Goal: Obtain resource: Download file/media

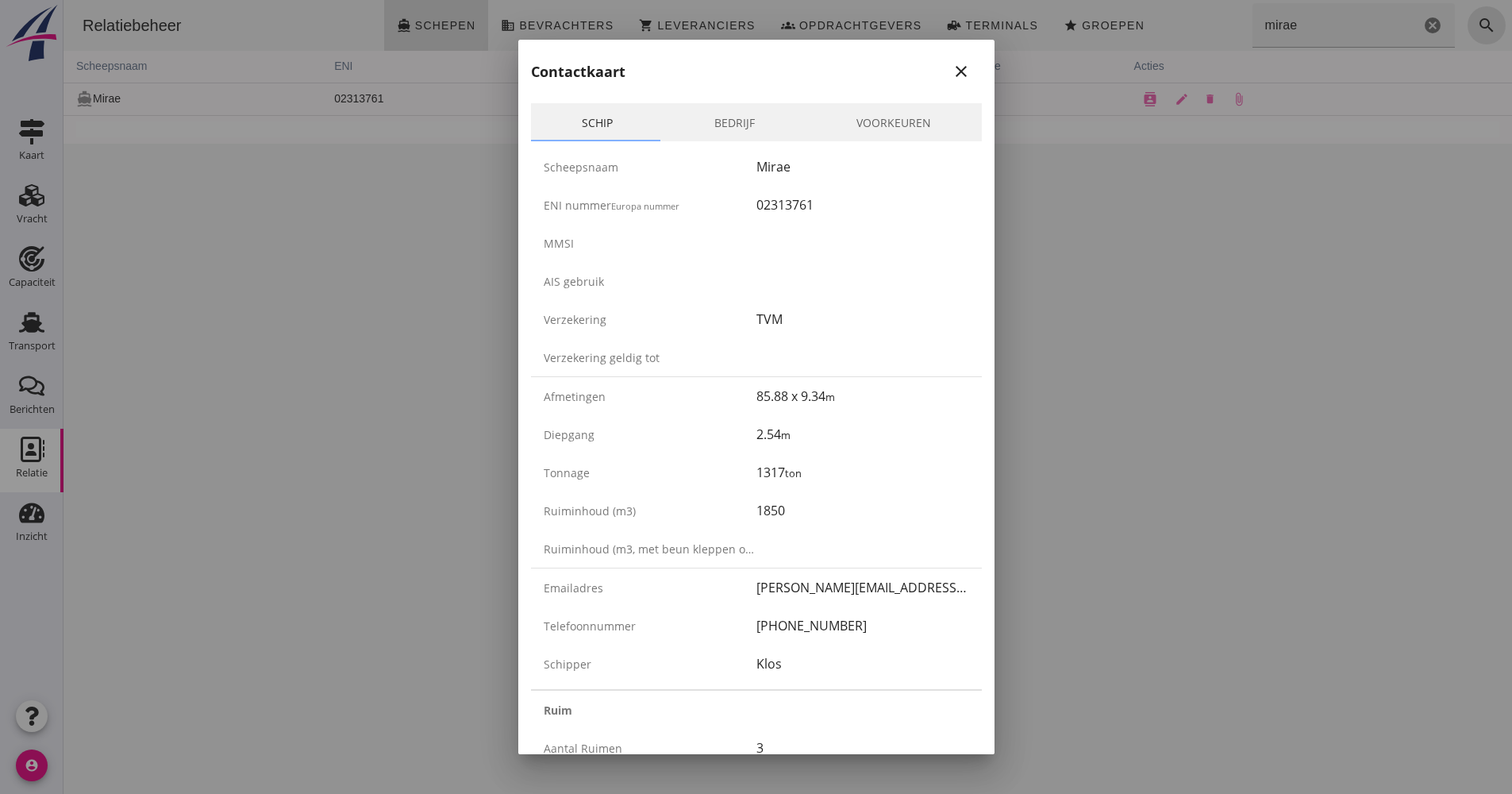
click at [444, 579] on div at bounding box center [756, 397] width 1512 height 794
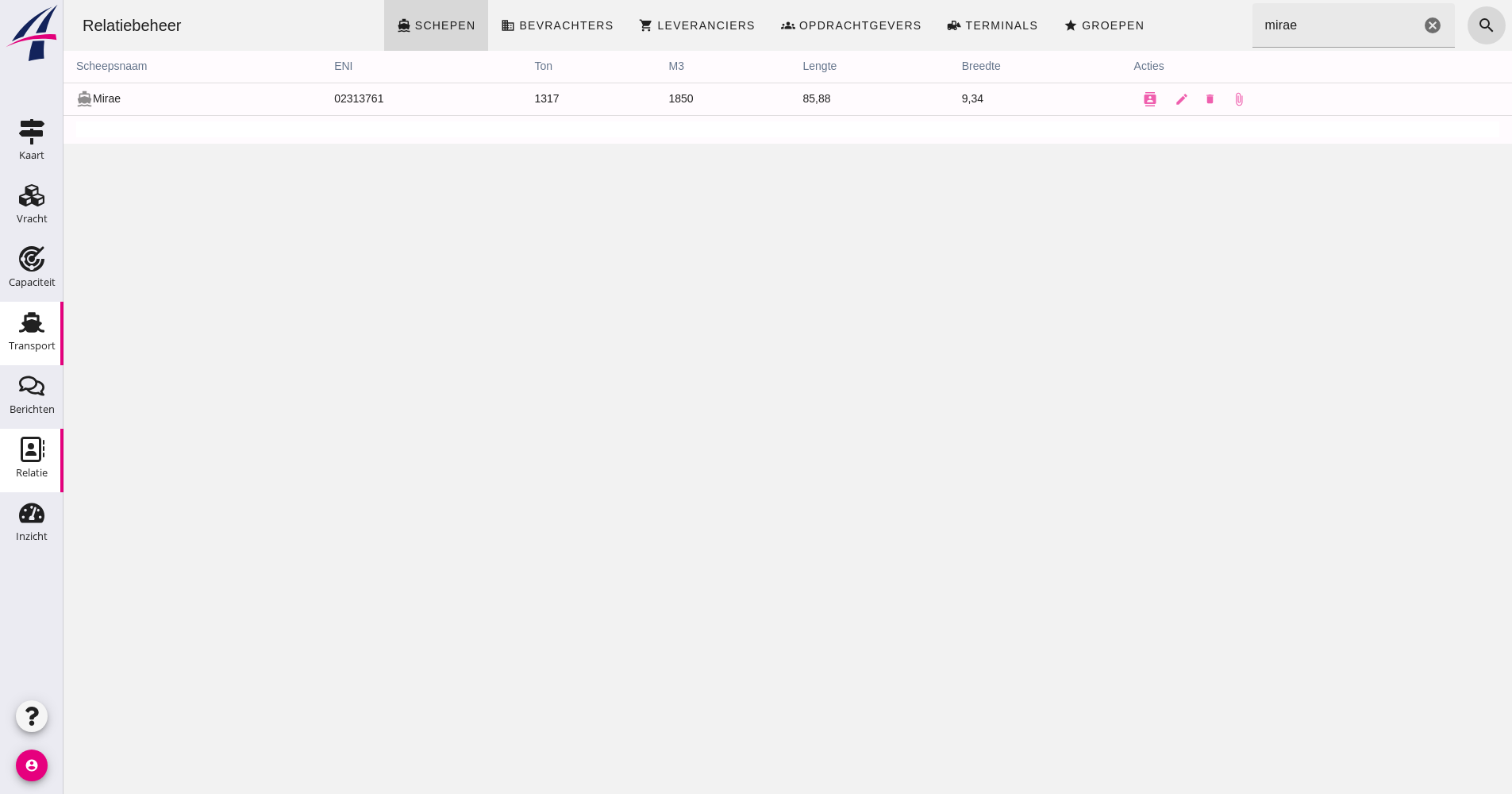
click at [37, 335] on icon "Transport" at bounding box center [31, 322] width 26 height 26
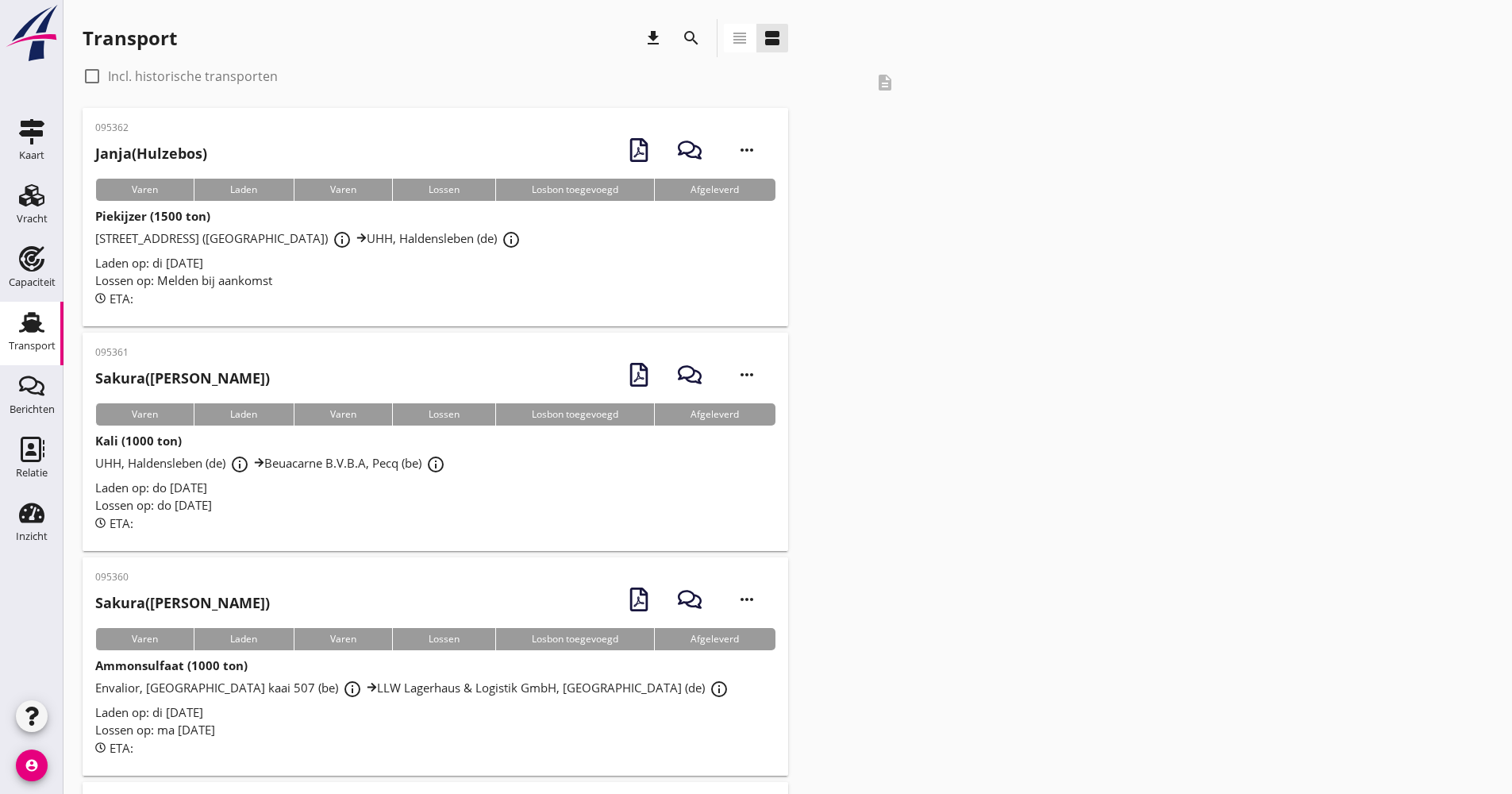
click at [684, 39] on icon "search" at bounding box center [692, 38] width 19 height 19
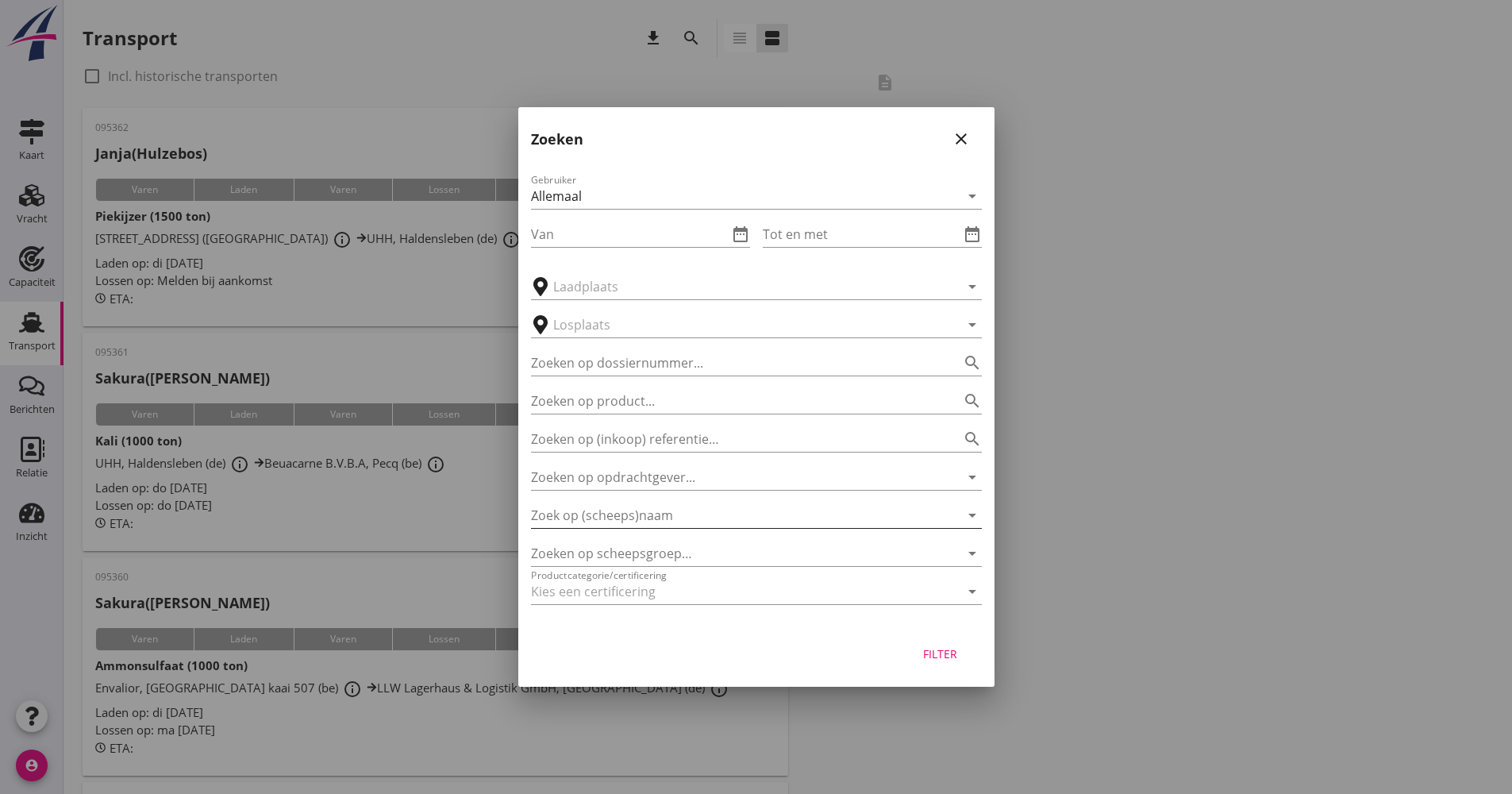
click at [685, 507] on input "Zoek op (scheeps)naam" at bounding box center [734, 515] width 407 height 26
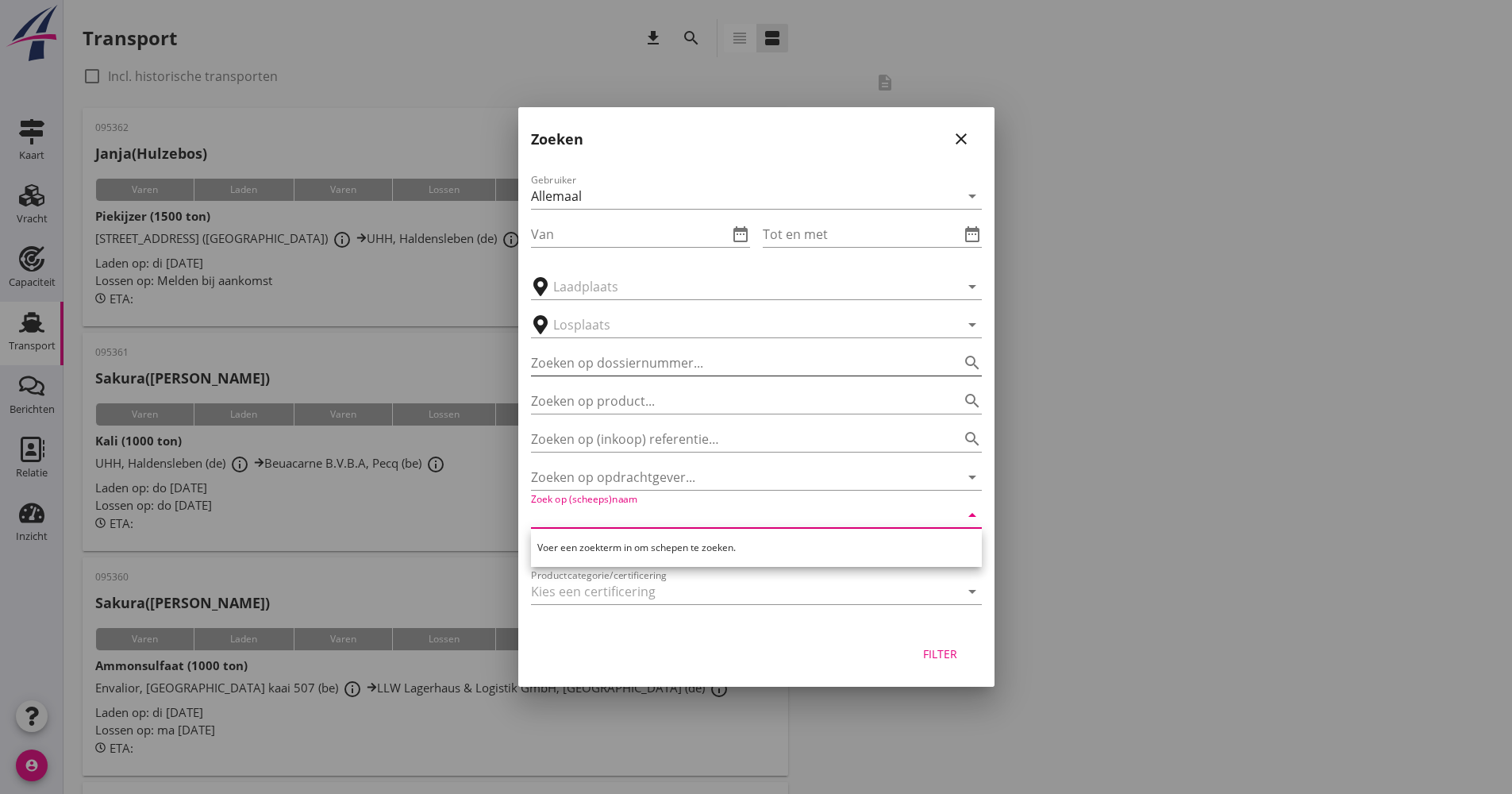
click at [681, 358] on input "Zoeken op dossiernummer..." at bounding box center [734, 362] width 407 height 26
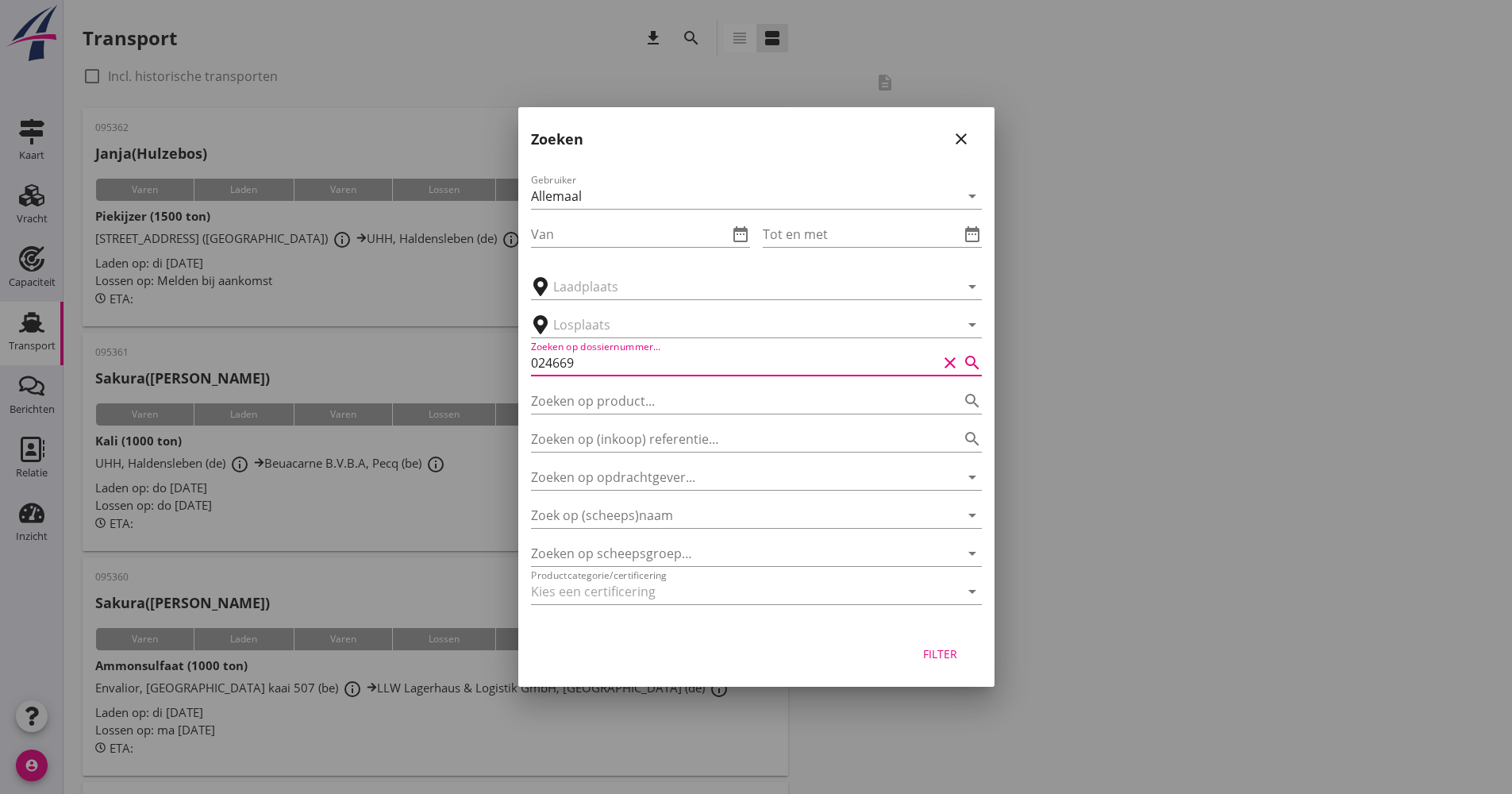
type input "024669"
click at [935, 662] on div "Filter" at bounding box center [940, 653] width 45 height 16
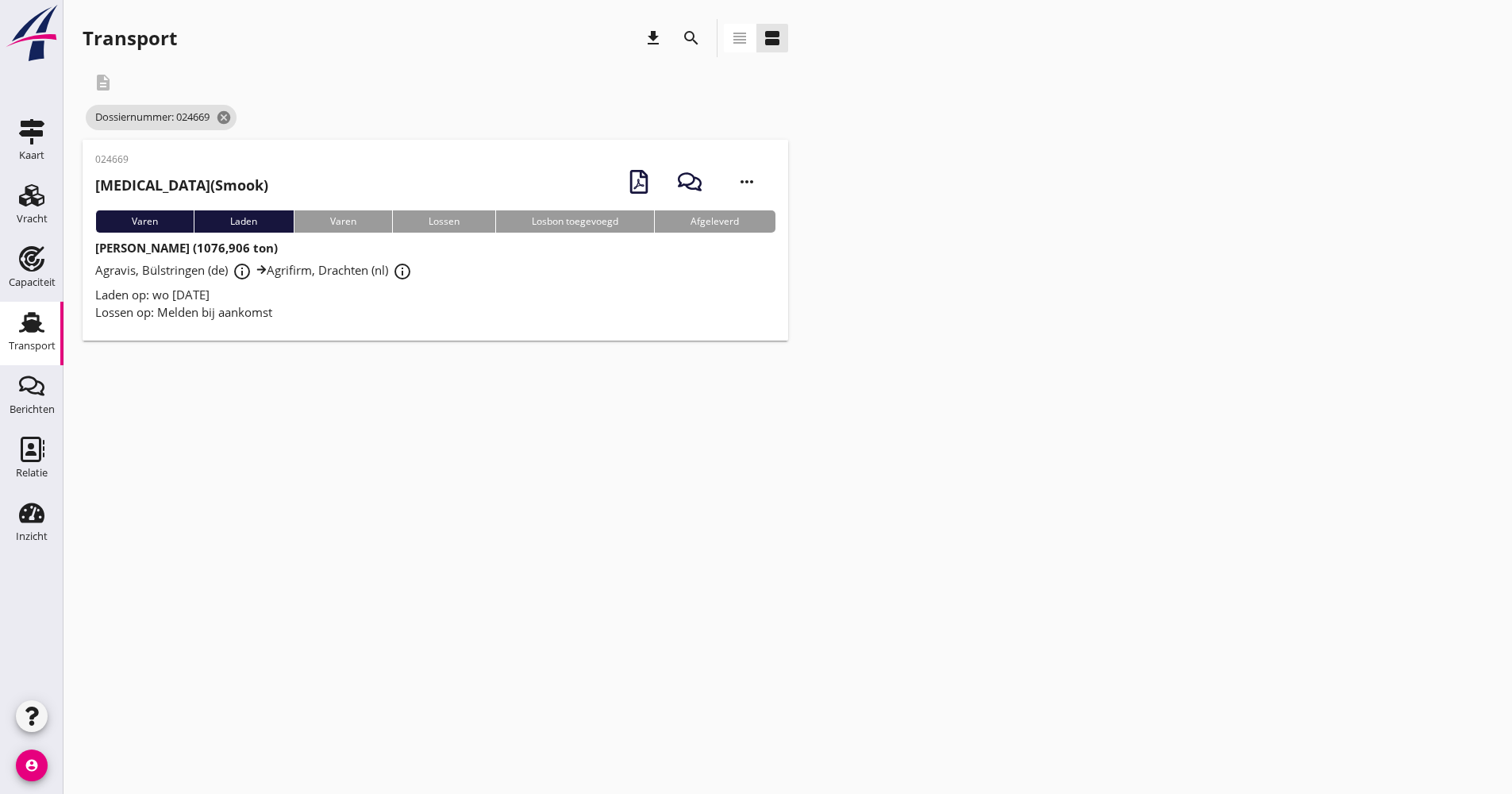
click at [498, 295] on div "Laden op: wo [DATE]" at bounding box center [435, 295] width 680 height 18
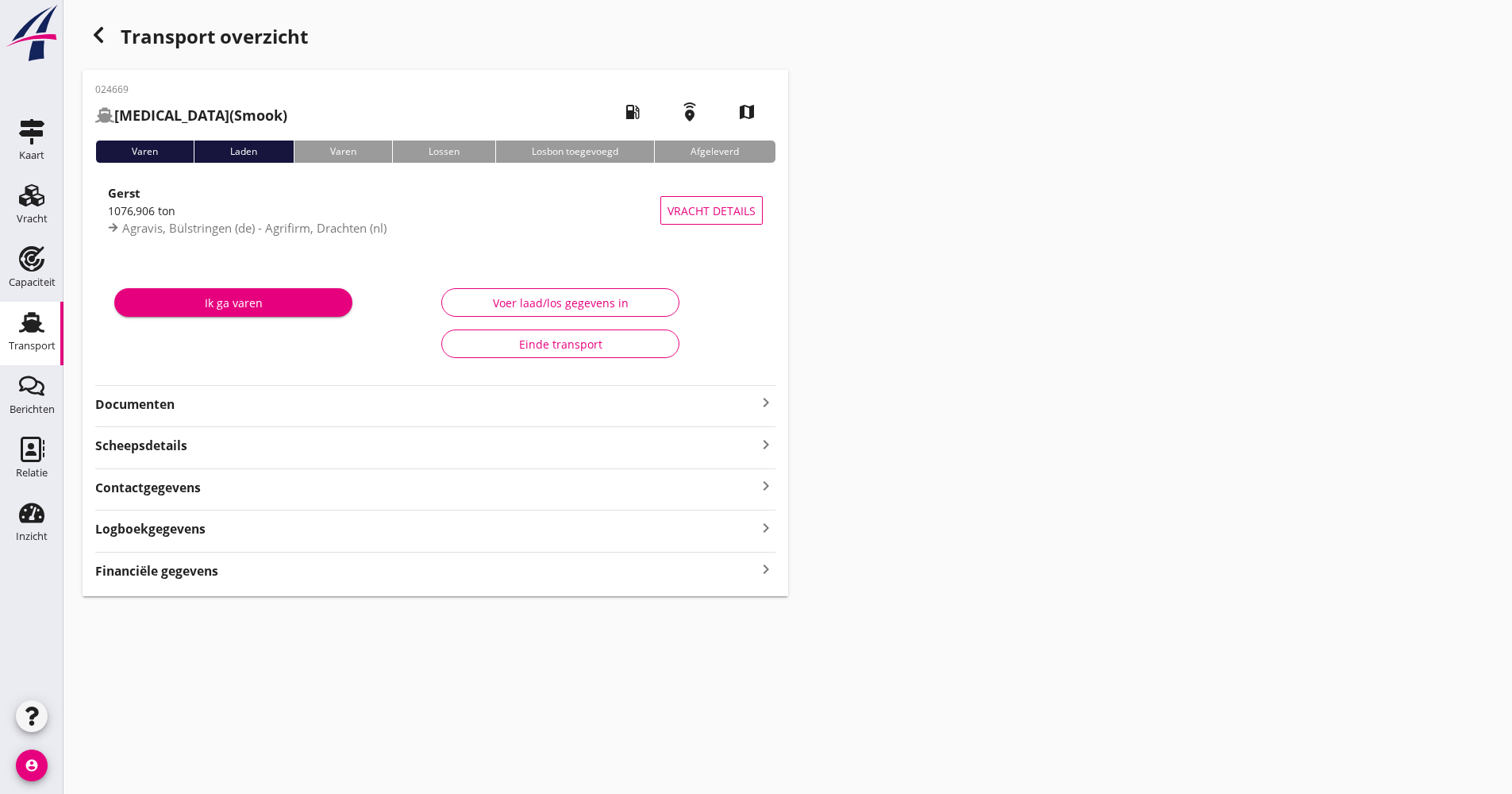
click at [241, 398] on strong "Documenten" at bounding box center [426, 404] width 661 height 18
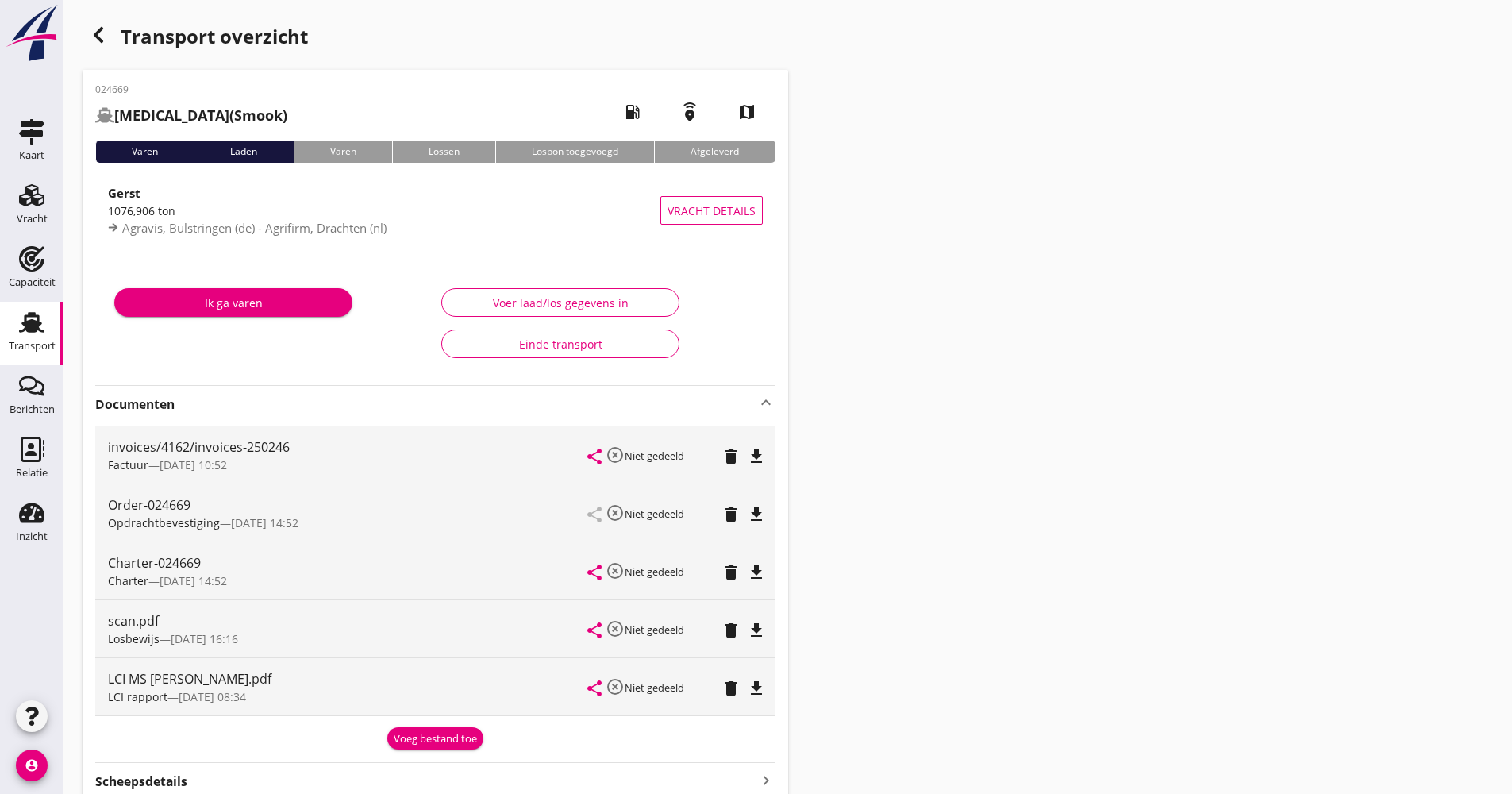
click at [241, 398] on strong "Documenten" at bounding box center [426, 404] width 661 height 18
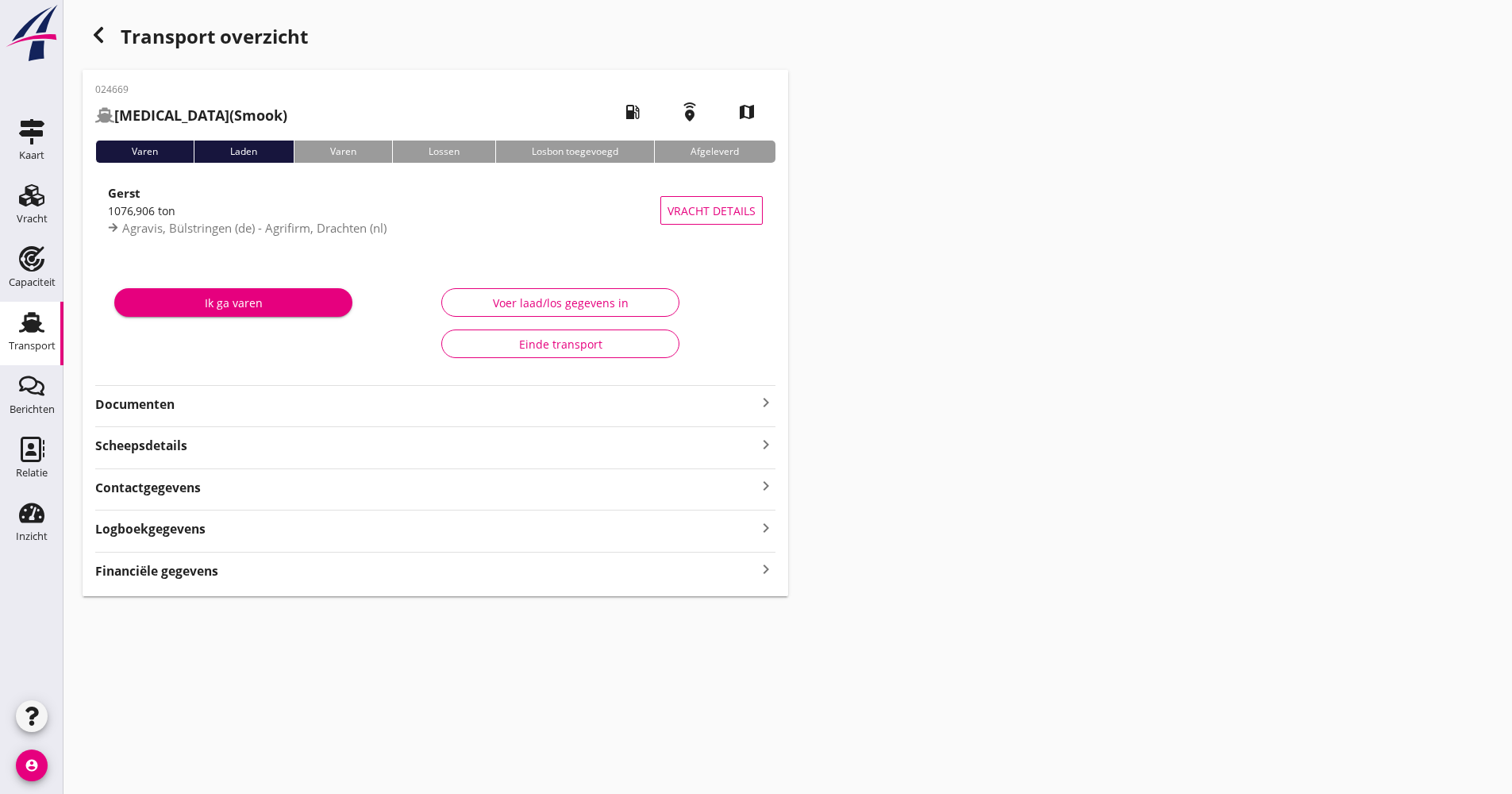
click at [241, 399] on strong "Documenten" at bounding box center [426, 404] width 661 height 18
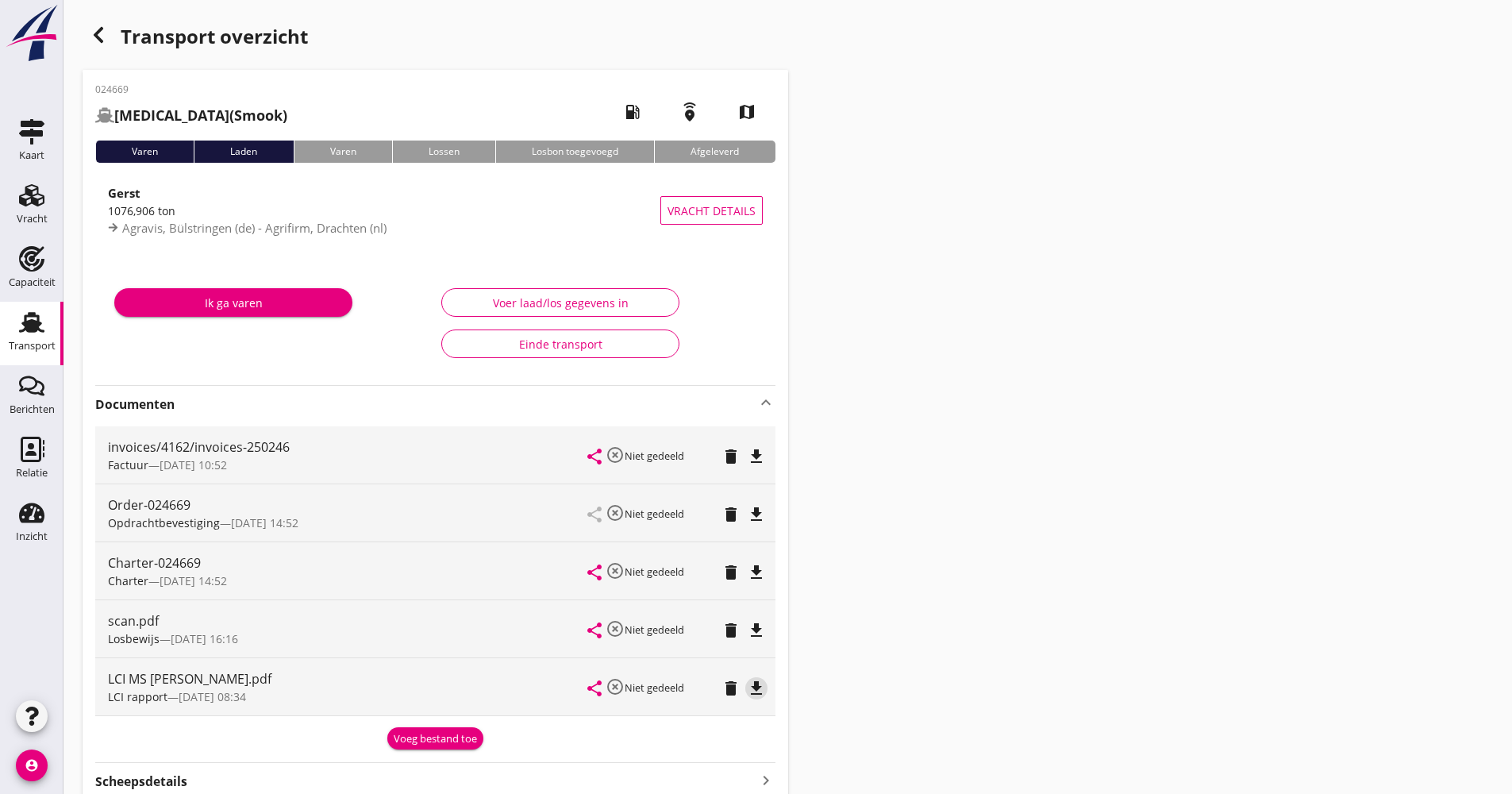
drag, startPoint x: 751, startPoint y: 688, endPoint x: 751, endPoint y: 707, distance: 19.0
click at [761, 694] on icon "file_download" at bounding box center [756, 688] width 19 height 19
click at [97, 26] on icon "button" at bounding box center [98, 35] width 19 height 19
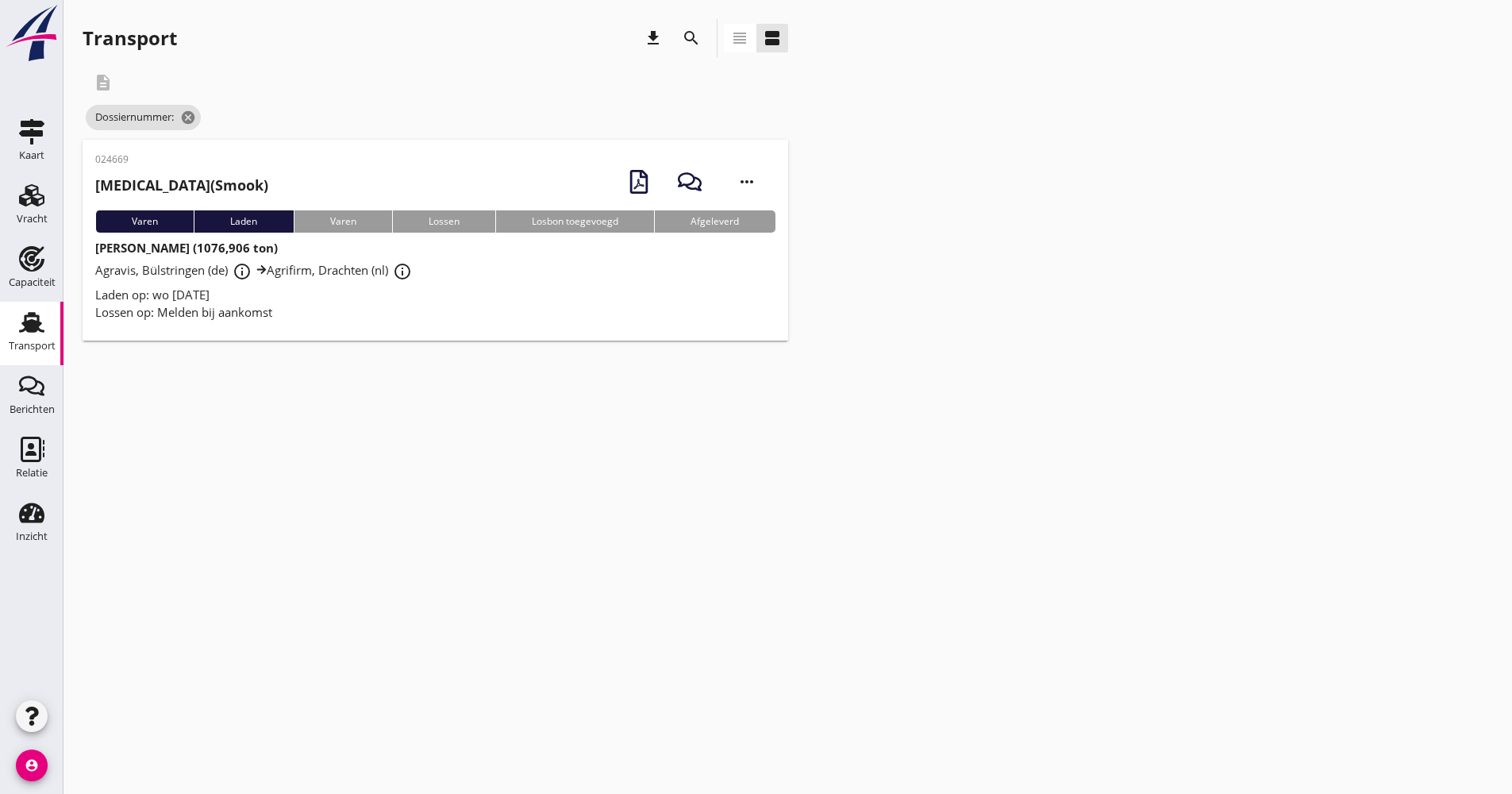
click at [696, 47] on button "search" at bounding box center [692, 38] width 29 height 29
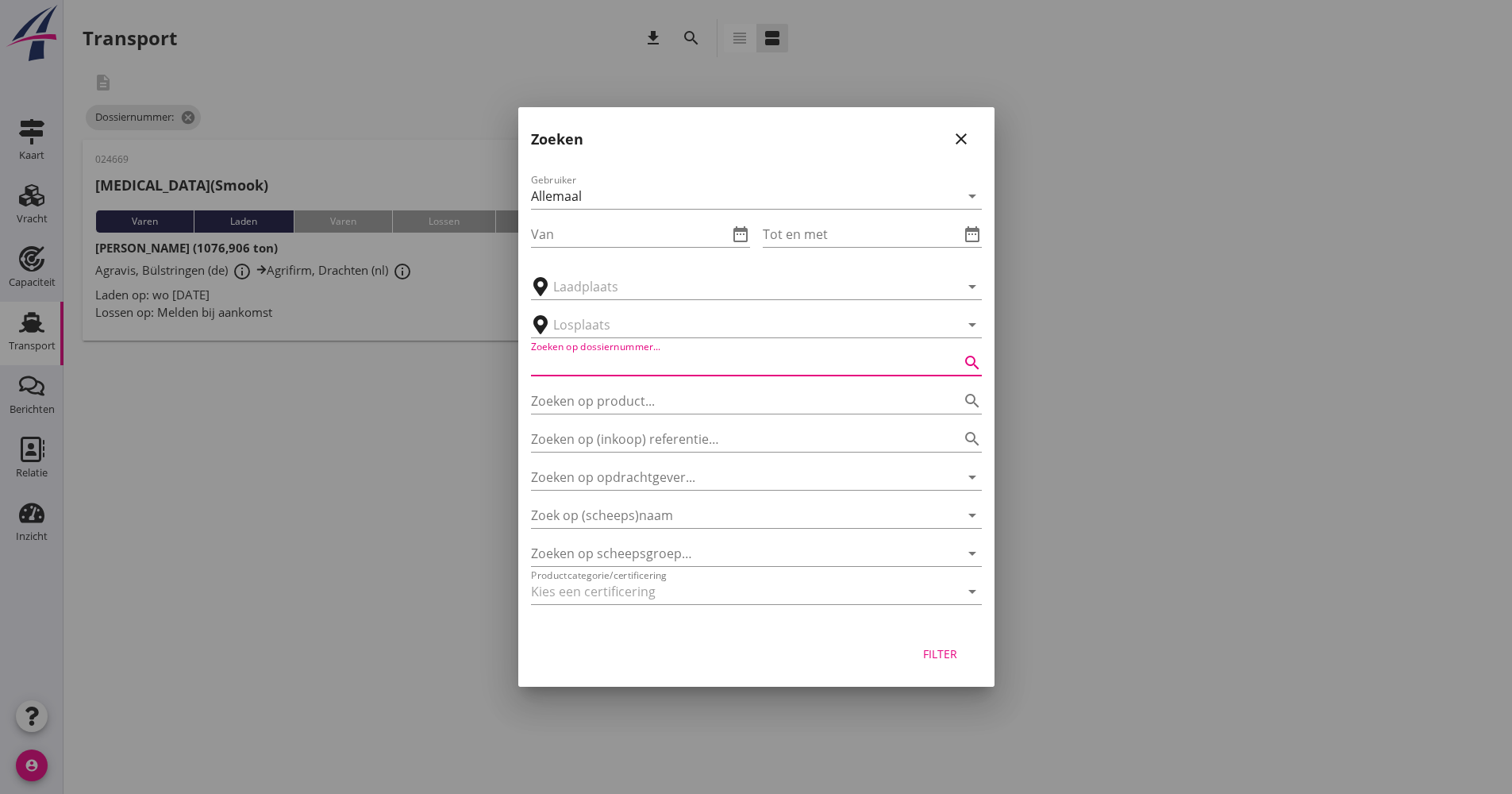
click at [666, 374] on input "Zoeken op dossiernummer..." at bounding box center [734, 362] width 407 height 26
type input "024676"
click at [945, 662] on div "Filter" at bounding box center [940, 653] width 45 height 16
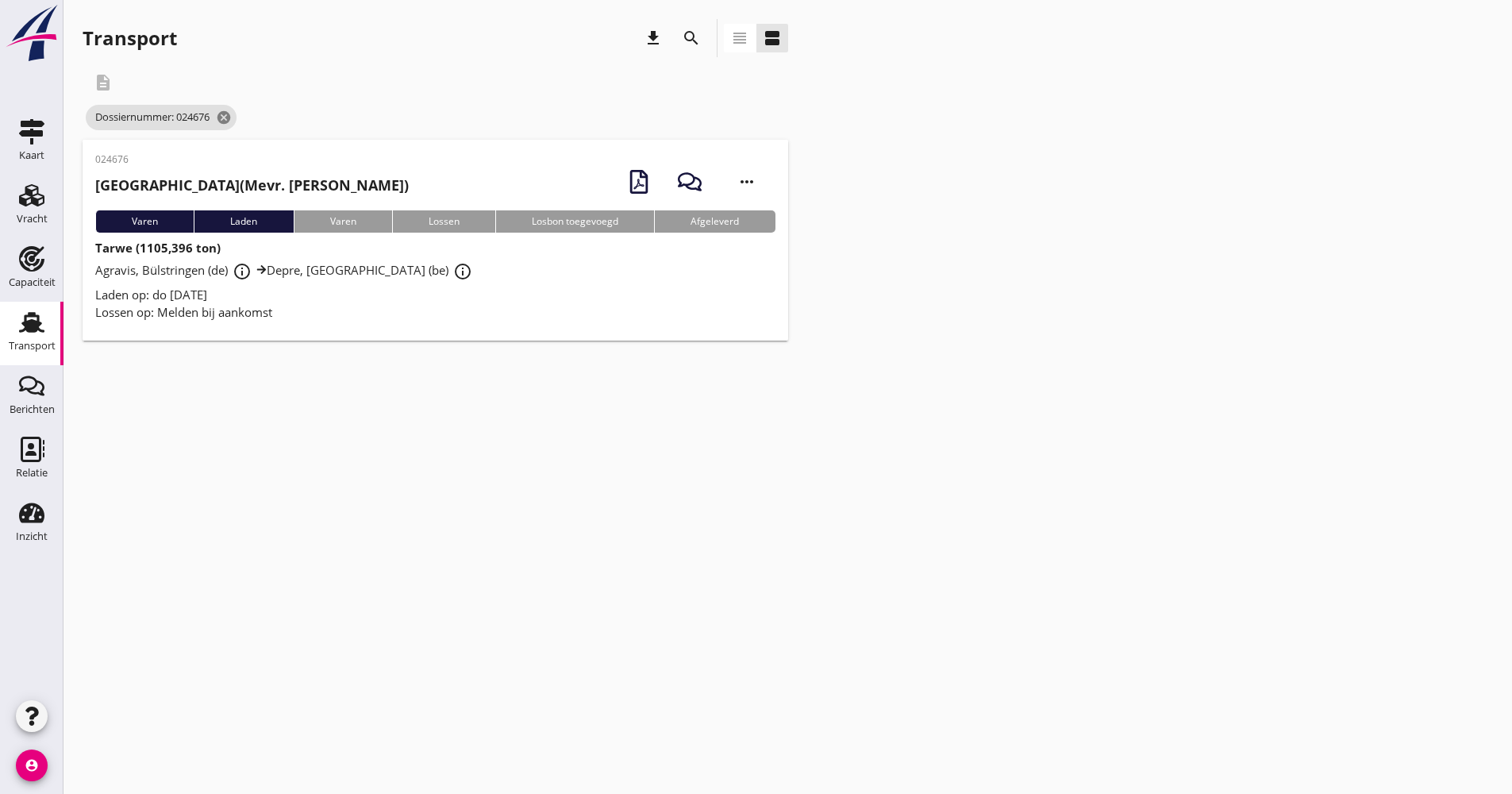
click at [360, 294] on div "Laden op: do [DATE]" at bounding box center [435, 295] width 680 height 18
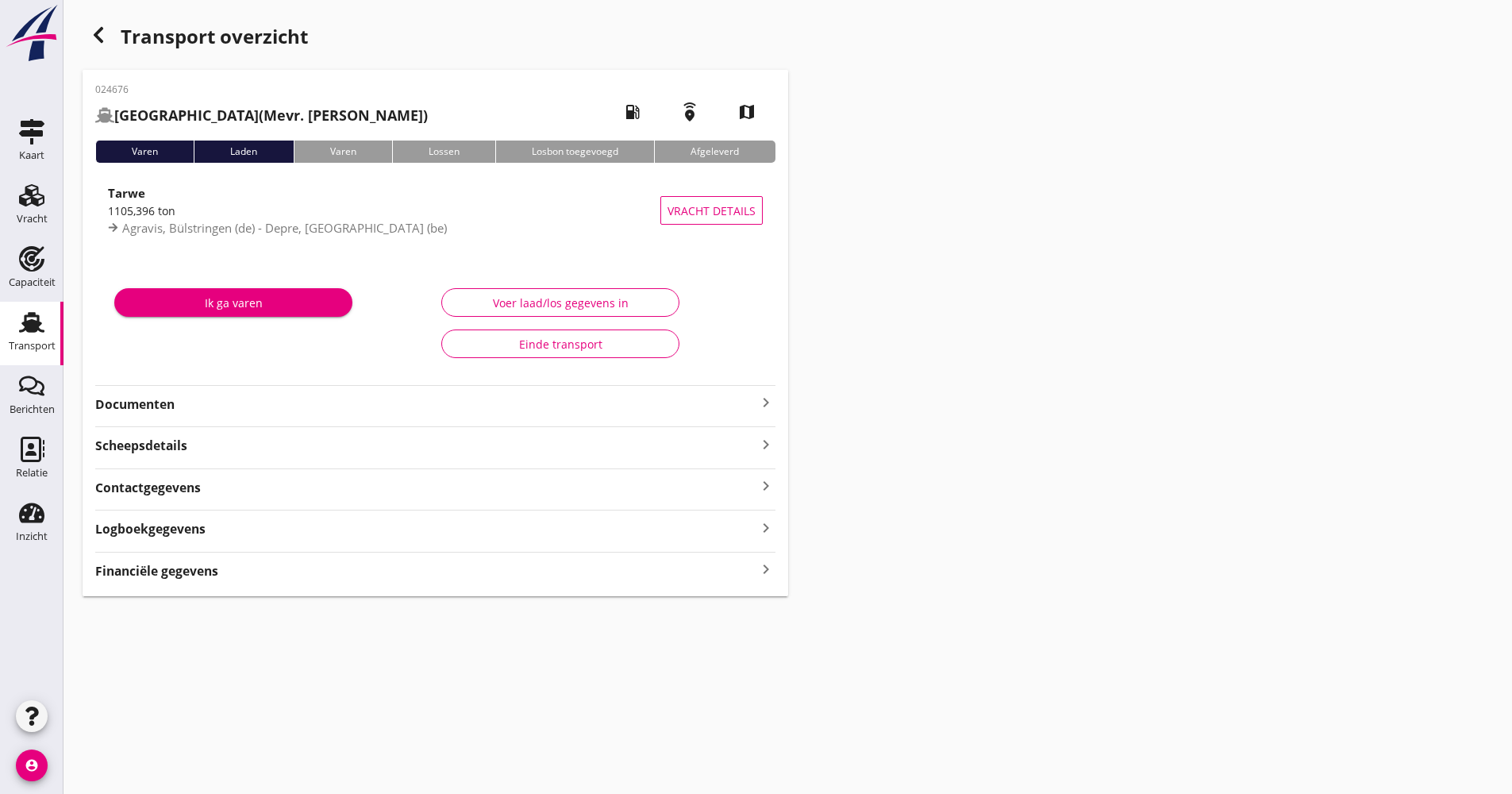
click at [318, 269] on div "Ik ga varen Voer laad/los gegevens in Einde transport" at bounding box center [435, 322] width 680 height 117
click at [321, 394] on div "Documenten keyboard_arrow_right" at bounding box center [435, 403] width 680 height 21
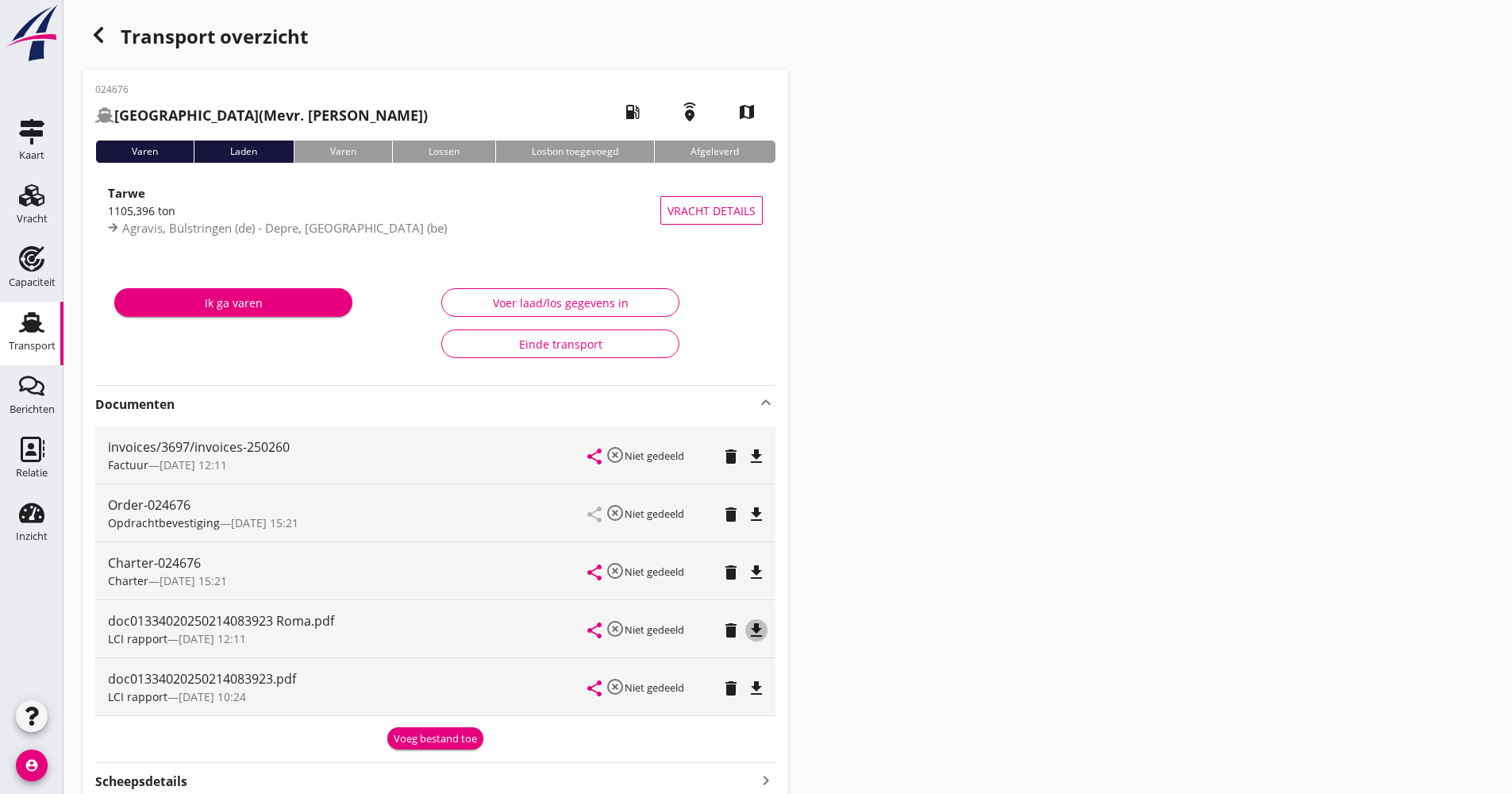
click at [761, 633] on icon "file_download" at bounding box center [756, 631] width 19 height 19
click at [95, 48] on div "button" at bounding box center [98, 34] width 31 height 31
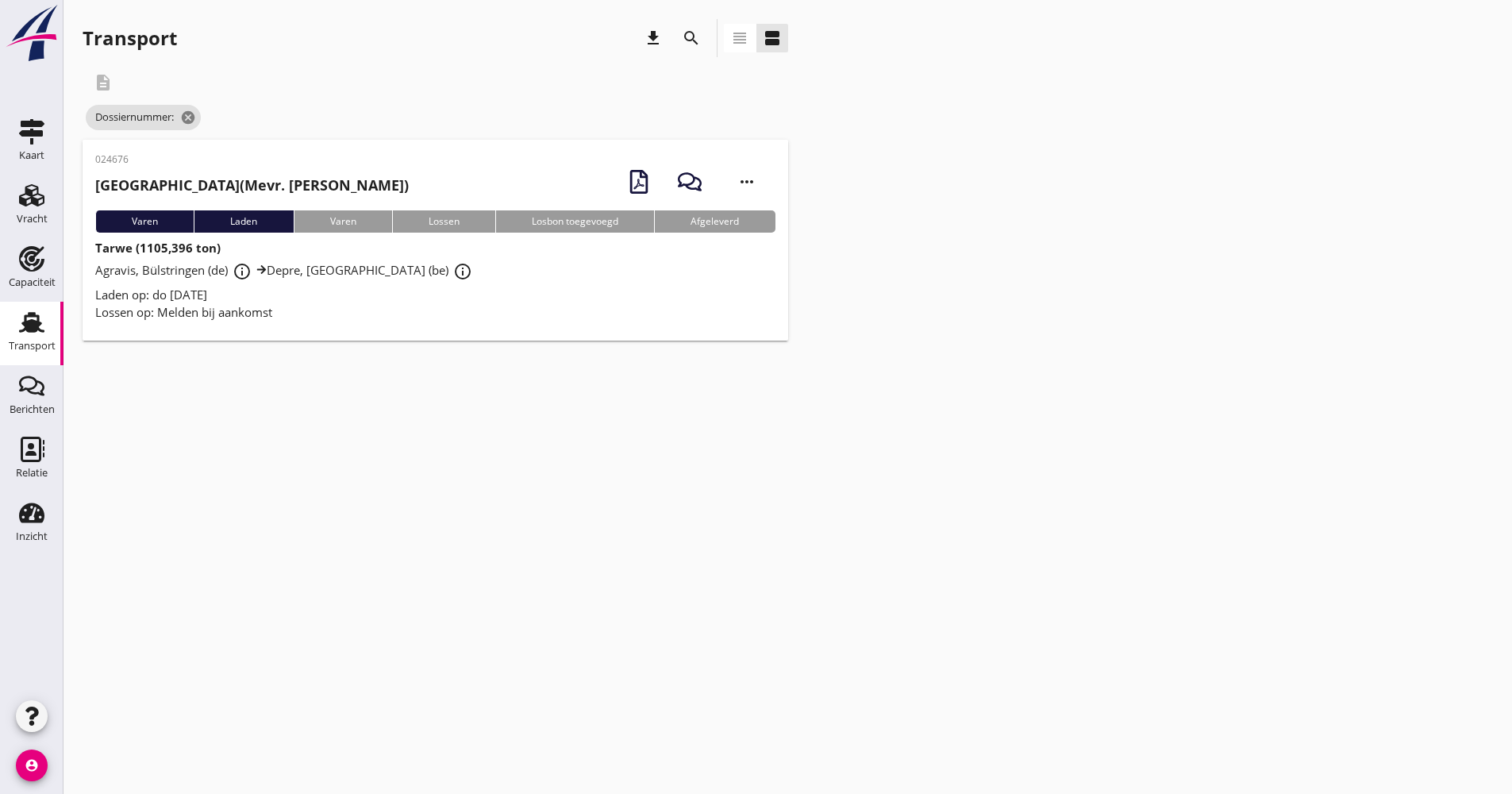
click at [695, 34] on icon "search" at bounding box center [692, 38] width 19 height 19
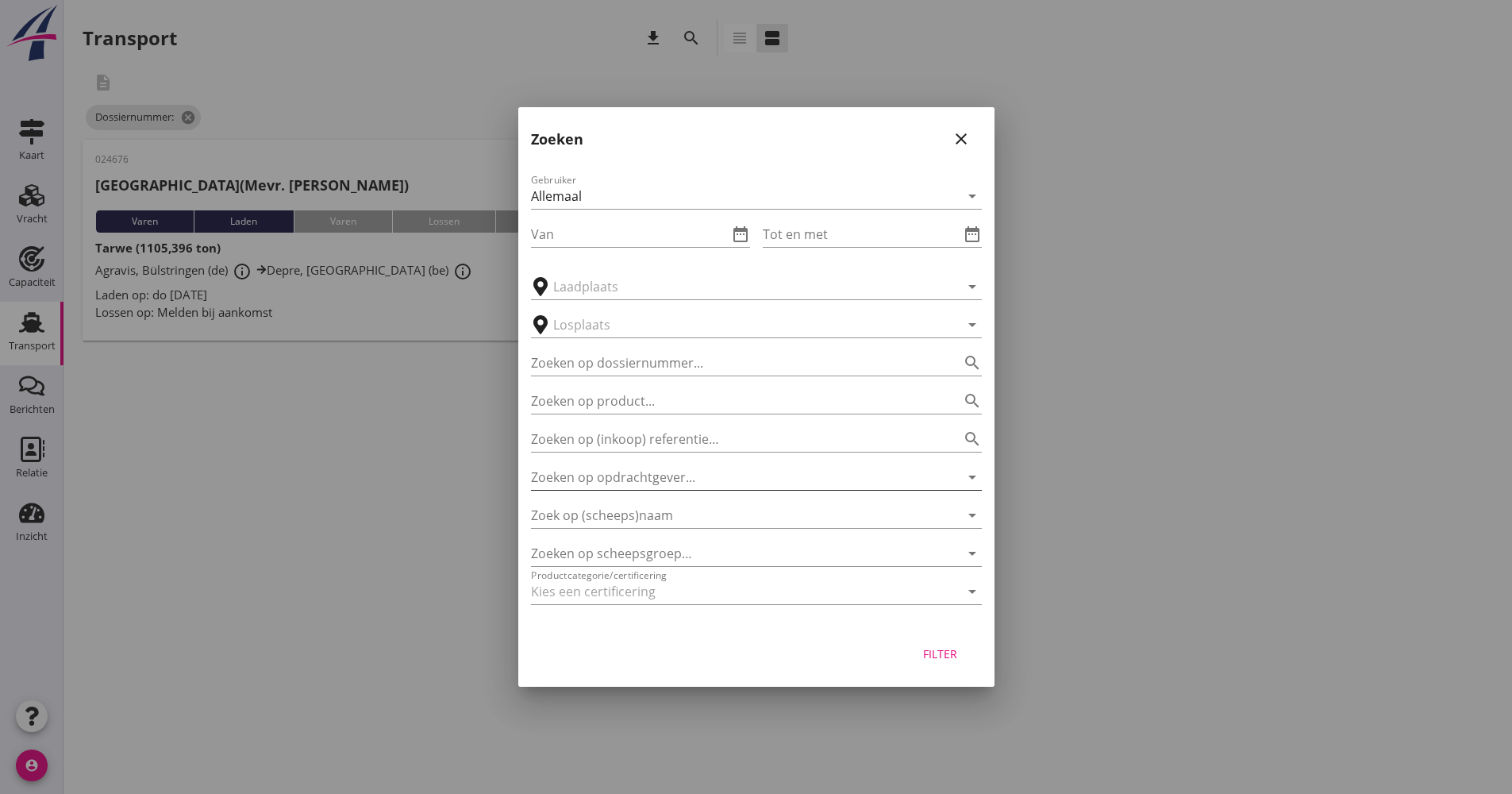
click at [694, 479] on input "Zoeken op opdrachtgever..." at bounding box center [734, 477] width 407 height 26
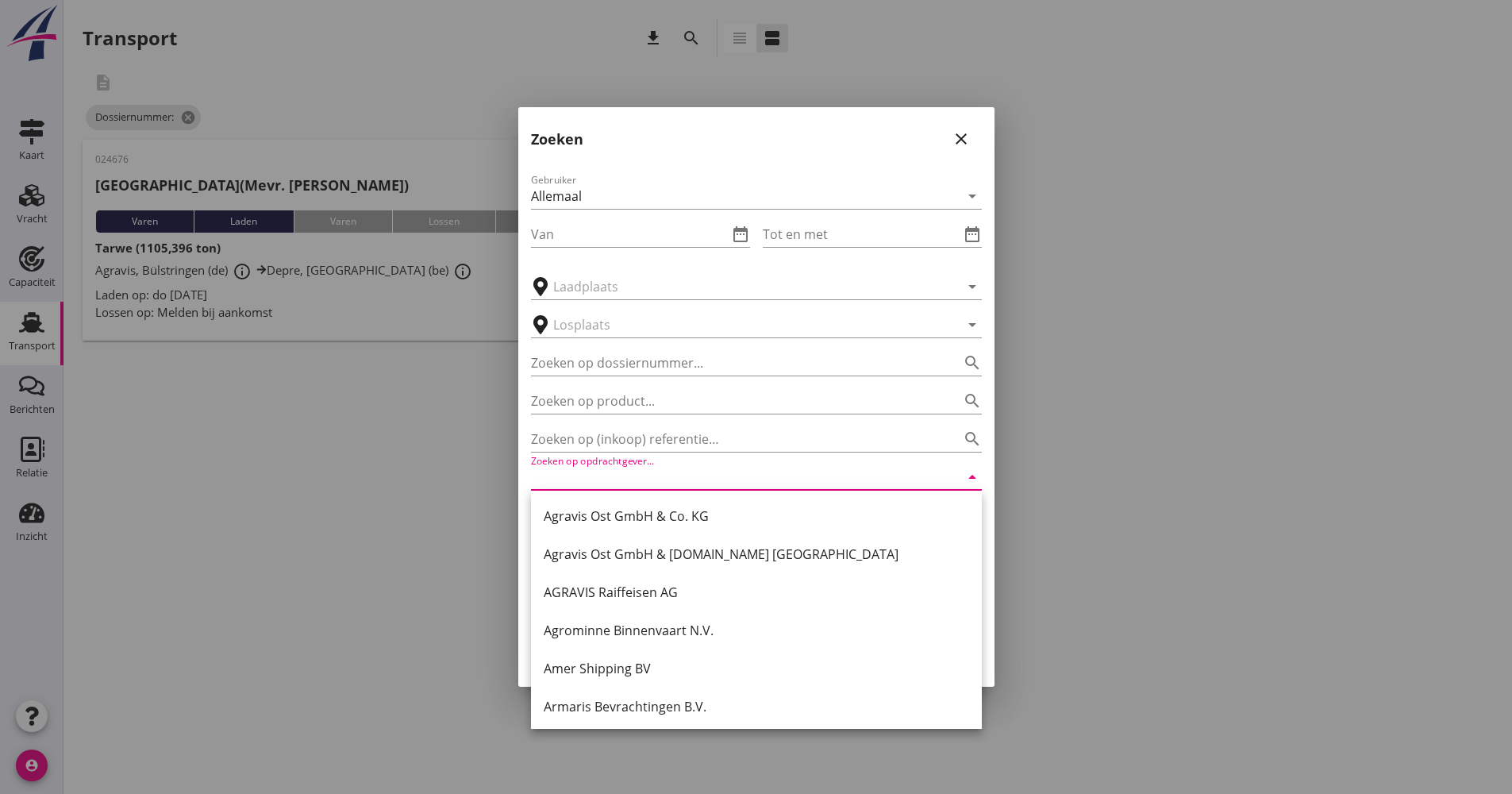
click at [515, 530] on div at bounding box center [756, 397] width 1512 height 794
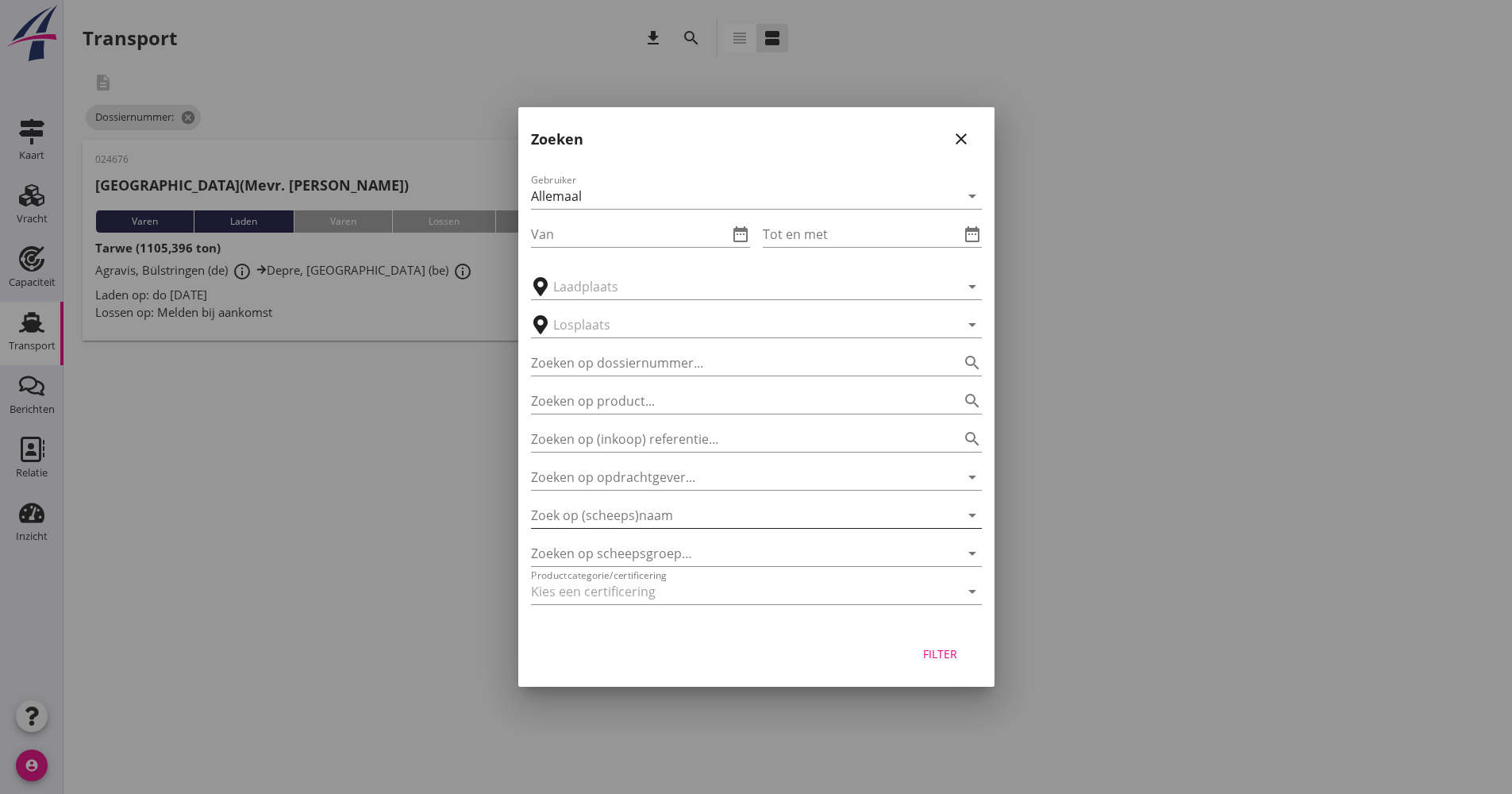
click at [611, 516] on input "Zoek op (scheeps)naam" at bounding box center [734, 515] width 407 height 26
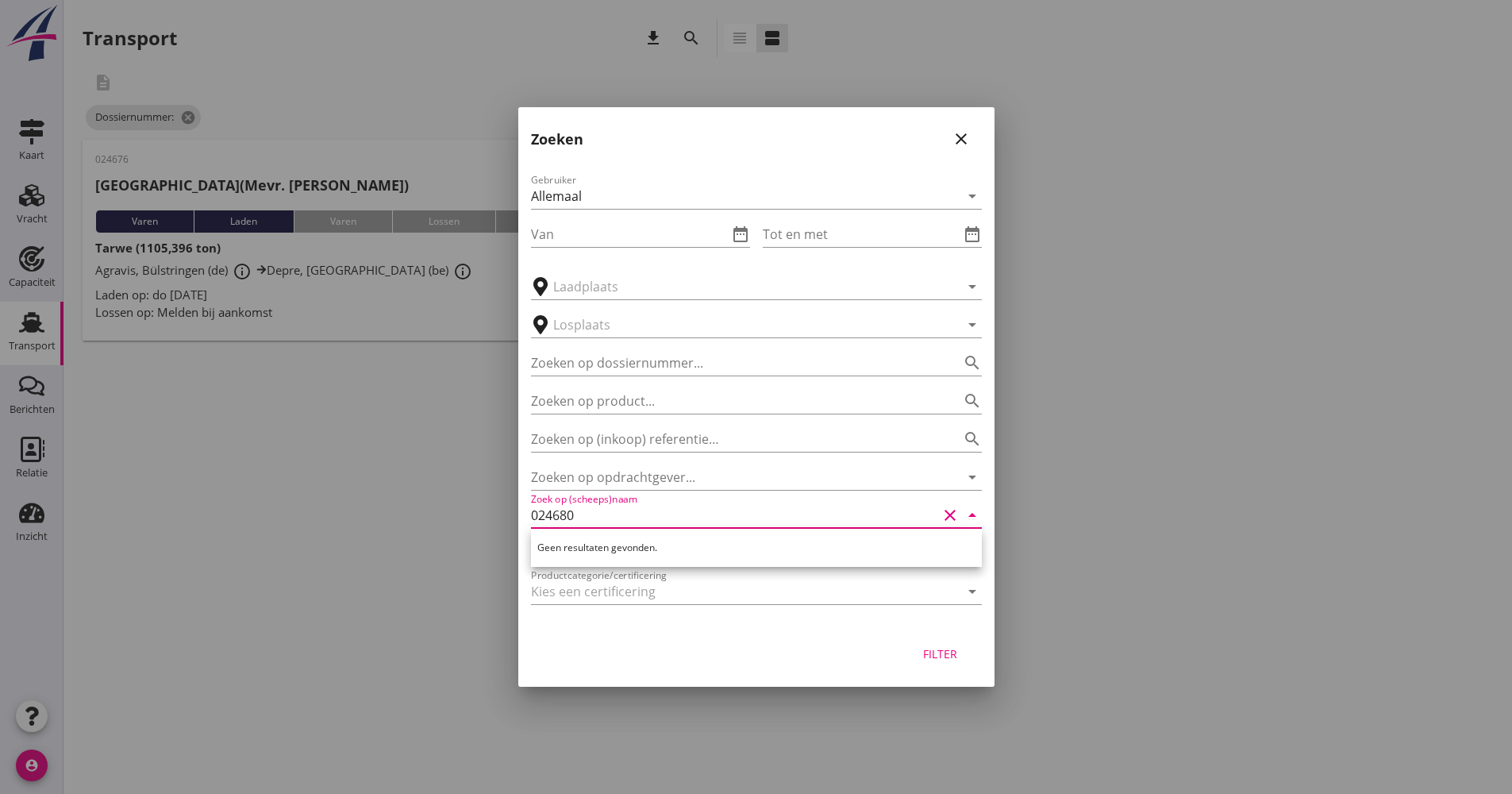
type input "024680"
click at [944, 649] on div "Filter" at bounding box center [940, 653] width 45 height 16
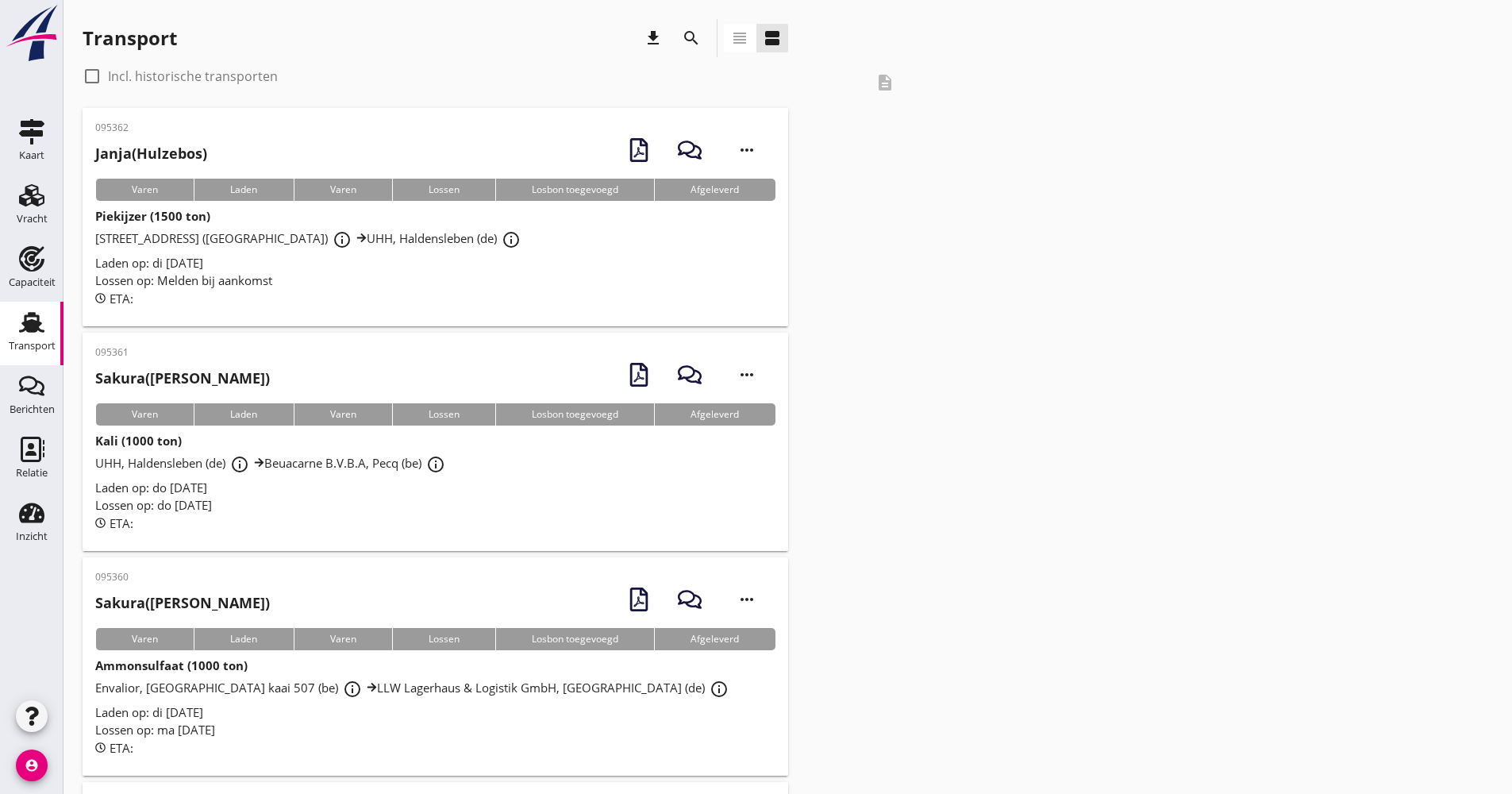
click at [697, 30] on icon "search" at bounding box center [692, 38] width 19 height 19
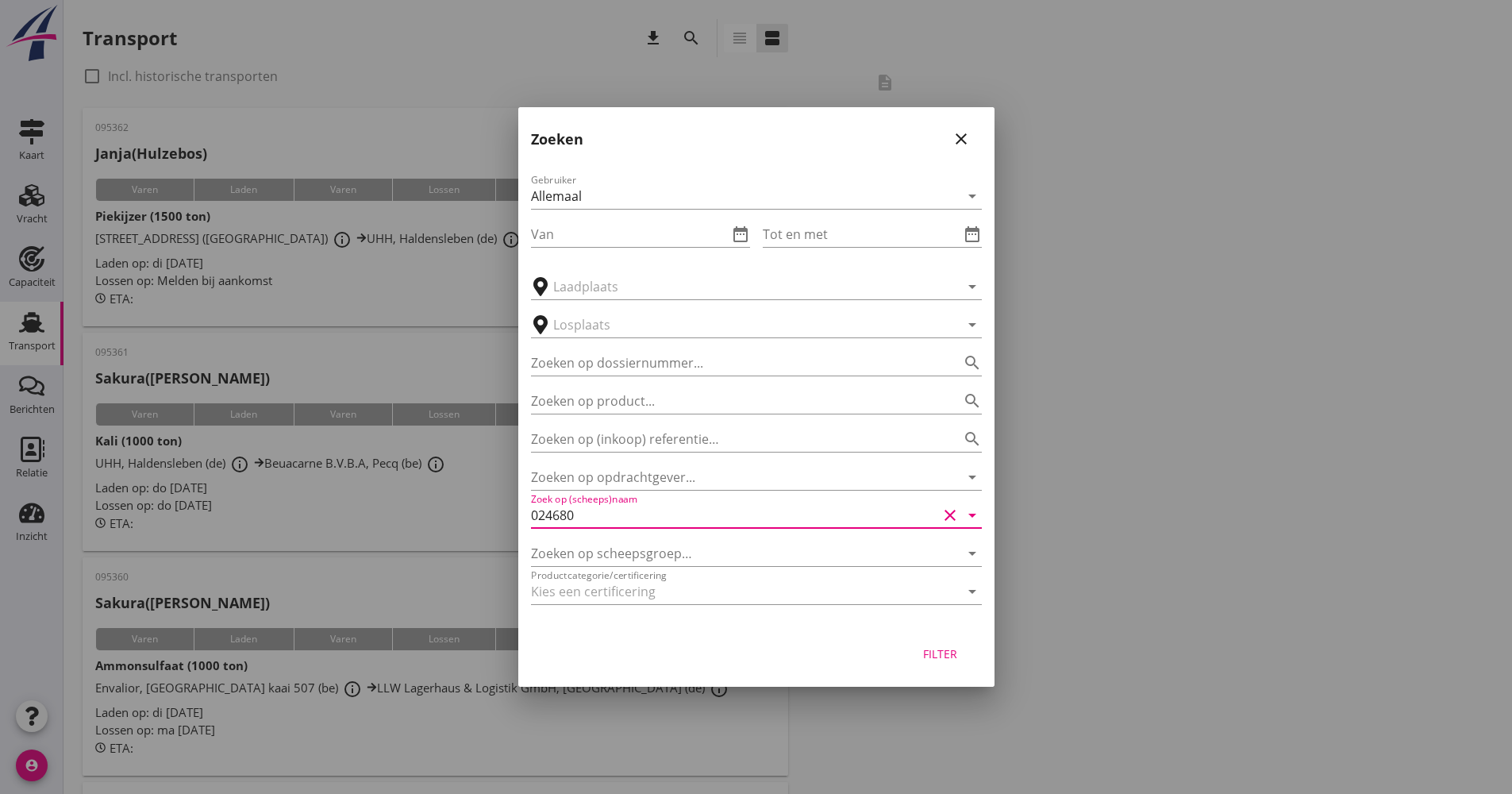
click at [637, 509] on input "024680" at bounding box center [734, 515] width 407 height 26
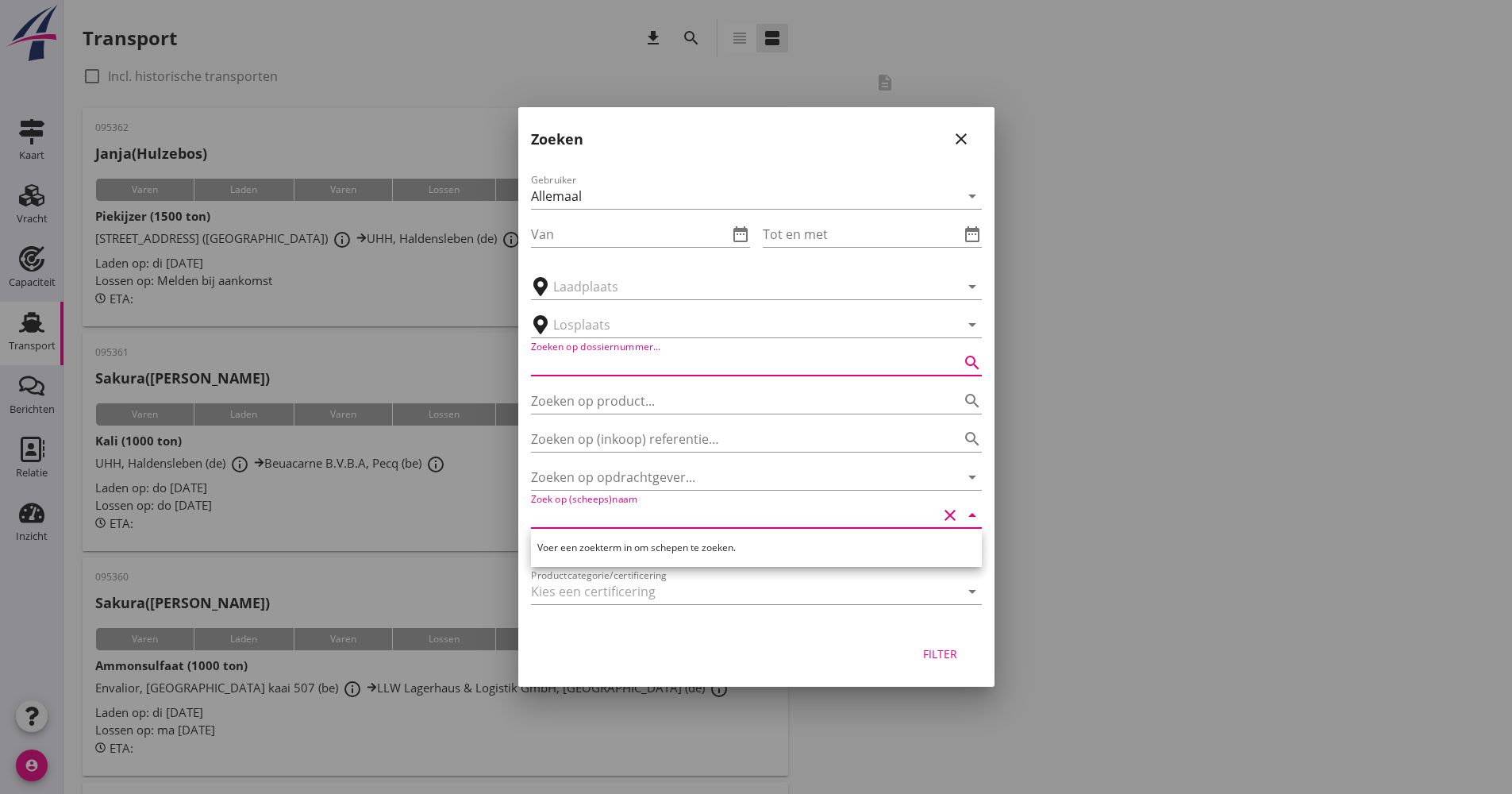
click at [654, 369] on input "Zoeken op dossiernummer..." at bounding box center [734, 362] width 407 height 26
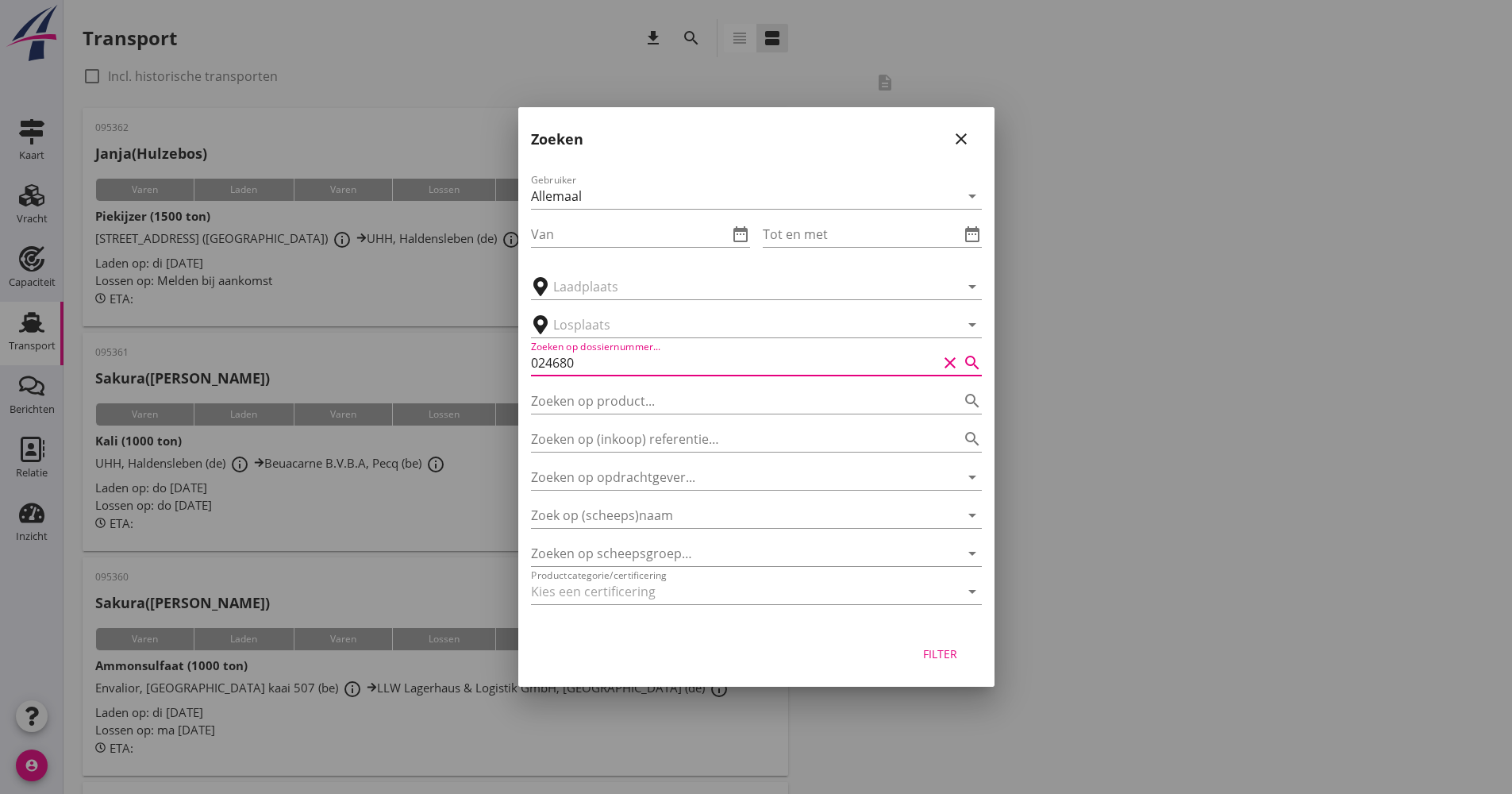
type input "024680"
click at [940, 662] on button "Filter" at bounding box center [940, 654] width 70 height 29
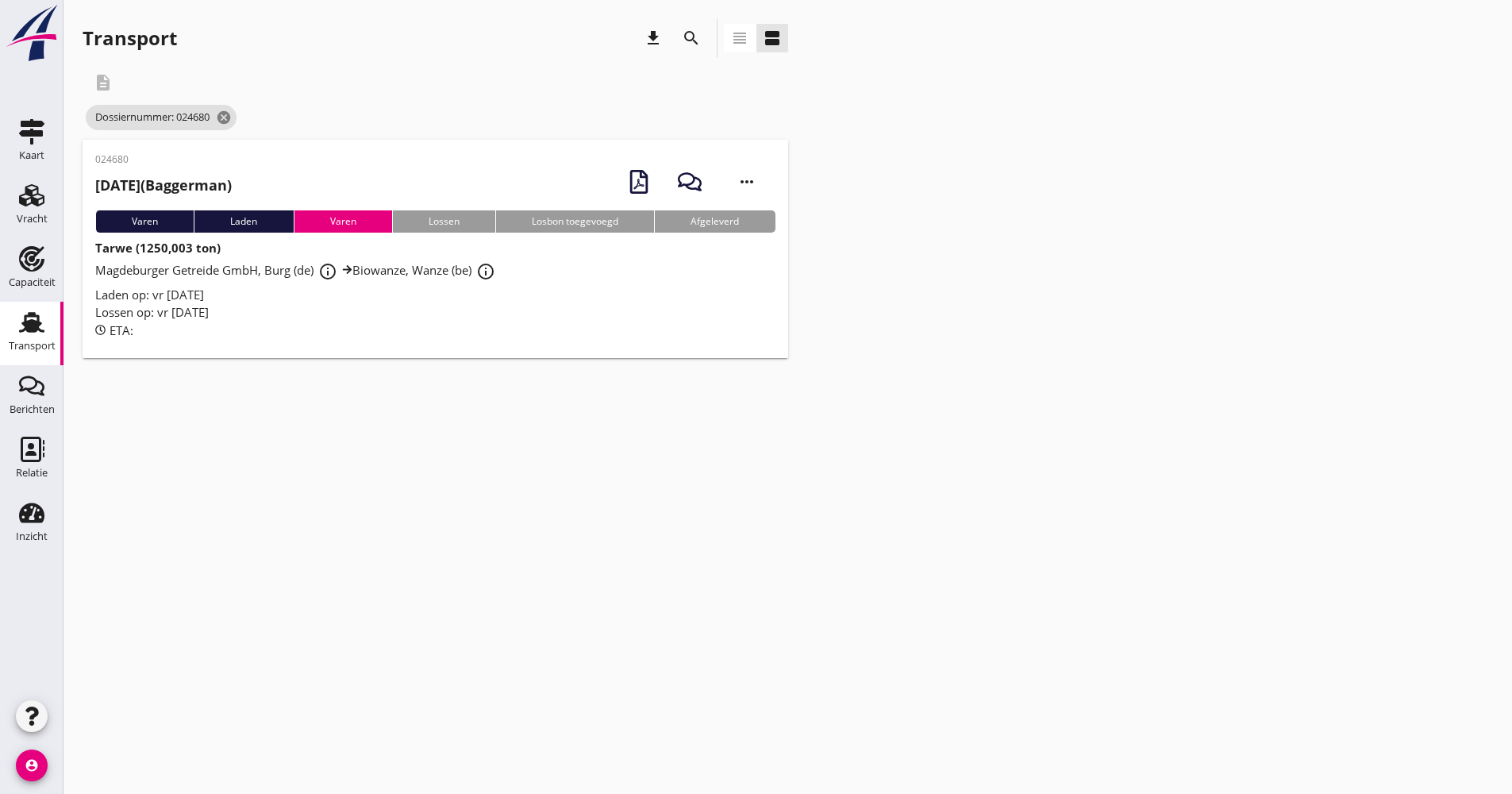
click at [652, 302] on div "Laden op: vr [DATE]" at bounding box center [435, 295] width 680 height 18
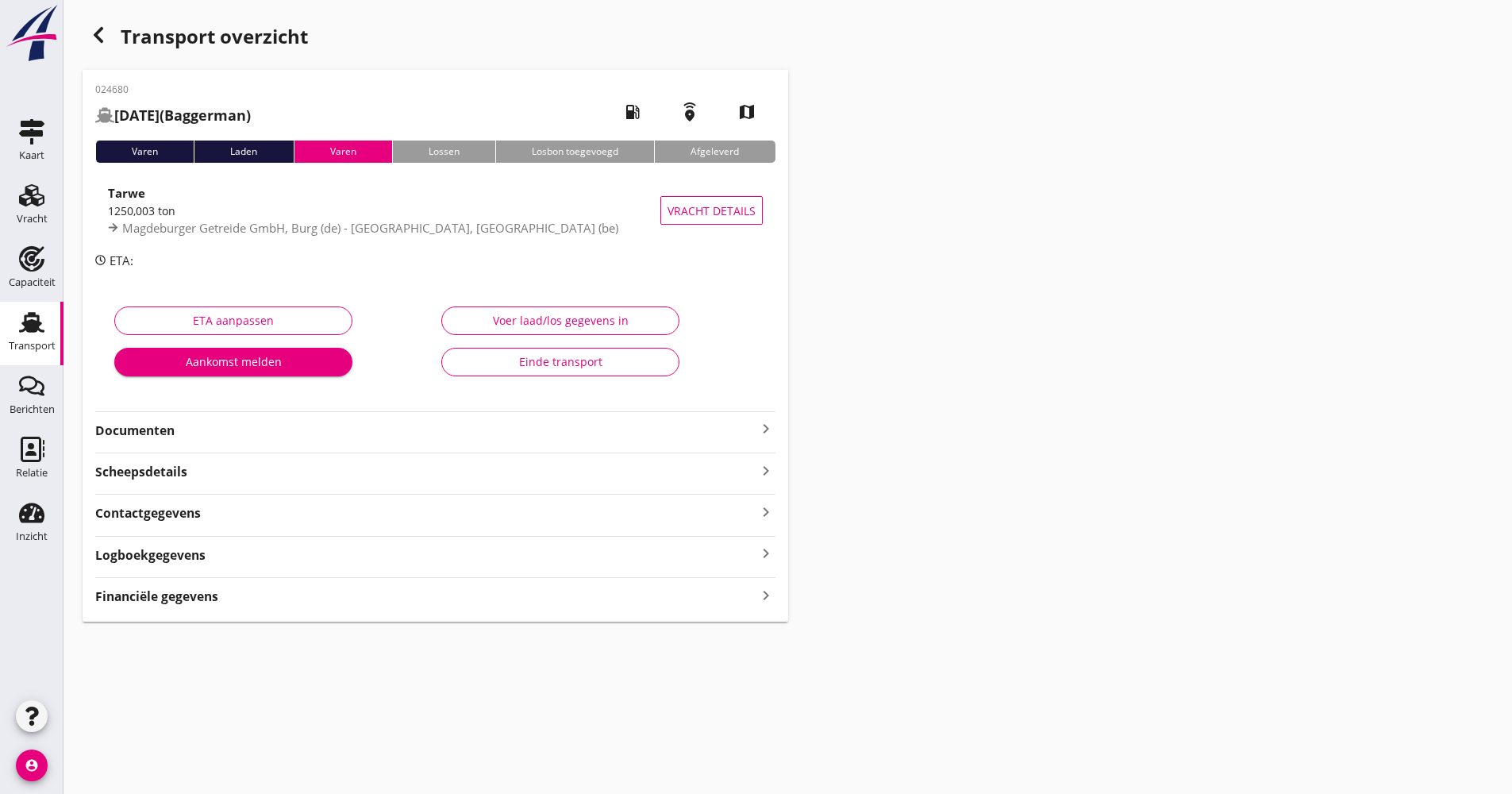
click at [375, 436] on strong "Documenten" at bounding box center [426, 430] width 661 height 18
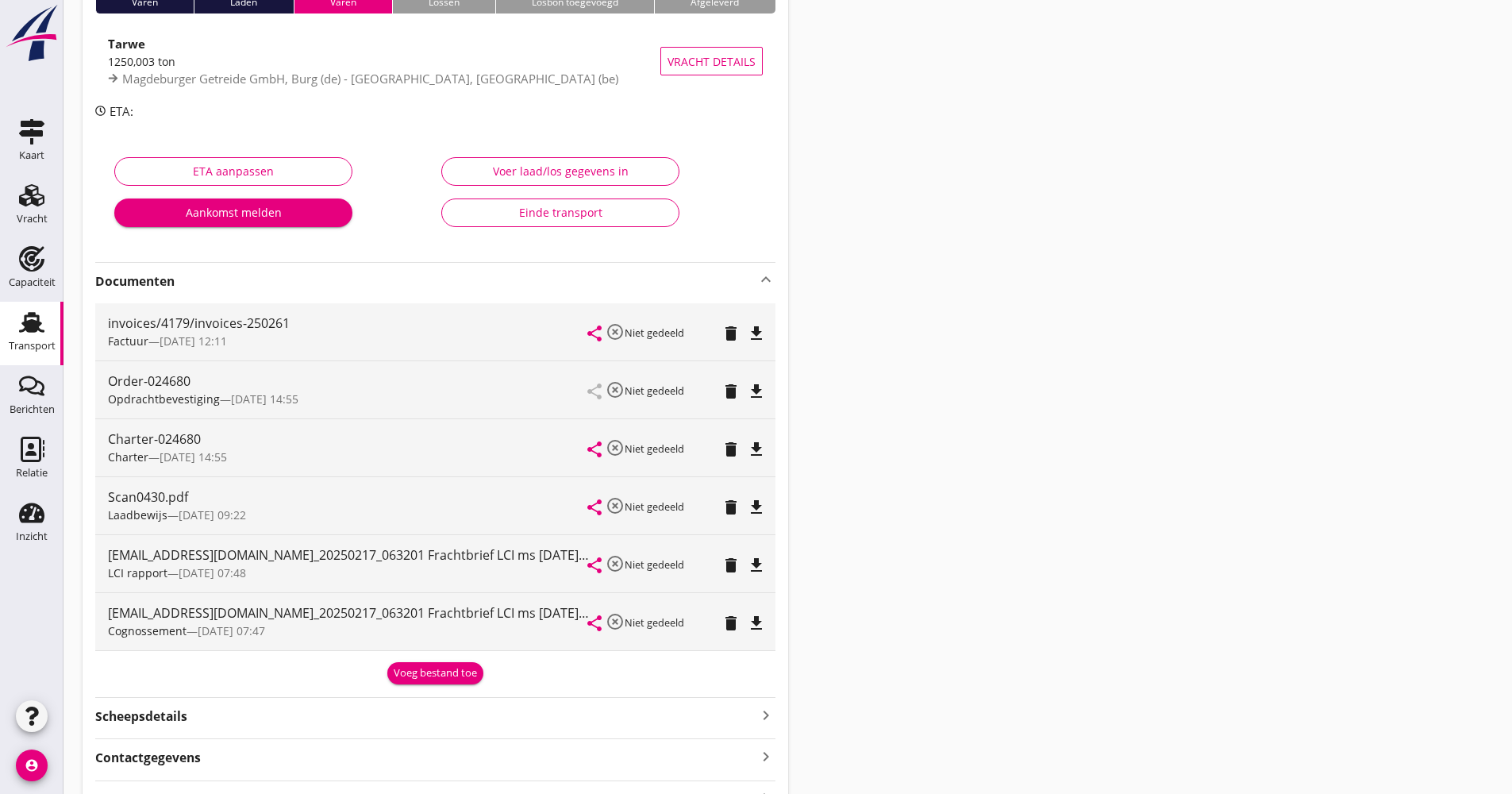
scroll to position [159, 0]
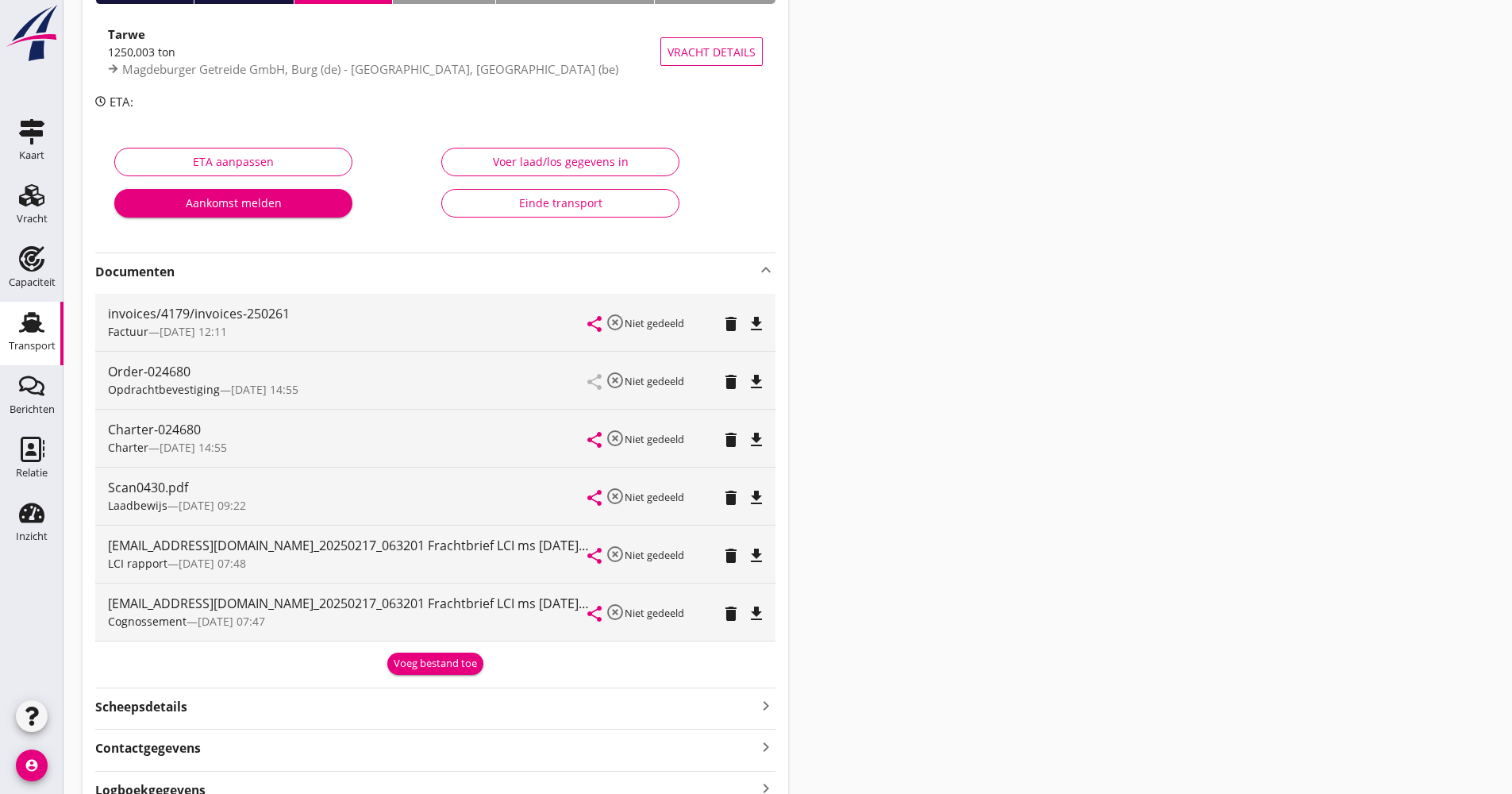
click at [766, 557] on div "file_download" at bounding box center [756, 556] width 22 height 19
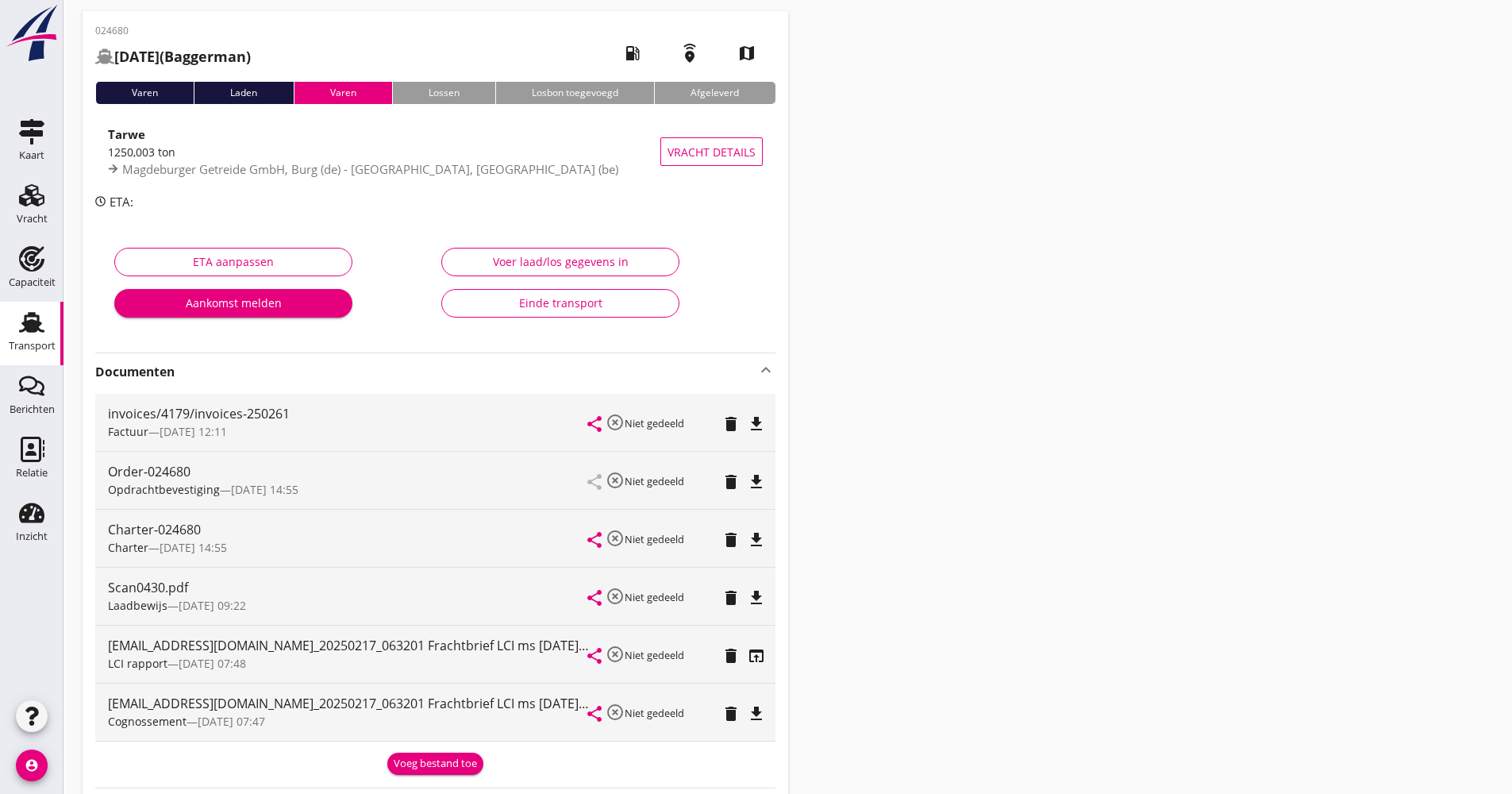
scroll to position [0, 0]
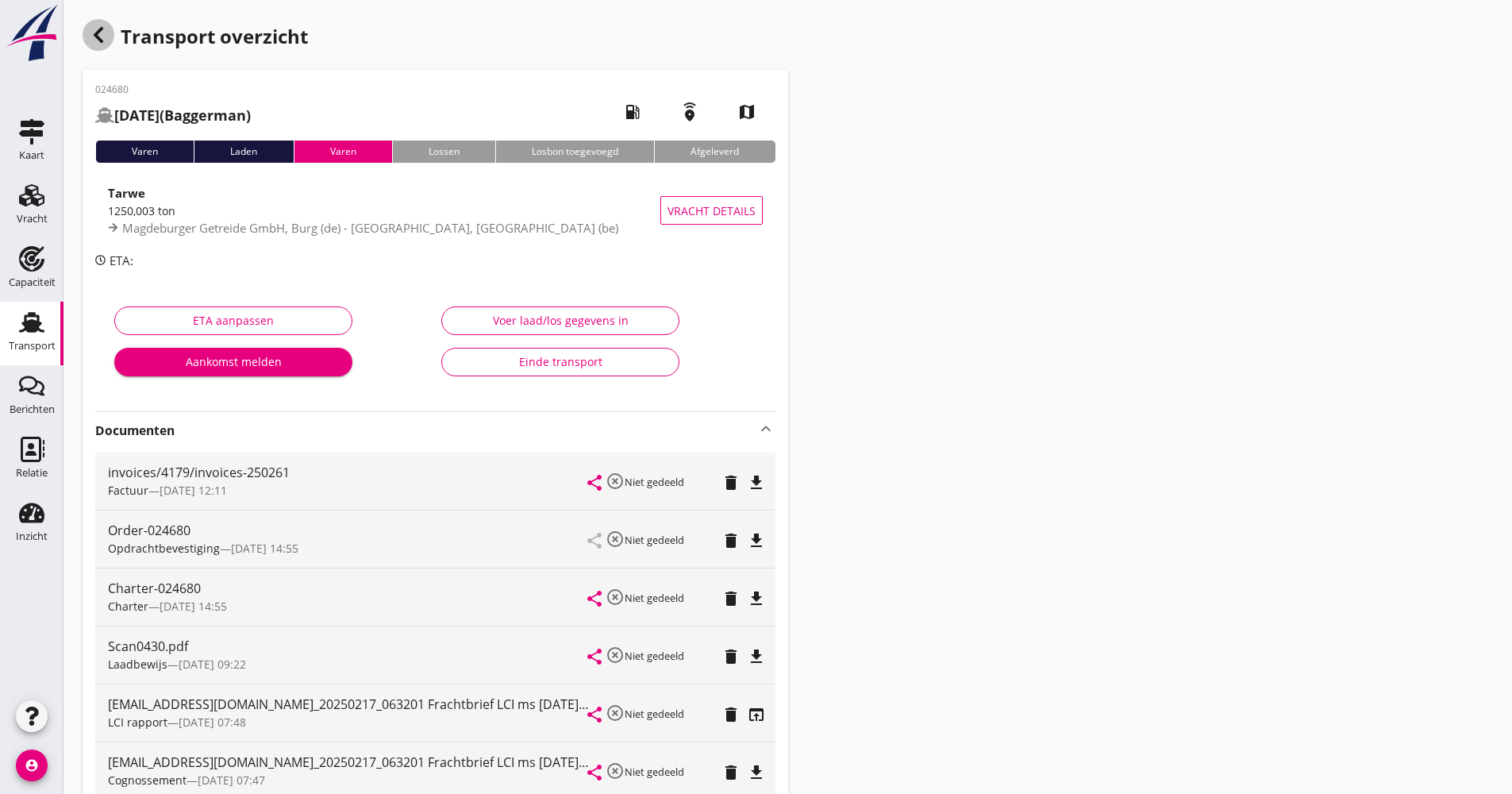
click at [111, 42] on div "button" at bounding box center [98, 34] width 31 height 31
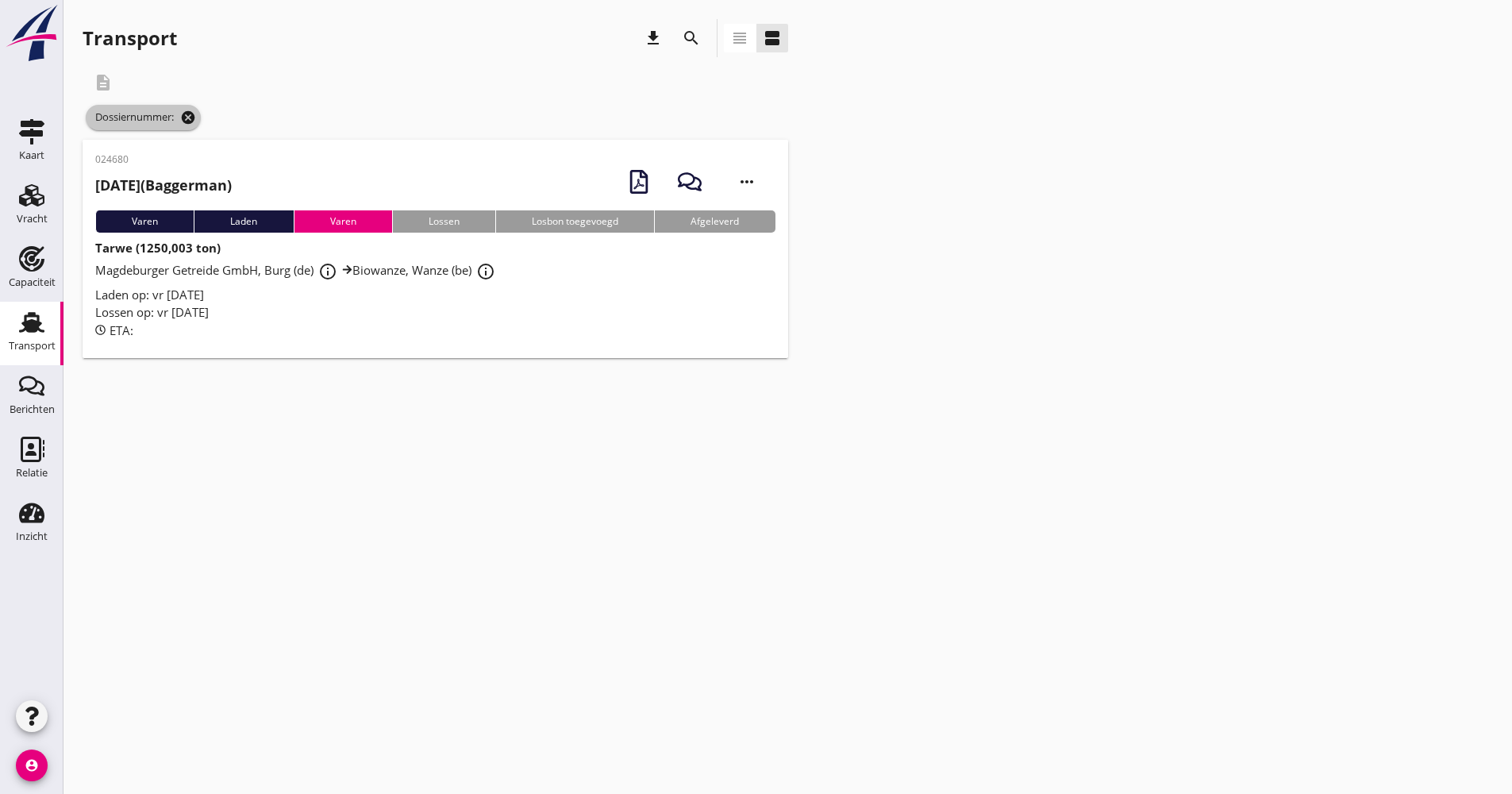
click at [196, 112] on icon "cancel" at bounding box center [188, 117] width 16 height 16
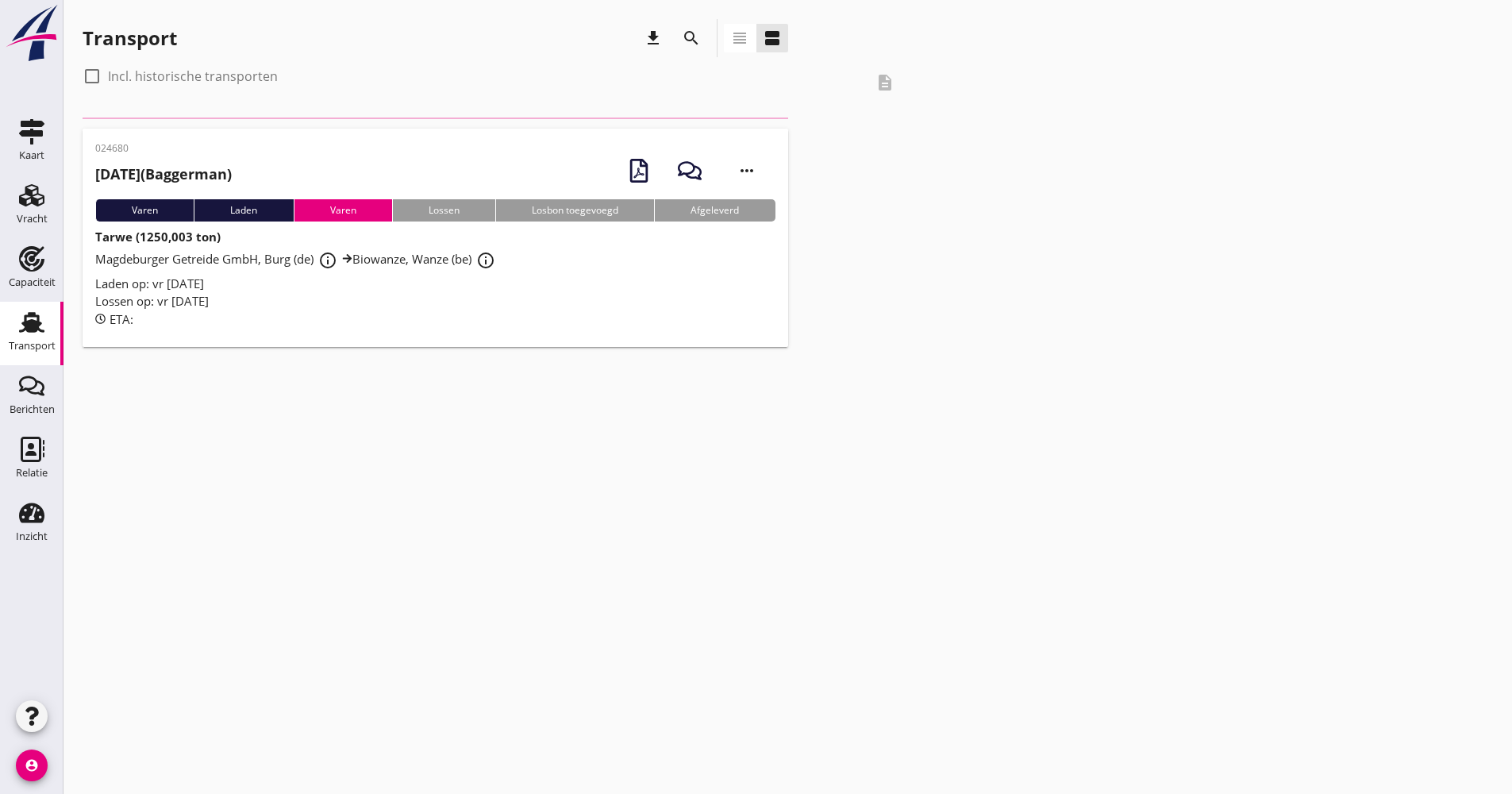
click at [687, 47] on icon "search" at bounding box center [692, 38] width 19 height 19
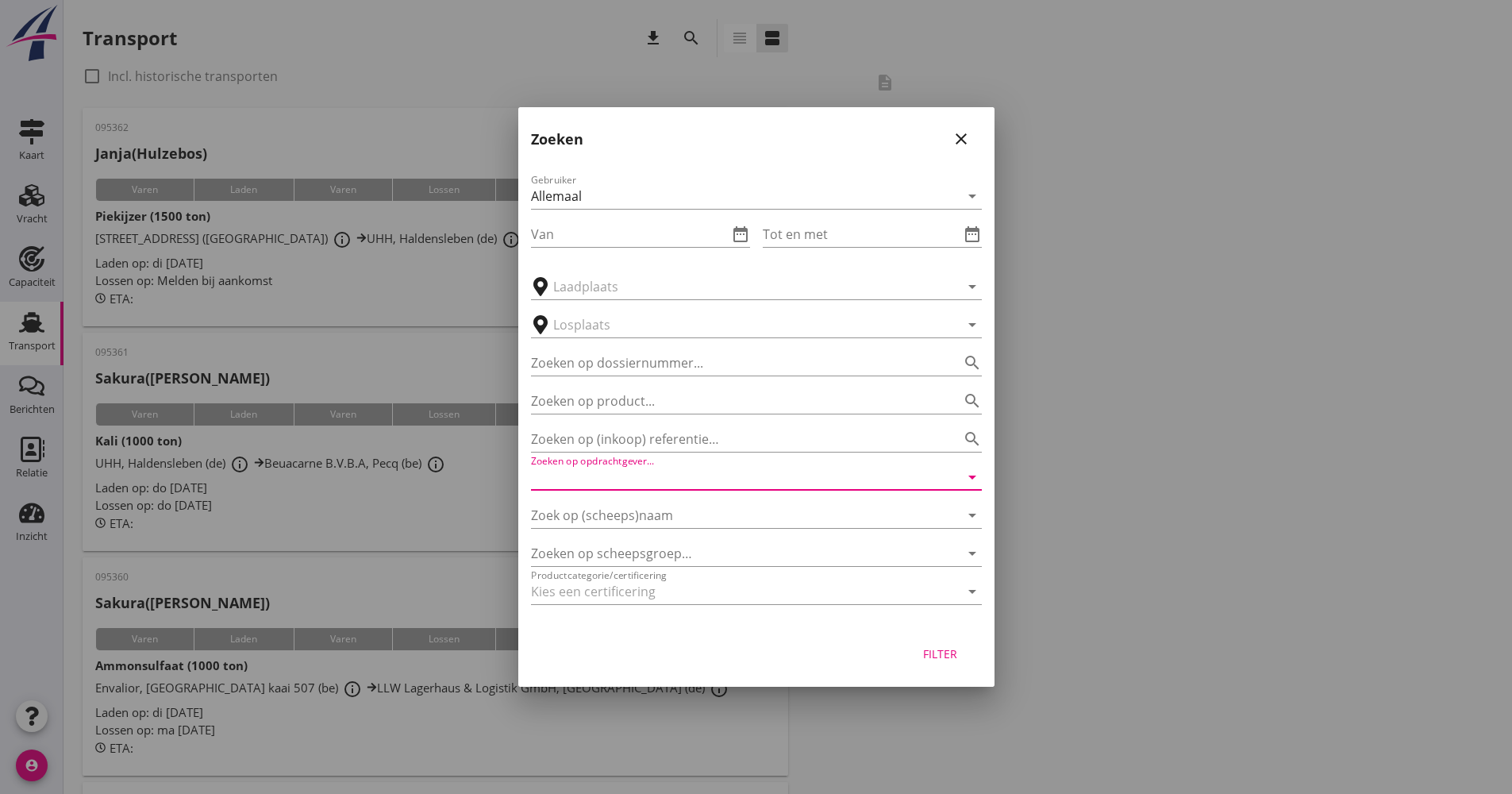
click at [645, 482] on input "Zoeken op opdrachtgever..." at bounding box center [734, 477] width 407 height 26
drag, startPoint x: 645, startPoint y: 482, endPoint x: 540, endPoint y: 479, distance: 105.0
click at [522, 488] on div "Gebruiker Allemaal arrow_drop_down Van date_range Tot en met date_range arrow_d…" at bounding box center [756, 393] width 476 height 469
type input "024684"
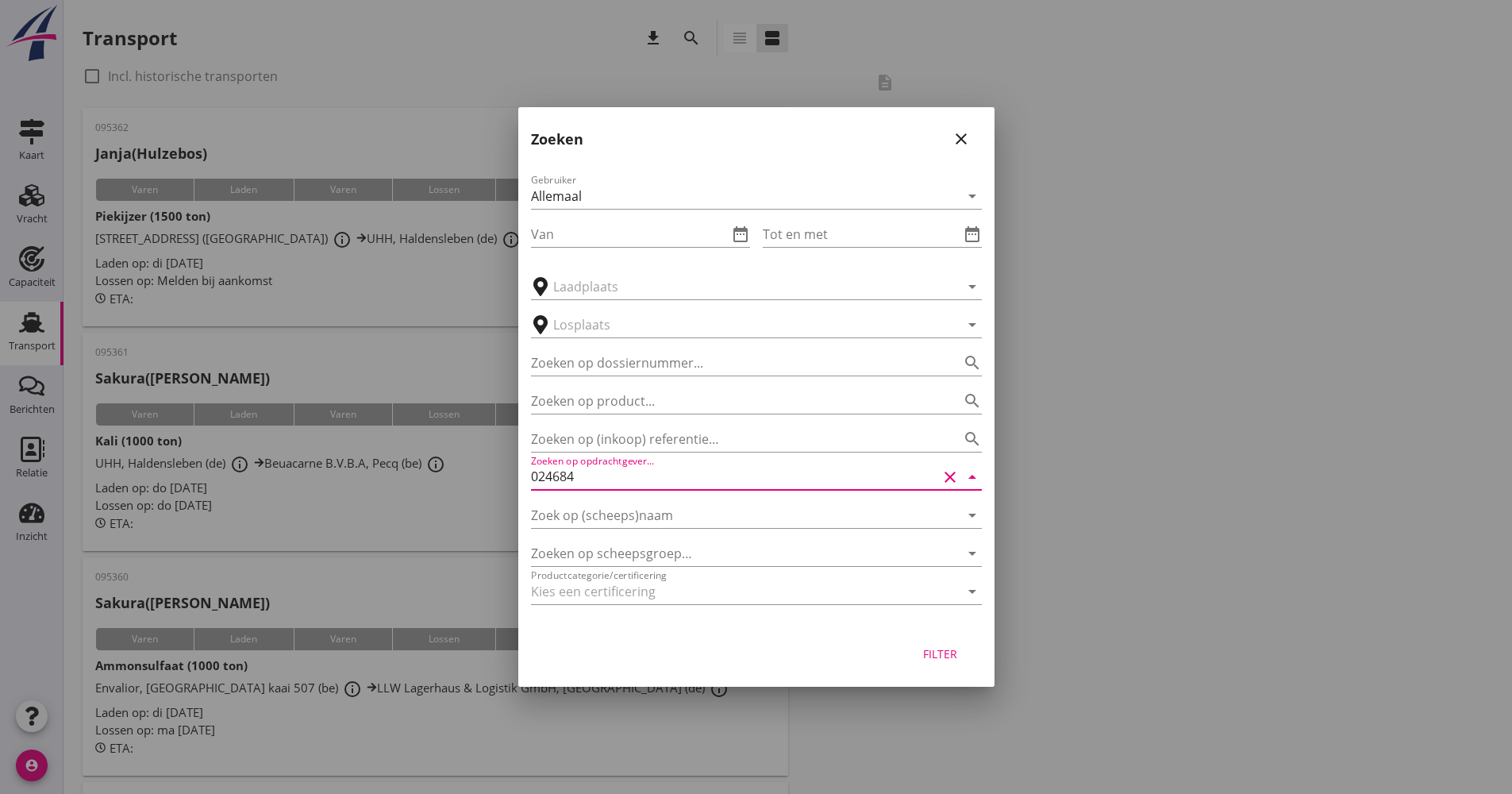
scroll to position [0, 0]
paste input "024684"
type input "024684"
drag, startPoint x: 943, startPoint y: 660, endPoint x: 923, endPoint y: 659, distance: 20.0
click at [944, 660] on div "Filter" at bounding box center [940, 653] width 45 height 16
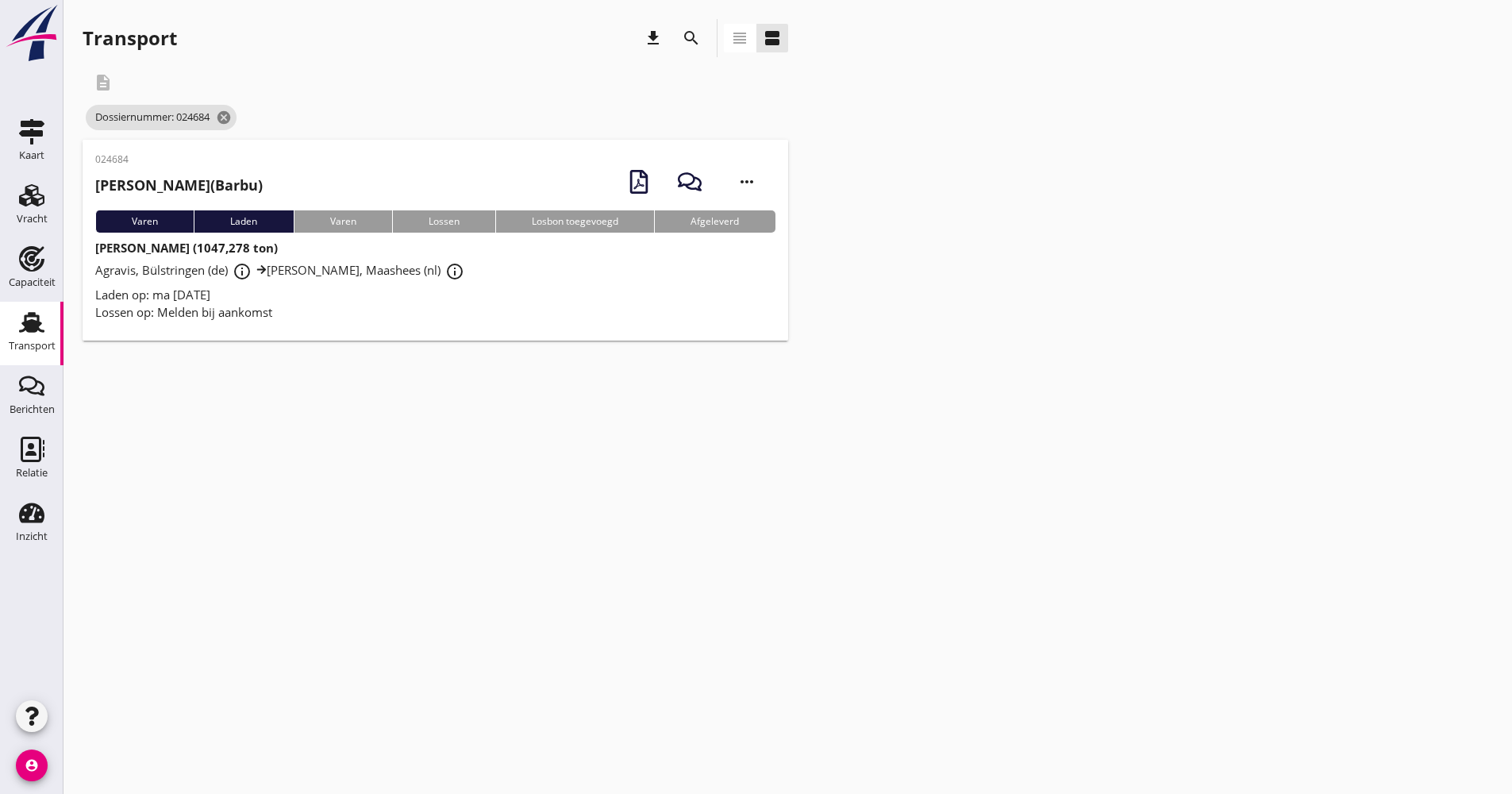
click at [515, 267] on div "Agravis, Bülstringen (de) info_outline [PERSON_NAME], Maashees (nl) info_outline" at bounding box center [435, 272] width 680 height 29
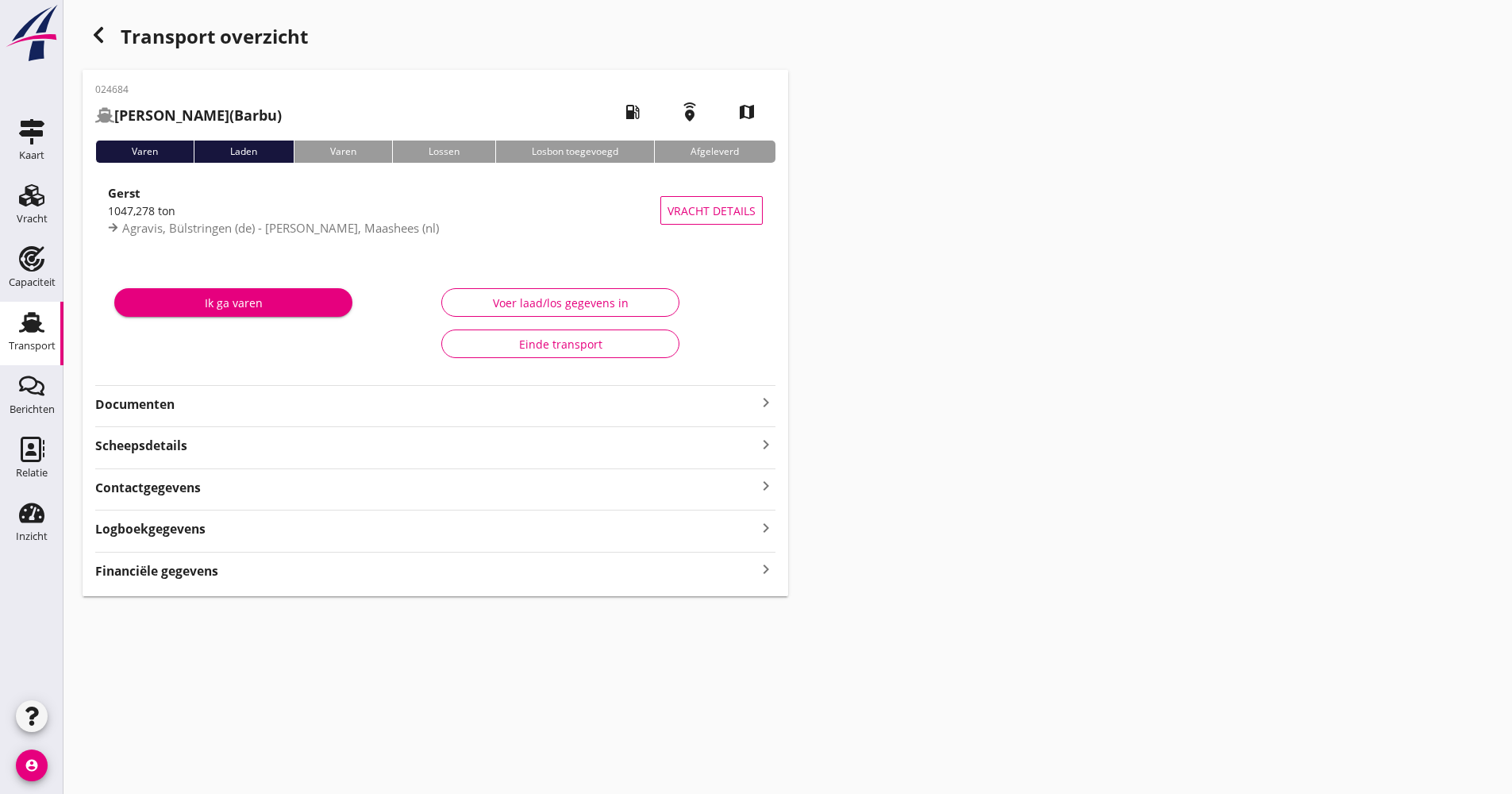
click at [295, 396] on div "Documenten keyboard_arrow_right" at bounding box center [435, 403] width 680 height 21
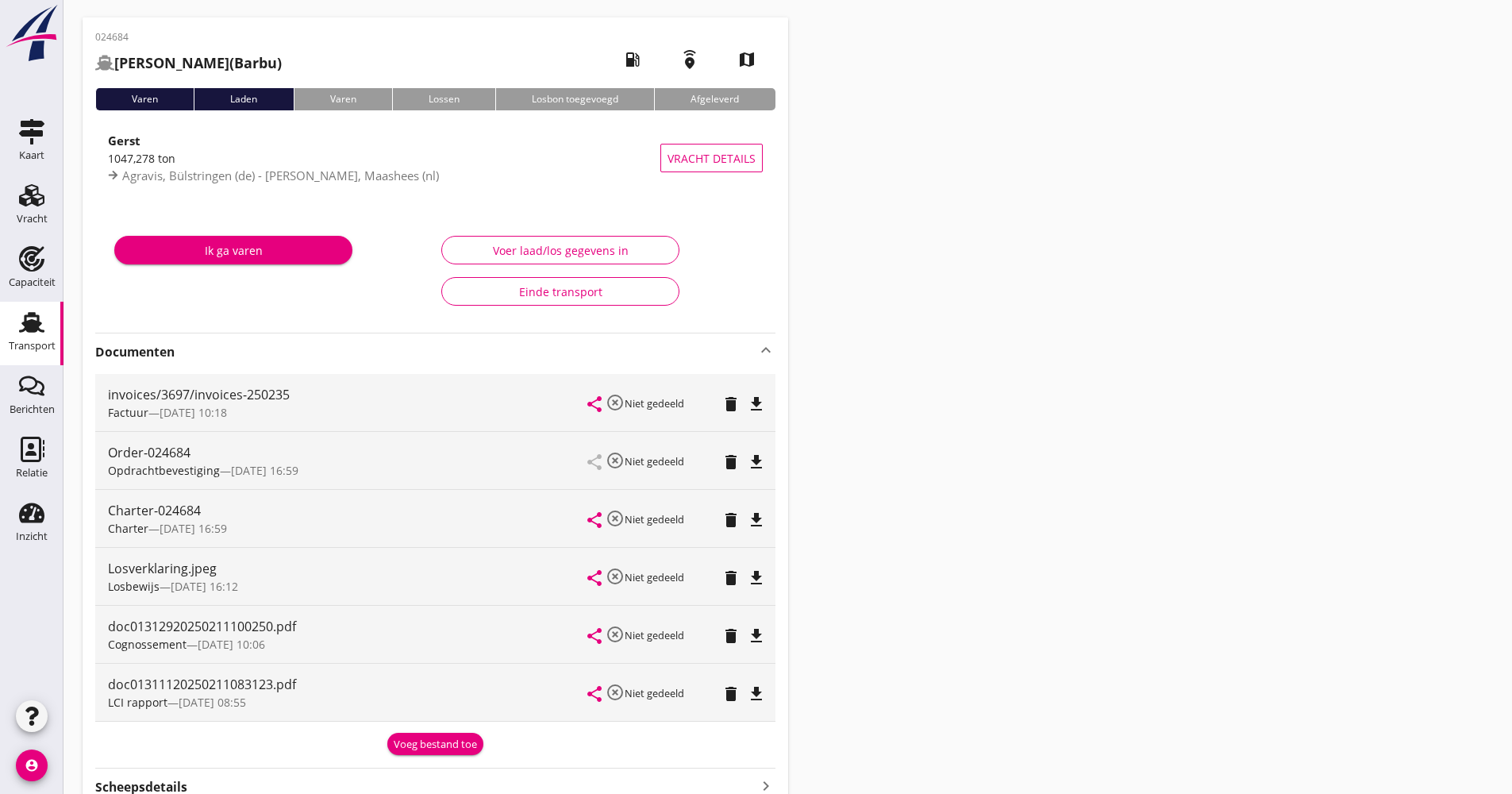
scroll to position [79, 0]
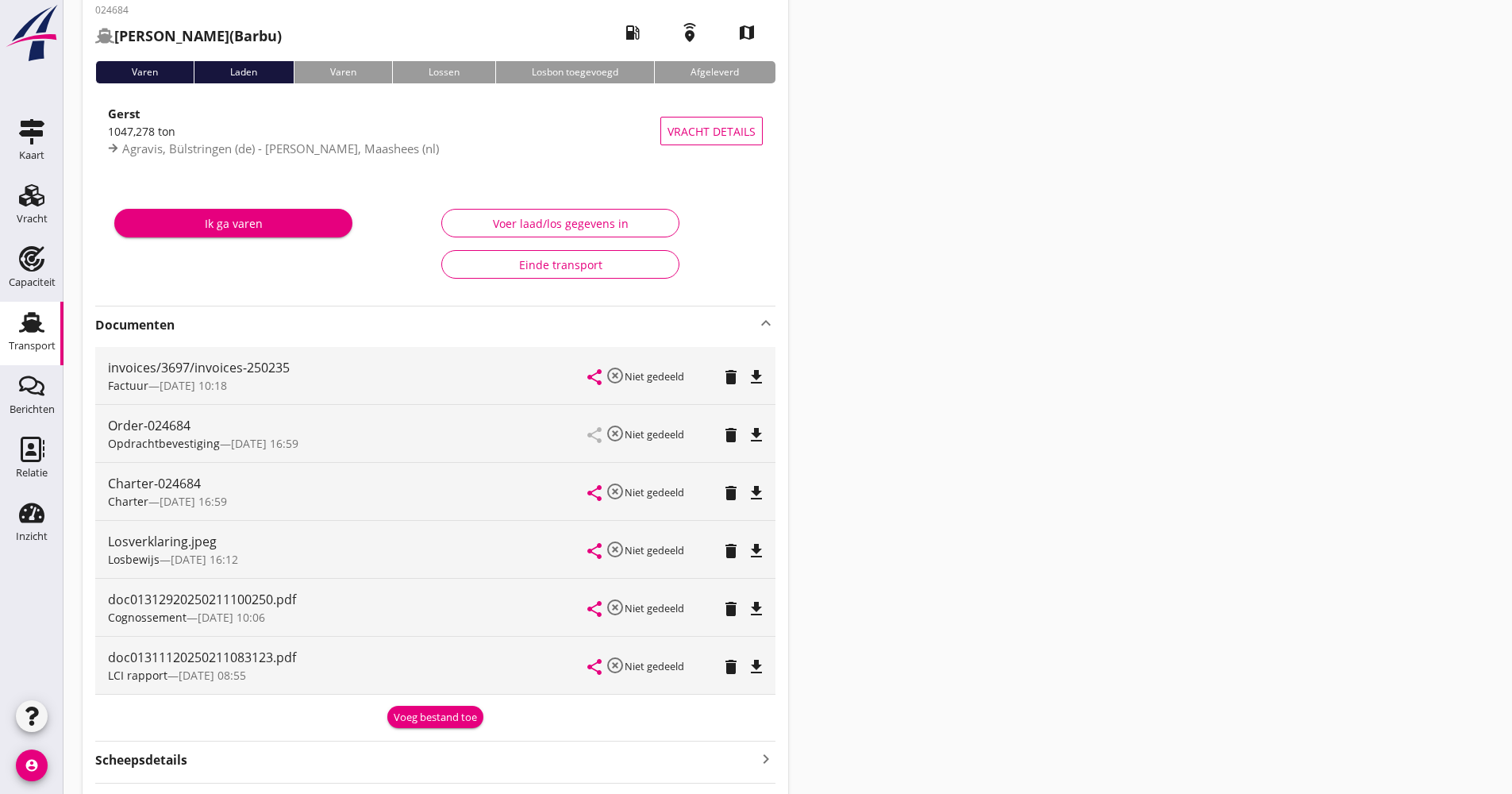
click at [321, 312] on div "Documenten keyboard_arrow_up invoices/3697/invoices-250235 Factuur — [DATE] 10:…" at bounding box center [435, 517] width 680 height 422
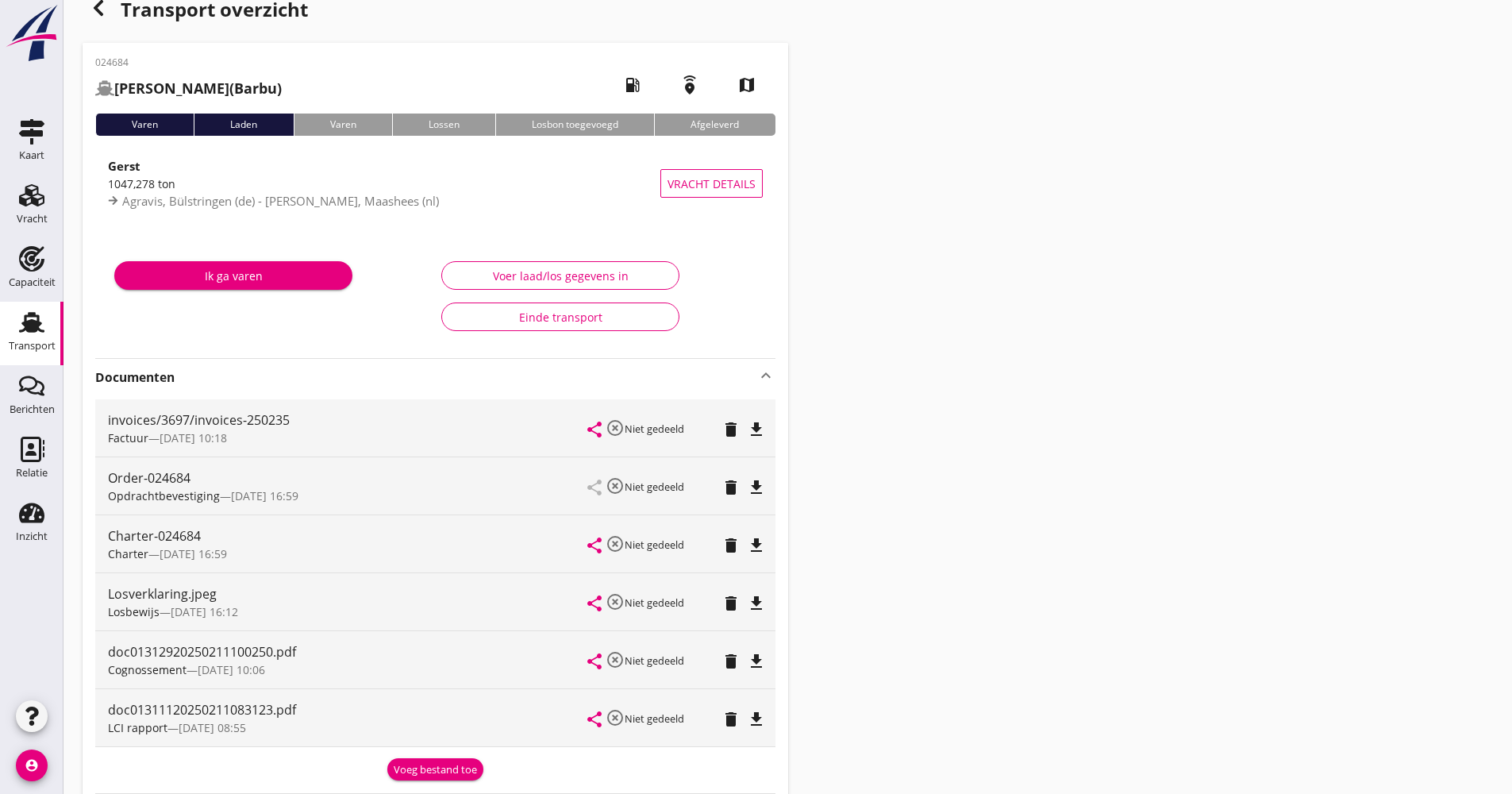
scroll to position [0, 0]
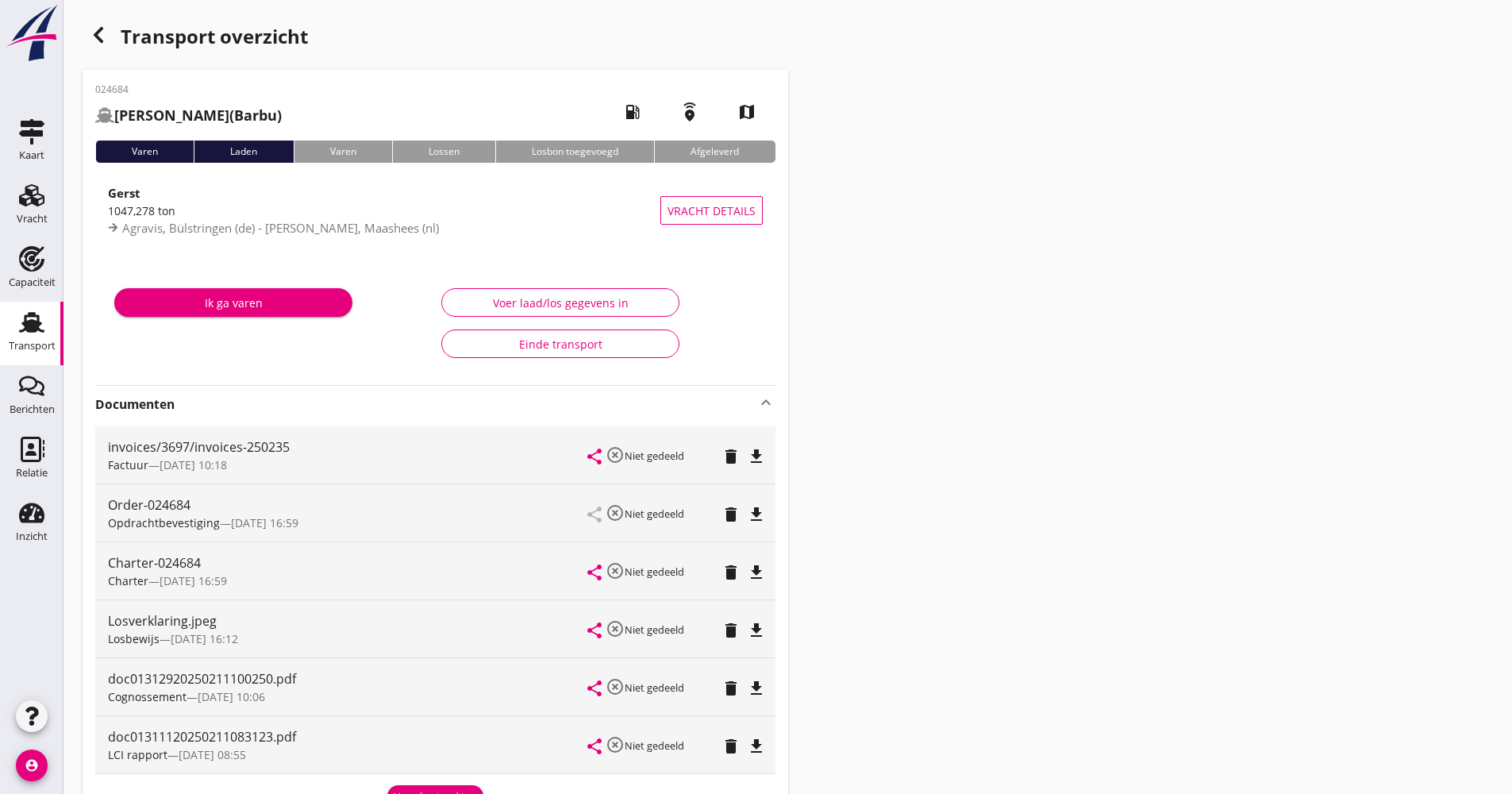
click at [102, 40] on use "button" at bounding box center [98, 34] width 10 height 16
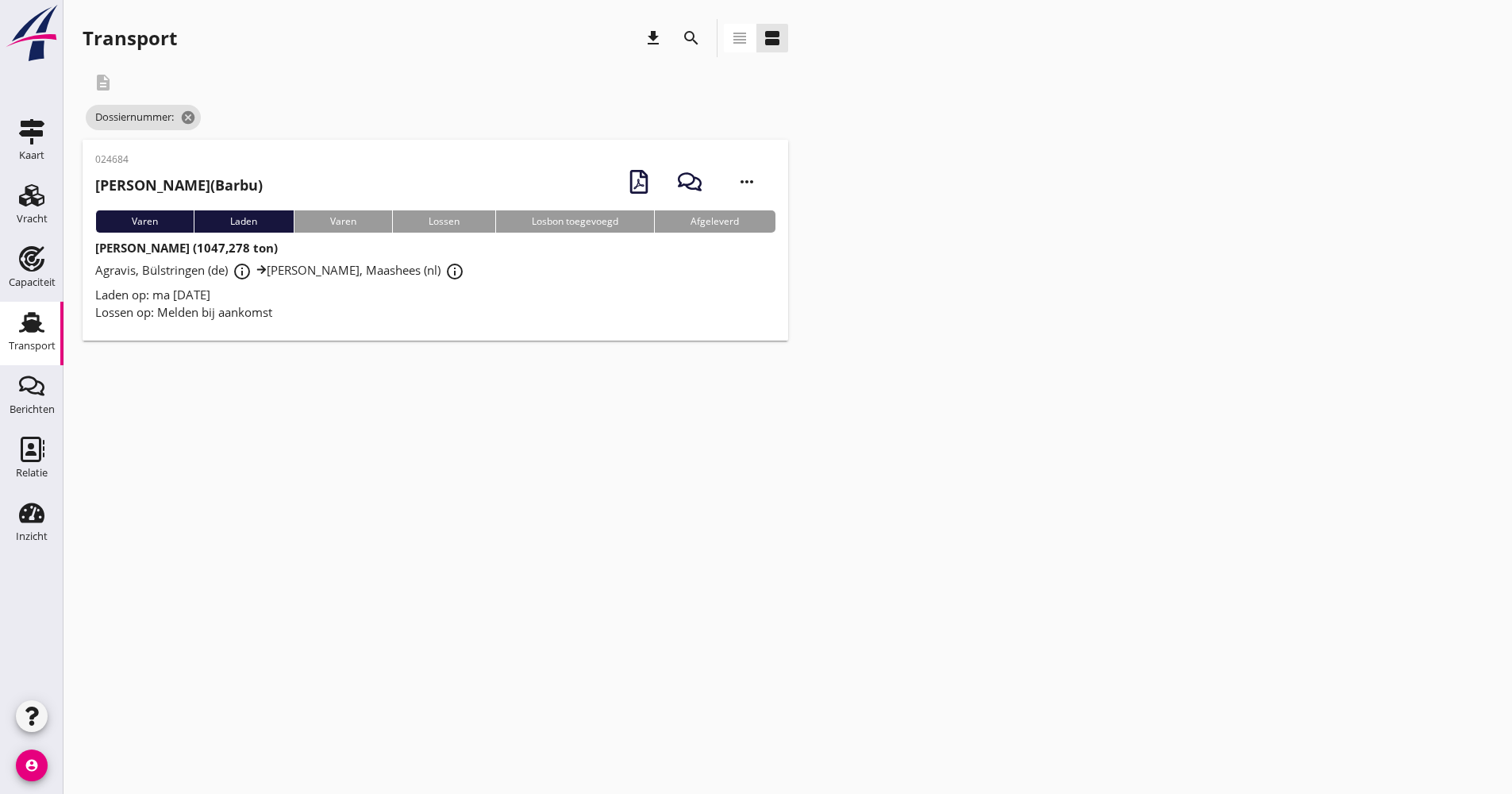
click at [699, 43] on icon "search" at bounding box center [692, 38] width 19 height 19
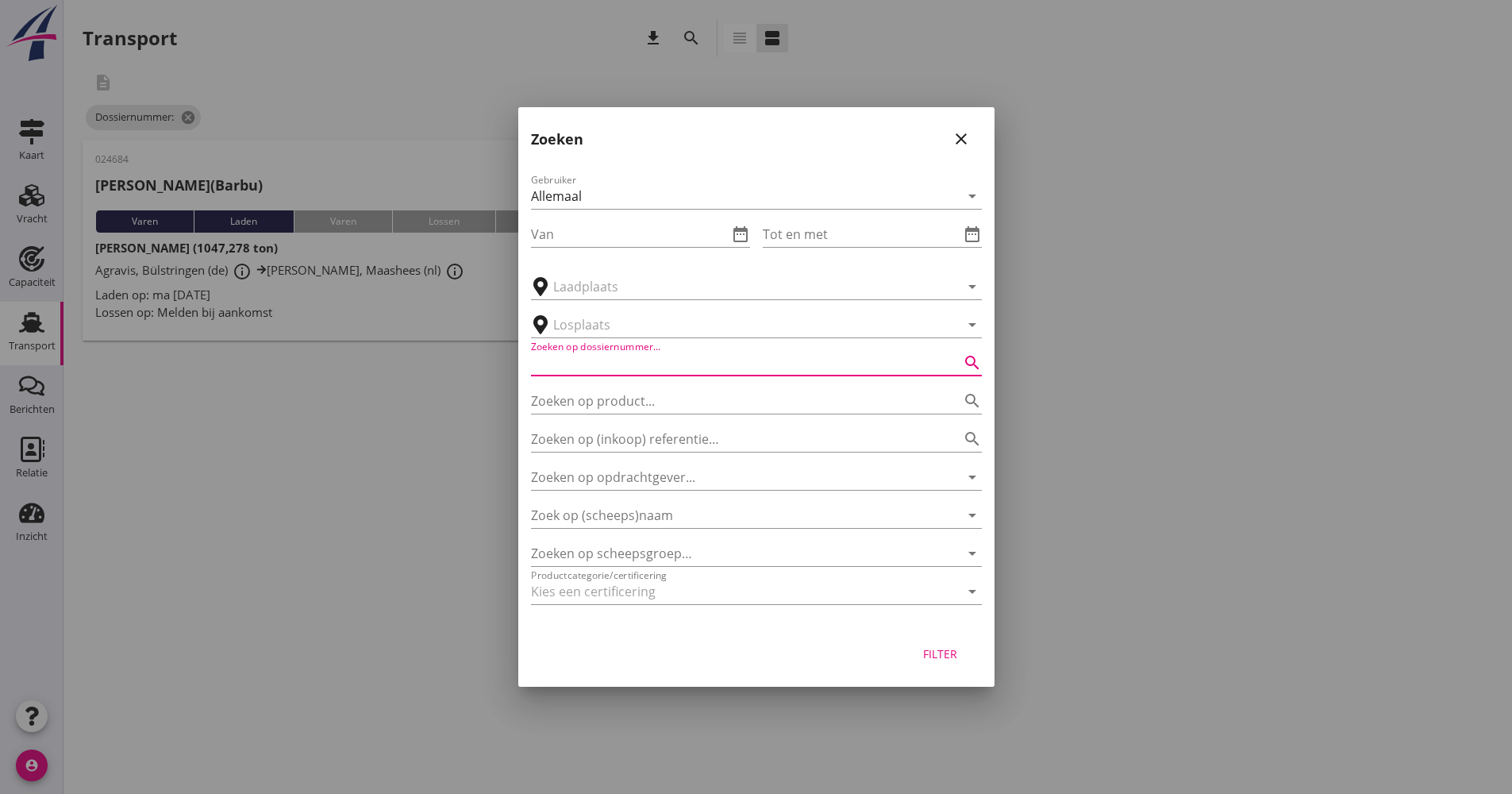
click at [652, 365] on input "Zoeken op dossiernummer..." at bounding box center [734, 362] width 407 height 26
type input "024687"
click at [936, 649] on div "Filter" at bounding box center [940, 653] width 45 height 16
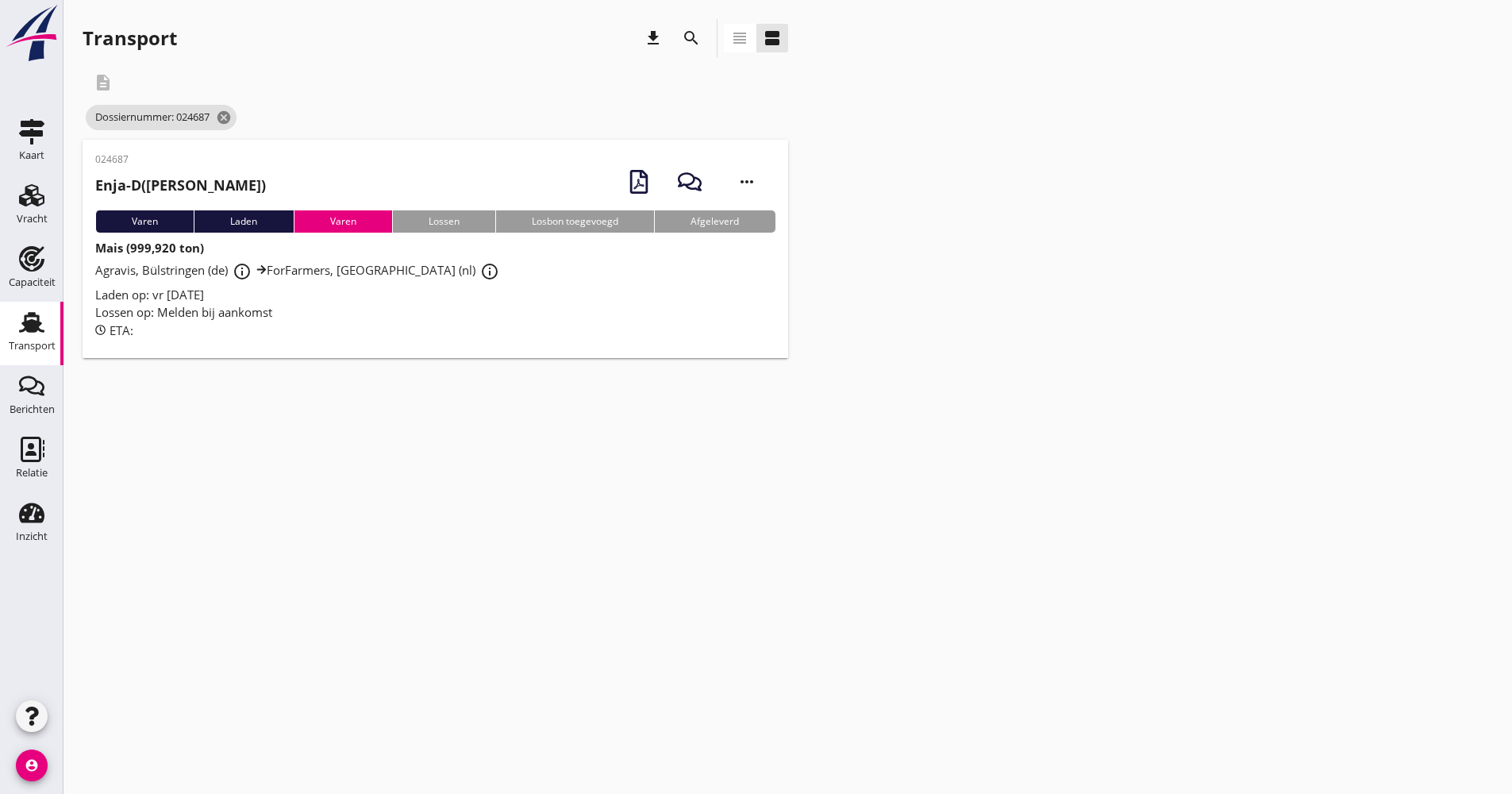
click at [525, 324] on div "ETA:" at bounding box center [435, 330] width 680 height 18
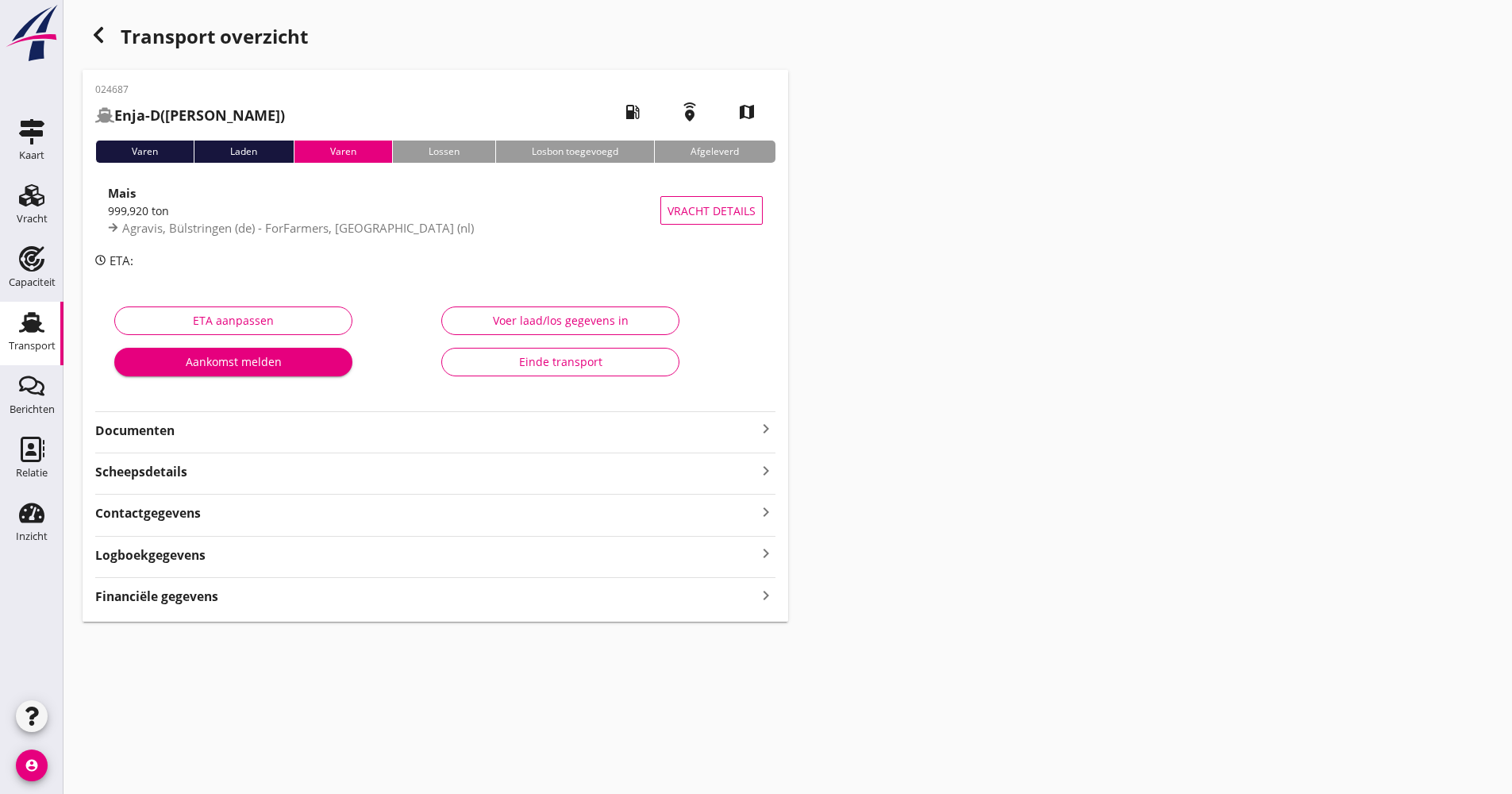
click at [370, 444] on div "024687 Enja-D (van Dijke) local_gas_station emergency_share map Varen Laden [PE…" at bounding box center [435, 345] width 706 height 552
click at [369, 435] on strong "Documenten" at bounding box center [426, 430] width 661 height 18
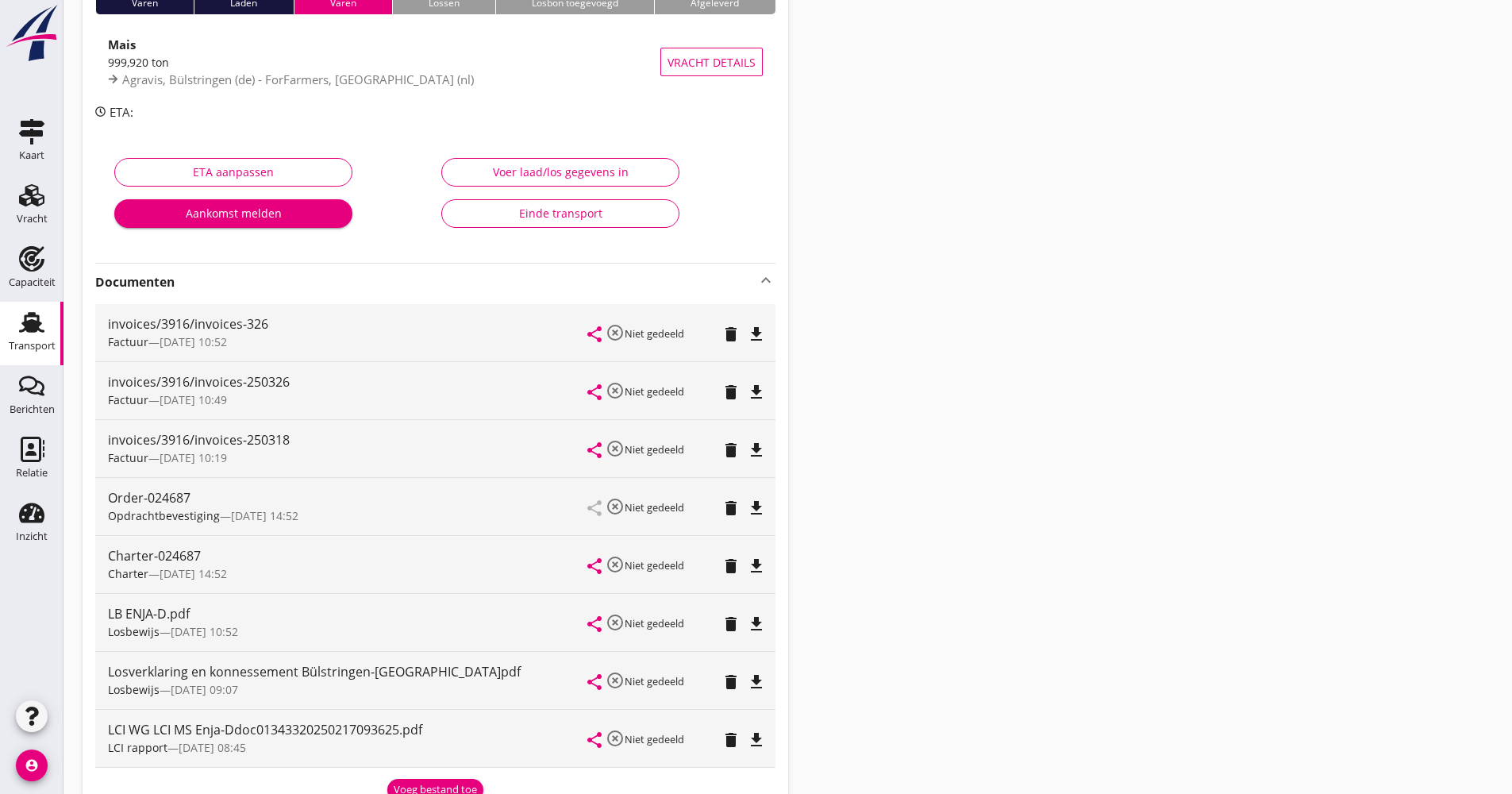
scroll to position [159, 0]
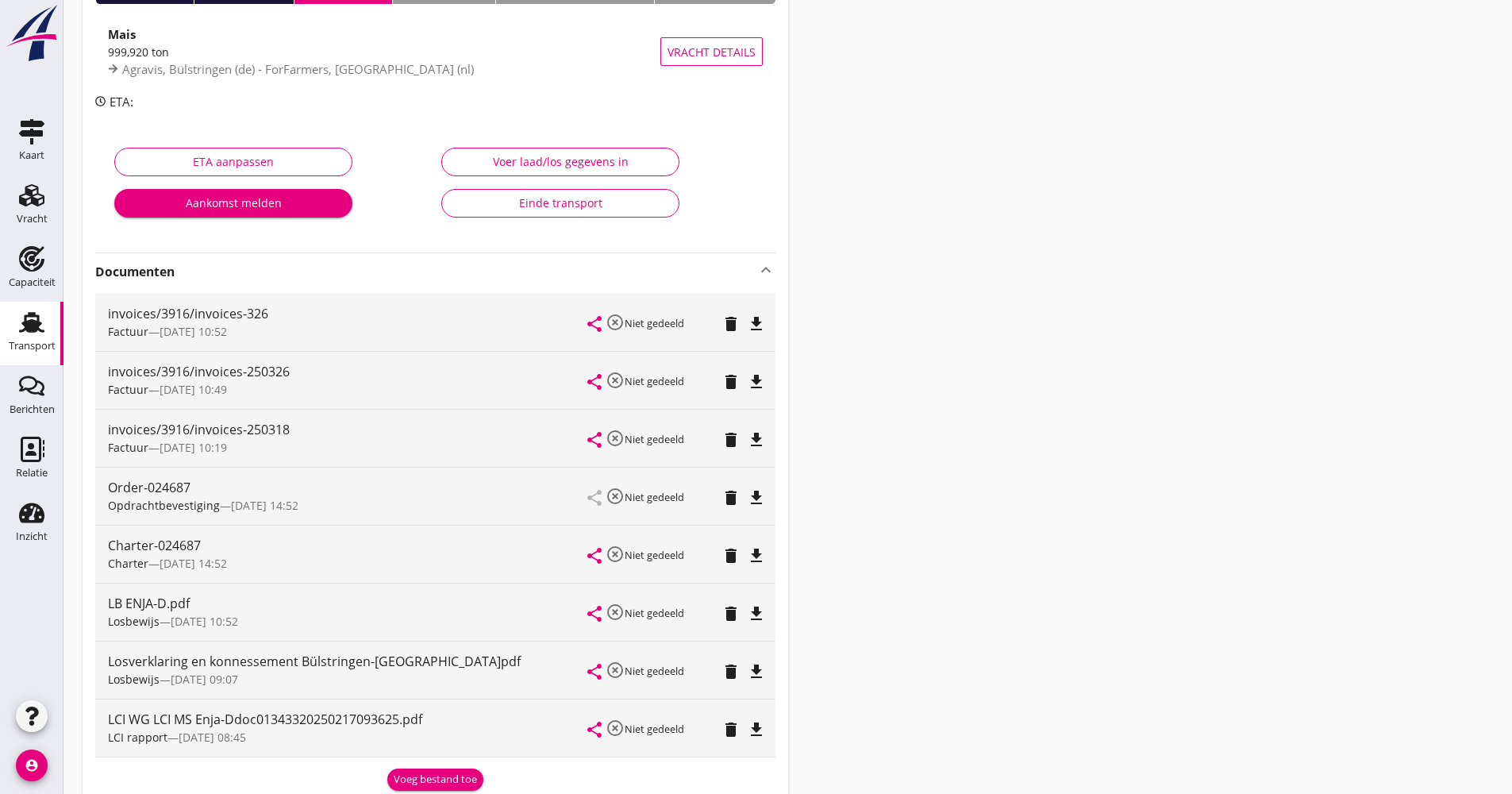
click at [765, 732] on icon "file_download" at bounding box center [756, 730] width 19 height 19
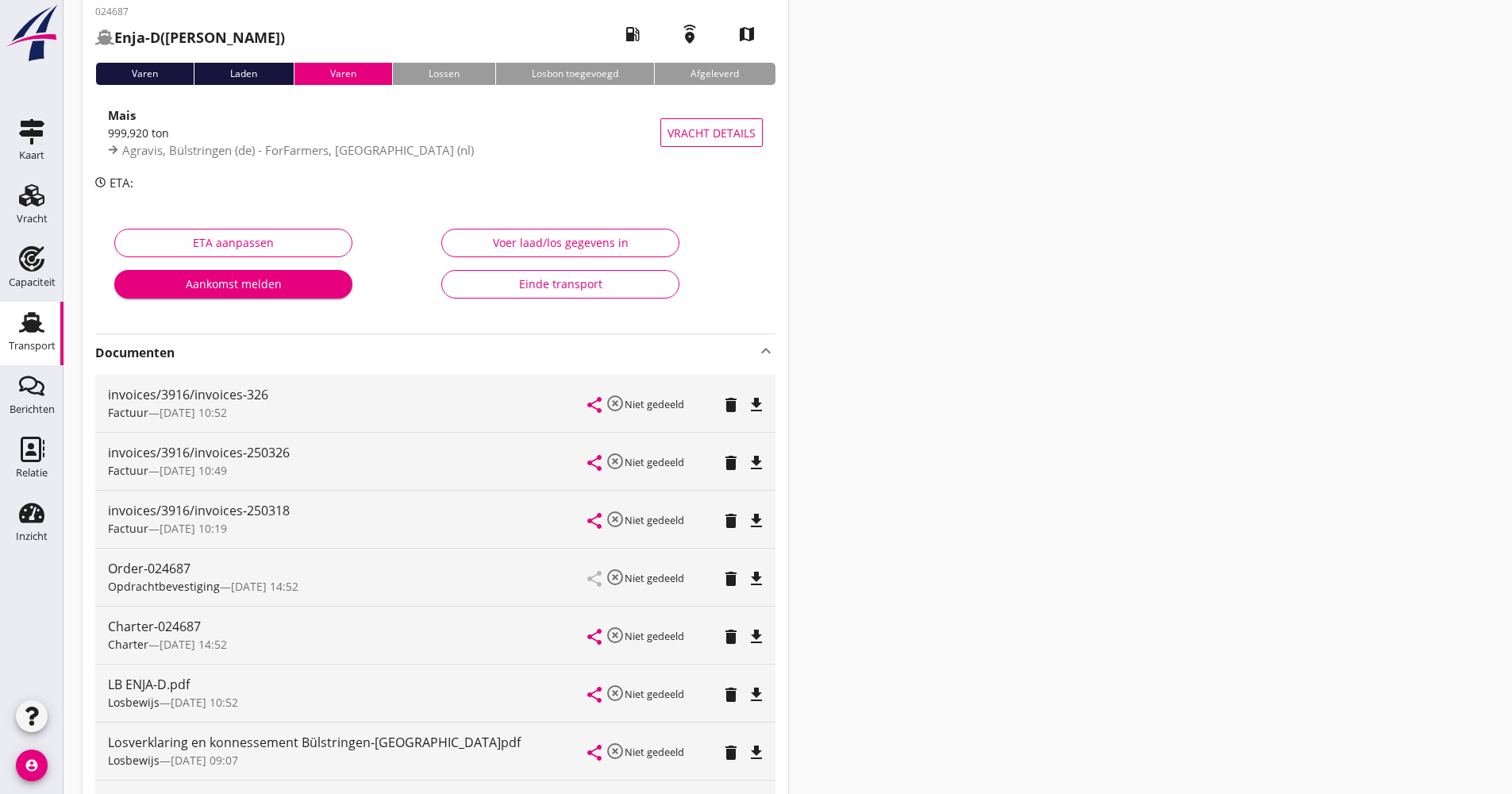
scroll to position [0, 0]
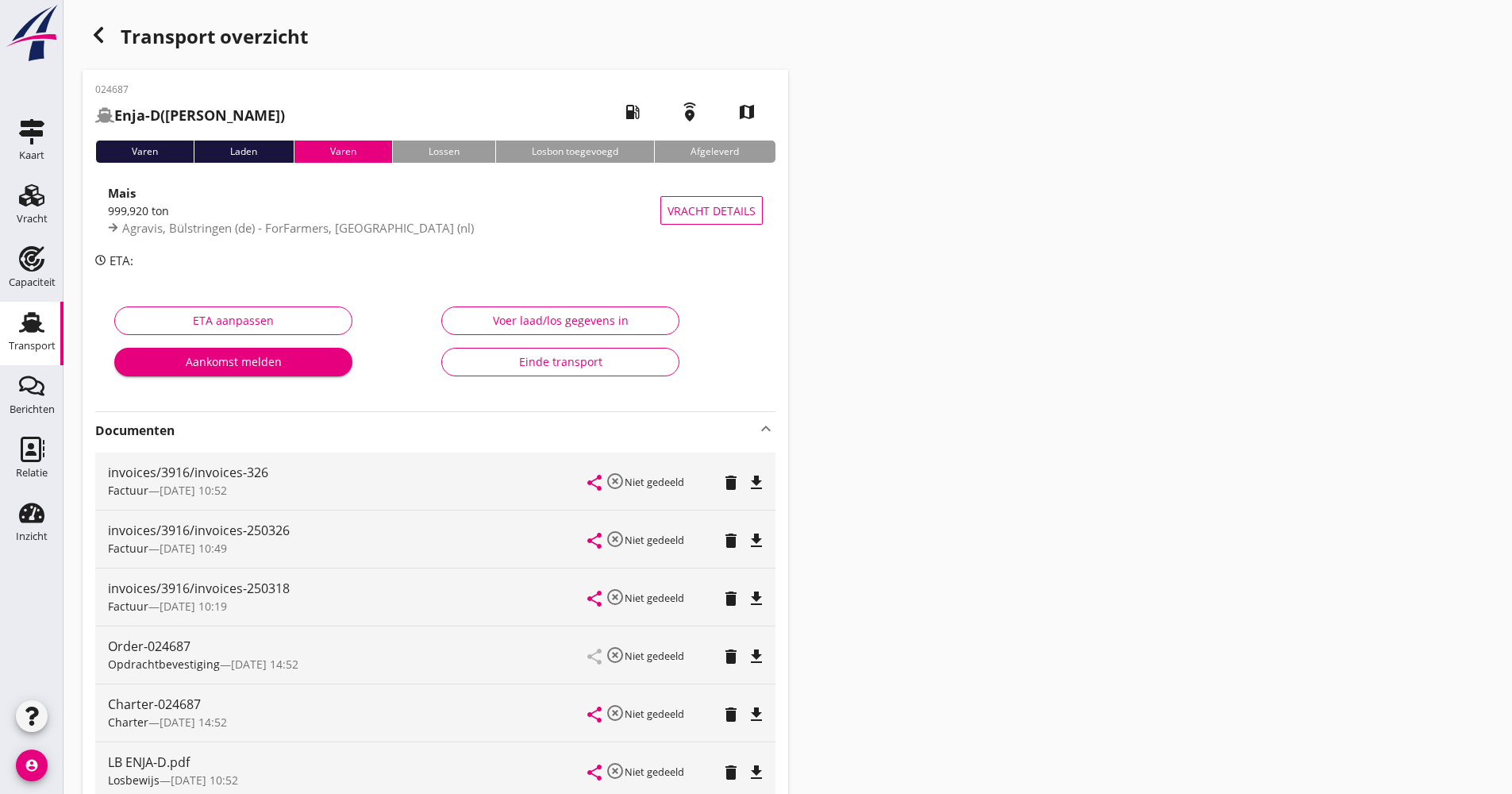
click at [100, 41] on icon "button" at bounding box center [98, 35] width 19 height 19
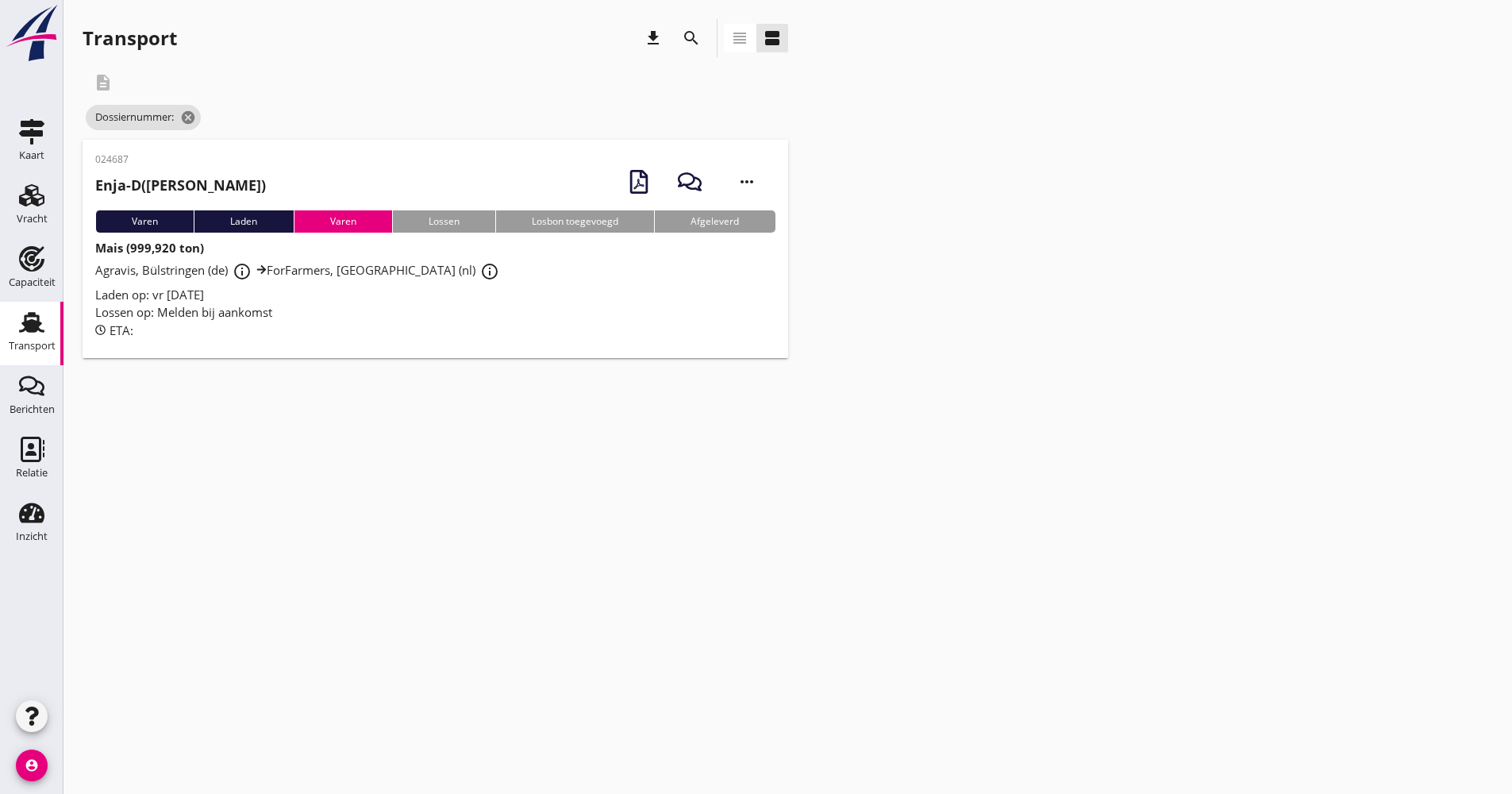
click at [701, 35] on div "search" at bounding box center [692, 38] width 29 height 19
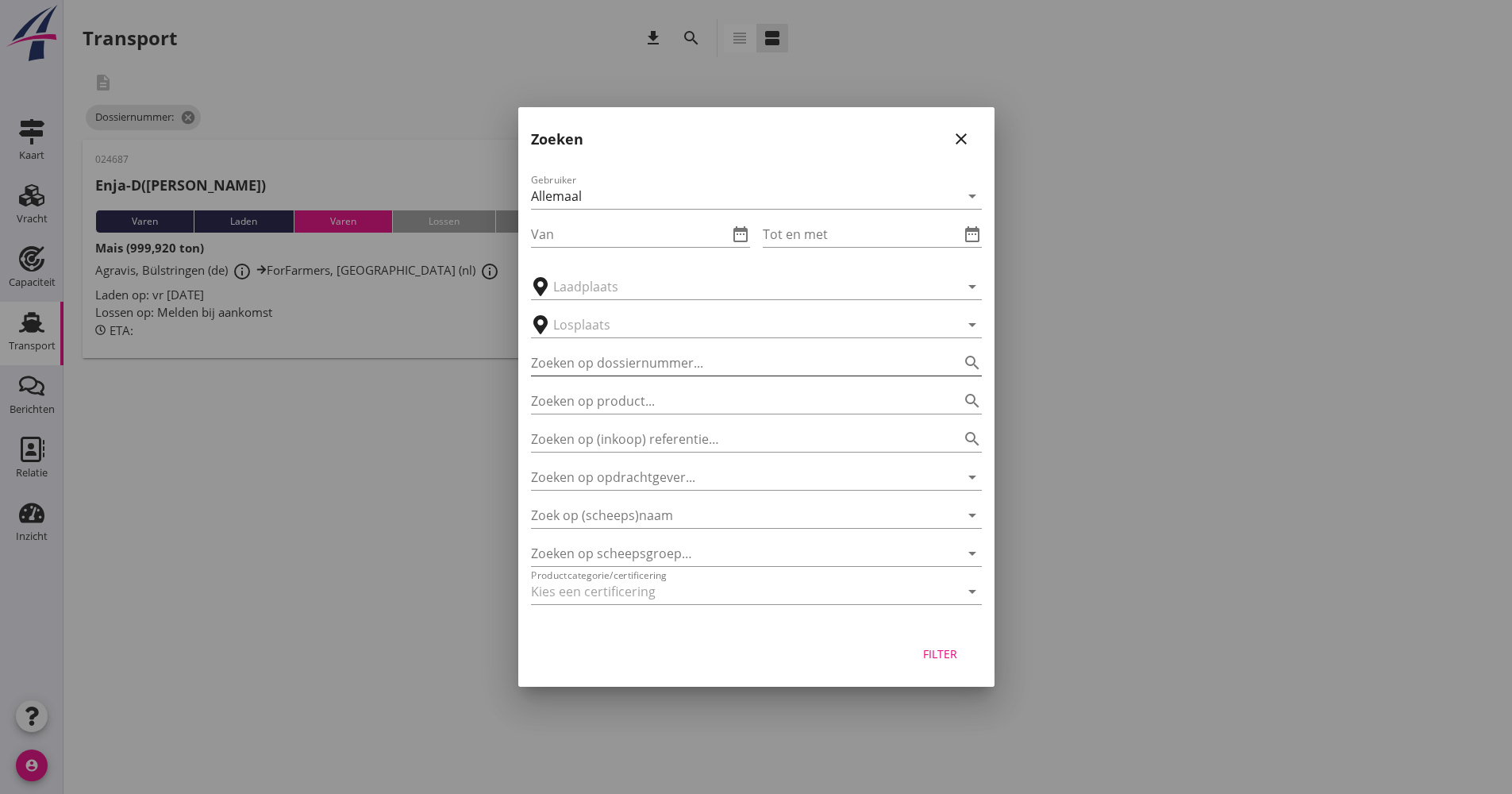
click at [661, 371] on input "Zoeken op dossiernummer..." at bounding box center [734, 362] width 407 height 26
type input "024692"
click at [936, 661] on div "Filter" at bounding box center [940, 653] width 45 height 16
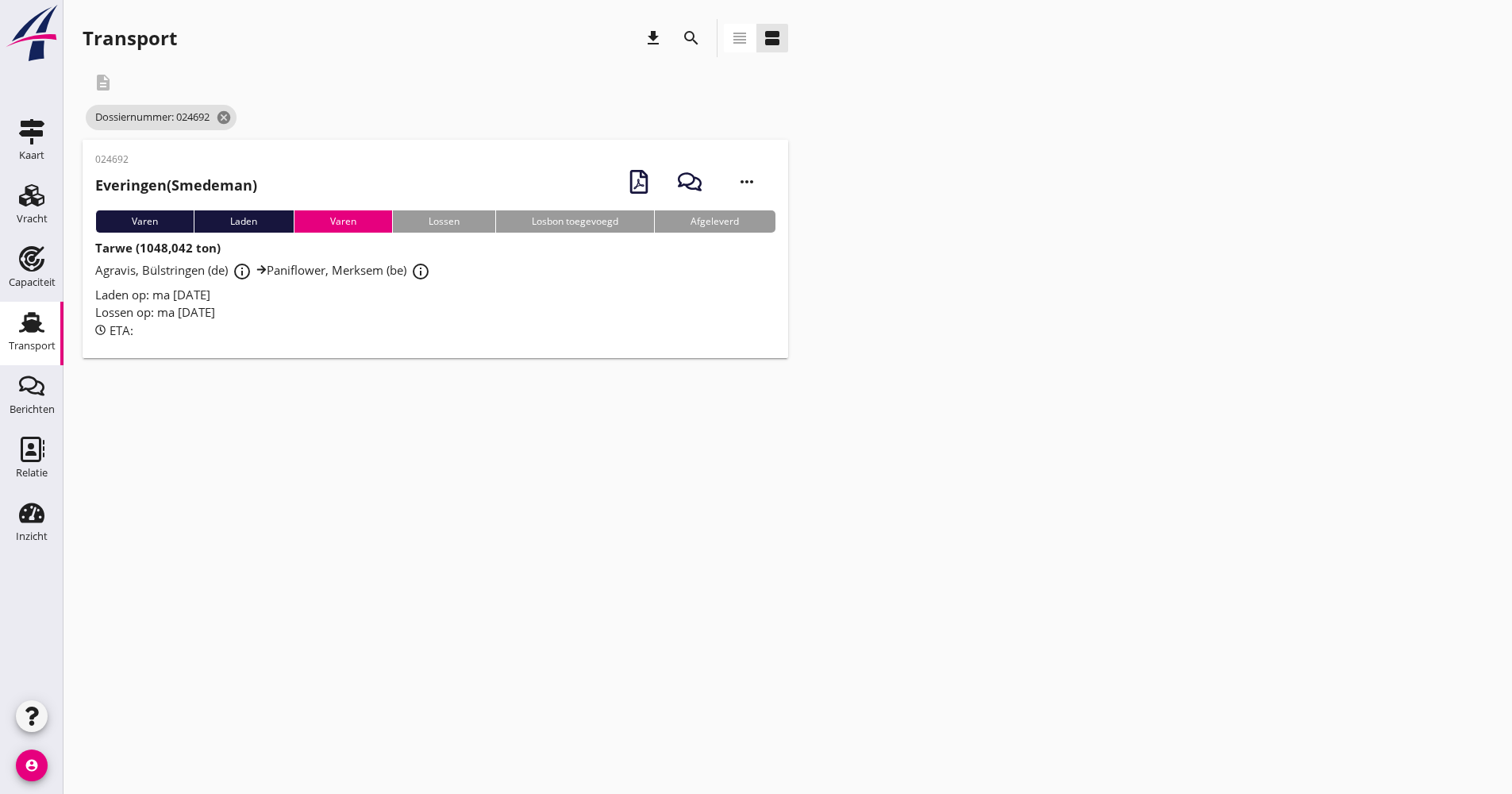
click at [418, 336] on div "024692 Everingen (Smedeman) more_horiz Varen Laden [PERSON_NAME] Losbon toegevo…" at bounding box center [435, 249] width 706 height 218
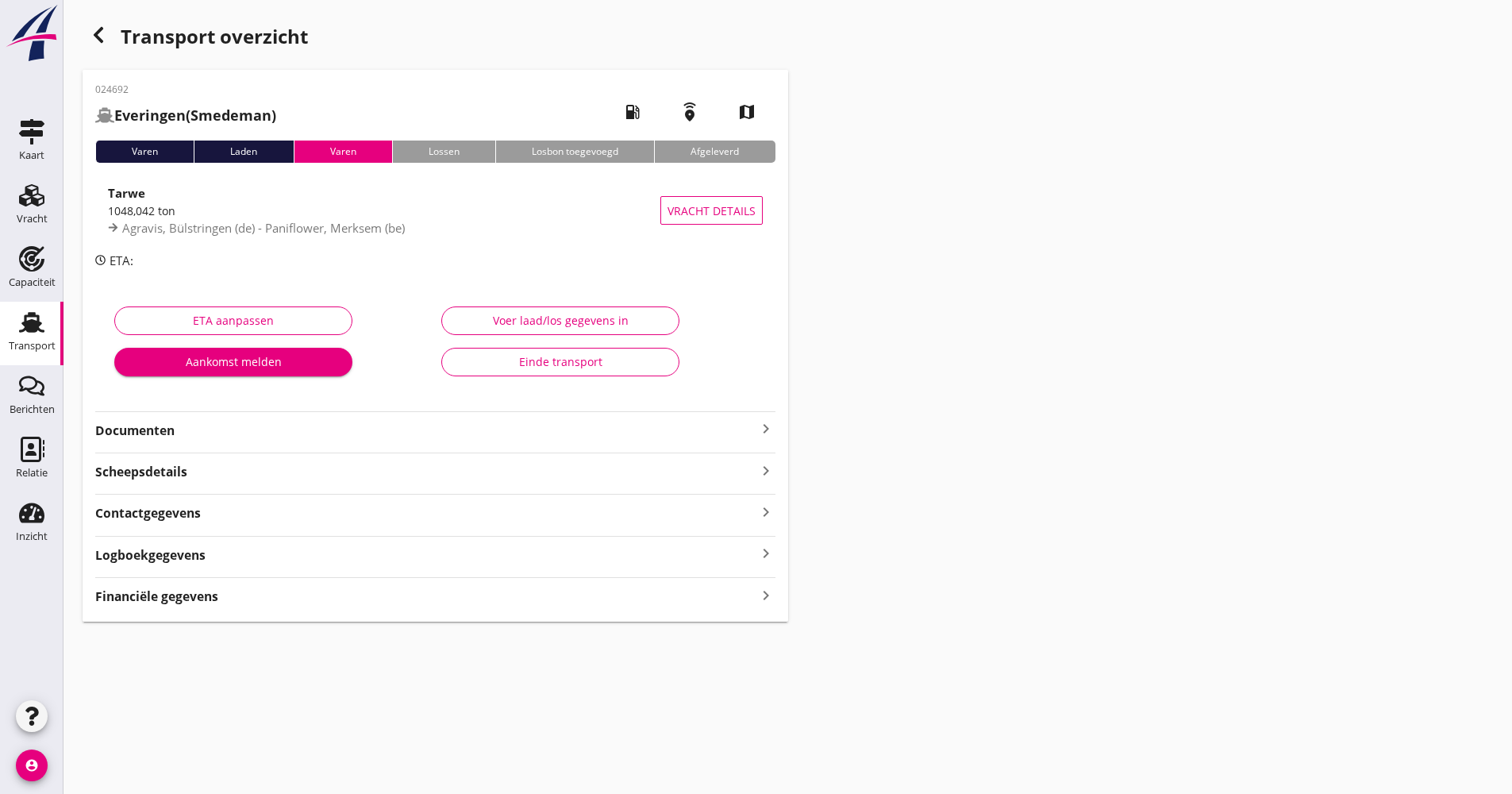
click at [302, 432] on strong "Documenten" at bounding box center [426, 430] width 661 height 18
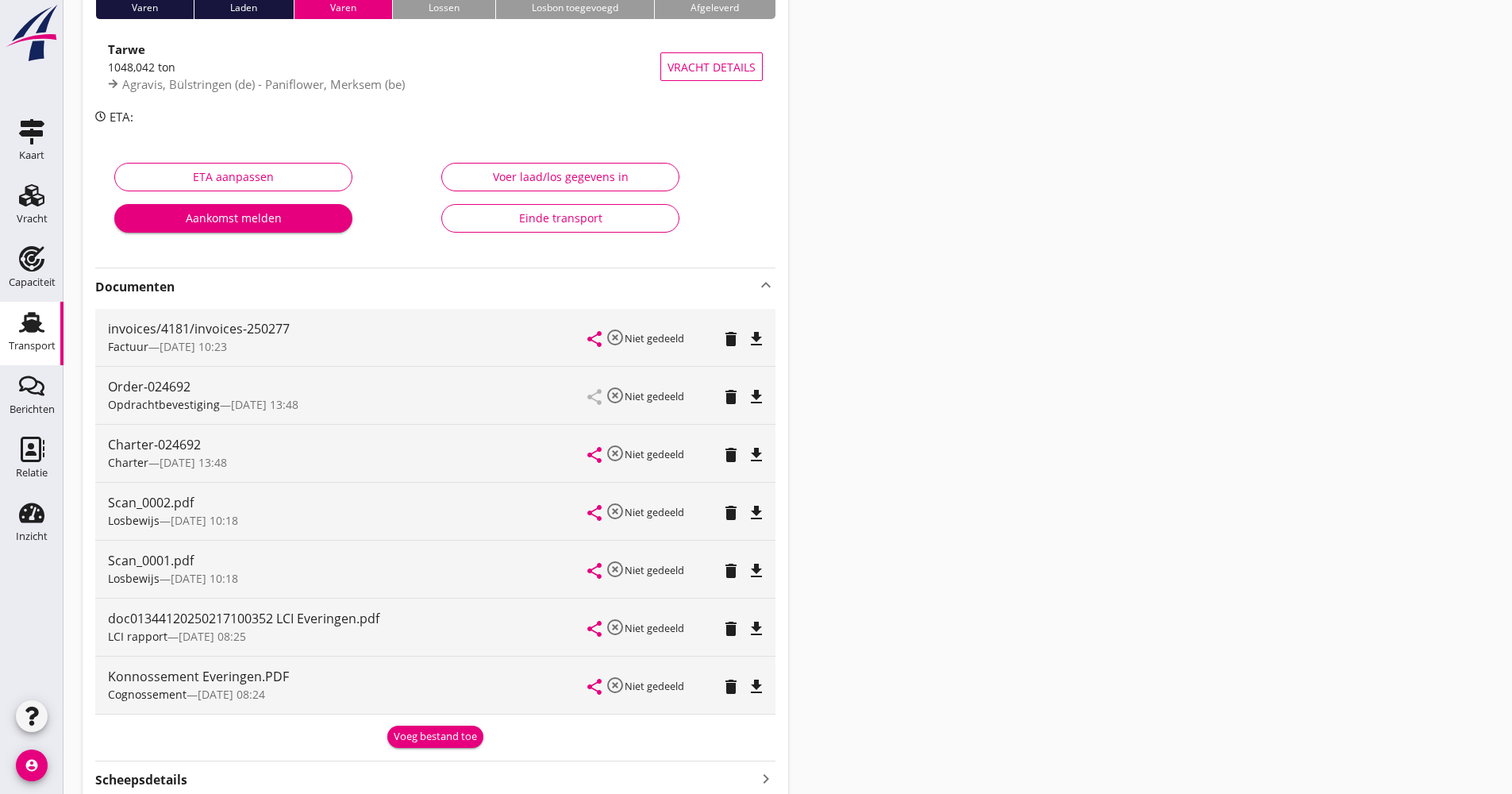
scroll to position [159, 0]
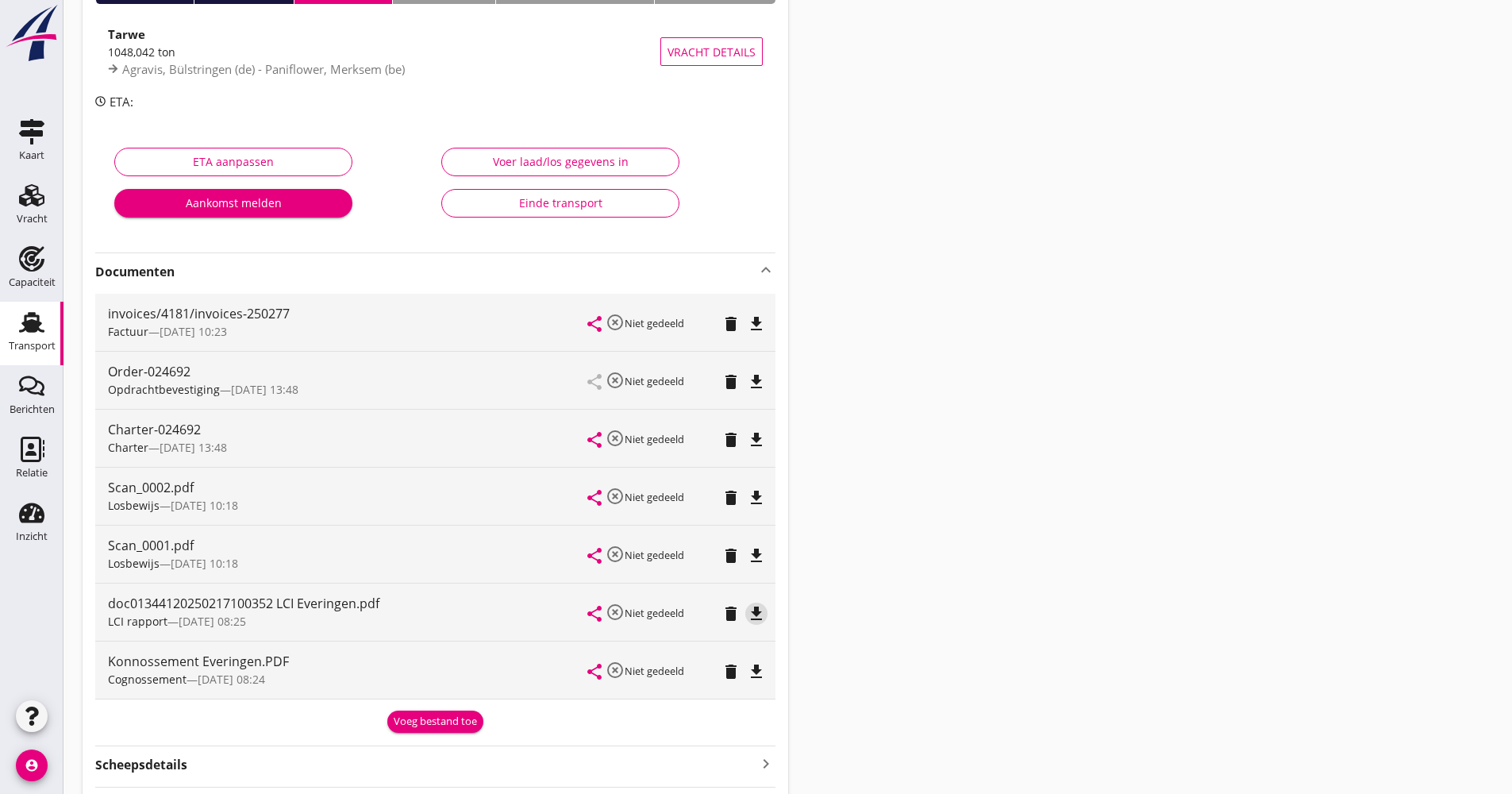
click at [760, 613] on icon "file_download" at bounding box center [756, 614] width 19 height 19
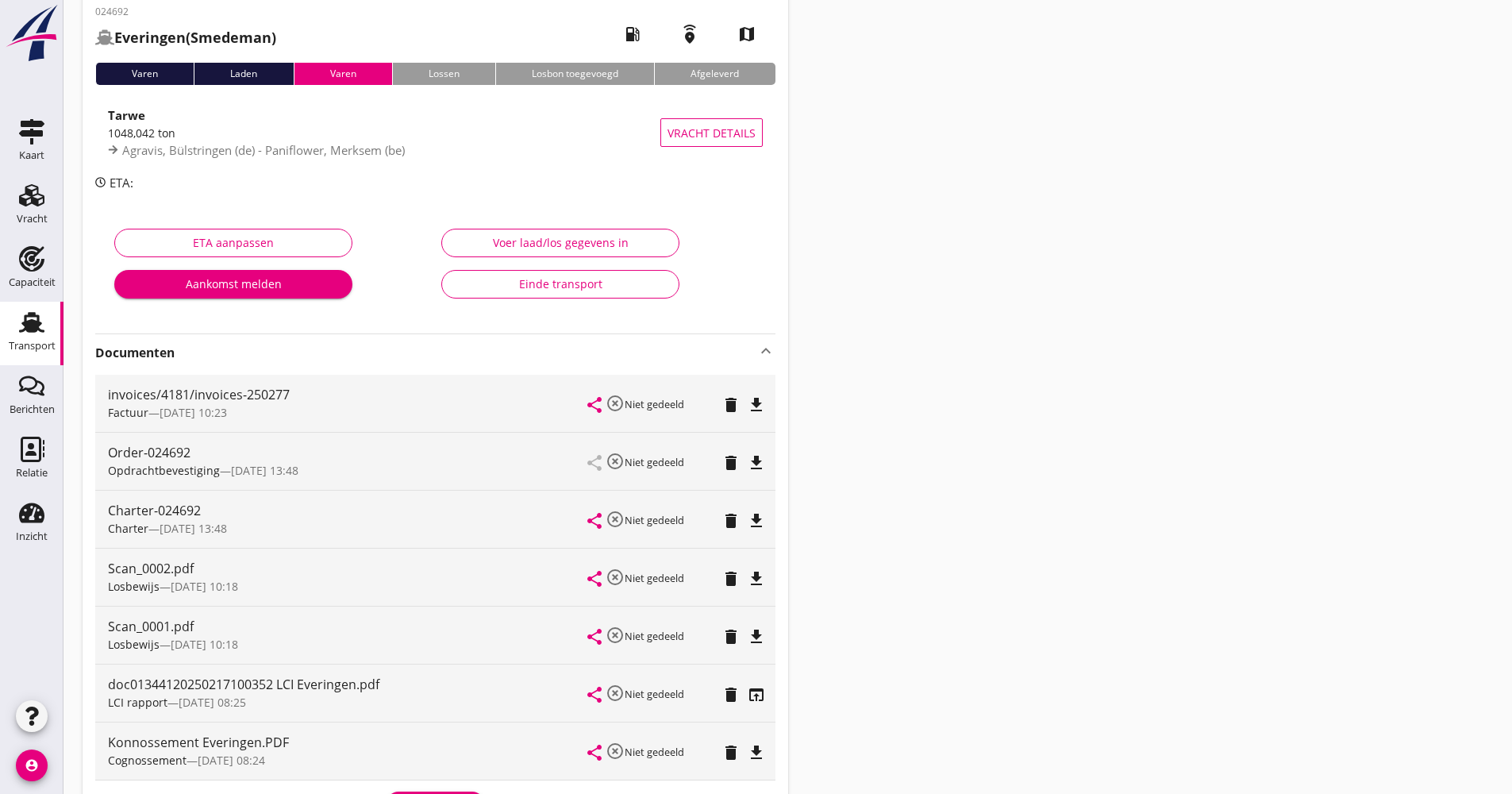
scroll to position [0, 0]
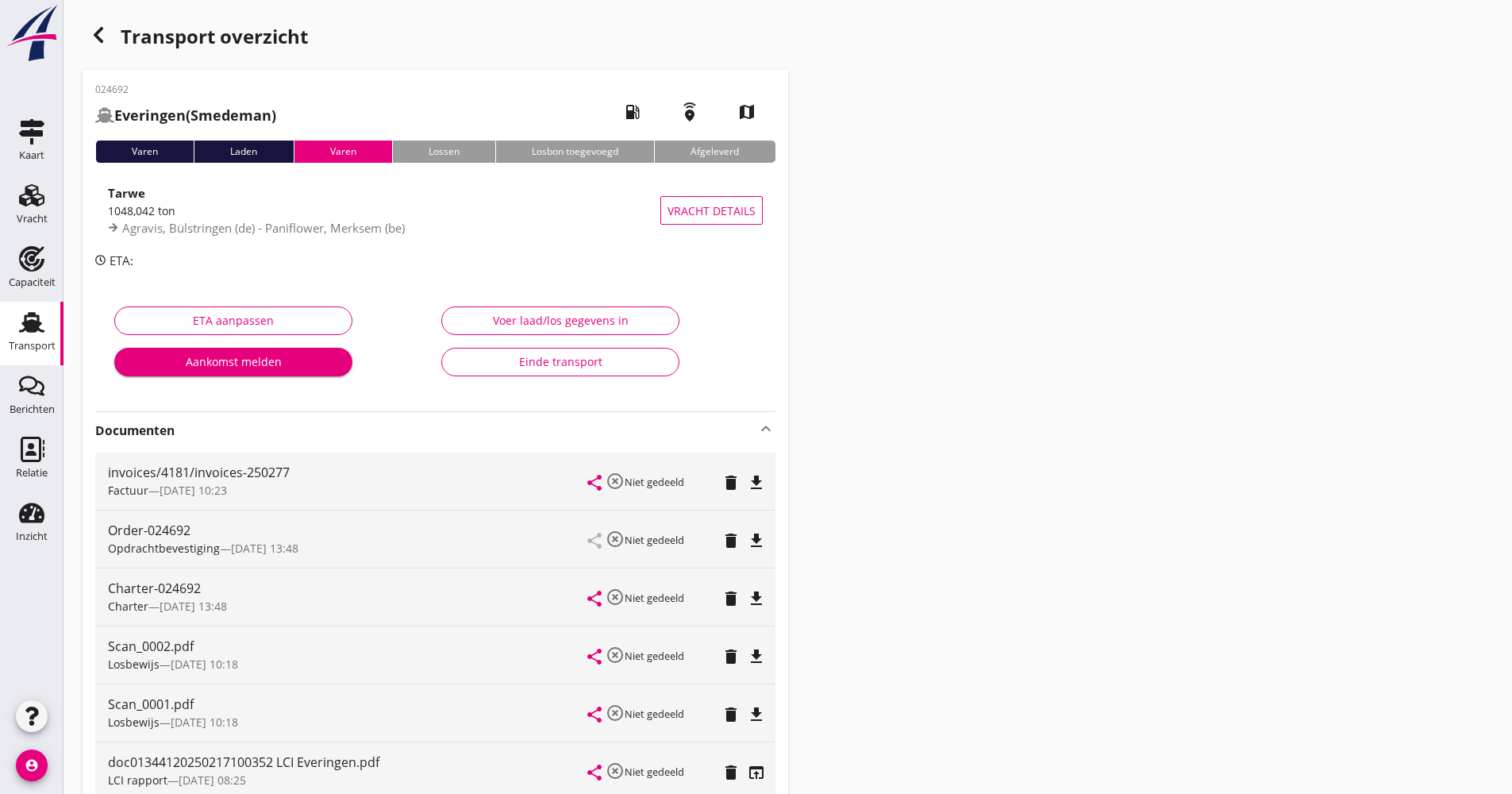
click at [88, 45] on div "button" at bounding box center [98, 34] width 31 height 31
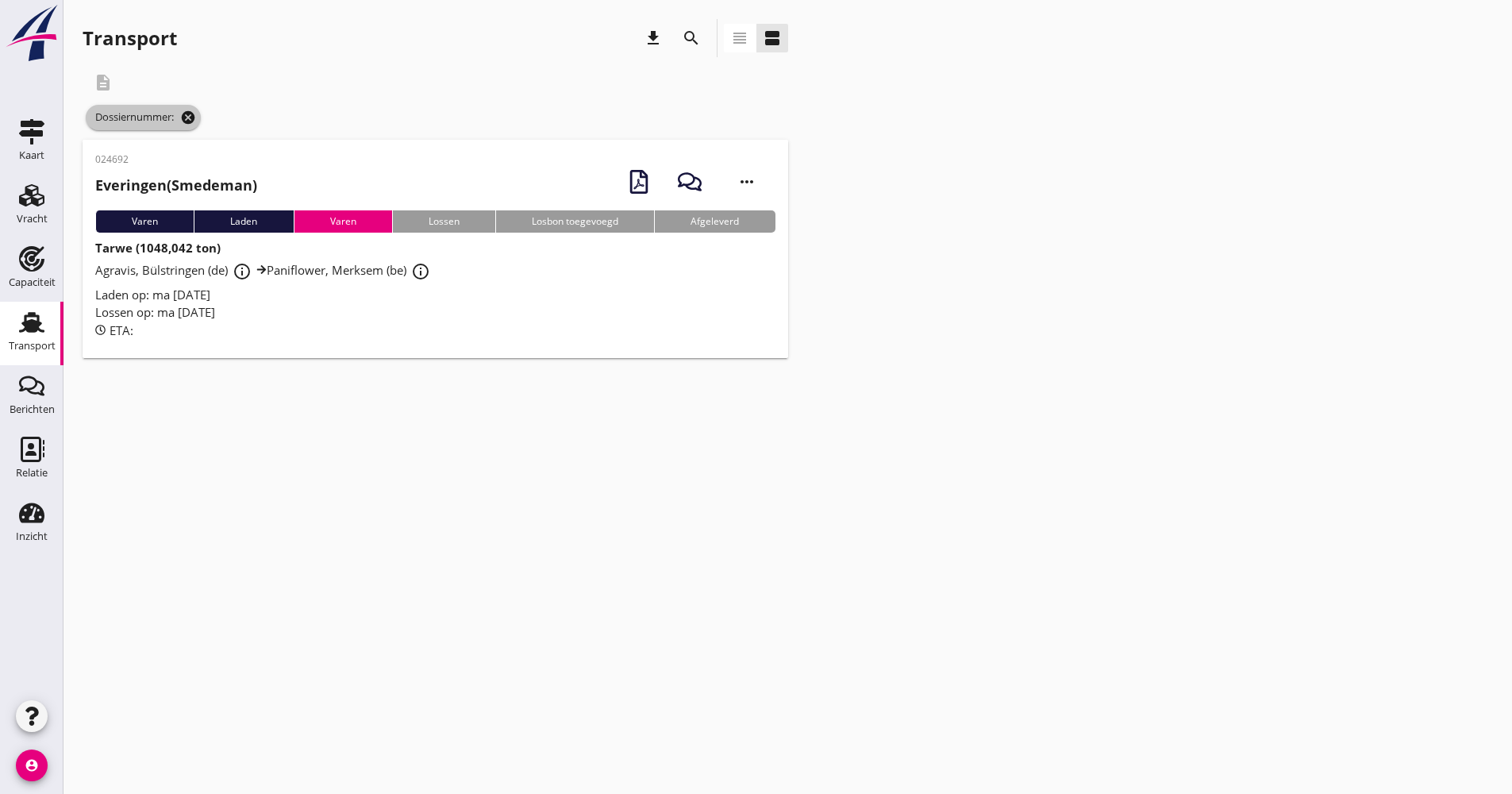
click at [191, 116] on icon "cancel" at bounding box center [188, 117] width 16 height 16
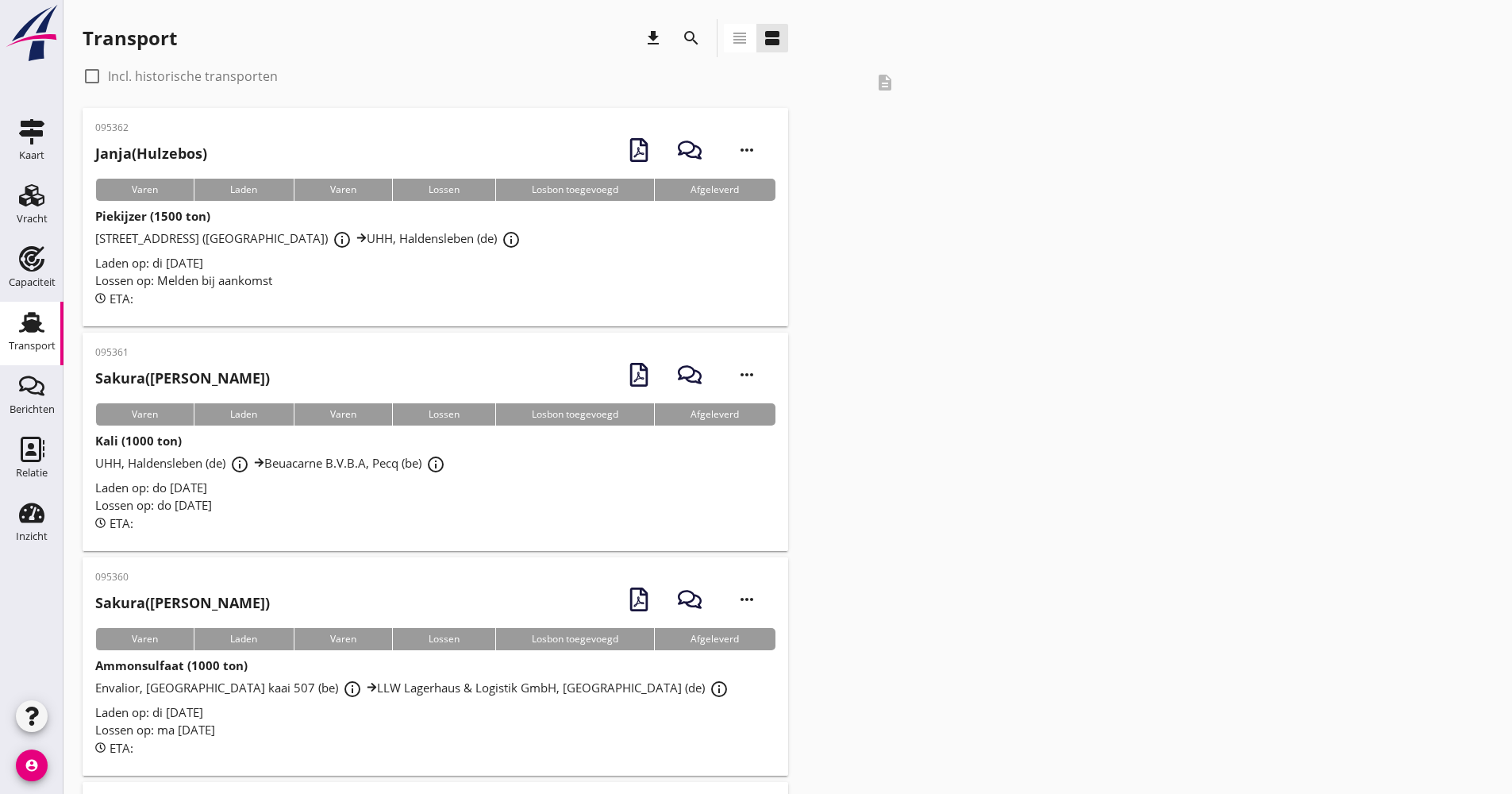
click at [680, 35] on div "search" at bounding box center [692, 38] width 29 height 19
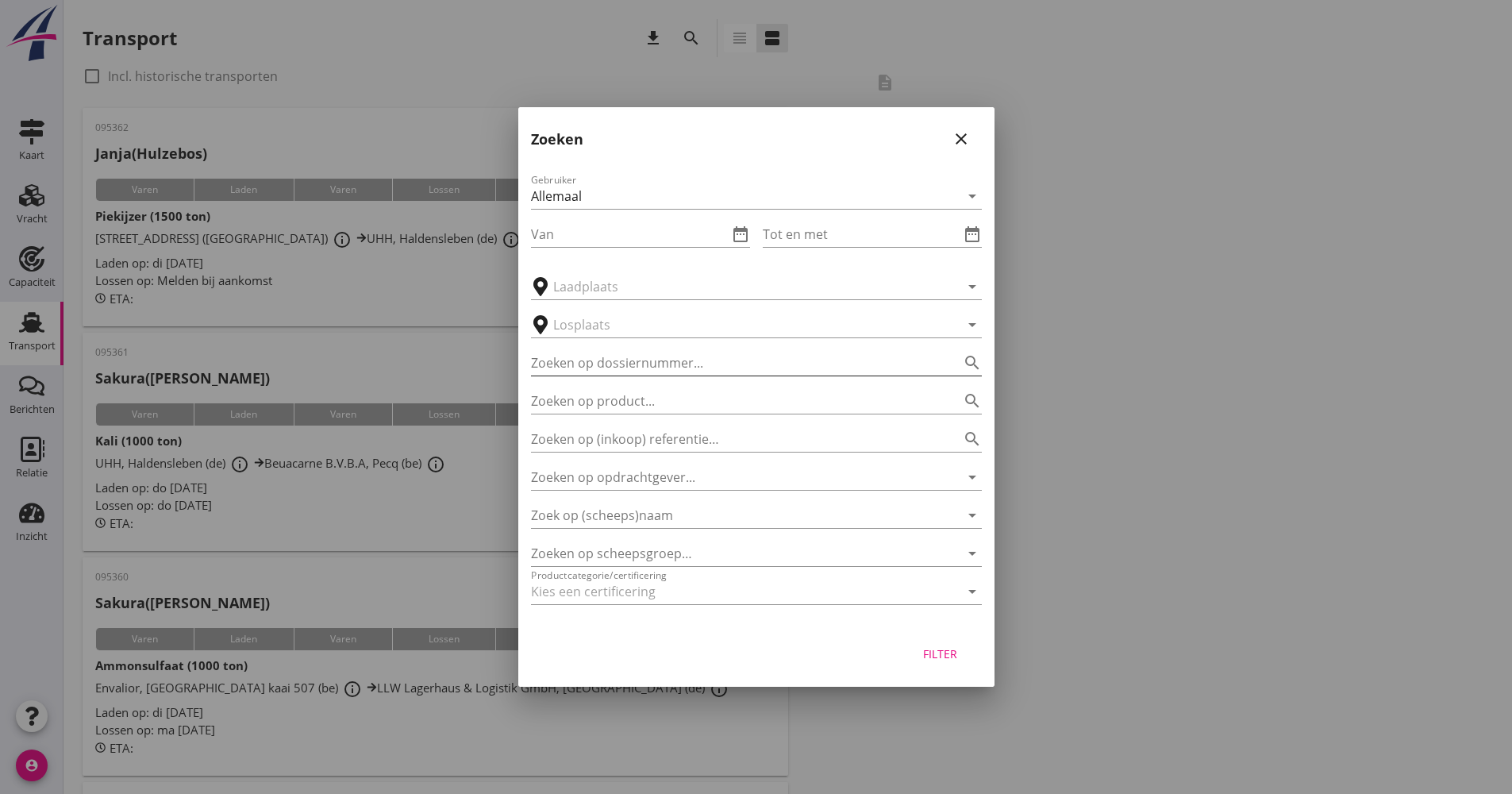
click at [651, 371] on input "Zoeken op dossiernummer..." at bounding box center [734, 362] width 407 height 26
type input "024695"
click at [945, 663] on button "Filter" at bounding box center [940, 654] width 70 height 29
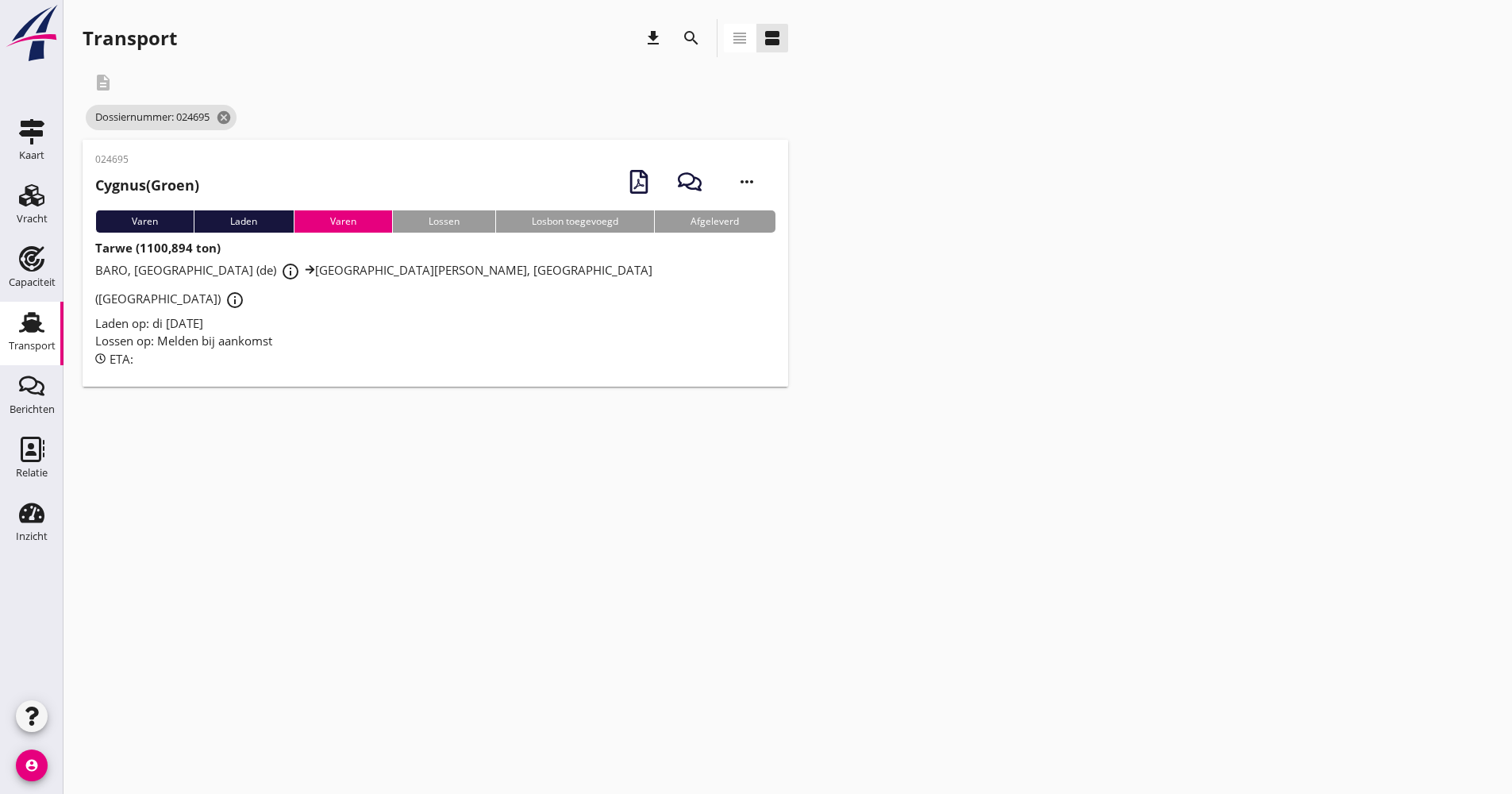
click at [339, 303] on div "Tarwe (1100,894 ton) BARO, [GEOGRAPHIC_DATA] (de) info_outline [GEOGRAPHIC_DATA…" at bounding box center [435, 303] width 680 height 129
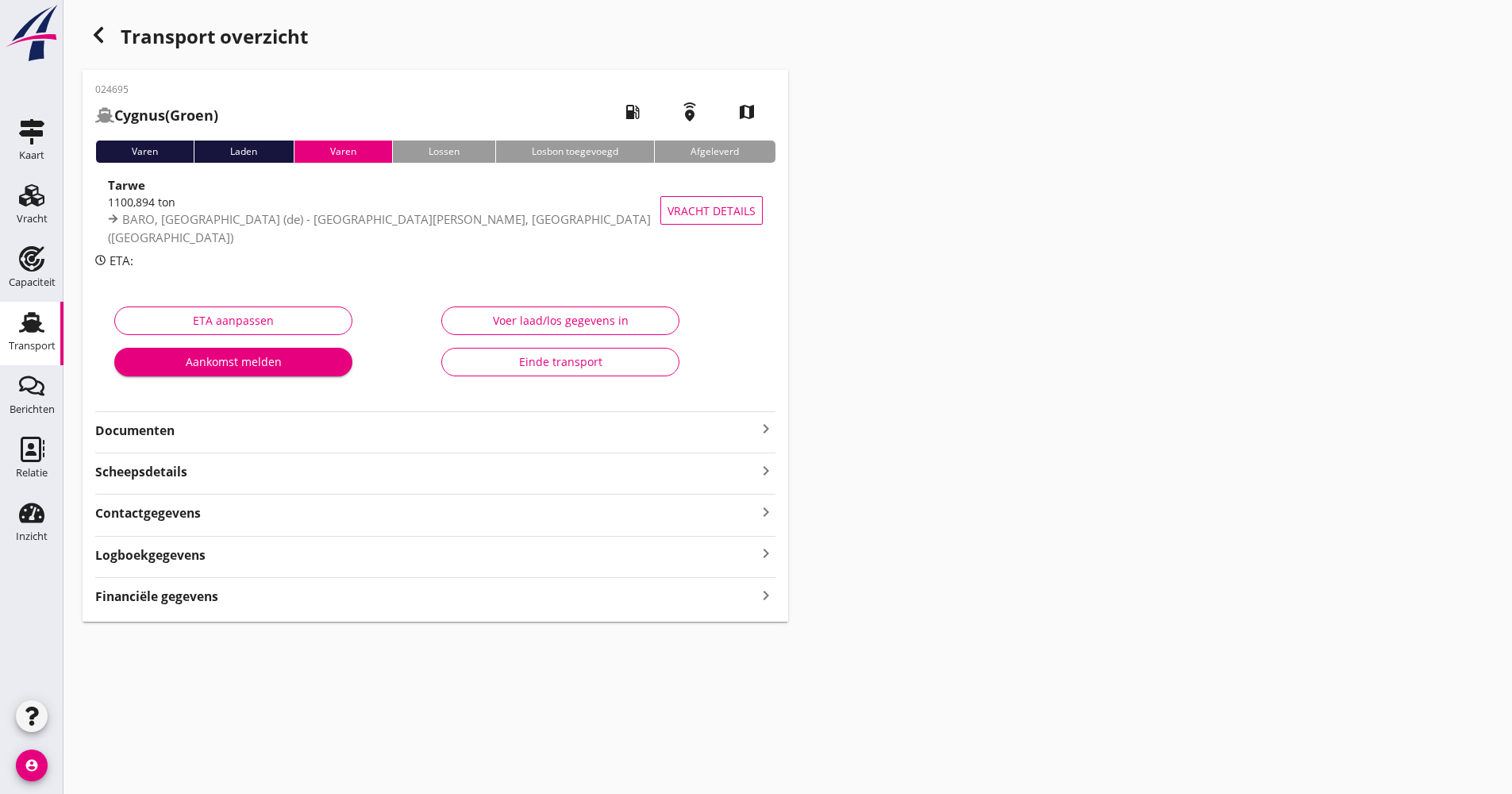
click at [268, 431] on strong "Documenten" at bounding box center [426, 430] width 661 height 18
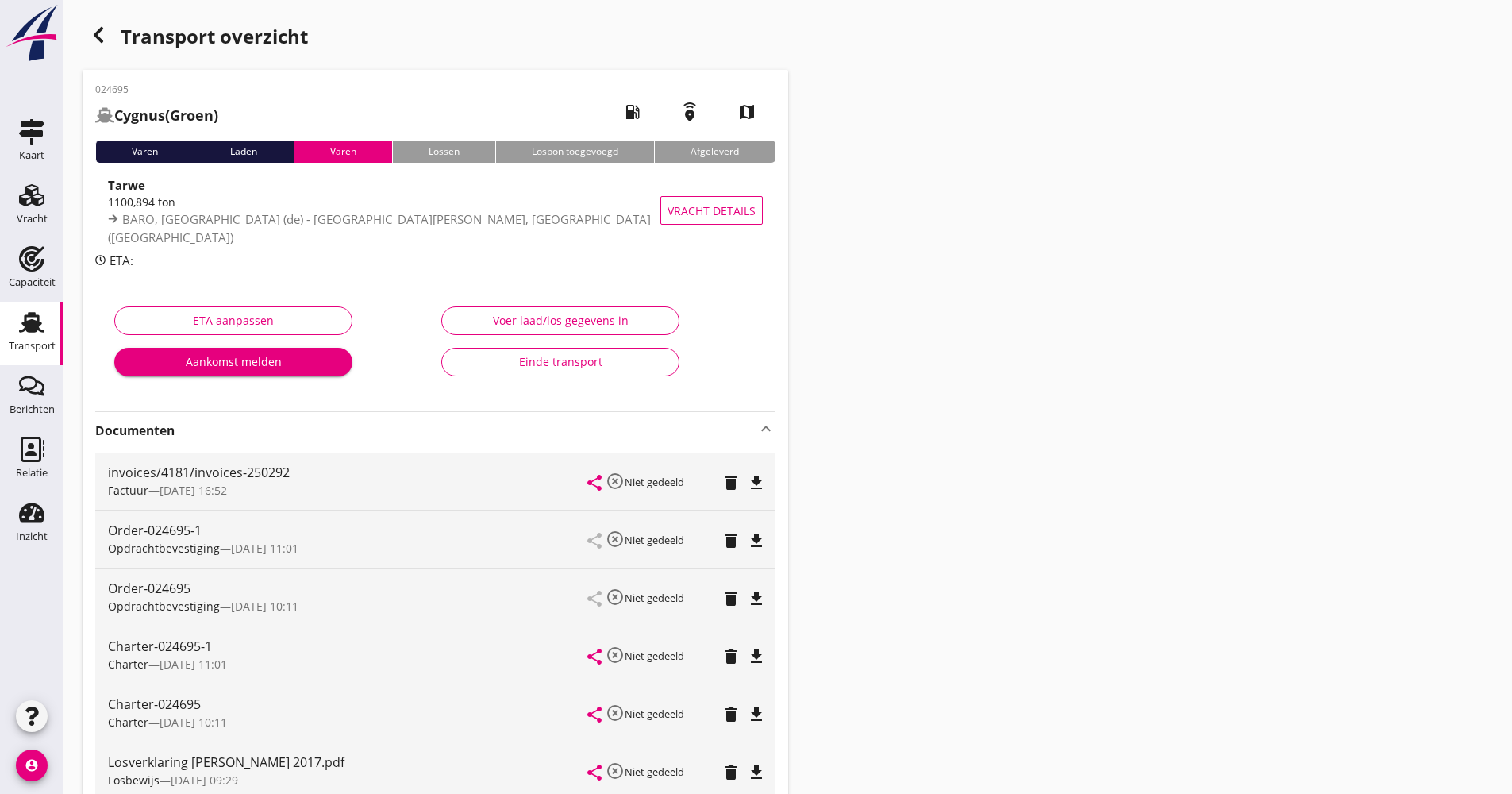
click at [102, 45] on div "button" at bounding box center [98, 34] width 31 height 31
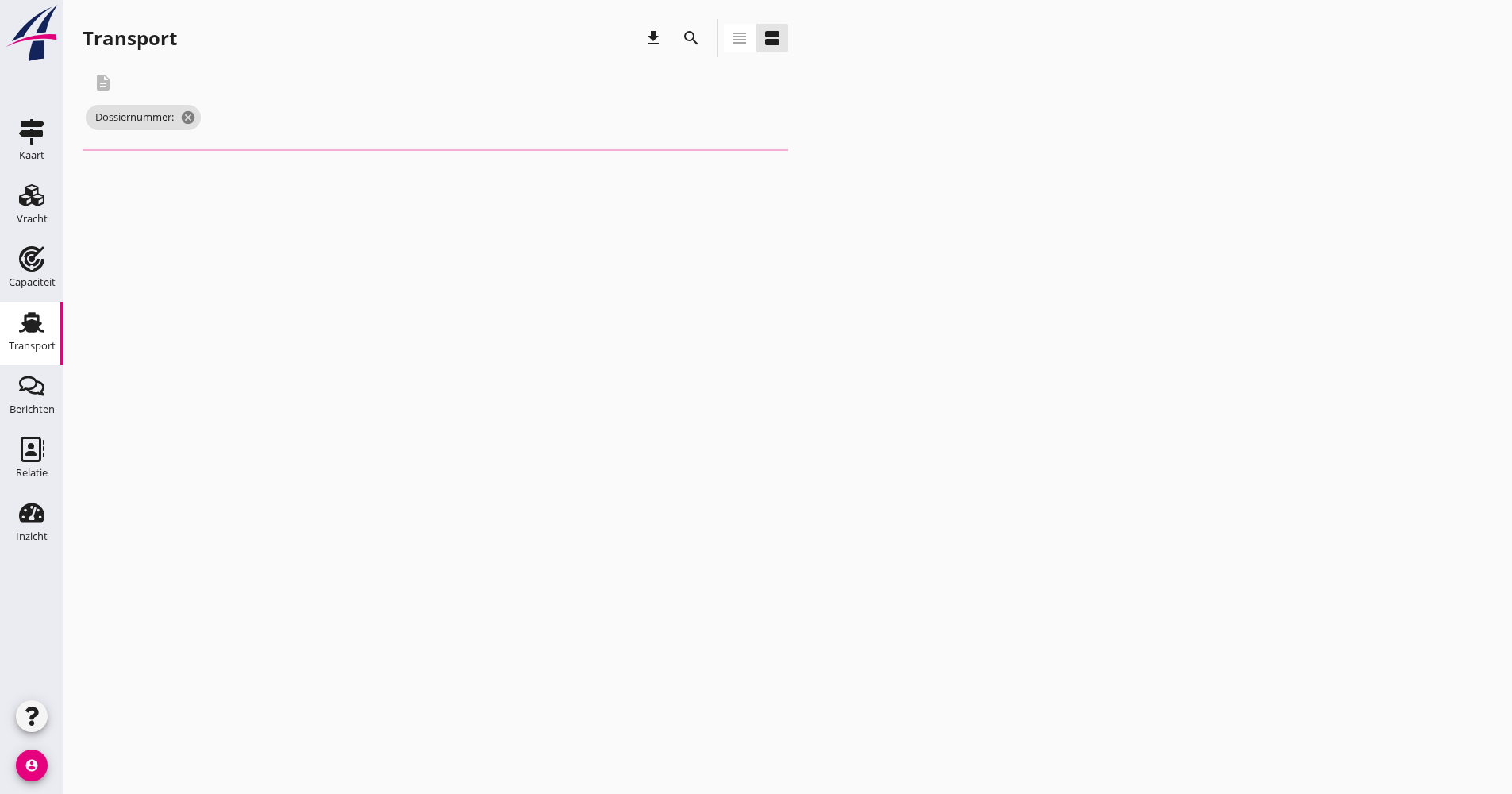
click at [687, 48] on button "search" at bounding box center [692, 38] width 29 height 29
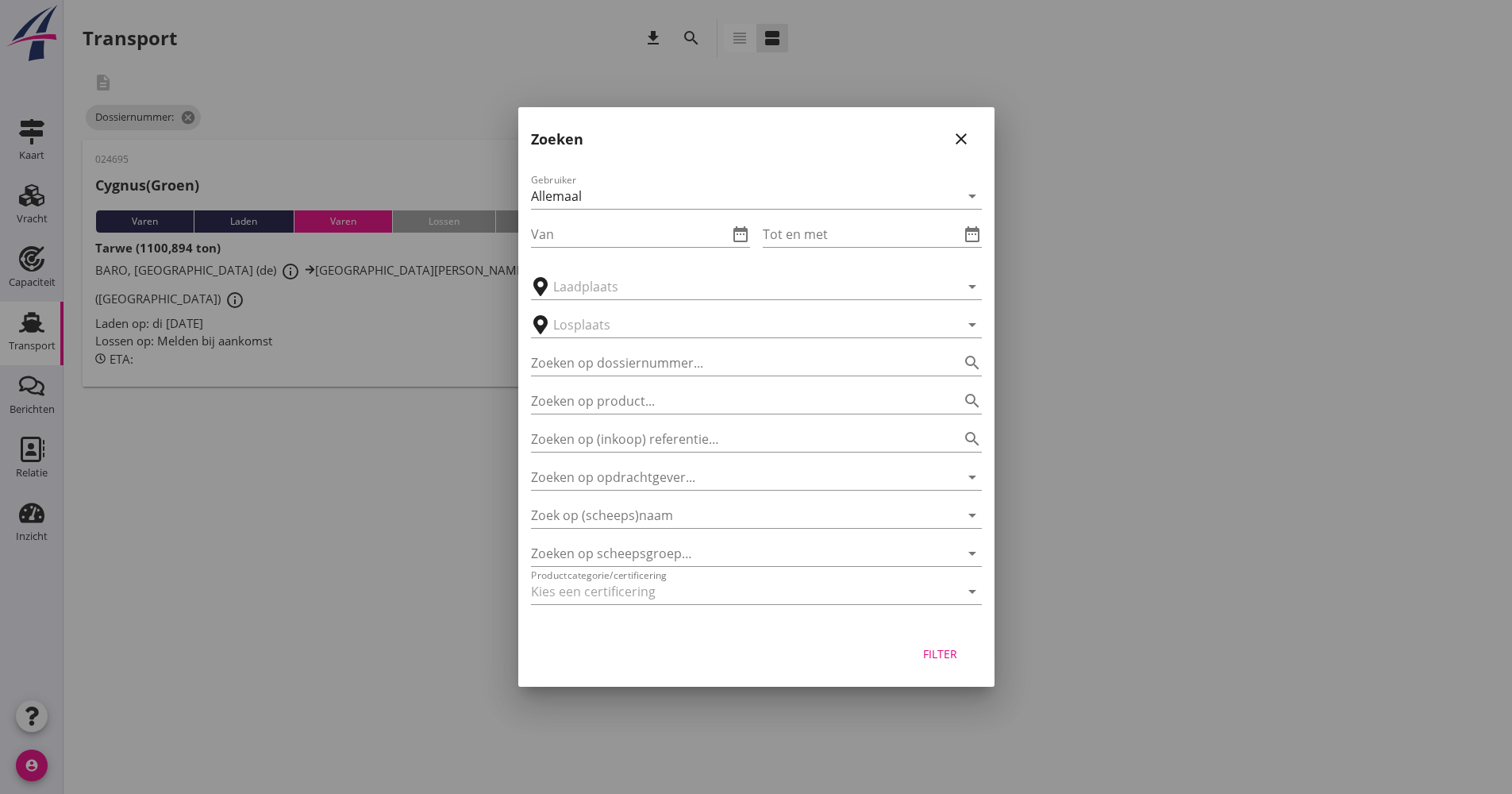
click at [691, 384] on div "Zoeken op product... search" at bounding box center [756, 396] width 451 height 35
click at [692, 381] on div "Zoeken op product... search" at bounding box center [756, 396] width 451 height 35
click at [693, 372] on input "Zoeken op dossiernummer..." at bounding box center [734, 362] width 407 height 26
type input "024696"
click at [941, 656] on div "Filter" at bounding box center [940, 653] width 45 height 16
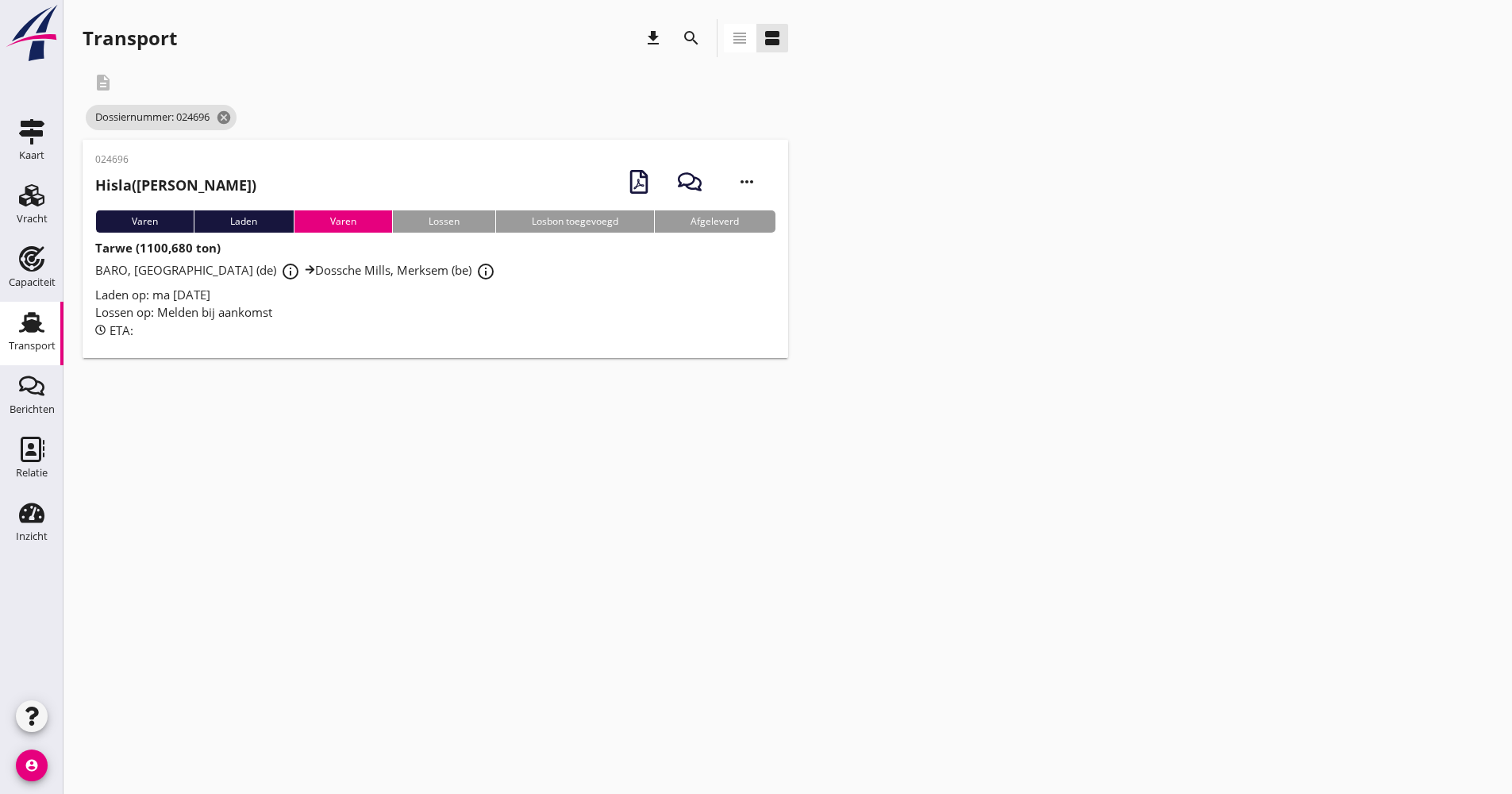
click at [583, 302] on div "Laden op: ma [DATE]" at bounding box center [435, 295] width 680 height 18
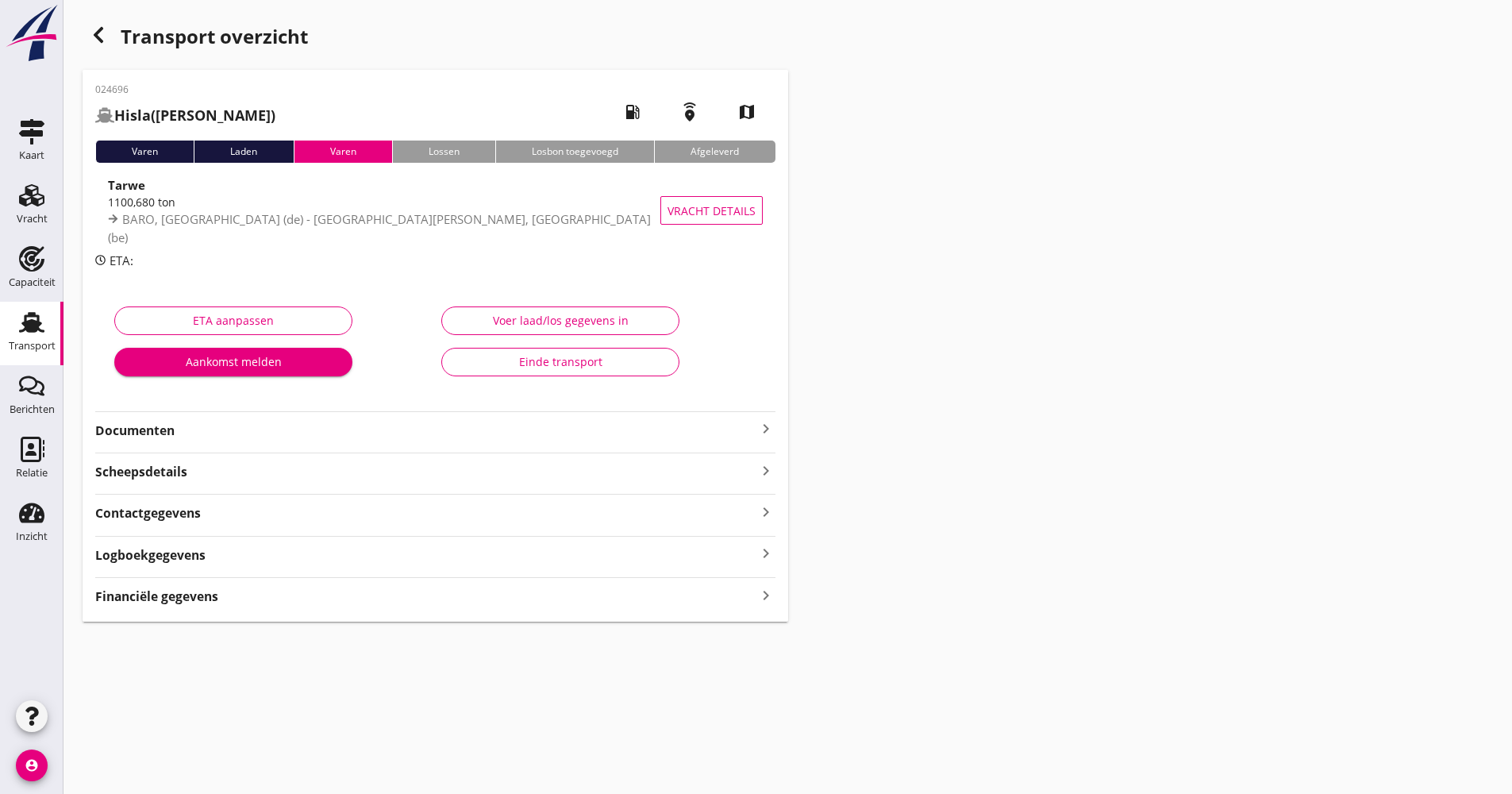
click at [252, 445] on div "024696 Hisla ([PERSON_NAME]) local_gas_station emergency_share map Varen Laden …" at bounding box center [435, 345] width 706 height 552
click at [266, 425] on strong "Documenten" at bounding box center [426, 430] width 661 height 18
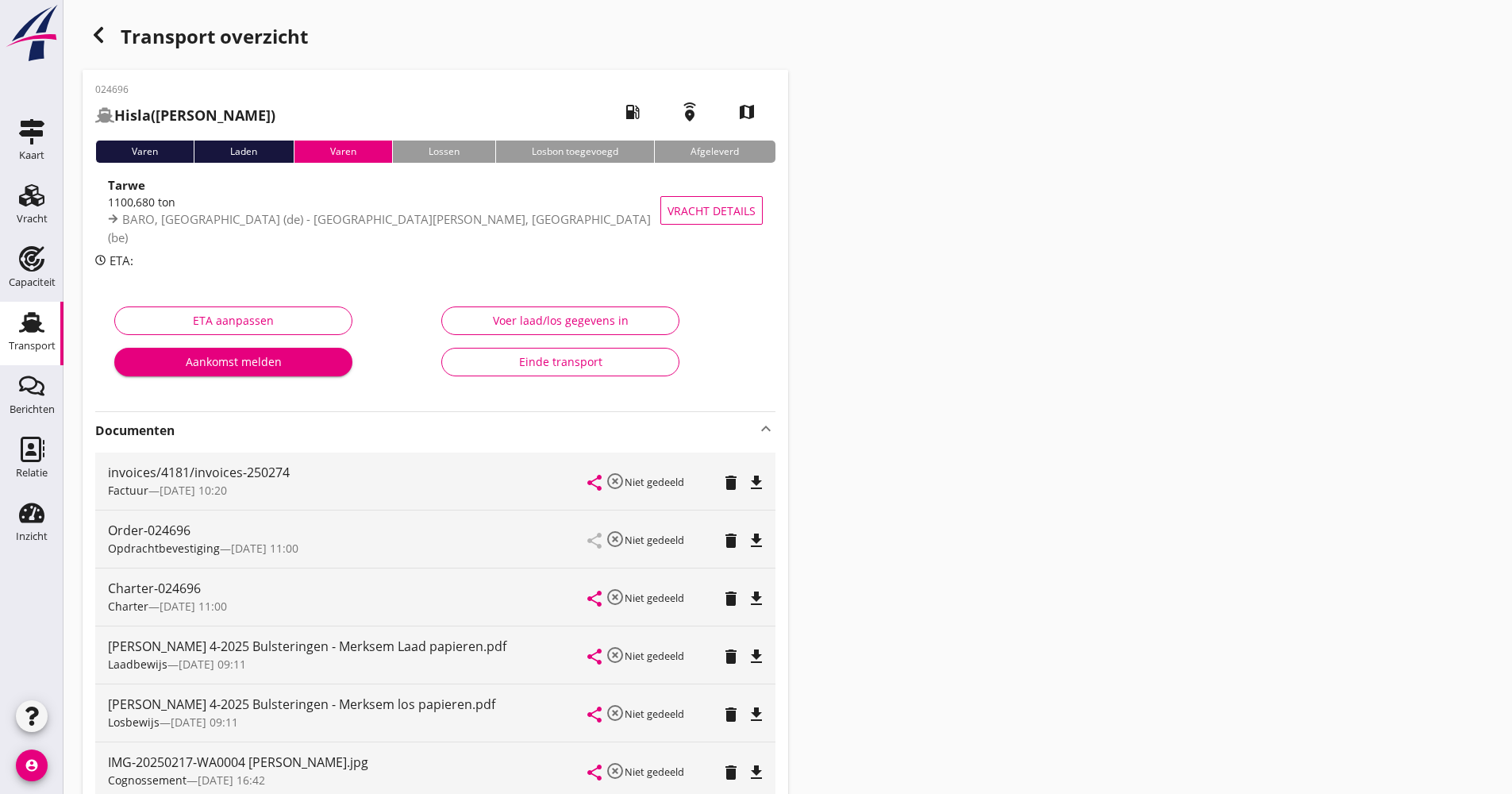
click at [93, 34] on icon "button" at bounding box center [98, 35] width 19 height 19
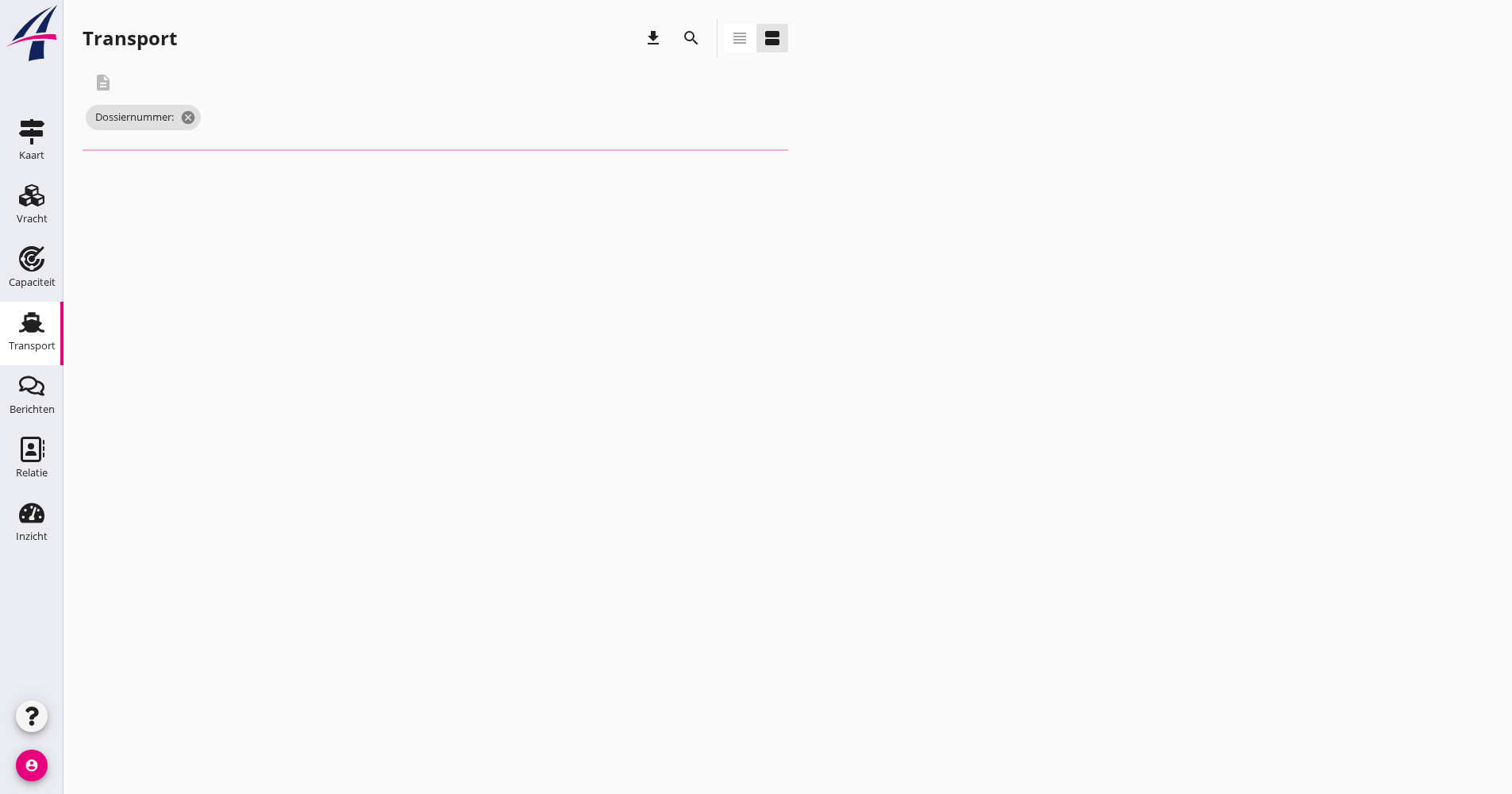
click at [673, 33] on div "search" at bounding box center [692, 38] width 38 height 38
click at [685, 40] on div "search" at bounding box center [692, 38] width 38 height 38
click at [688, 38] on icon "search" at bounding box center [692, 38] width 19 height 19
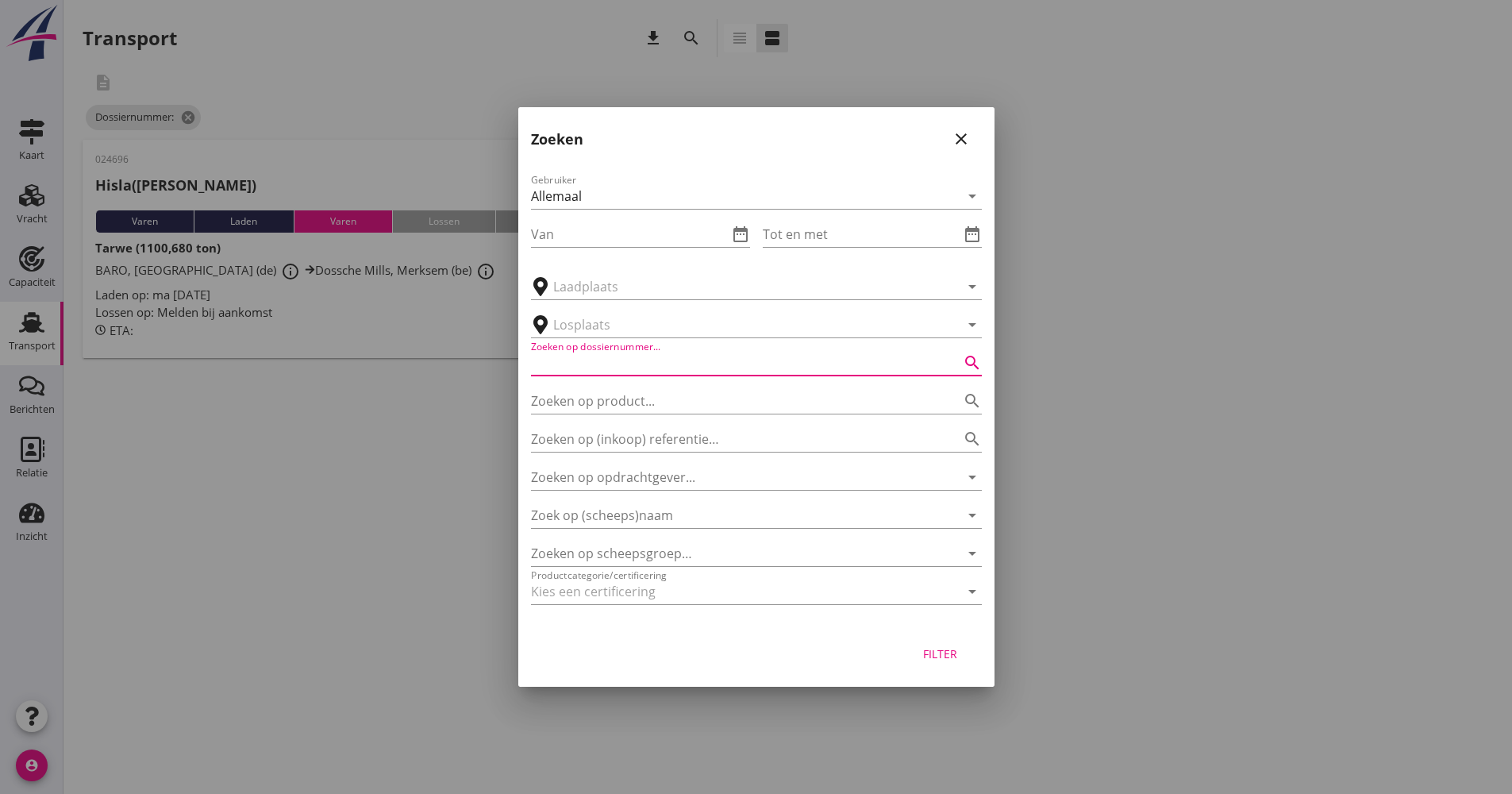
click at [622, 369] on input "Zoeken op dossiernummer..." at bounding box center [734, 362] width 407 height 26
type input "024697"
click at [950, 666] on button "Filter" at bounding box center [940, 654] width 70 height 29
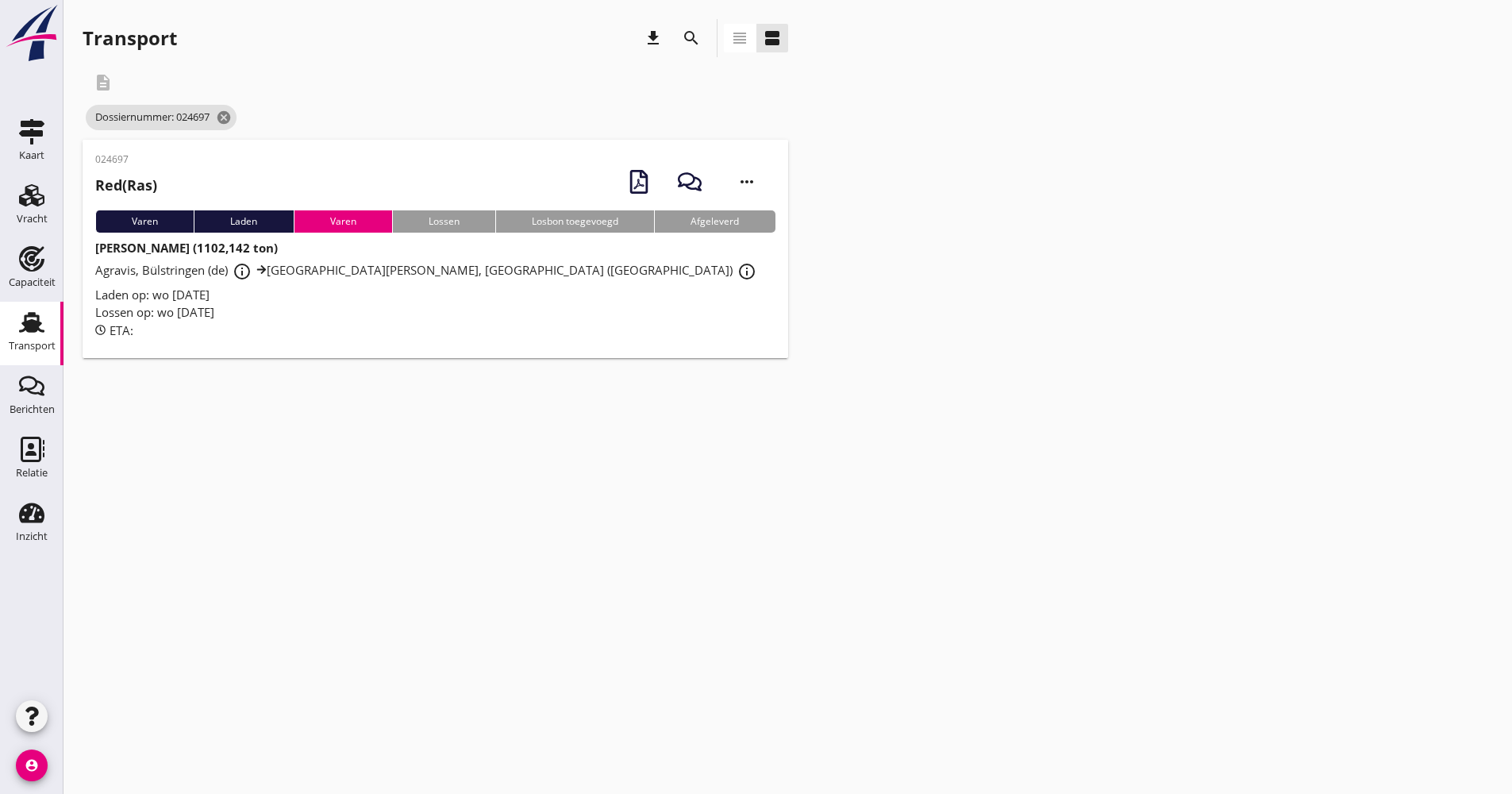
click at [526, 341] on div "024697 Red (Ras) more_horiz Varen Laden [PERSON_NAME] Losbon toegevoegd Afgelev…" at bounding box center [435, 249] width 706 height 218
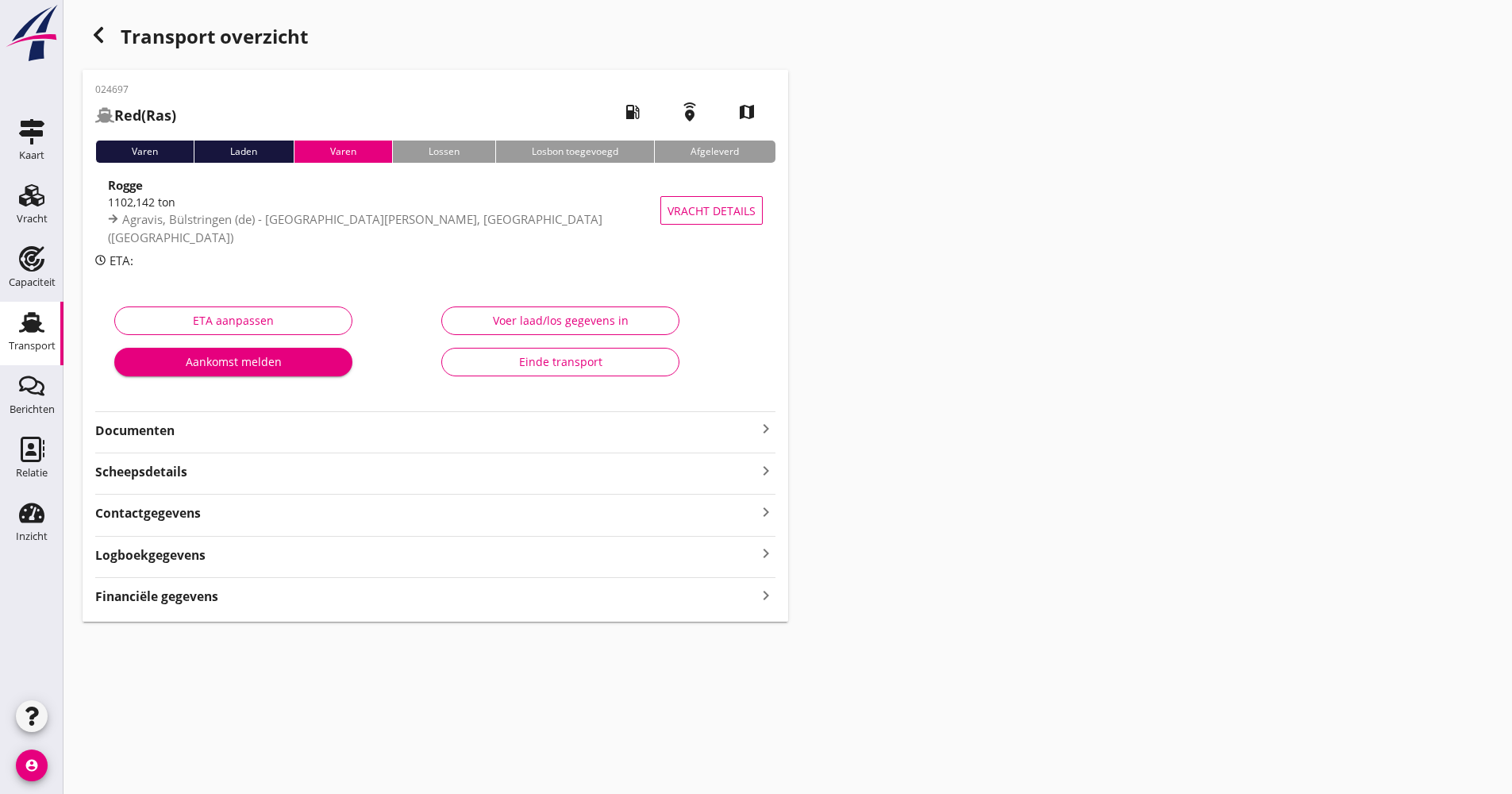
click at [237, 417] on div "Documenten keyboard_arrow_right" at bounding box center [435, 426] width 680 height 29
click at [231, 431] on strong "Documenten" at bounding box center [426, 430] width 661 height 18
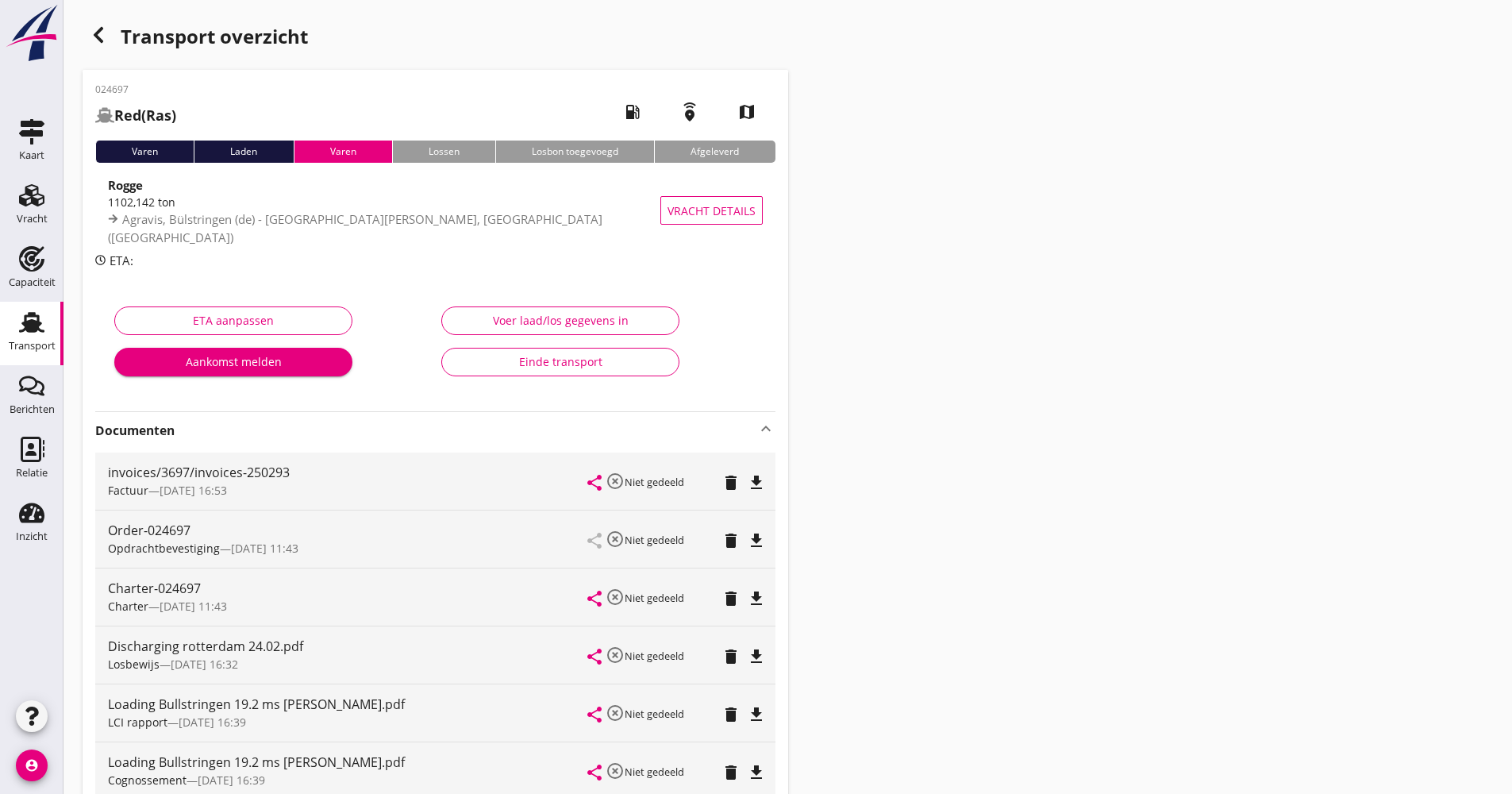
scroll to position [79, 0]
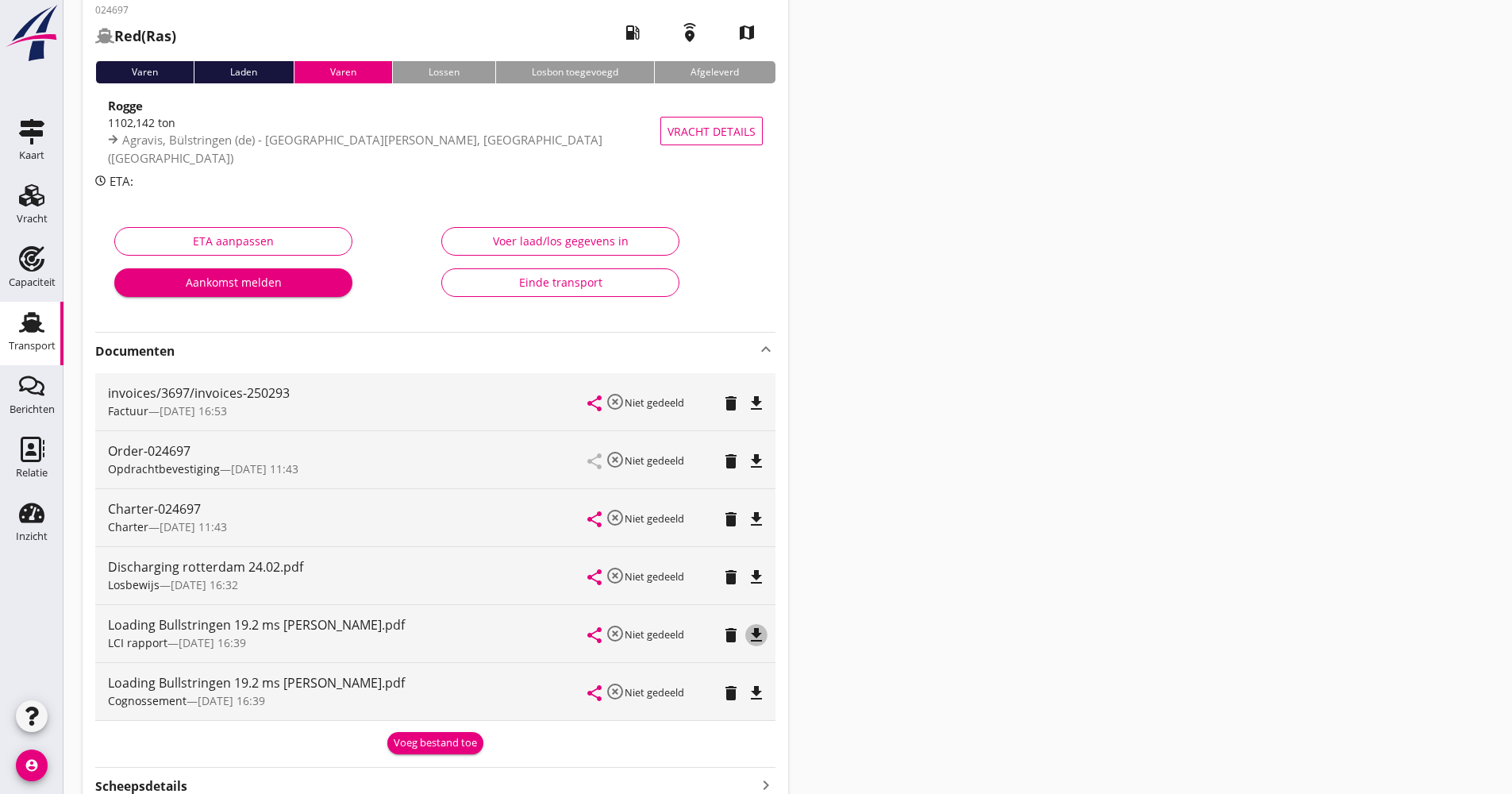
click at [756, 636] on icon "file_download" at bounding box center [756, 636] width 19 height 19
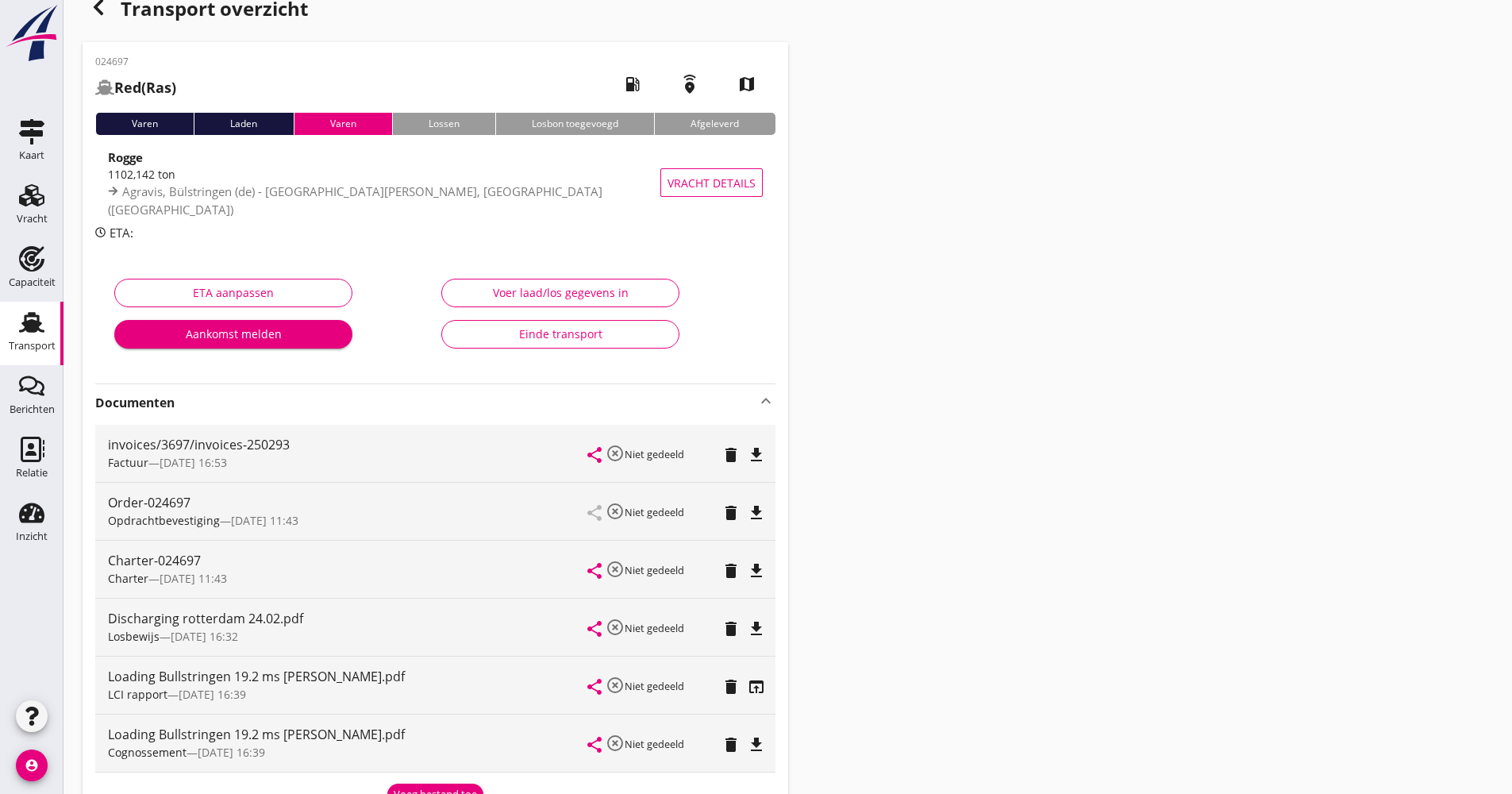
scroll to position [0, 0]
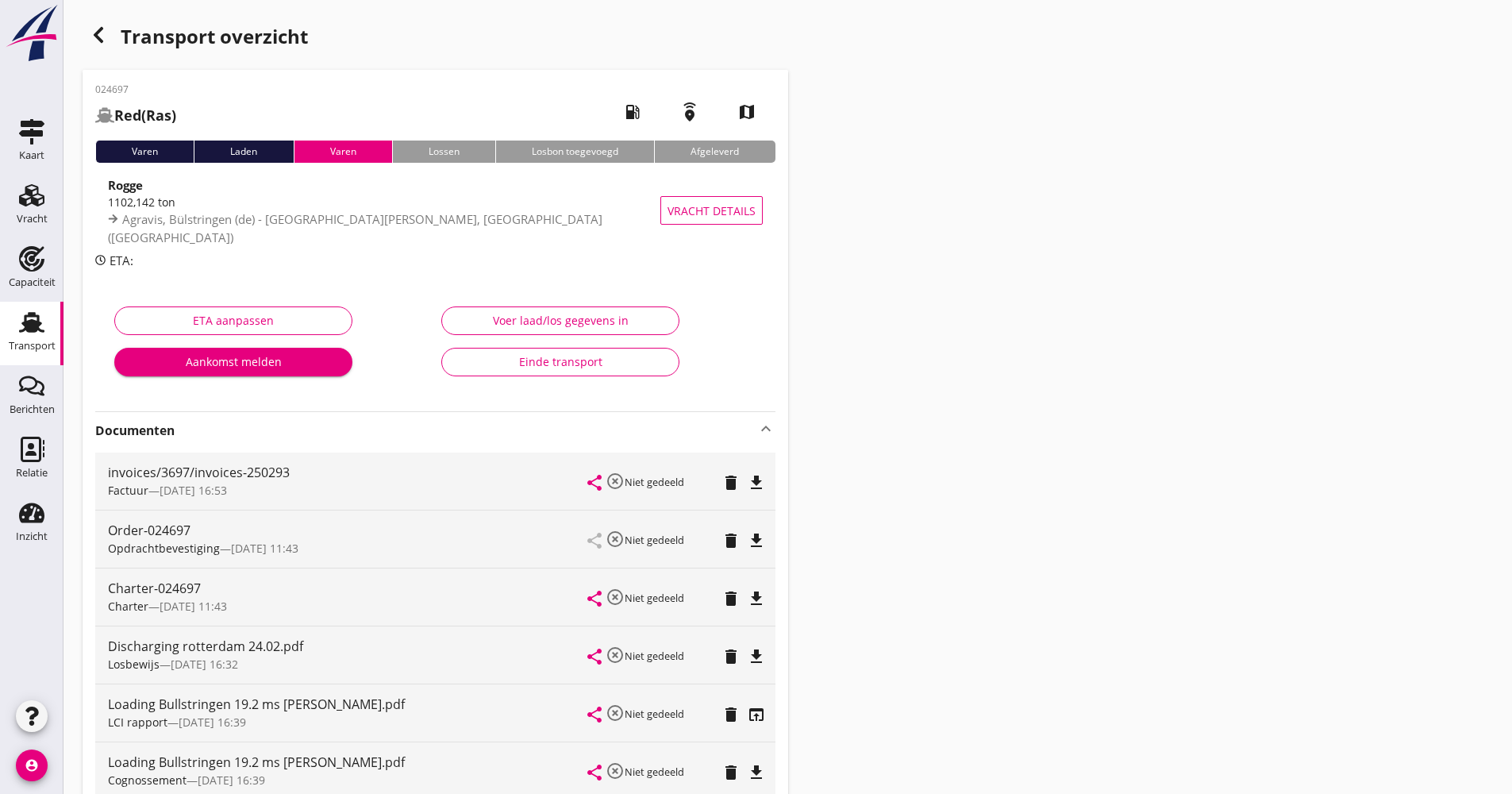
click at [108, 41] on div "button" at bounding box center [98, 34] width 31 height 31
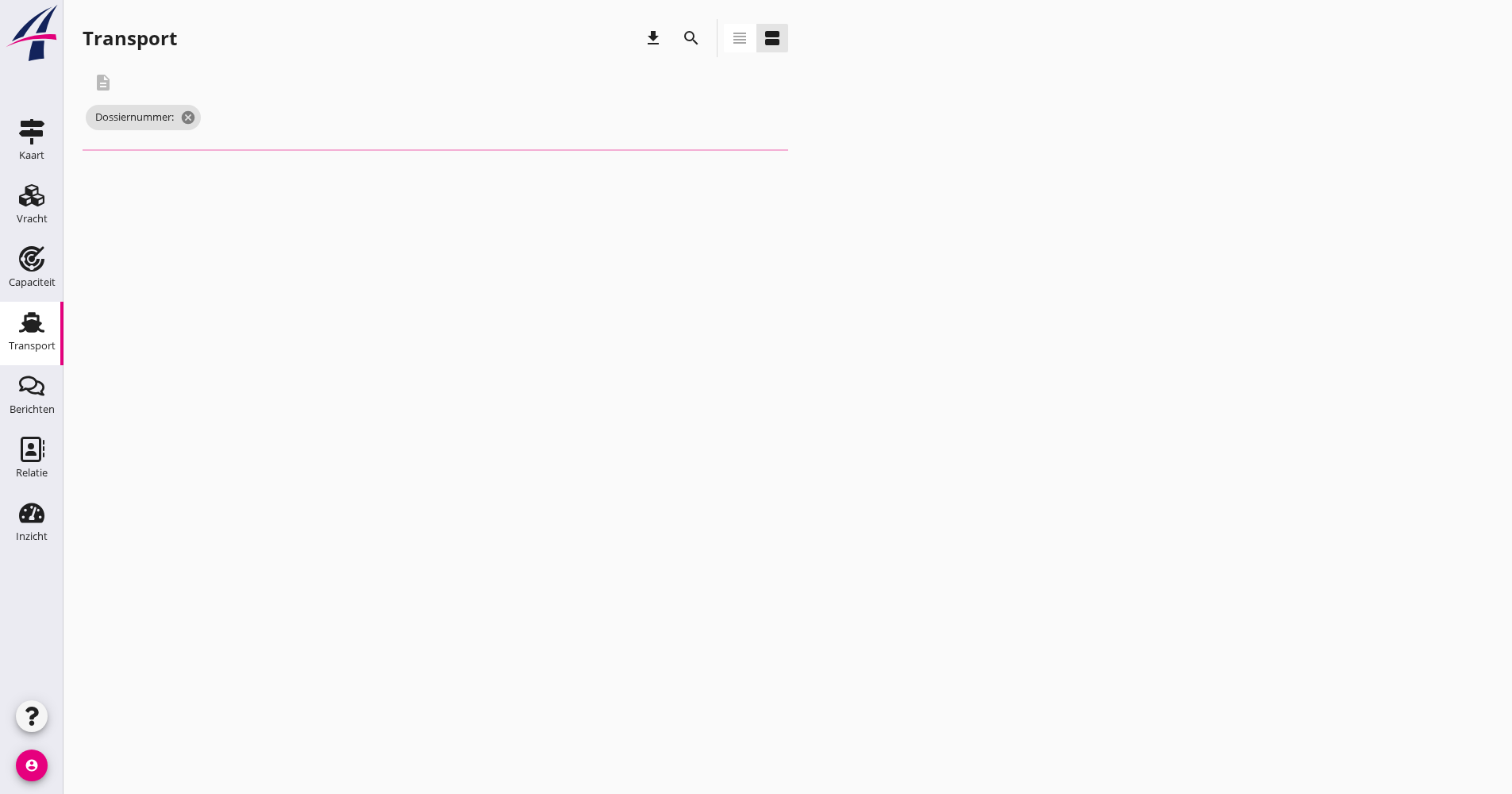
click at [697, 24] on div "search" at bounding box center [692, 38] width 38 height 38
click at [695, 42] on icon "search" at bounding box center [692, 38] width 19 height 19
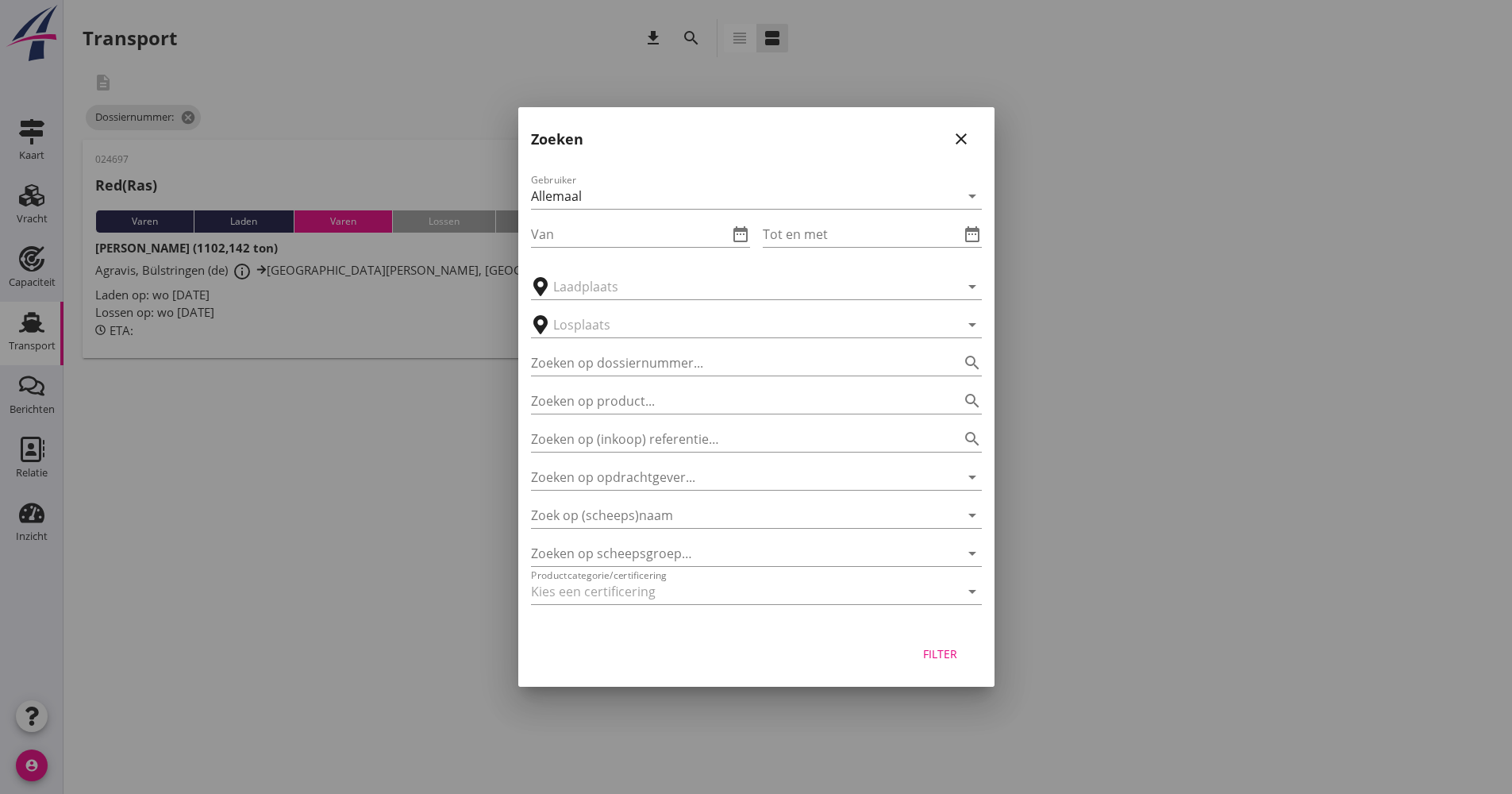
click at [655, 377] on div "Gebruiker Allemaal arrow_drop_down Van date_range Tot en met date_range arrow_d…" at bounding box center [756, 393] width 476 height 469
click at [655, 375] on div "Zoeken op dossiernummer... search" at bounding box center [756, 362] width 451 height 26
click at [660, 364] on input "Zoeken op dossiernummer..." at bounding box center [734, 362] width 407 height 26
type input "024699"
click at [962, 672] on div "Filter" at bounding box center [756, 656] width 476 height 60
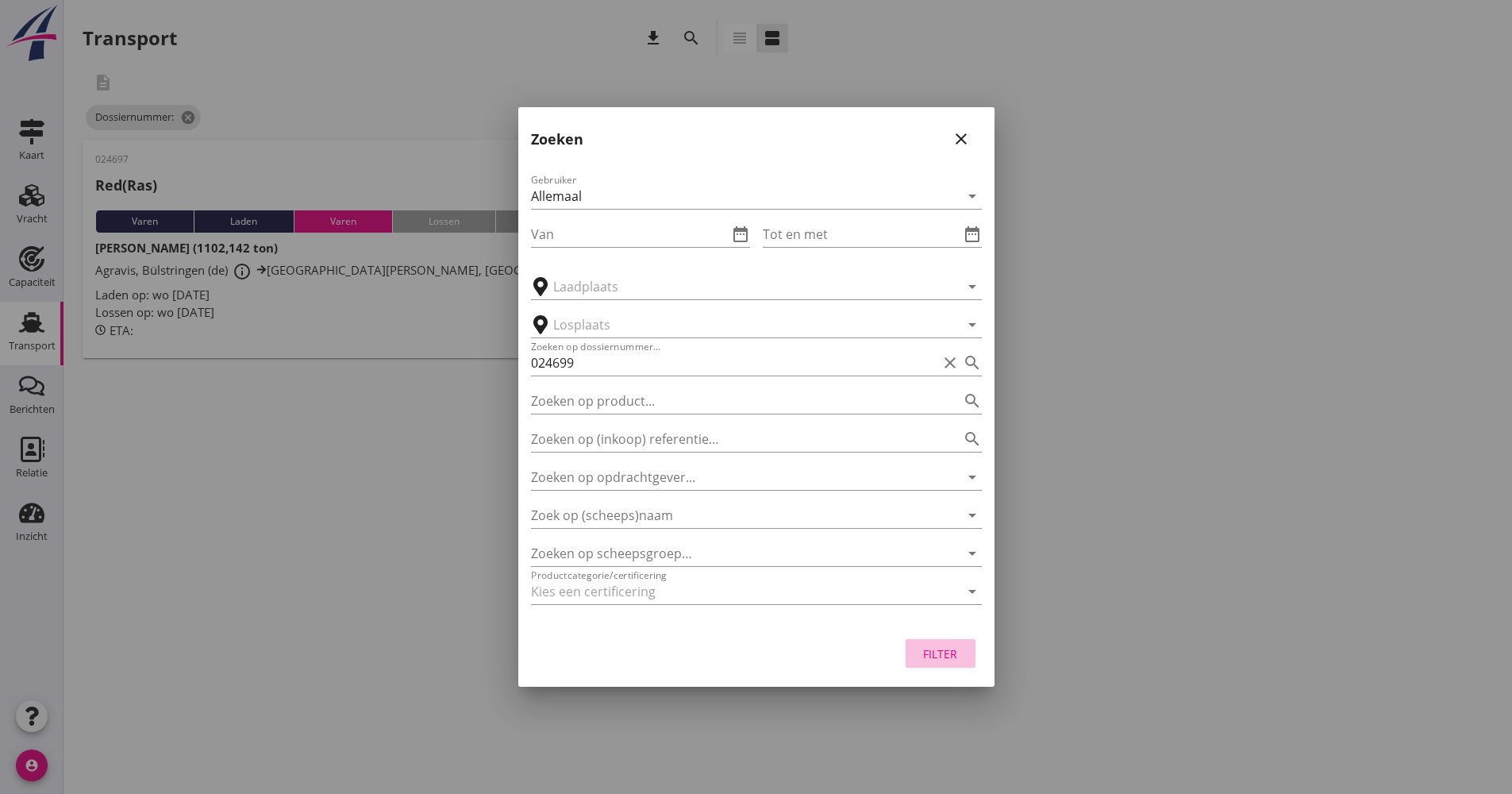
click at [963, 652] on button "Filter" at bounding box center [940, 654] width 70 height 29
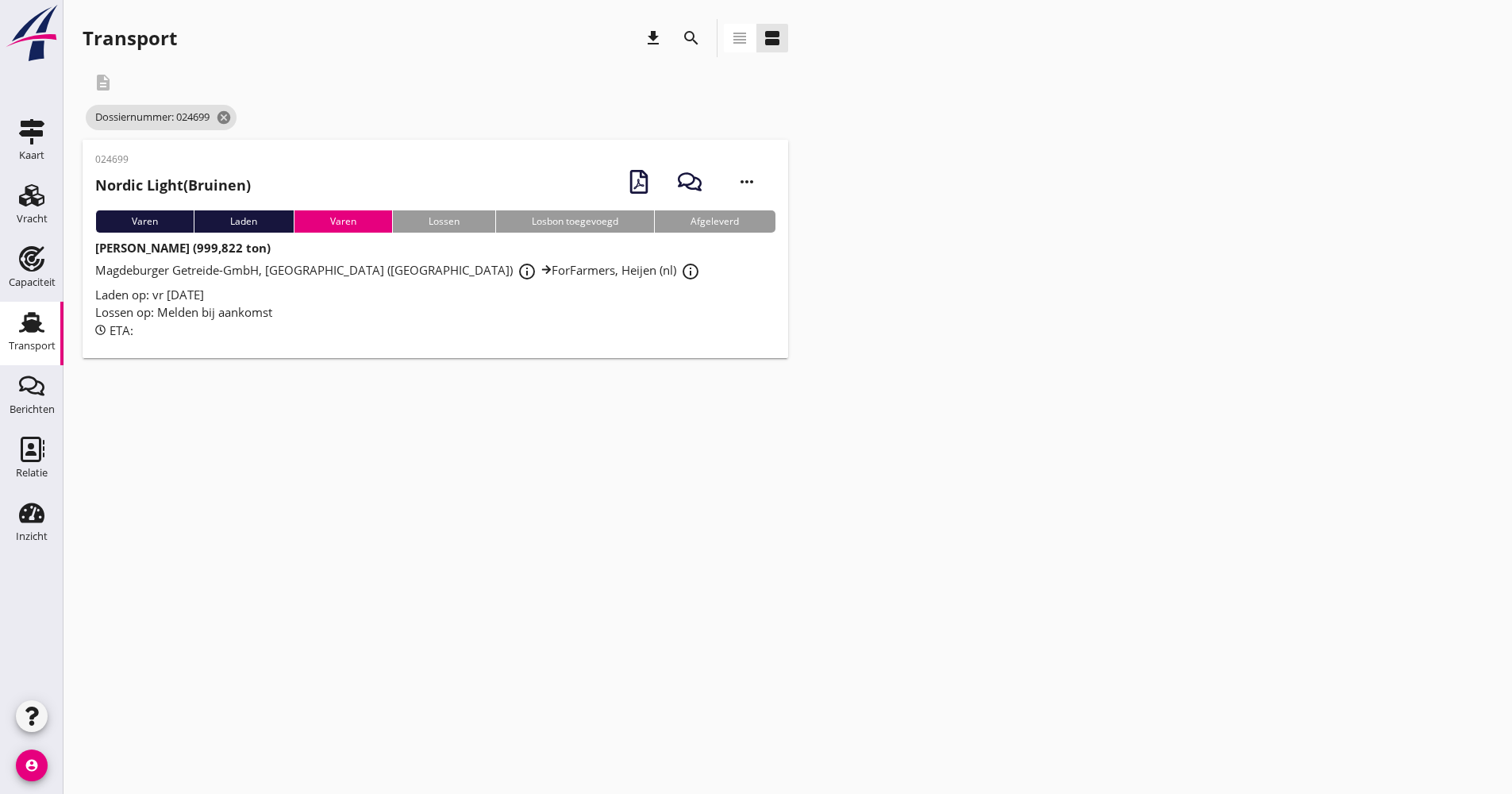
click at [493, 307] on div "Lossen op: Melden bij aankomst" at bounding box center [435, 312] width 680 height 18
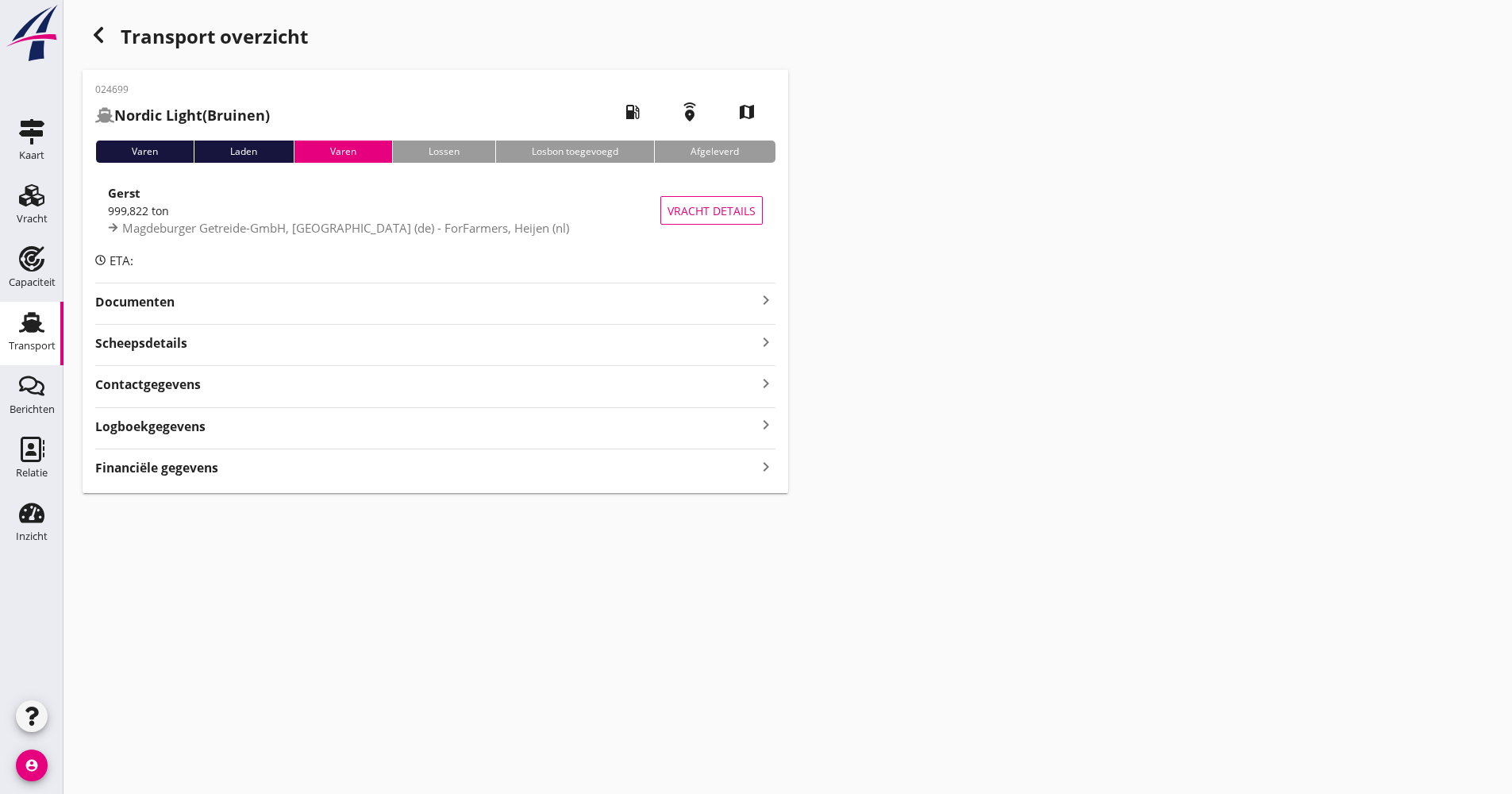
click at [421, 313] on div "024699 Nordic Light (Bruinen) local_gas_station emergency_share map Varen Laden…" at bounding box center [435, 281] width 706 height 423
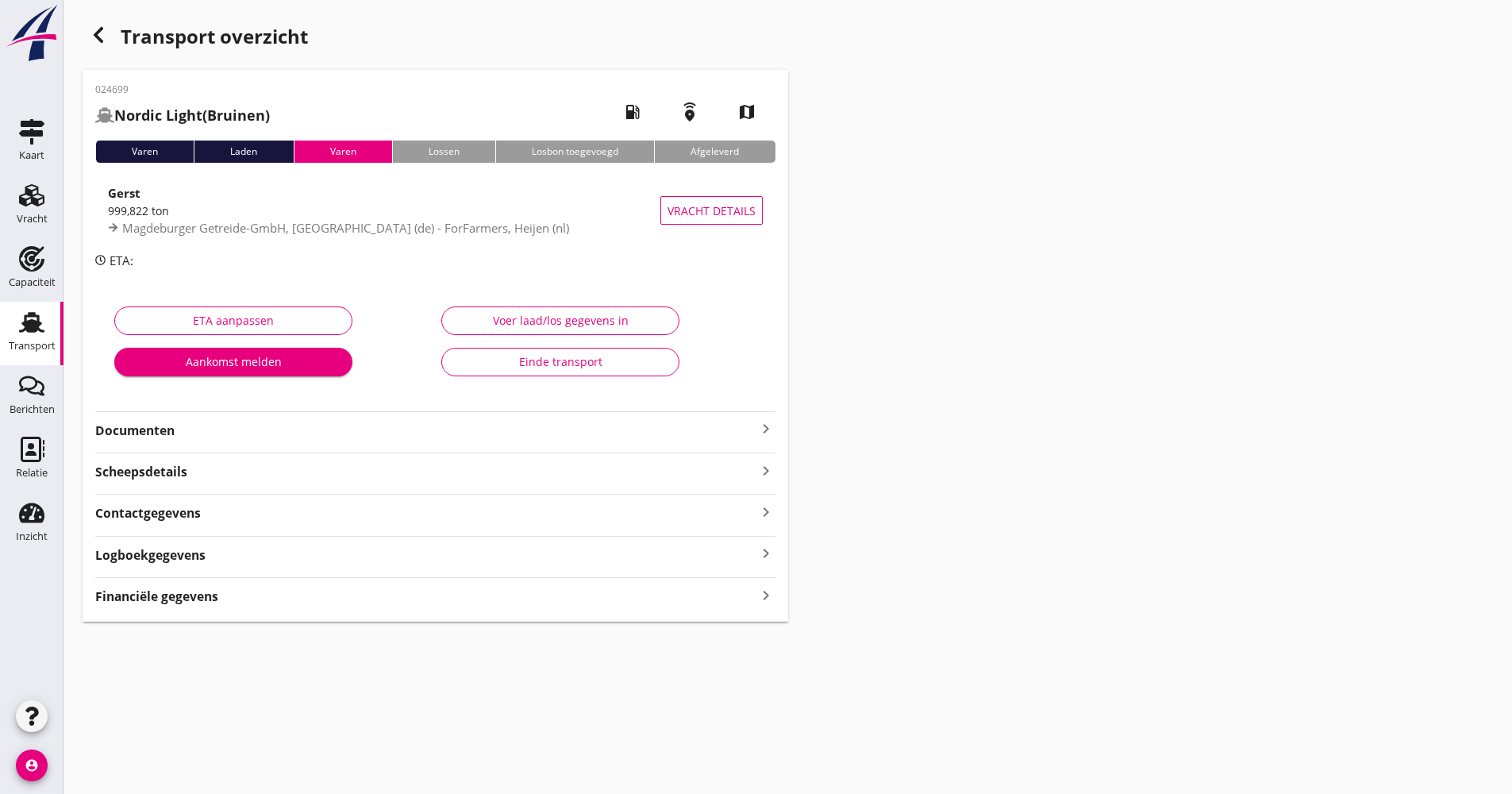
click at [312, 436] on strong "Documenten" at bounding box center [426, 430] width 661 height 18
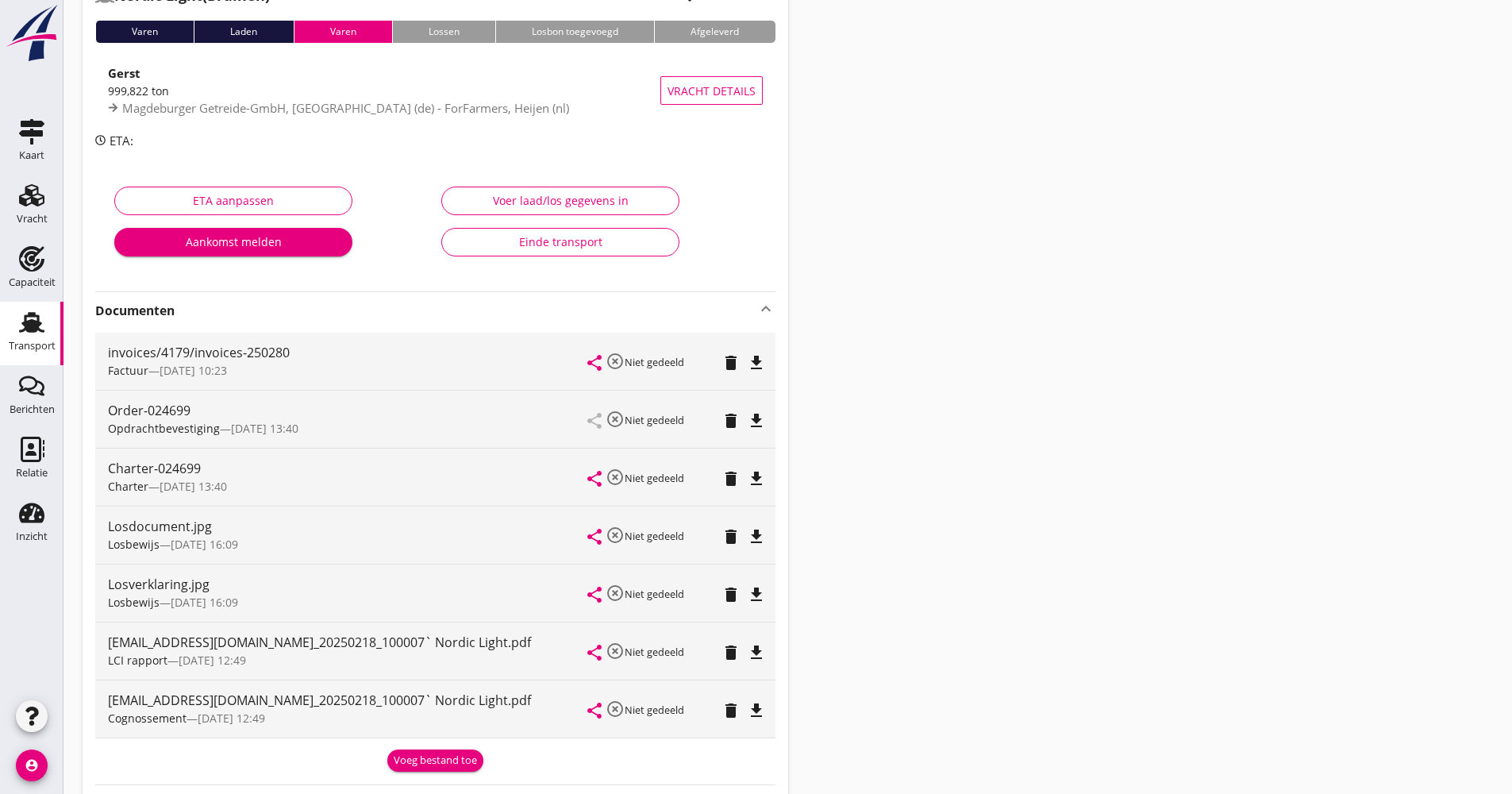
scroll to position [159, 0]
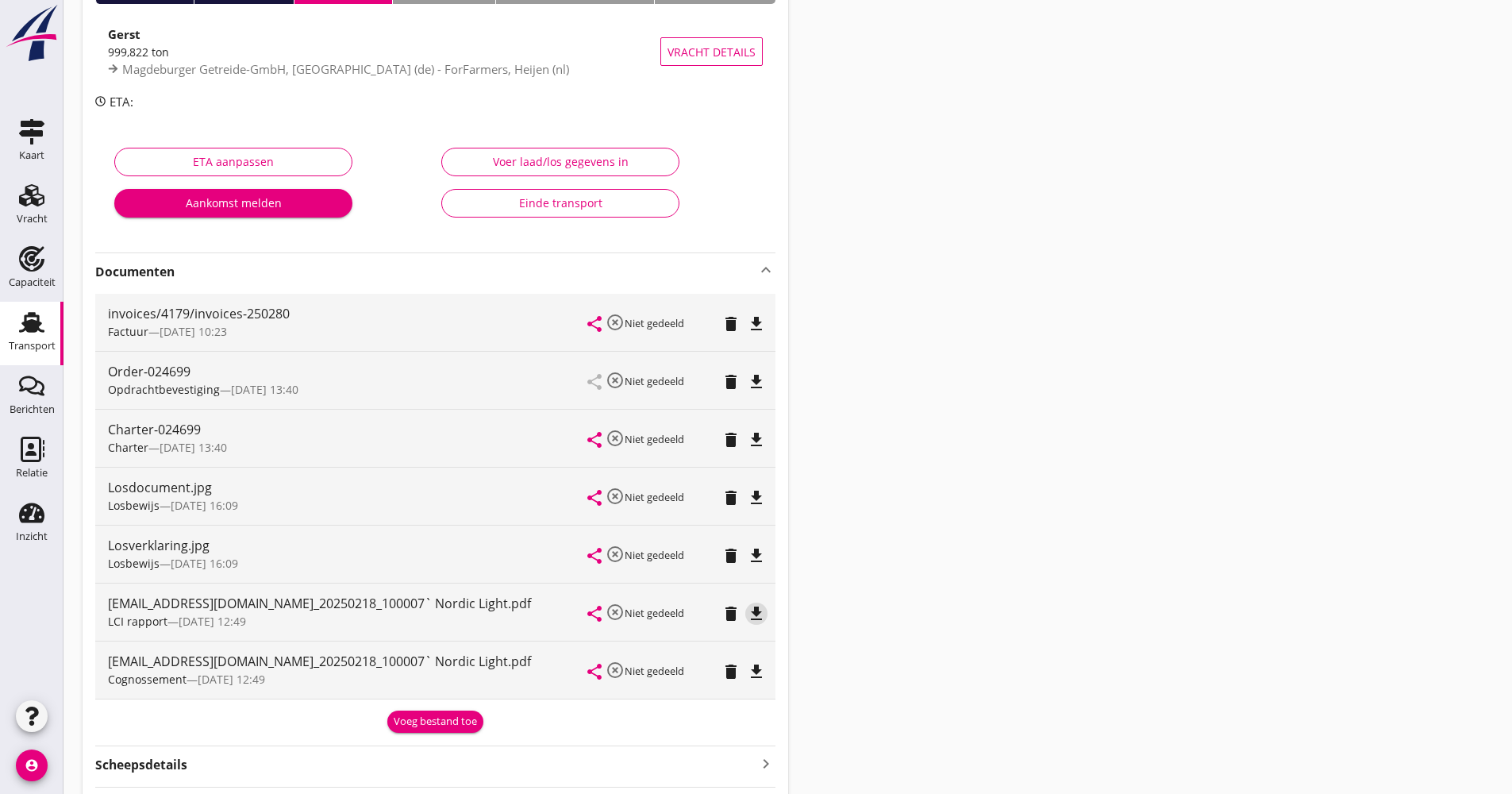
click at [754, 617] on icon "file_download" at bounding box center [756, 614] width 19 height 19
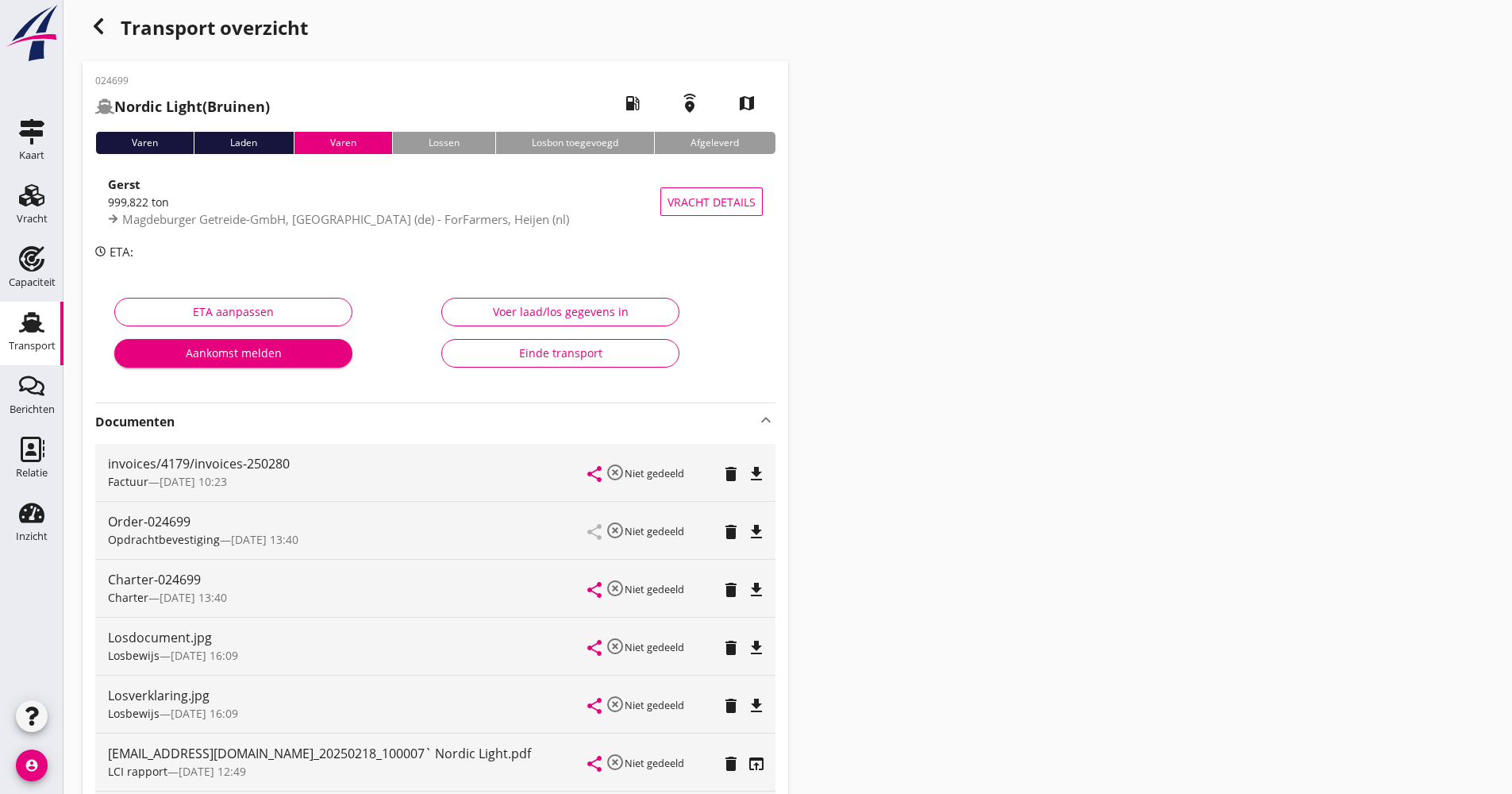
scroll to position [0, 0]
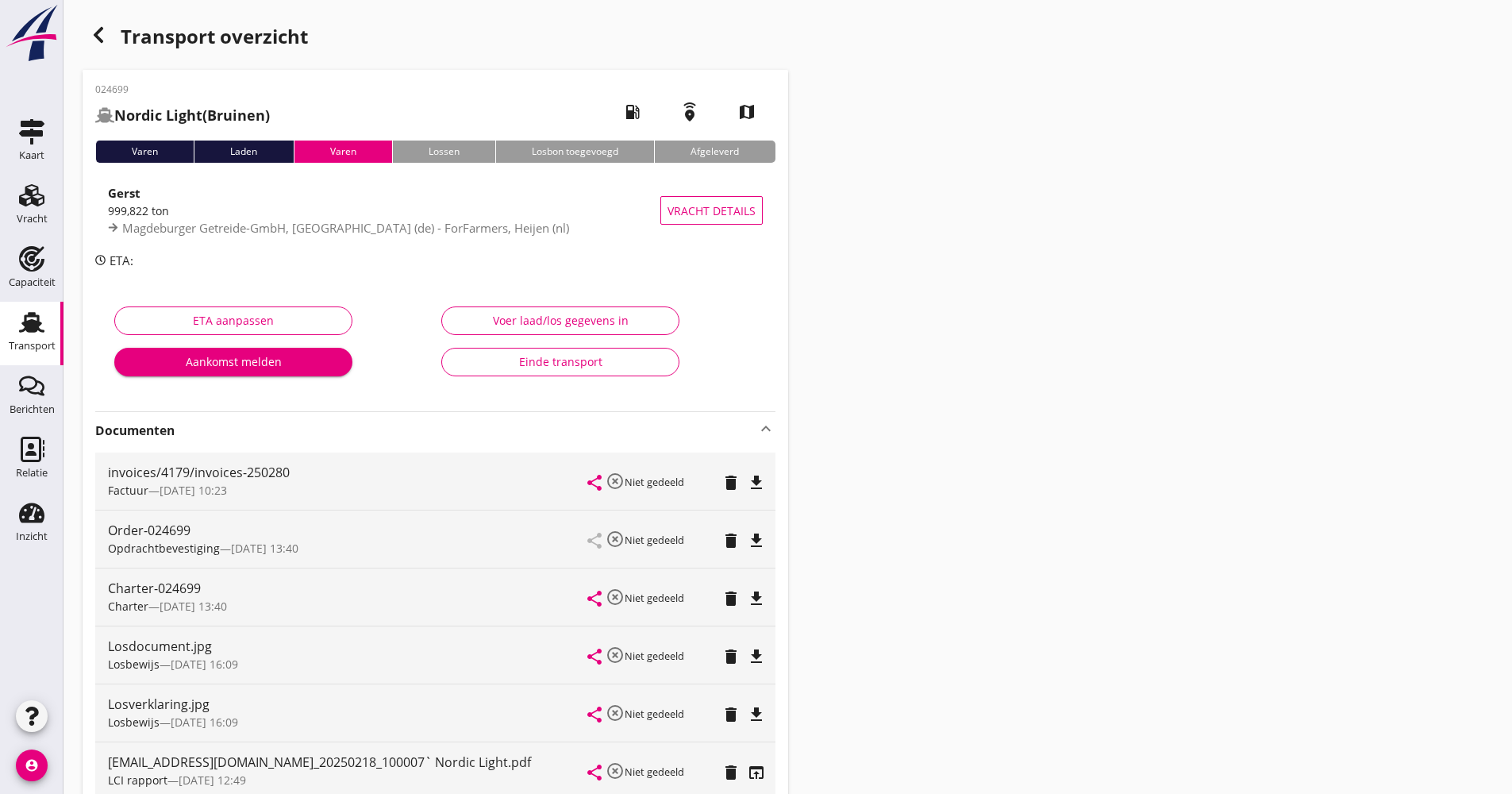
click at [104, 19] on div "Transport overzicht" at bounding box center [435, 38] width 706 height 38
click at [105, 26] on icon "button" at bounding box center [98, 35] width 19 height 19
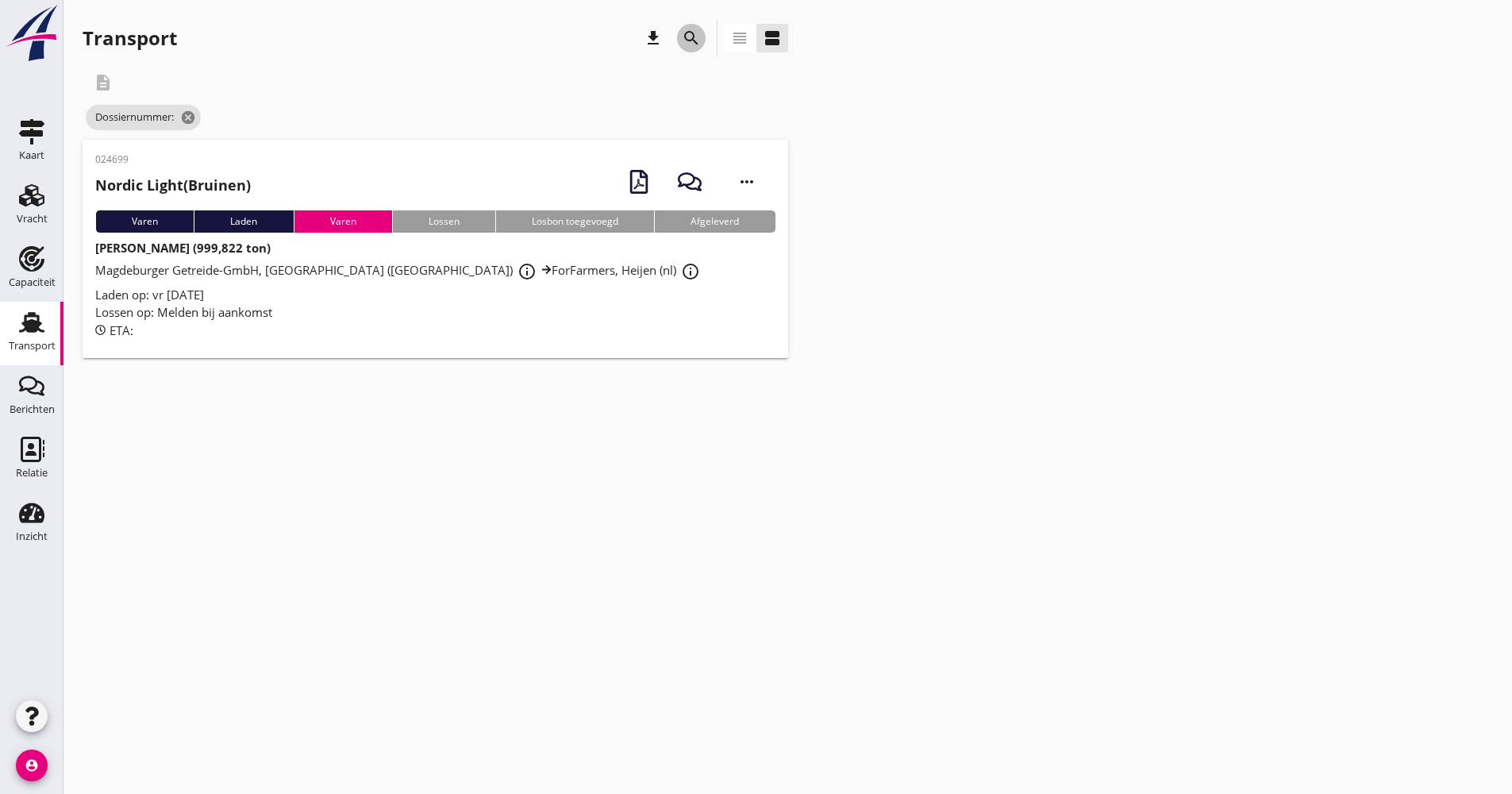
click at [678, 40] on div "search" at bounding box center [692, 38] width 29 height 19
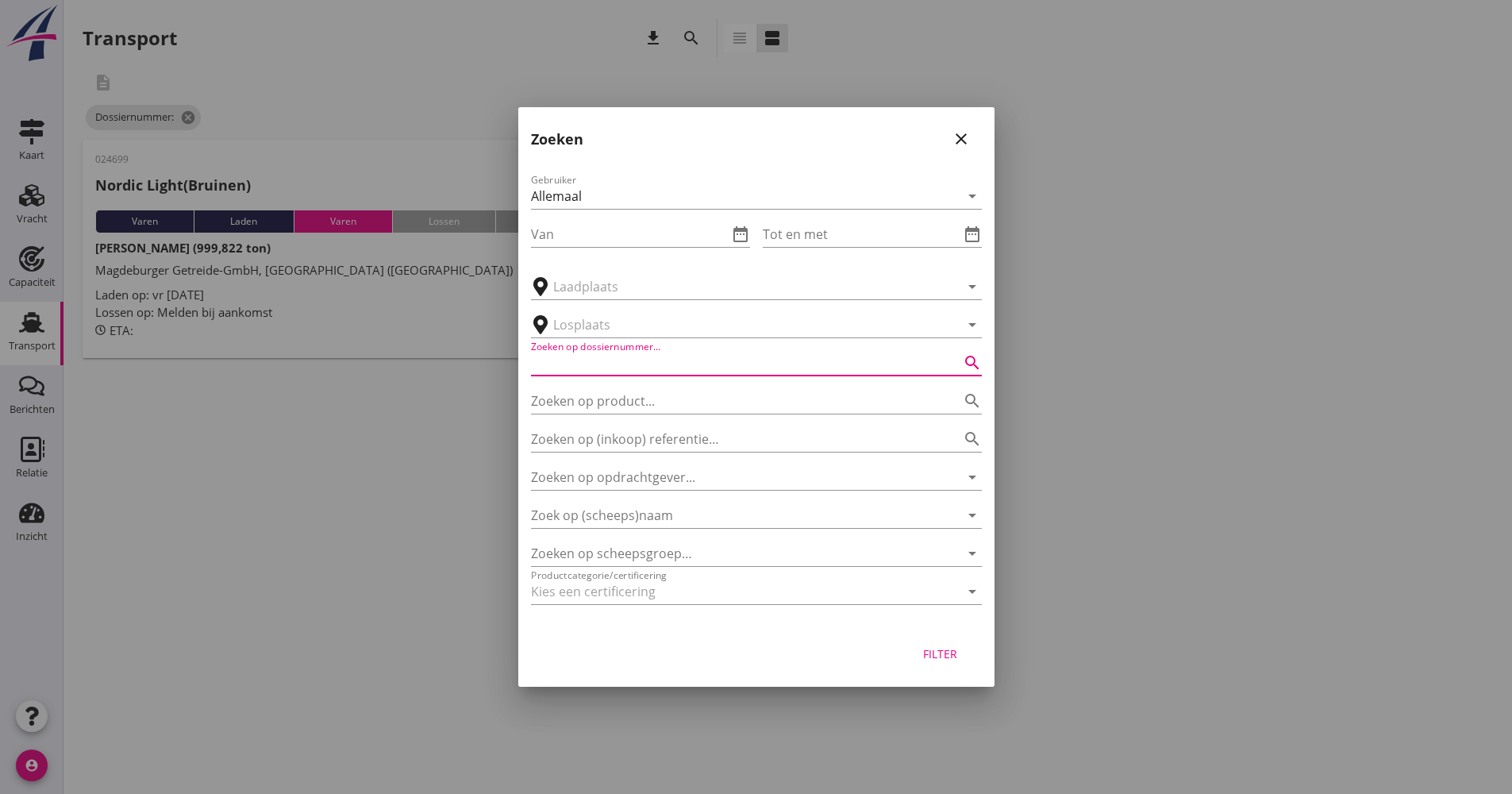
click at [688, 364] on input "Zoeken op dossiernummer..." at bounding box center [734, 362] width 407 height 26
type input "024700"
click at [926, 650] on div "Filter" at bounding box center [940, 653] width 45 height 16
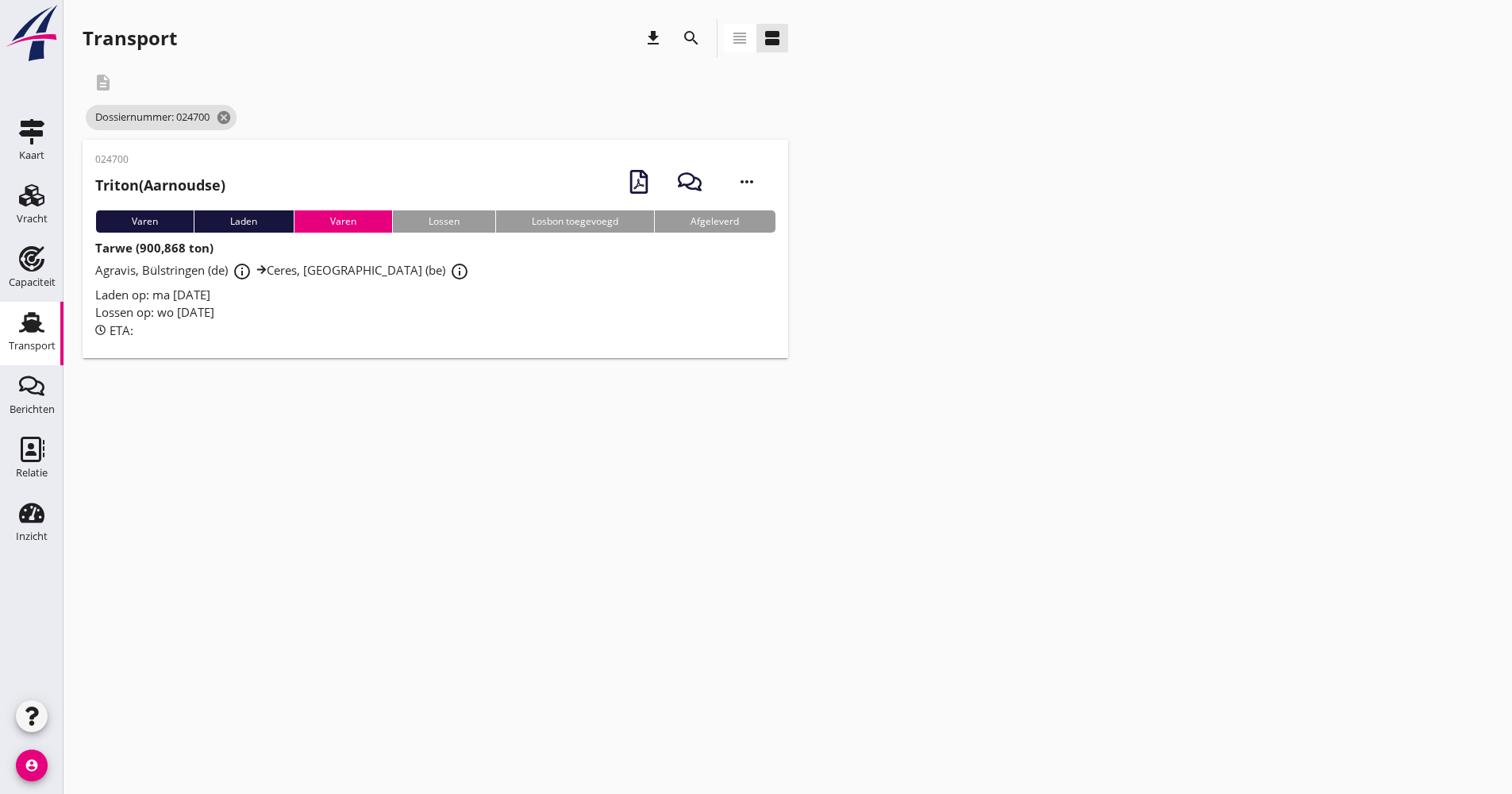
click at [465, 296] on div "Laden op: ma [DATE]" at bounding box center [435, 295] width 680 height 18
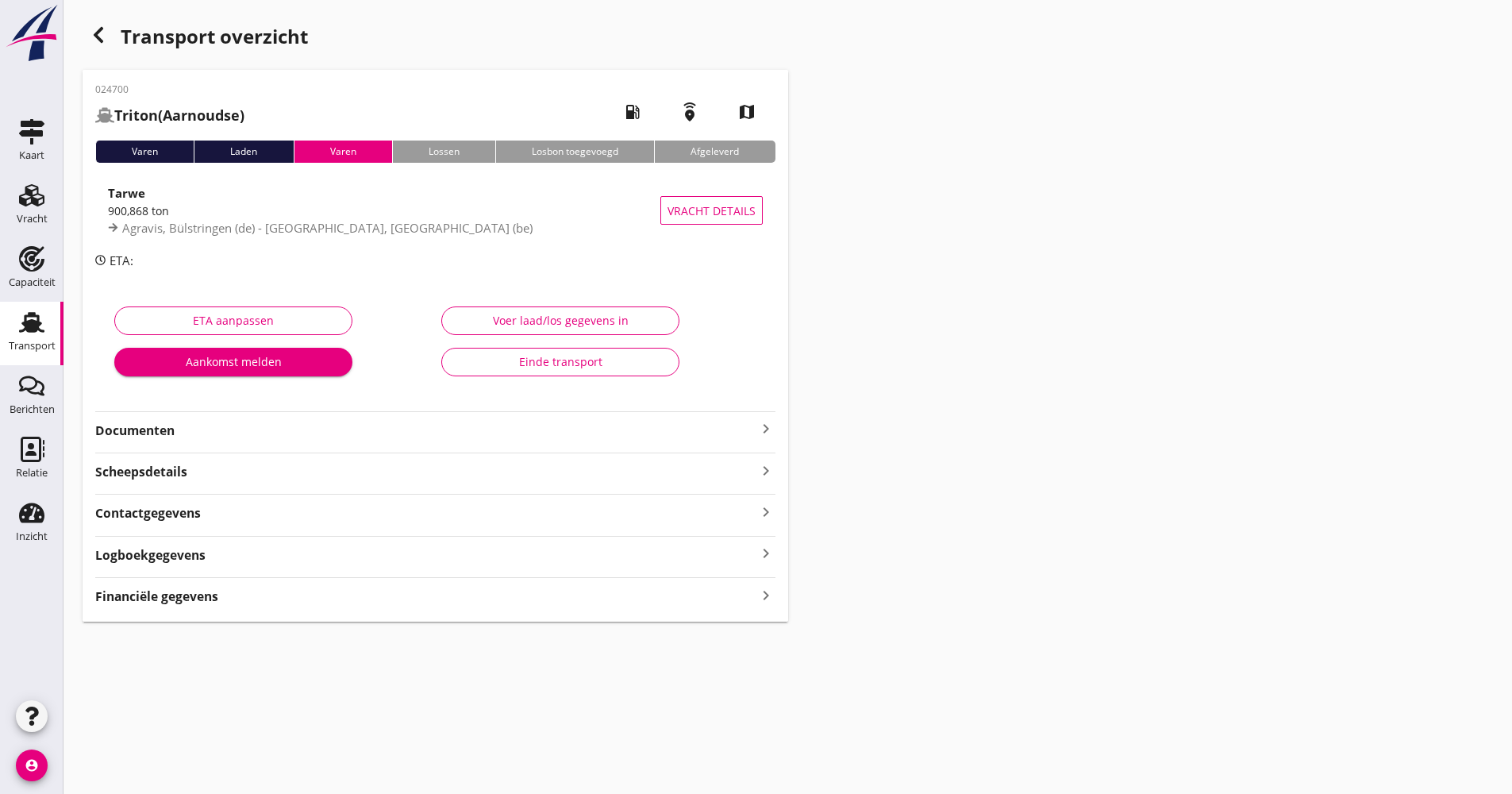
click at [338, 428] on strong "Documenten" at bounding box center [426, 430] width 661 height 18
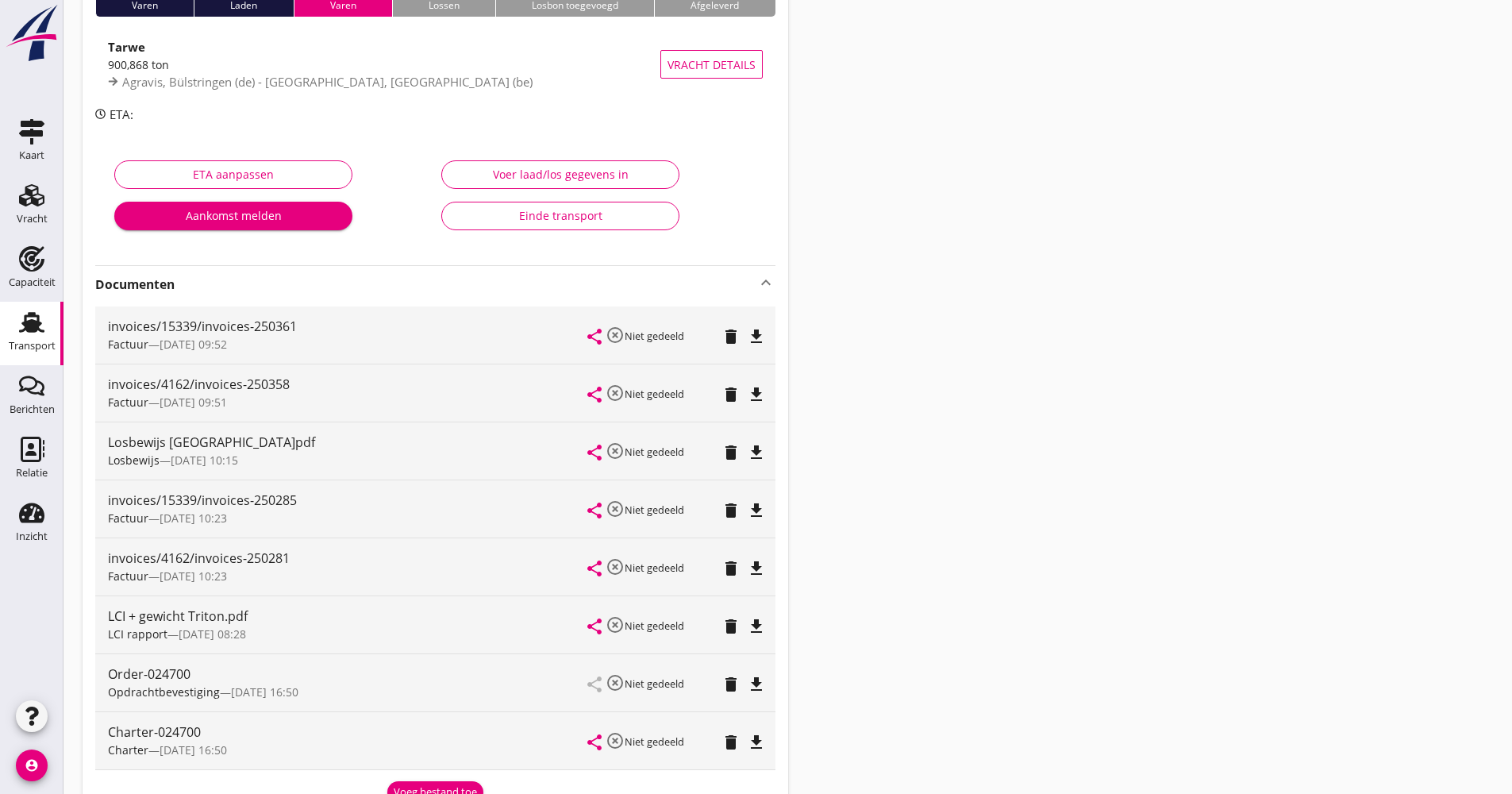
scroll to position [159, 0]
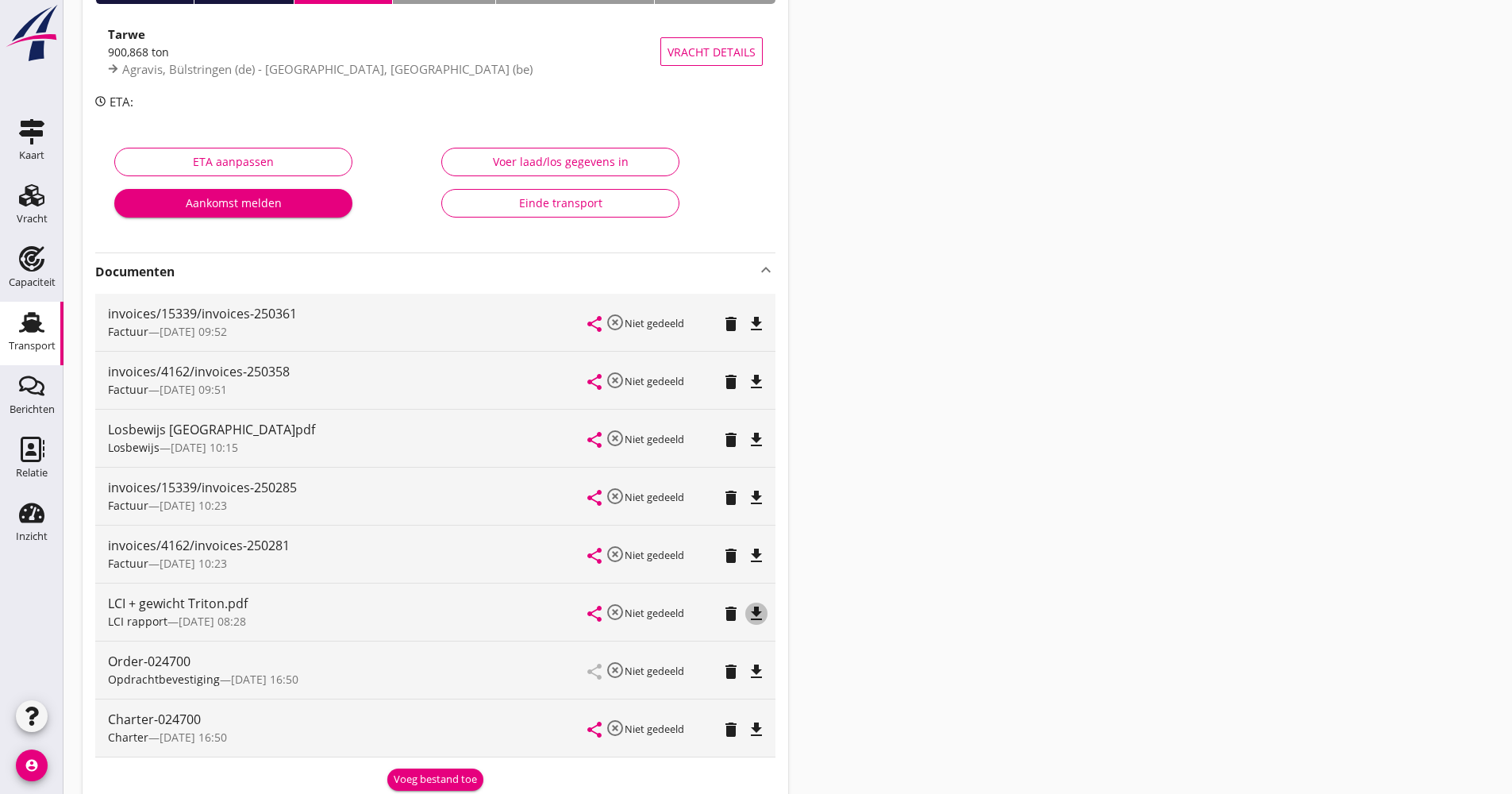
click at [761, 621] on icon "file_download" at bounding box center [756, 614] width 19 height 19
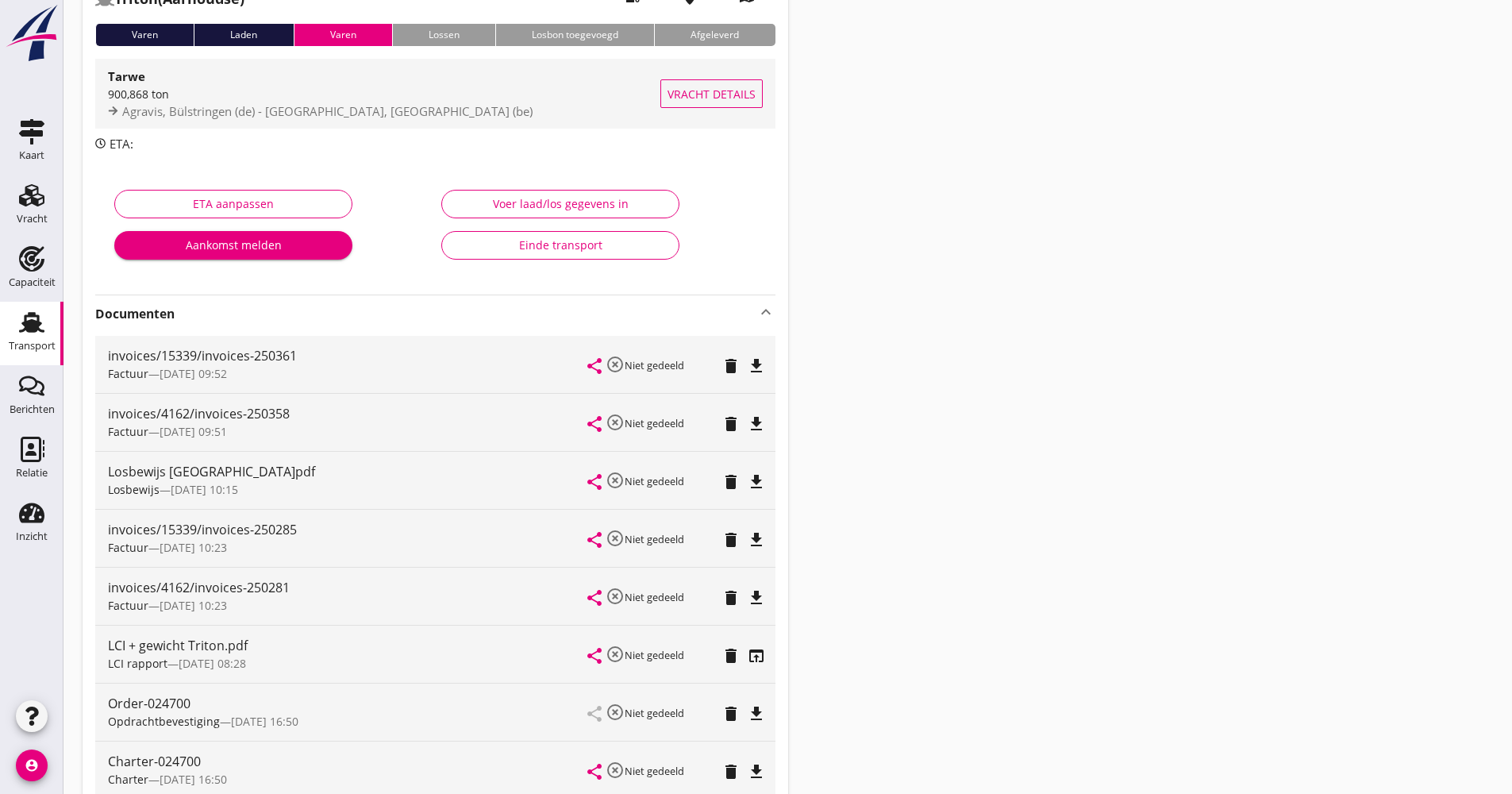
scroll to position [0, 0]
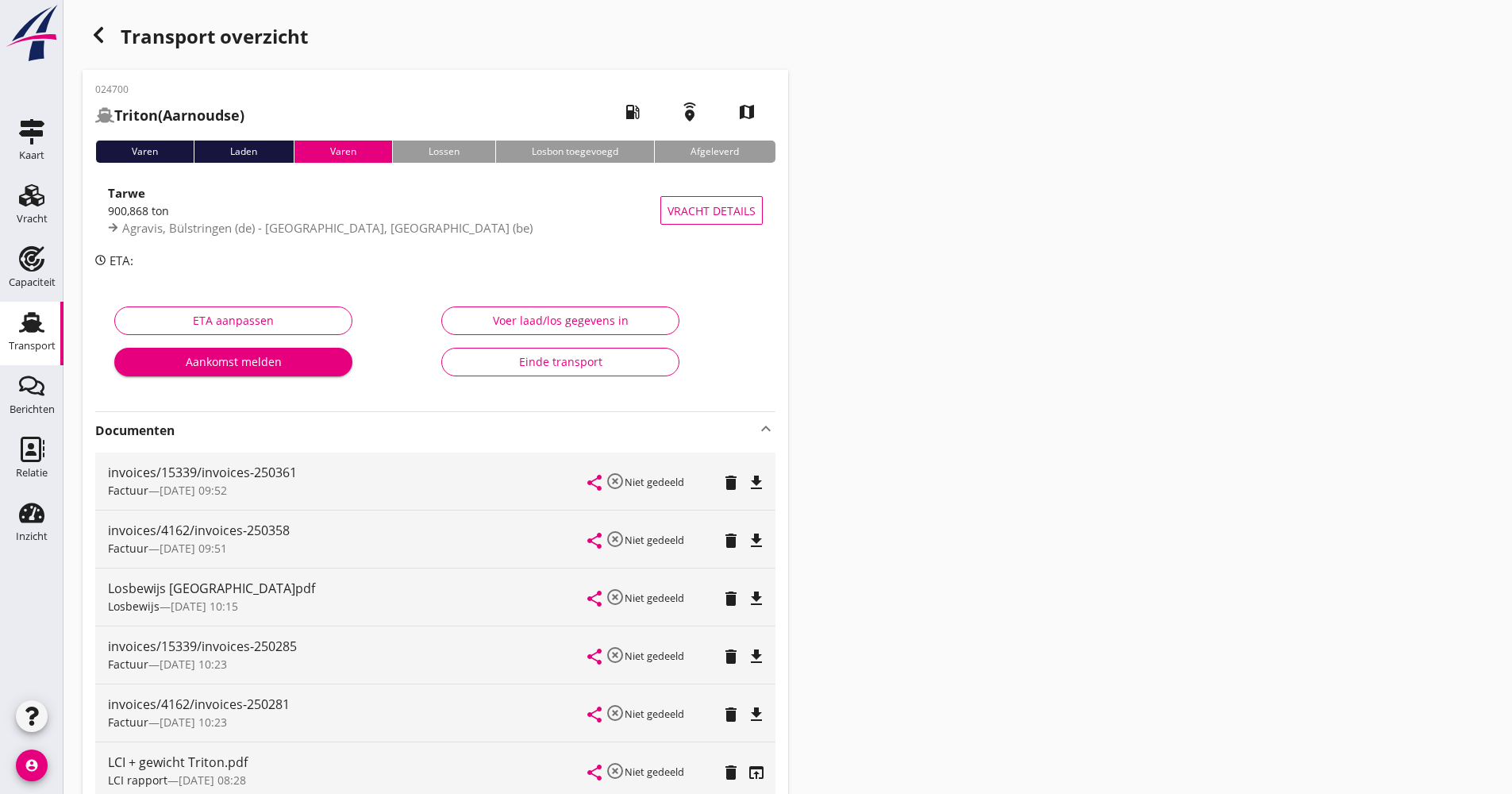
click at [110, 31] on div "button" at bounding box center [98, 34] width 31 height 31
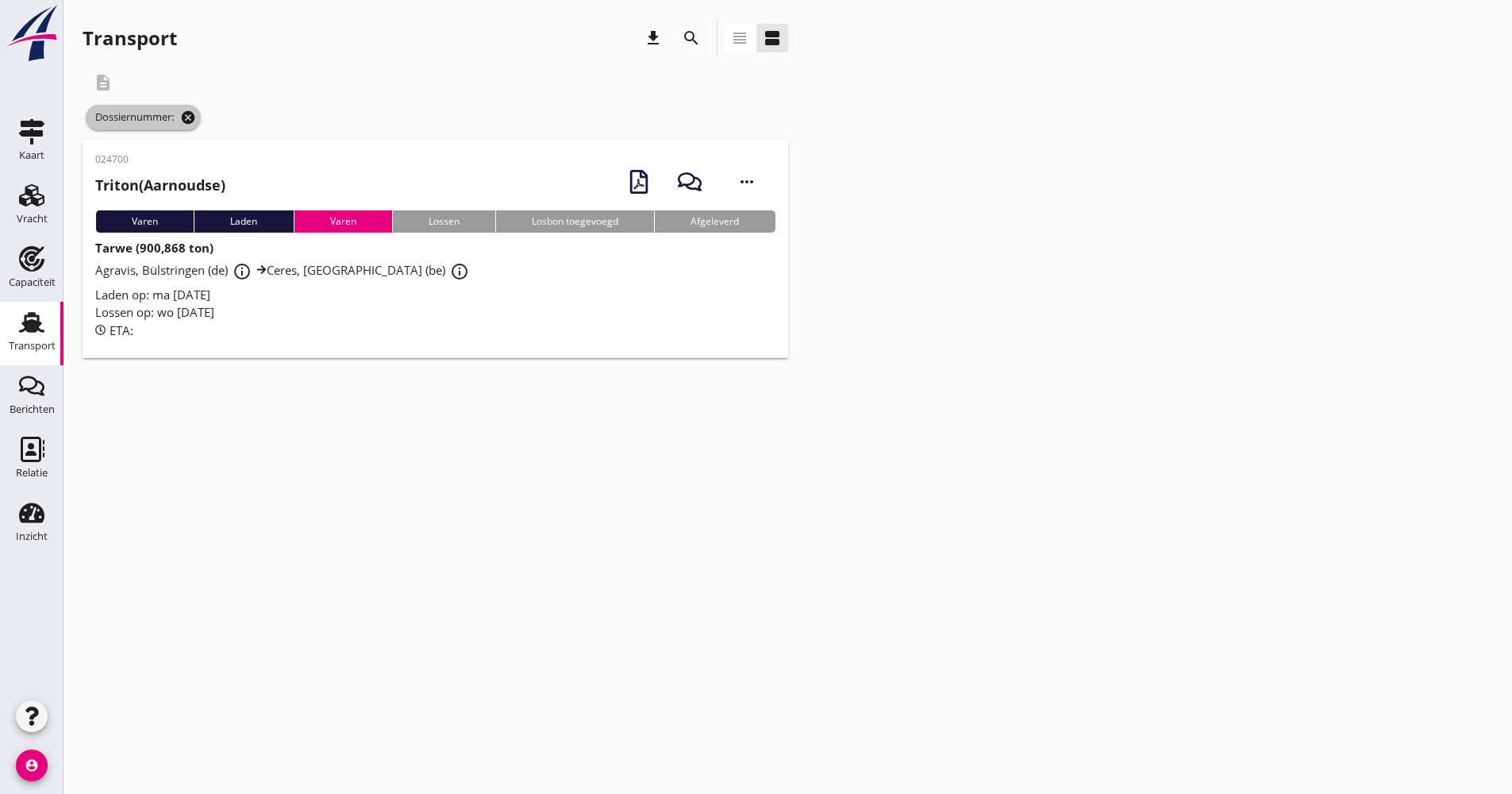
click at [196, 120] on icon "cancel" at bounding box center [188, 117] width 16 height 16
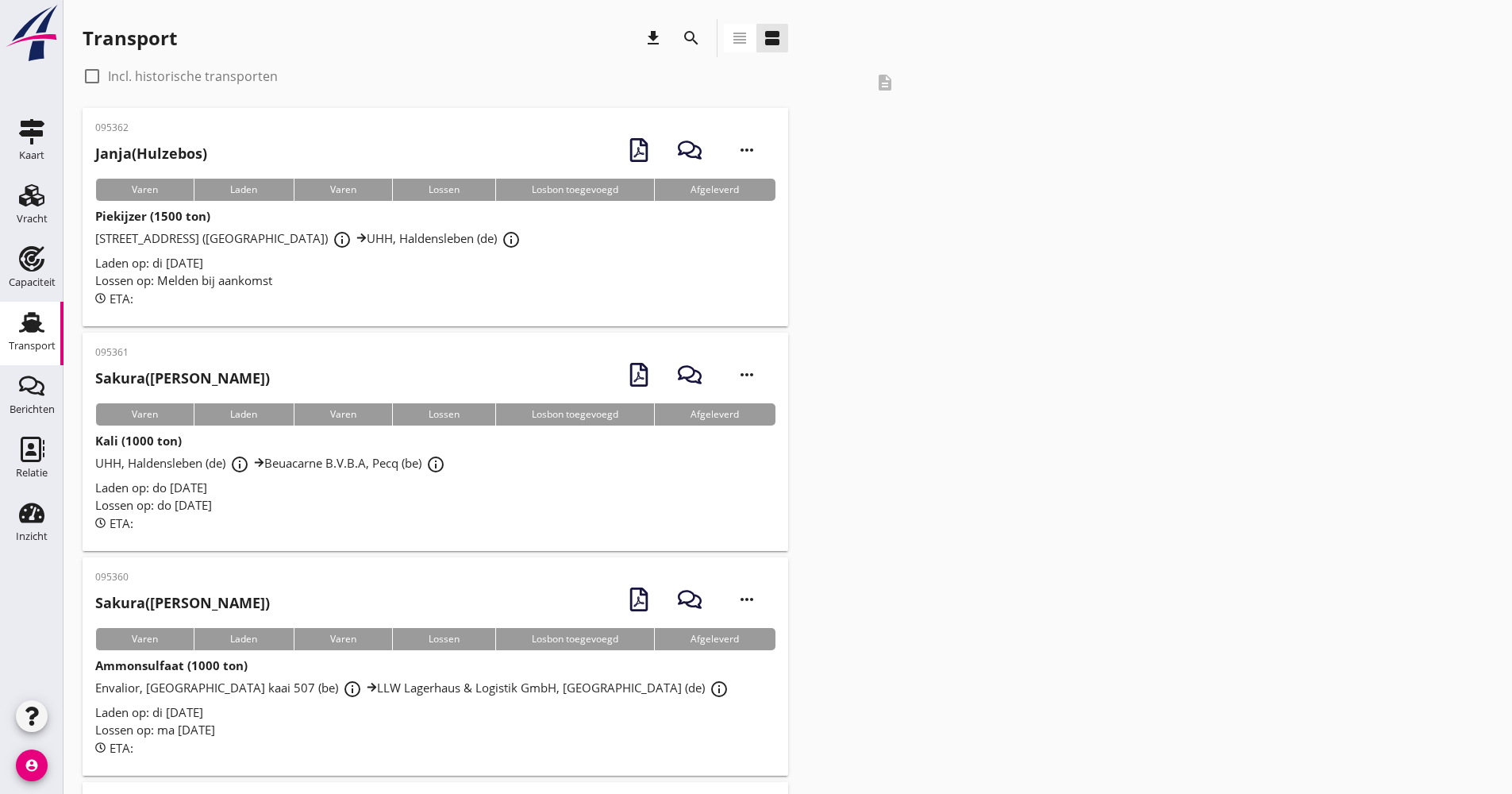
click at [692, 49] on button "search" at bounding box center [692, 38] width 29 height 29
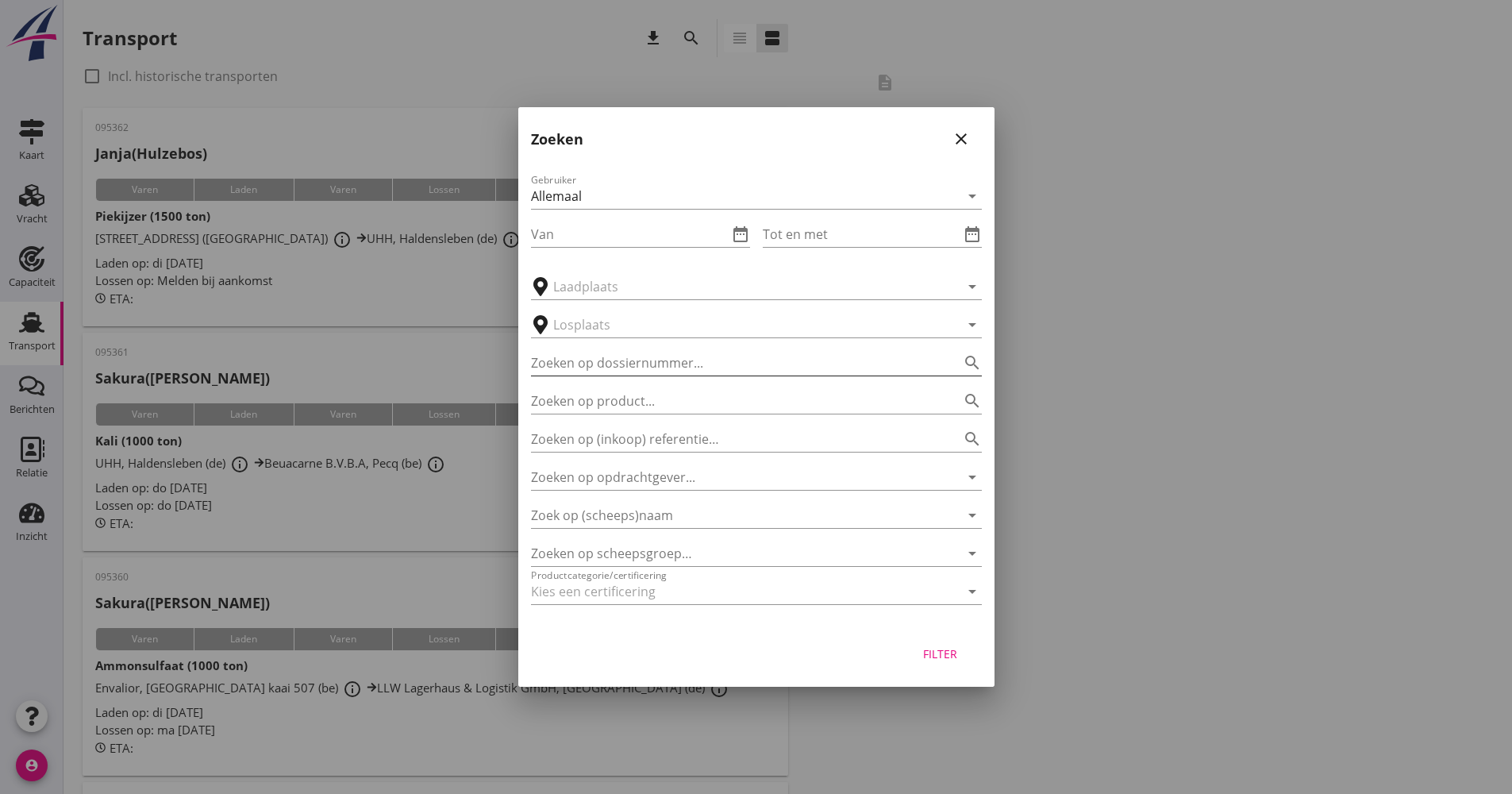
click at [662, 375] on div "Gebruiker Allemaal arrow_drop_down Van date_range Tot en met date_range arrow_d…" at bounding box center [756, 393] width 476 height 469
click at [660, 373] on input "Zoeken op dossiernummer..." at bounding box center [734, 362] width 407 height 26
type input "024701"
click at [942, 655] on div "Filter" at bounding box center [940, 653] width 45 height 16
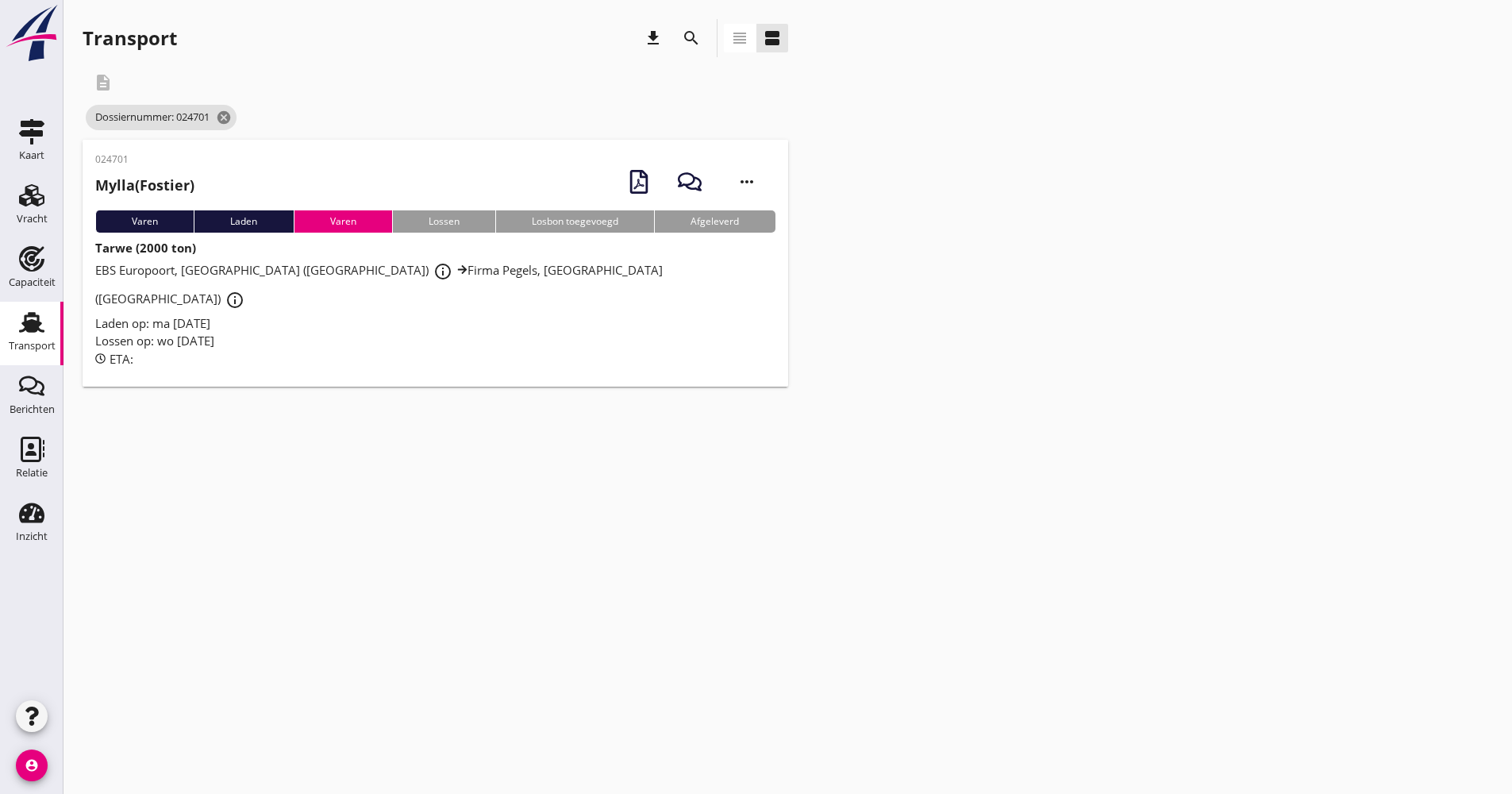
click at [365, 332] on div "Lossen op: wo [DATE]" at bounding box center [435, 340] width 680 height 18
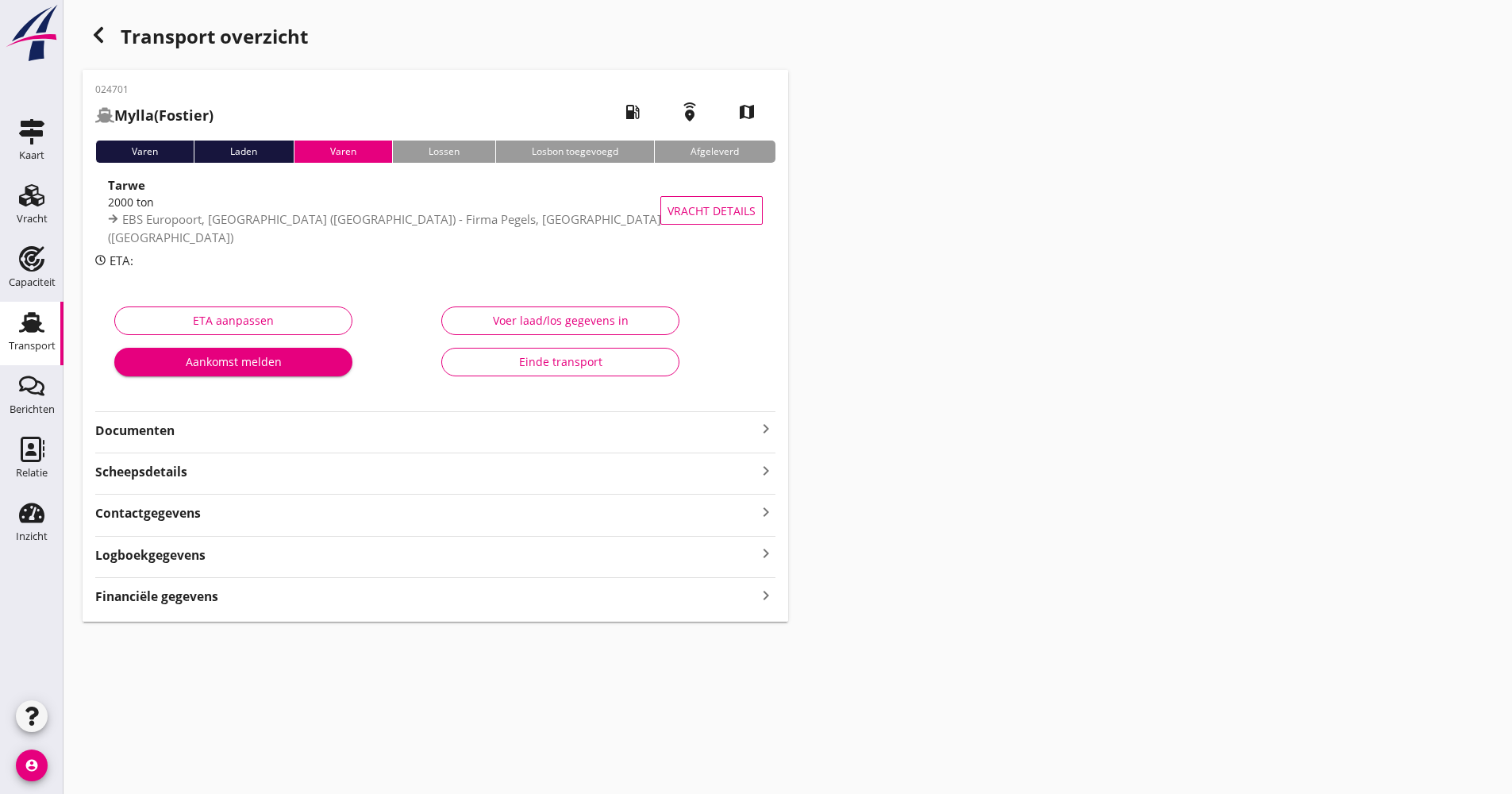
click at [292, 432] on strong "Documenten" at bounding box center [426, 430] width 661 height 18
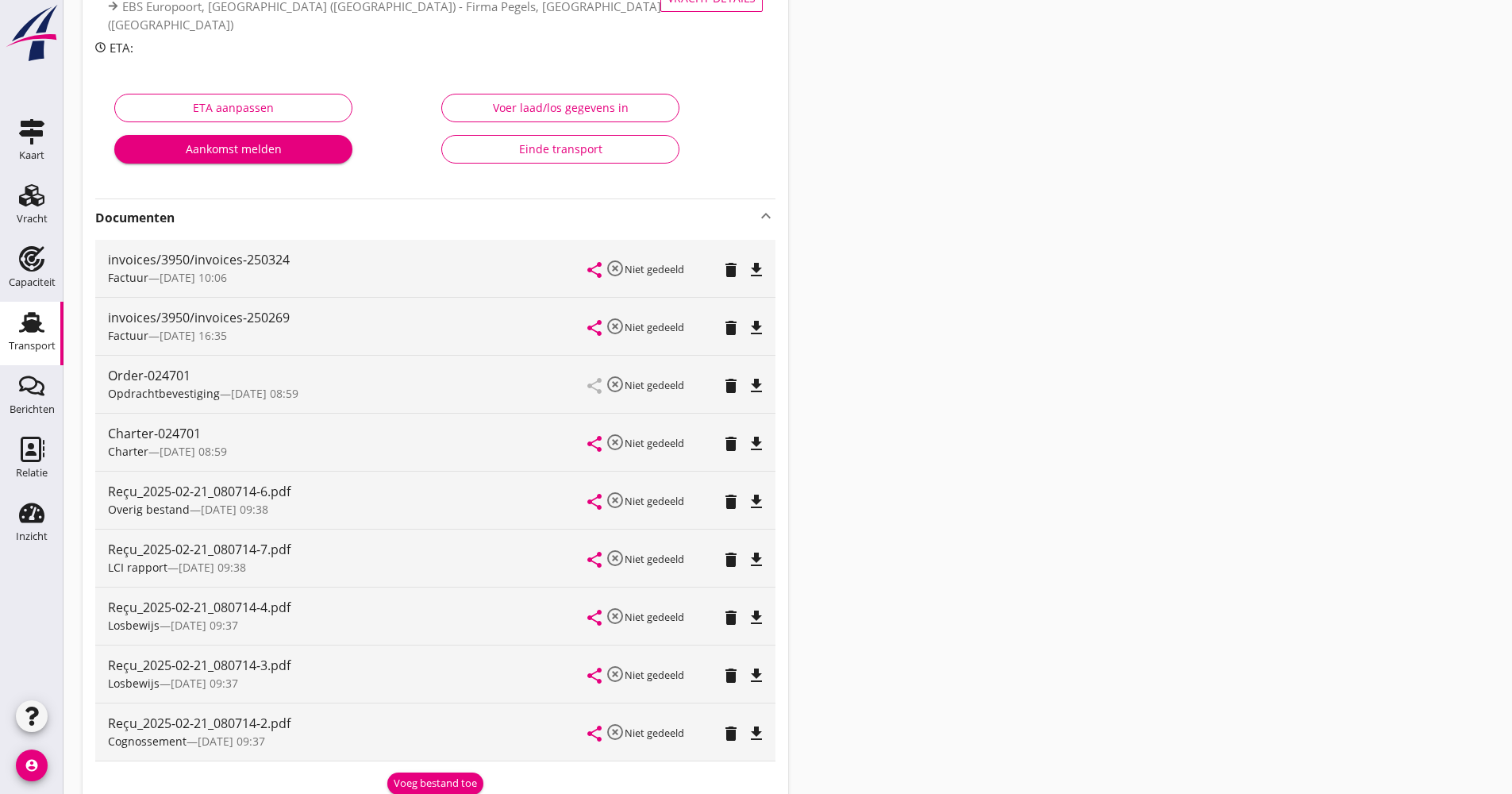
scroll to position [238, 0]
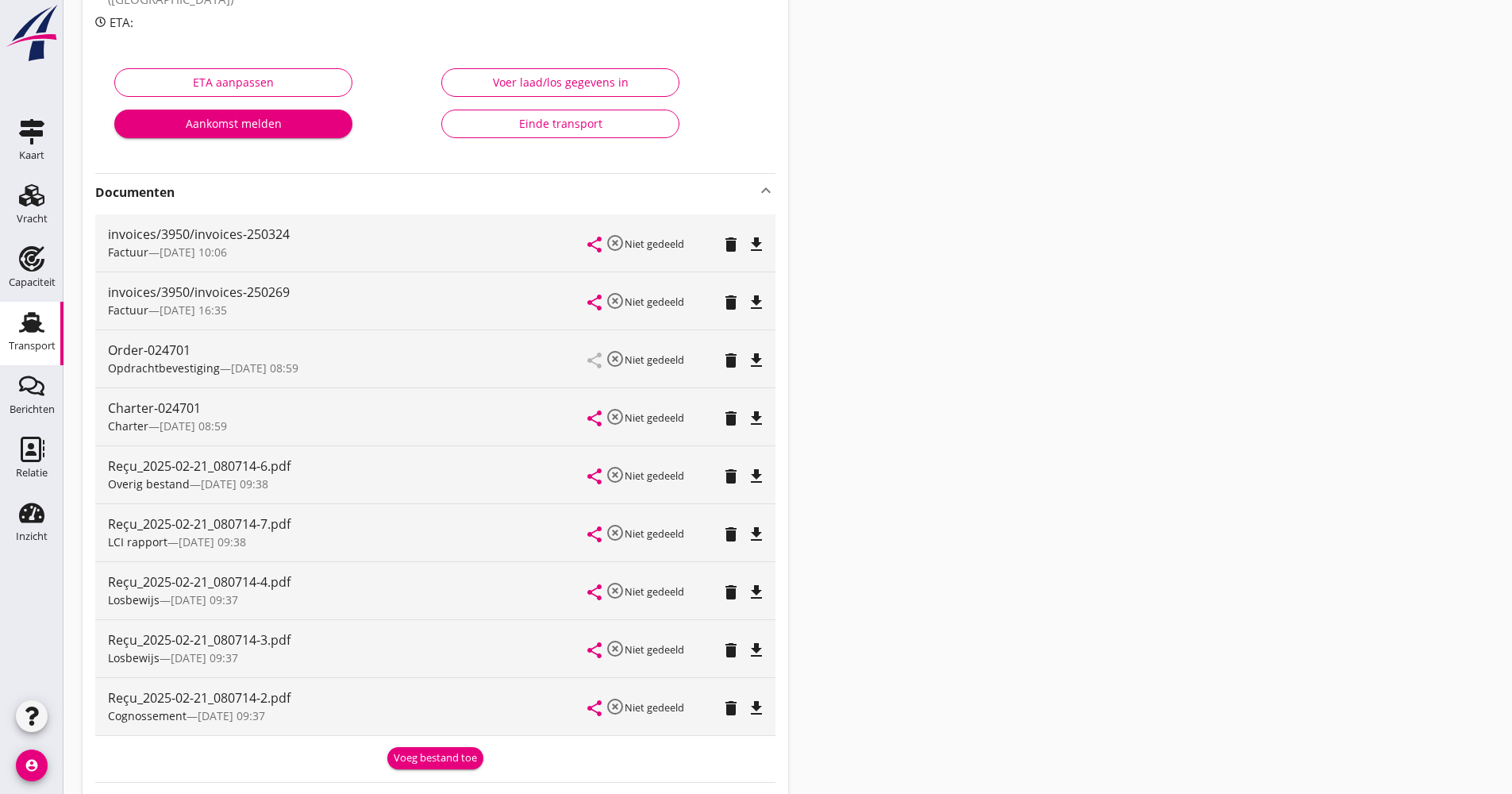
click at [757, 536] on icon "file_download" at bounding box center [756, 535] width 19 height 19
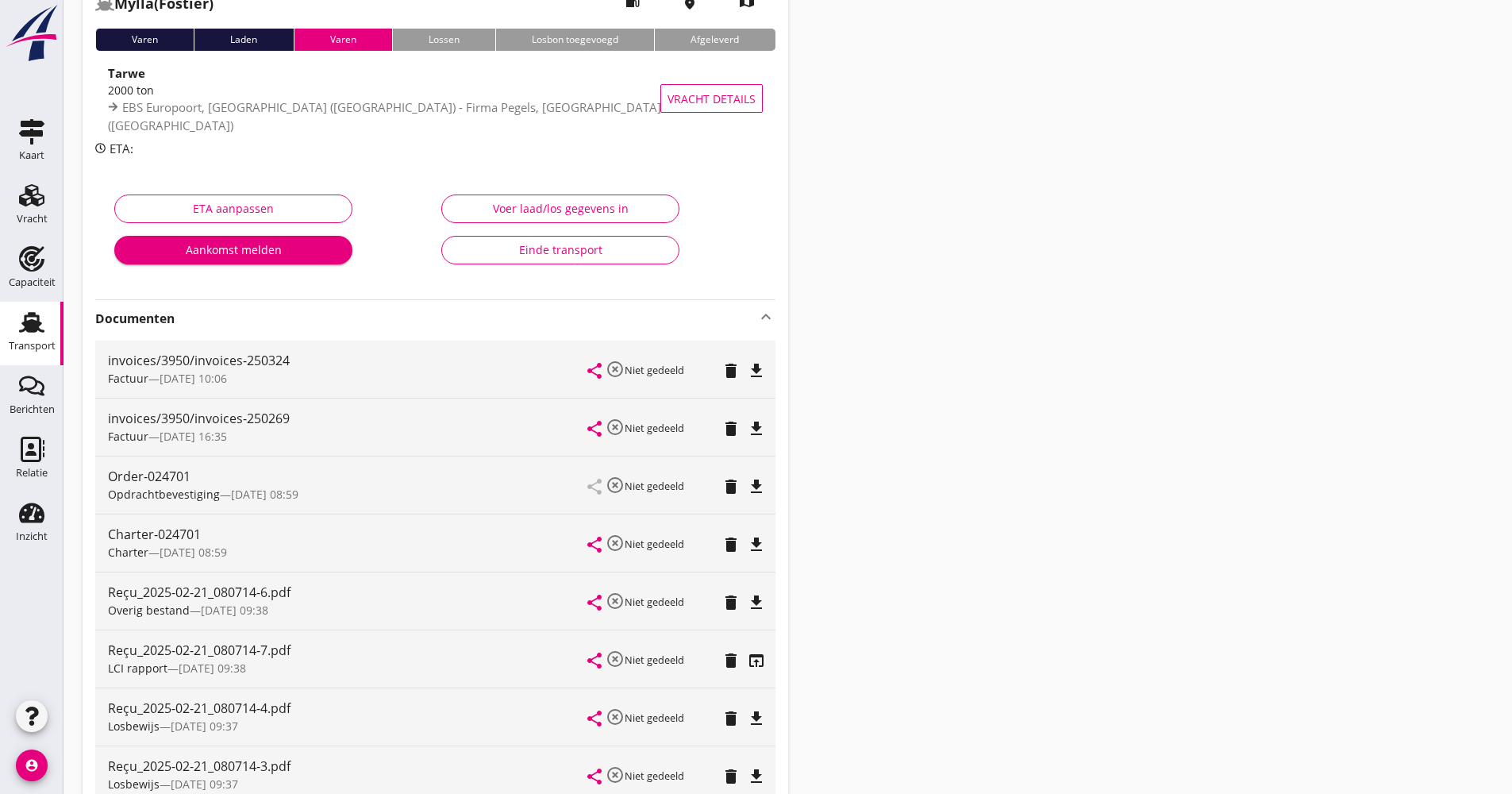
scroll to position [0, 0]
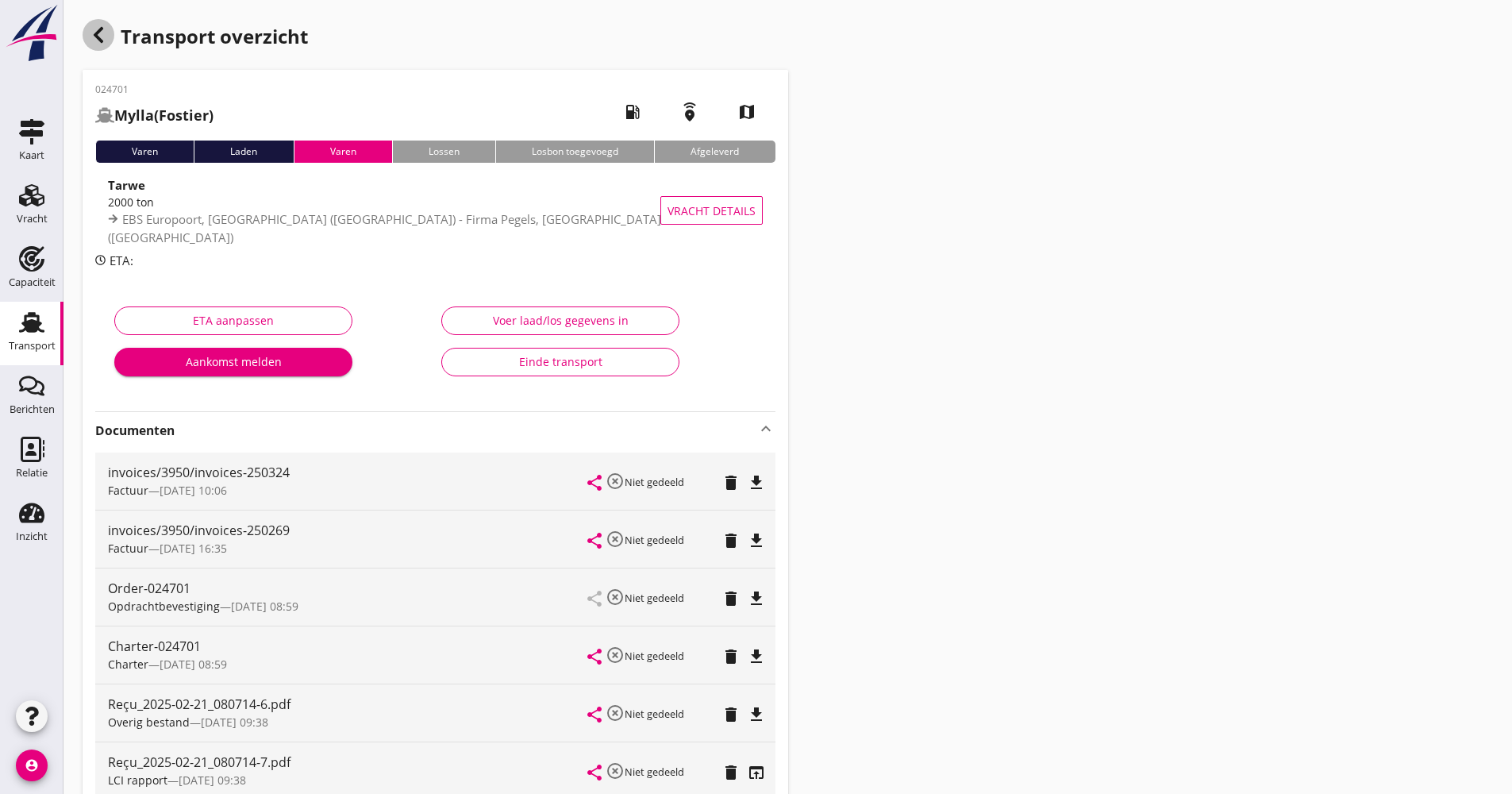
click at [106, 44] on icon "button" at bounding box center [98, 35] width 19 height 19
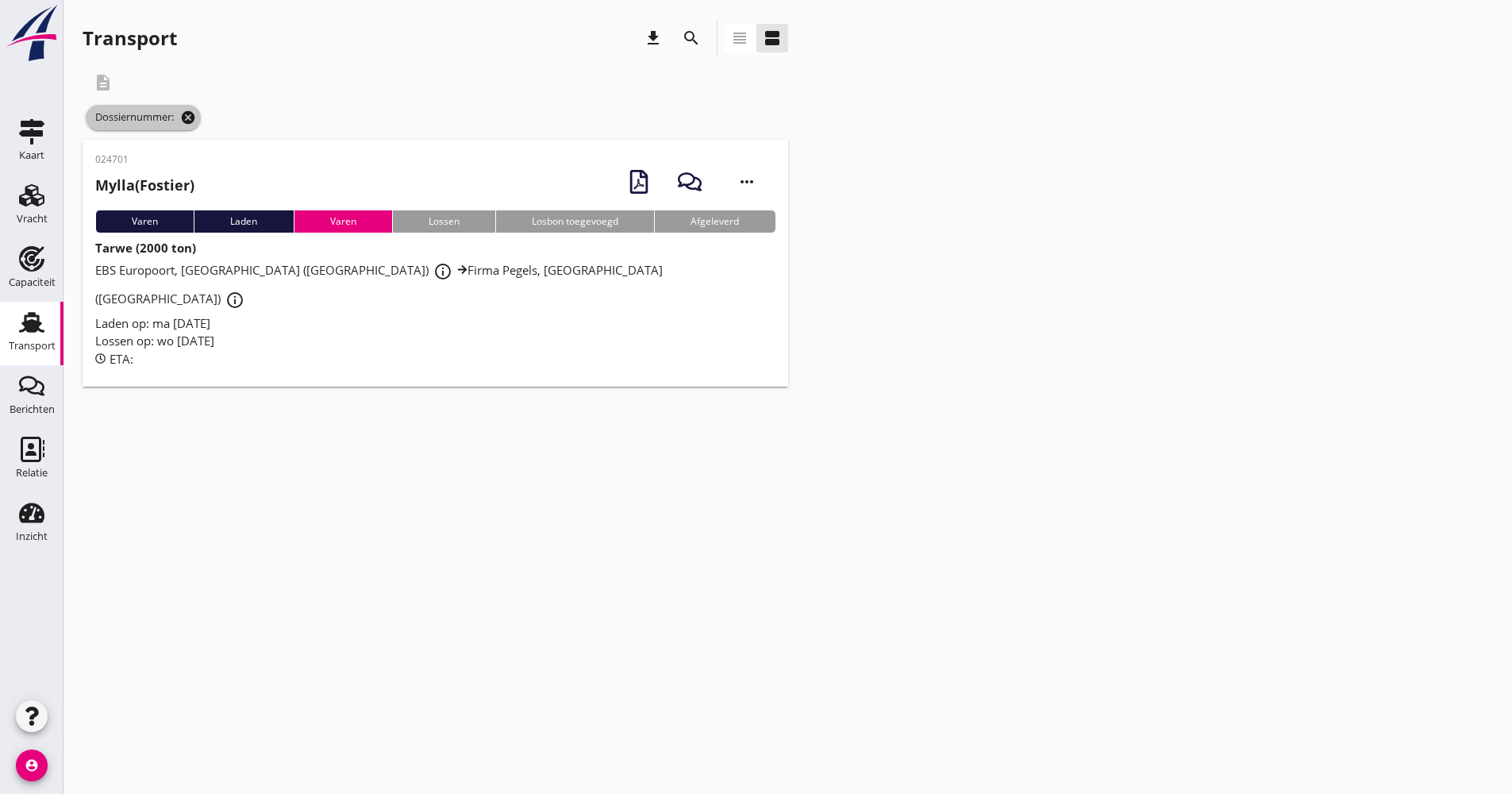
click at [196, 116] on icon "cancel" at bounding box center [188, 117] width 16 height 16
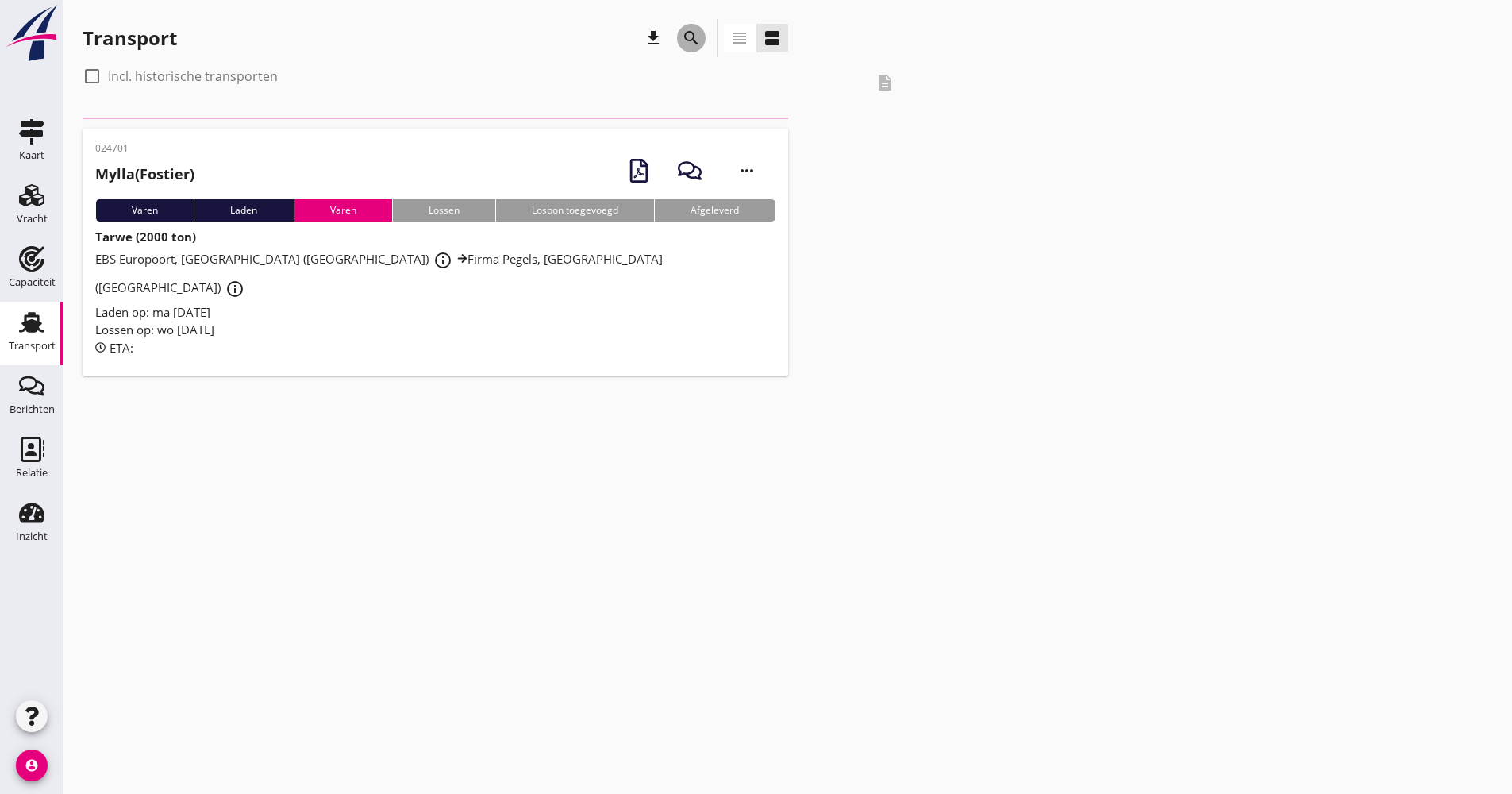
drag, startPoint x: 702, startPoint y: 37, endPoint x: 764, endPoint y: 223, distance: 196.1
click at [702, 37] on div "search" at bounding box center [692, 38] width 29 height 19
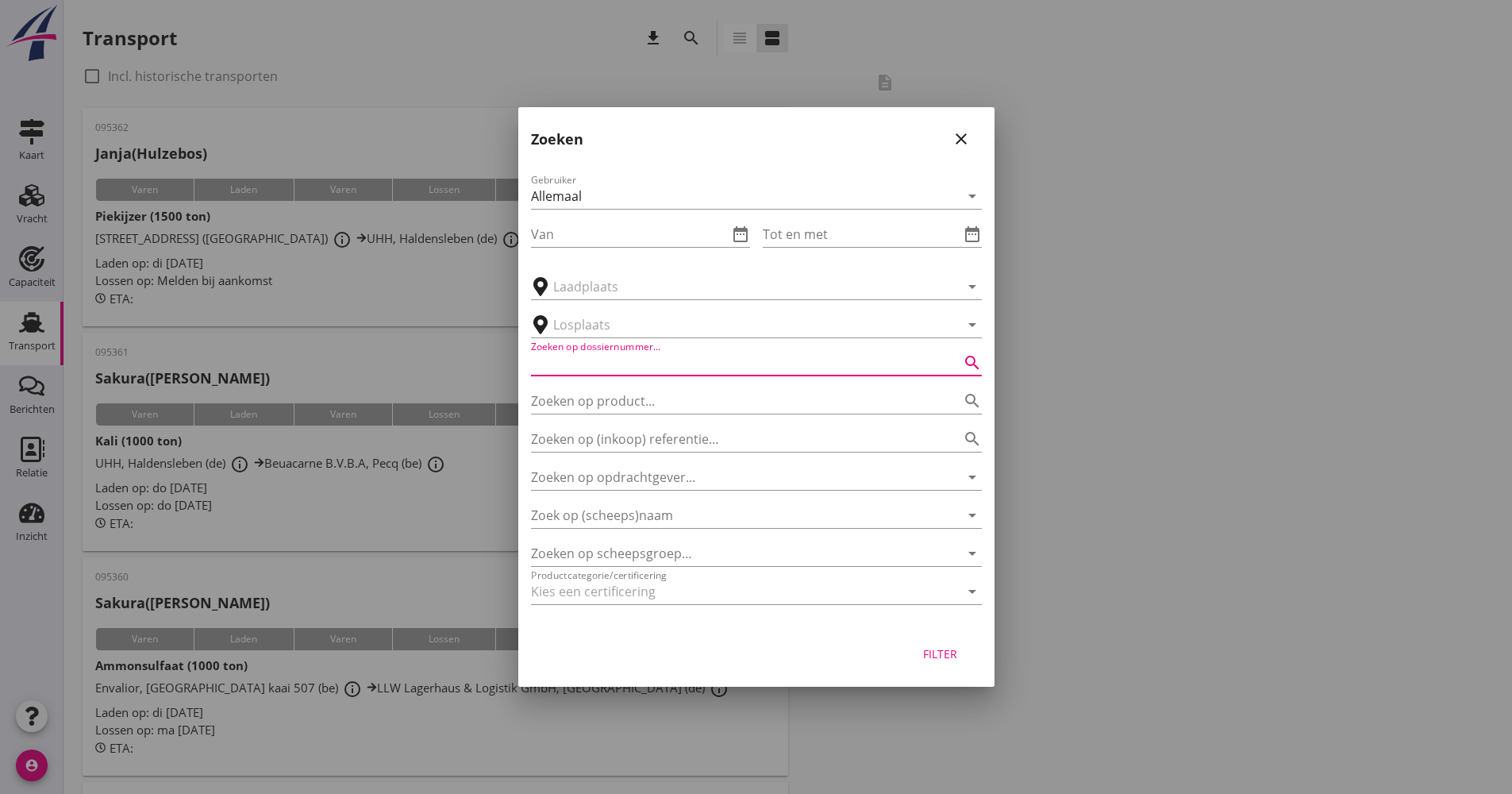
click at [659, 352] on input "Zoeken op dossiernummer..." at bounding box center [734, 362] width 407 height 26
click at [931, 658] on div "Filter" at bounding box center [940, 653] width 45 height 16
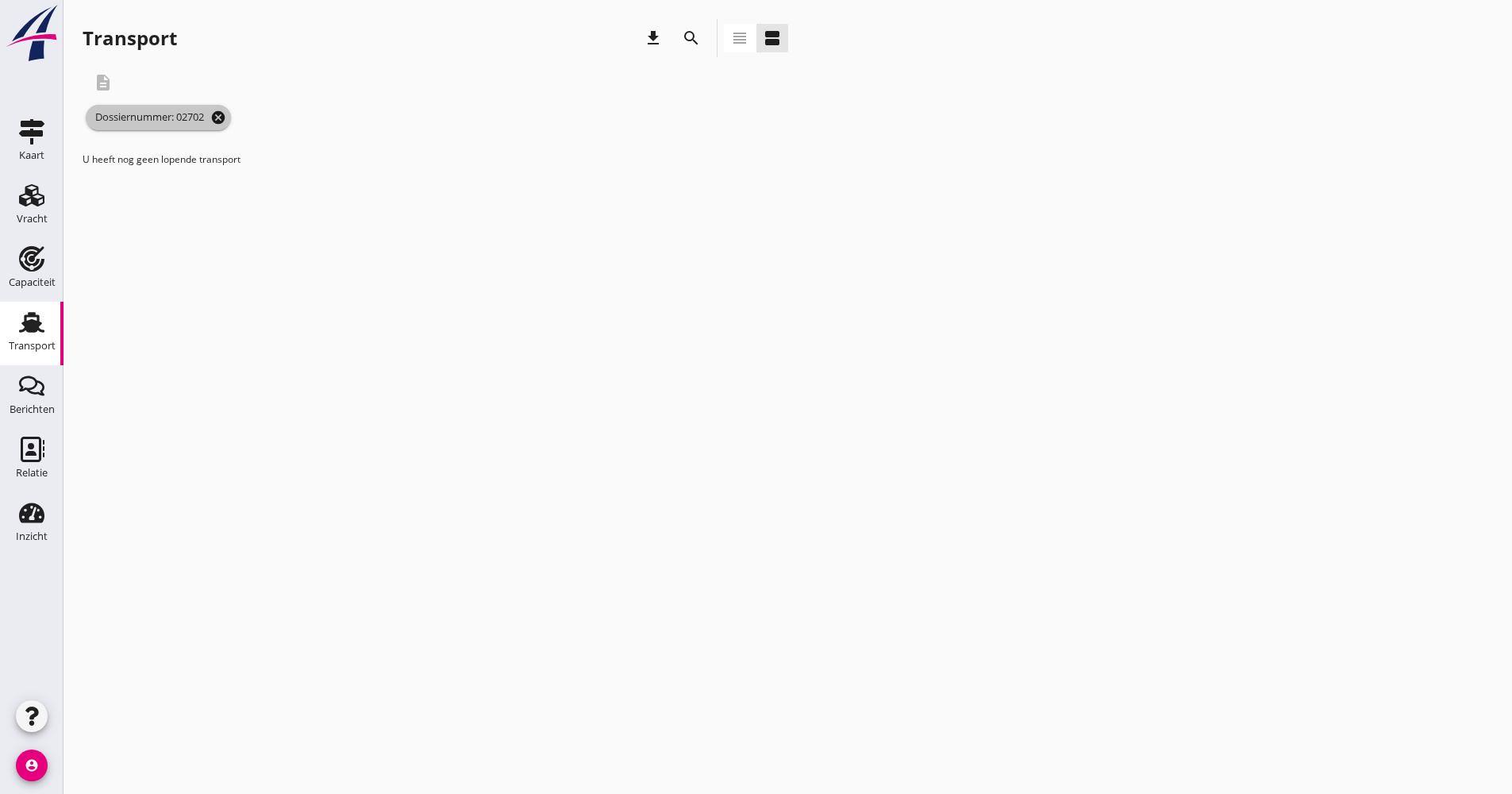
click at [226, 116] on icon "cancel" at bounding box center [218, 117] width 16 height 16
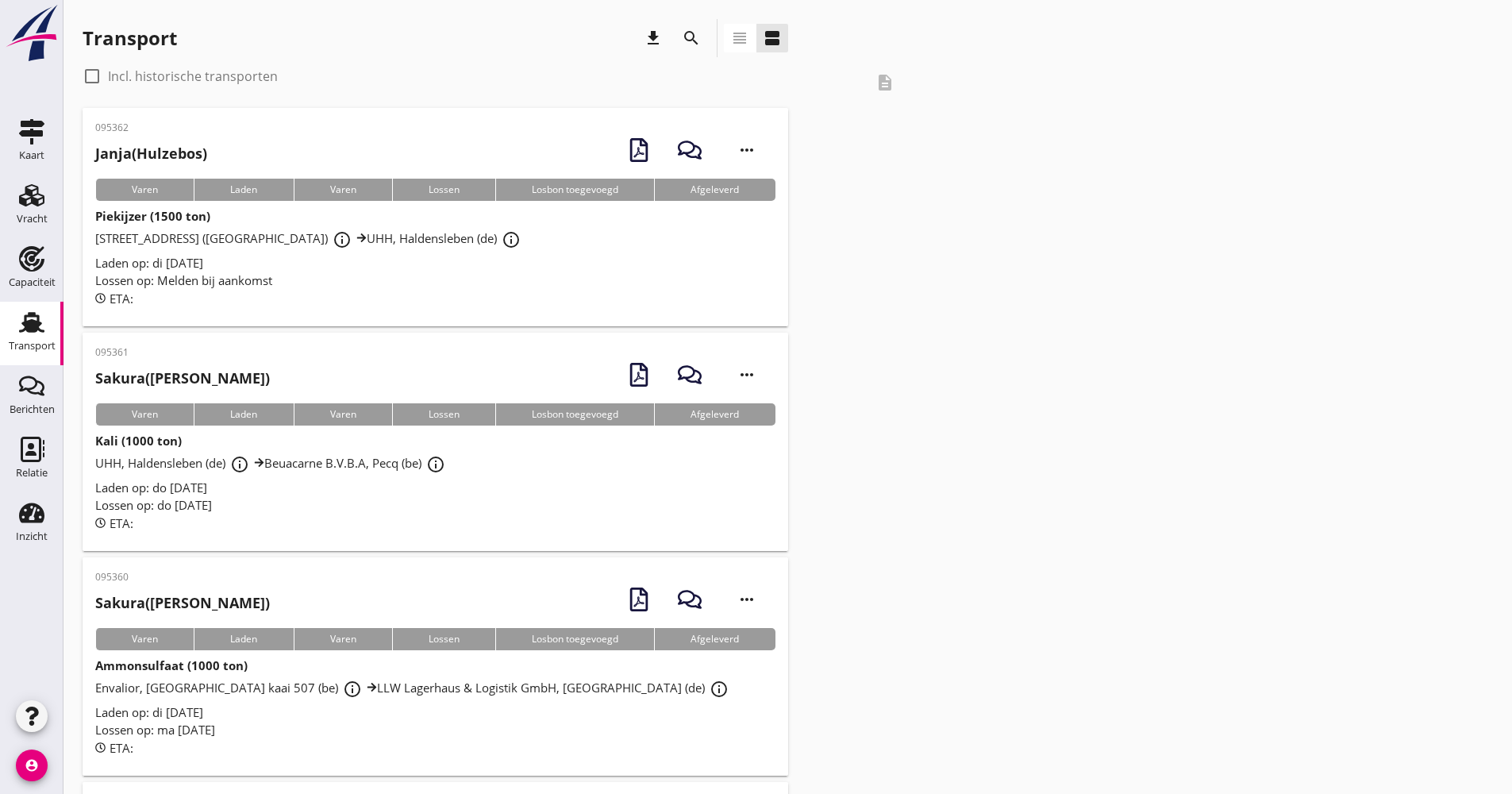
click at [683, 37] on icon "search" at bounding box center [692, 38] width 19 height 19
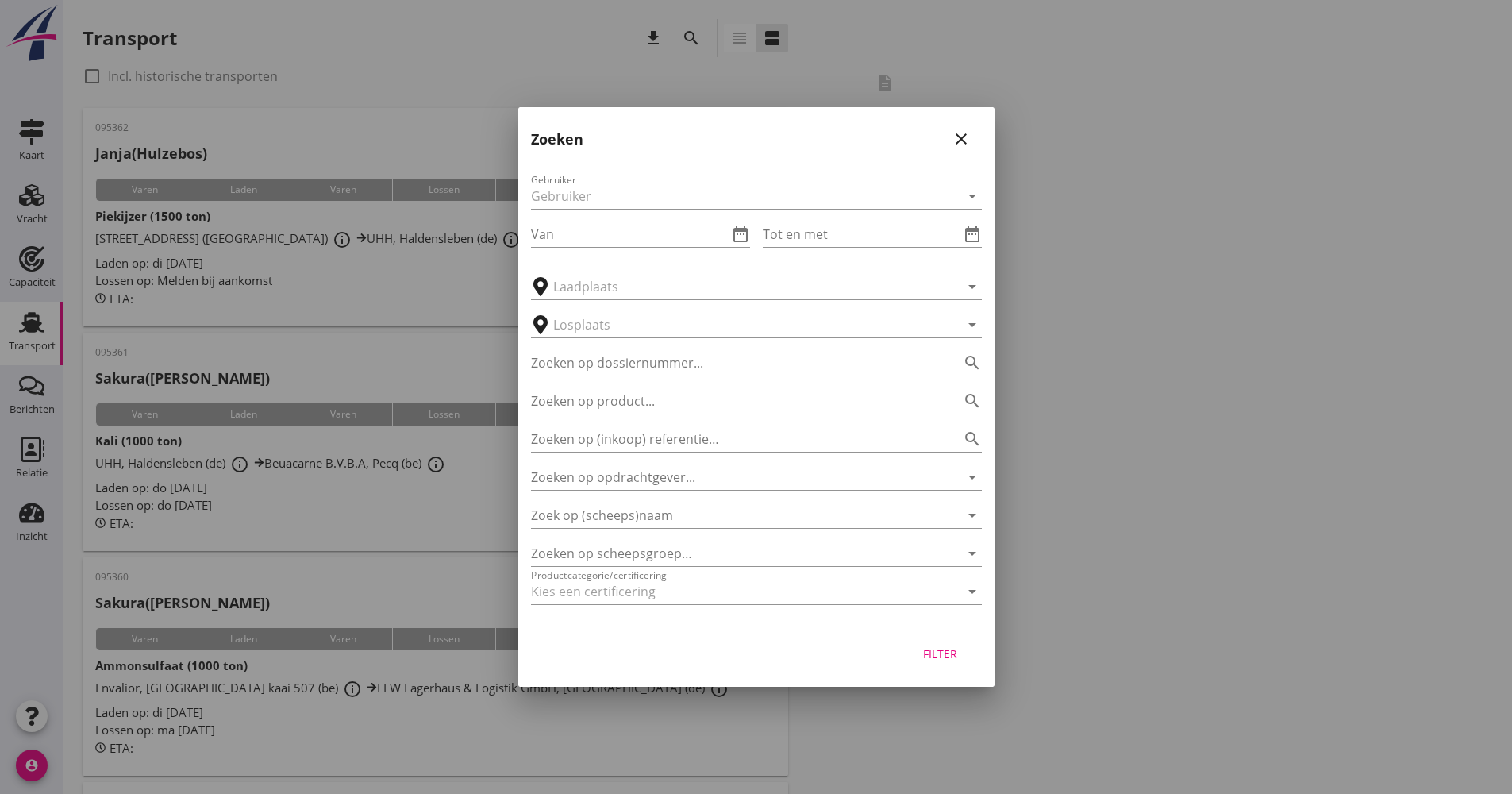
click at [596, 364] on input "Zoeken op dossiernummer..." at bounding box center [734, 362] width 407 height 26
type input "02702"
click at [953, 650] on div "Filter" at bounding box center [940, 653] width 45 height 16
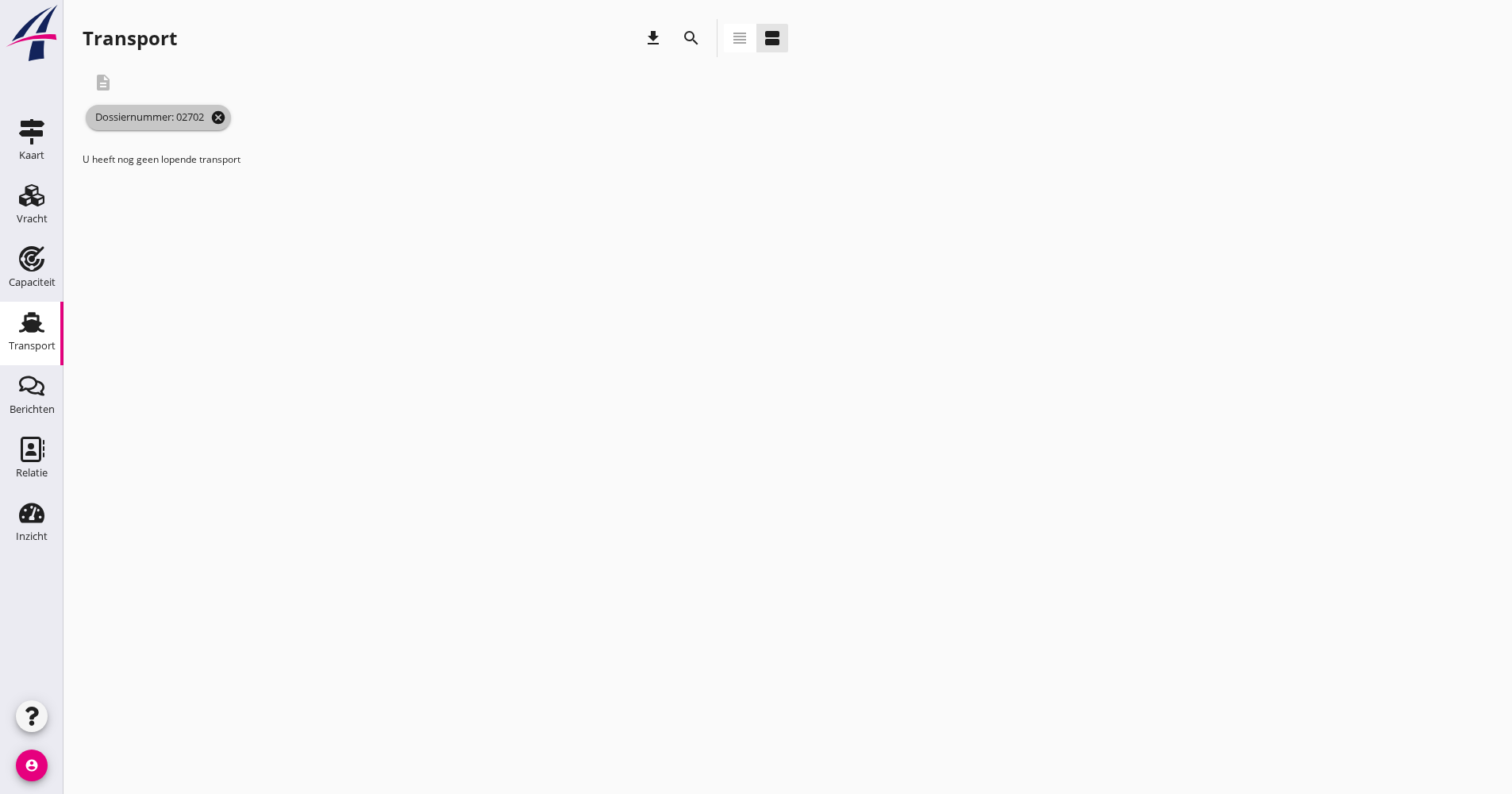
click at [222, 116] on icon "cancel" at bounding box center [218, 117] width 16 height 16
click at [688, 45] on icon "search" at bounding box center [692, 38] width 19 height 19
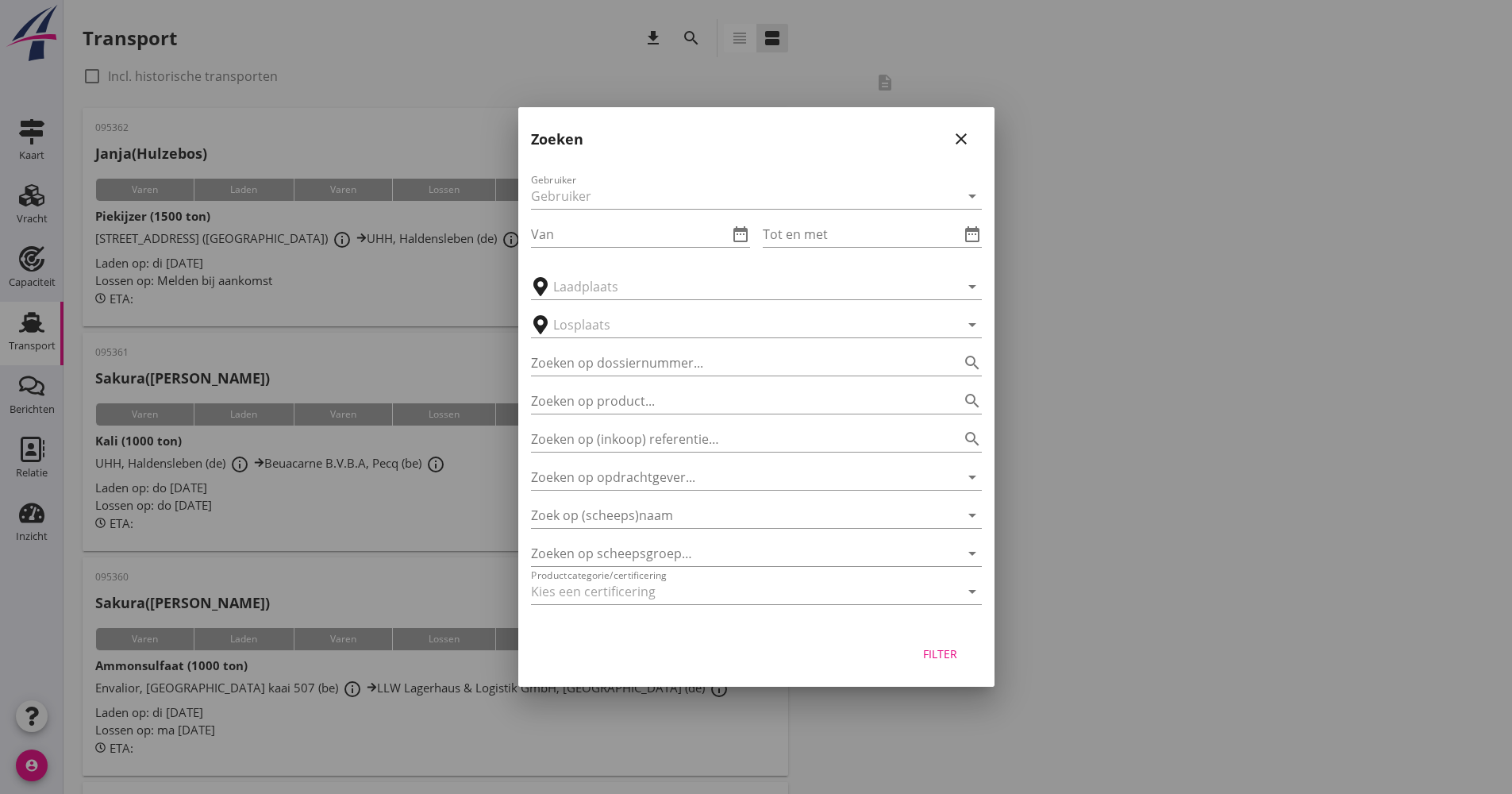
click at [653, 377] on div "Gebruiker arrow_drop_down Van date_range Tot en met date_range arrow_drop_down …" at bounding box center [756, 393] width 476 height 469
click at [651, 362] on input "Zoeken op dossiernummer..." at bounding box center [734, 362] width 407 height 26
type input "024702"
click at [914, 650] on button "Filter" at bounding box center [940, 654] width 70 height 29
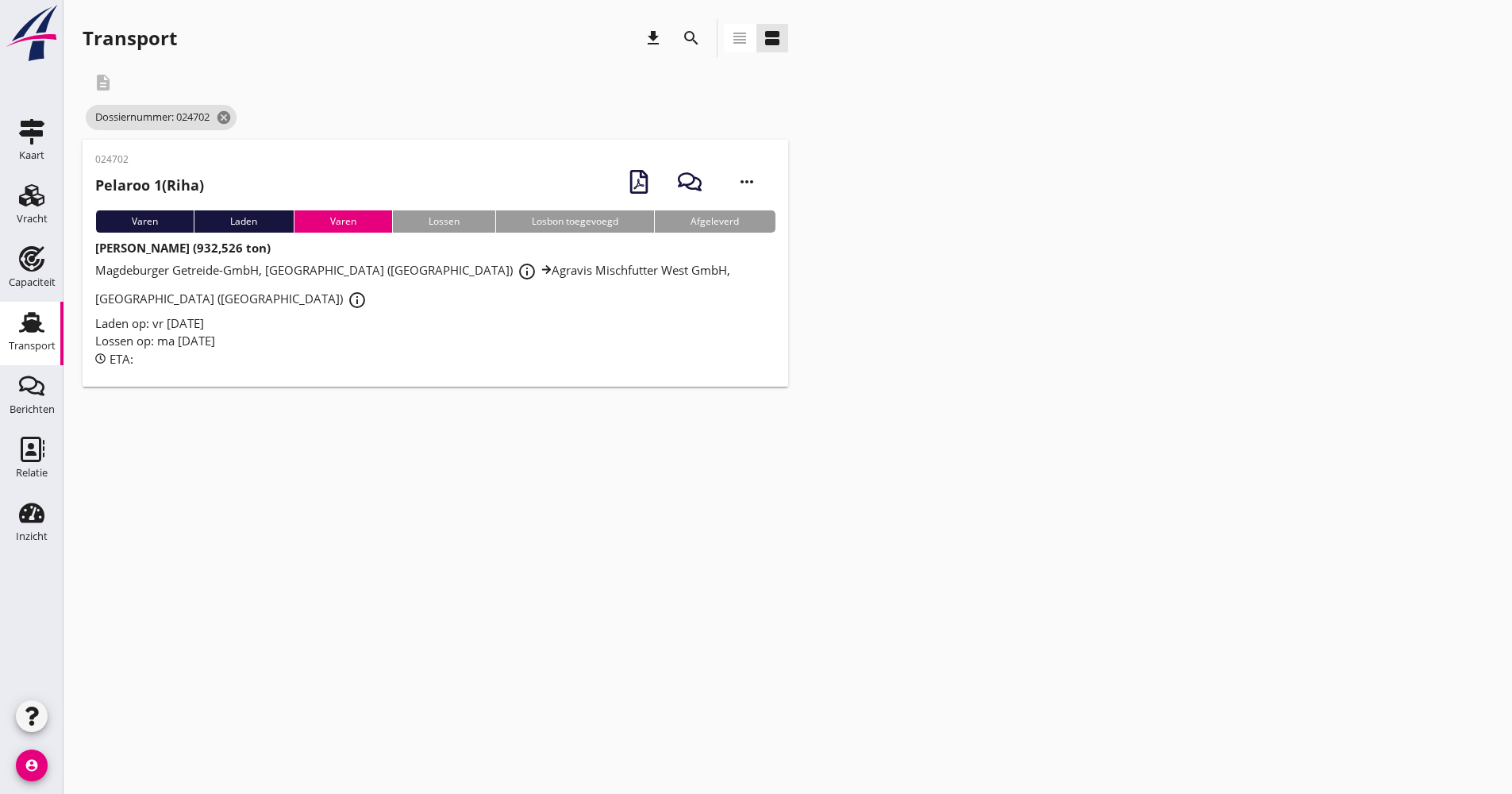
click at [435, 332] on div "Lossen op: ma [DATE]" at bounding box center [435, 340] width 680 height 18
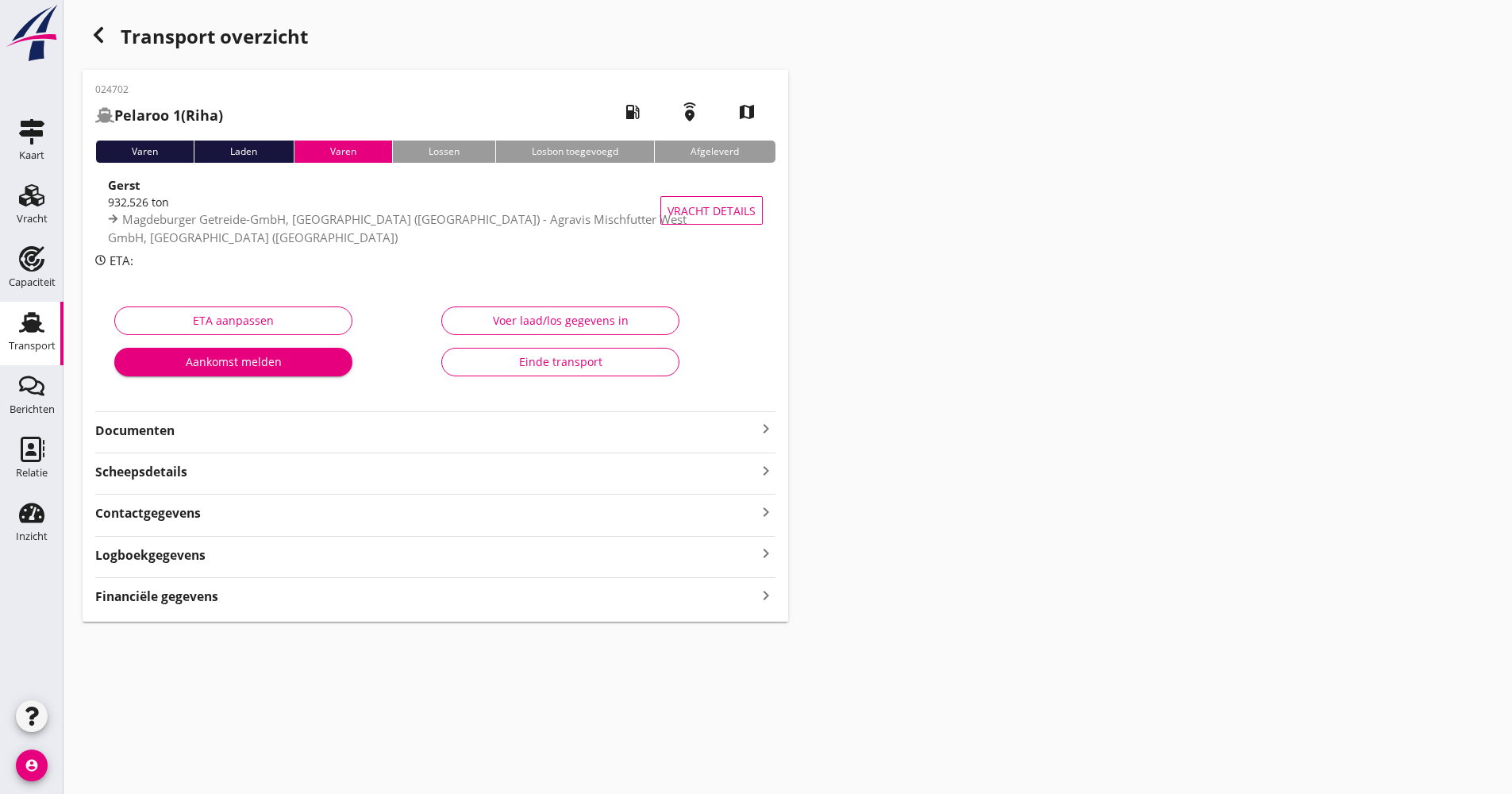
click at [265, 437] on strong "Documenten" at bounding box center [426, 430] width 661 height 18
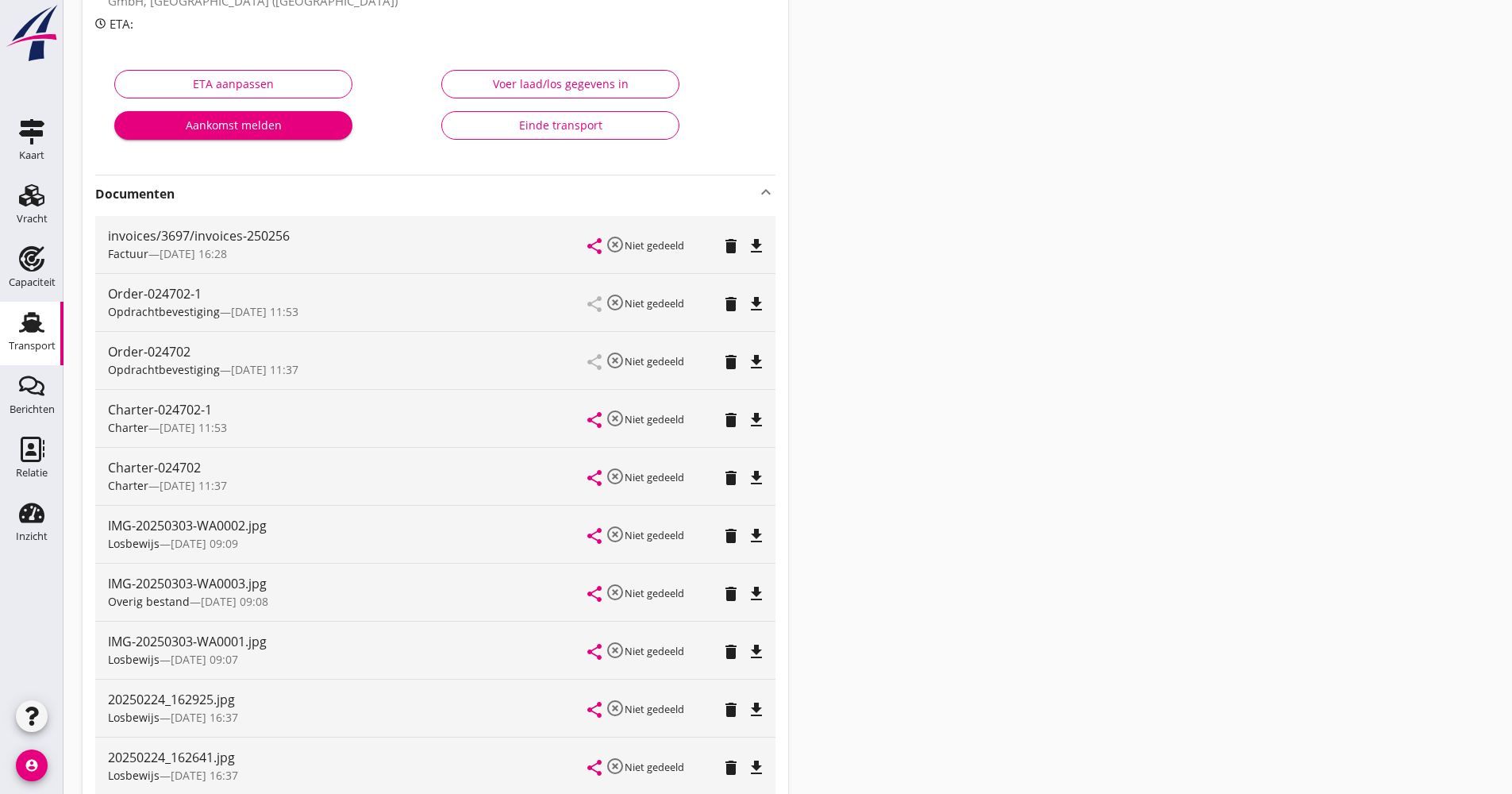
scroll to position [238, 0]
click at [731, 476] on icon "delete" at bounding box center [731, 477] width 19 height 19
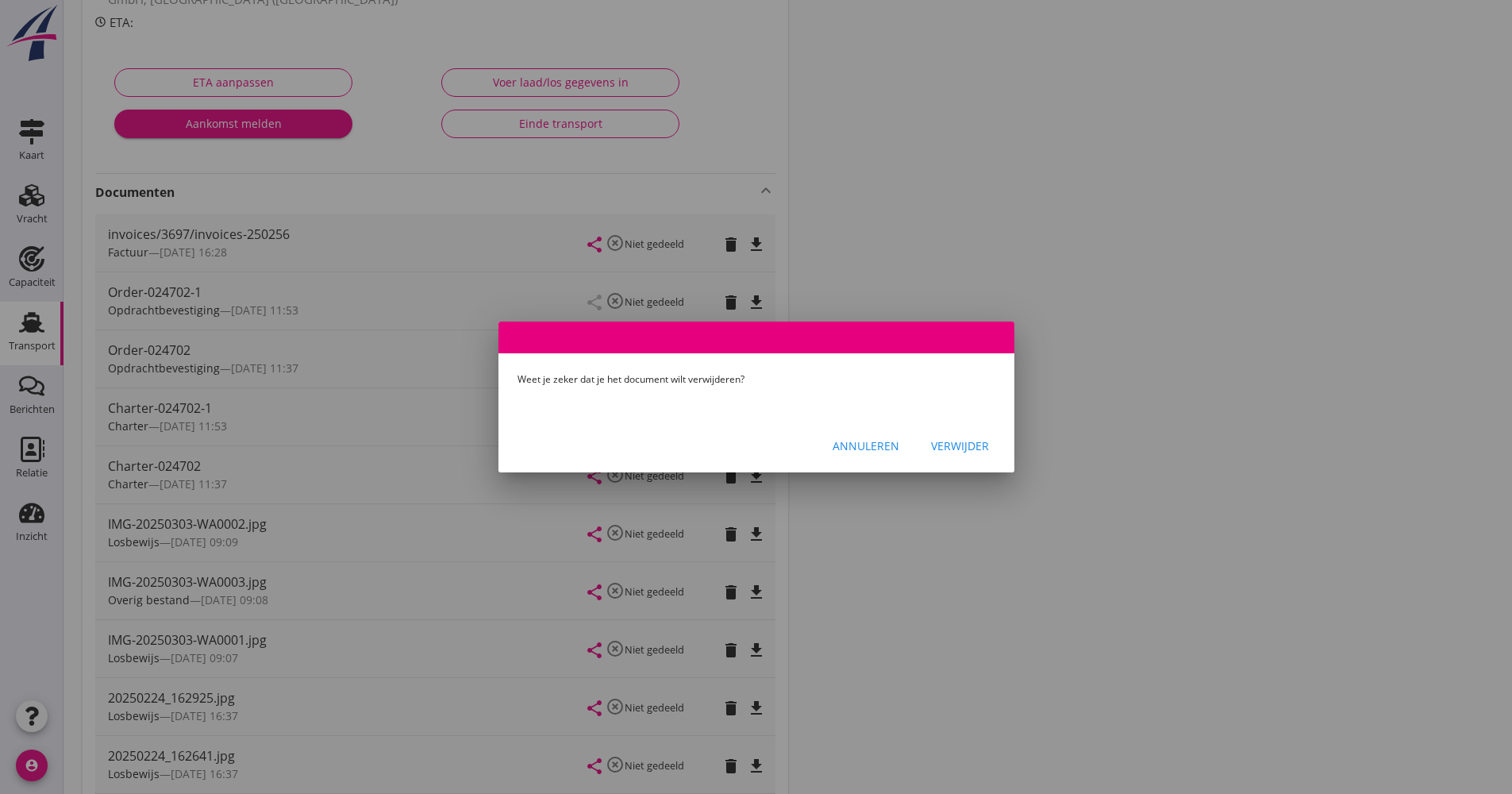
click at [964, 443] on div "Verwijder" at bounding box center [959, 445] width 58 height 16
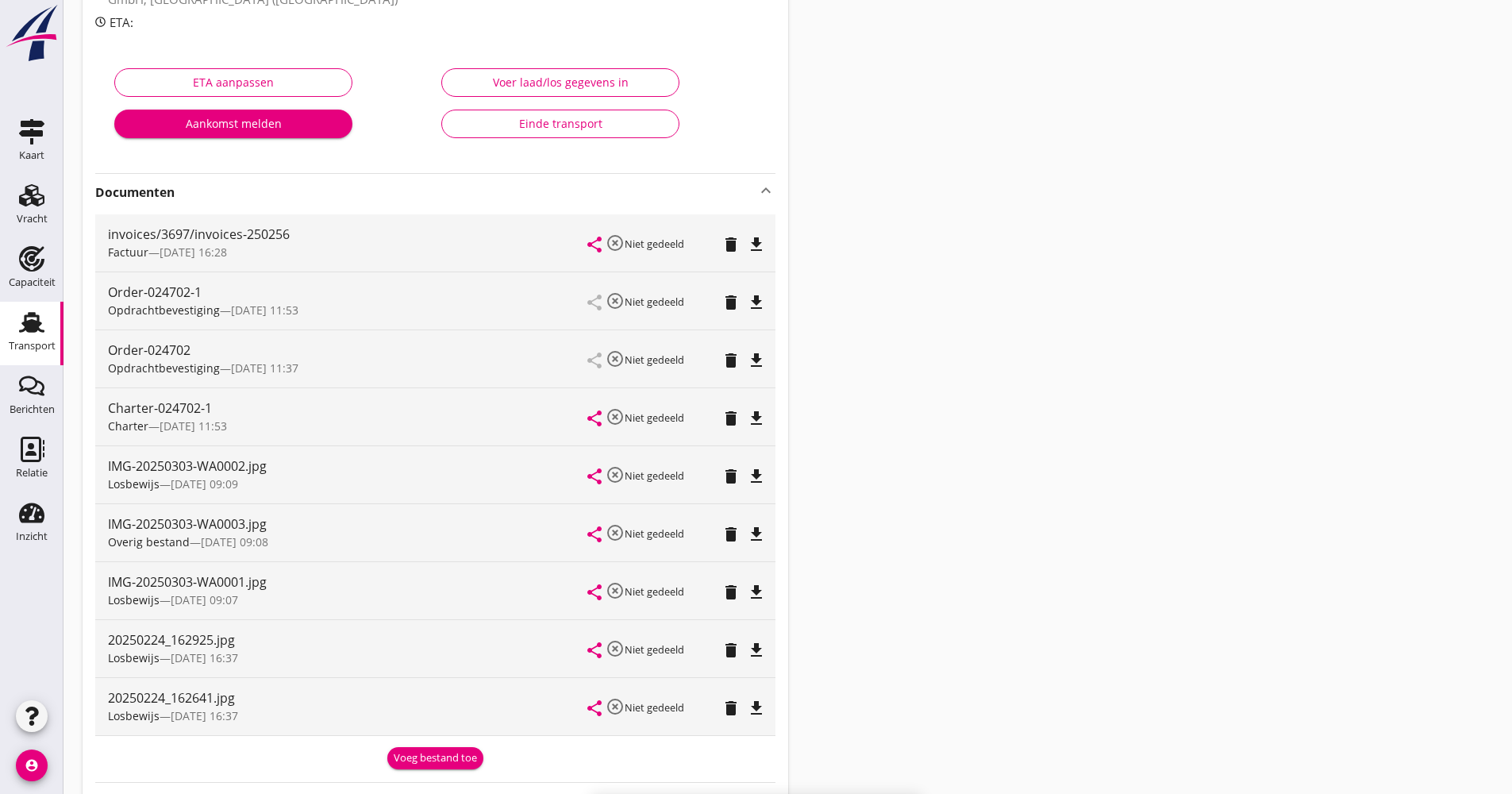
click at [731, 357] on icon "delete" at bounding box center [731, 360] width 19 height 19
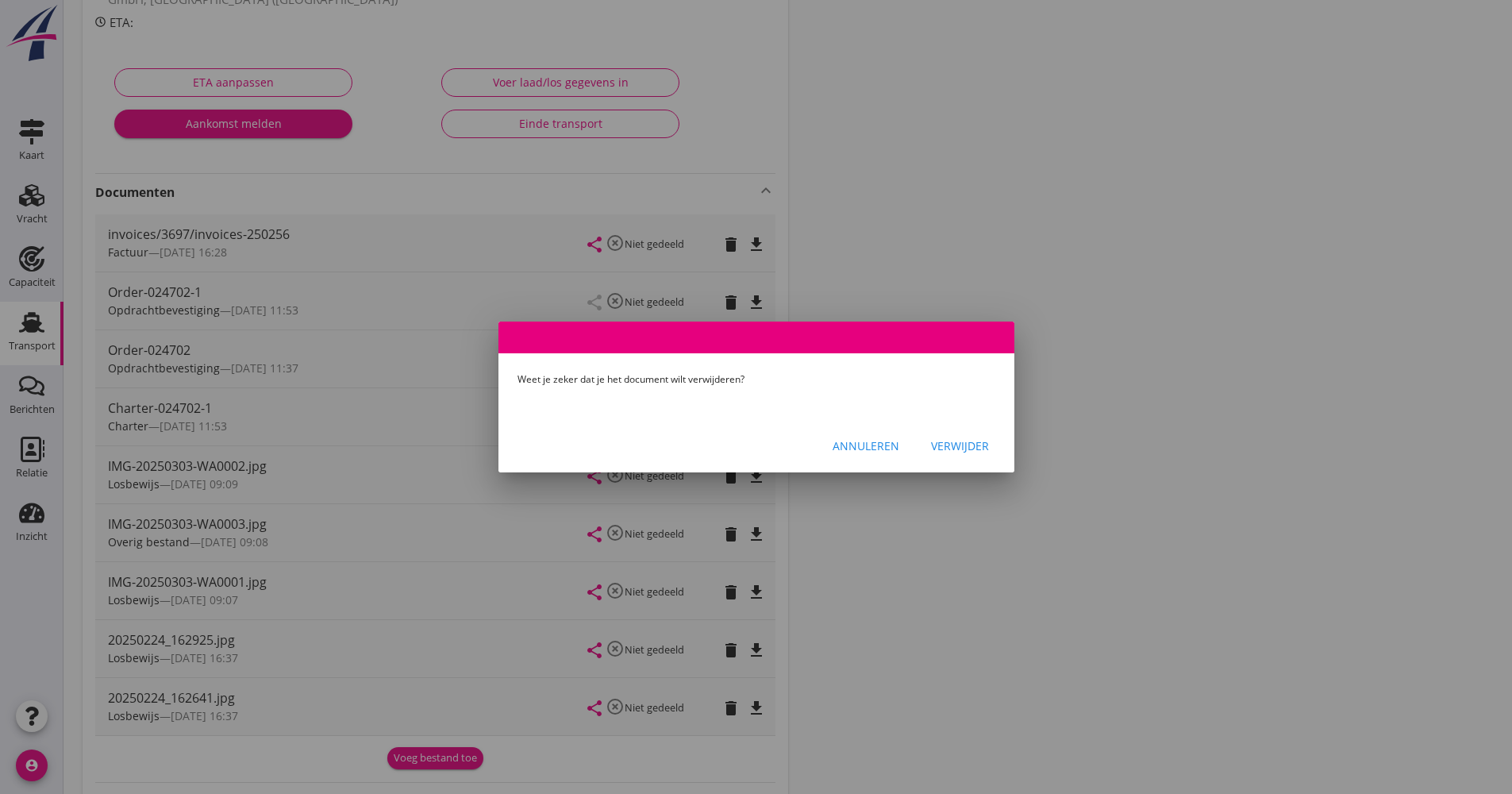
click at [945, 455] on button "Verwijder" at bounding box center [959, 445] width 83 height 29
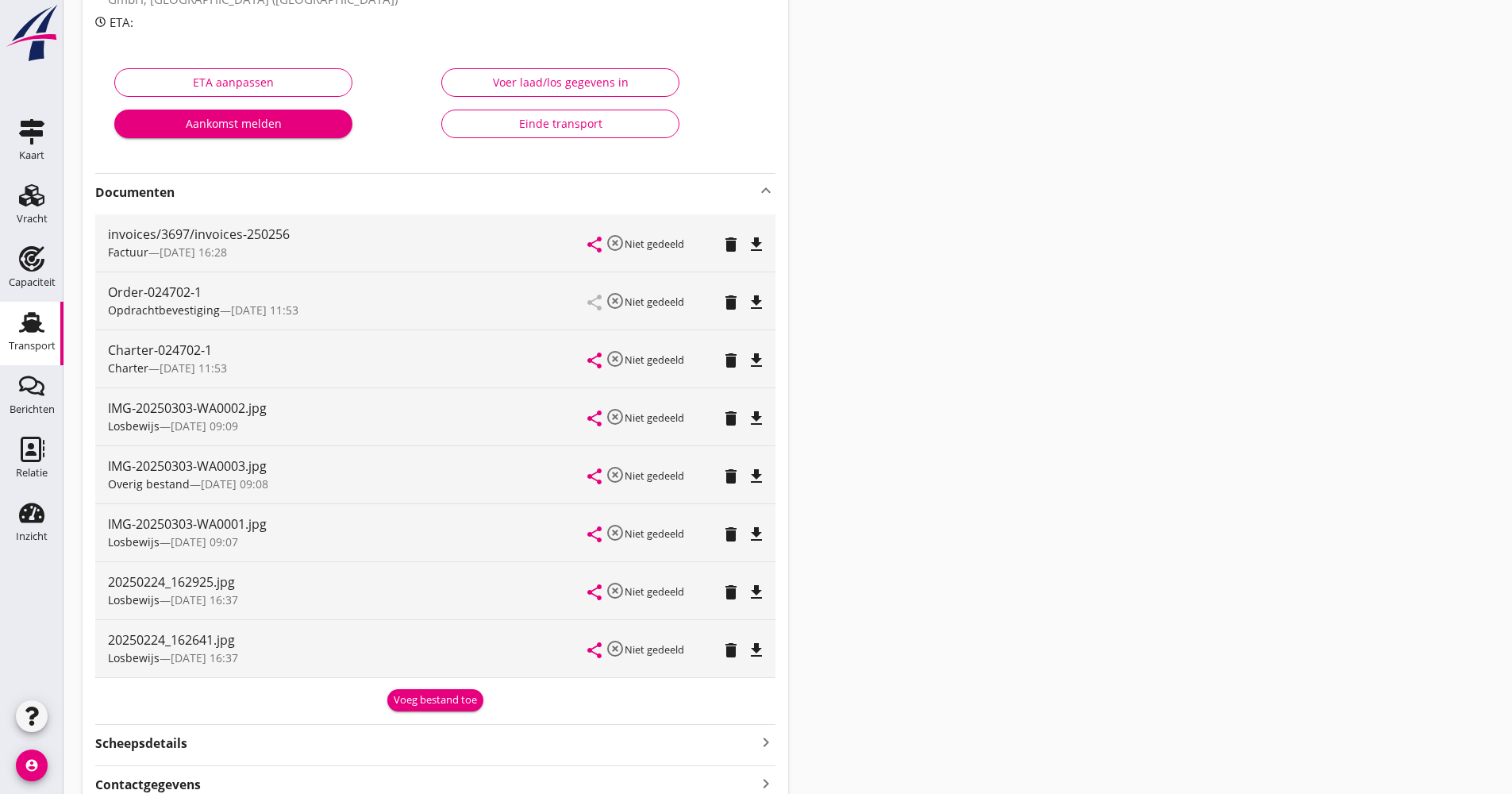
click at [750, 478] on icon "file_download" at bounding box center [756, 477] width 19 height 19
click at [764, 477] on icon "open_in_browser" at bounding box center [756, 477] width 19 height 19
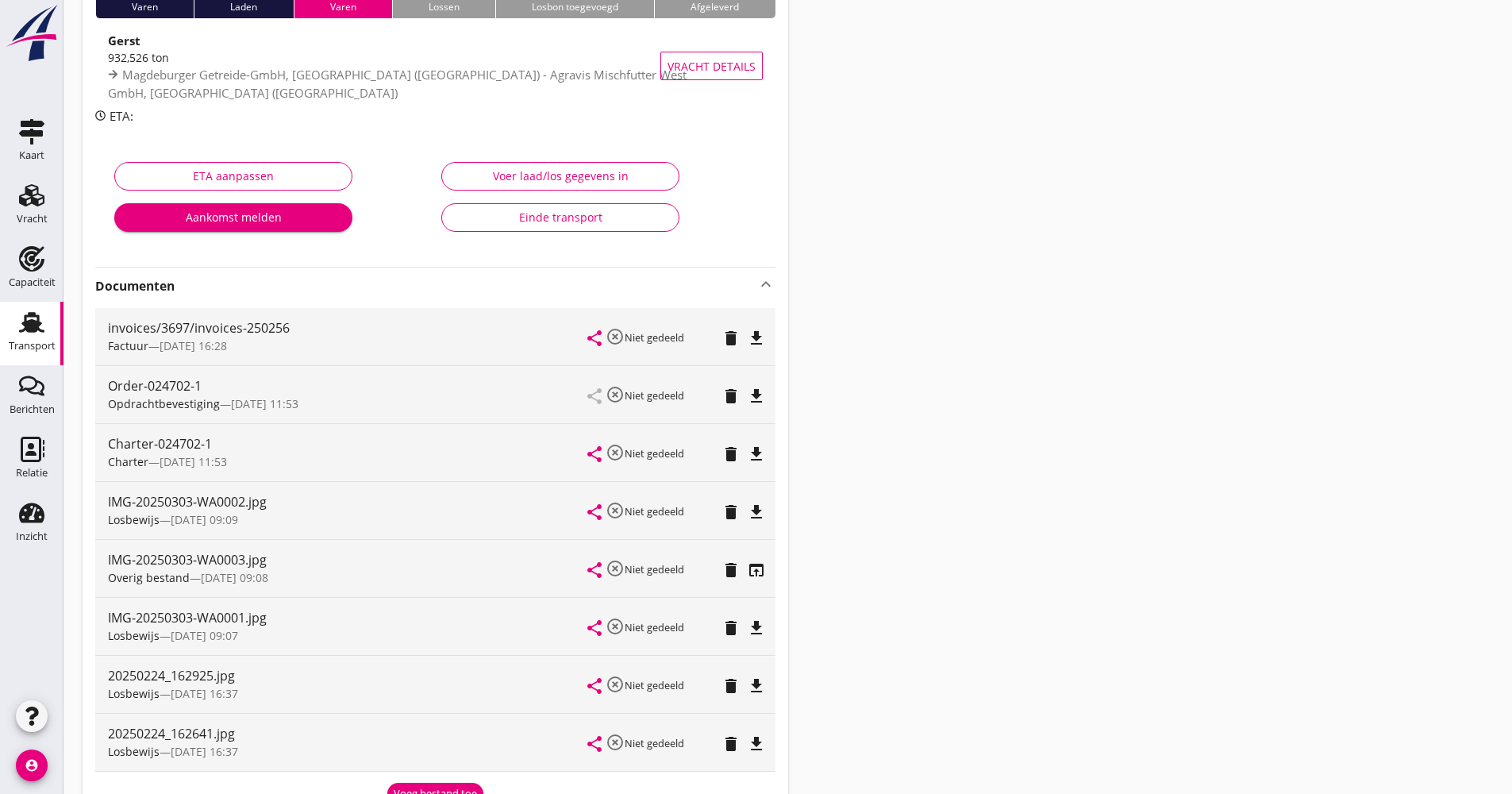
scroll to position [0, 0]
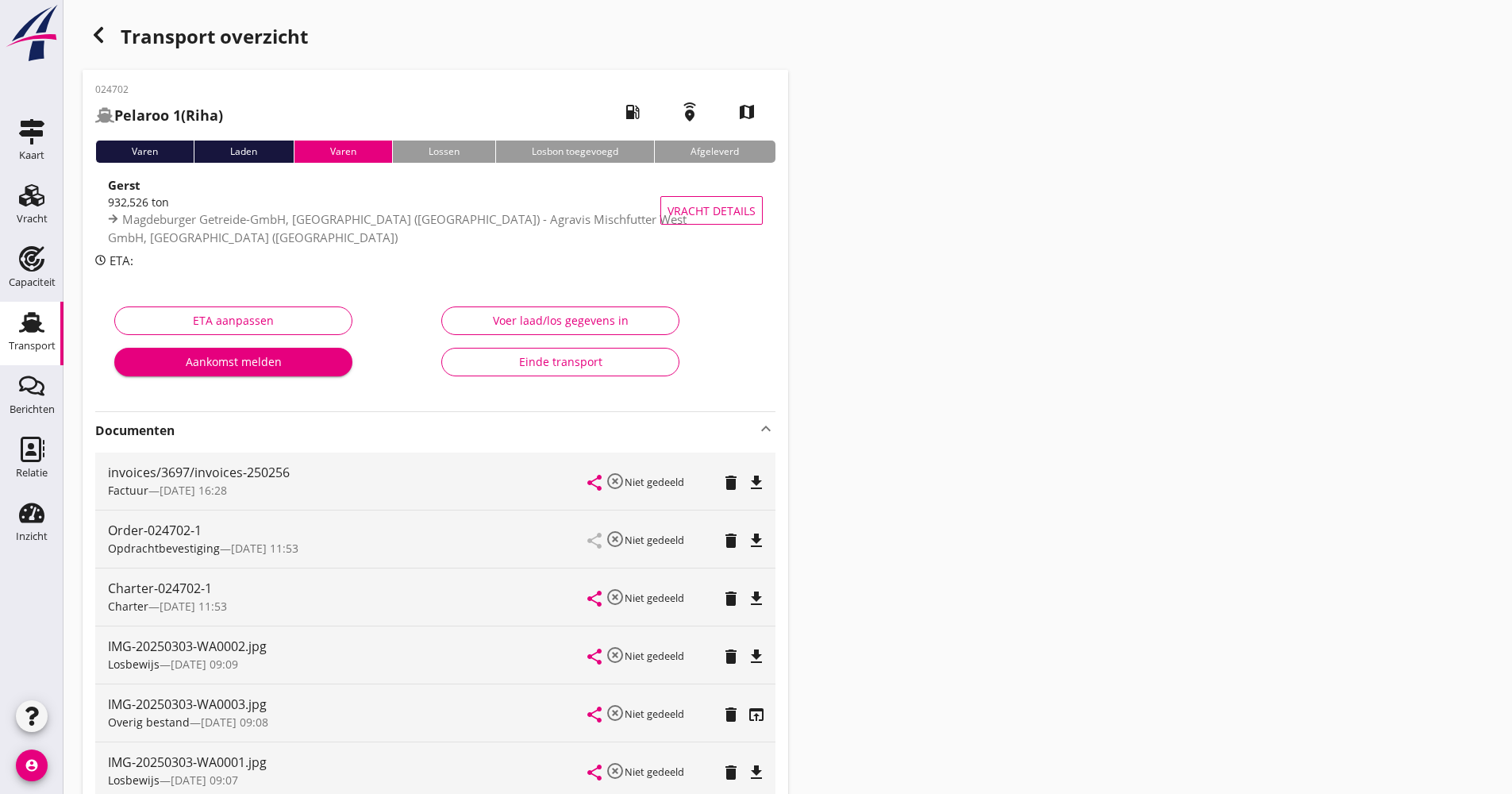
click at [98, 34] on icon "button" at bounding box center [98, 35] width 19 height 19
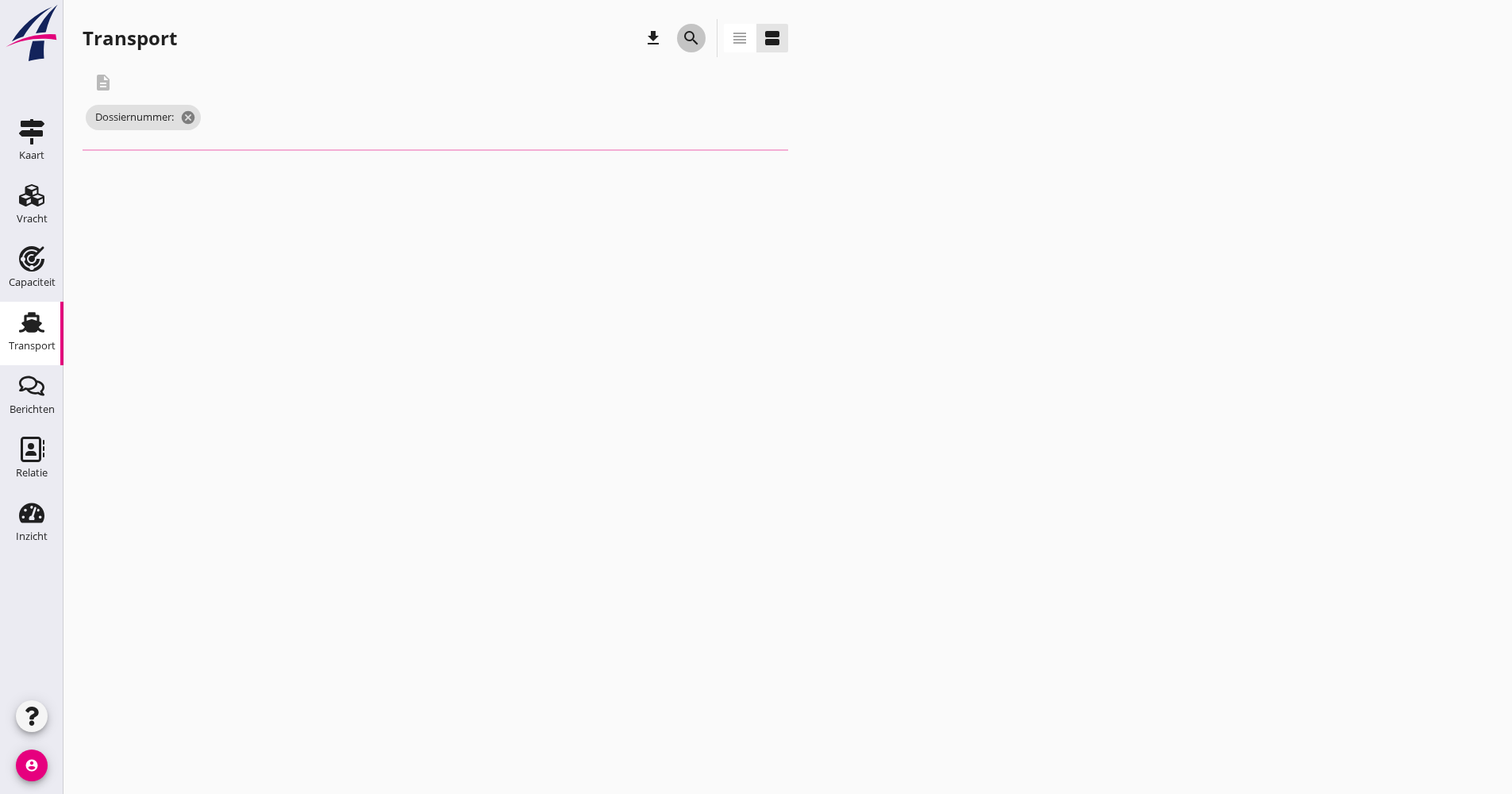
click at [697, 42] on icon "search" at bounding box center [692, 38] width 19 height 19
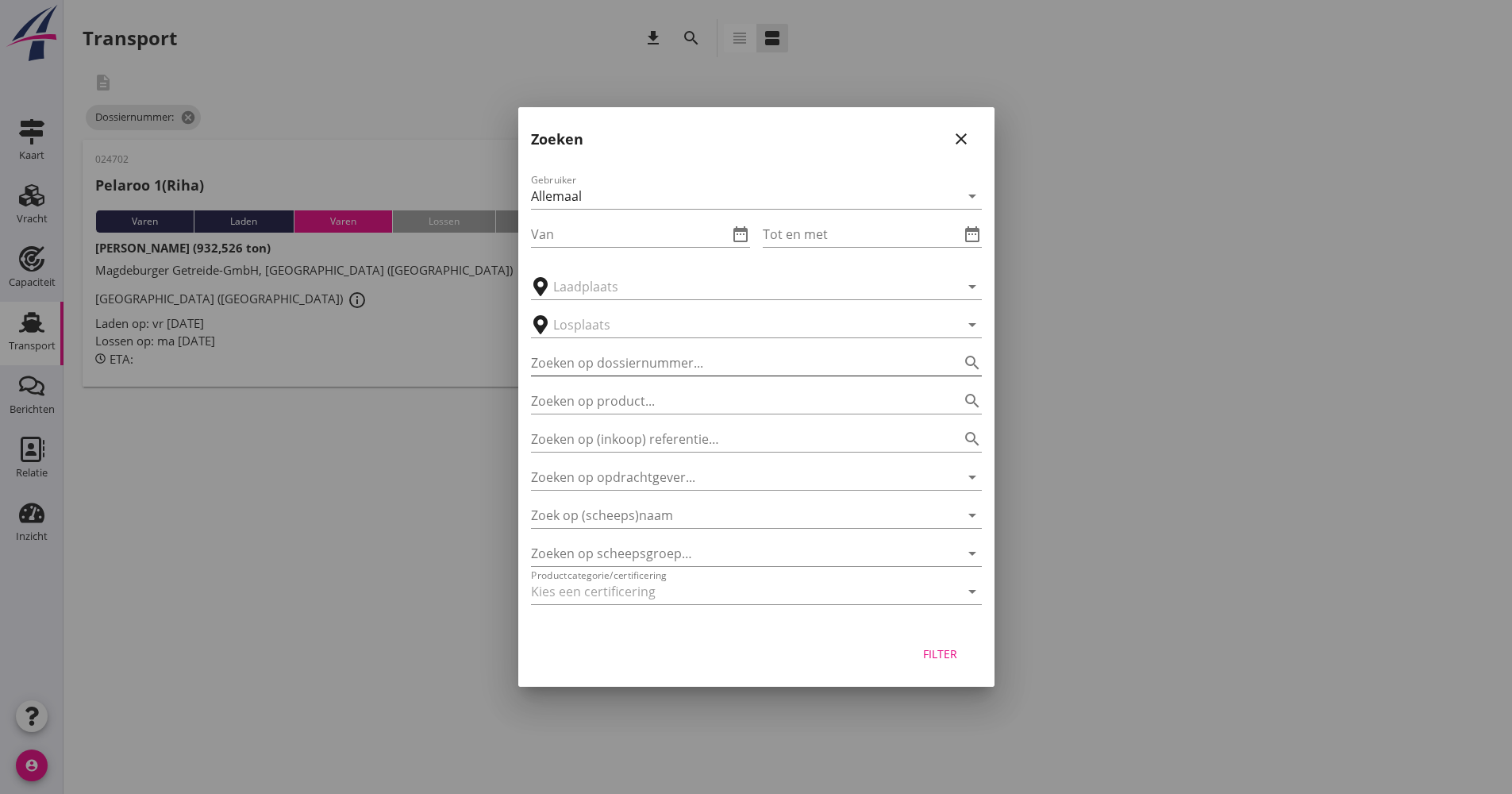
drag, startPoint x: 649, startPoint y: 358, endPoint x: 655, endPoint y: 366, distance: 10.0
click at [650, 360] on input "Zoeken op dossiernummer..." at bounding box center [734, 362] width 407 height 26
type input "024710"
click at [950, 648] on div "Filter" at bounding box center [940, 653] width 45 height 16
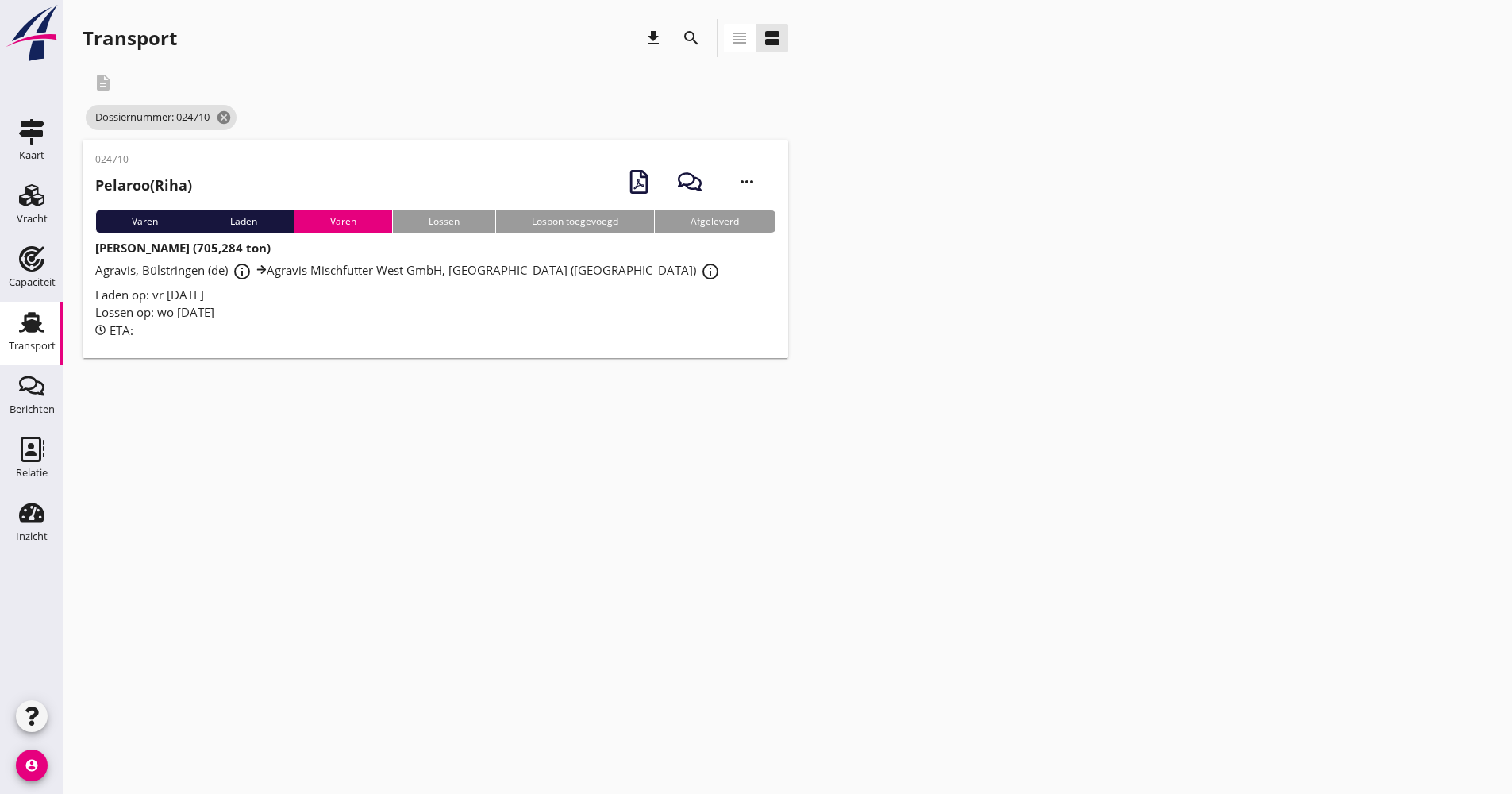
click at [259, 309] on div "Lossen op: wo [DATE]" at bounding box center [435, 312] width 680 height 18
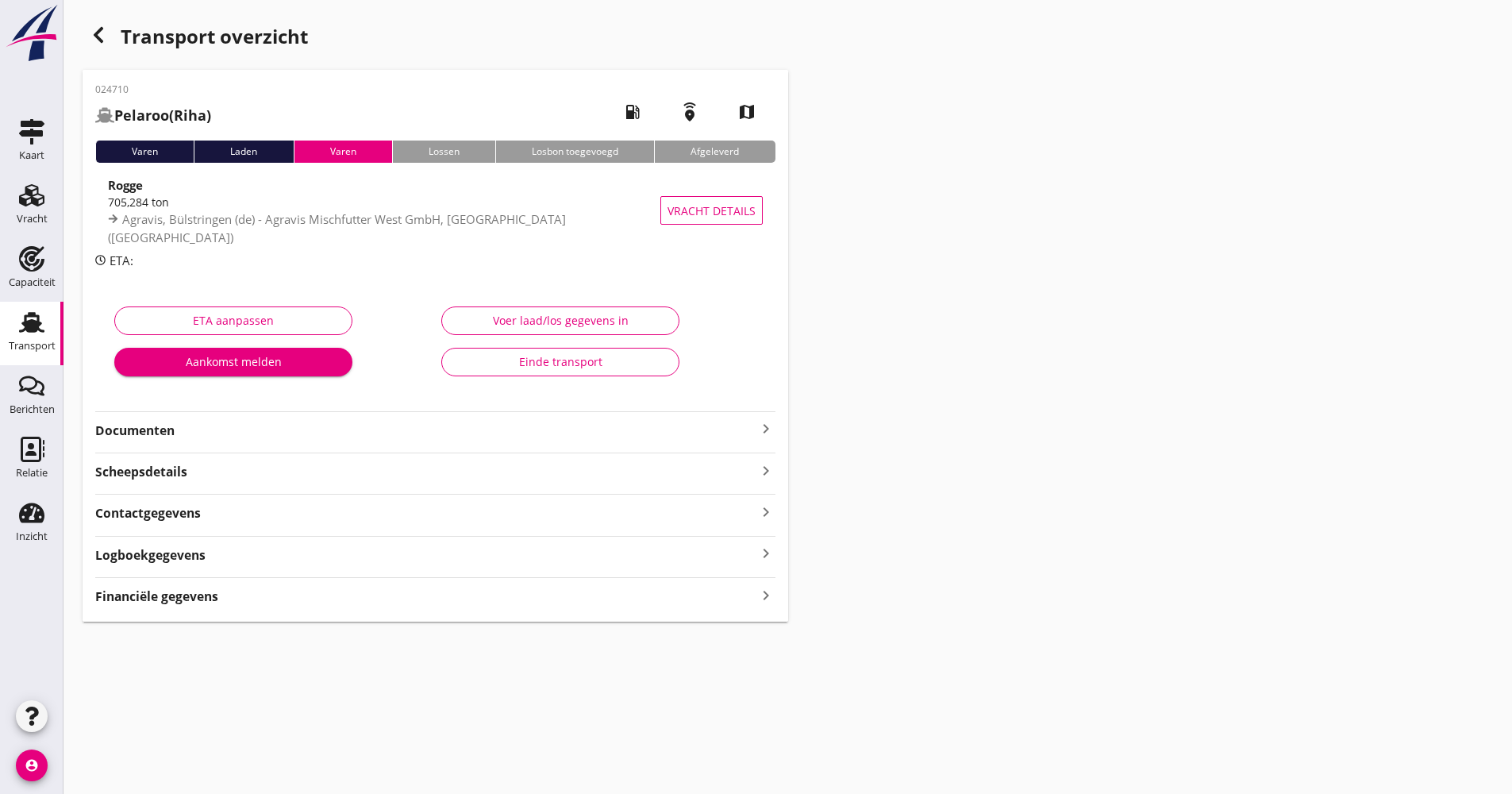
click at [271, 418] on div "Documenten keyboard_arrow_right" at bounding box center [435, 429] width 680 height 21
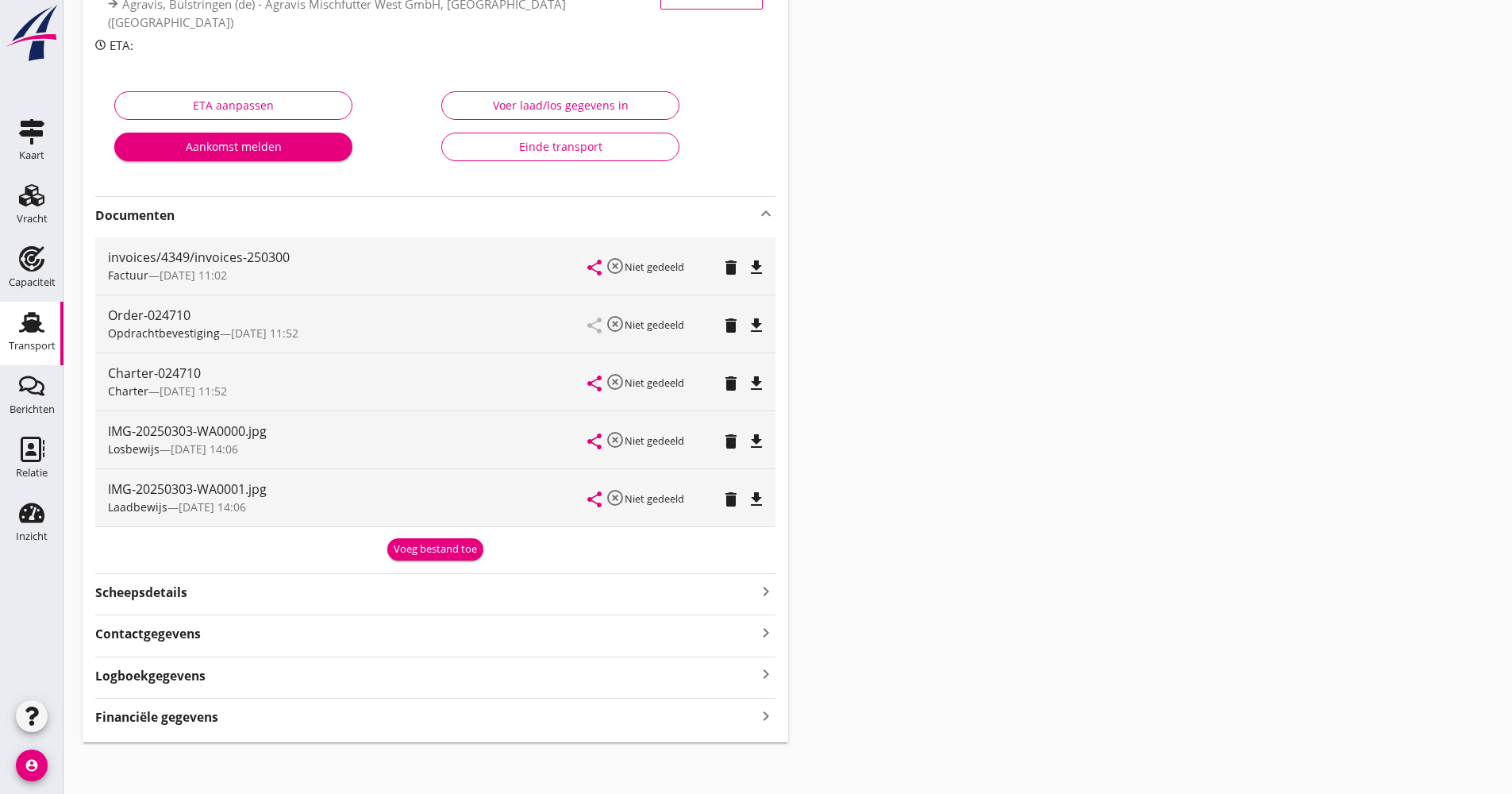
scroll to position [221, 0]
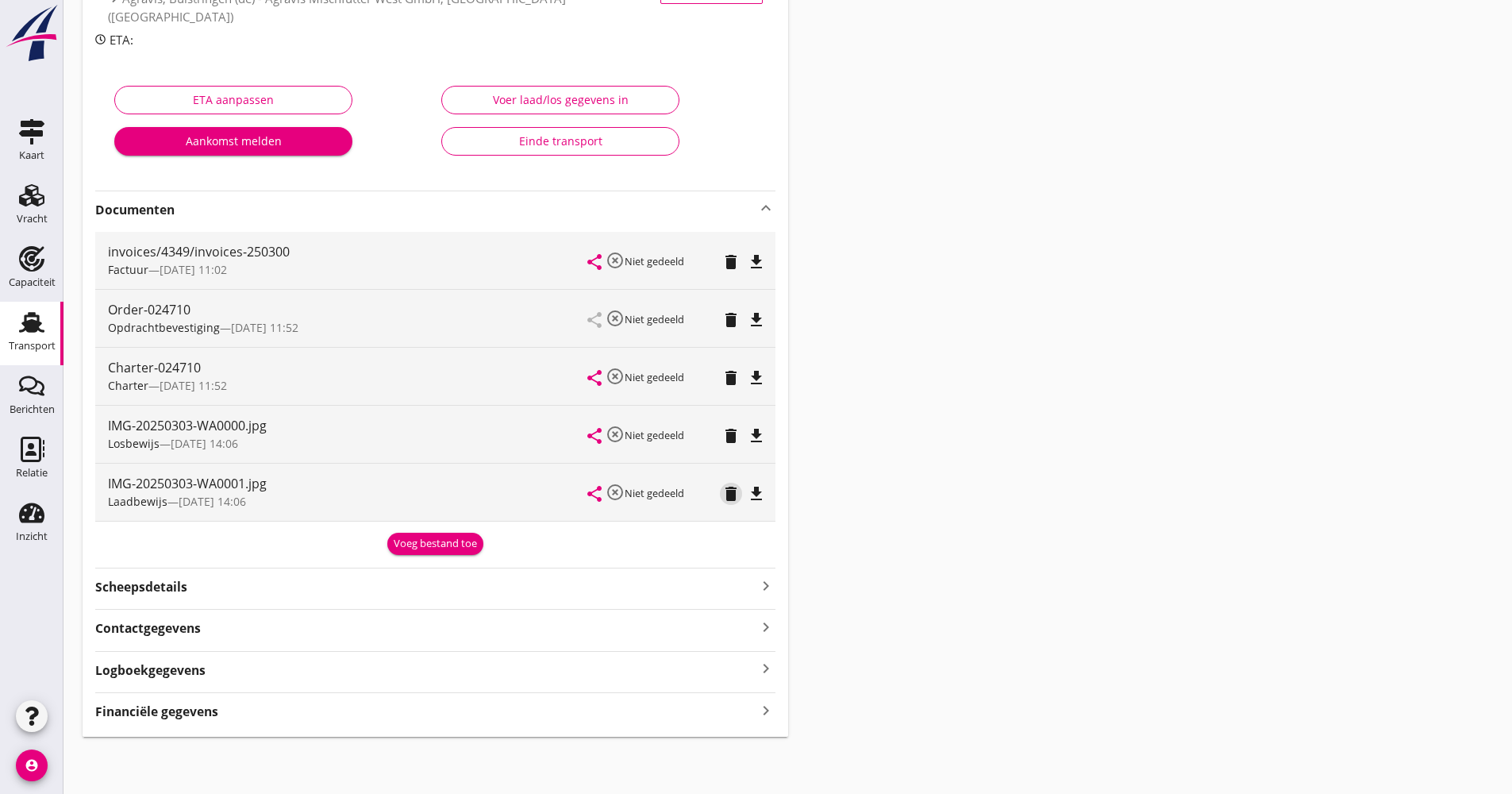
click at [741, 488] on div "delete" at bounding box center [736, 493] width 21 height 19
click at [760, 499] on icon "file_download" at bounding box center [756, 494] width 19 height 19
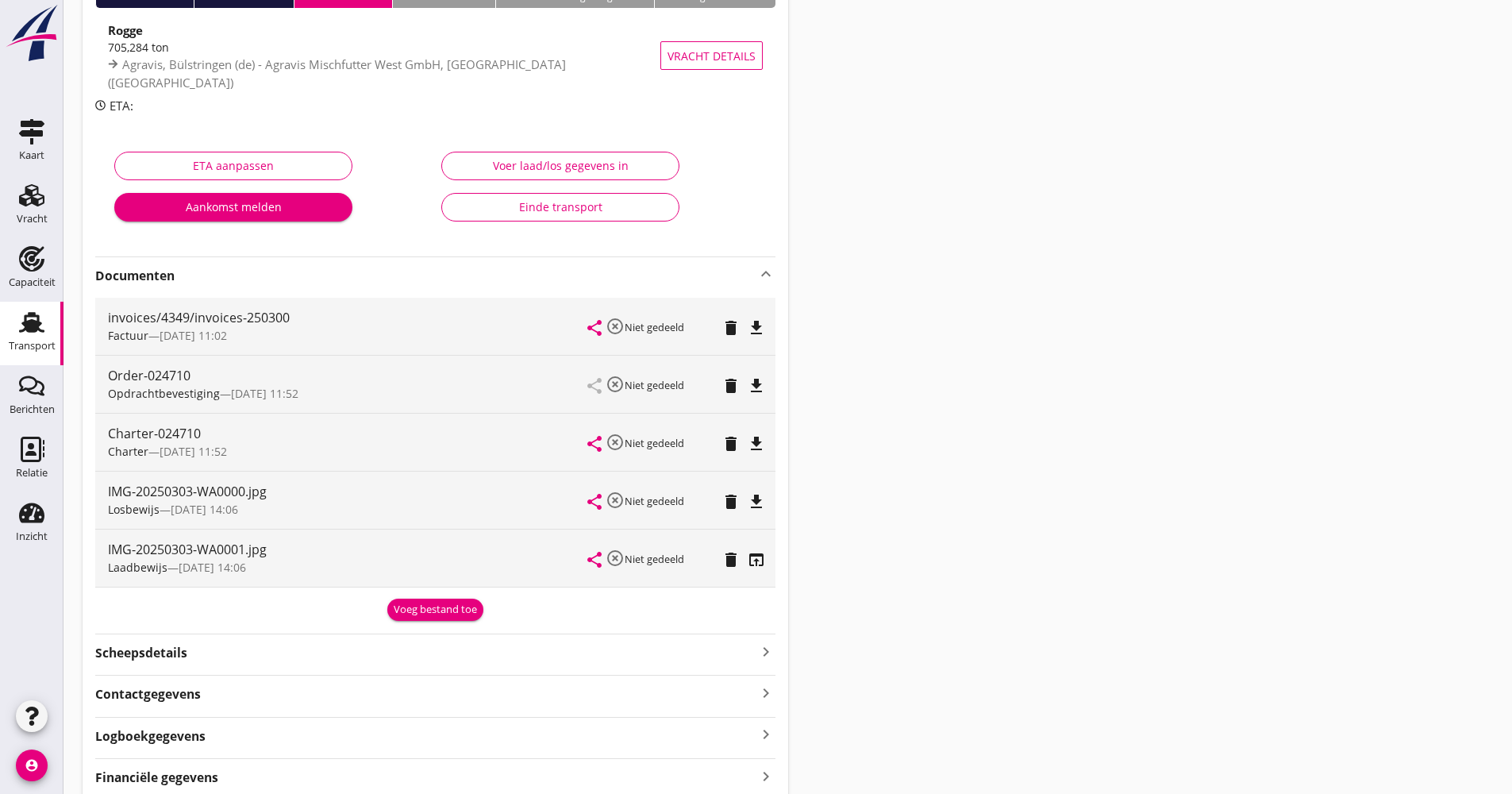
scroll to position [0, 0]
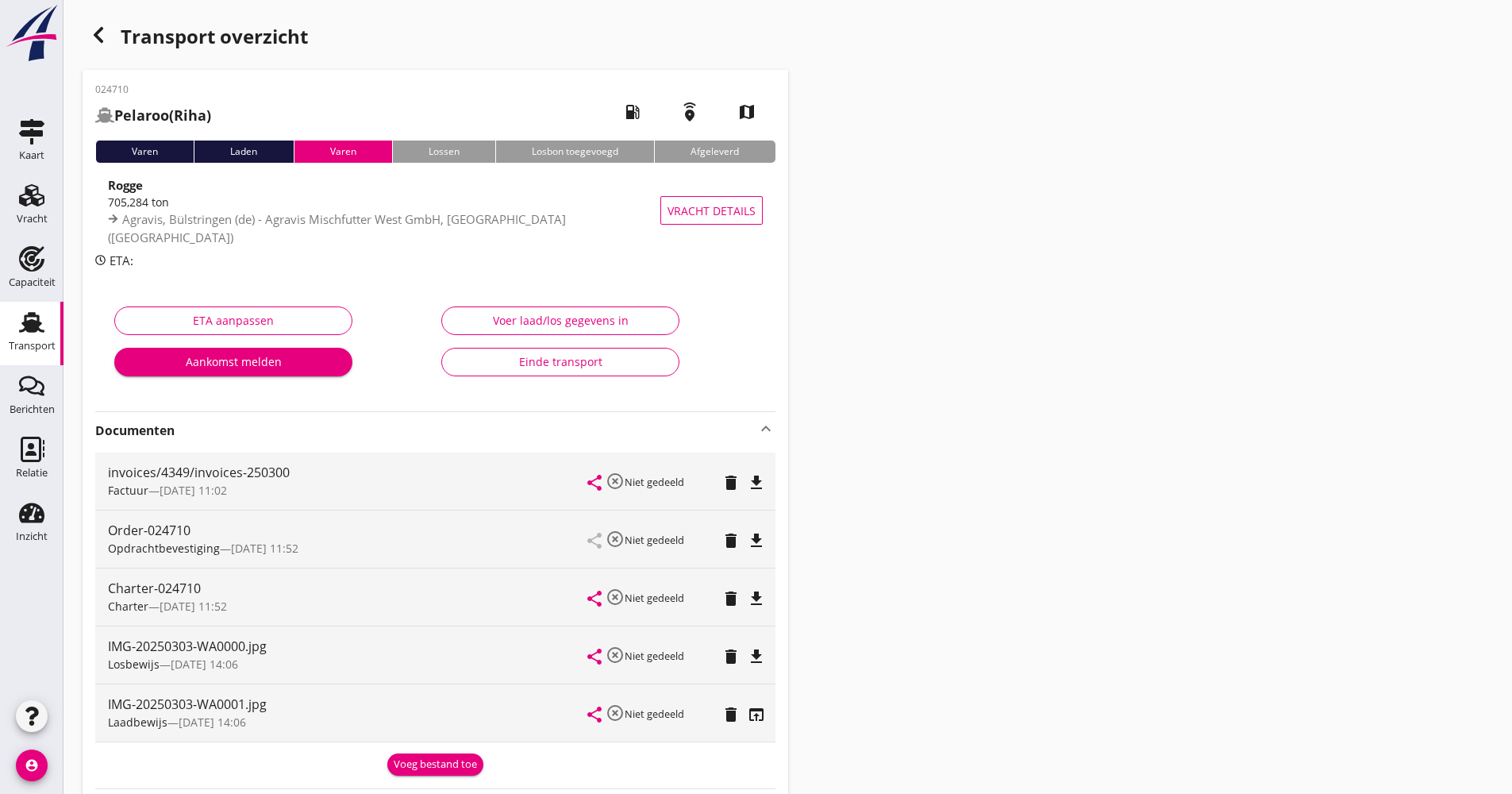
click at [117, 26] on div "Transport overzicht" at bounding box center [435, 38] width 706 height 38
click at [109, 27] on div "button" at bounding box center [98, 34] width 31 height 31
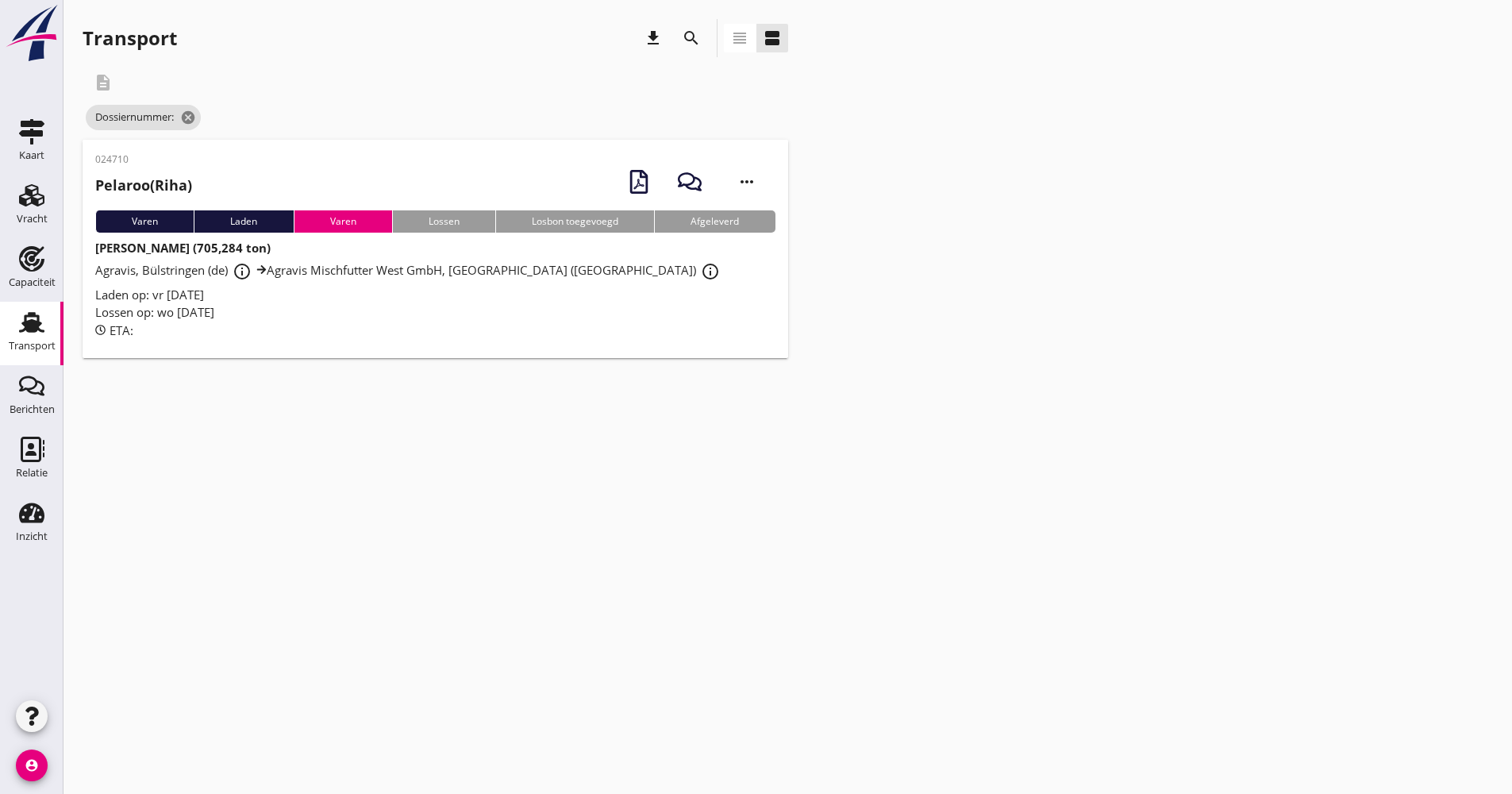
click at [688, 33] on icon "search" at bounding box center [692, 38] width 19 height 19
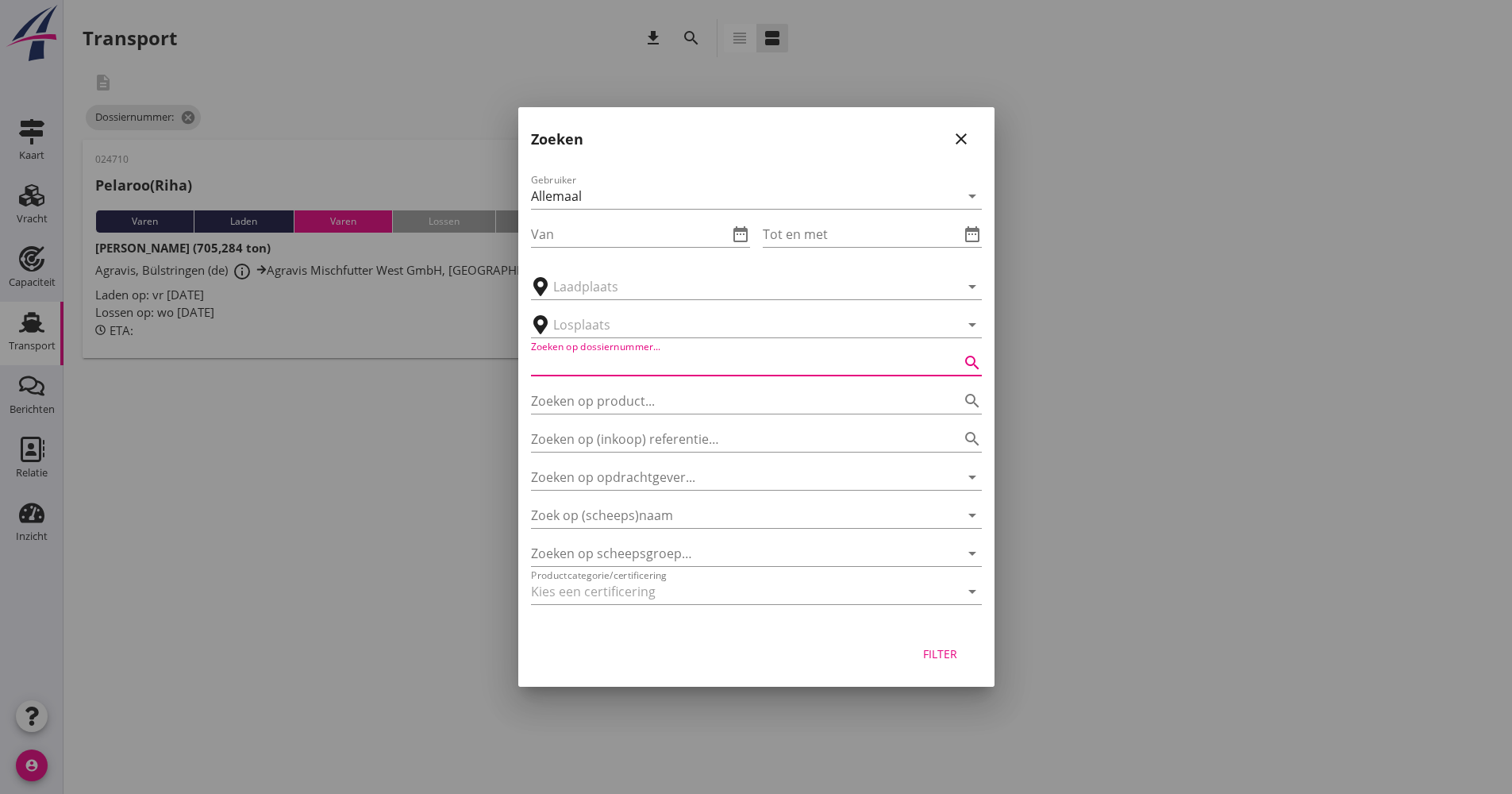
click at [687, 356] on input "Zoeken op dossiernummer..." at bounding box center [734, 362] width 407 height 26
type input "024714"
click at [934, 658] on div "Filter" at bounding box center [940, 653] width 45 height 16
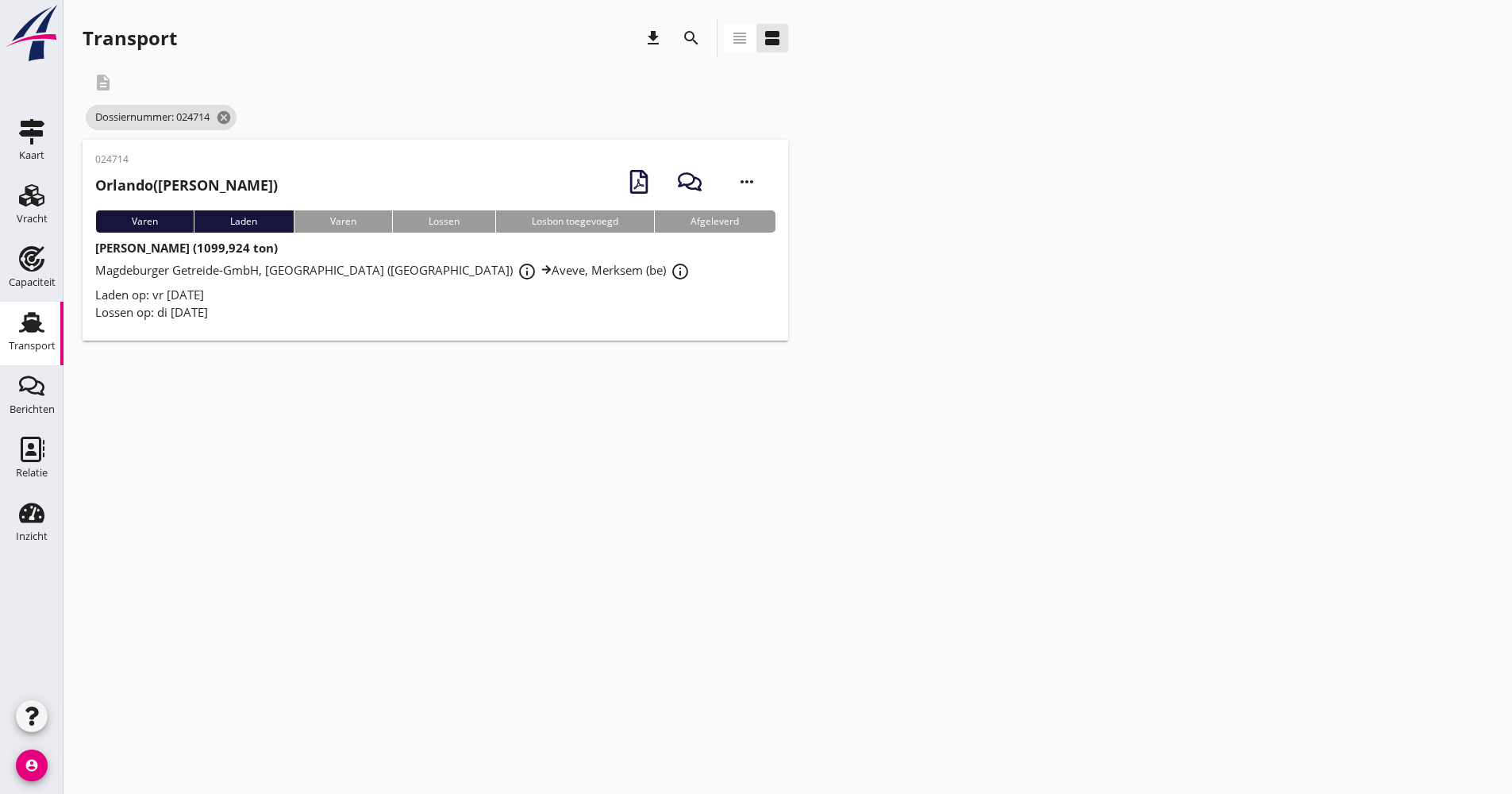
click at [304, 302] on div "Laden op: vr [DATE]" at bounding box center [435, 295] width 680 height 18
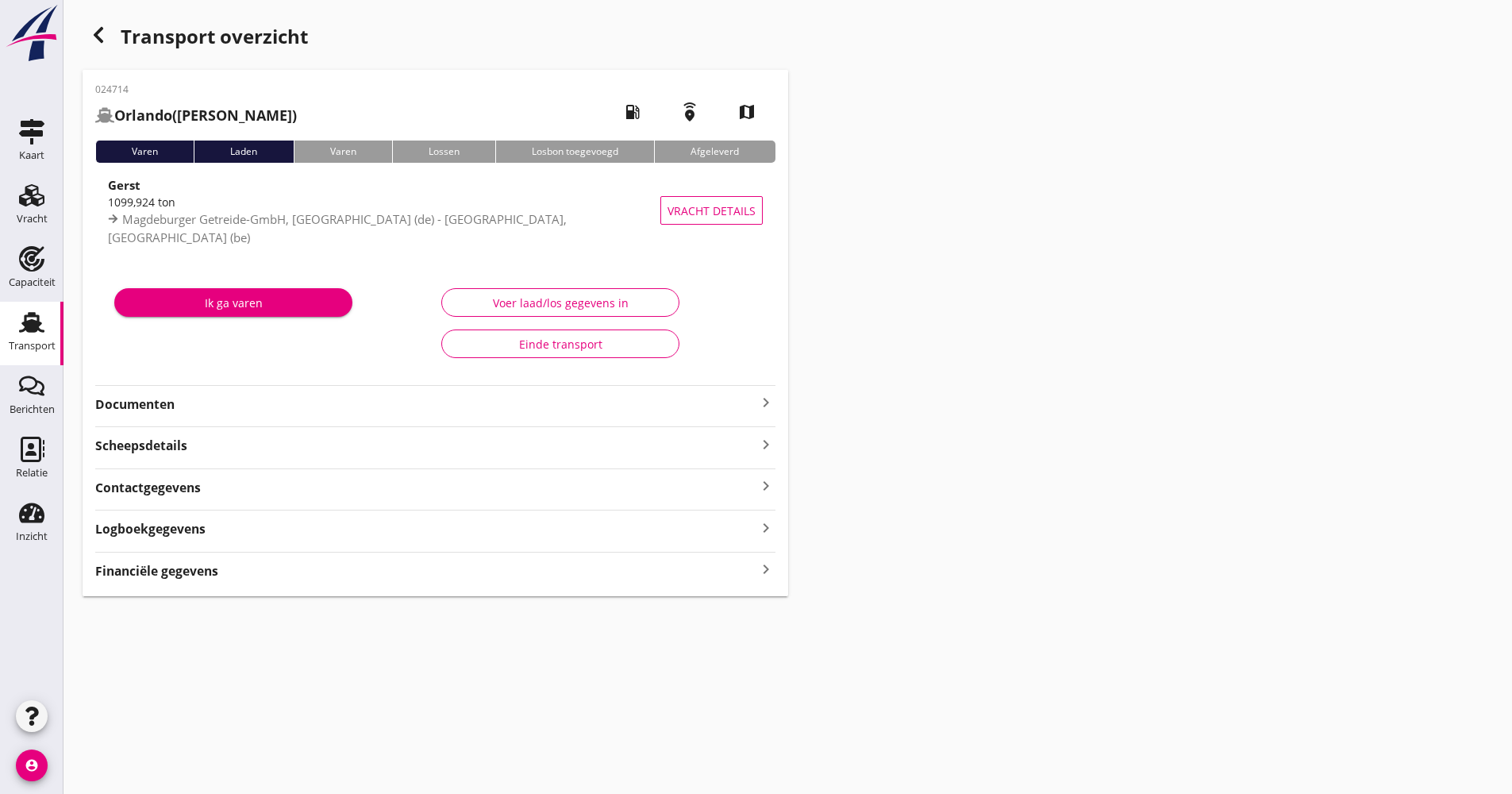
click at [264, 397] on strong "Documenten" at bounding box center [426, 404] width 661 height 18
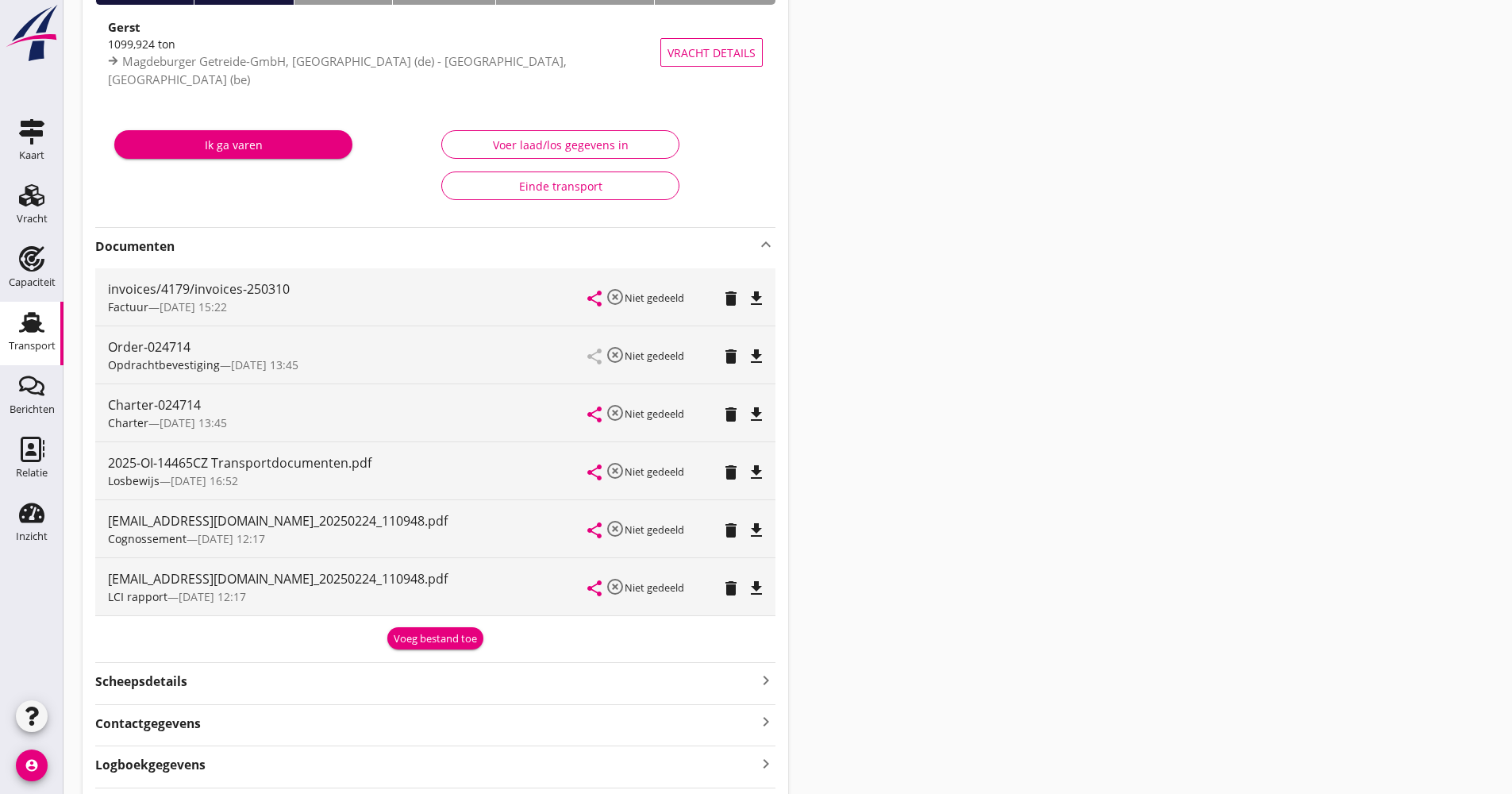
scroll to position [159, 0]
click at [766, 587] on div "file_download" at bounding box center [756, 588] width 22 height 19
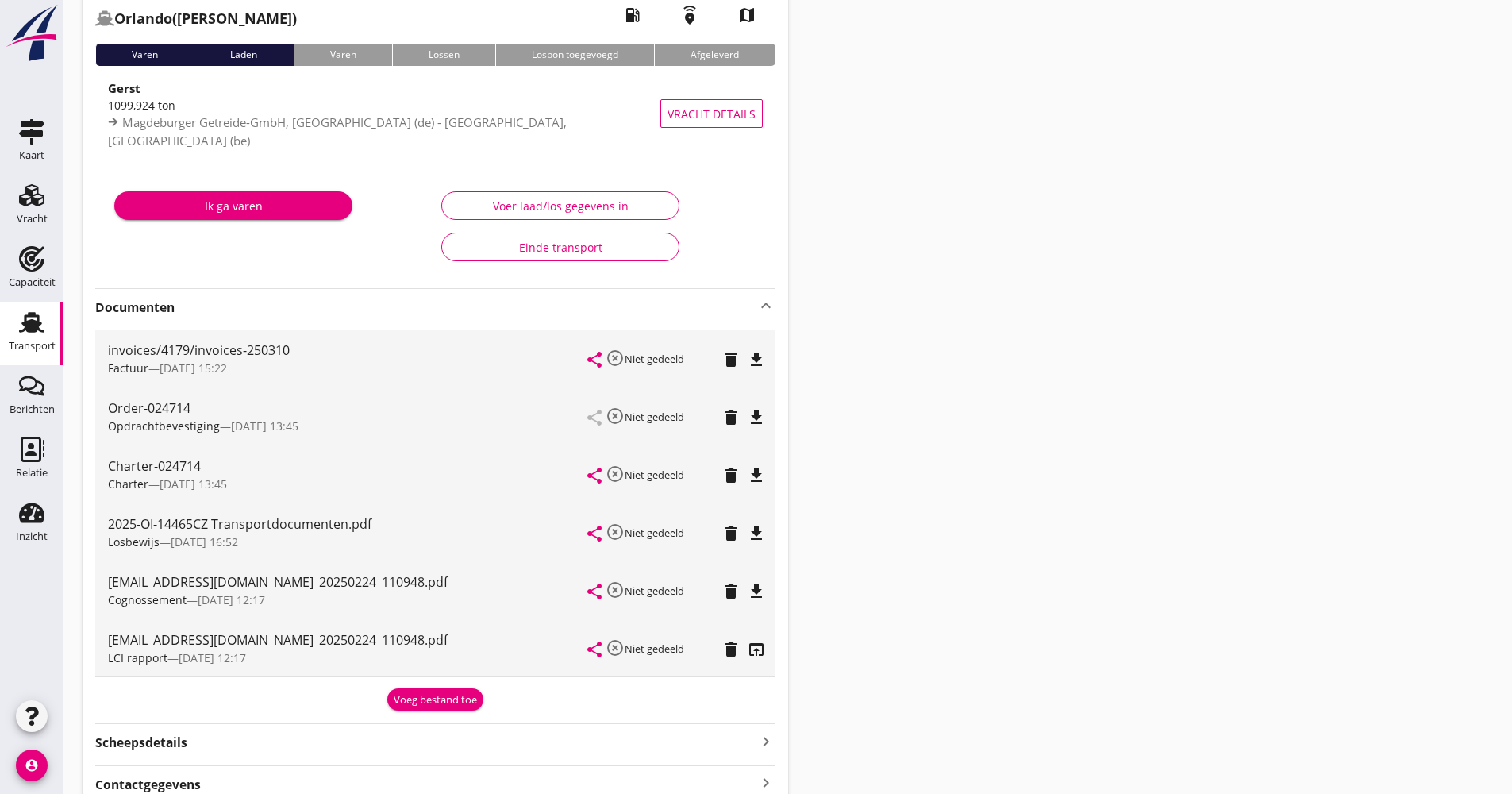
scroll to position [0, 0]
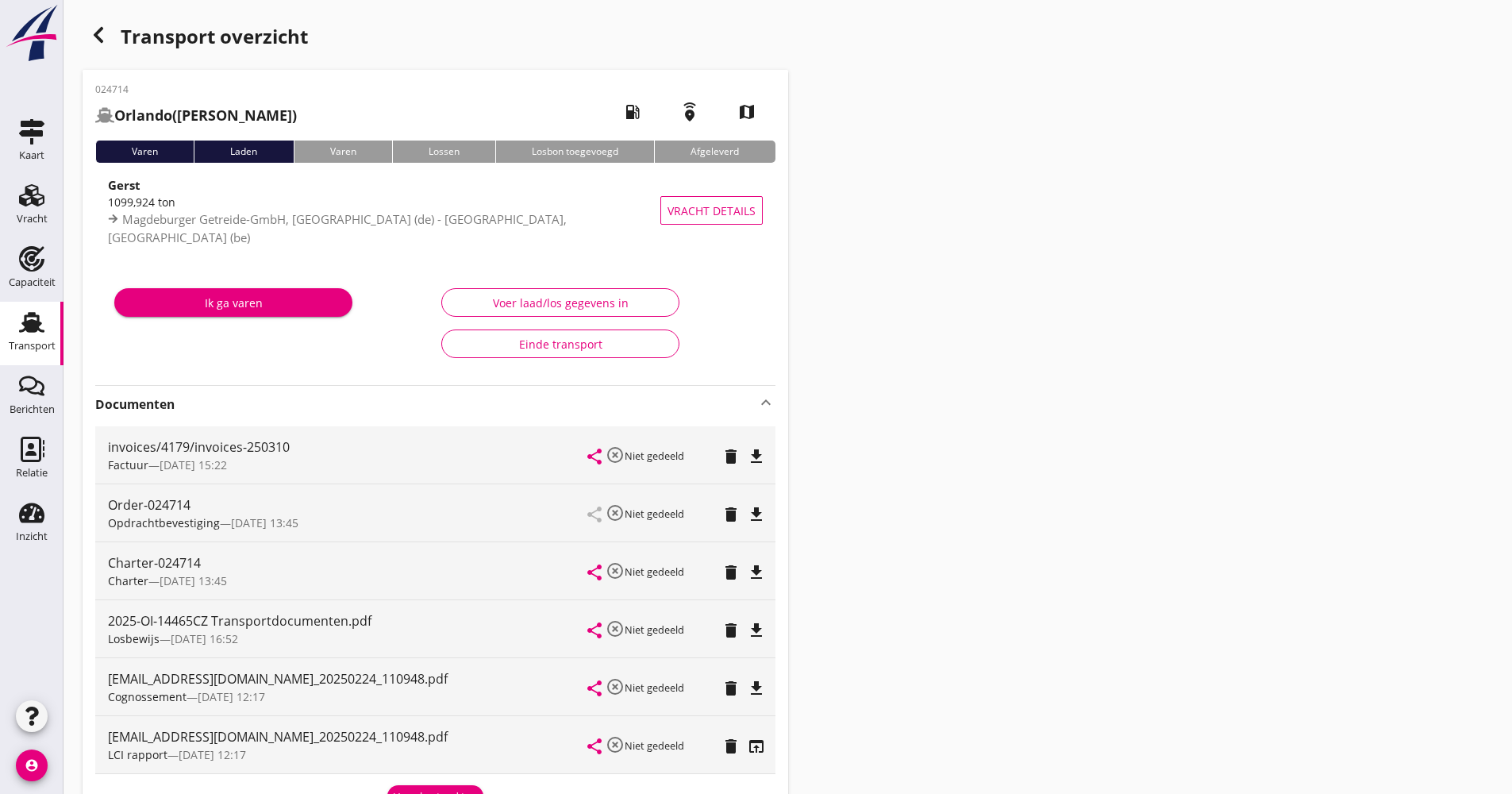
click at [116, 37] on div "Transport overzicht" at bounding box center [435, 38] width 706 height 38
click at [102, 35] on icon "button" at bounding box center [98, 35] width 19 height 19
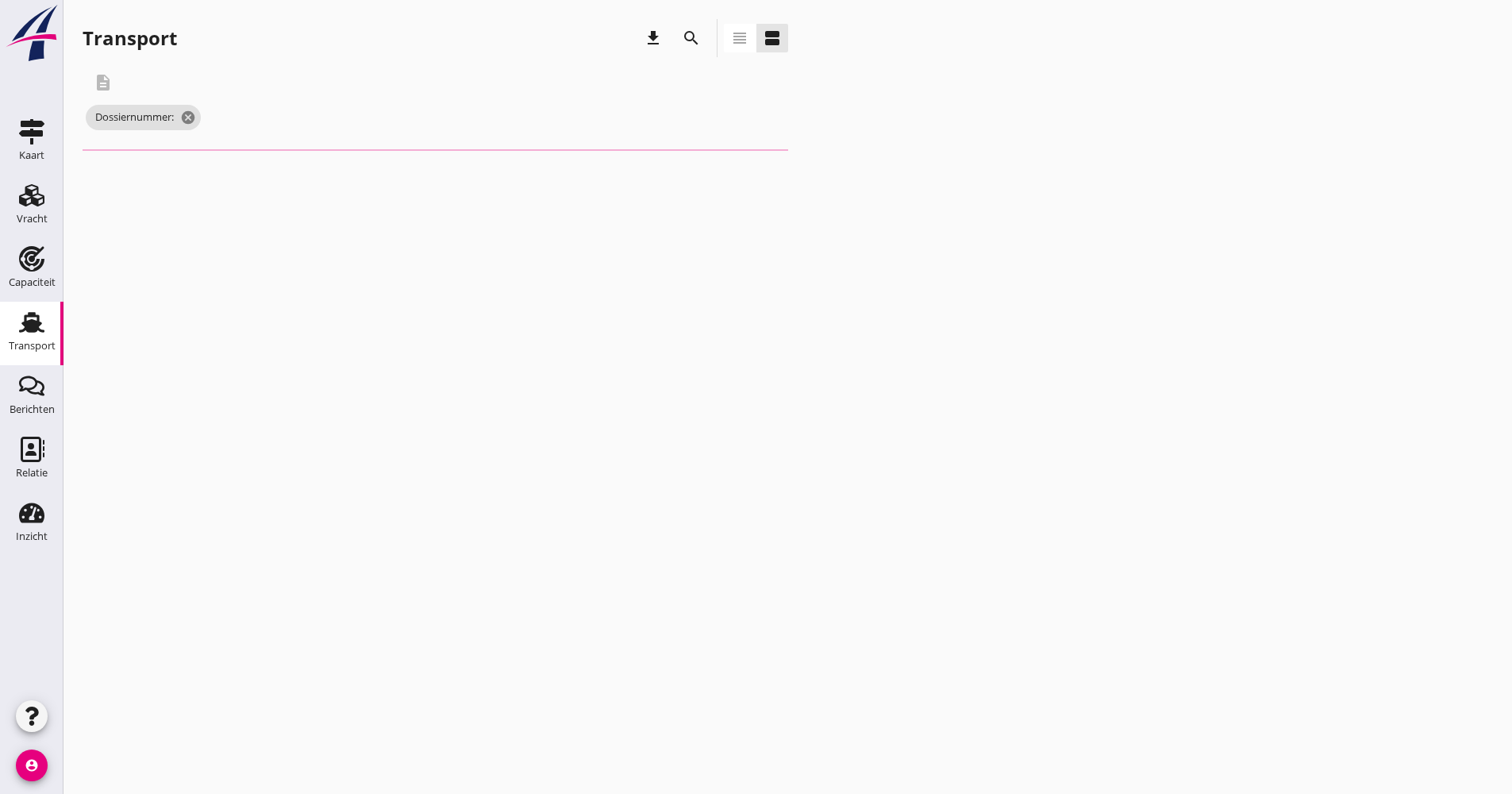
click at [707, 40] on div "search" at bounding box center [692, 38] width 38 height 38
click at [693, 39] on icon "search" at bounding box center [692, 38] width 19 height 19
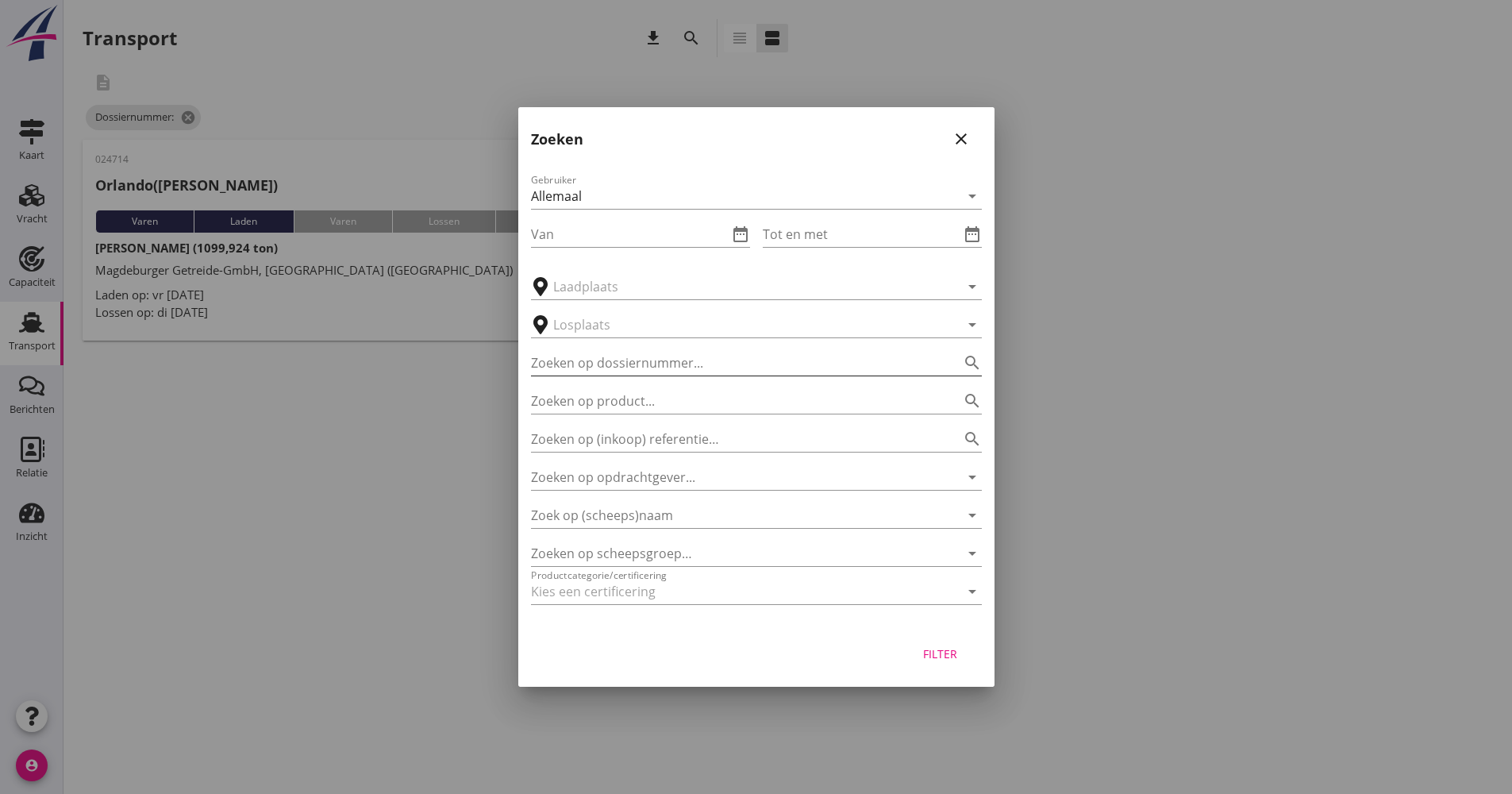
click at [651, 372] on input "Zoeken op dossiernummer..." at bounding box center [734, 362] width 407 height 26
type input "024715"
click at [948, 673] on div "Filter" at bounding box center [756, 656] width 476 height 60
click at [948, 663] on button "Filter" at bounding box center [940, 654] width 70 height 29
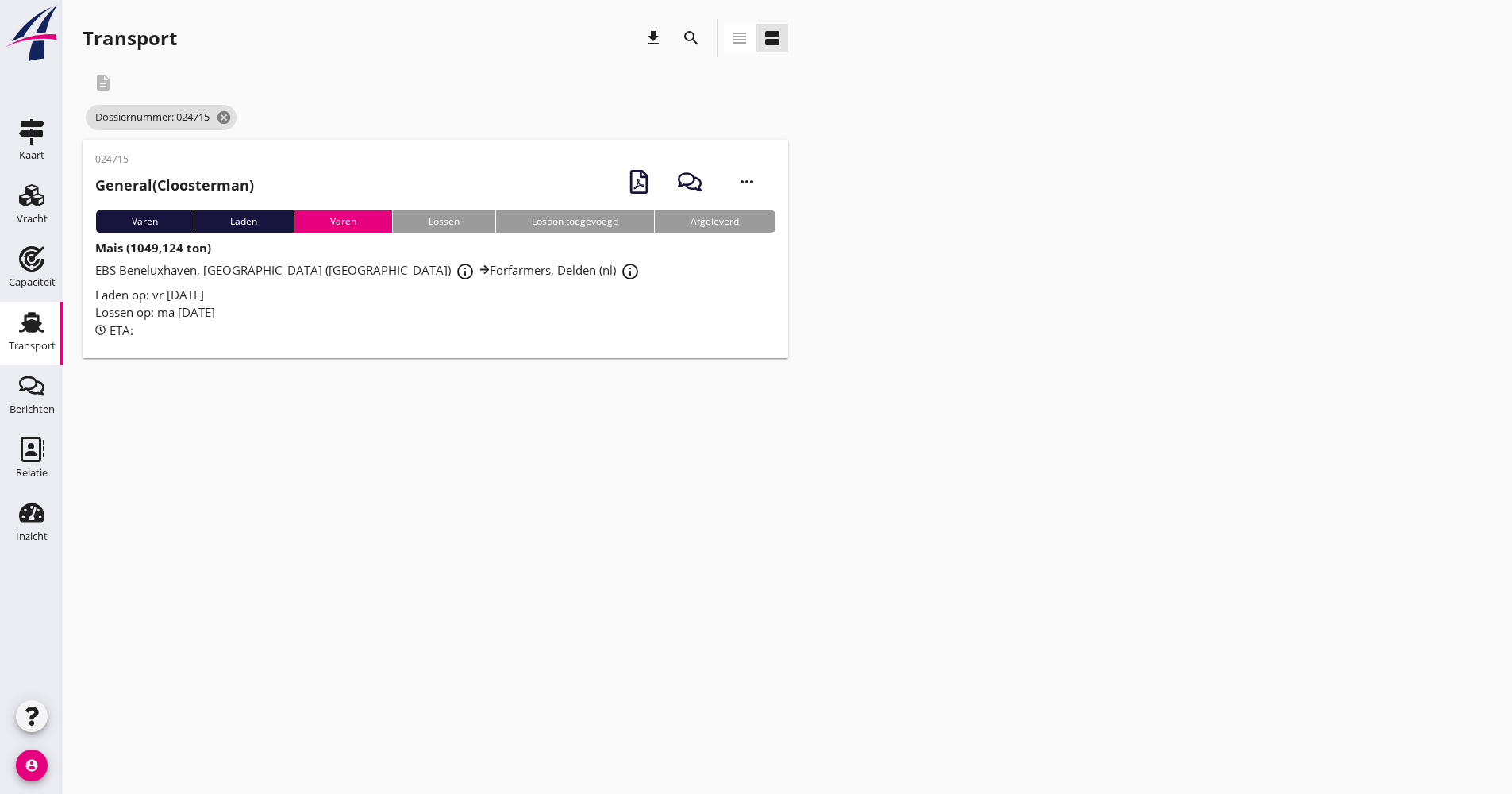
click at [560, 308] on div "Lossen op: ma [DATE]" at bounding box center [435, 312] width 680 height 18
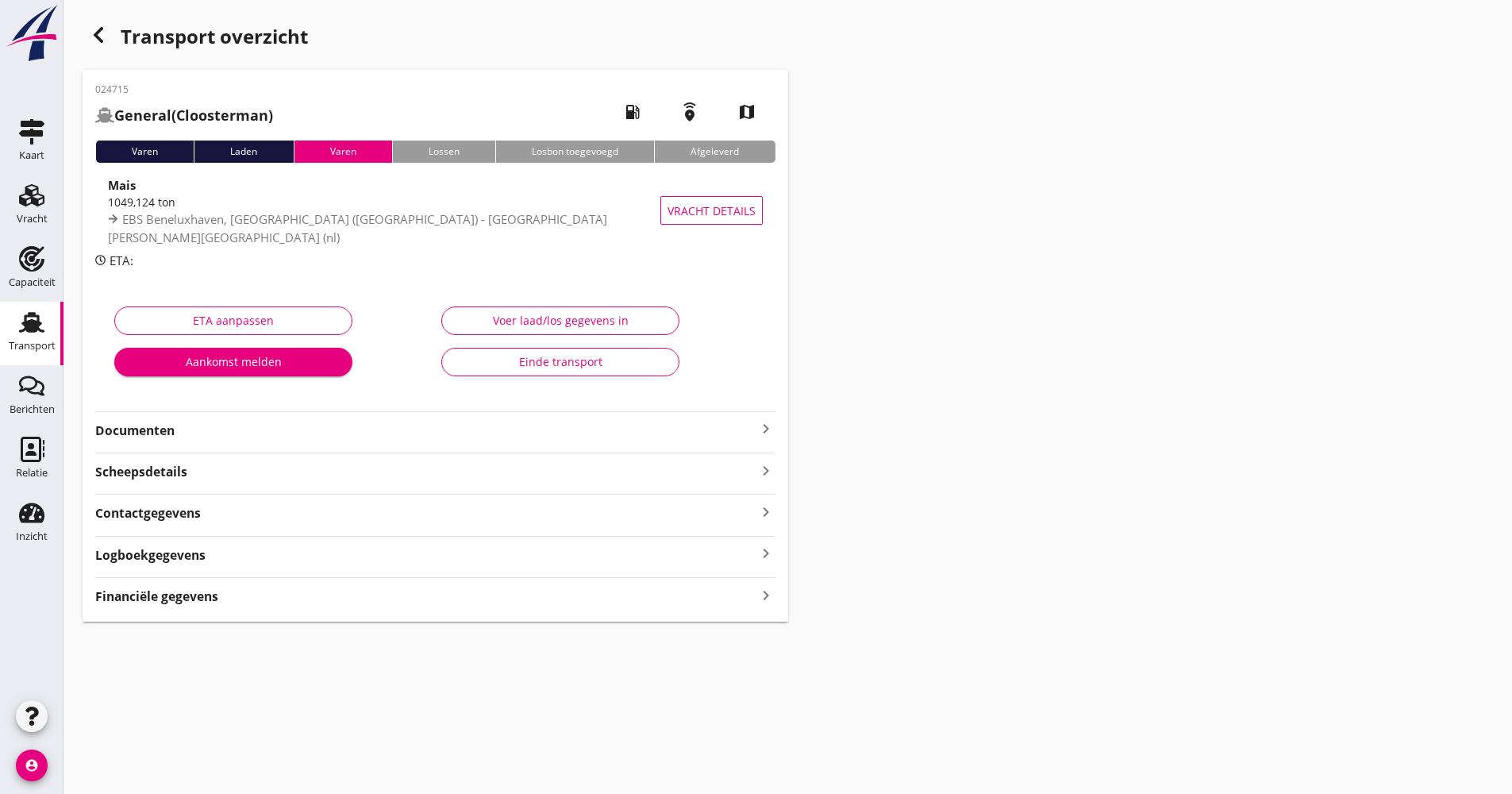
click at [275, 440] on div "024715 General (Cloosterman) local_gas_station emergency_share map Varen Laden …" at bounding box center [435, 345] width 706 height 552
click at [286, 420] on div "Documenten keyboard_arrow_right" at bounding box center [435, 429] width 680 height 21
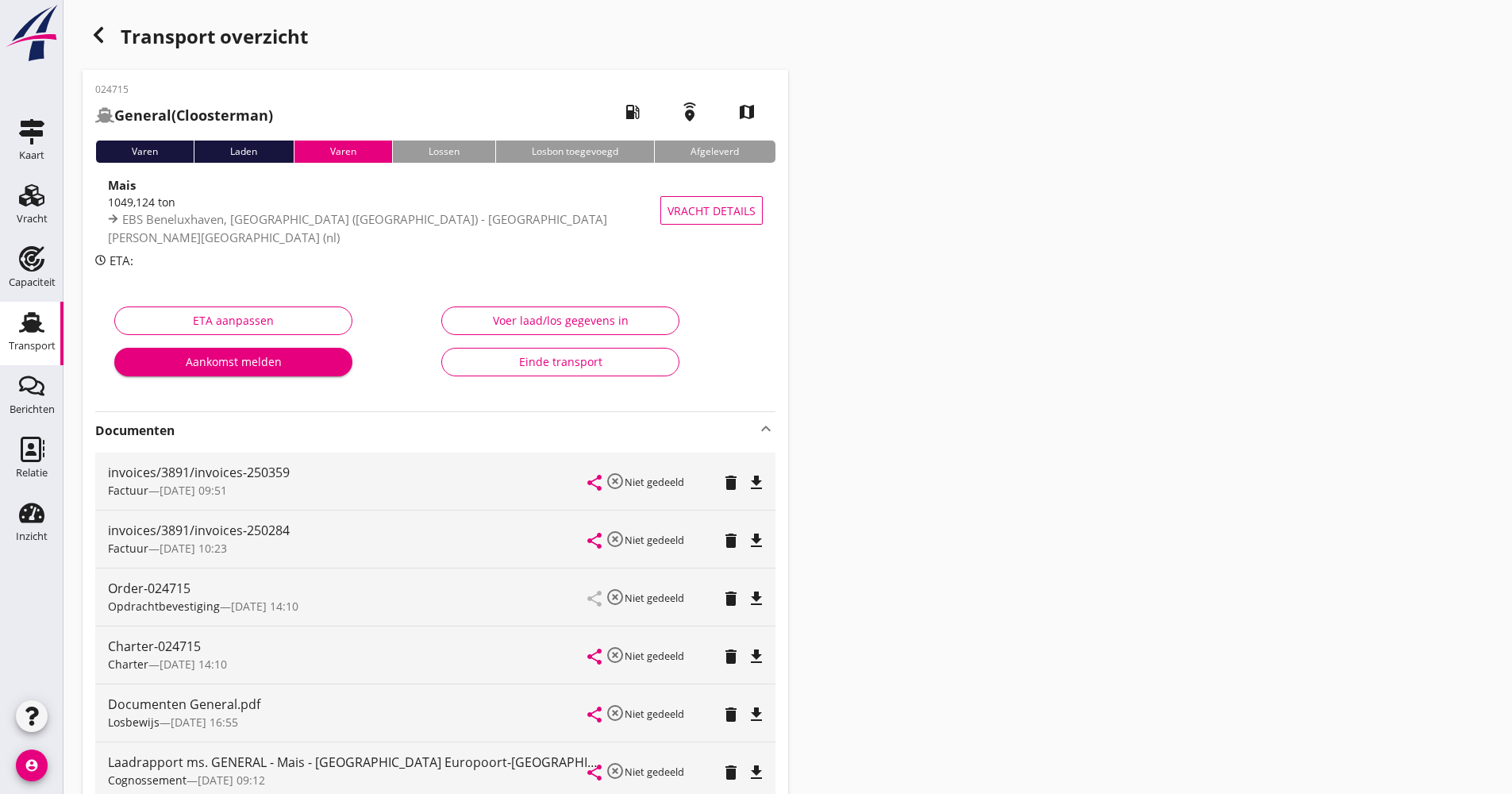
click at [102, 39] on icon "button" at bounding box center [98, 35] width 19 height 19
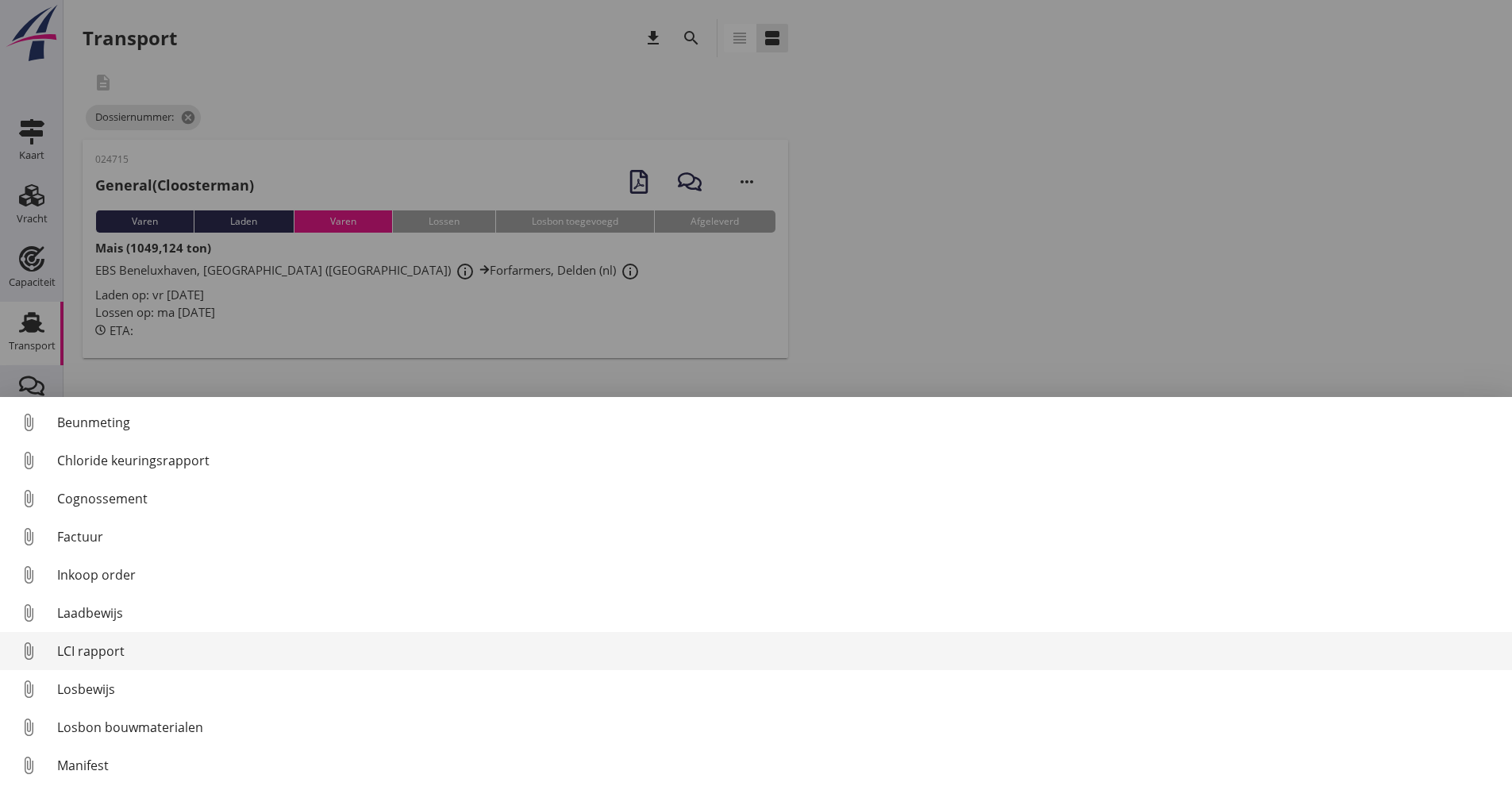
click at [133, 657] on link "attach_file LCI rapport" at bounding box center [756, 651] width 1512 height 38
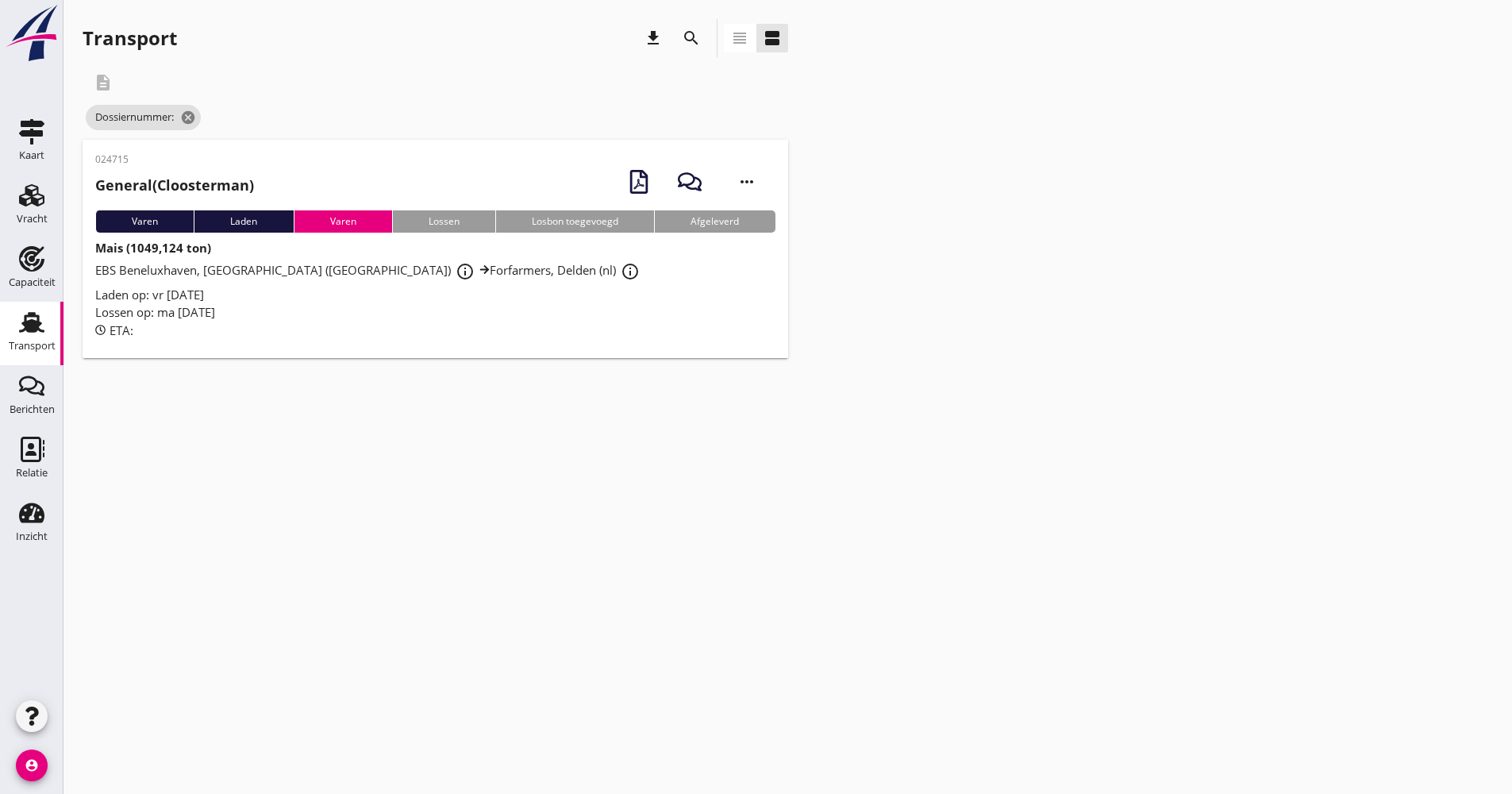
click at [292, 322] on div "ETA:" at bounding box center [435, 330] width 680 height 18
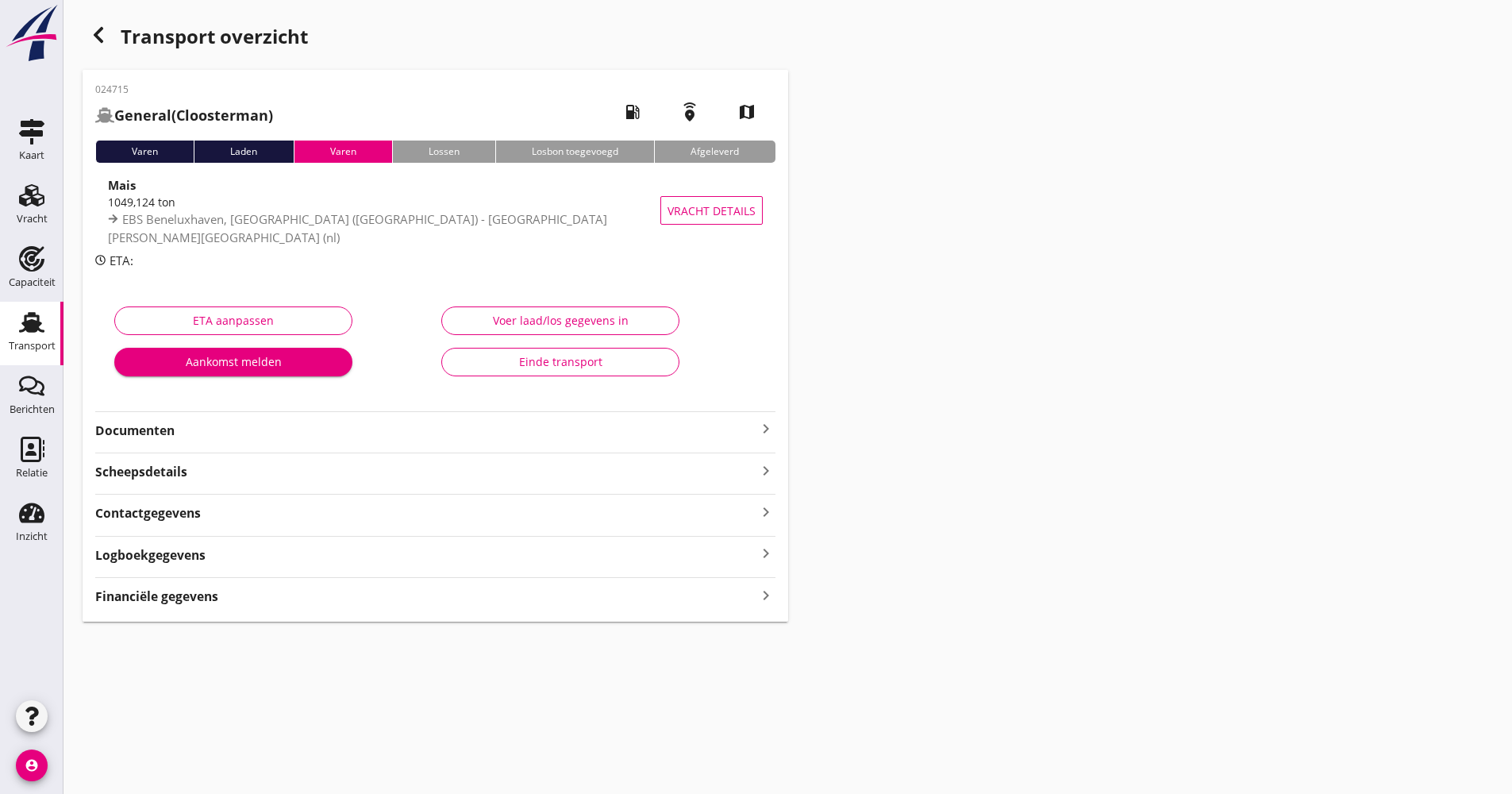
click at [231, 441] on div "024715 General (Cloosterman) local_gas_station emergency_share map Varen Laden …" at bounding box center [435, 345] width 706 height 552
click at [229, 438] on strong "Documenten" at bounding box center [426, 430] width 661 height 18
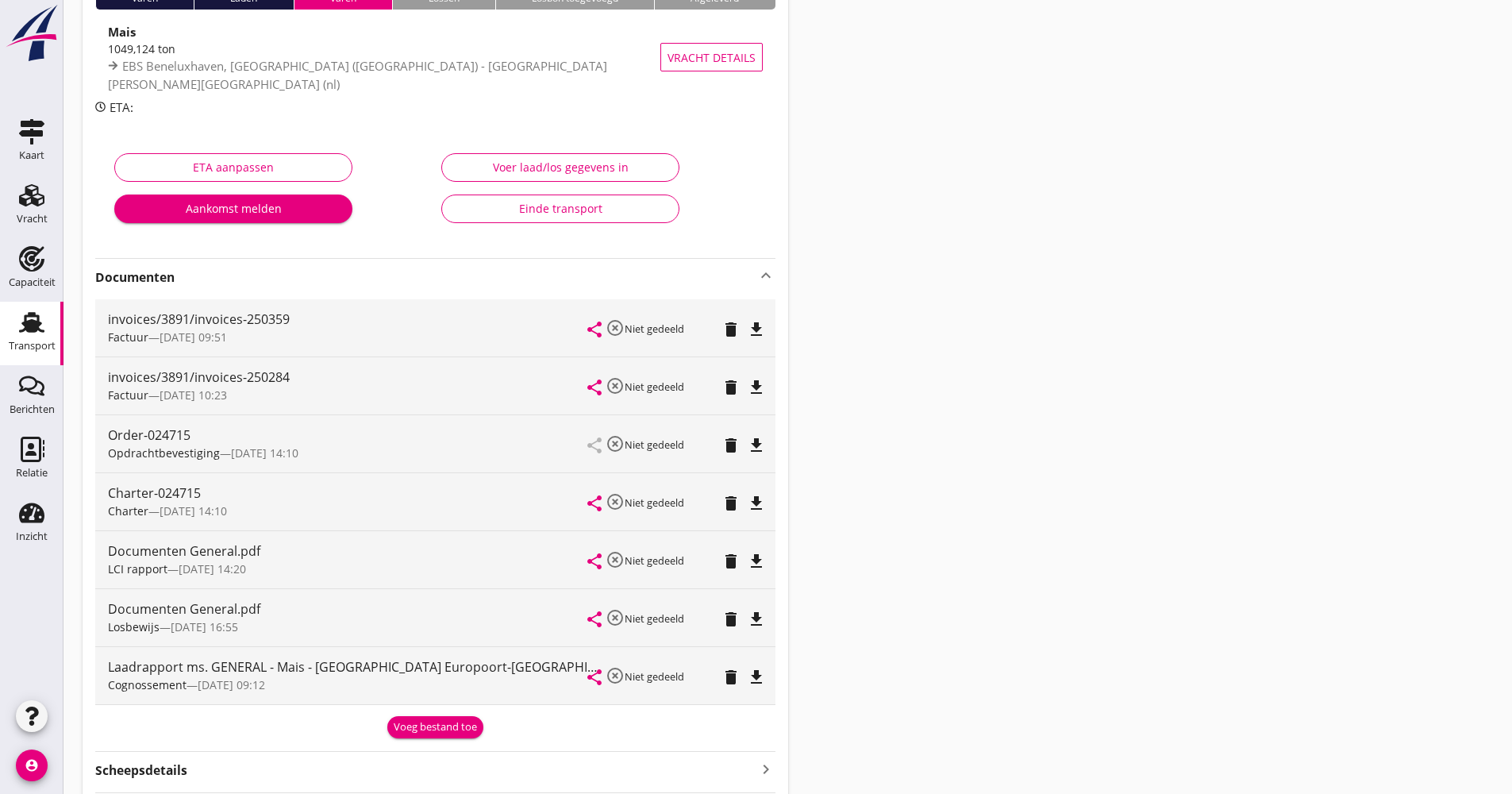
scroll to position [159, 0]
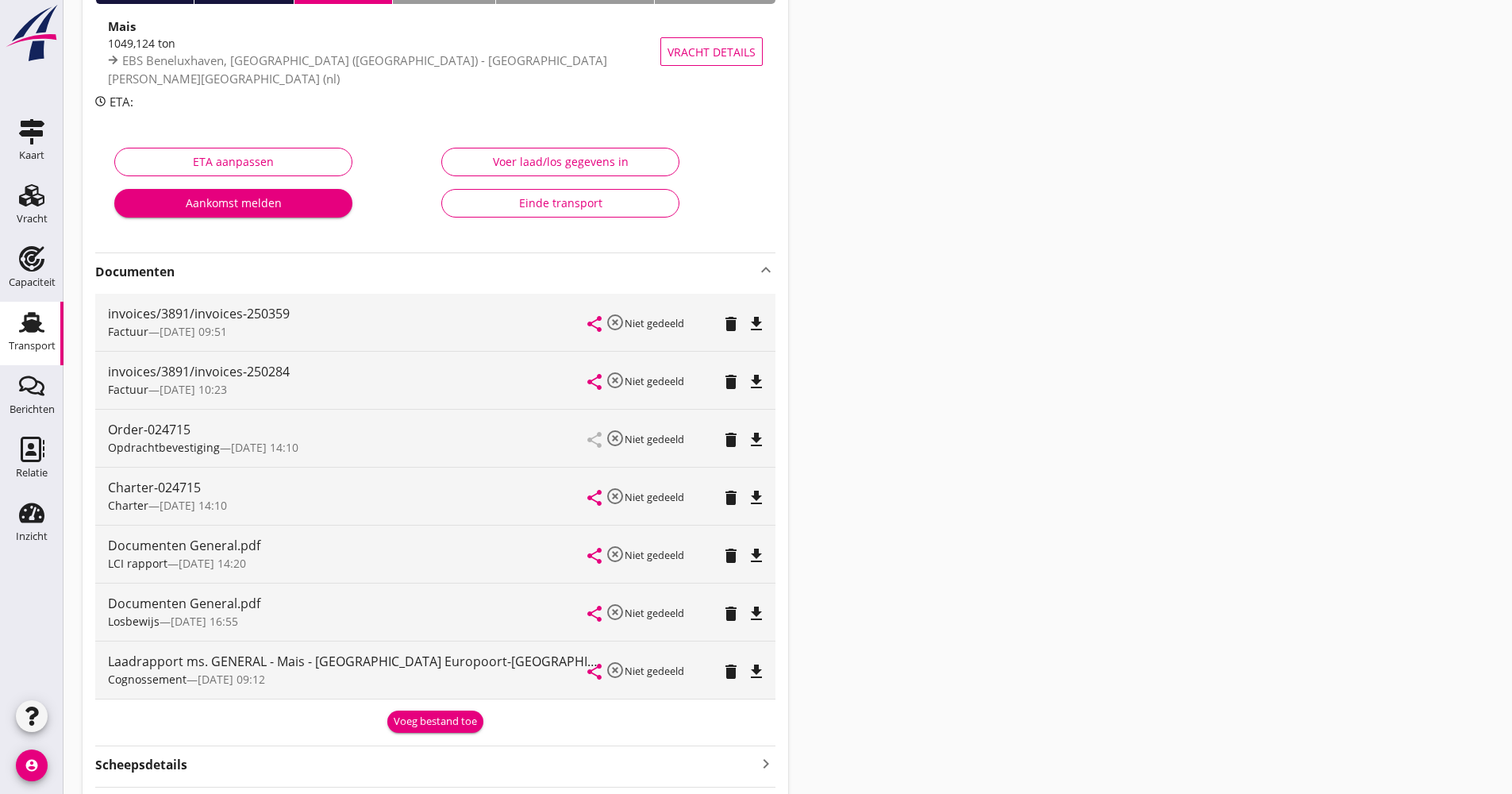
click at [745, 274] on strong "Documenten" at bounding box center [426, 272] width 661 height 18
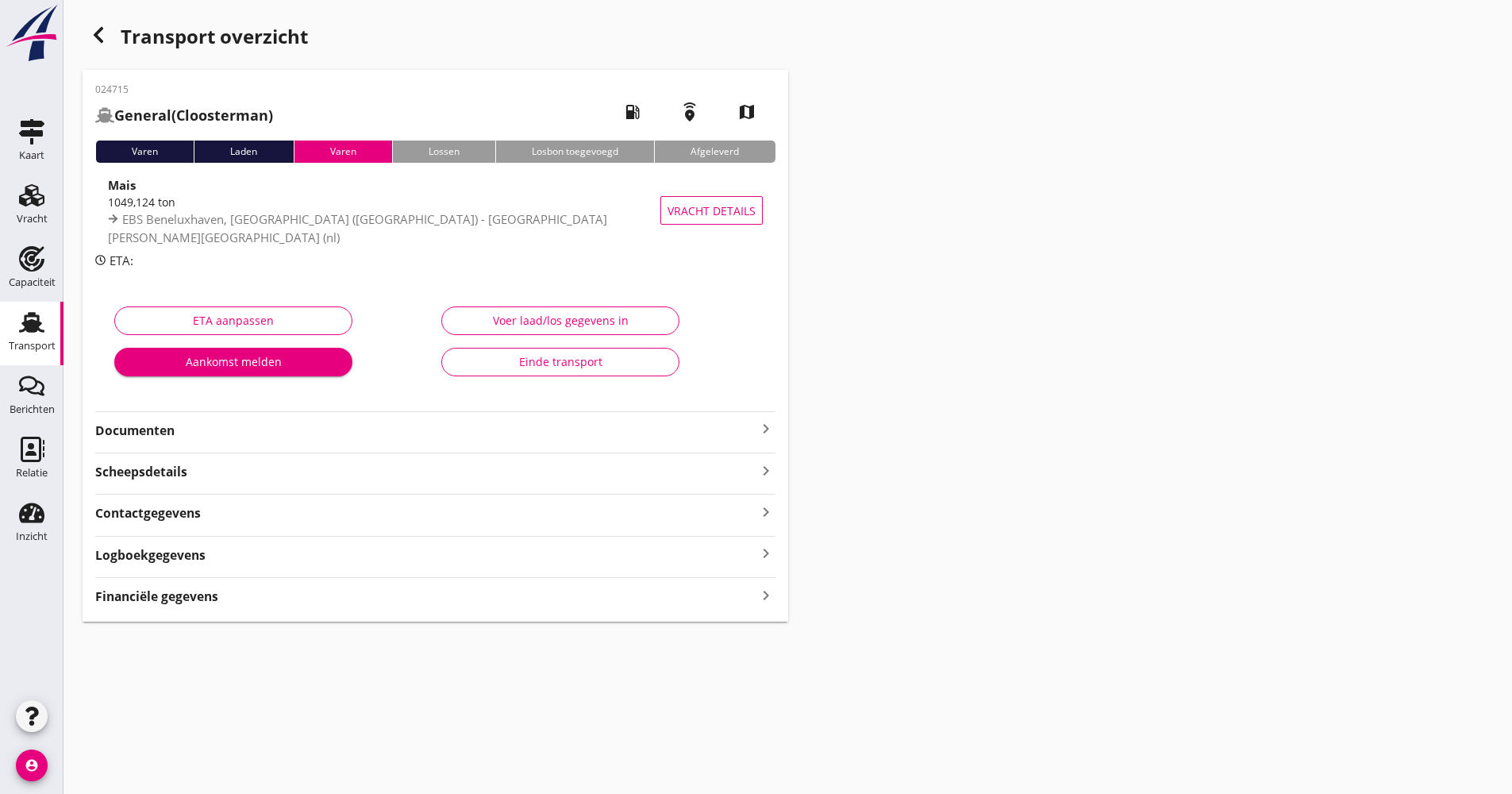
scroll to position [0, 0]
click at [323, 423] on strong "Documenten" at bounding box center [426, 430] width 661 height 18
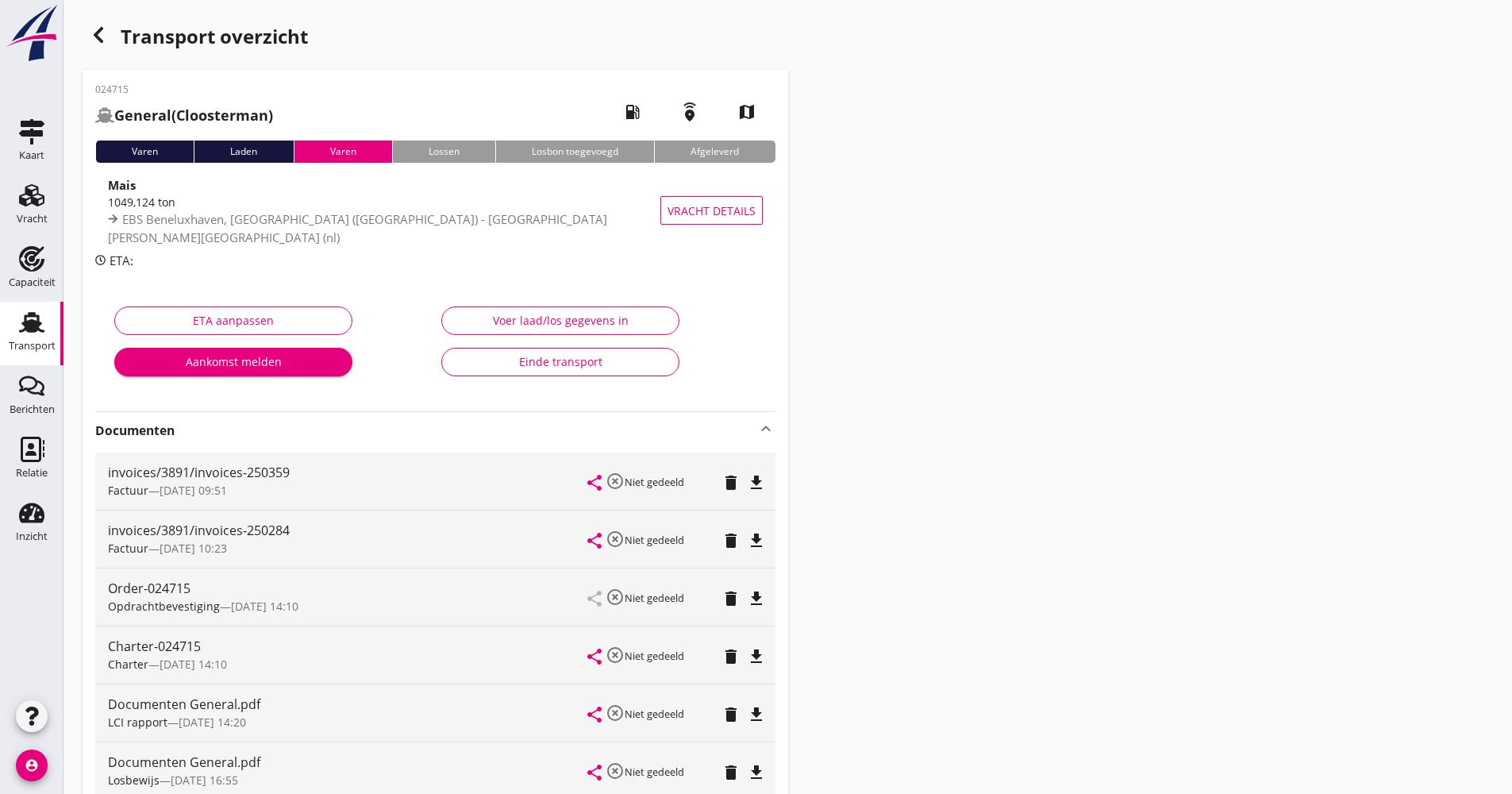
click at [244, 421] on strong "Documenten" at bounding box center [426, 430] width 661 height 18
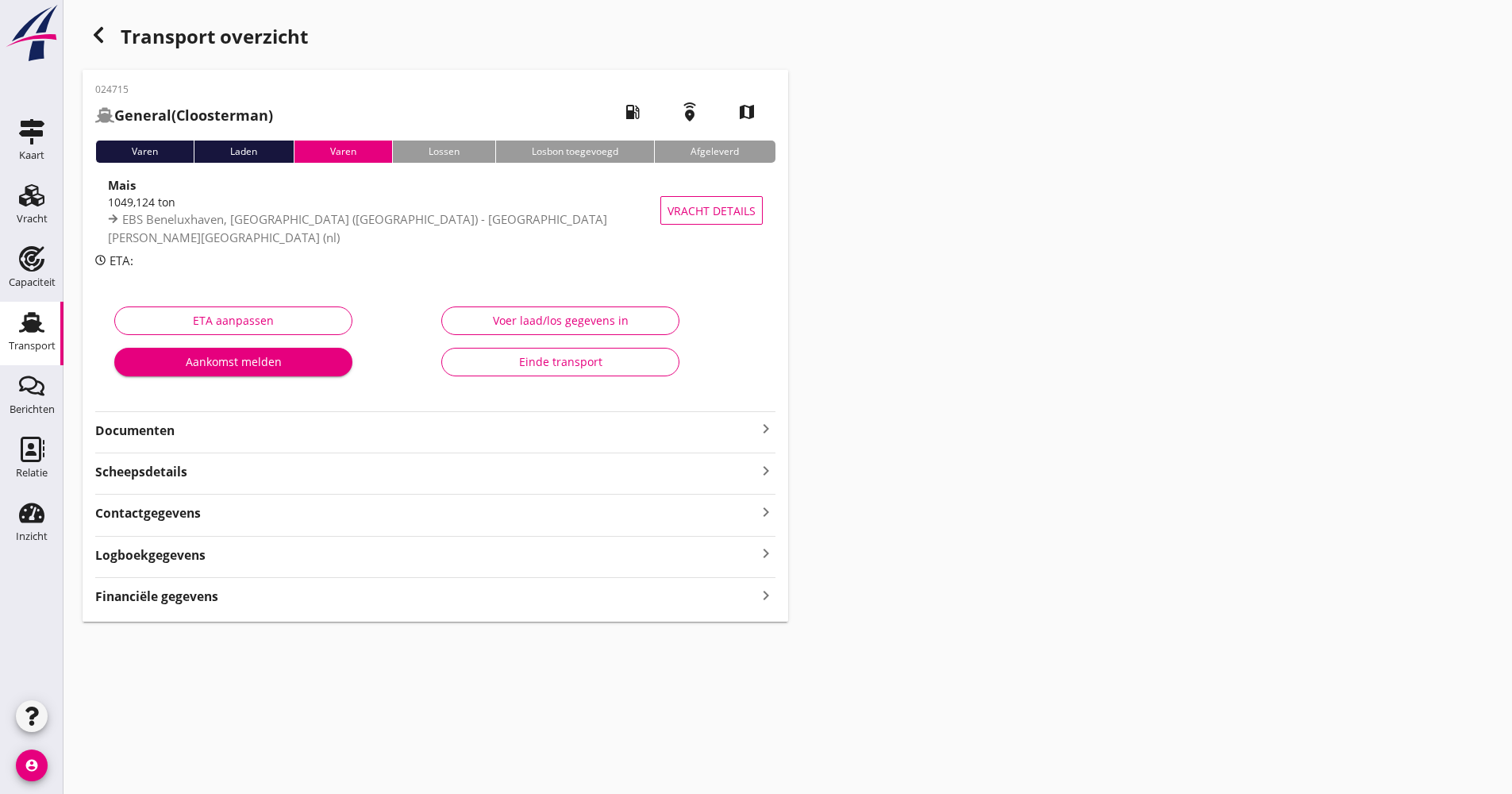
click at [89, 45] on div "button" at bounding box center [98, 34] width 31 height 31
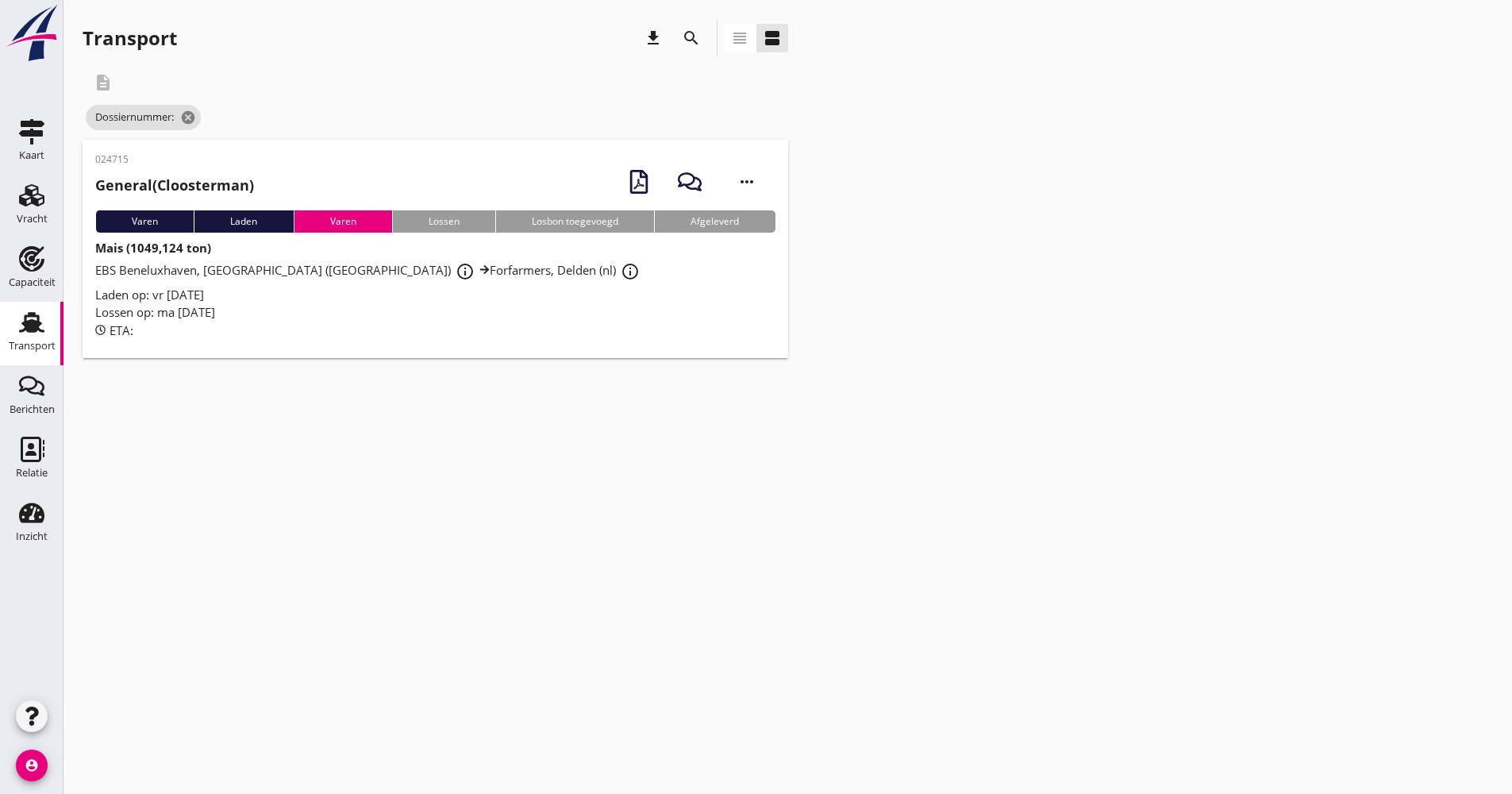
click at [693, 27] on button "search" at bounding box center [692, 38] width 29 height 29
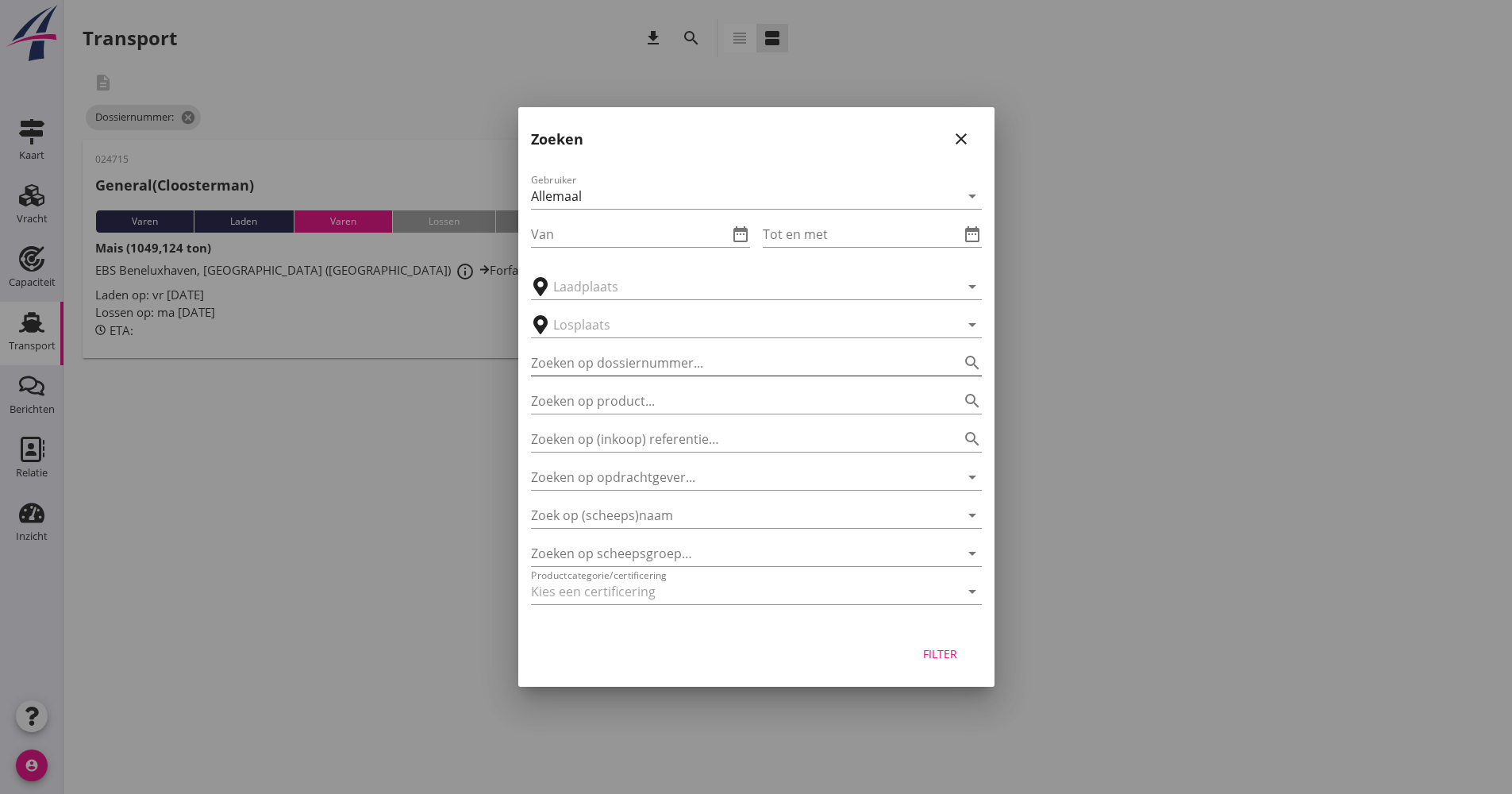
click at [641, 367] on input "Zoeken op dossiernummer..." at bounding box center [734, 362] width 407 height 26
type input "024720"
click at [937, 650] on div "Filter" at bounding box center [940, 653] width 45 height 16
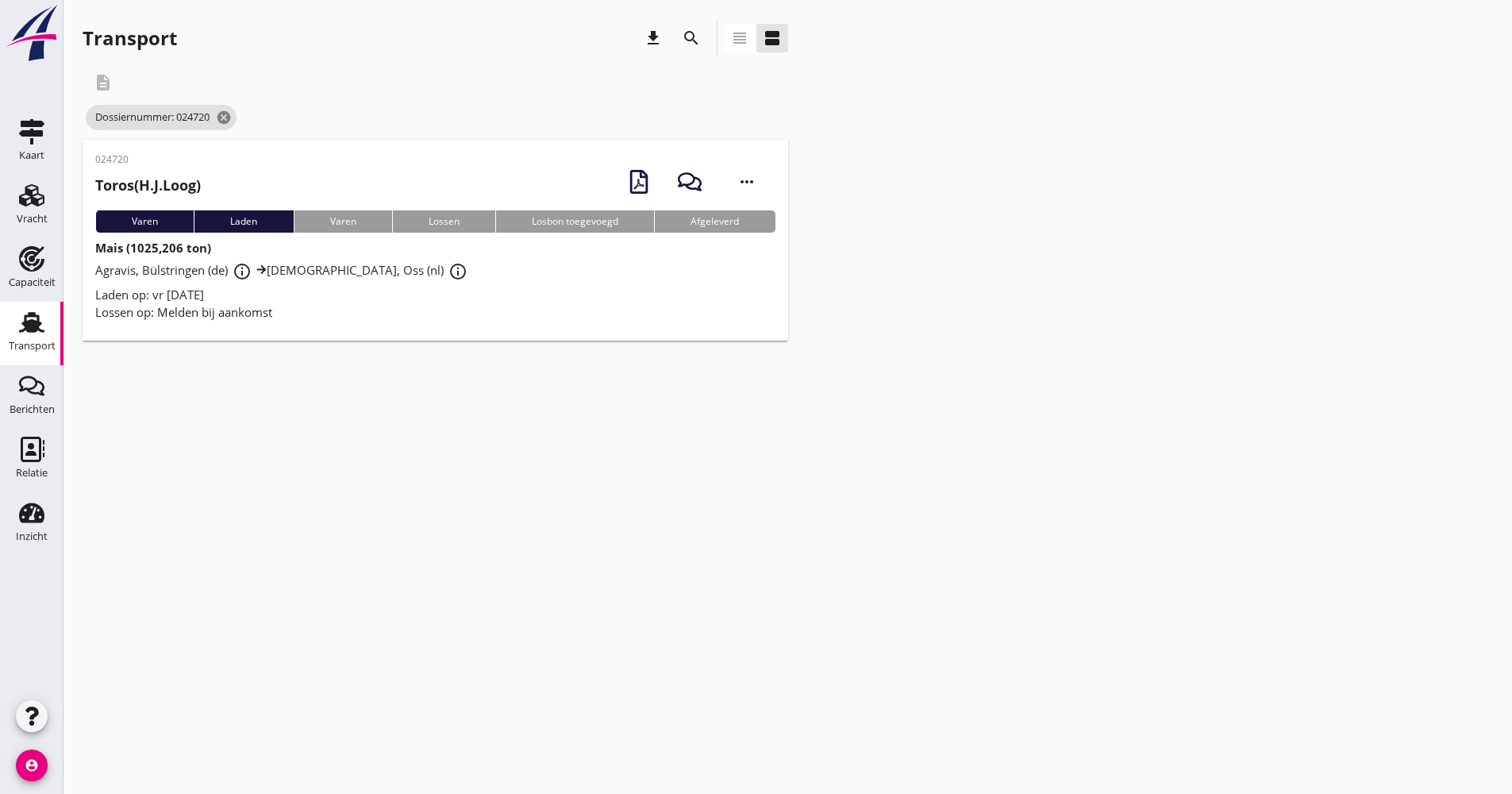
click at [484, 291] on div "Laden op: vr [DATE]" at bounding box center [435, 295] width 680 height 18
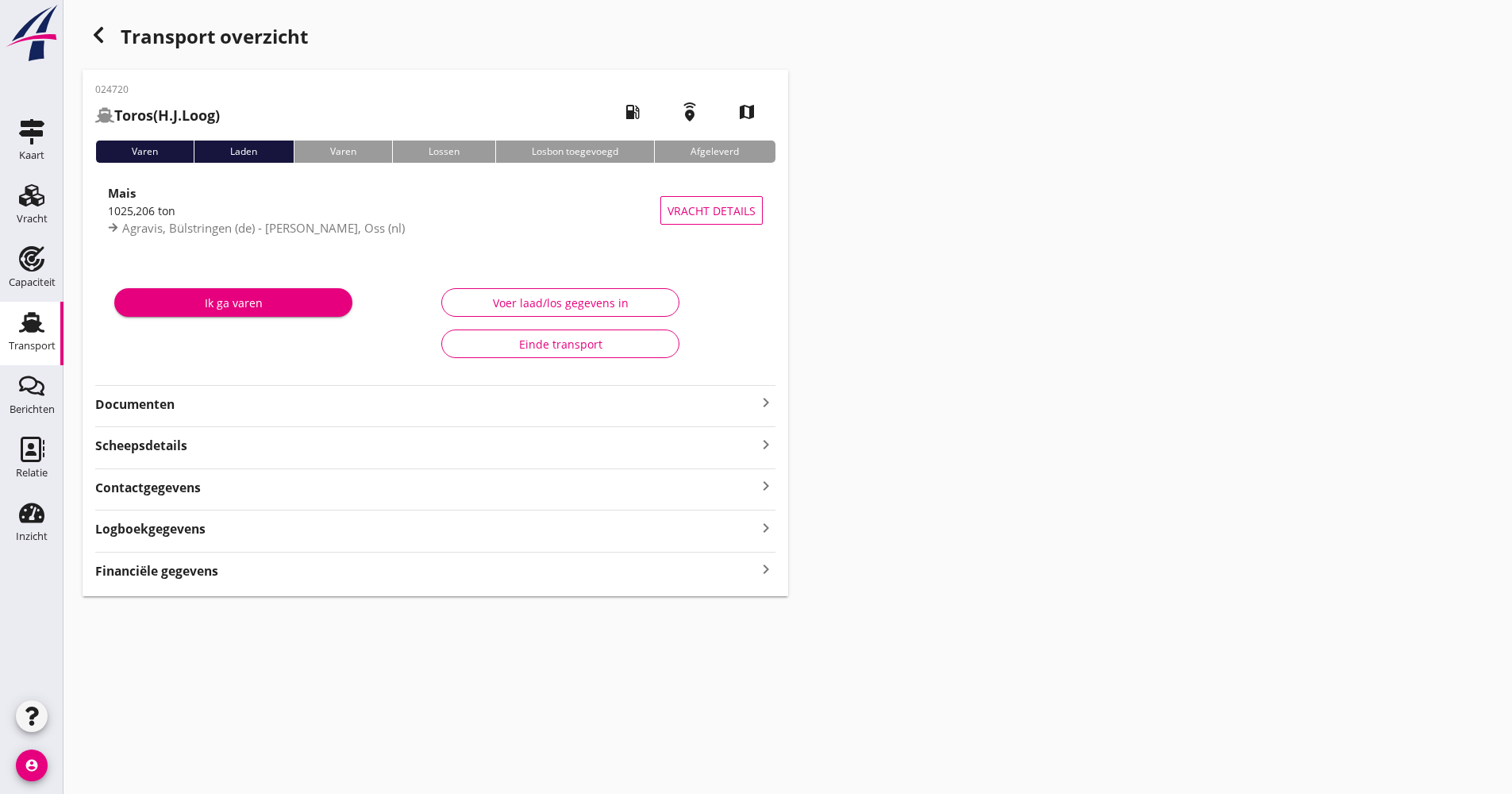
click at [332, 401] on strong "Documenten" at bounding box center [426, 404] width 661 height 18
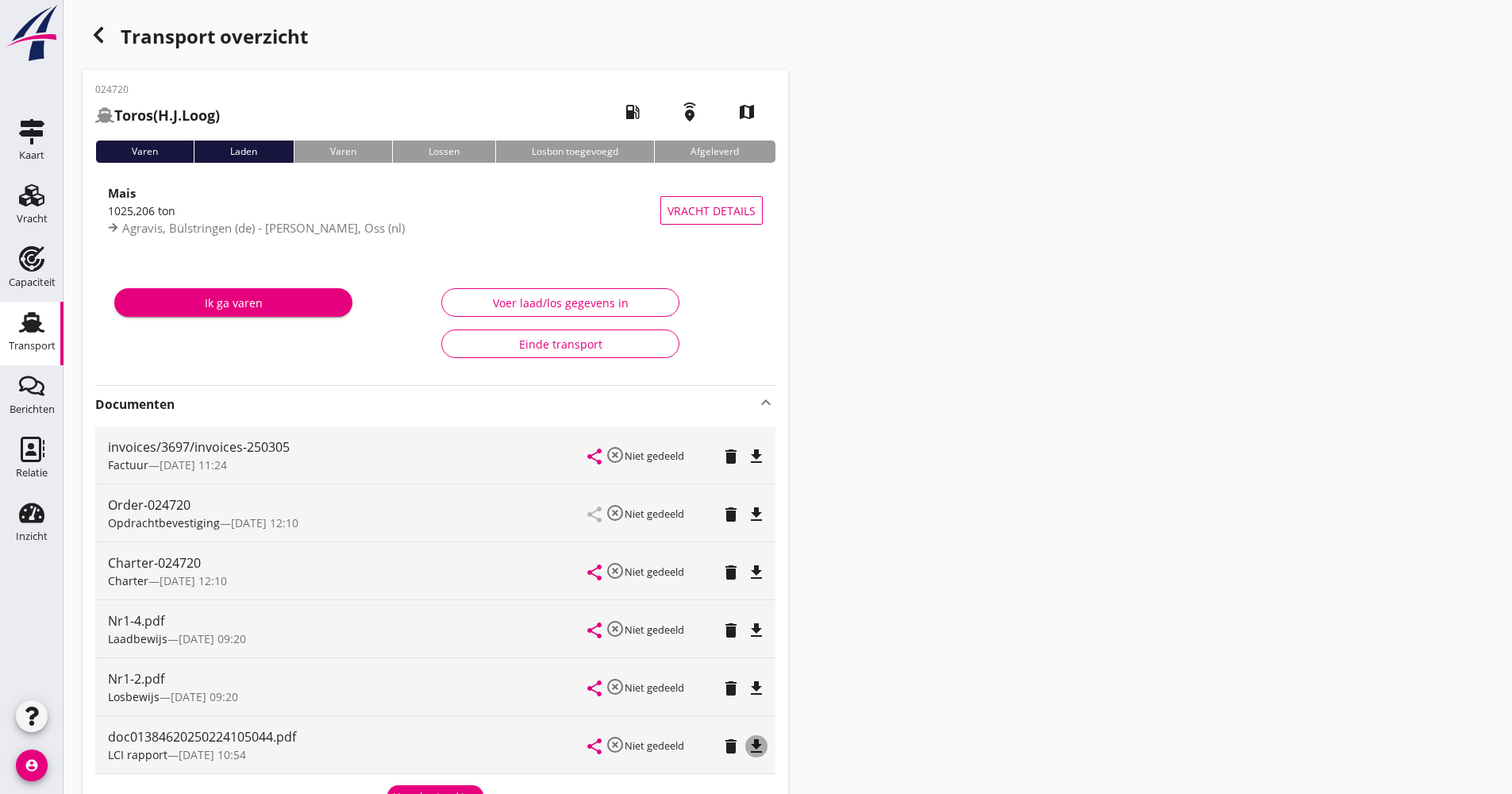
click at [763, 750] on icon "file_download" at bounding box center [756, 746] width 19 height 19
click at [93, 27] on icon "button" at bounding box center [98, 35] width 19 height 19
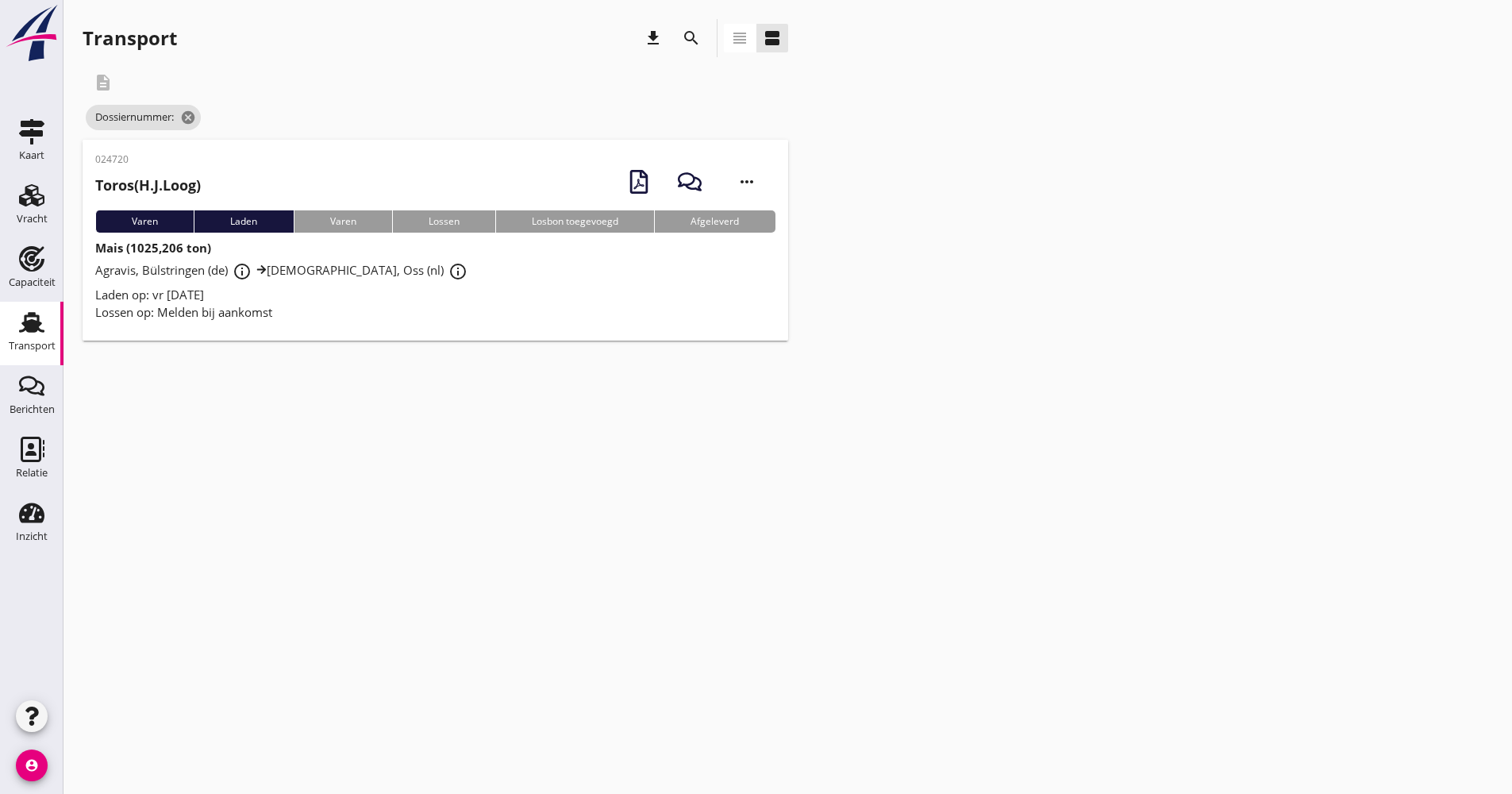
click at [683, 40] on icon "search" at bounding box center [692, 38] width 19 height 19
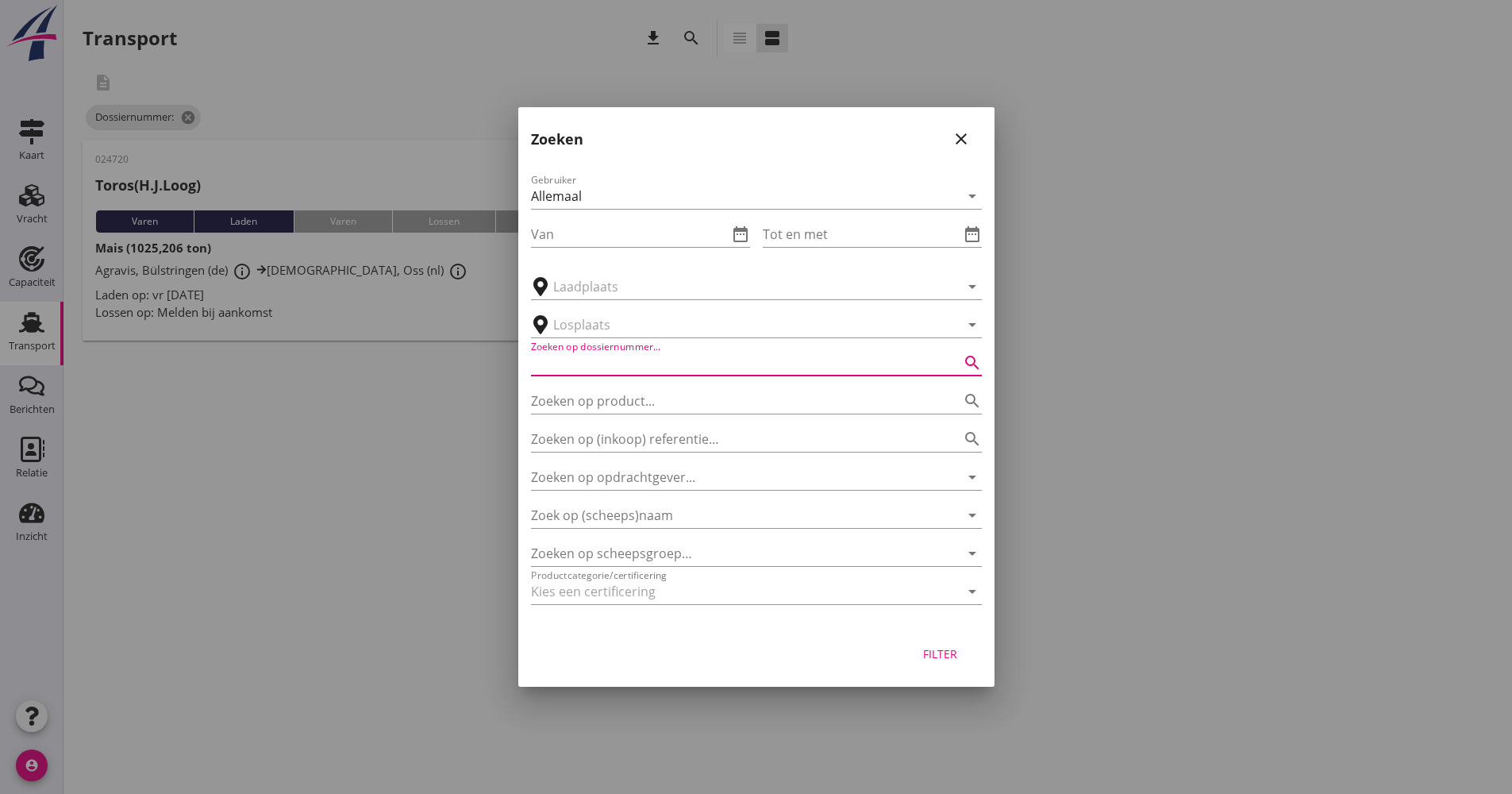
click at [624, 370] on input "Zoeken op dossiernummer..." at bounding box center [734, 362] width 407 height 26
type input "024722"
click at [959, 662] on div "Filter" at bounding box center [940, 653] width 45 height 16
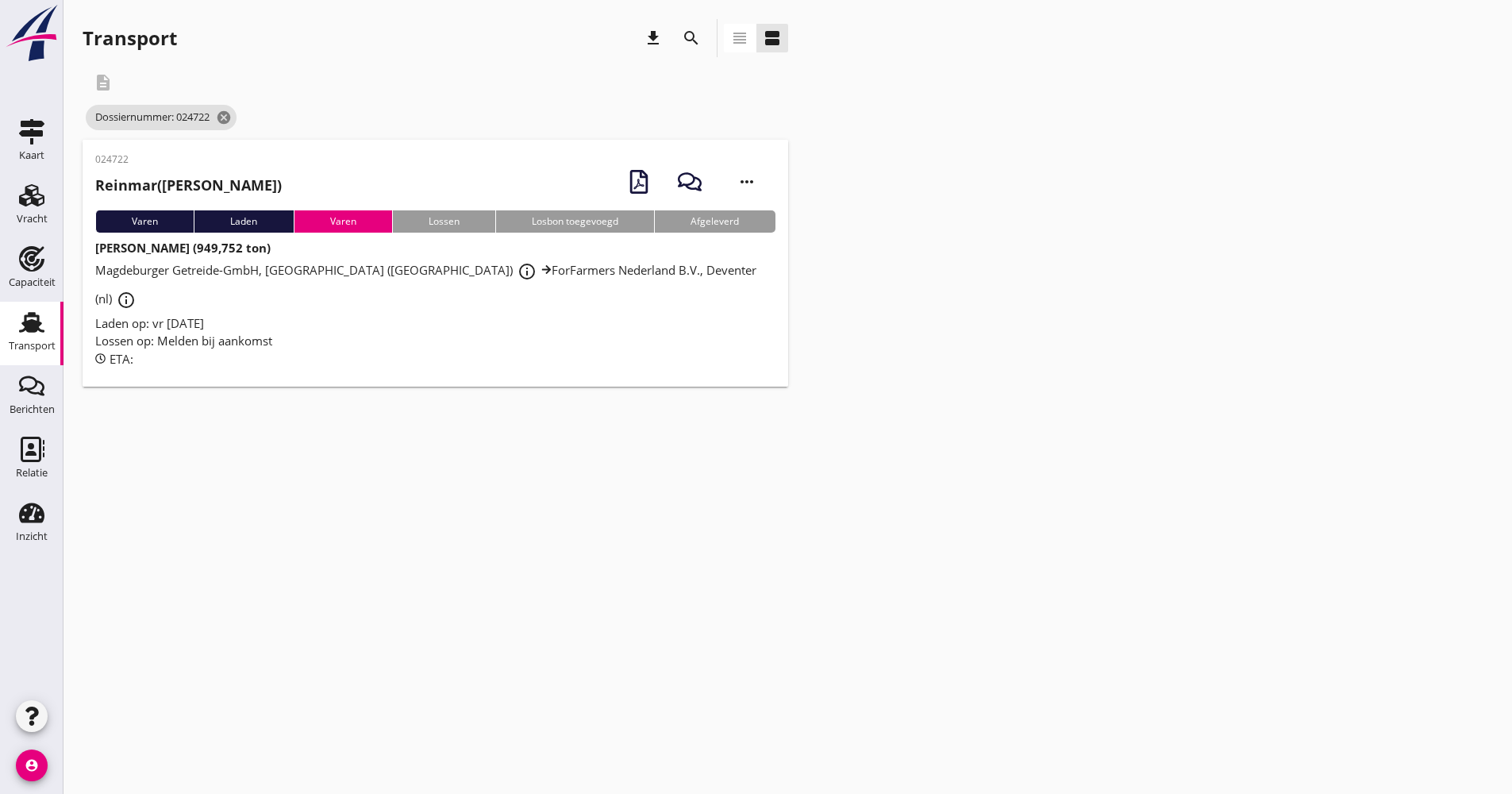
click at [438, 278] on div "Magdeburger Getreide-GmbH, [GEOGRAPHIC_DATA] ([GEOGRAPHIC_DATA]) info_outline F…" at bounding box center [435, 286] width 680 height 57
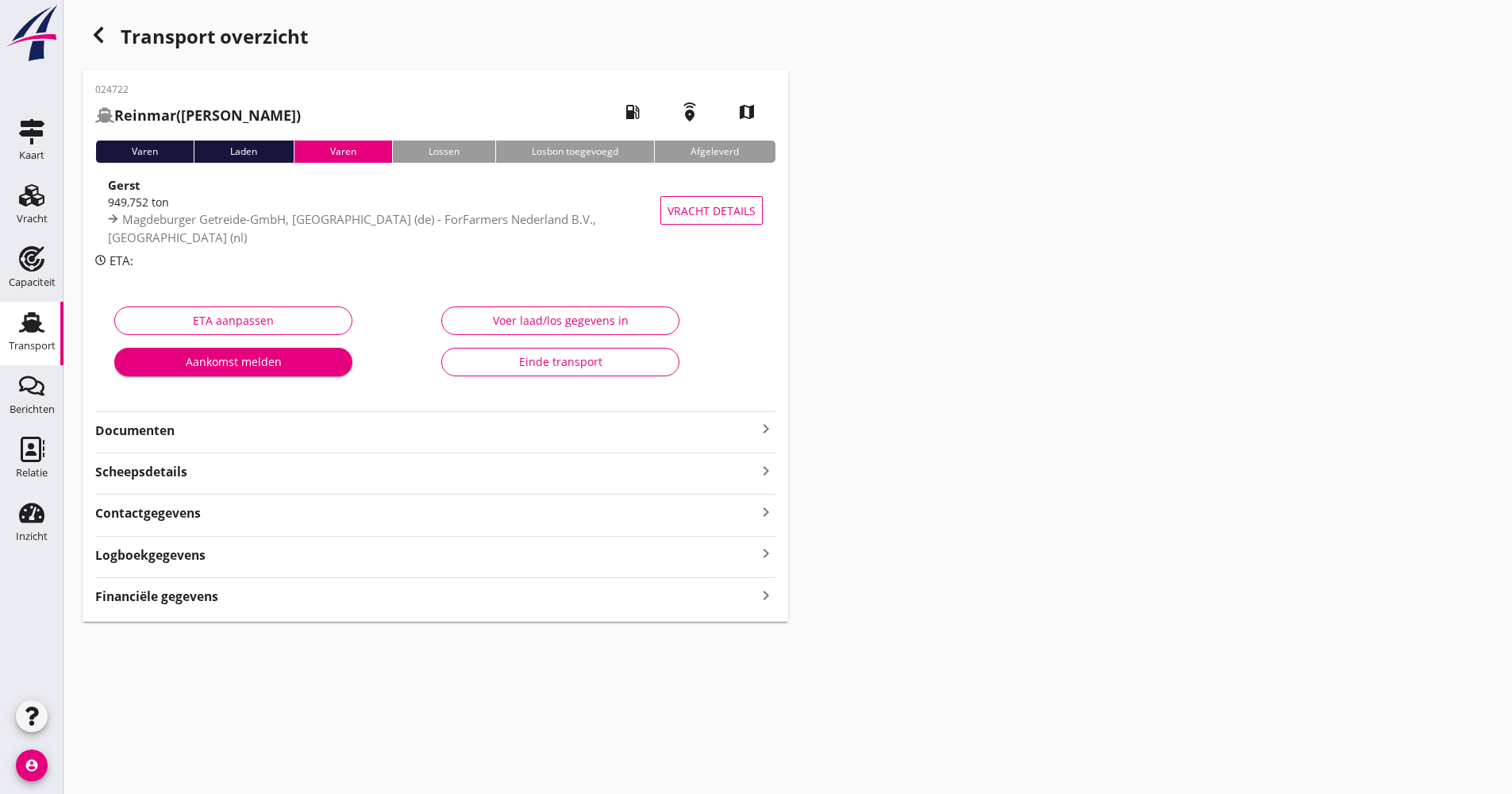
click at [292, 441] on div "024722 Reinmar (Kartner) local_gas_station emergency_share map Varen Laden [PER…" at bounding box center [435, 345] width 706 height 552
click at [292, 426] on strong "Documenten" at bounding box center [426, 430] width 661 height 18
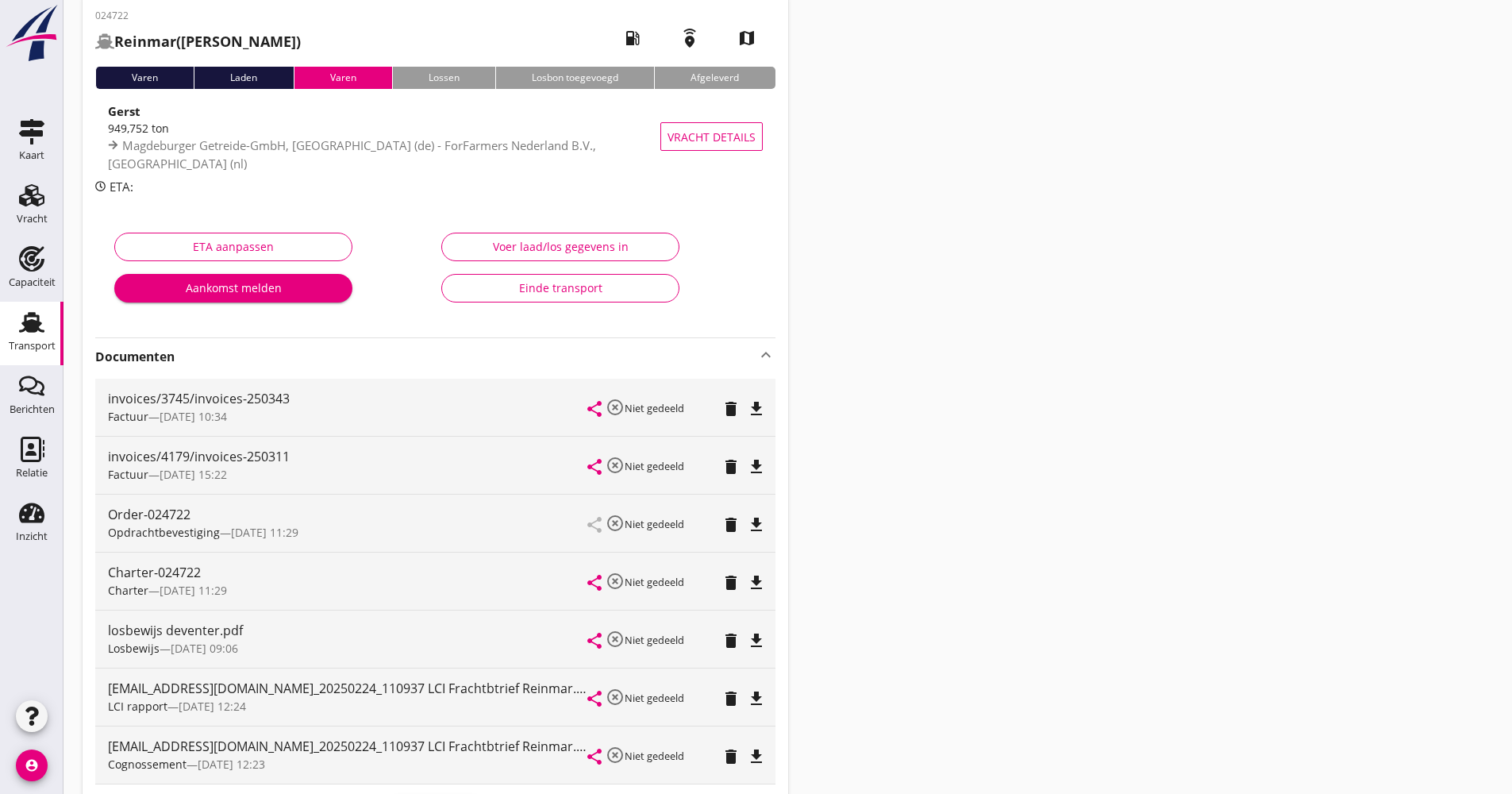
scroll to position [159, 0]
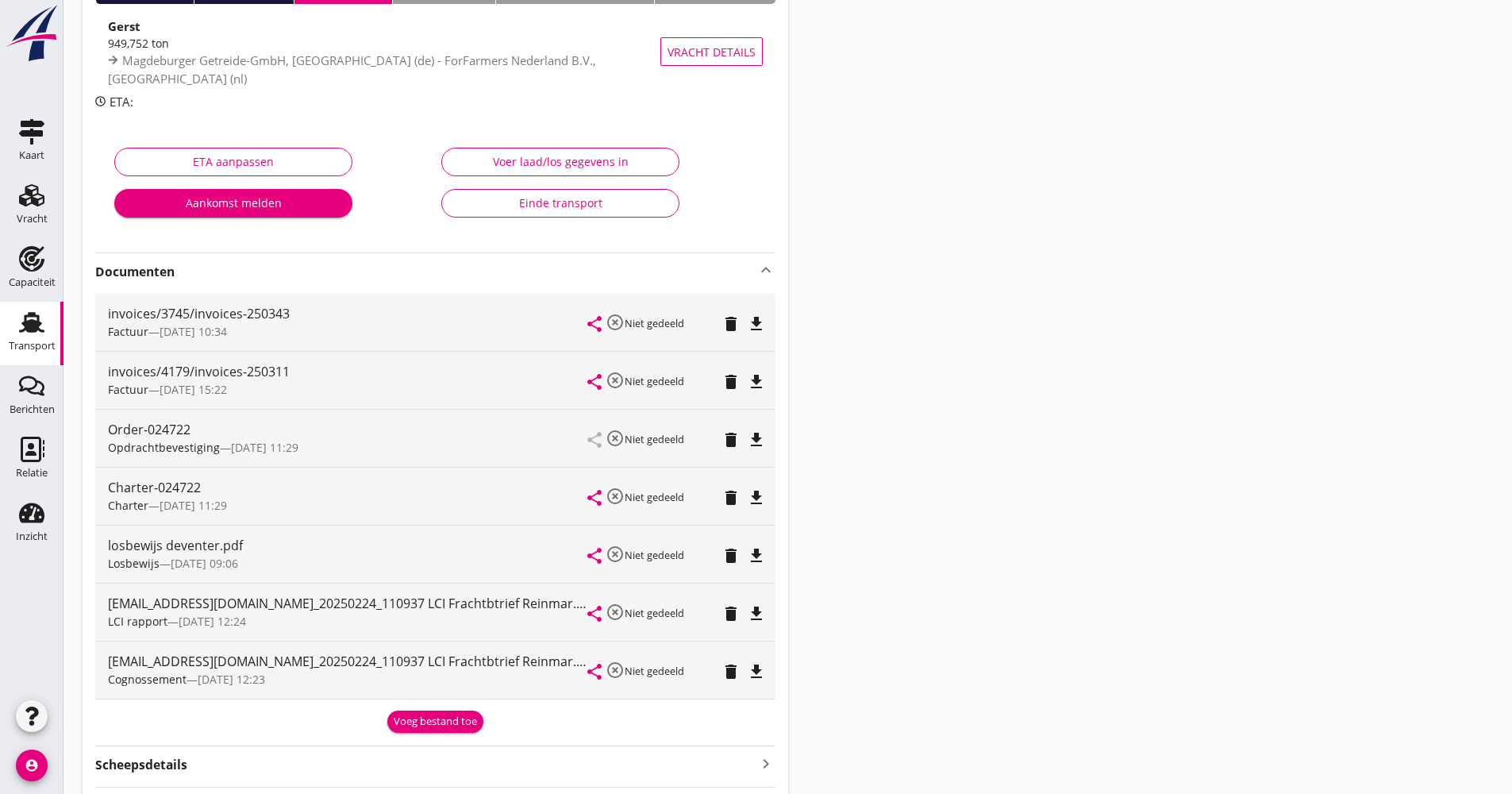
click at [766, 611] on div "file_download" at bounding box center [756, 614] width 22 height 19
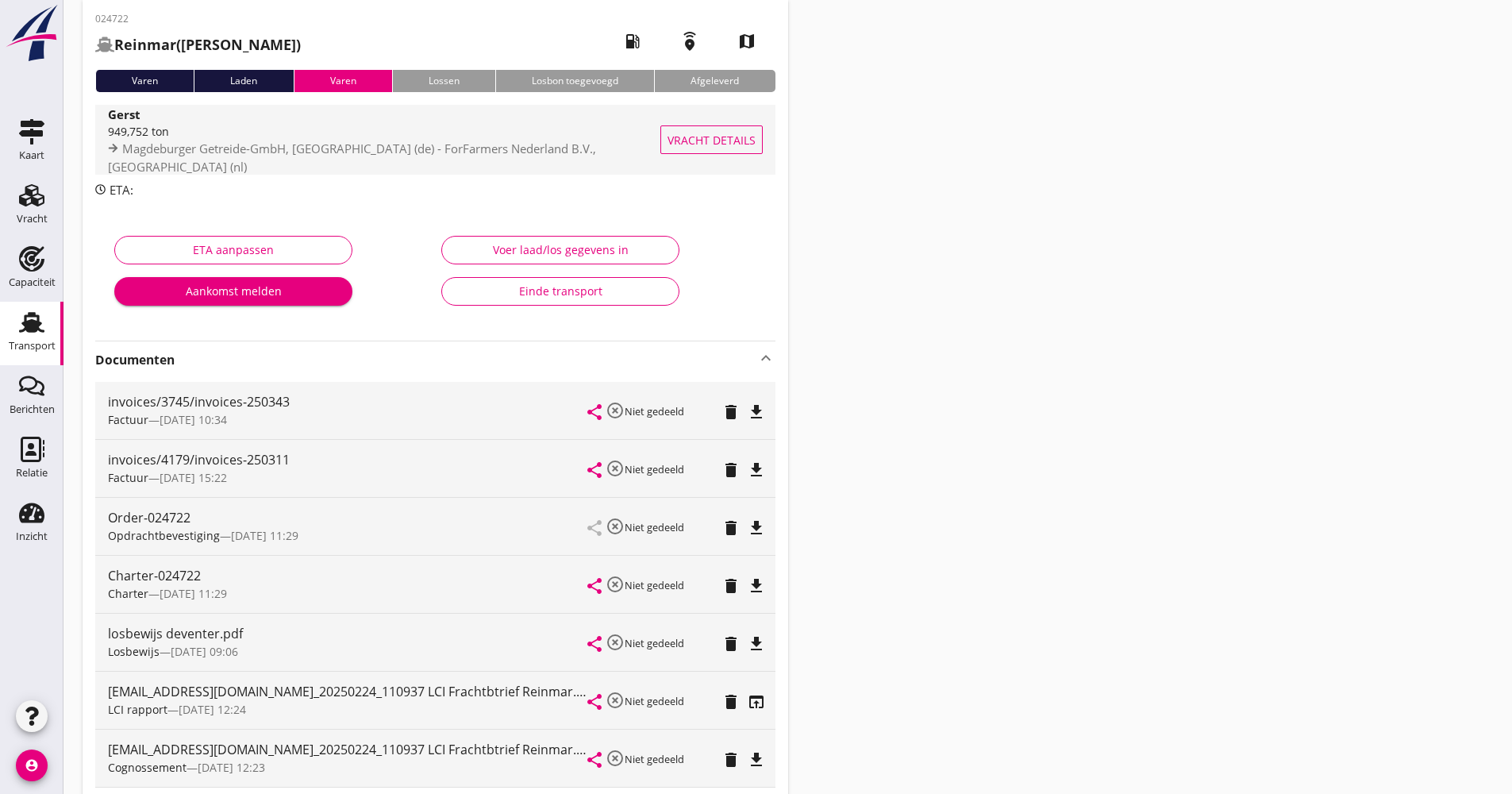
scroll to position [0, 0]
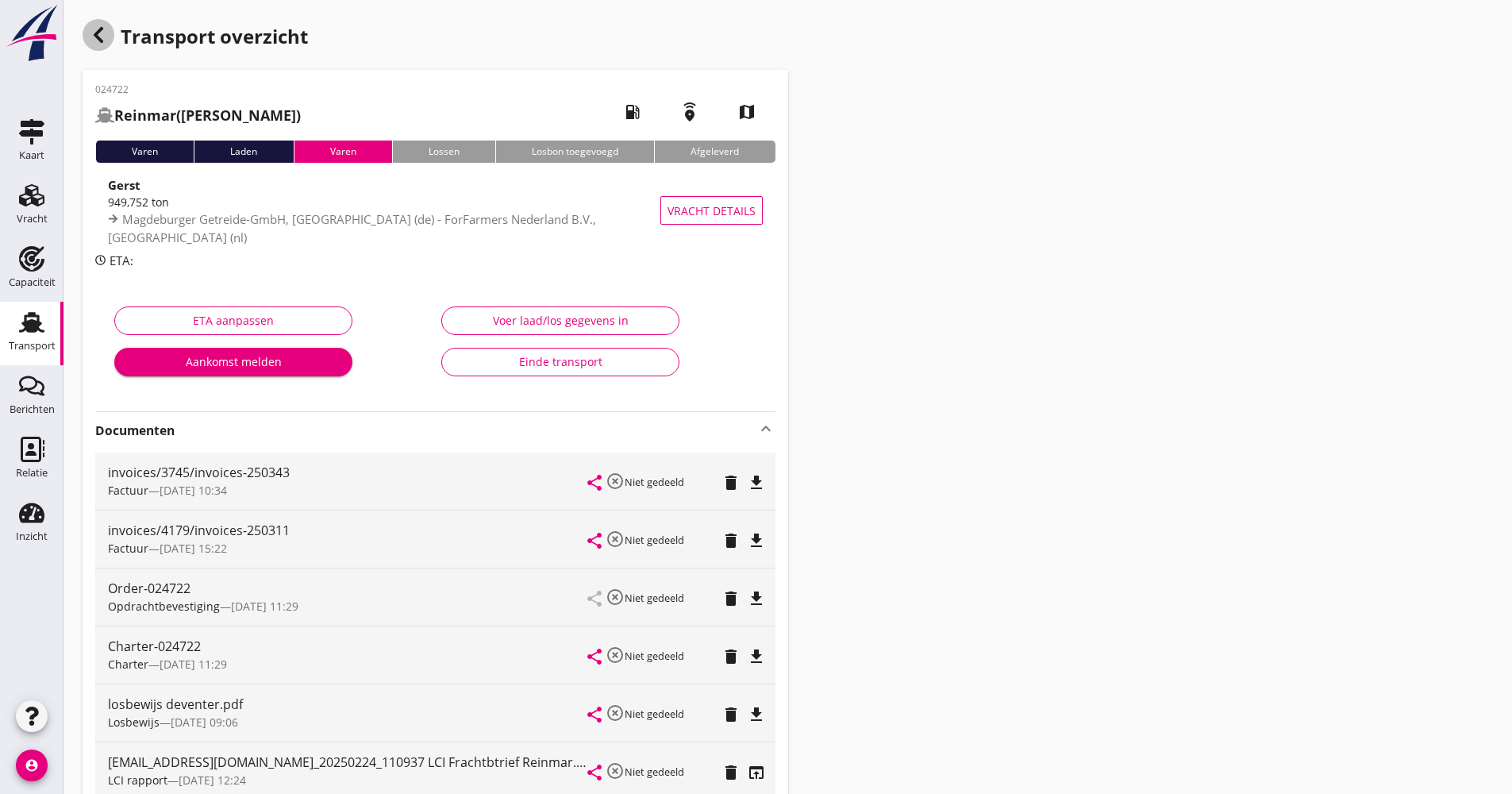
click at [109, 29] on div "button" at bounding box center [98, 34] width 31 height 31
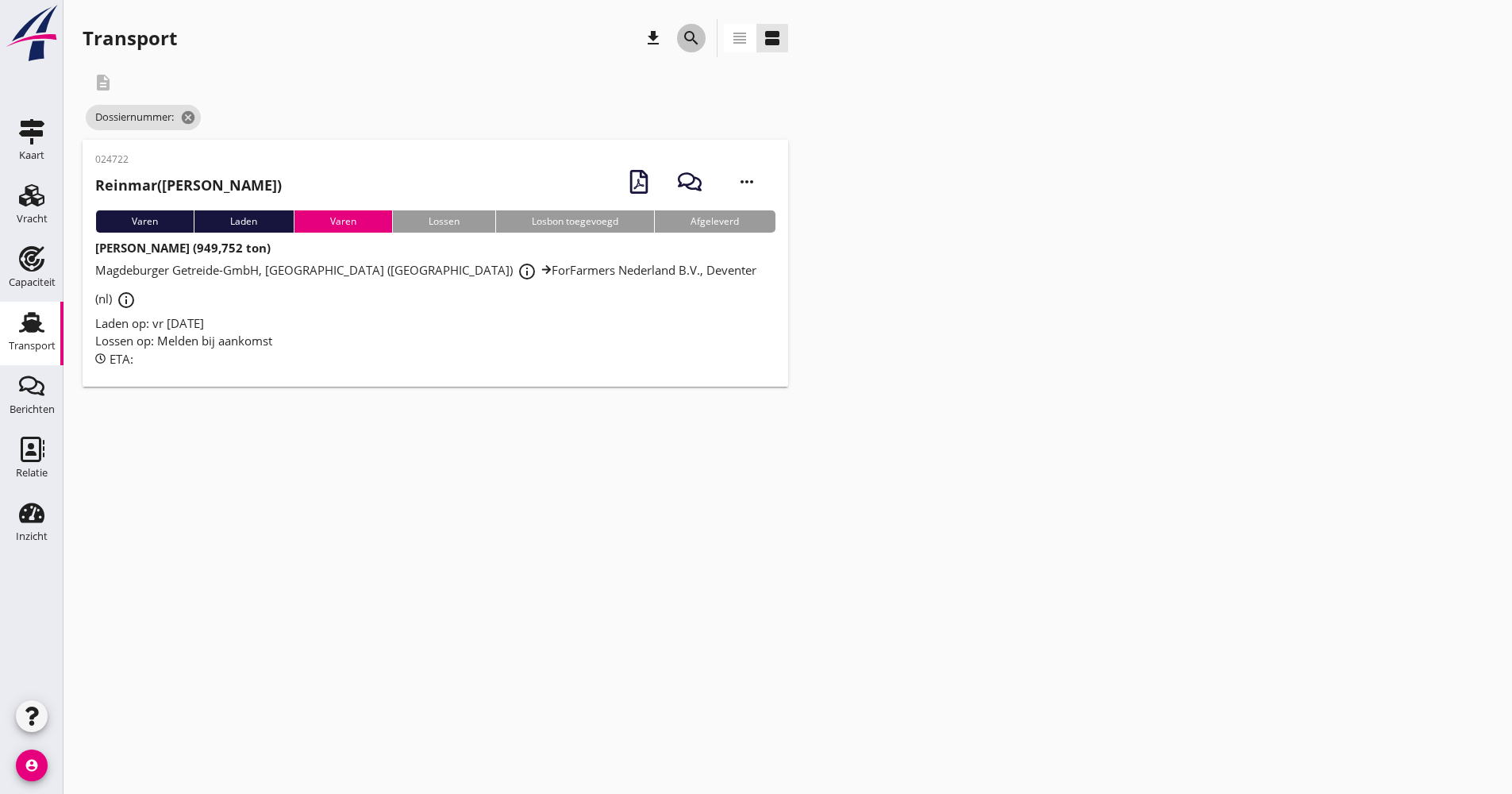
click at [691, 43] on icon "search" at bounding box center [692, 38] width 19 height 19
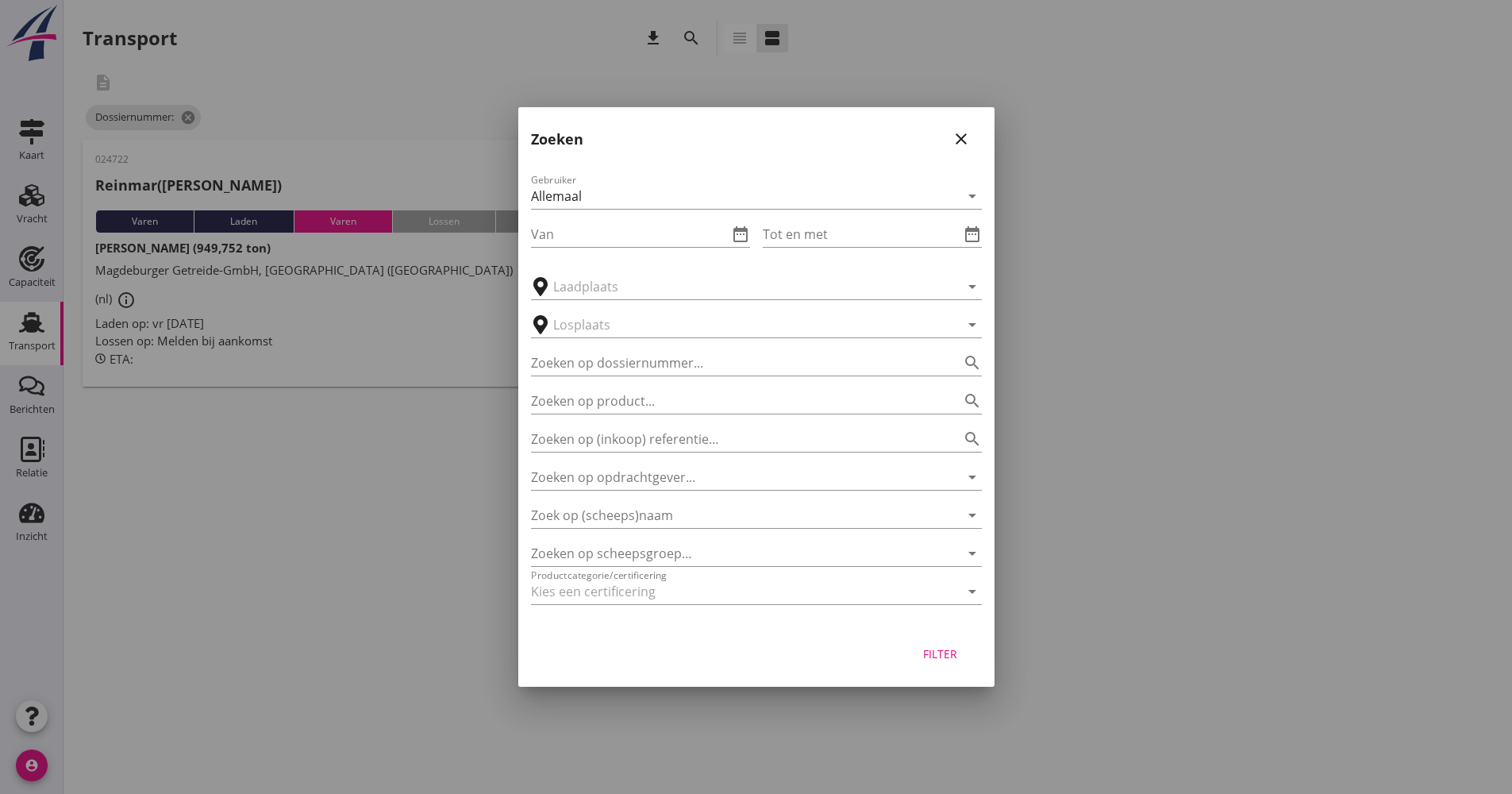
click at [1025, 273] on div at bounding box center [756, 397] width 1512 height 794
click at [966, 130] on icon "close" at bounding box center [961, 139] width 19 height 19
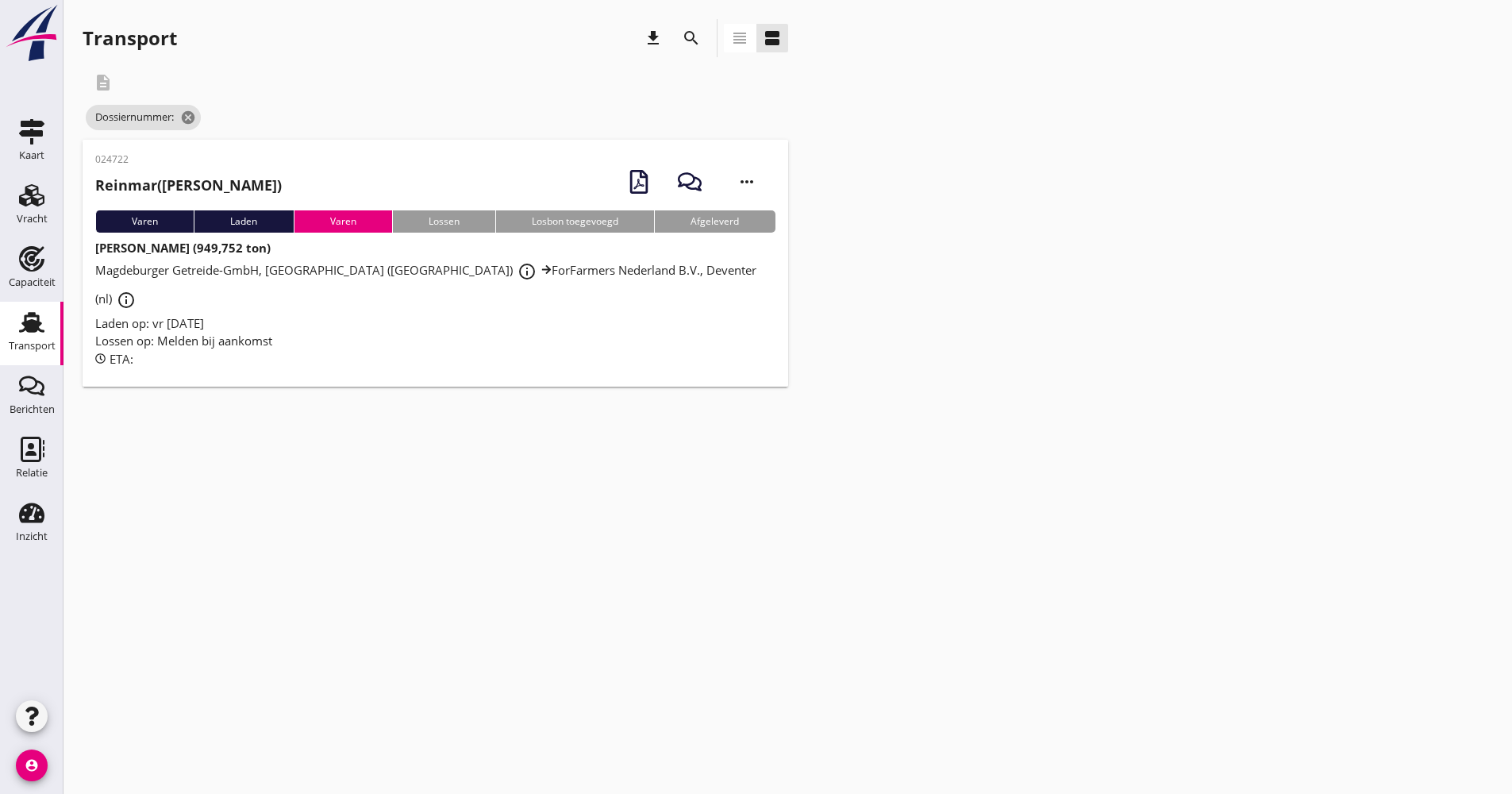
click at [693, 35] on icon "search" at bounding box center [692, 38] width 19 height 19
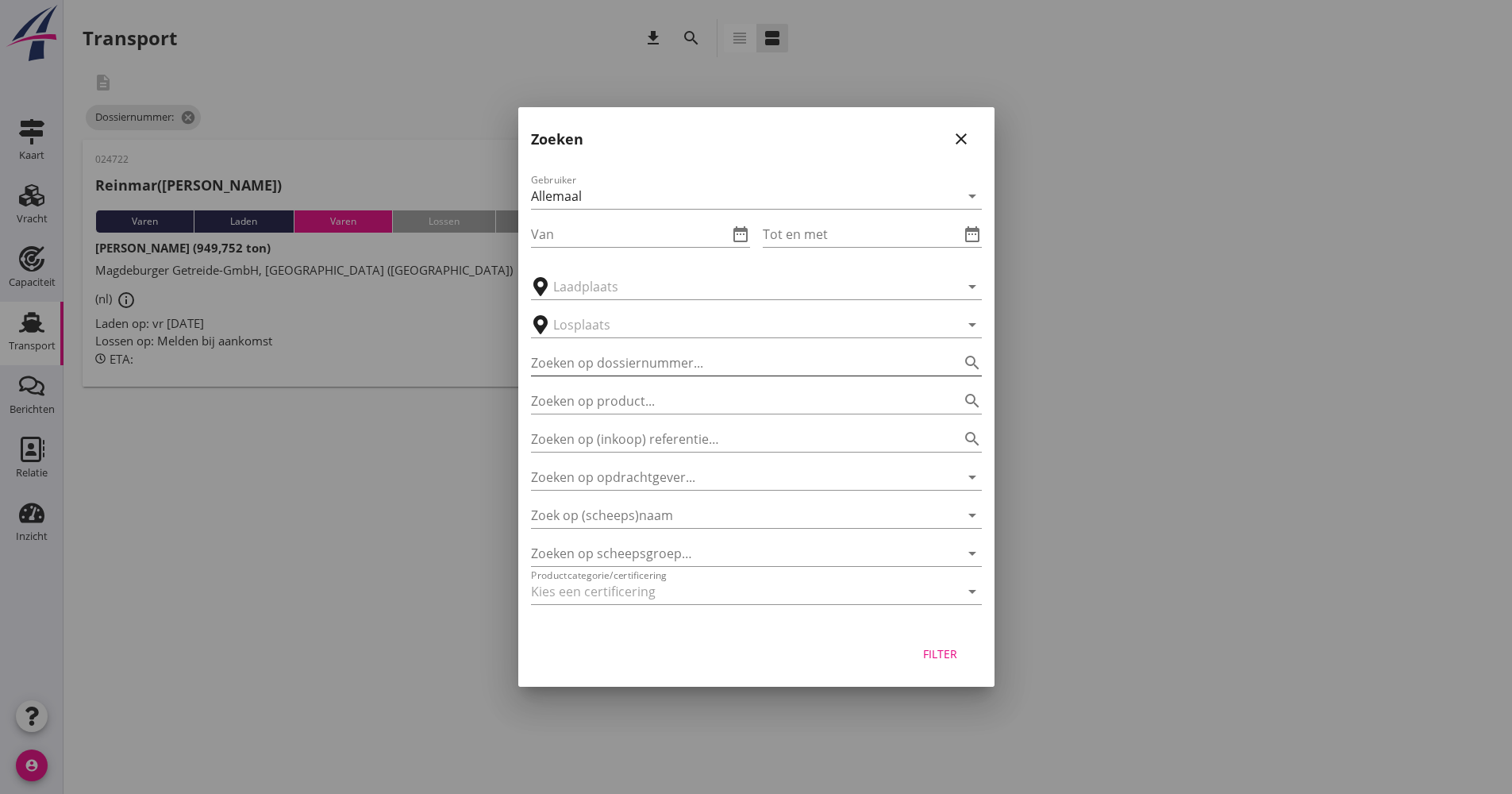
click at [647, 369] on input "Zoeken op dossiernummer..." at bounding box center [734, 362] width 407 height 26
type input "024737"
click at [929, 647] on div "Filter" at bounding box center [940, 653] width 45 height 16
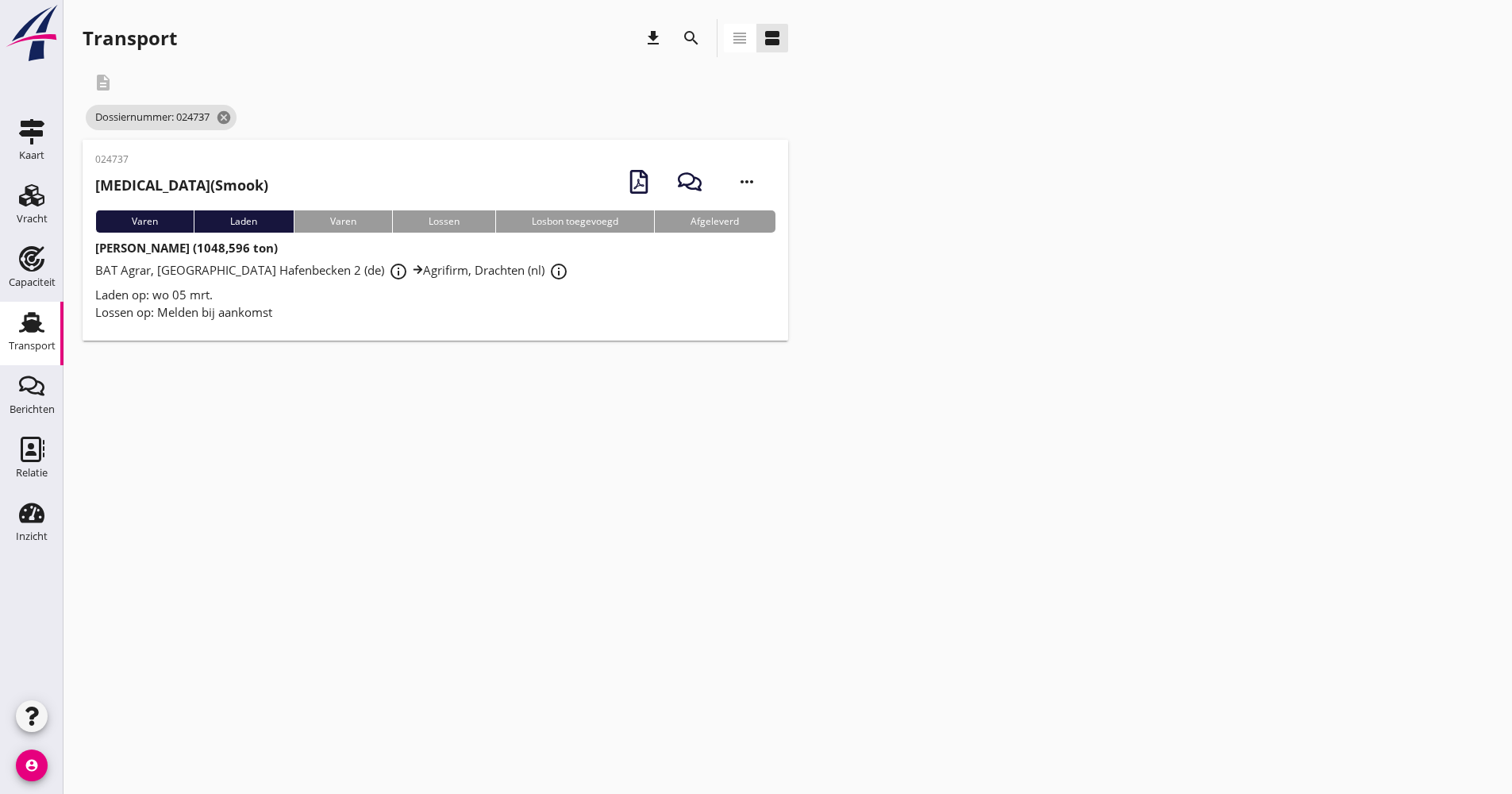
click at [550, 288] on div "Laden op: wo 05 mrt." at bounding box center [435, 295] width 680 height 18
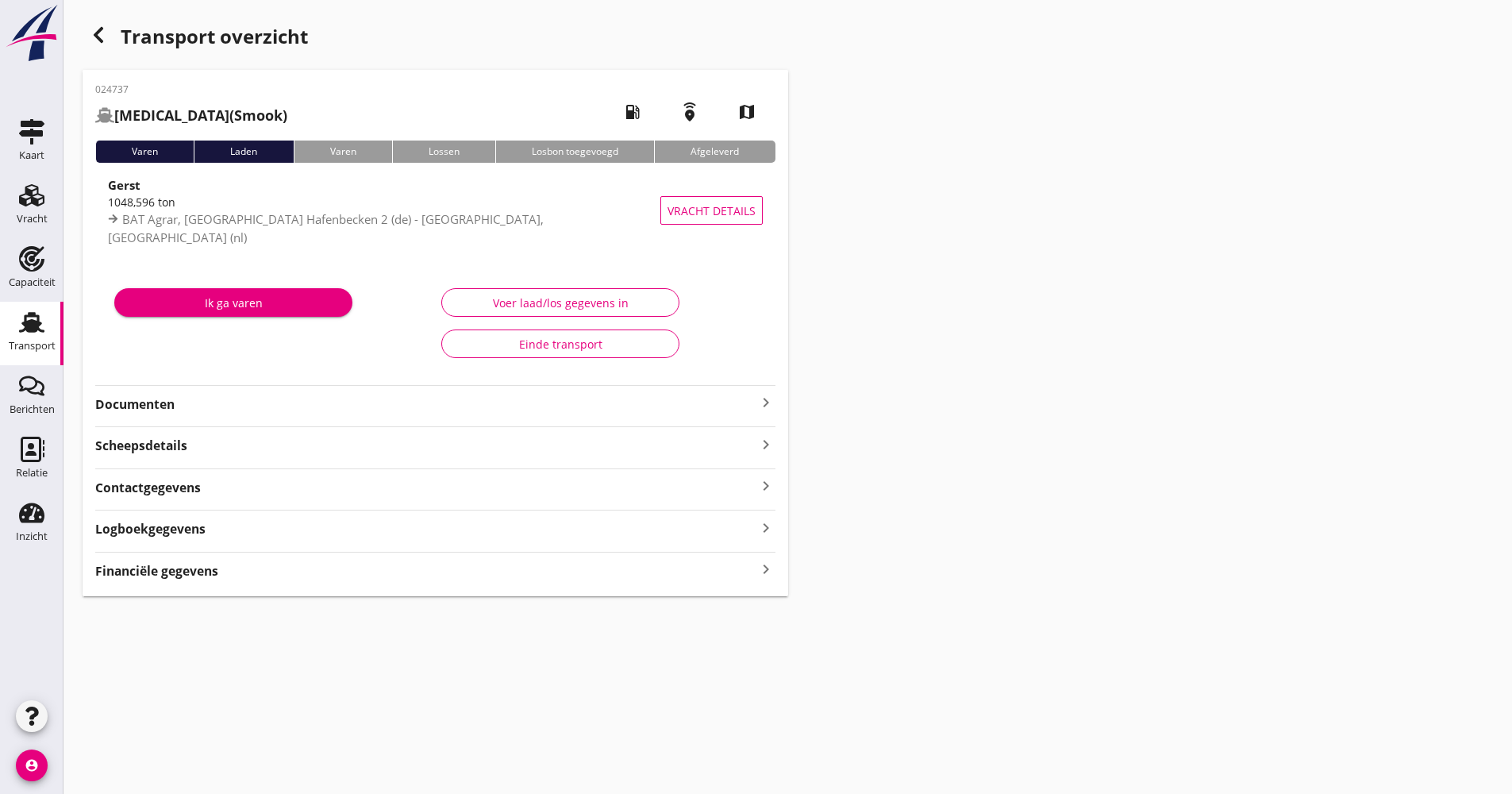
click at [171, 418] on div "024737 [MEDICAL_DATA] ([PERSON_NAME]) local_gas_station emergency_share map Var…" at bounding box center [435, 333] width 706 height 526
click at [174, 415] on div "024737 [MEDICAL_DATA] ([PERSON_NAME]) local_gas_station emergency_share map Var…" at bounding box center [435, 333] width 706 height 526
click at [180, 410] on strong "Documenten" at bounding box center [426, 404] width 661 height 18
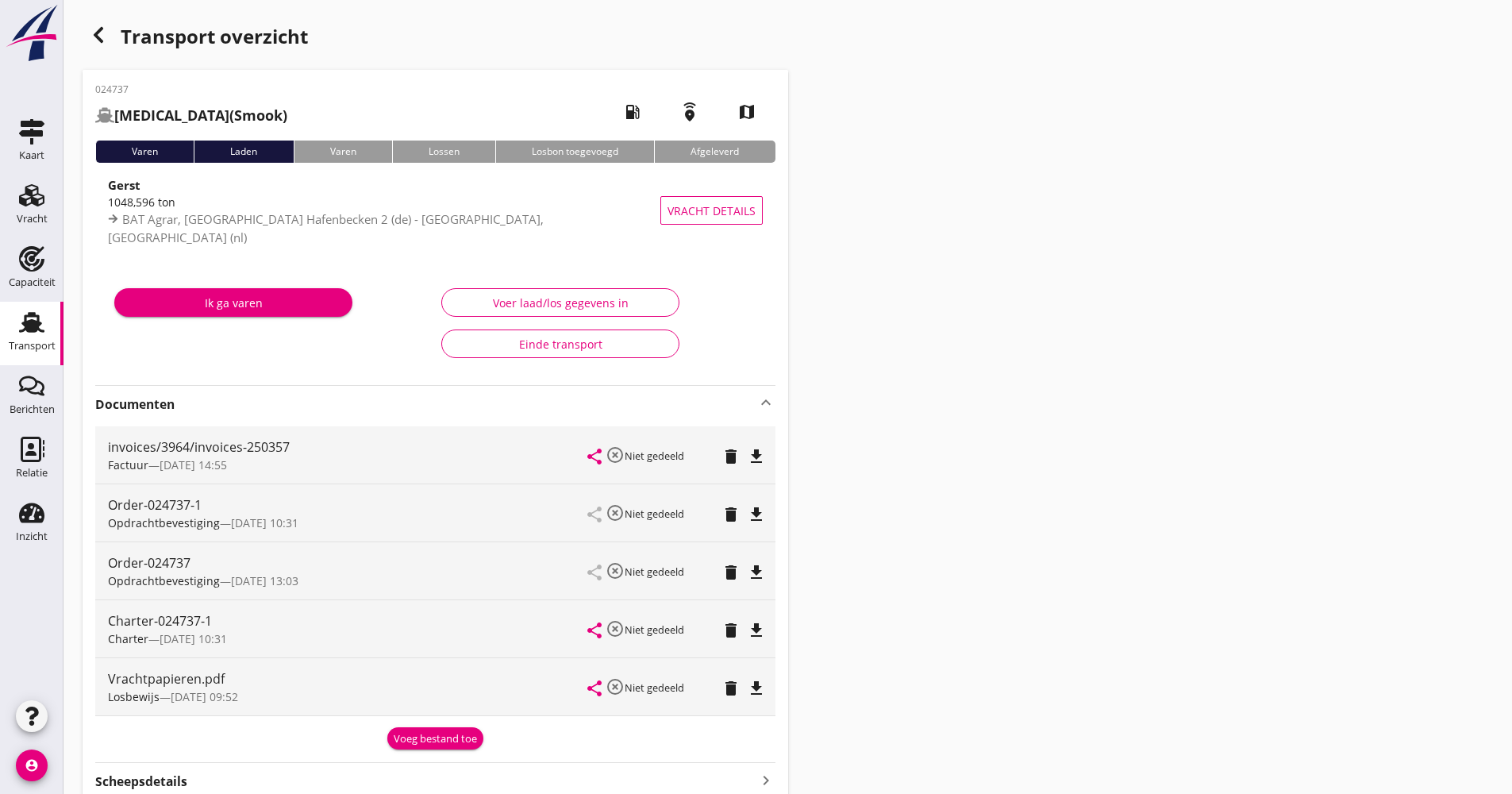
click at [192, 407] on strong "Documenten" at bounding box center [426, 404] width 661 height 18
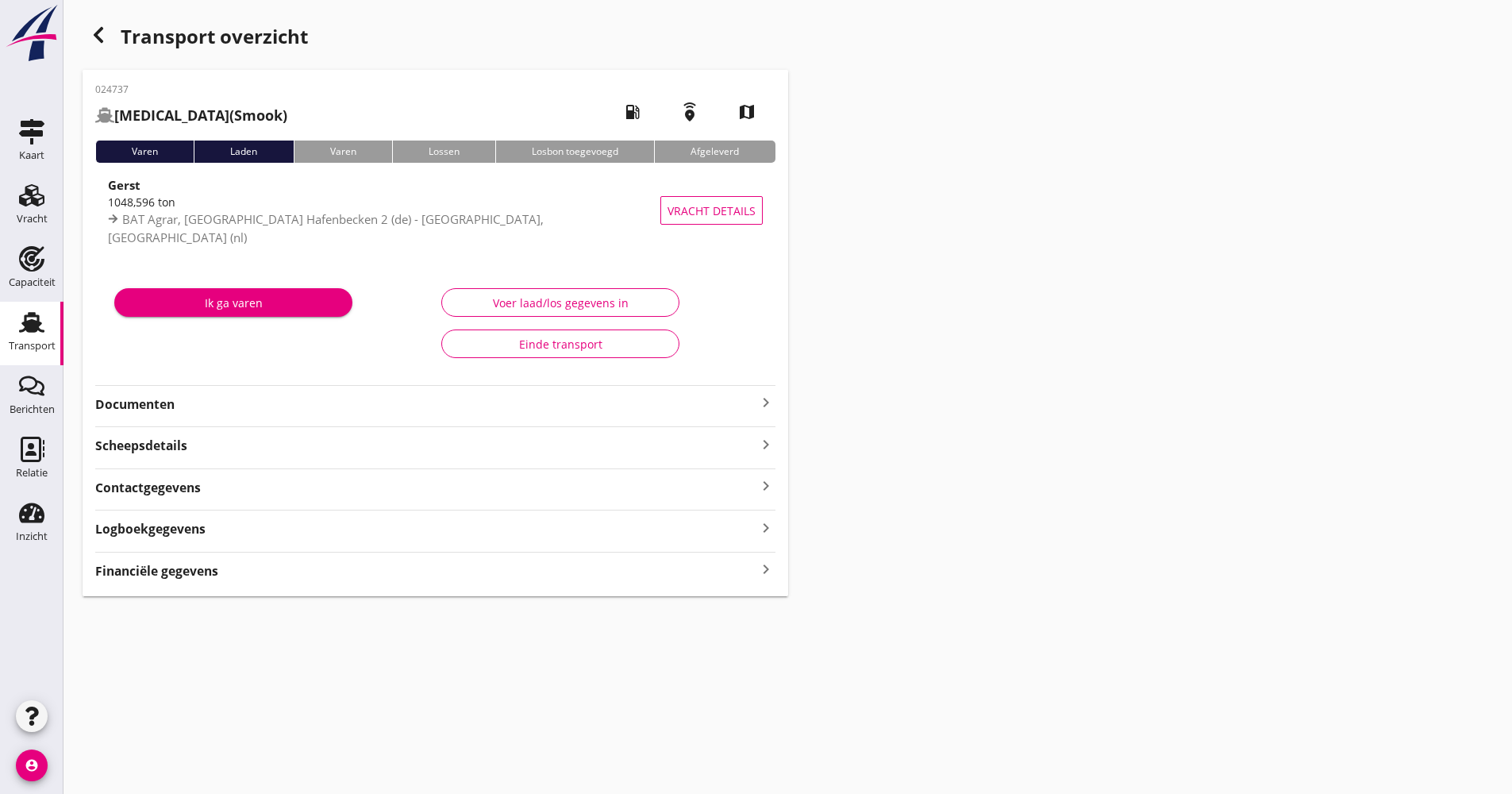
click at [91, 31] on icon "button" at bounding box center [98, 35] width 19 height 19
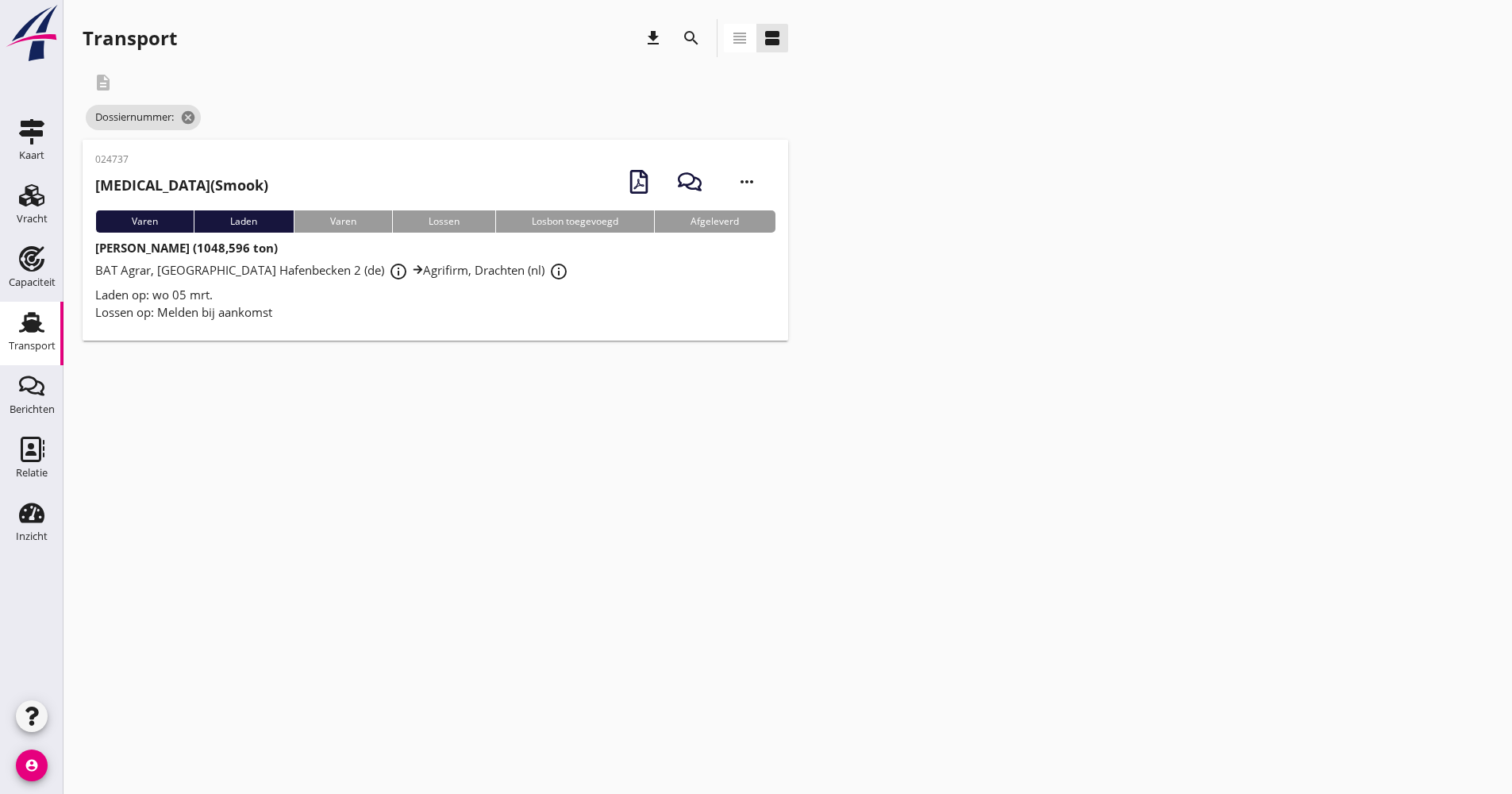
click at [697, 32] on icon "search" at bounding box center [692, 38] width 19 height 19
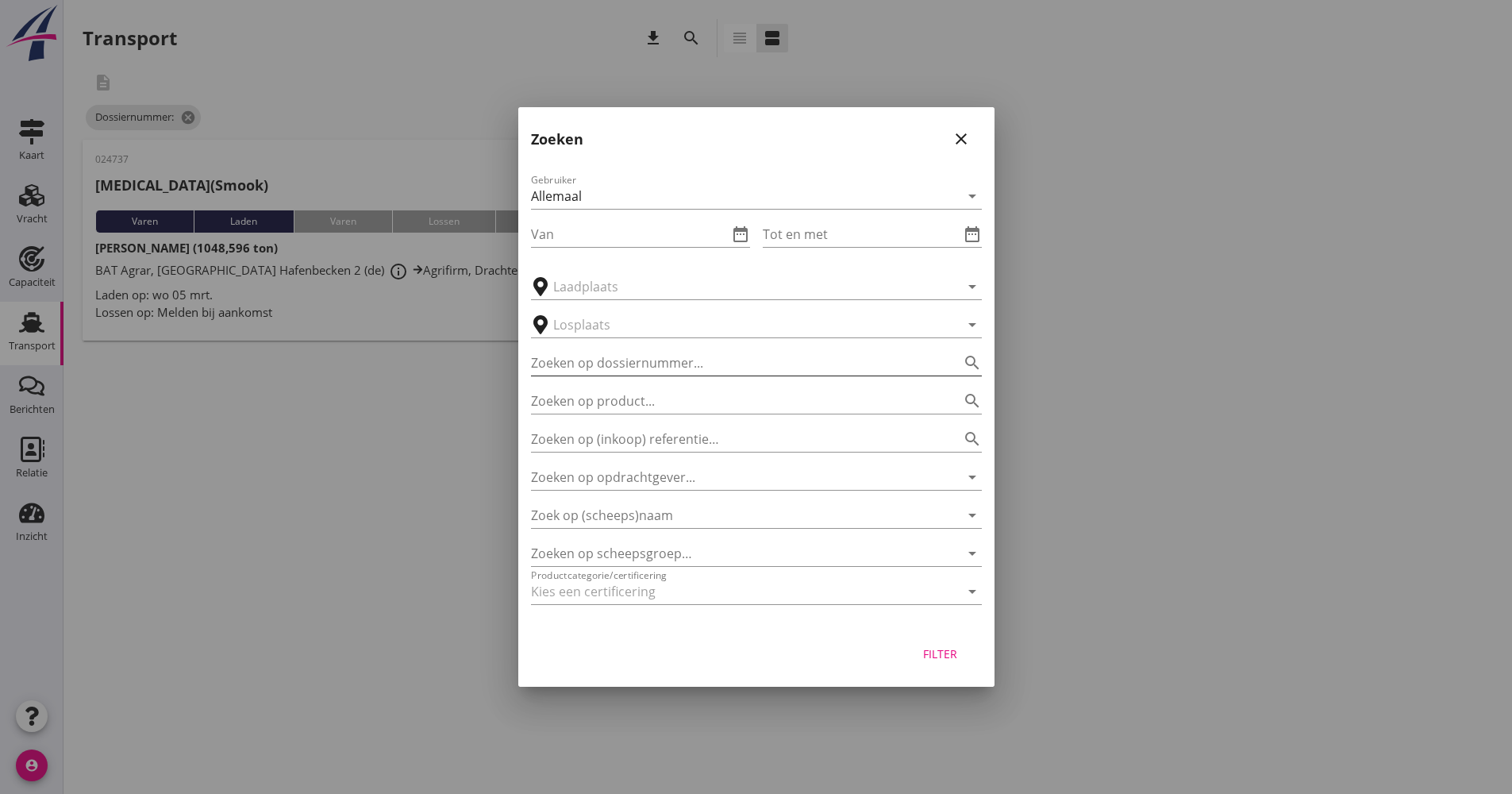
click at [632, 358] on input "Zoeken op dossiernummer..." at bounding box center [734, 362] width 407 height 26
click at [945, 645] on div "Filter" at bounding box center [940, 653] width 45 height 16
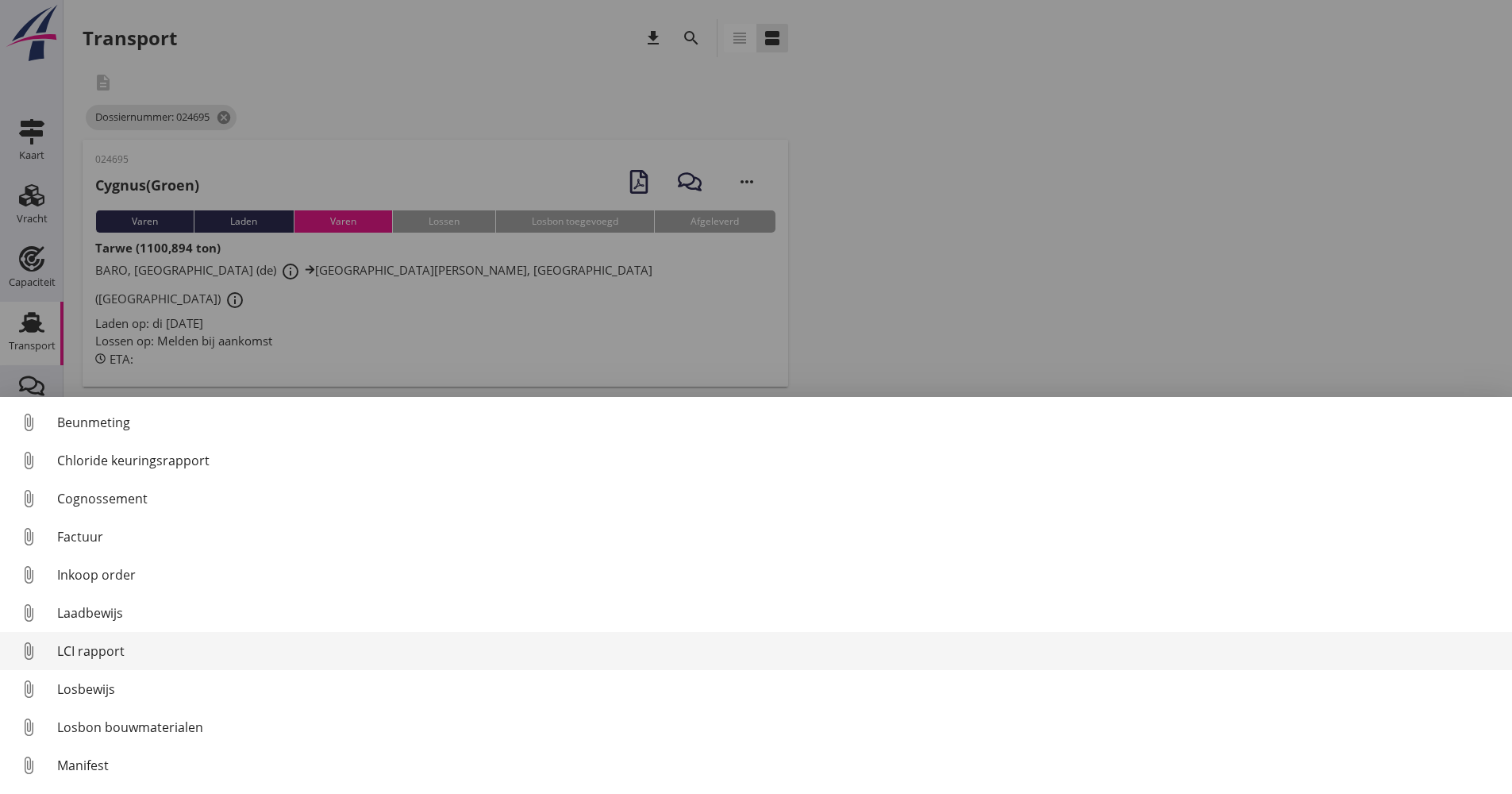
click at [99, 660] on div "LCI rapport" at bounding box center [778, 651] width 1442 height 19
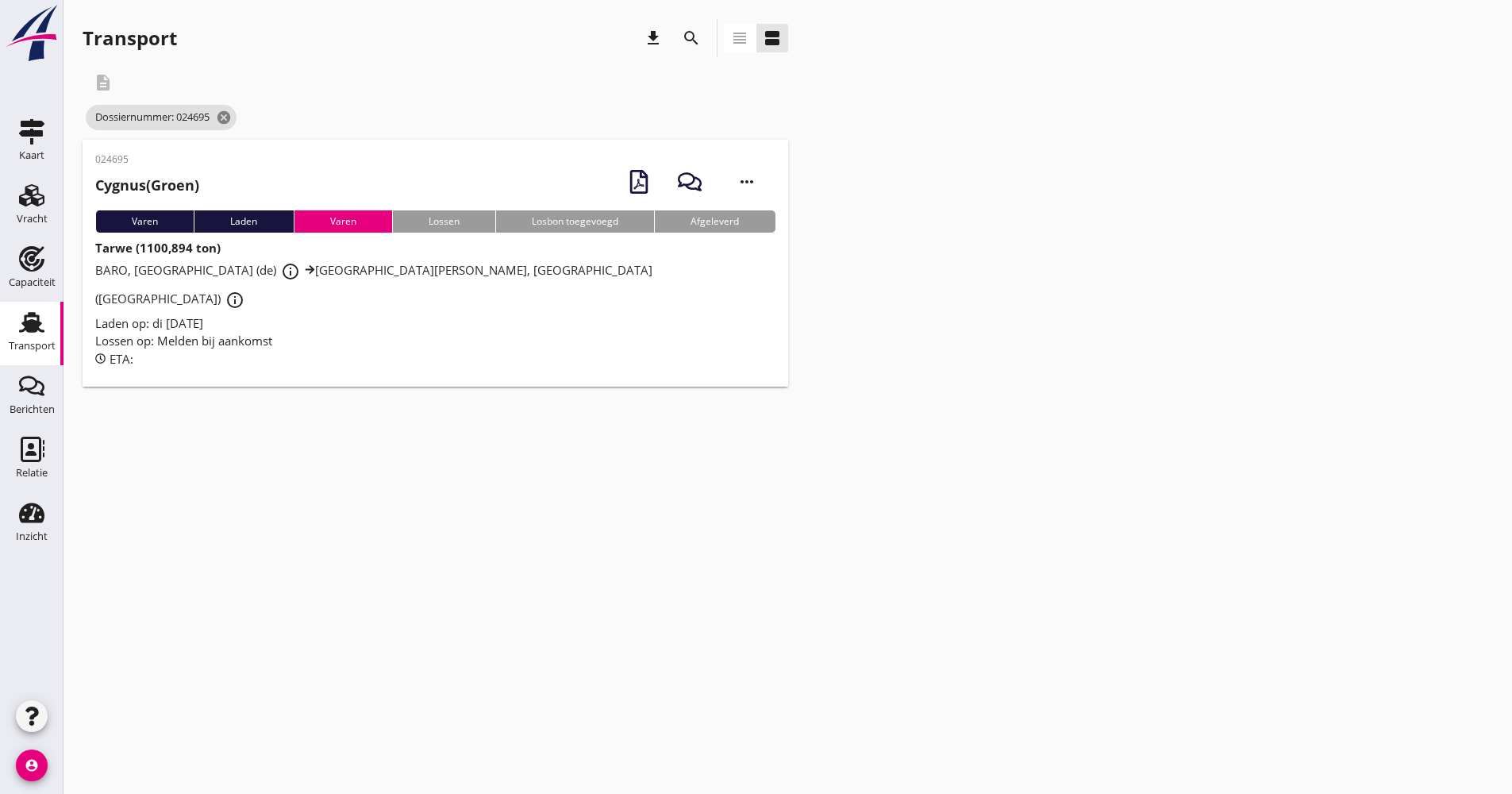
click at [678, 38] on div "search" at bounding box center [692, 38] width 29 height 19
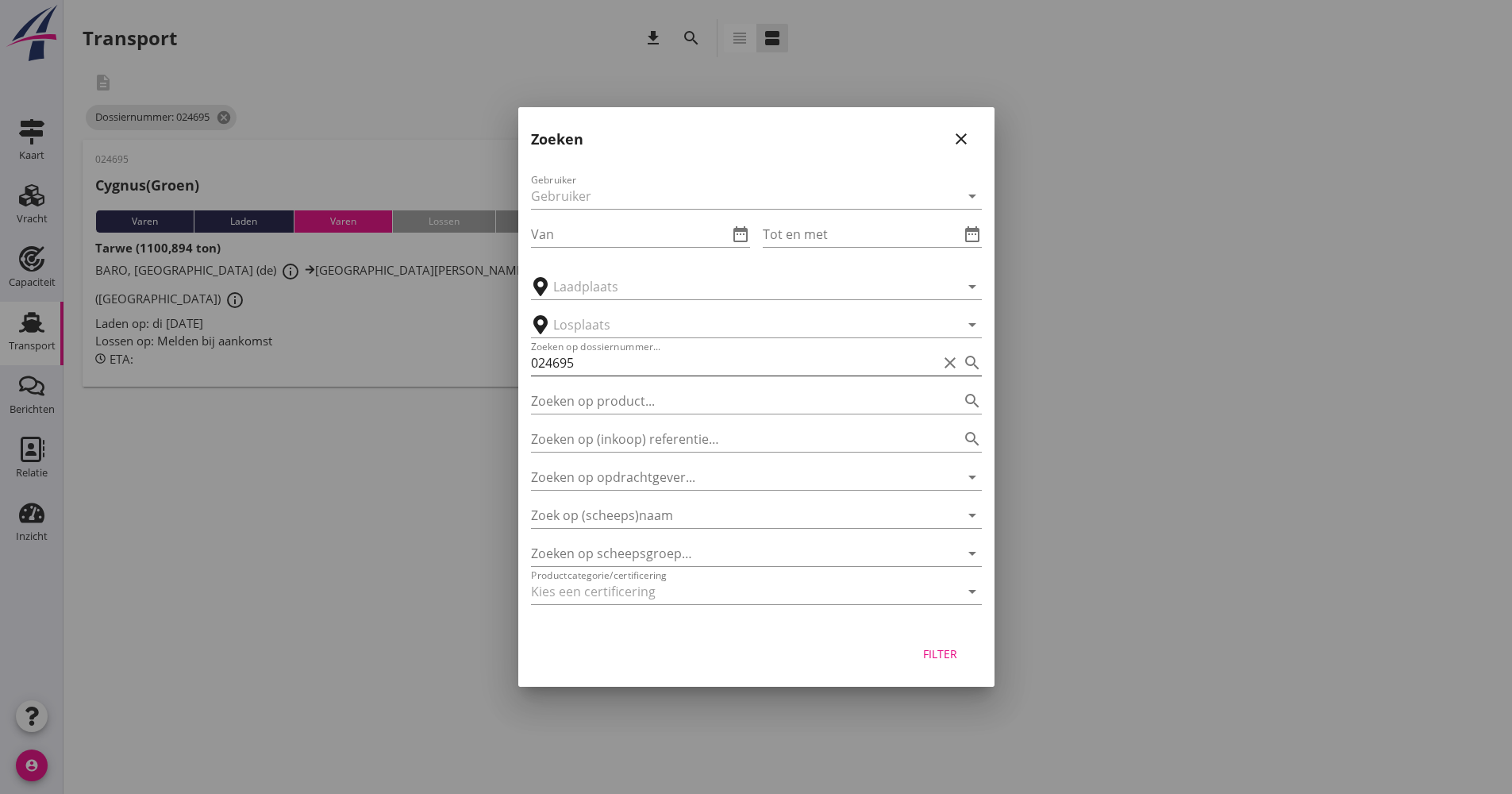
click at [609, 361] on input "024695" at bounding box center [734, 362] width 407 height 26
type input "024696"
click at [940, 650] on div "Filter" at bounding box center [940, 653] width 45 height 16
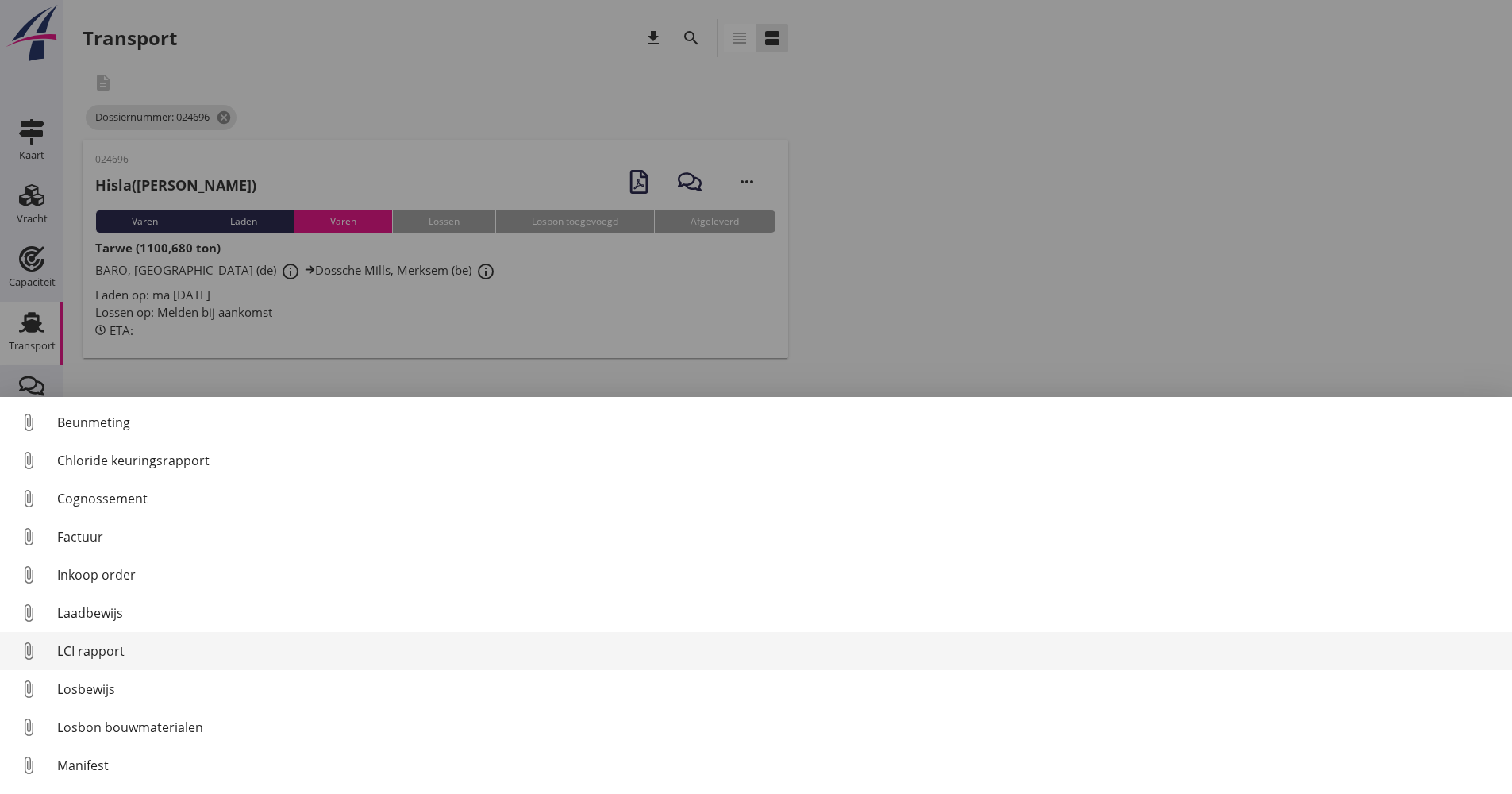
click at [125, 649] on div "LCI rapport" at bounding box center [778, 651] width 1442 height 19
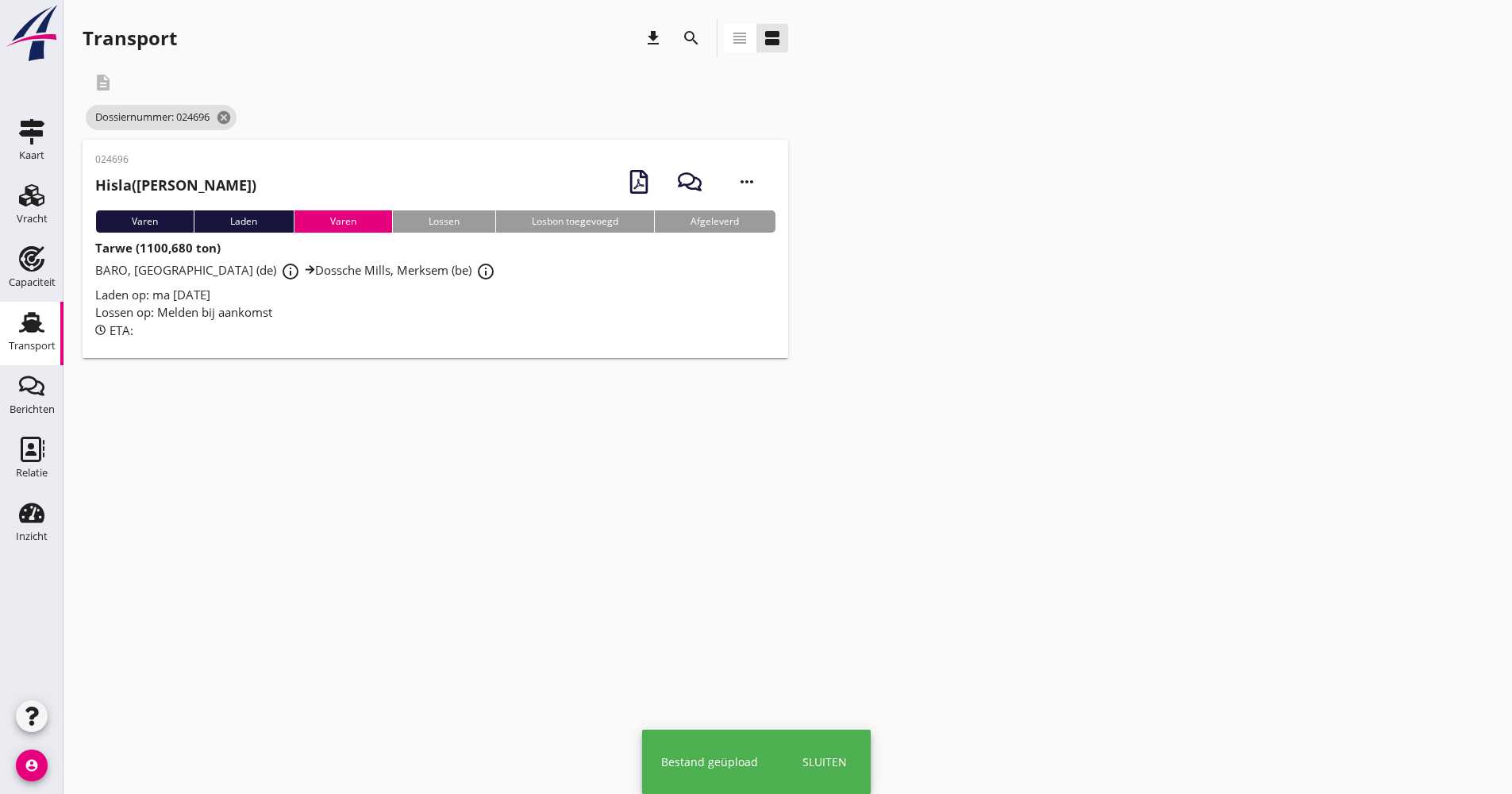
click at [373, 319] on div "Lossen op: Melden bij aankomst" at bounding box center [435, 312] width 680 height 18
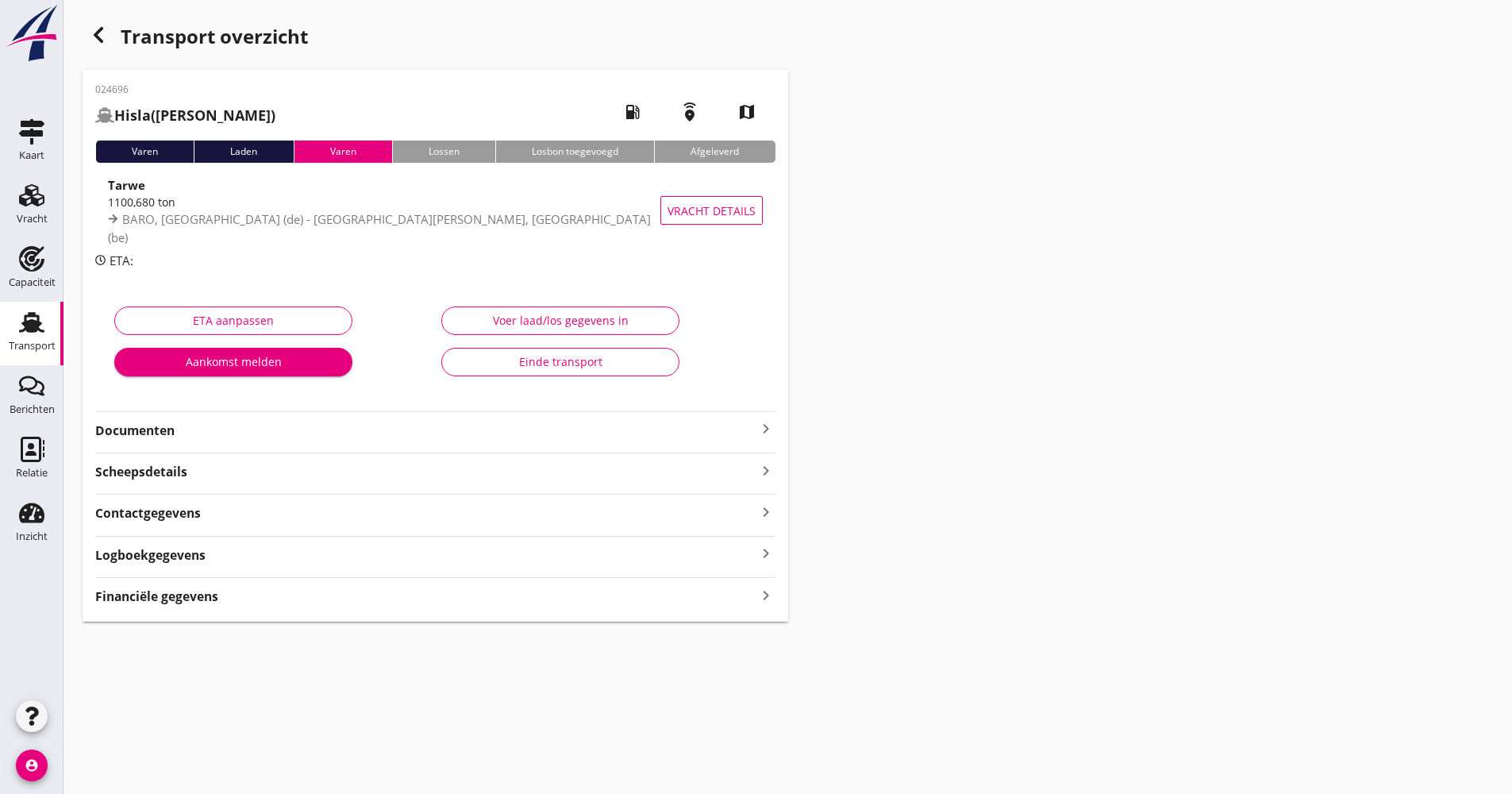
click at [252, 421] on strong "Documenten" at bounding box center [426, 430] width 661 height 18
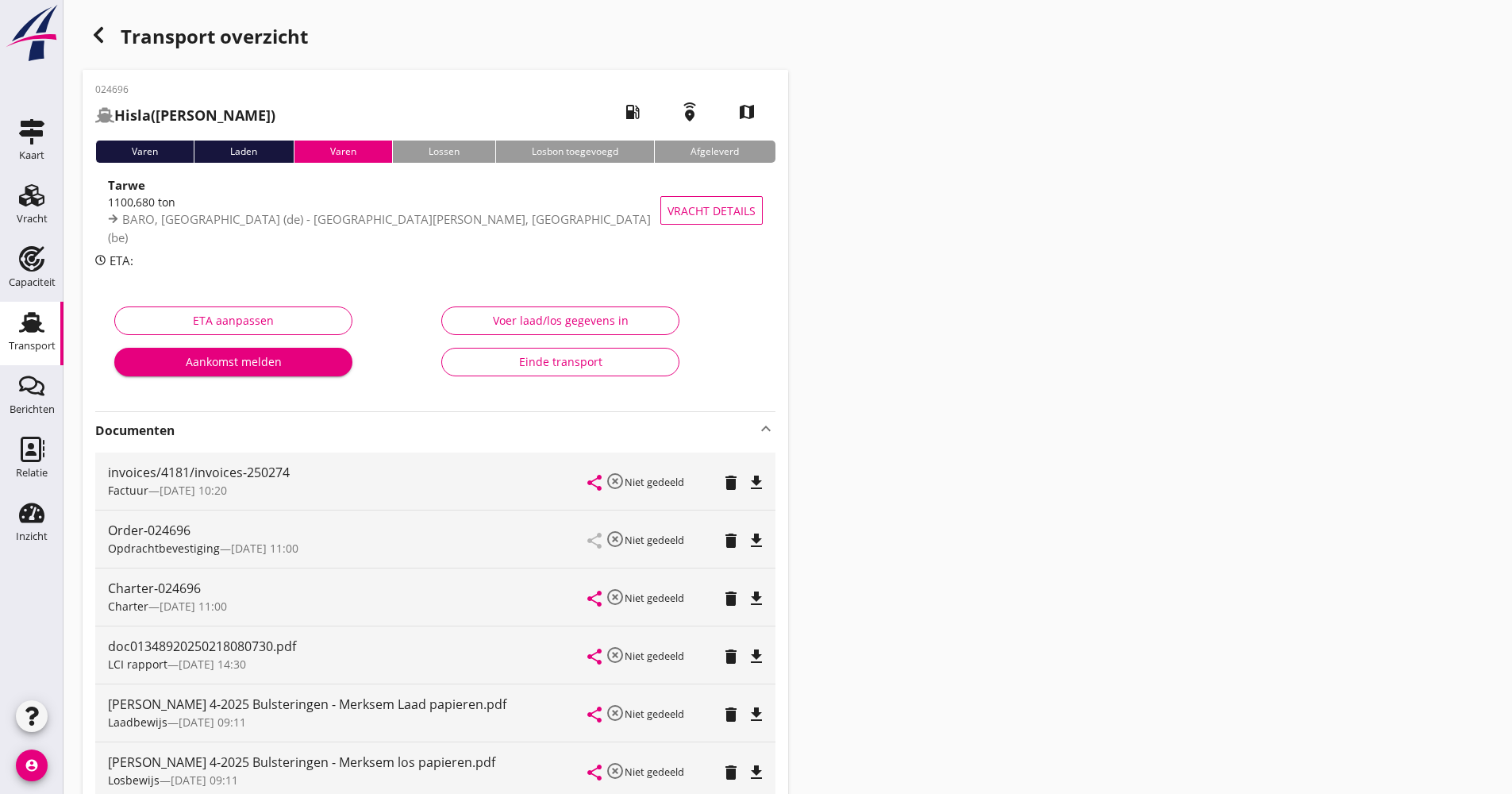
click at [251, 427] on strong "Documenten" at bounding box center [426, 430] width 661 height 18
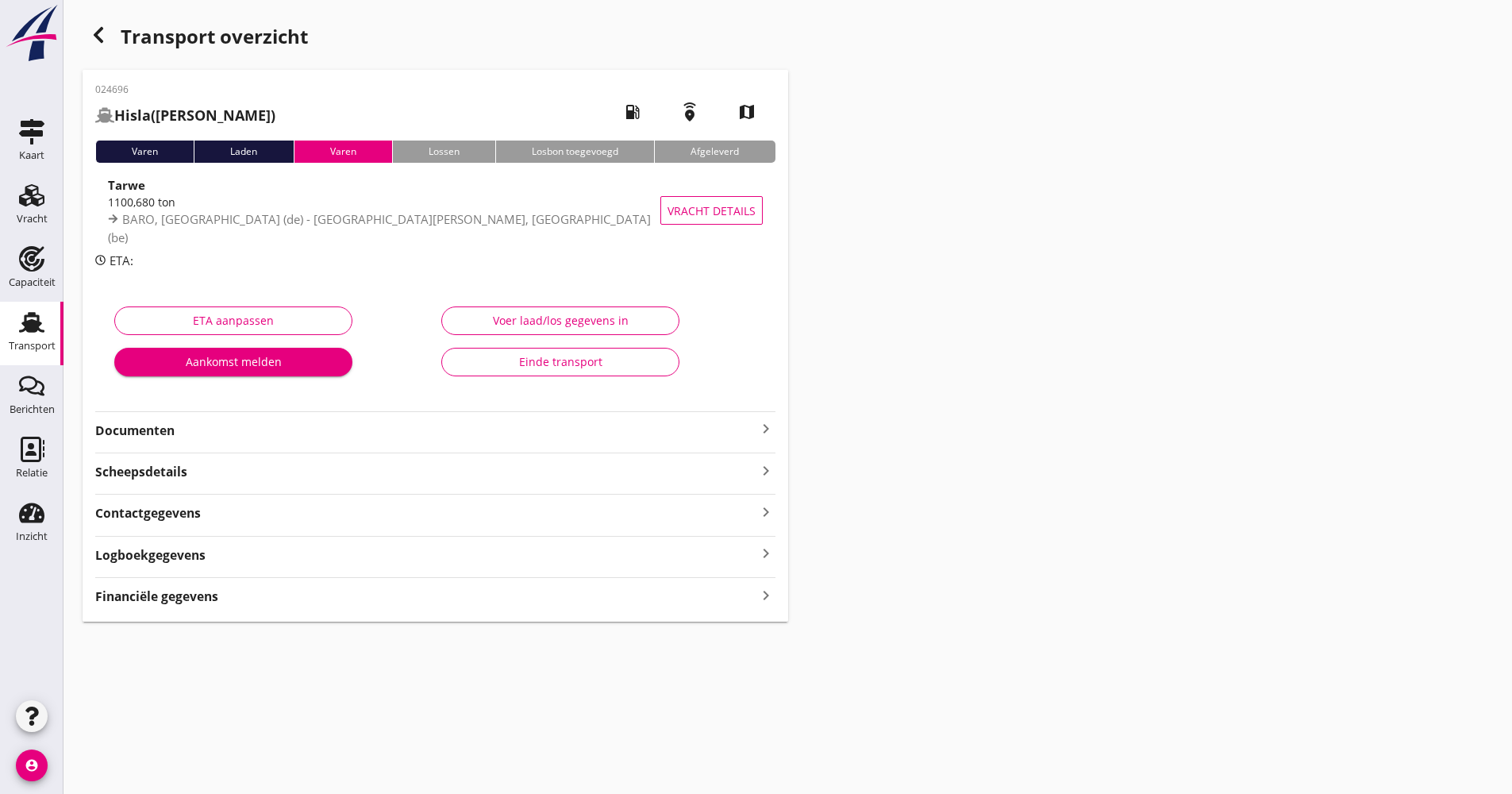
drag, startPoint x: 114, startPoint y: 38, endPoint x: 92, endPoint y: 32, distance: 22.8
click at [113, 38] on div "Transport overzicht" at bounding box center [435, 38] width 706 height 38
click at [89, 30] on icon "button" at bounding box center [98, 35] width 19 height 19
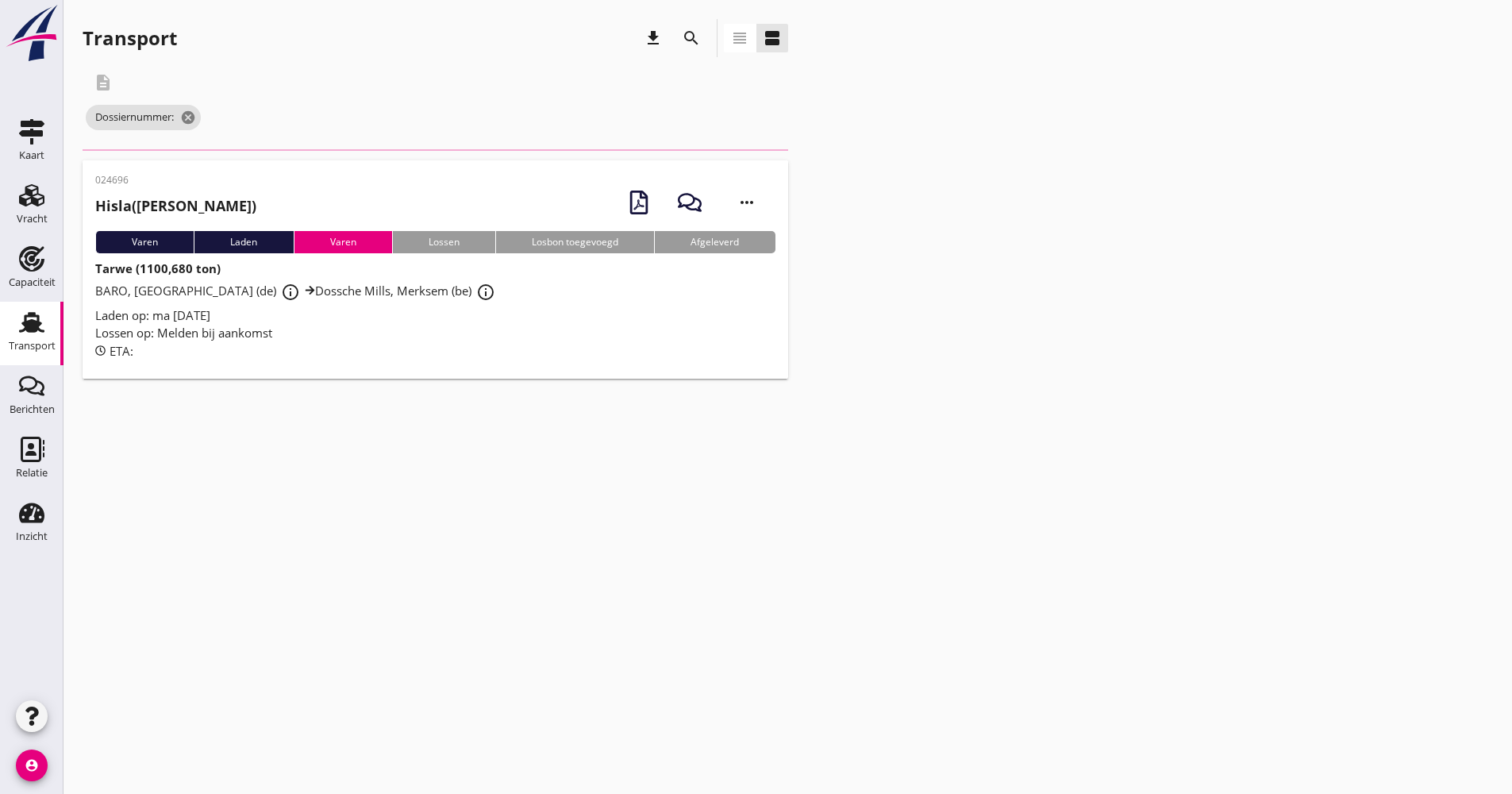
click at [696, 50] on button "search" at bounding box center [692, 38] width 29 height 29
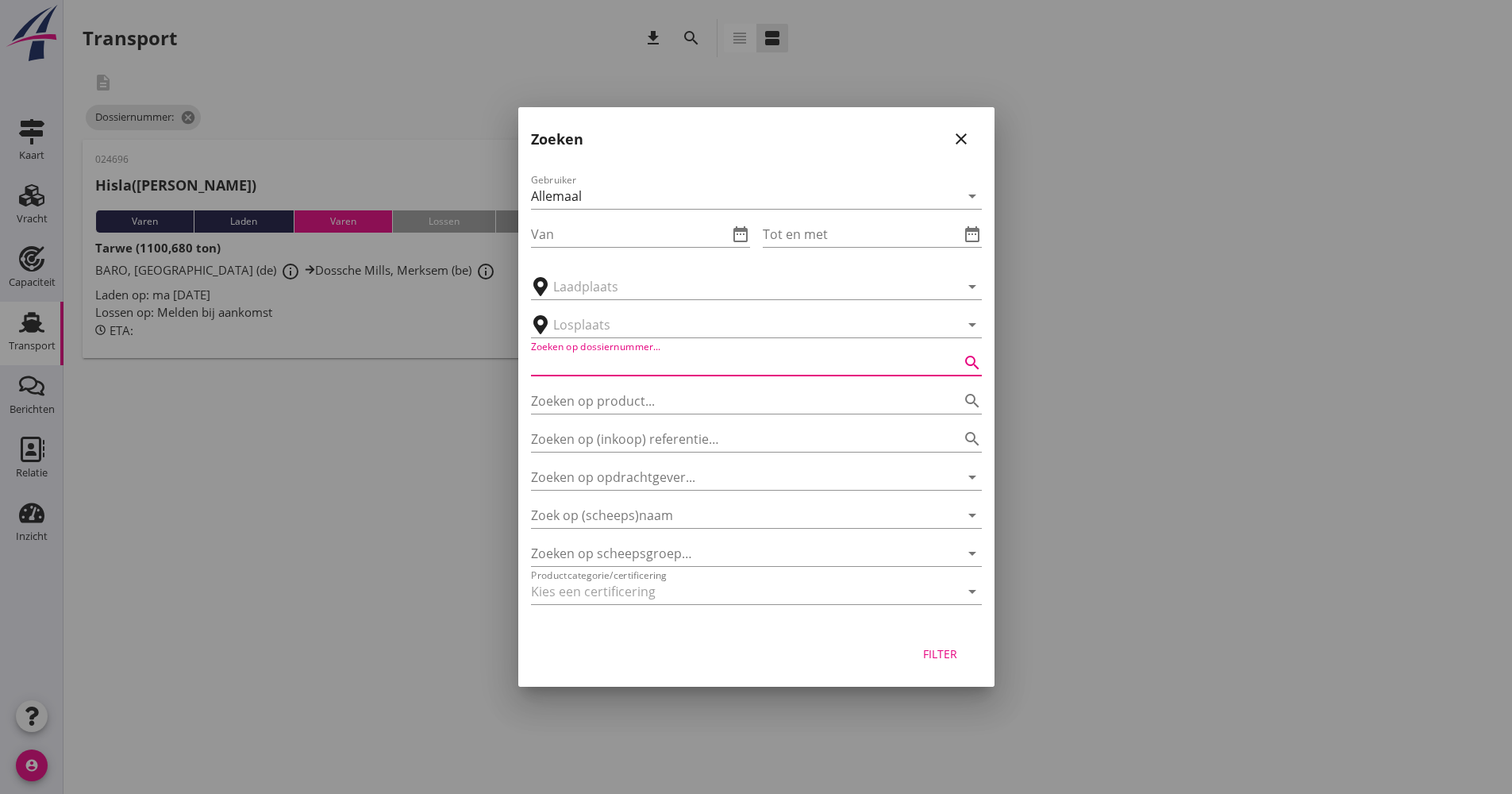
click at [676, 364] on input "Zoeken op dossiernummer..." at bounding box center [734, 362] width 407 height 26
type input "024738"
click at [923, 645] on button "Filter" at bounding box center [940, 654] width 70 height 29
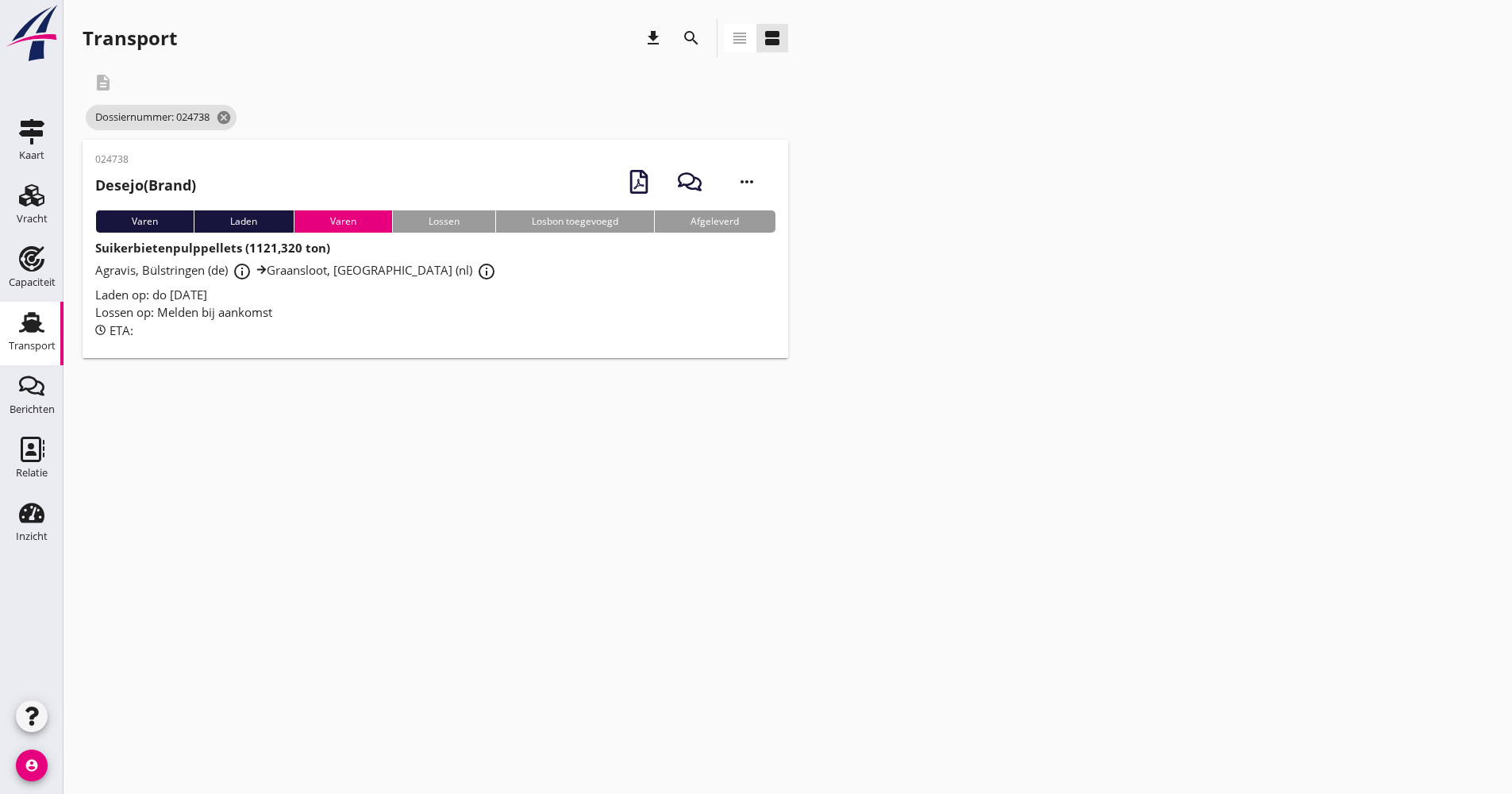
click at [316, 336] on div "ETA:" at bounding box center [435, 330] width 680 height 18
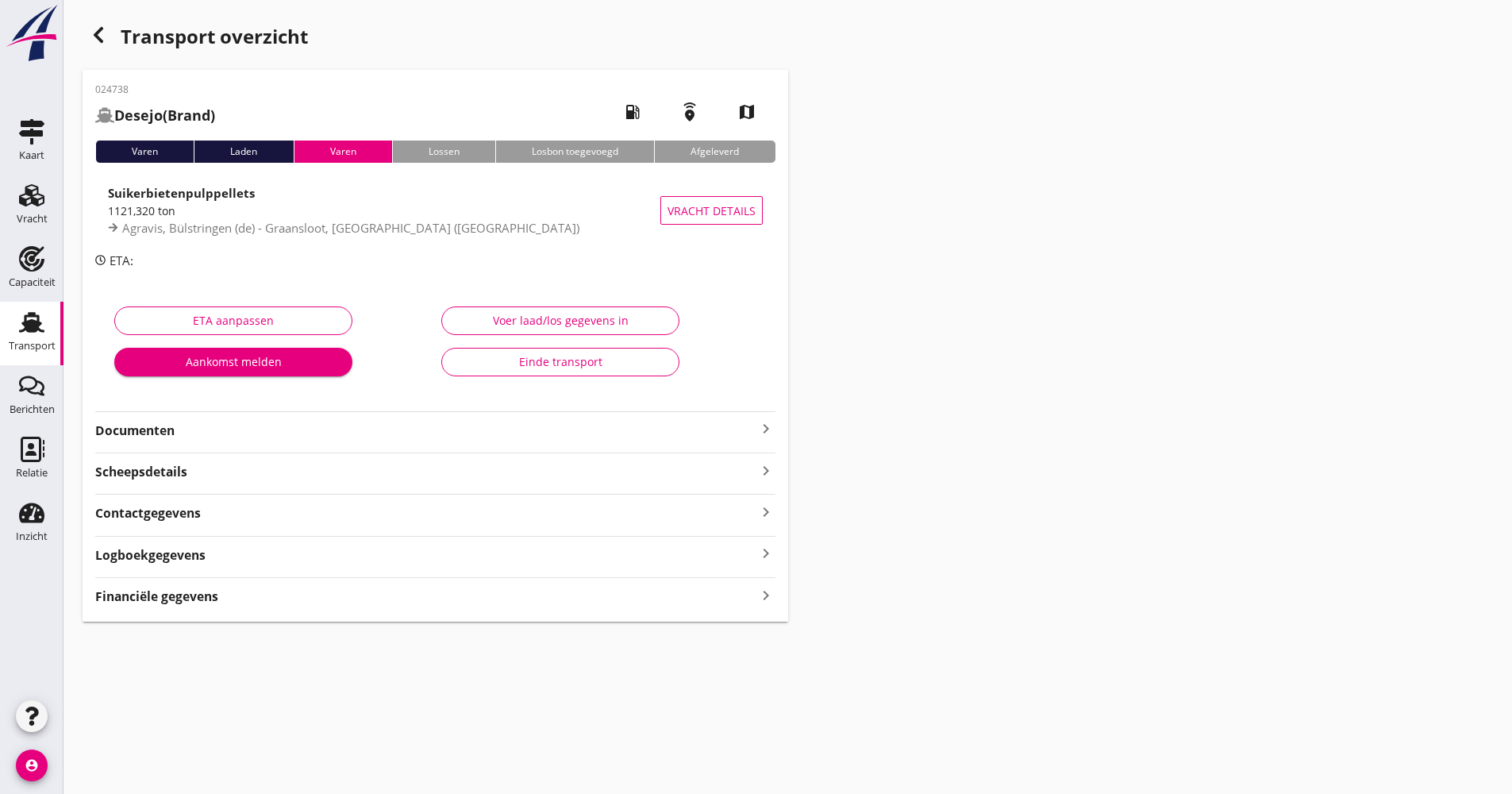
click at [226, 417] on div "Documenten keyboard_arrow_right" at bounding box center [435, 426] width 680 height 29
click at [223, 421] on strong "Documenten" at bounding box center [426, 430] width 661 height 18
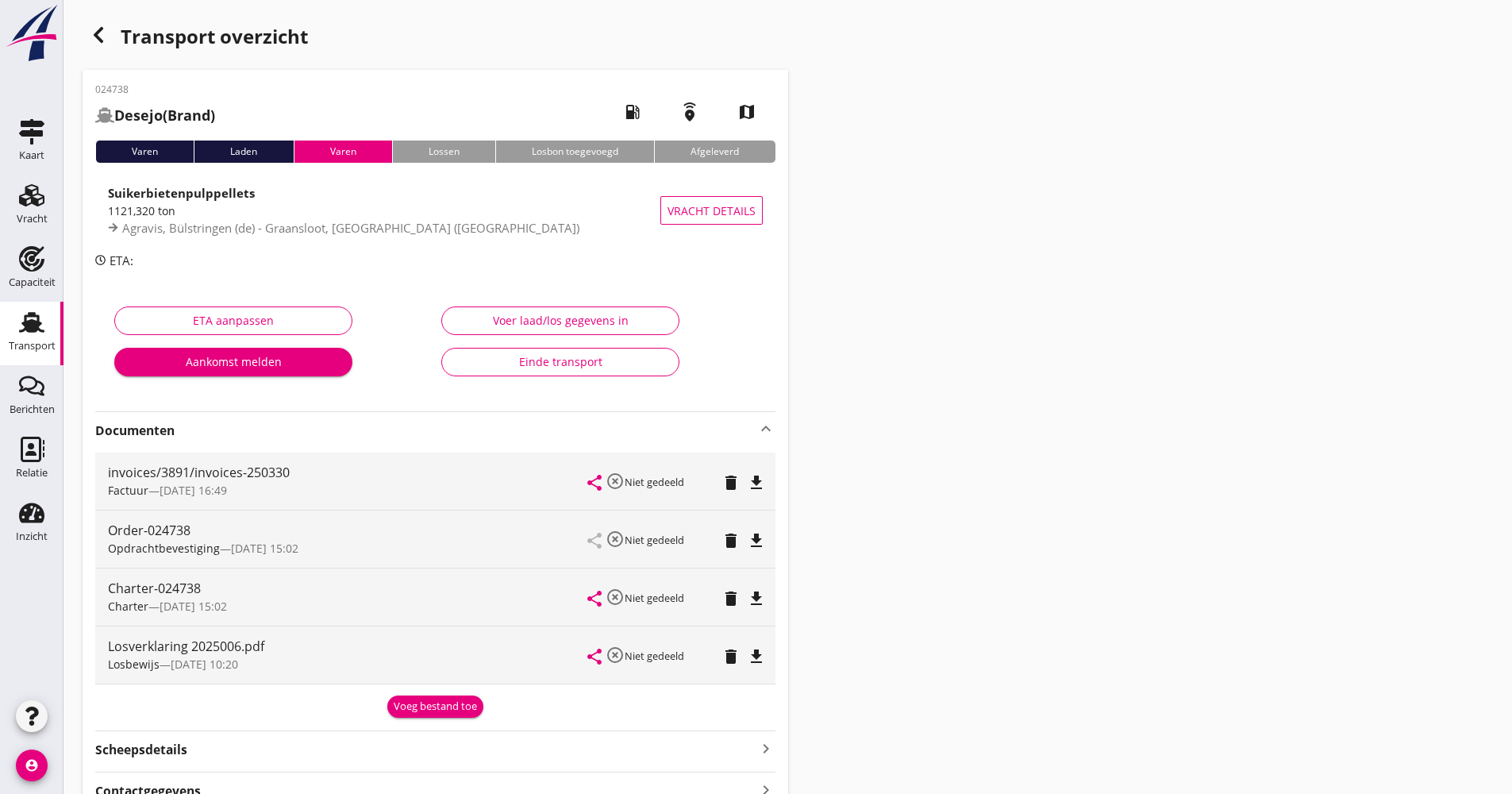
click at [92, 42] on icon "button" at bounding box center [98, 35] width 19 height 19
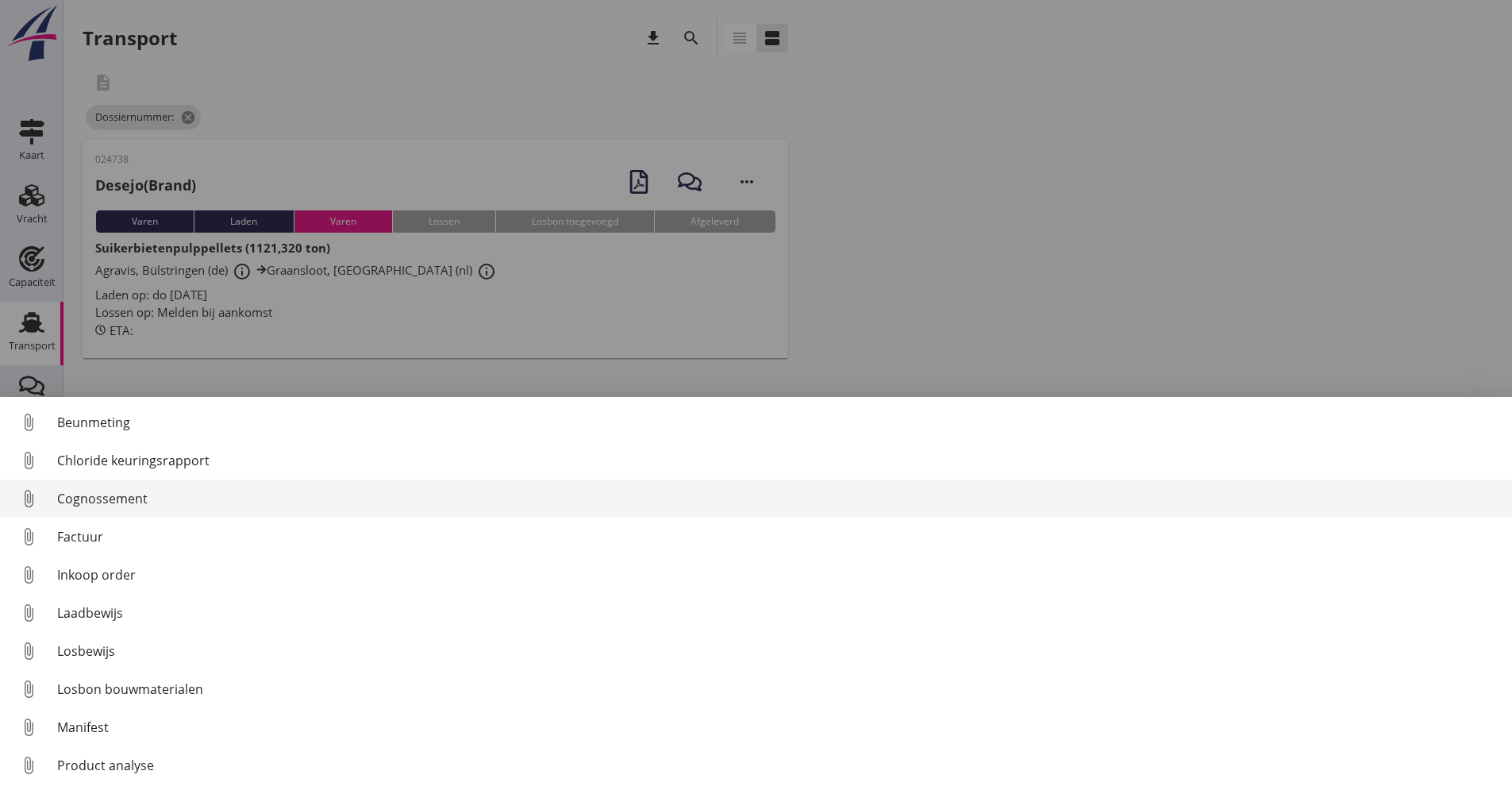
scroll to position [73, 0]
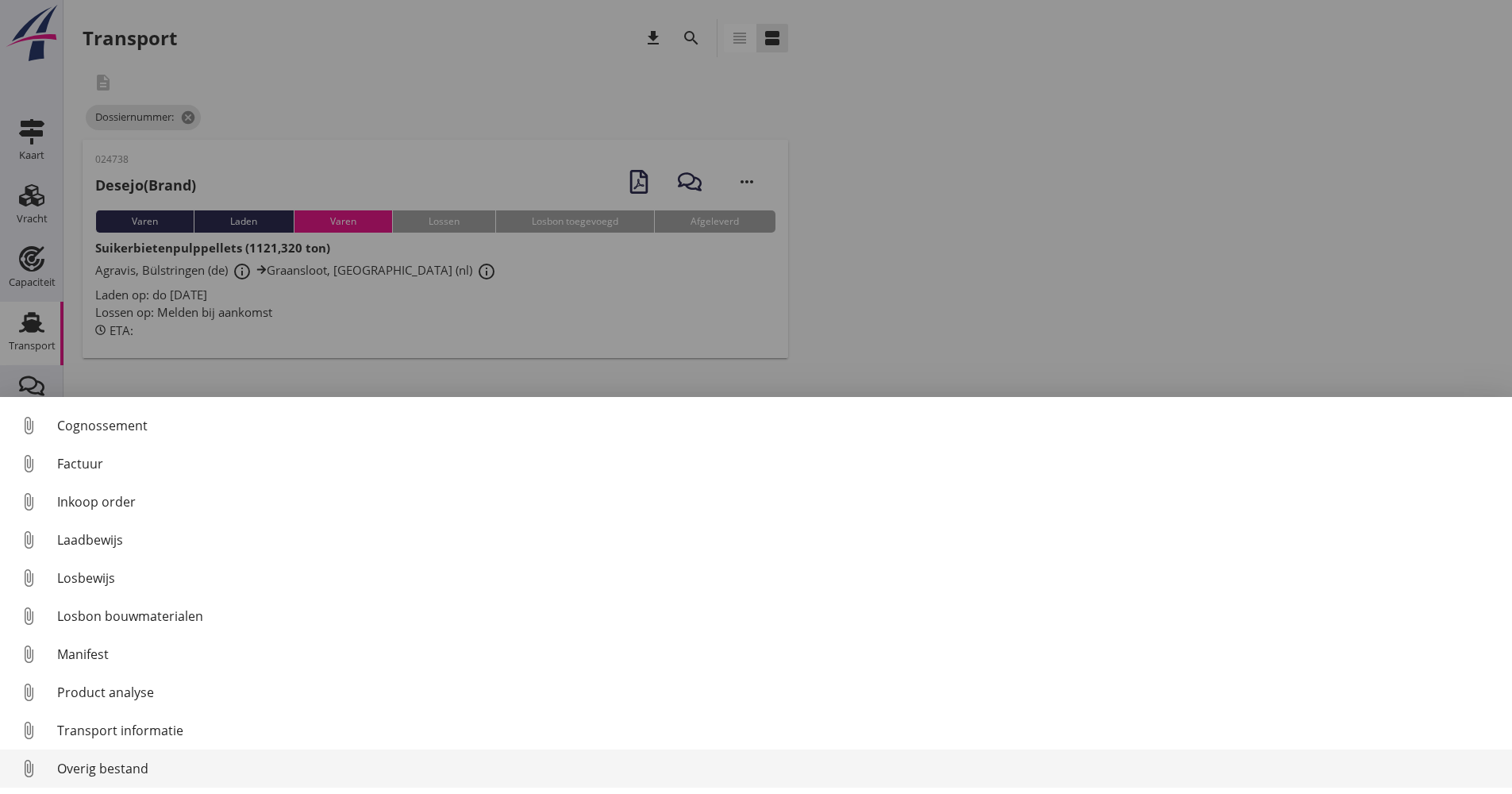
click at [140, 765] on div "Overig bestand" at bounding box center [778, 769] width 1442 height 19
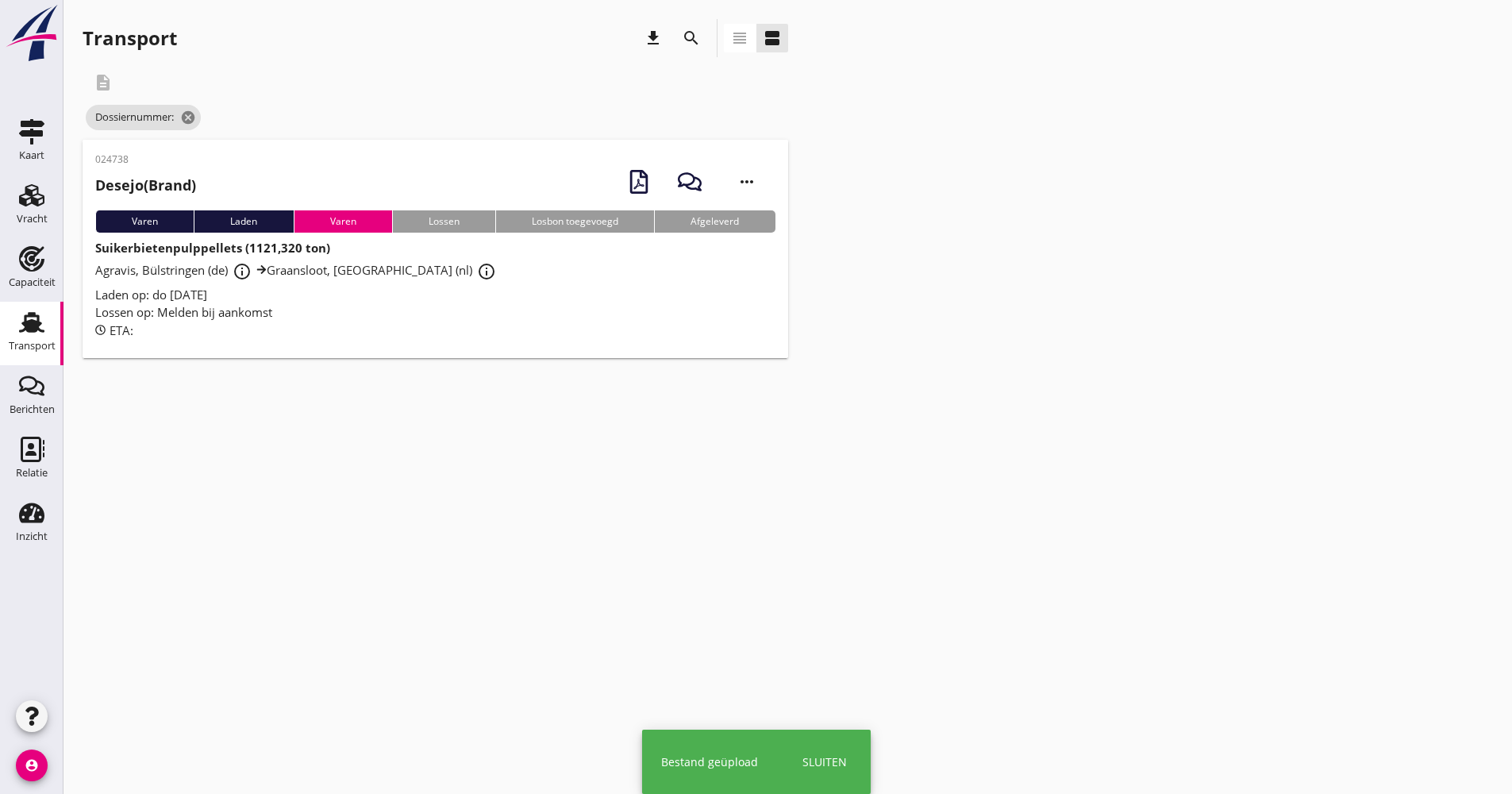
click at [355, 304] on div "Lossen op: Melden bij aankomst" at bounding box center [435, 312] width 680 height 18
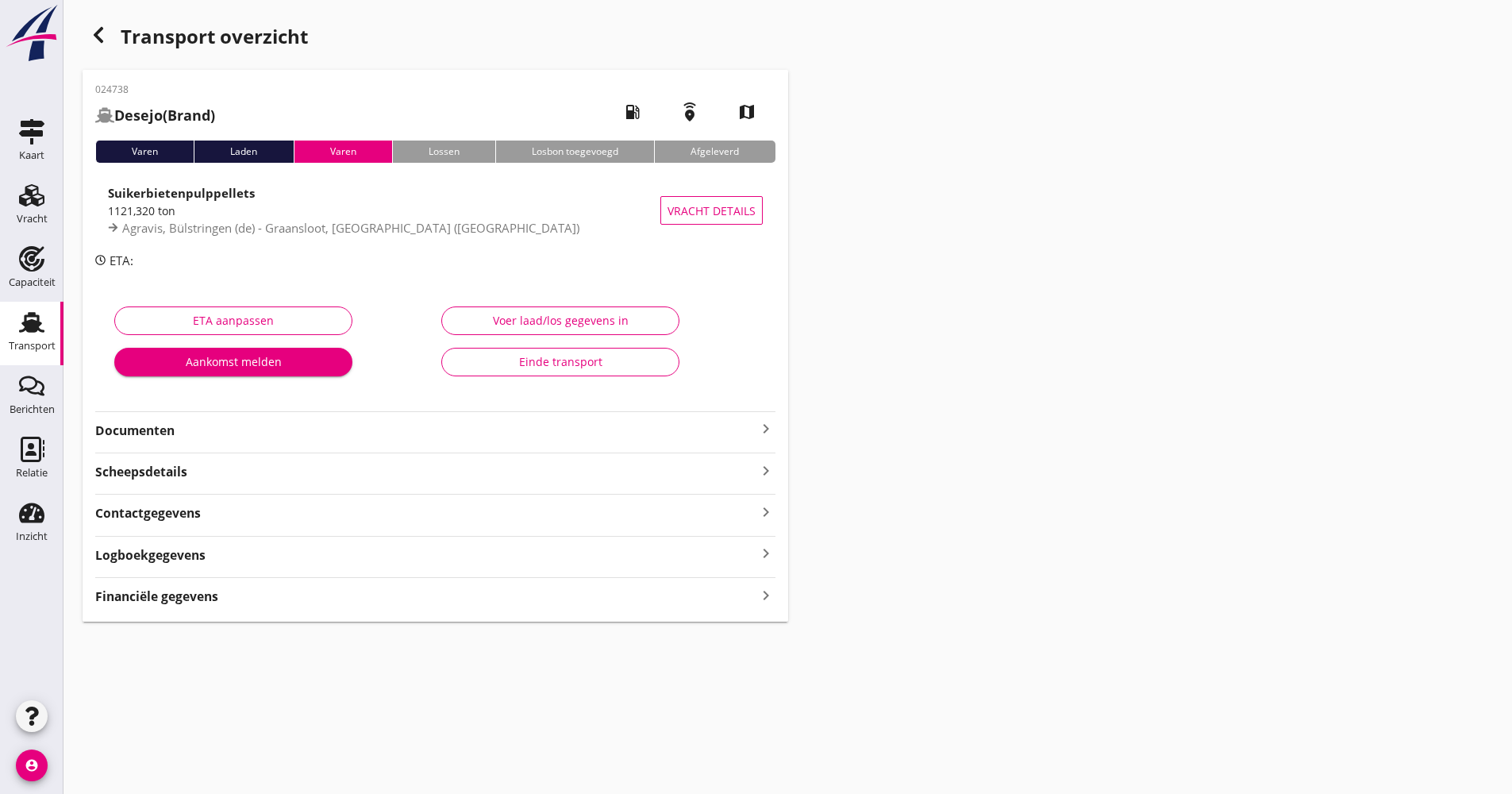
click at [235, 421] on div "Documenten keyboard_arrow_right" at bounding box center [435, 429] width 680 height 21
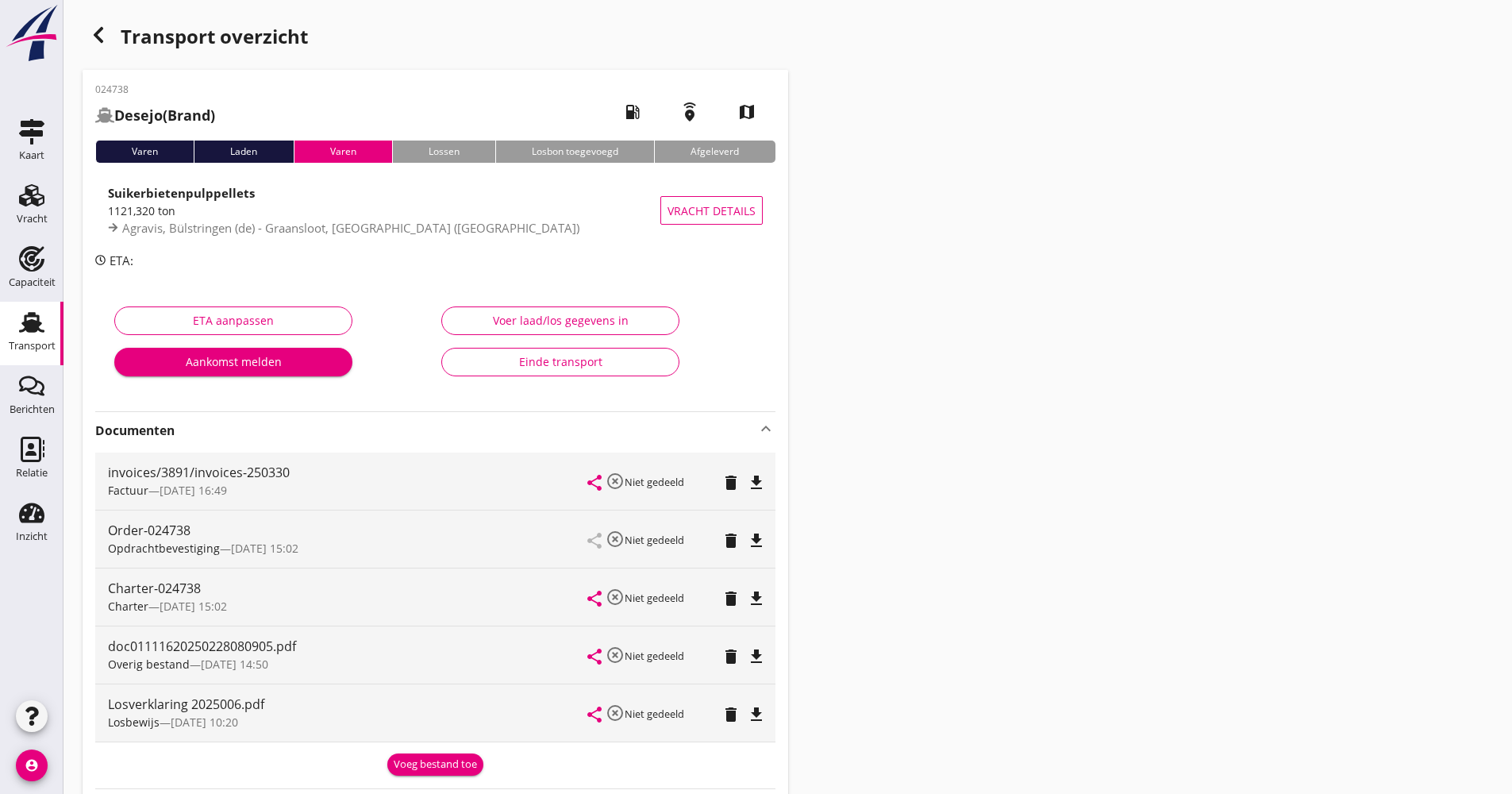
click at [235, 429] on strong "Documenten" at bounding box center [426, 430] width 661 height 18
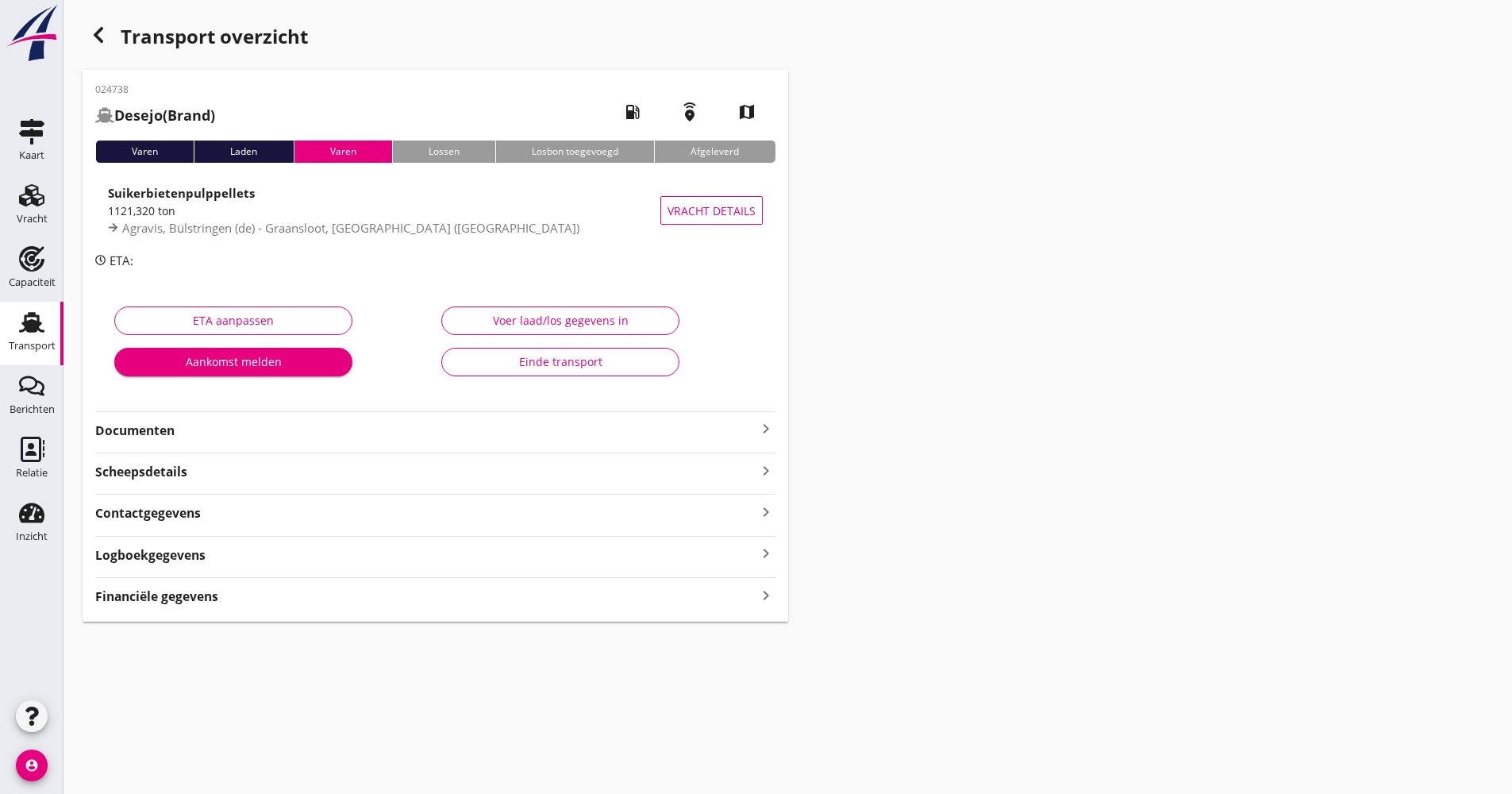
click at [103, 32] on icon "button" at bounding box center [98, 35] width 19 height 19
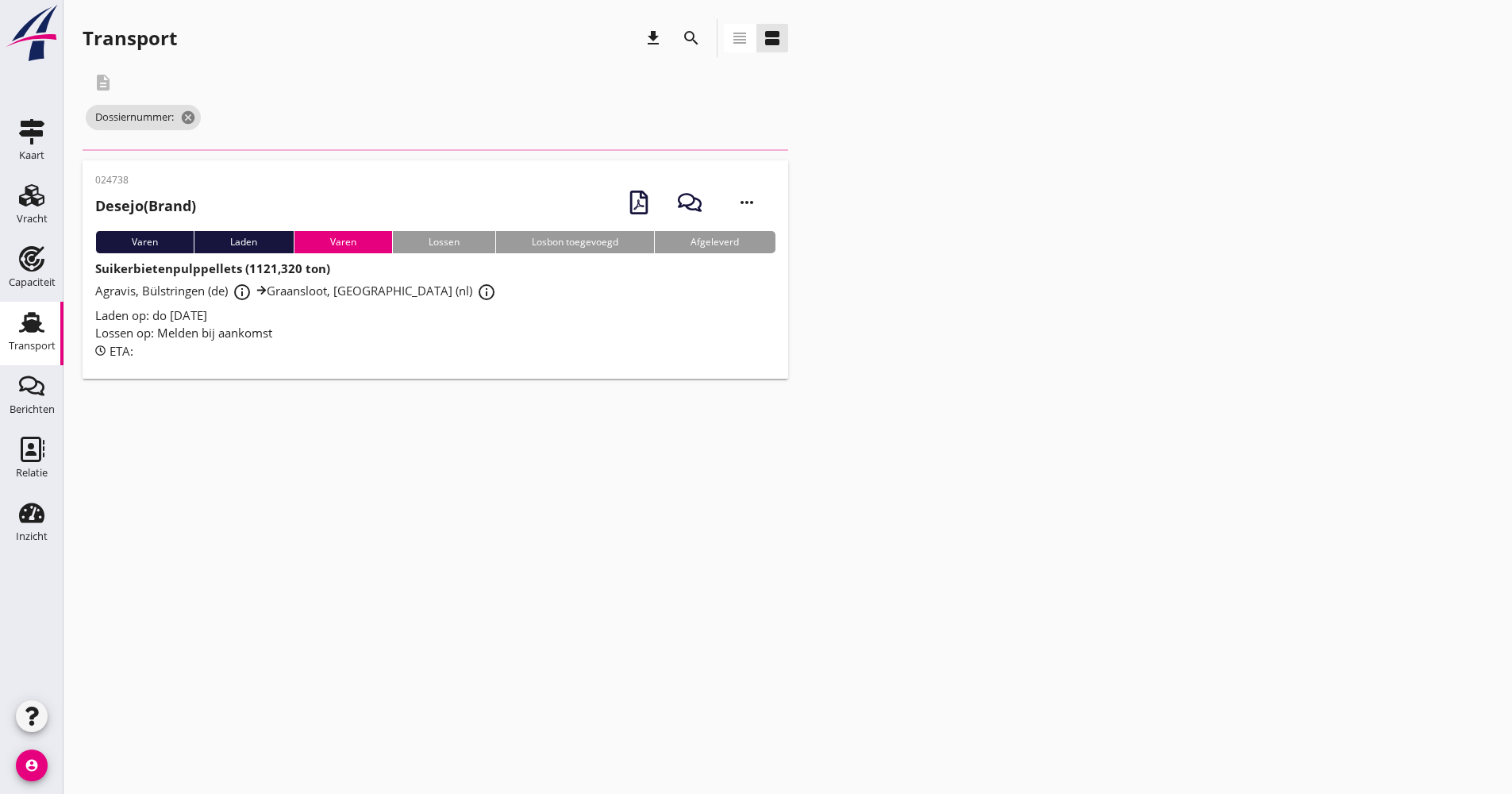
click at [707, 31] on div "search" at bounding box center [692, 38] width 38 height 38
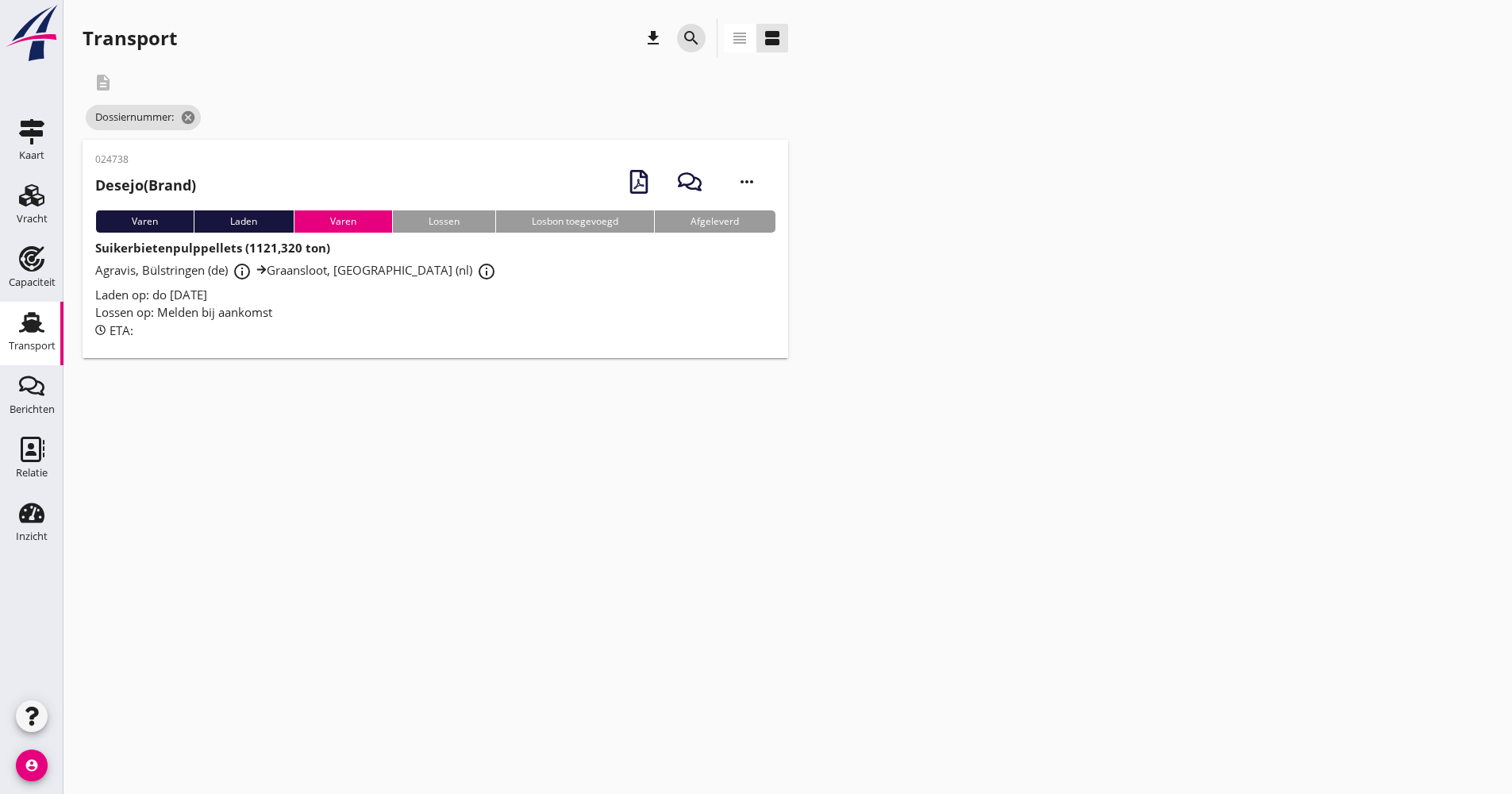
click at [676, 40] on div "search" at bounding box center [692, 38] width 38 height 38
click at [689, 36] on icon "search" at bounding box center [692, 38] width 19 height 19
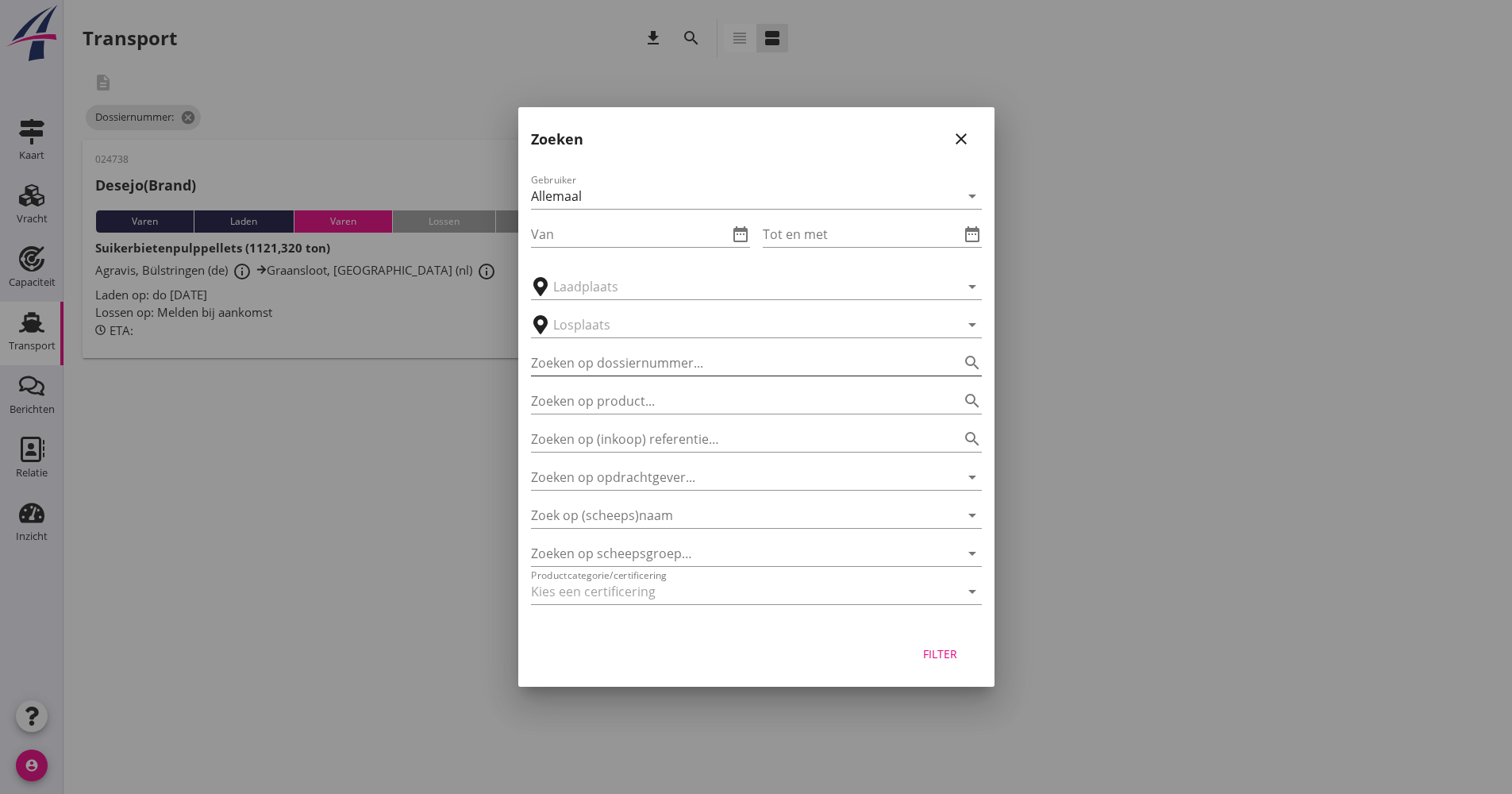
click at [619, 354] on input "Zoeken op dossiernummer..." at bounding box center [734, 362] width 407 height 26
type input "024743"
click at [936, 654] on div "Filter" at bounding box center [940, 653] width 45 height 16
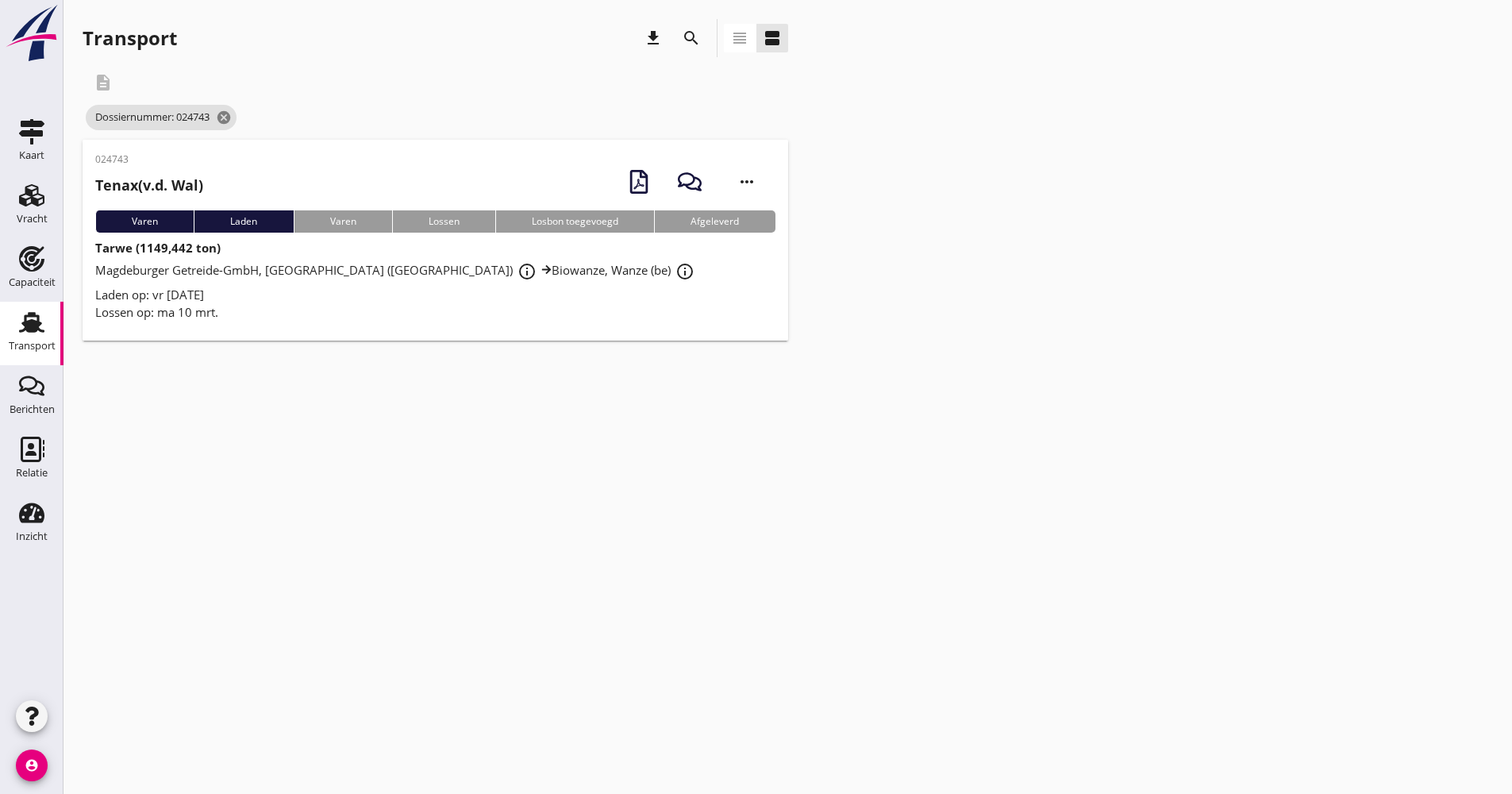
click at [358, 290] on div "Laden op: vr [DATE]" at bounding box center [435, 295] width 680 height 18
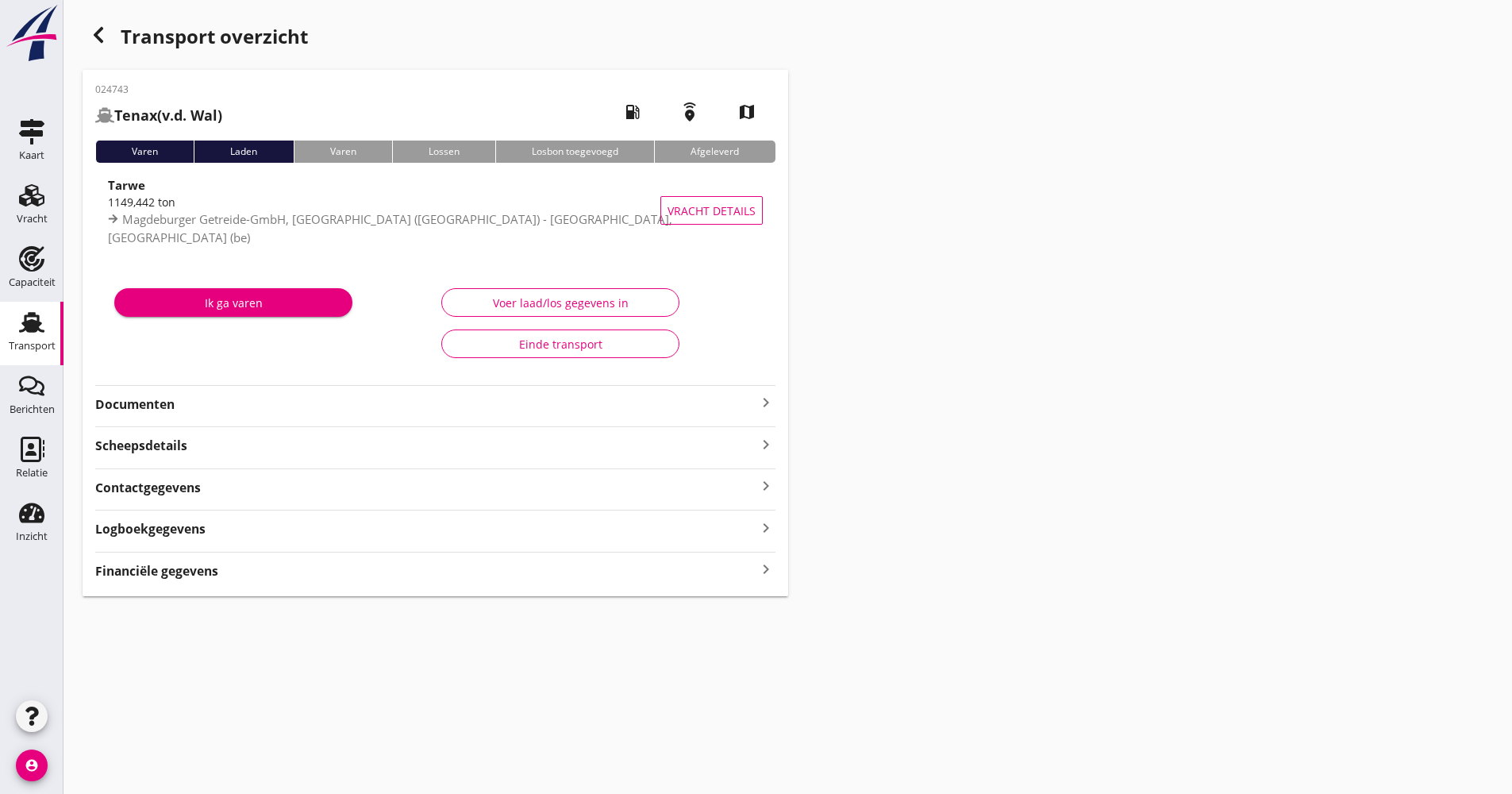
click at [180, 416] on div "024743 Tenax (v.d. Wal) local_gas_station emergency_share map Varen Laden [PERS…" at bounding box center [435, 333] width 706 height 526
click at [740, 416] on div "024743 Tenax (v.d. Wal) local_gas_station emergency_share map Varen Laden [PERS…" at bounding box center [435, 333] width 706 height 526
click at [743, 399] on strong "Documenten" at bounding box center [426, 404] width 661 height 18
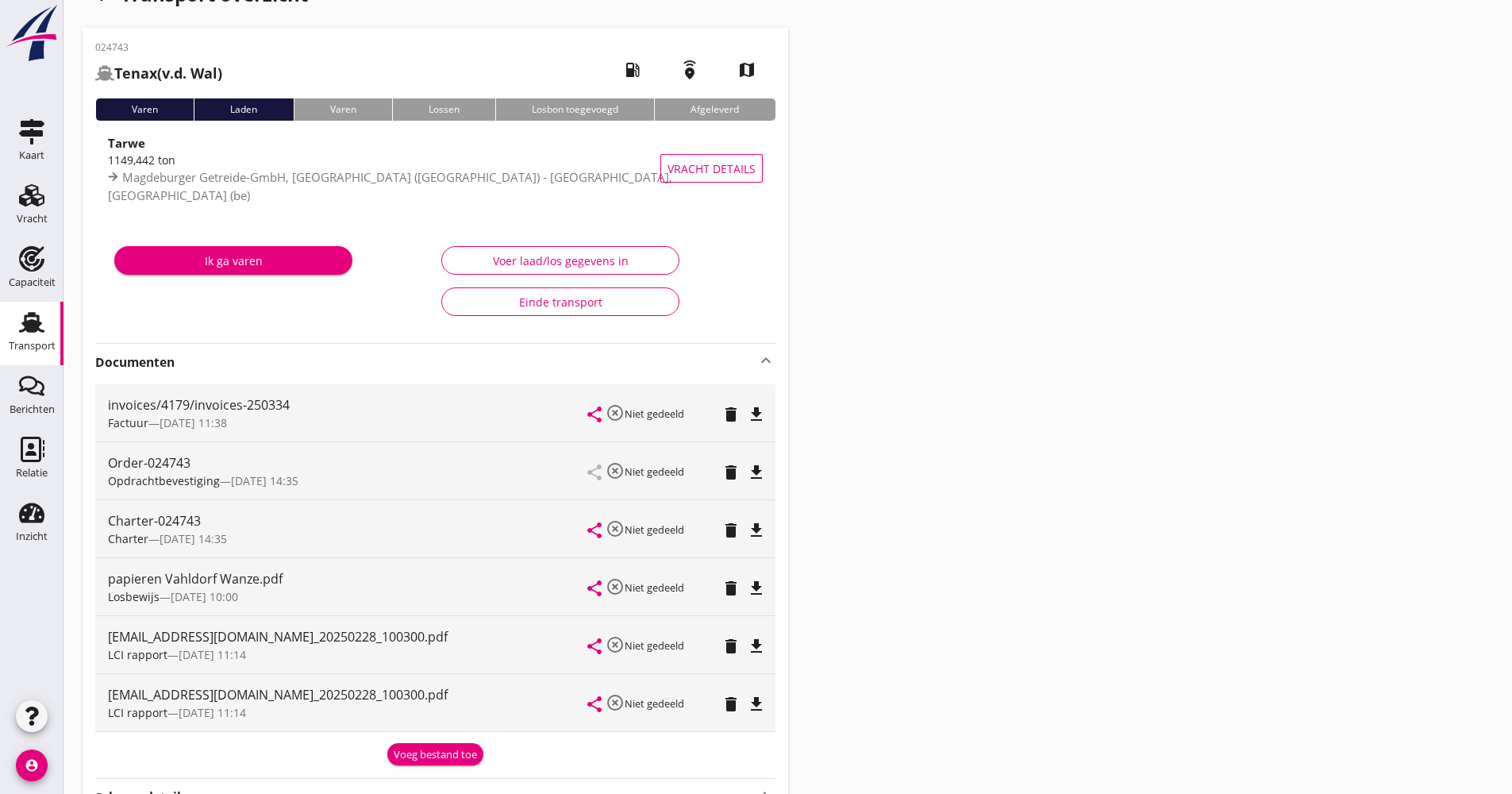
scroll to position [79, 0]
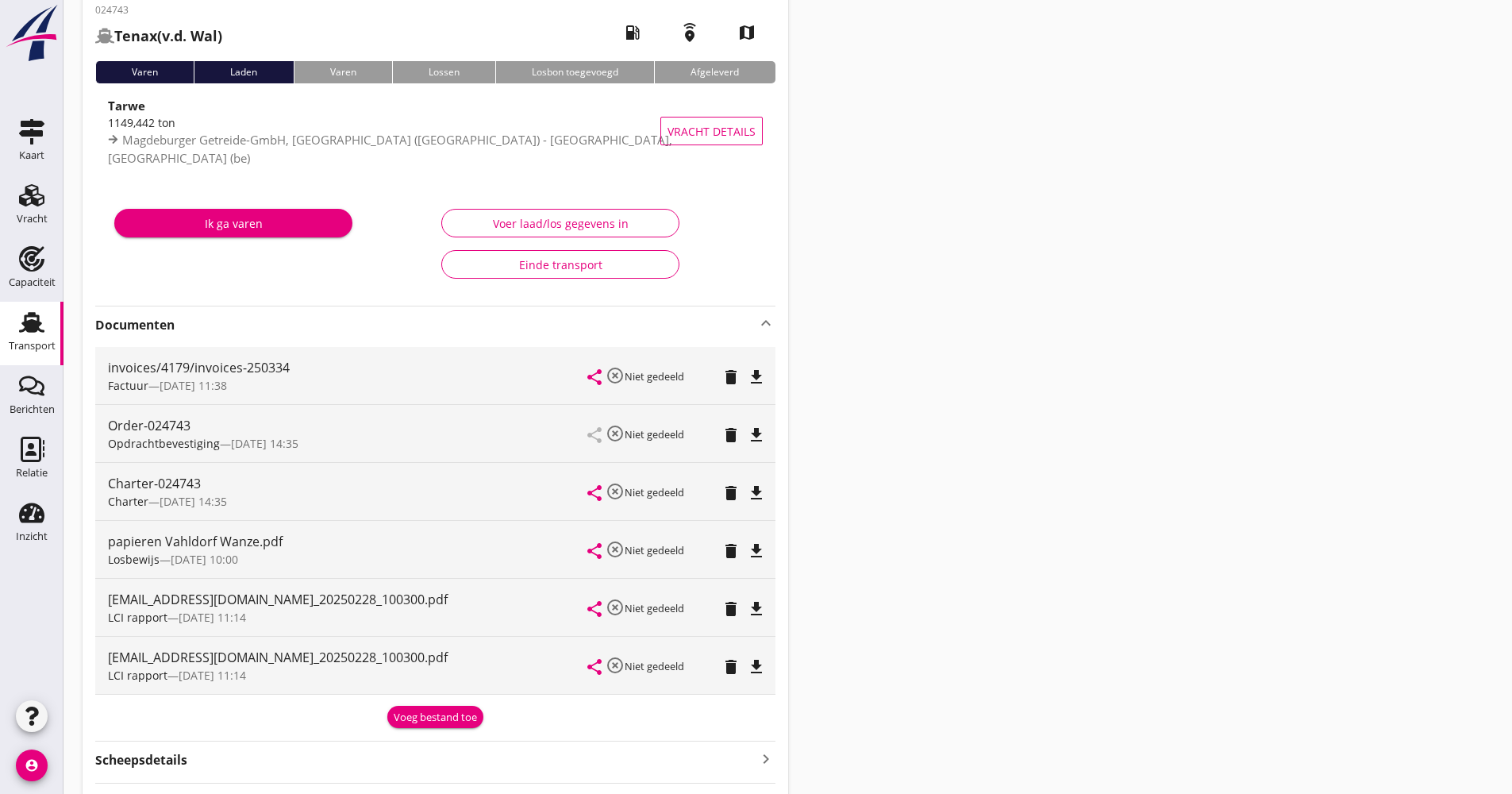
click at [731, 671] on icon "delete" at bounding box center [731, 667] width 19 height 19
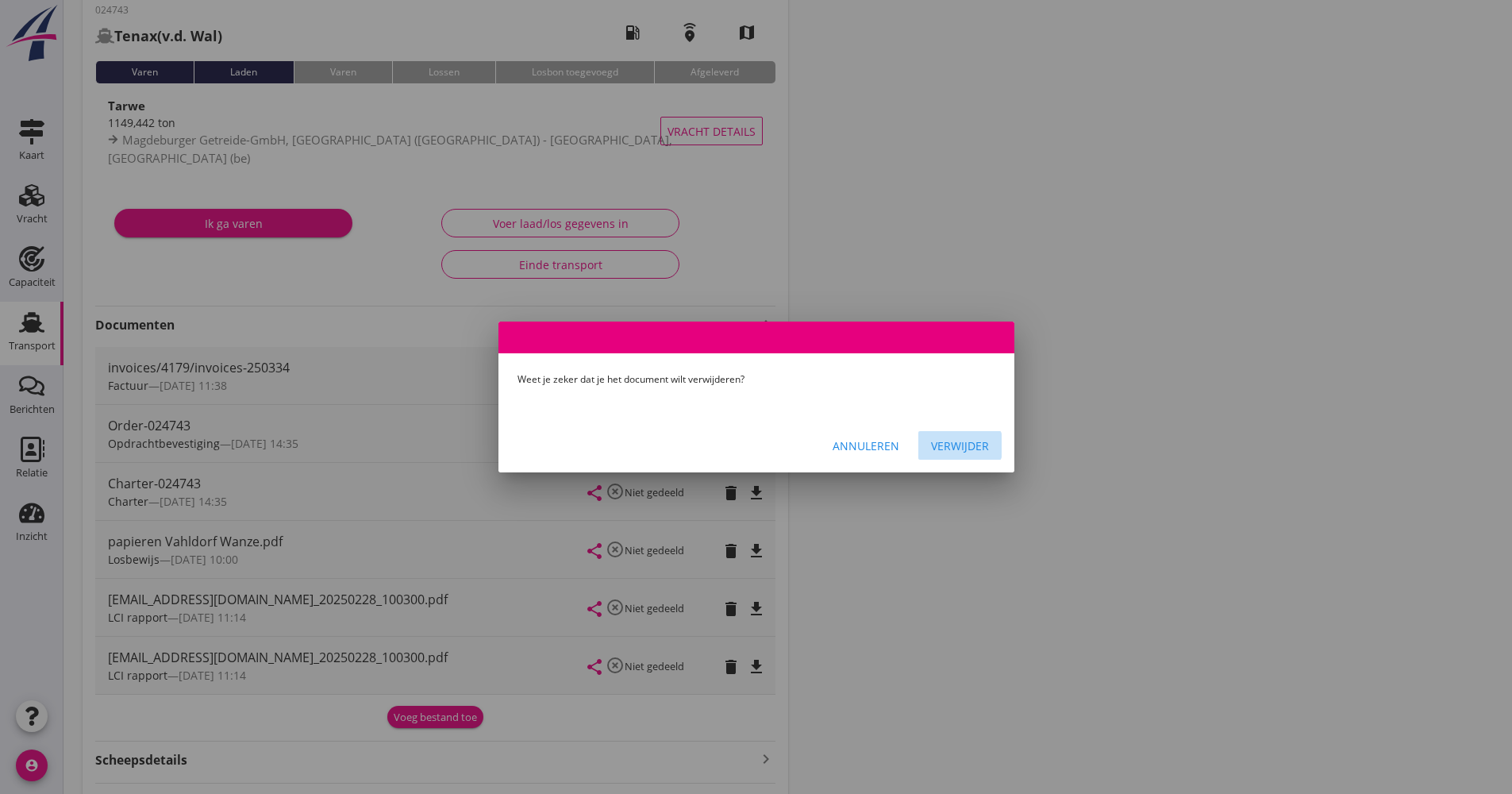
click at [969, 445] on div "Verwijder" at bounding box center [959, 445] width 58 height 16
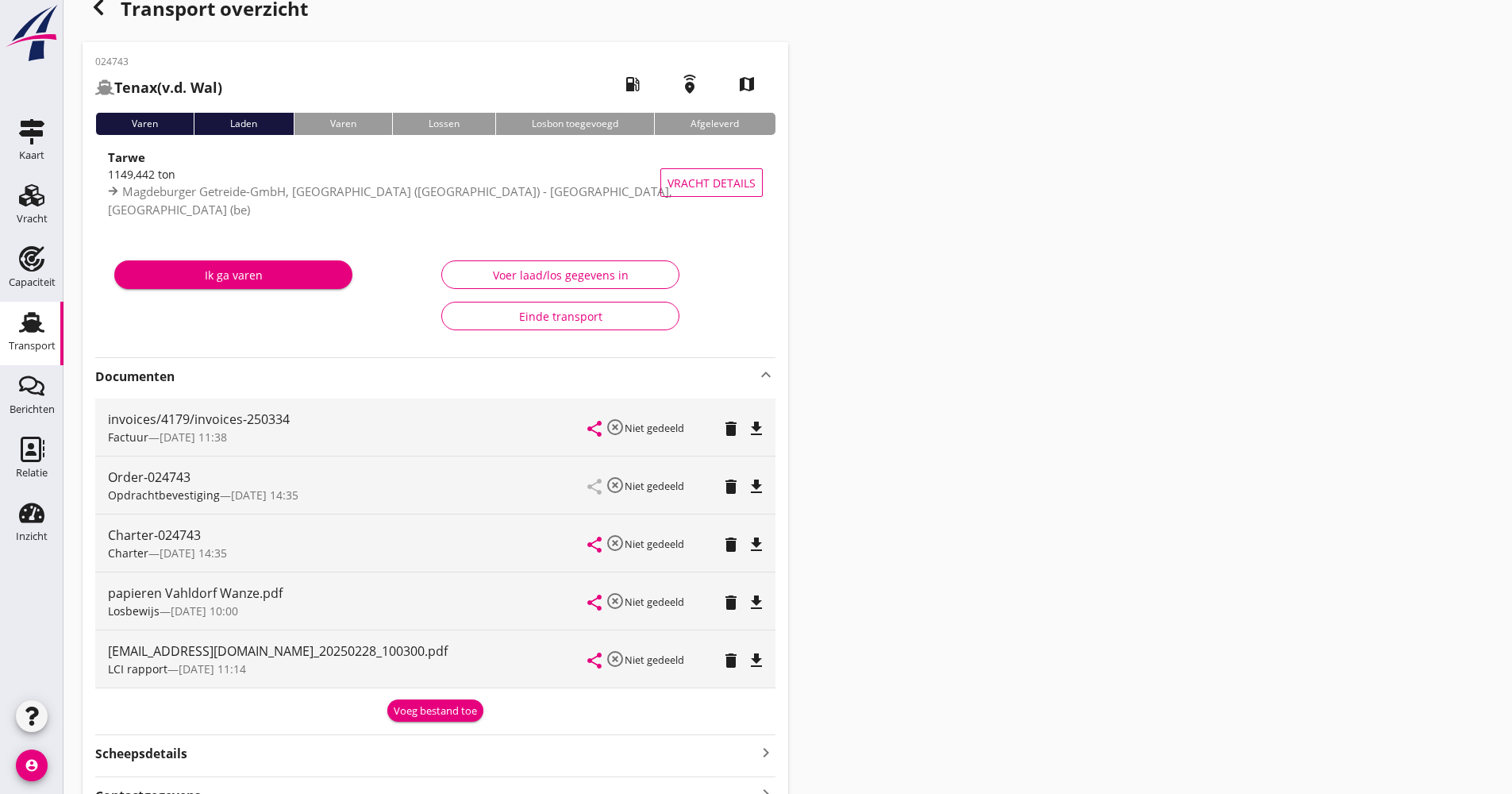
scroll to position [0, 0]
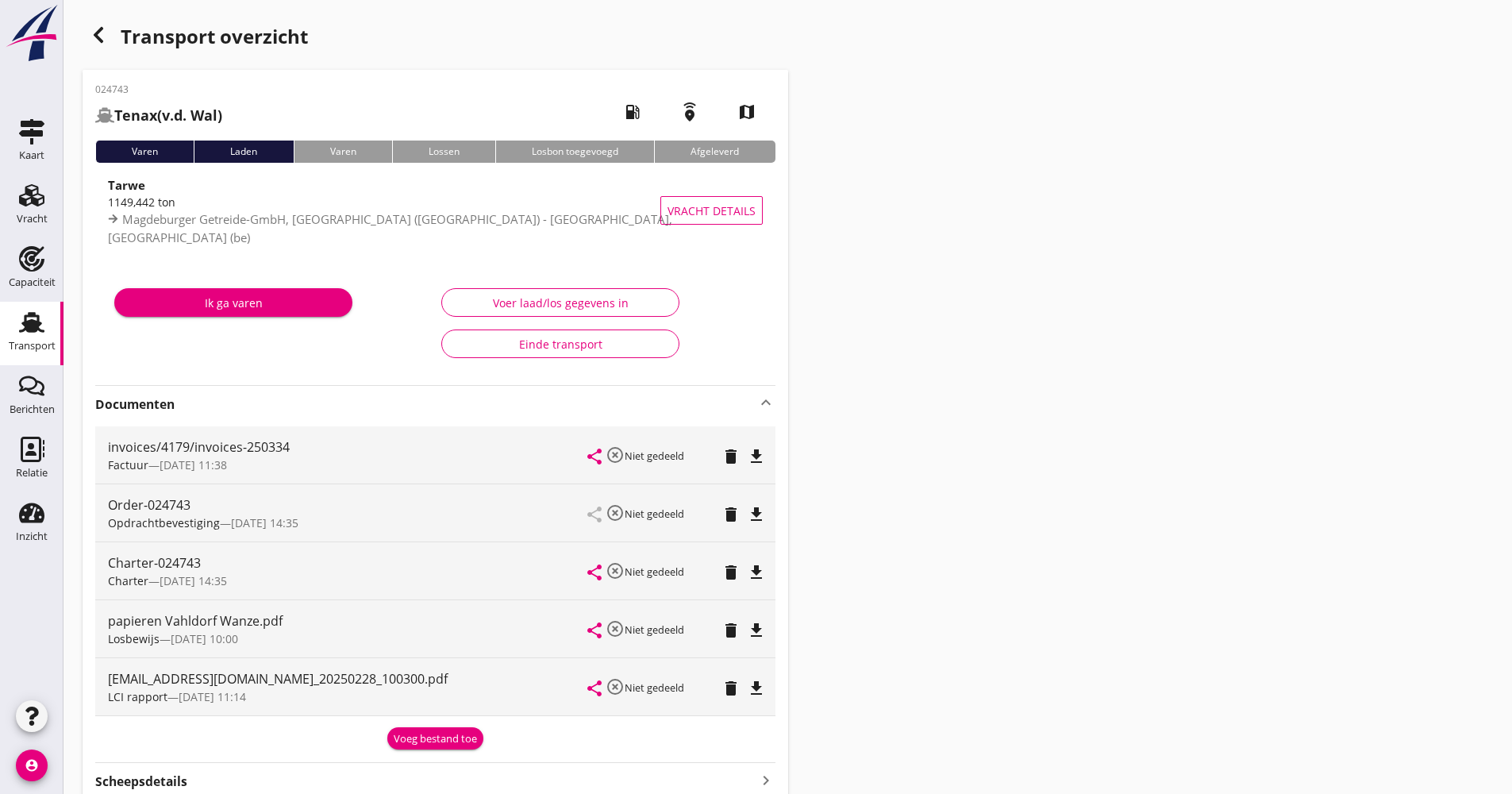
click at [107, 39] on icon "button" at bounding box center [98, 35] width 19 height 19
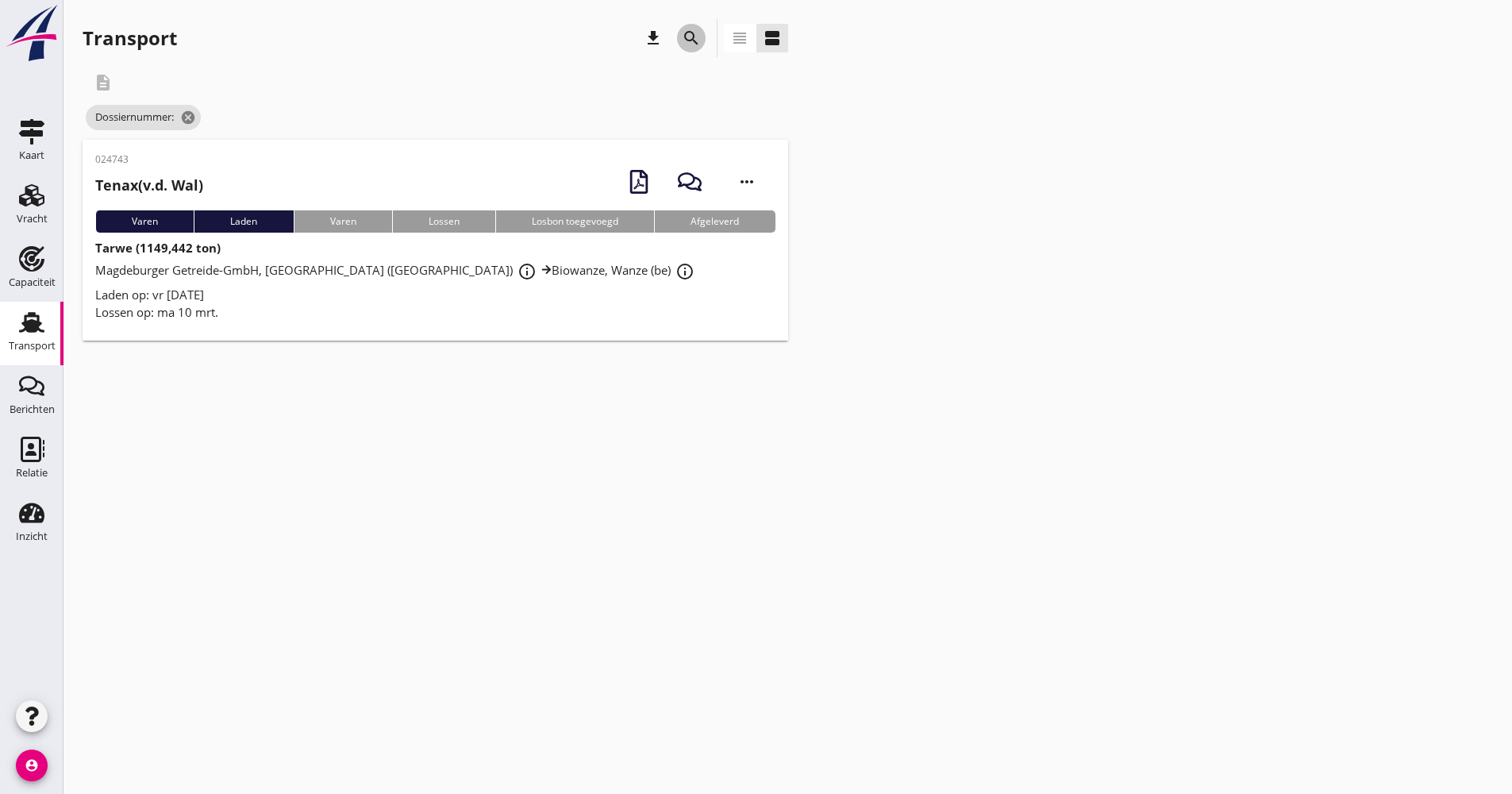
click at [687, 28] on button "search" at bounding box center [692, 38] width 29 height 29
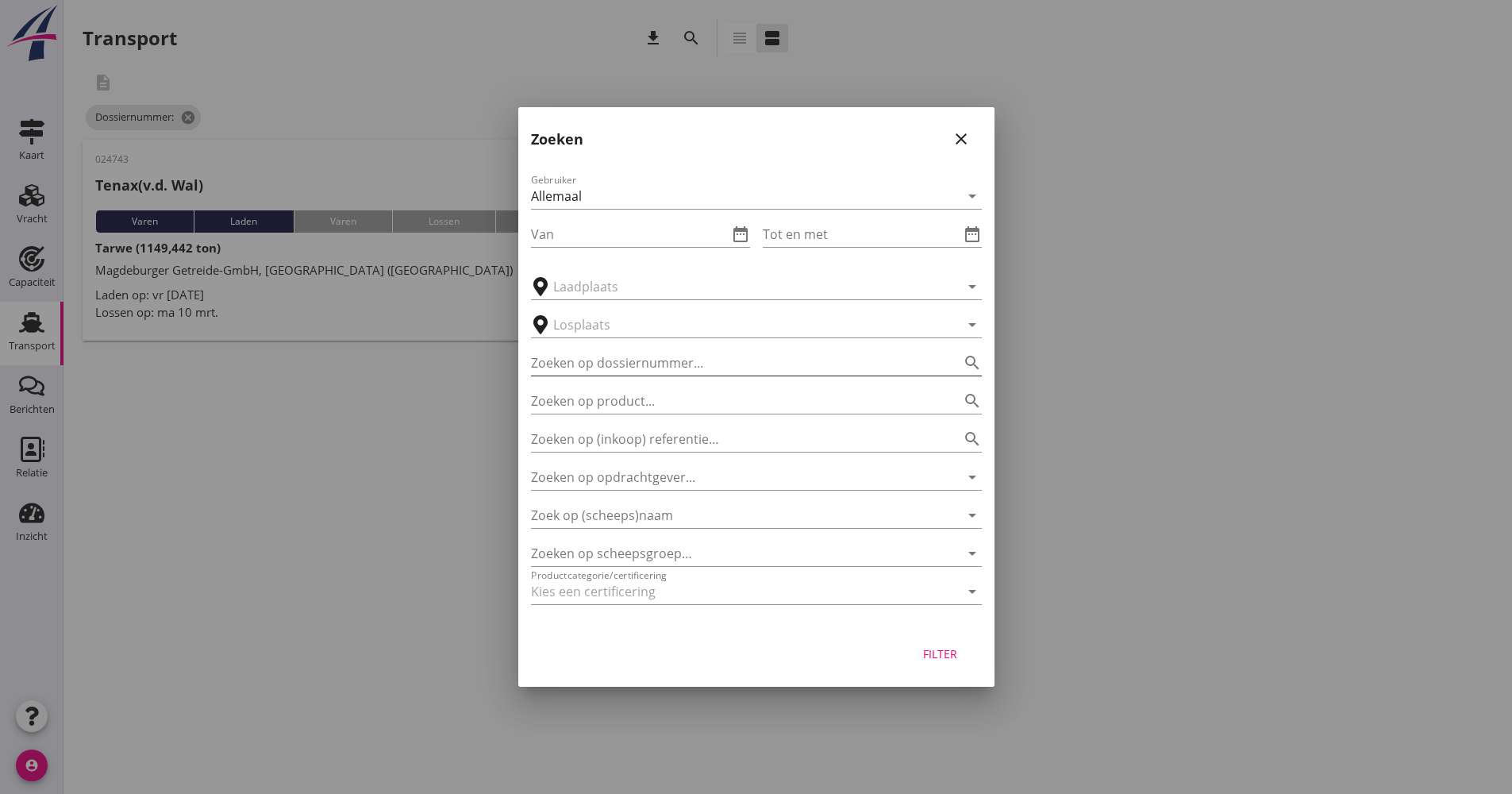
click at [655, 375] on div "Zoeken op dossiernummer... search" at bounding box center [756, 362] width 451 height 26
click at [655, 373] on input "Zoeken op dossiernummer..." at bounding box center [734, 362] width 407 height 26
type input "024748"
click at [936, 662] on button "Filter" at bounding box center [940, 654] width 70 height 29
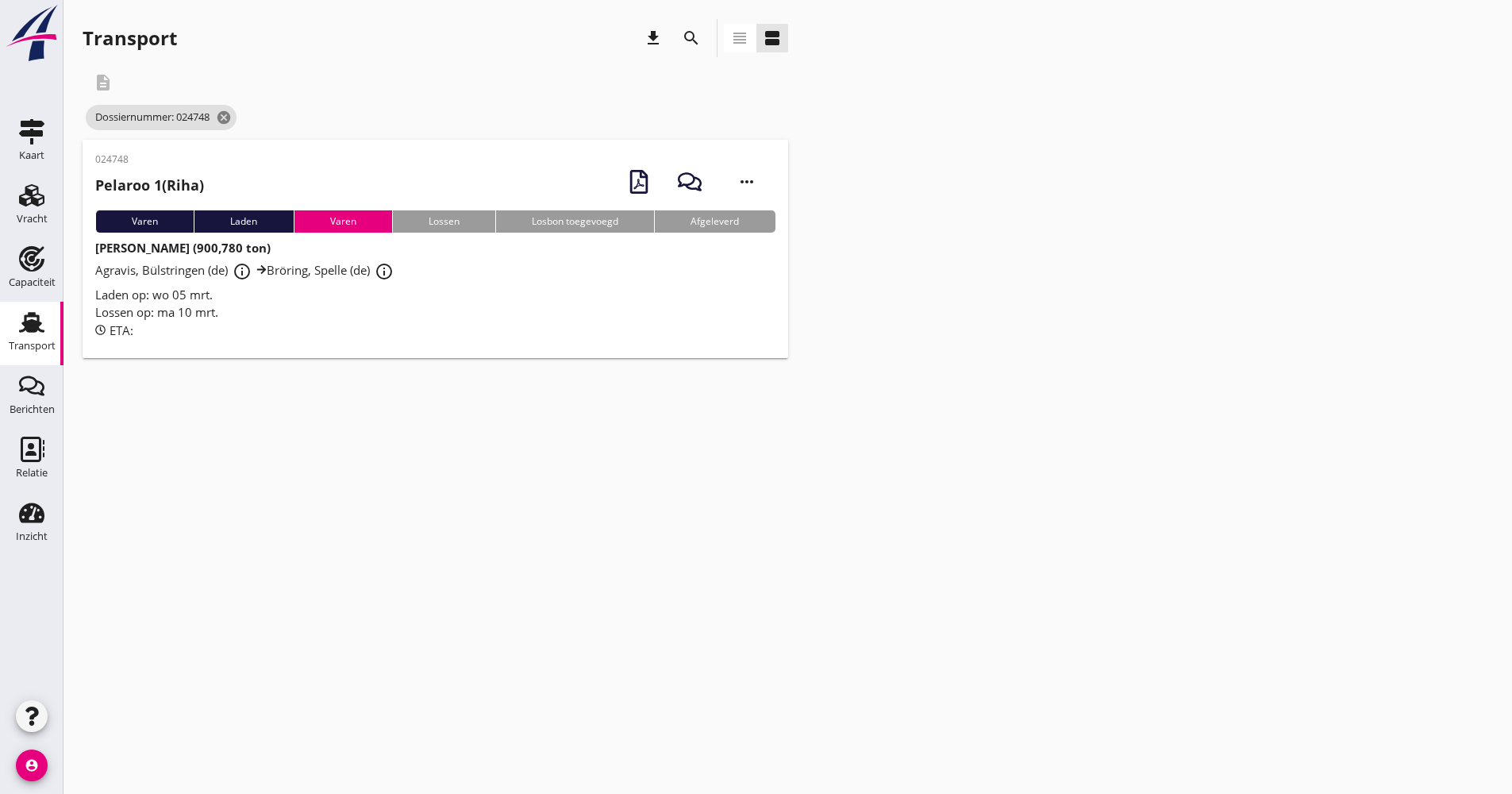
click at [440, 307] on div "Lossen op: ma 10 mrt." at bounding box center [435, 312] width 680 height 18
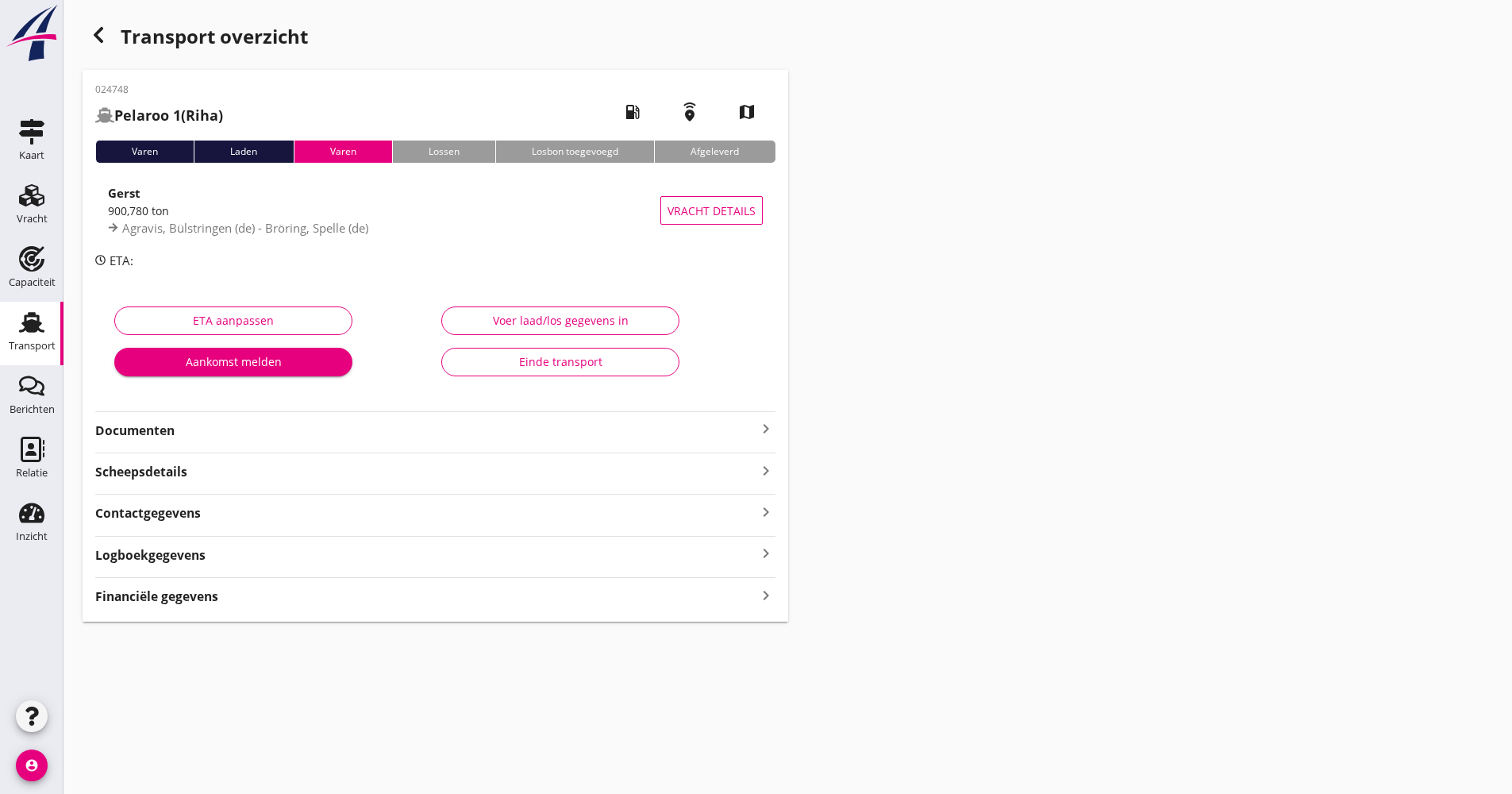
click at [318, 435] on strong "Documenten" at bounding box center [426, 430] width 661 height 18
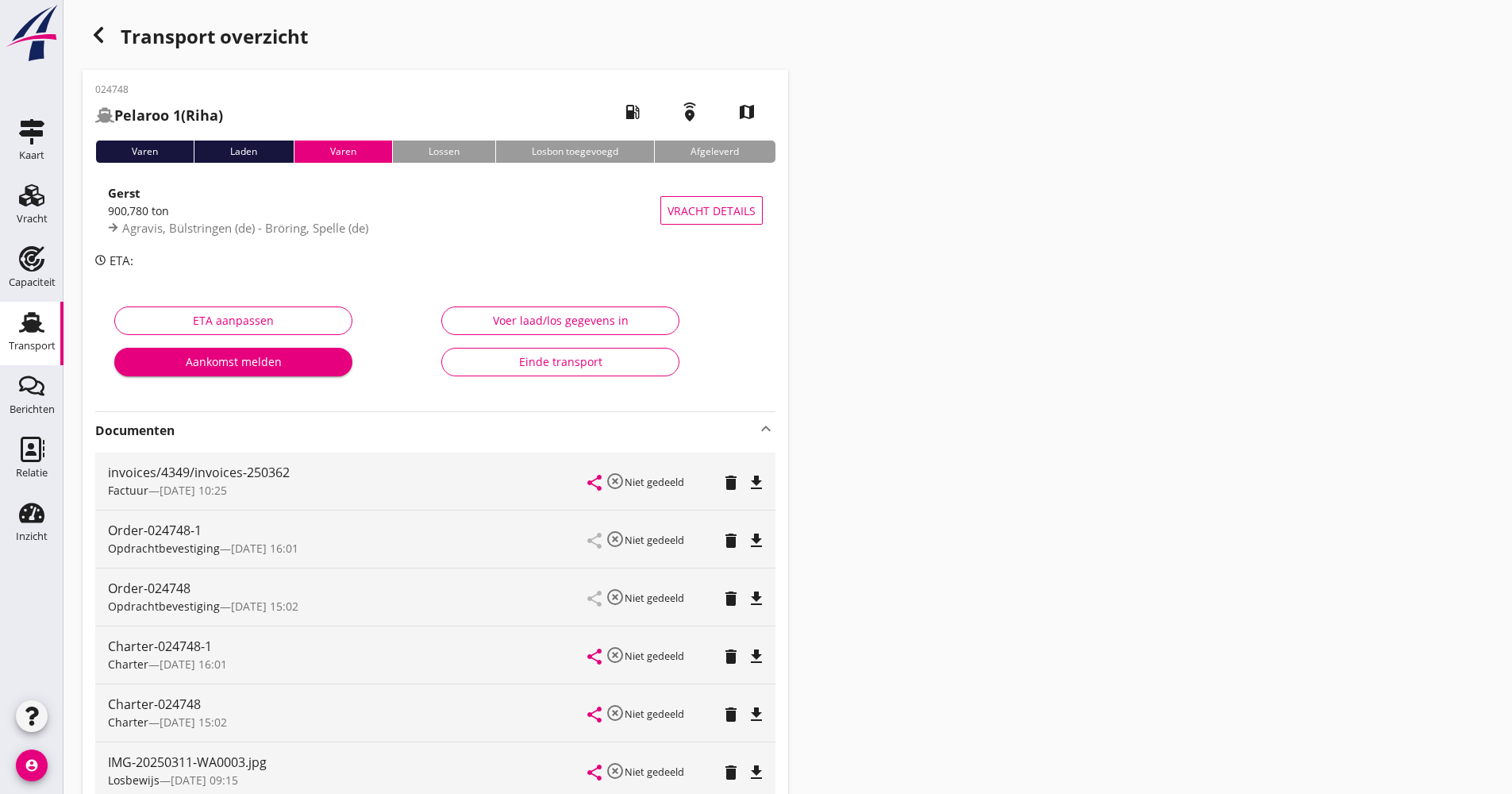
click at [112, 28] on div "Transport overzicht" at bounding box center [435, 38] width 706 height 38
click at [101, 27] on icon "button" at bounding box center [98, 35] width 19 height 19
click at [625, 519] on div "Weet [PERSON_NAME] dat je het document [PERSON_NAME] verwijderen? Annuleren Ver…" at bounding box center [756, 594] width 1512 height 1189
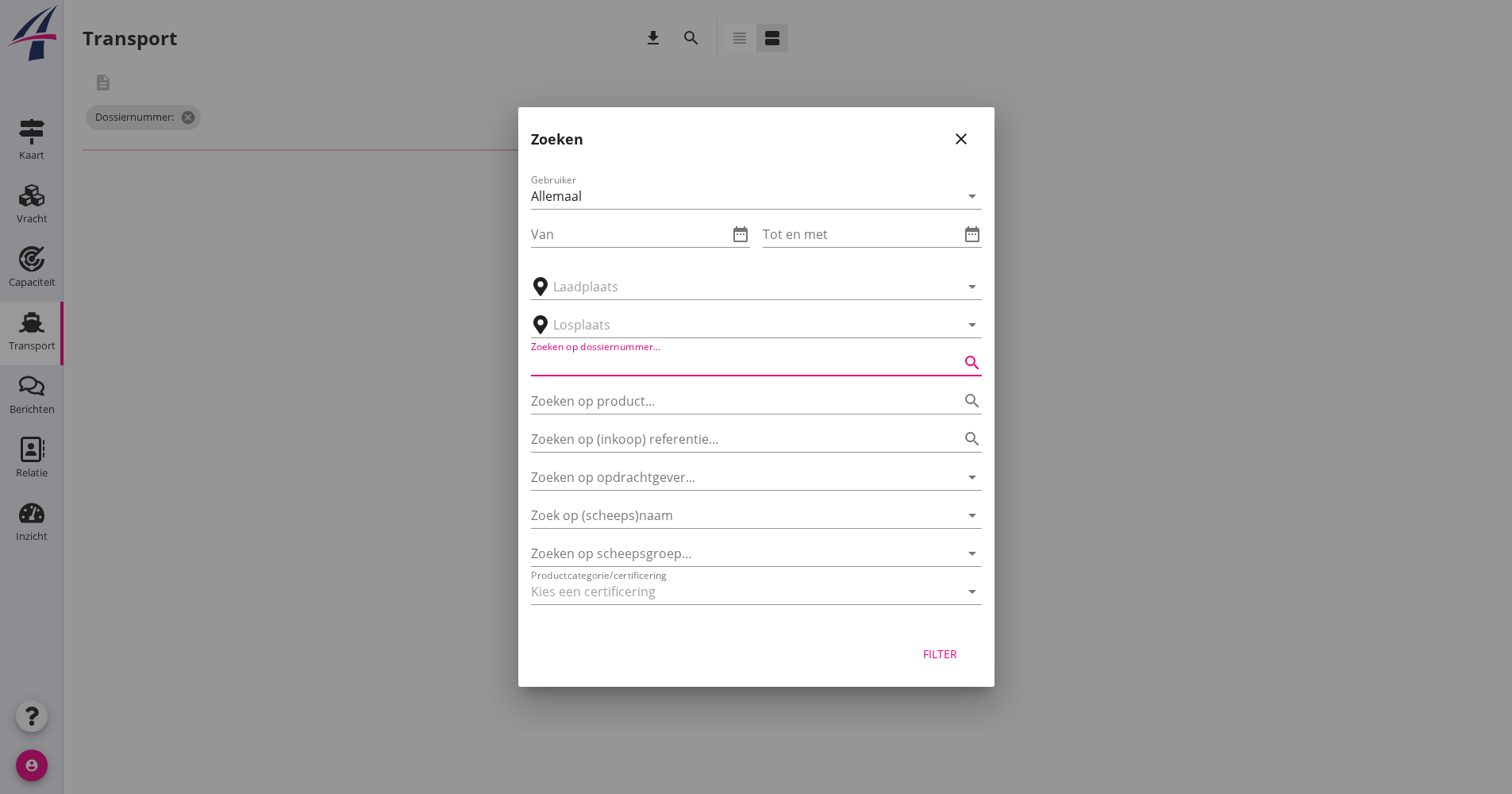
click at [621, 356] on input "Zoeken op dossiernummer..." at bounding box center [734, 362] width 407 height 26
type input "024750"
click at [944, 650] on div "Filter" at bounding box center [940, 653] width 45 height 16
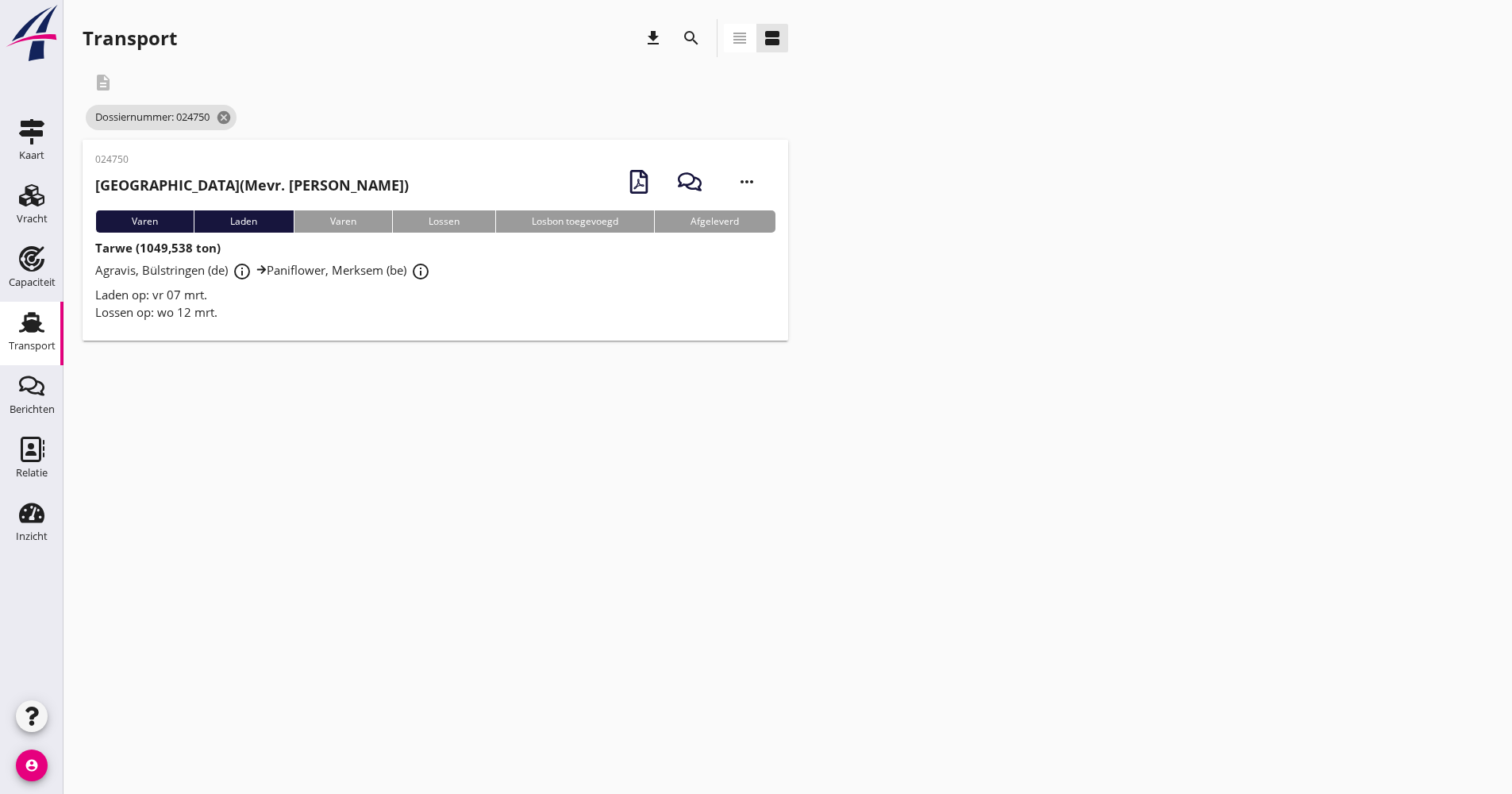
click at [331, 311] on div "Lossen op: wo 12 mrt." at bounding box center [435, 312] width 680 height 18
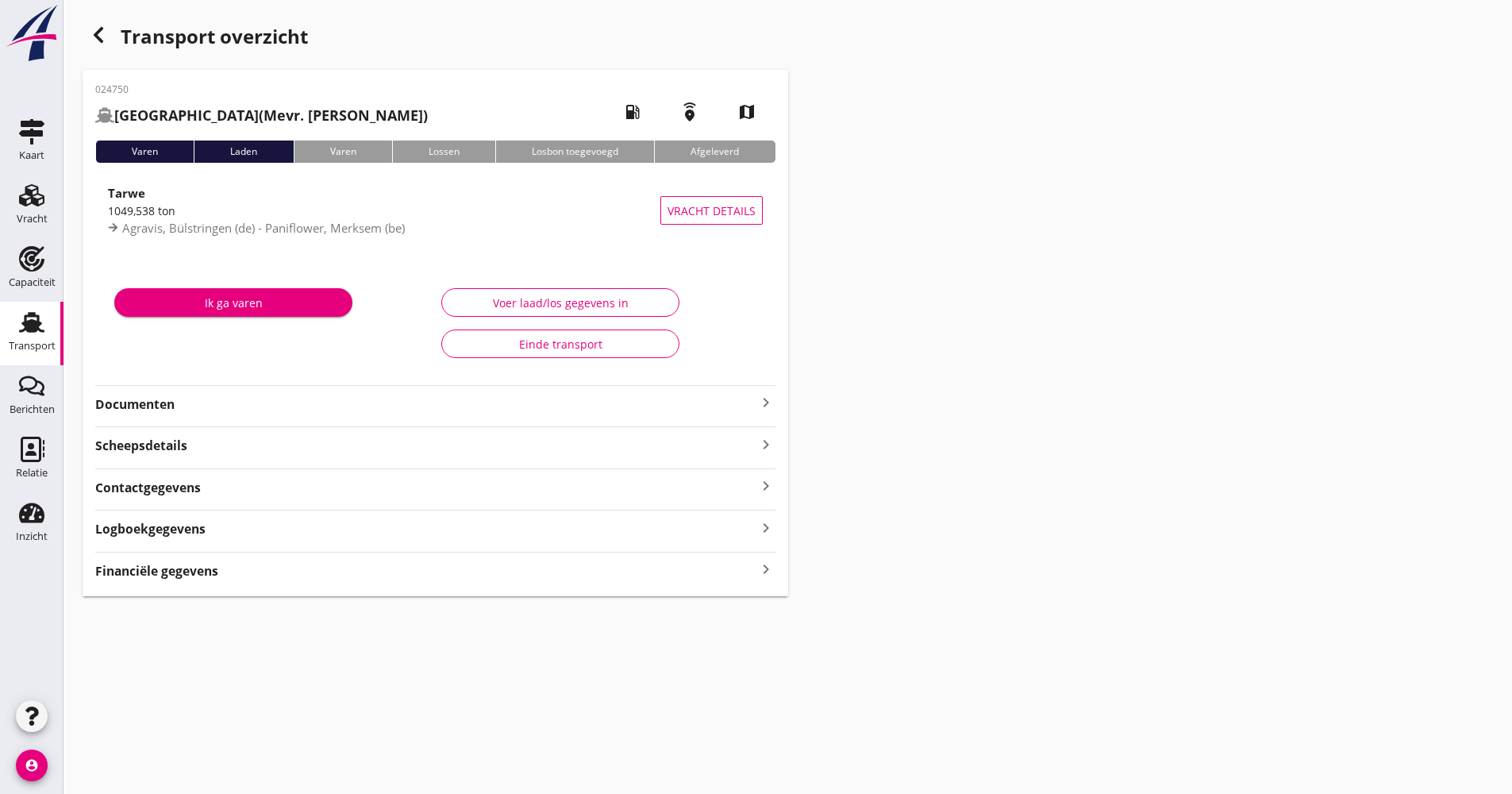
click at [224, 410] on strong "Documenten" at bounding box center [426, 404] width 661 height 18
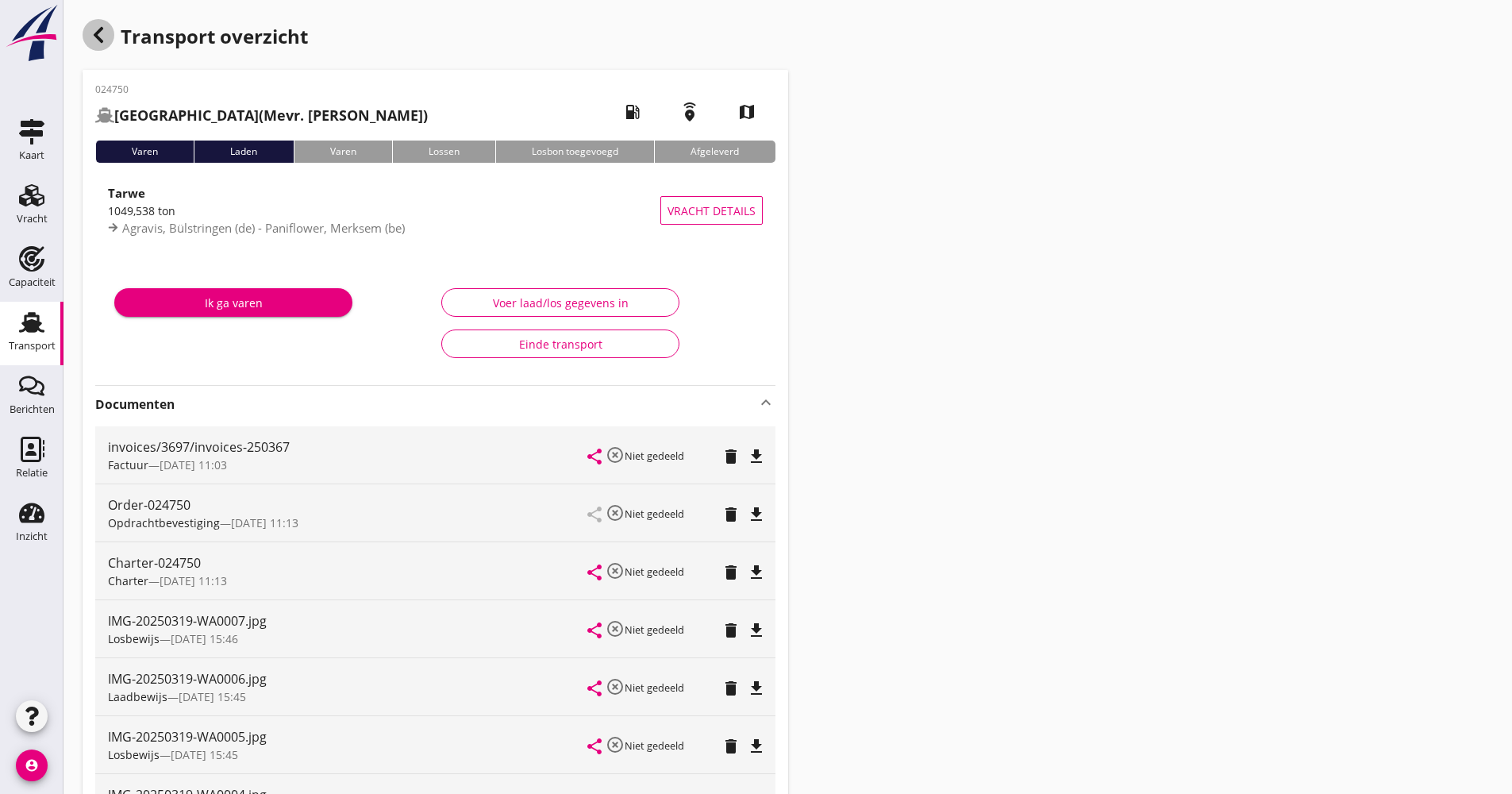
click at [105, 35] on icon "button" at bounding box center [98, 35] width 19 height 19
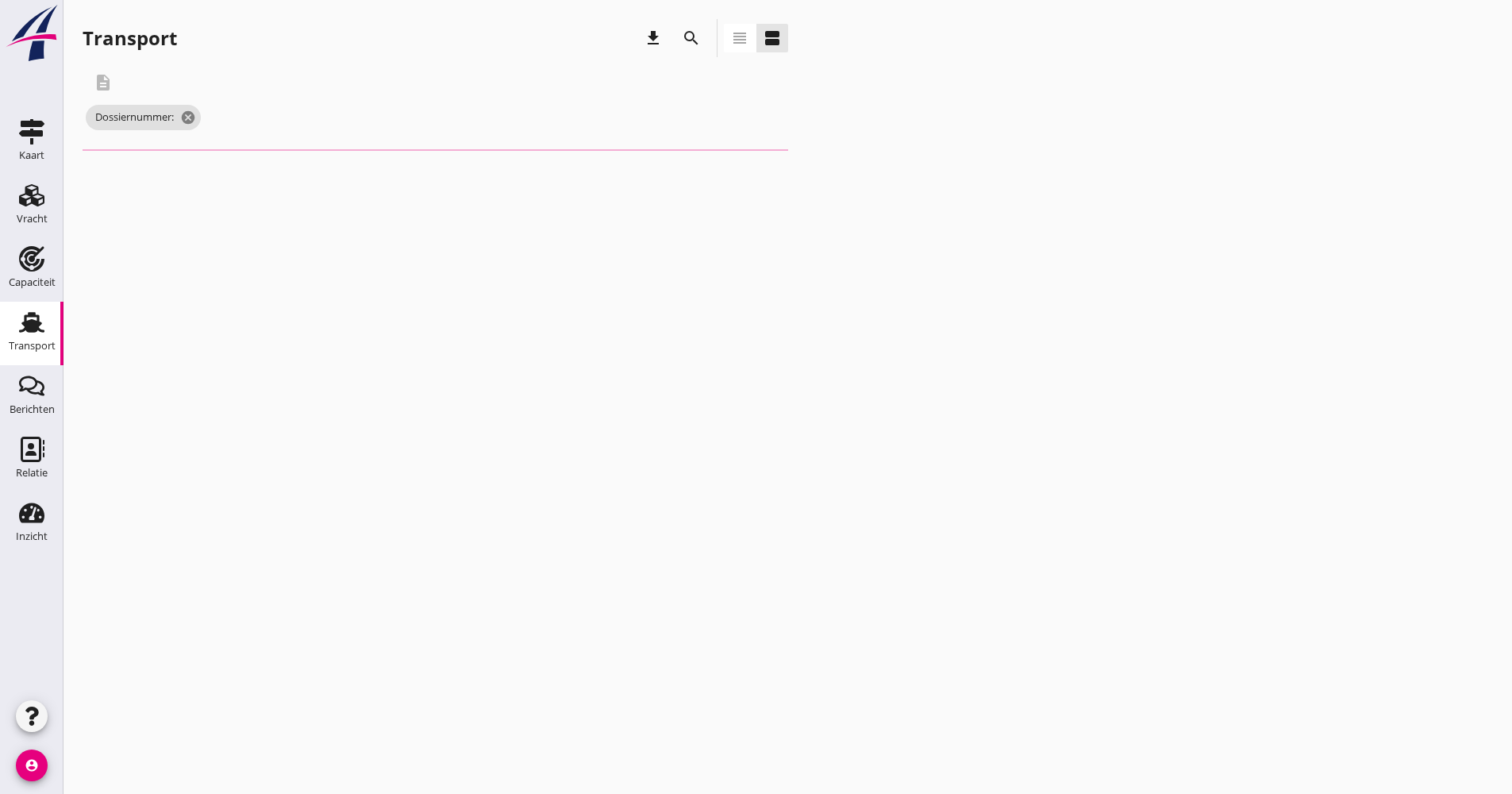
click at [693, 40] on icon "search" at bounding box center [692, 38] width 19 height 19
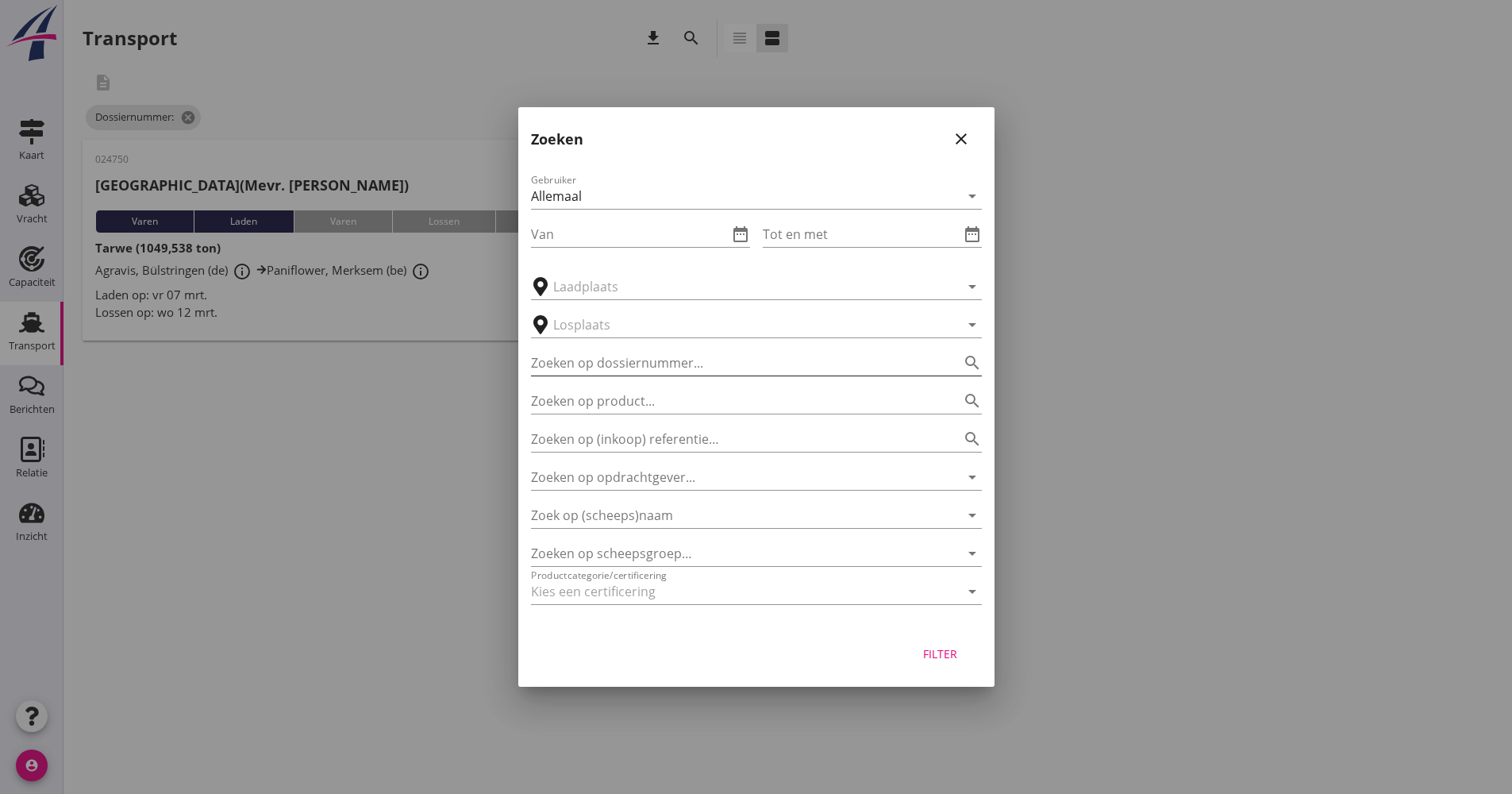
click at [646, 370] on input "Zoeken op dossiernummer..." at bounding box center [734, 362] width 407 height 26
type input "024751"
click at [948, 656] on div "Filter" at bounding box center [940, 653] width 45 height 16
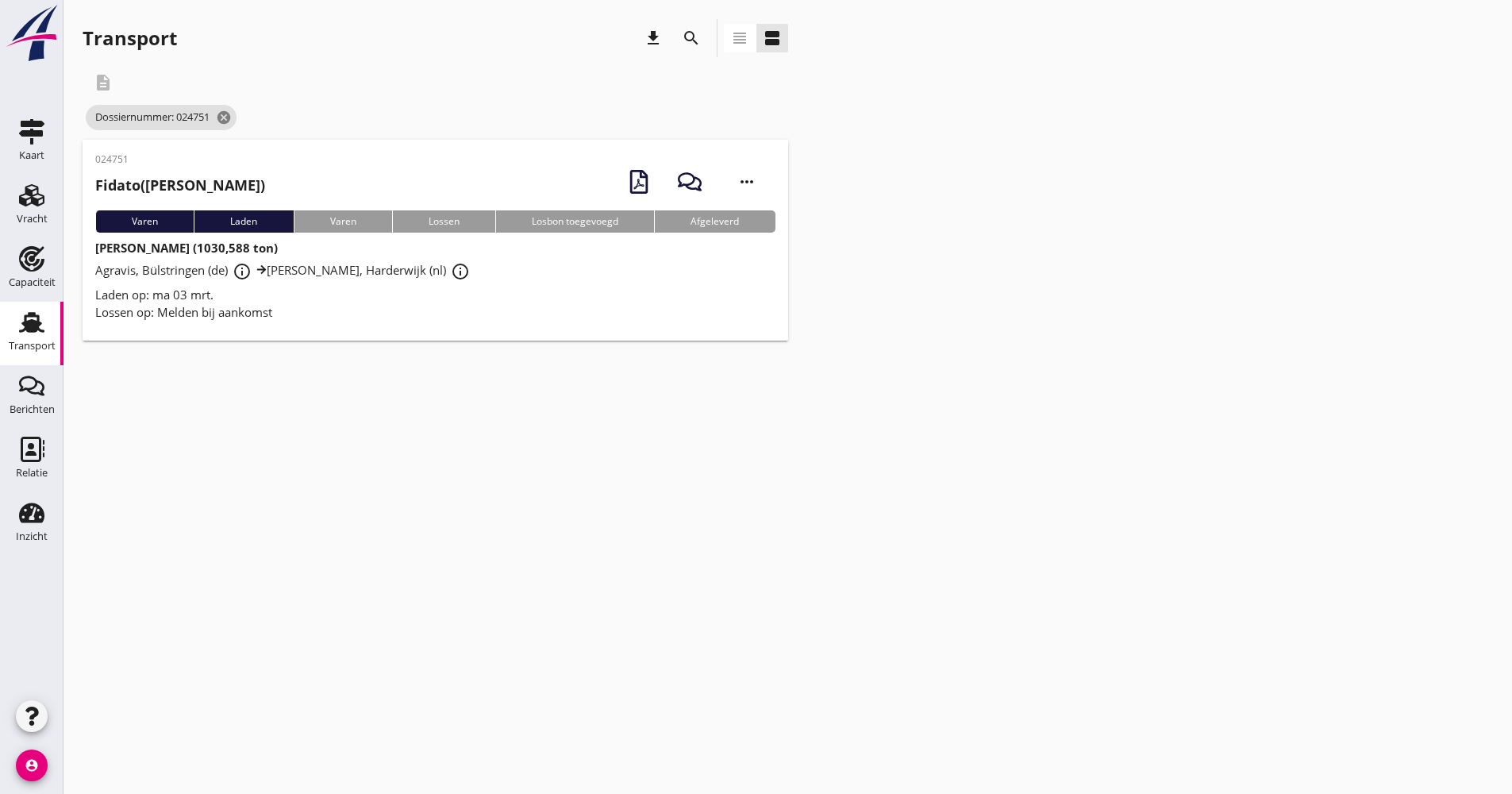
click at [315, 282] on div "Agravis, Bülstringen (de) info_outline Klaremelk, Harderwijk (nl) info_outline" at bounding box center [435, 272] width 680 height 29
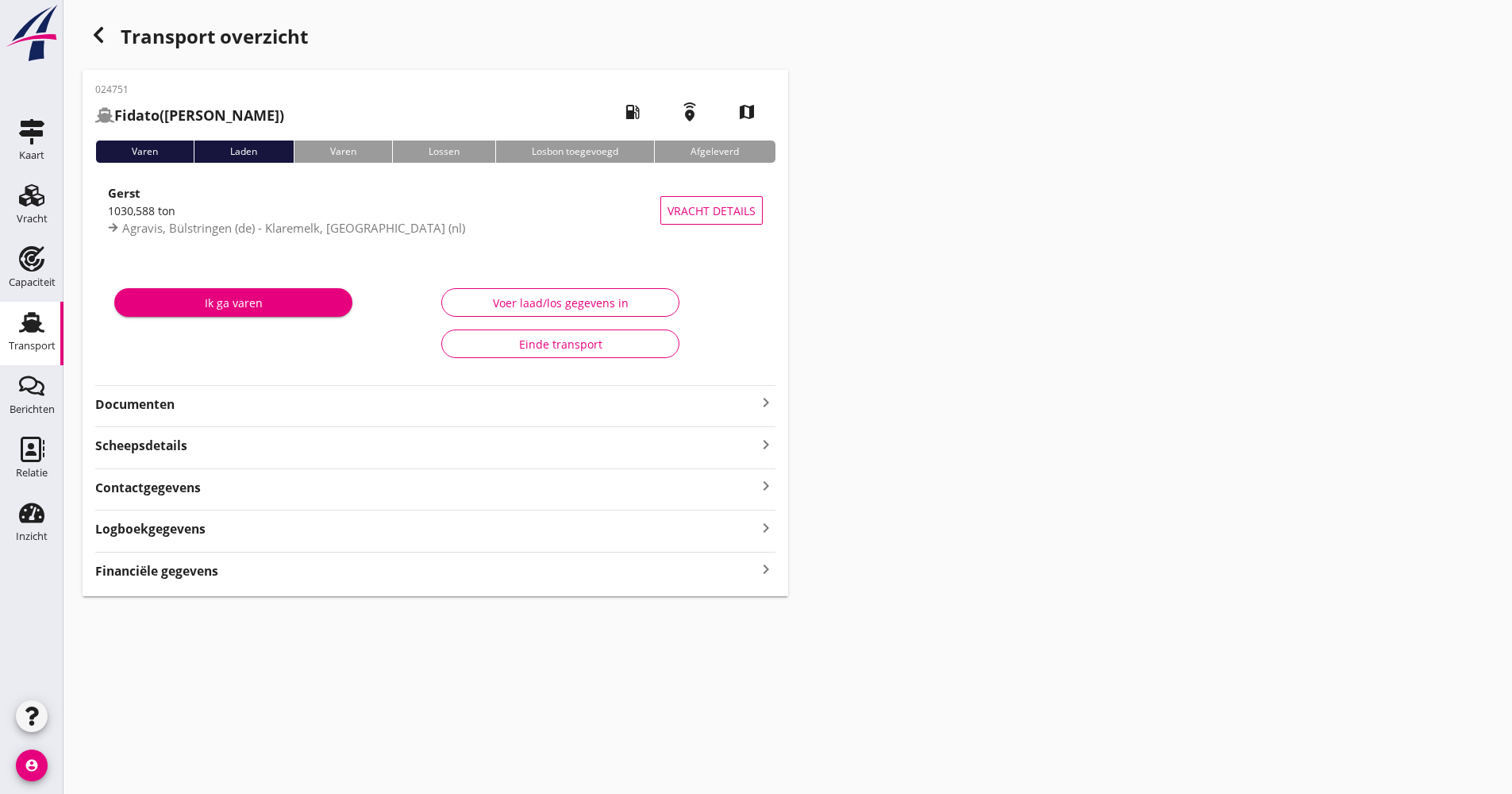
click at [206, 409] on strong "Documenten" at bounding box center [426, 404] width 661 height 18
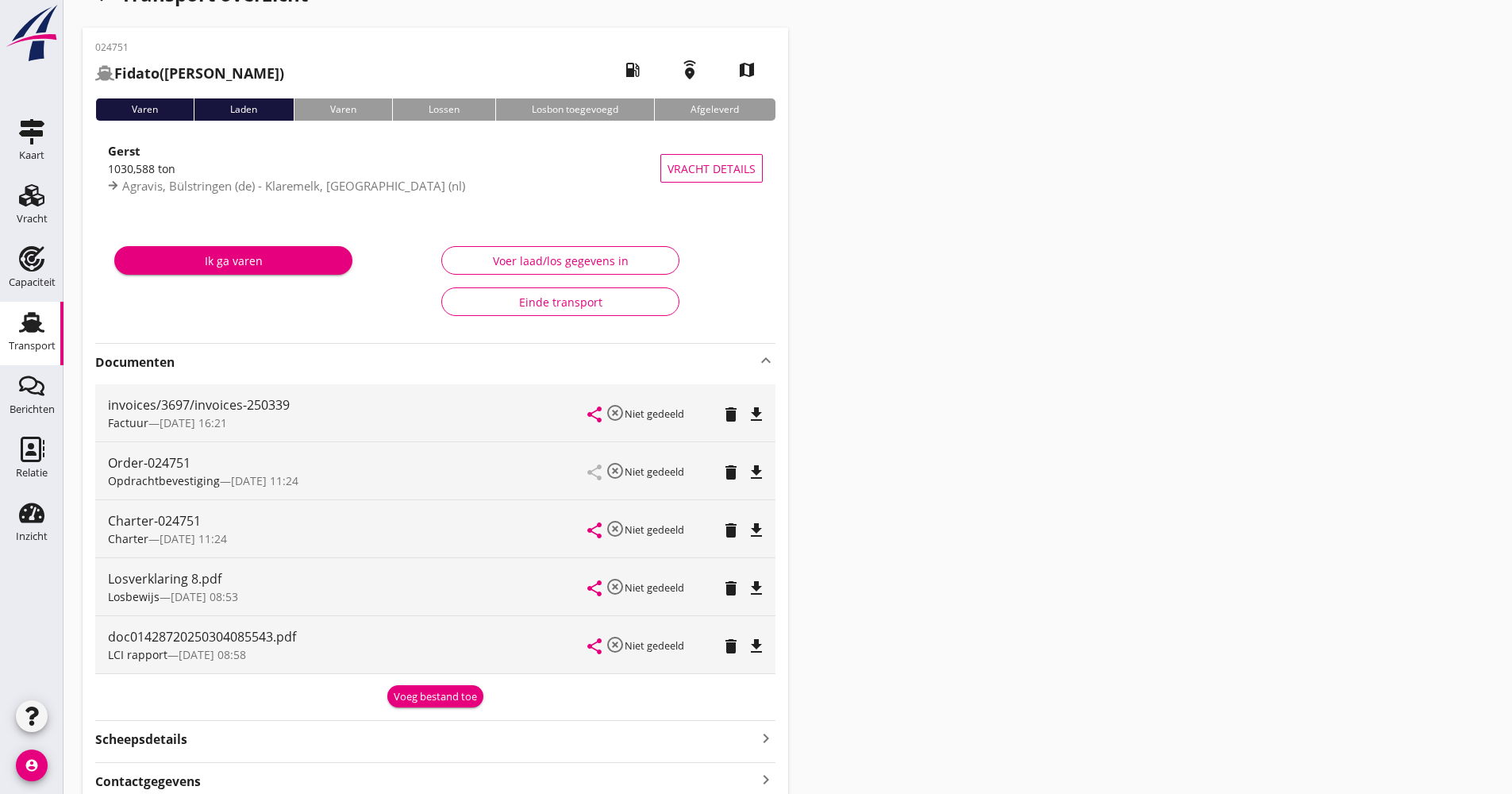
scroll to position [79, 0]
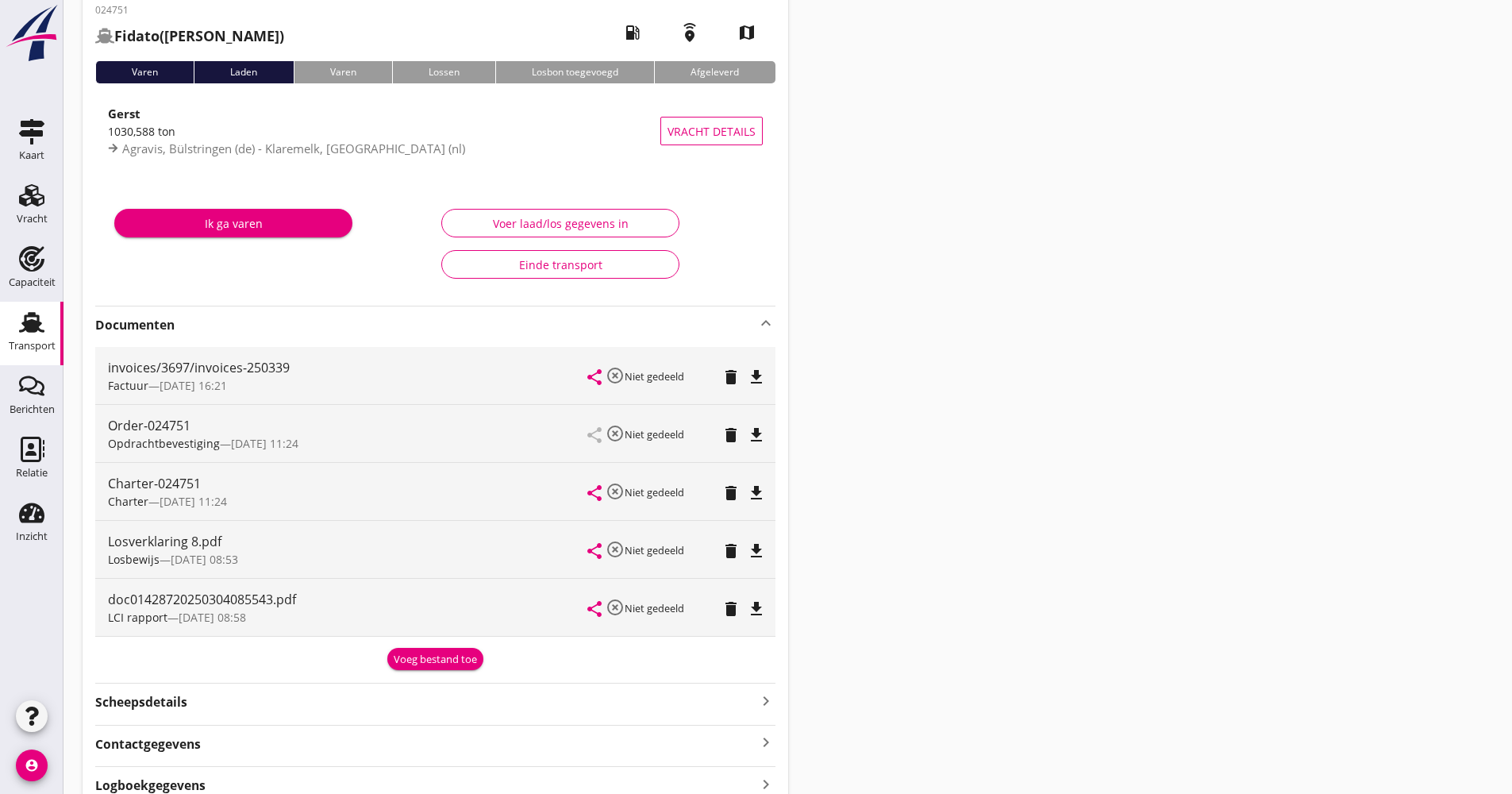
click at [232, 330] on strong "Documenten" at bounding box center [426, 325] width 661 height 18
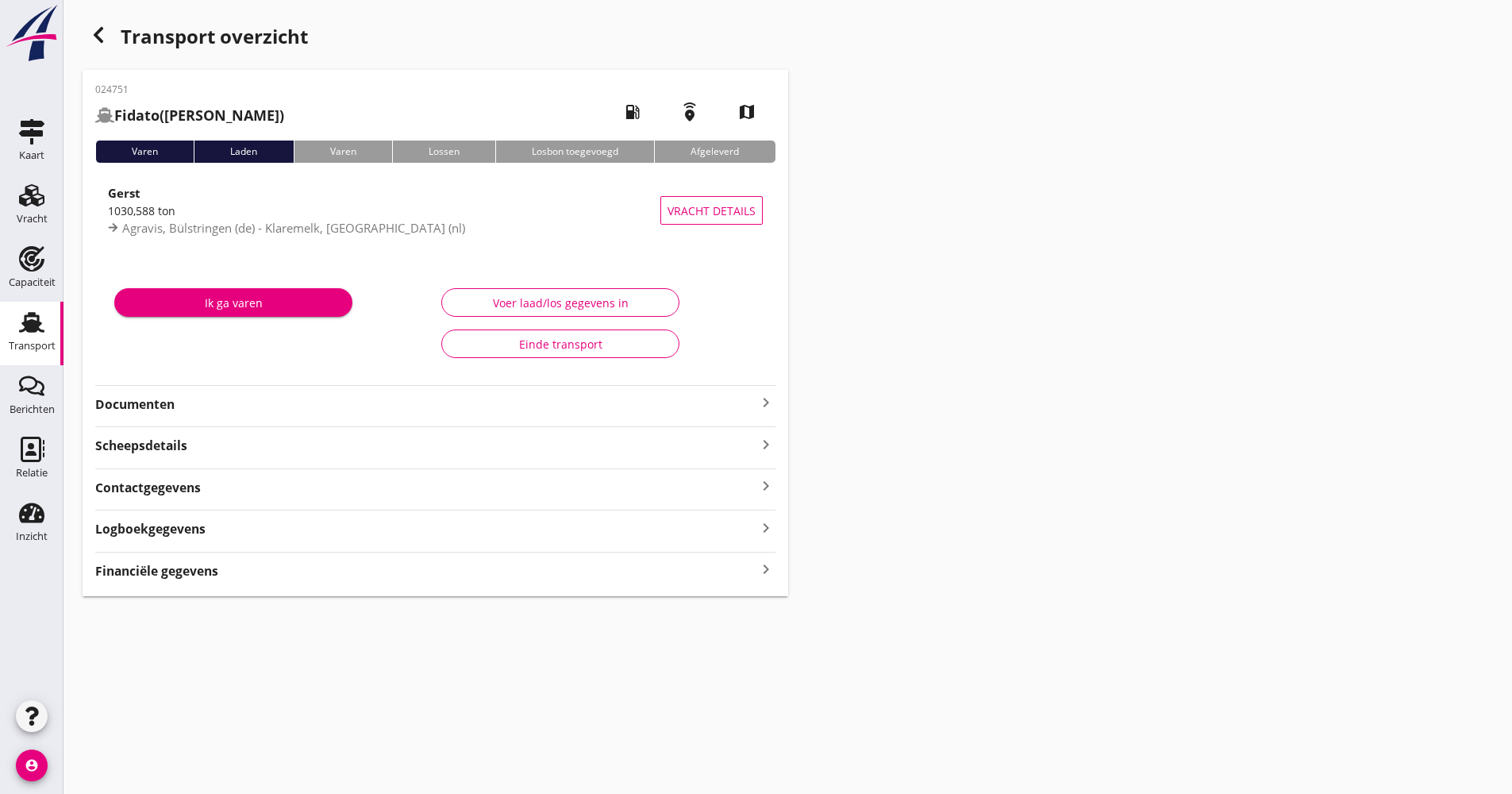
click at [97, 48] on div "button" at bounding box center [98, 34] width 31 height 31
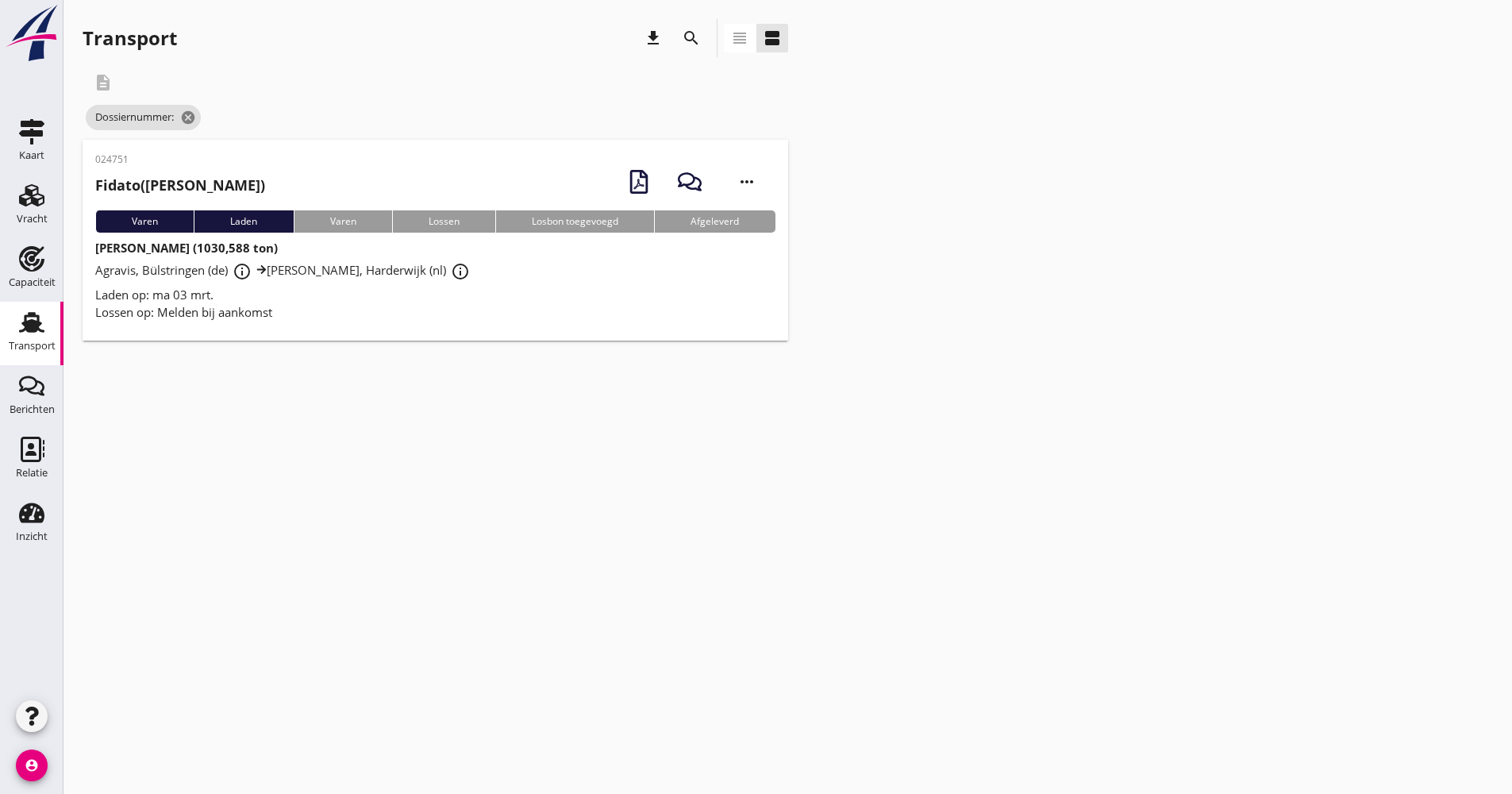
click at [688, 41] on icon "search" at bounding box center [692, 38] width 19 height 19
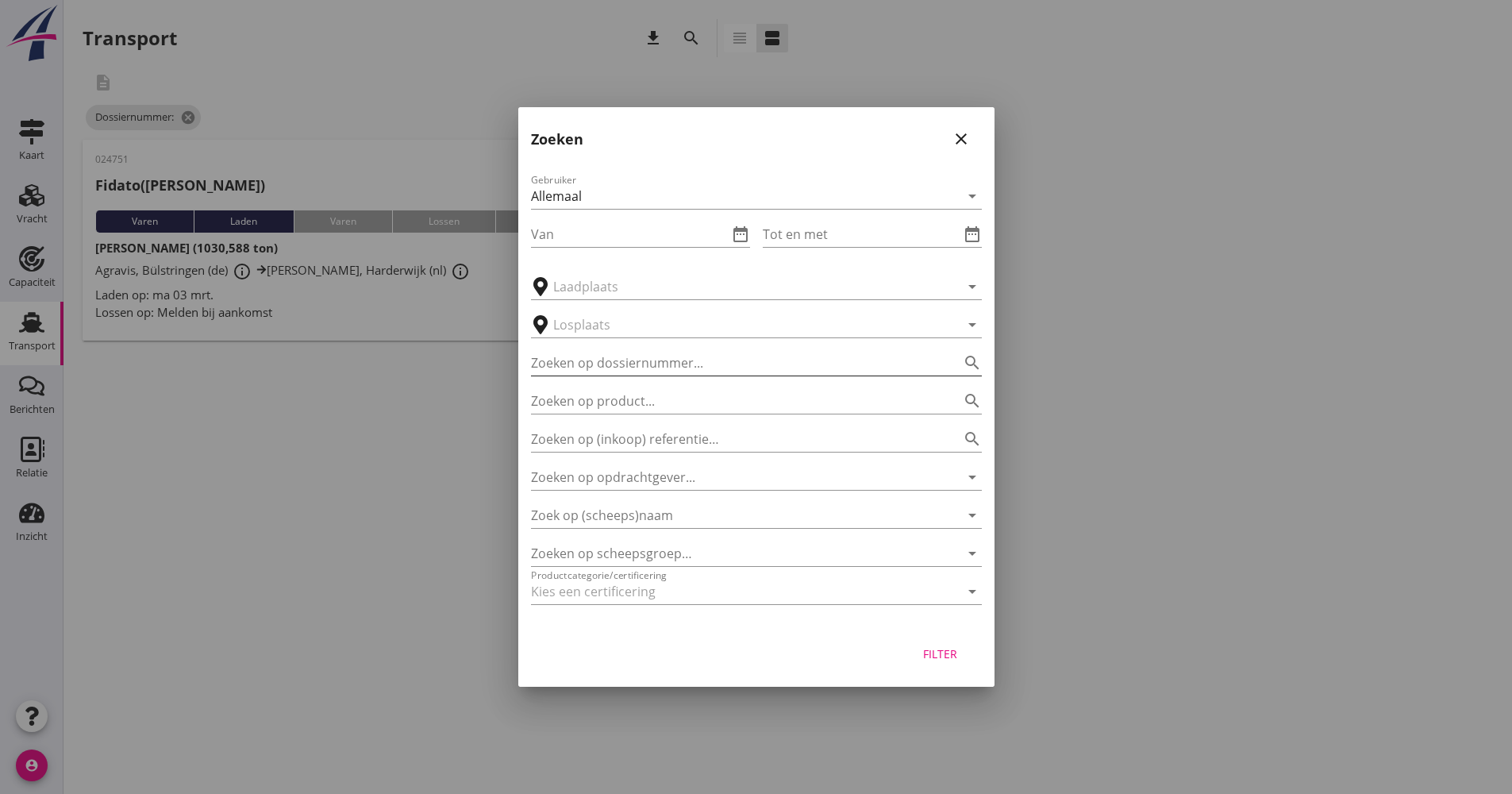
click at [615, 353] on input "Zoeken op dossiernummer..." at bounding box center [734, 362] width 407 height 26
type input "024752"
click at [945, 655] on div "Filter" at bounding box center [940, 653] width 45 height 16
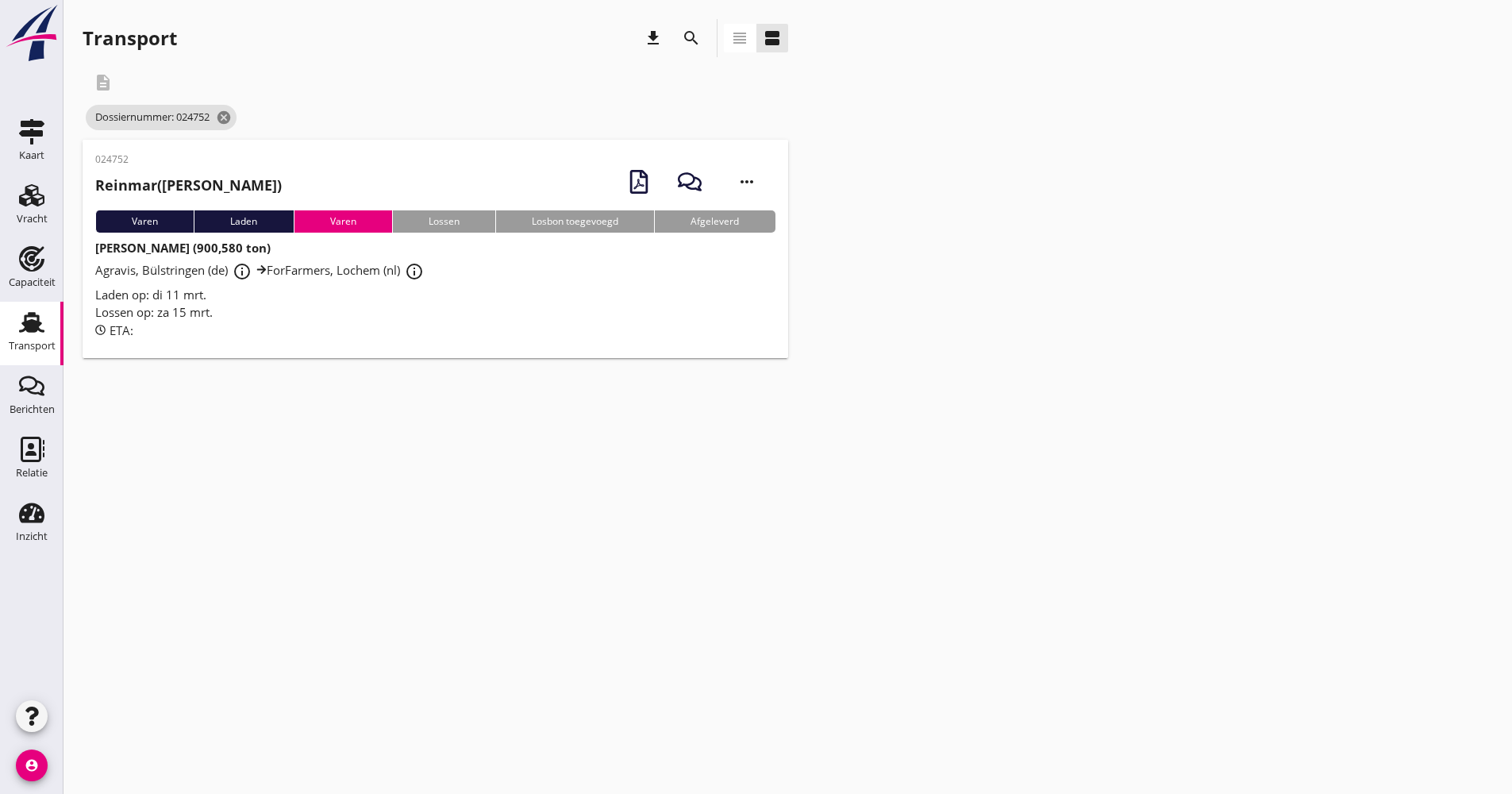
click at [338, 282] on div "Agravis, Bülstringen (de) info_outline ForFarmers, Lochem (nl) info_outline" at bounding box center [435, 272] width 680 height 29
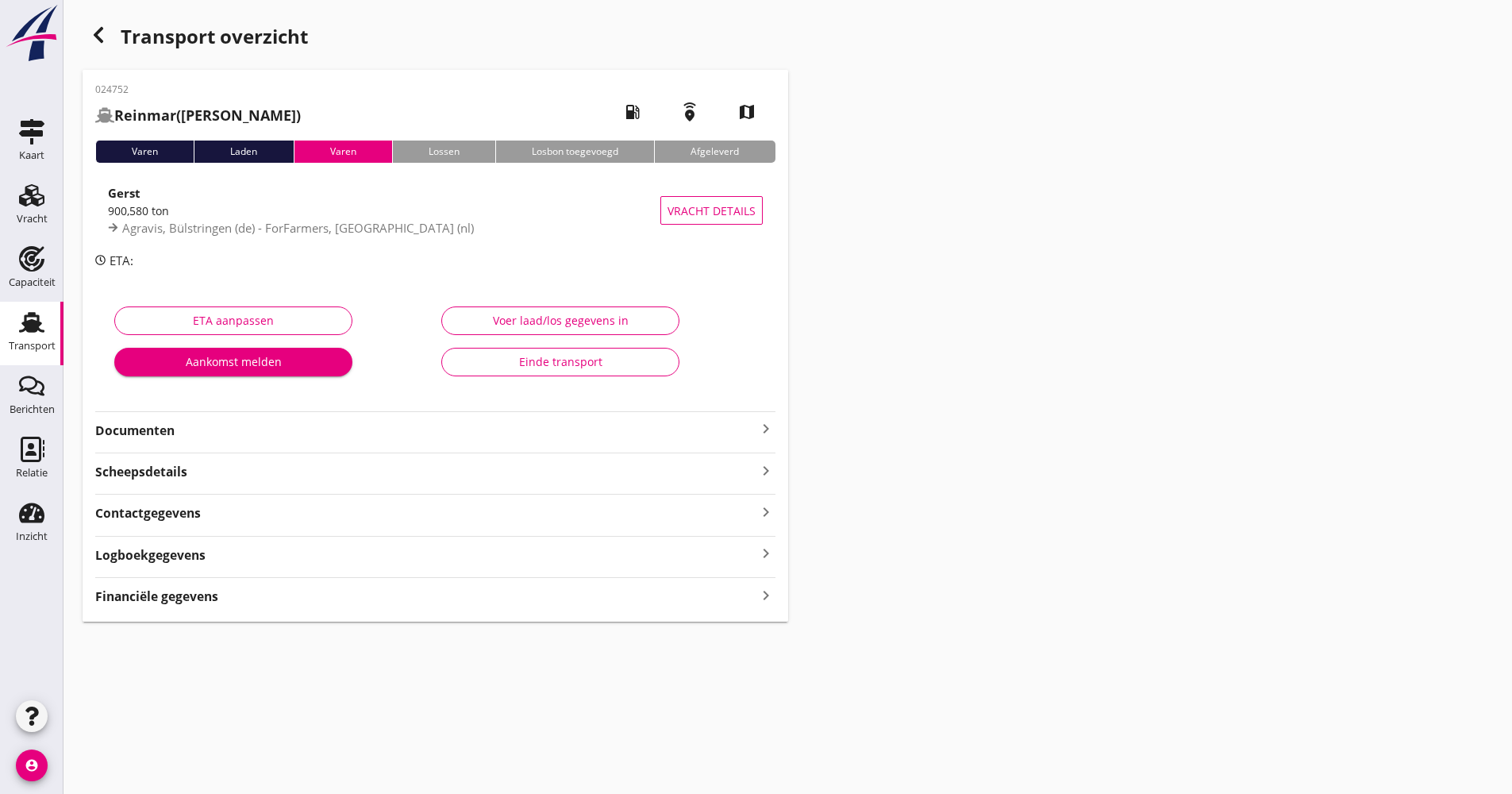
click at [297, 445] on div "024752 Reinmar (Kartner) local_gas_station emergency_share map Varen Laden [PER…" at bounding box center [435, 345] width 706 height 552
click at [294, 431] on strong "Documenten" at bounding box center [426, 430] width 661 height 18
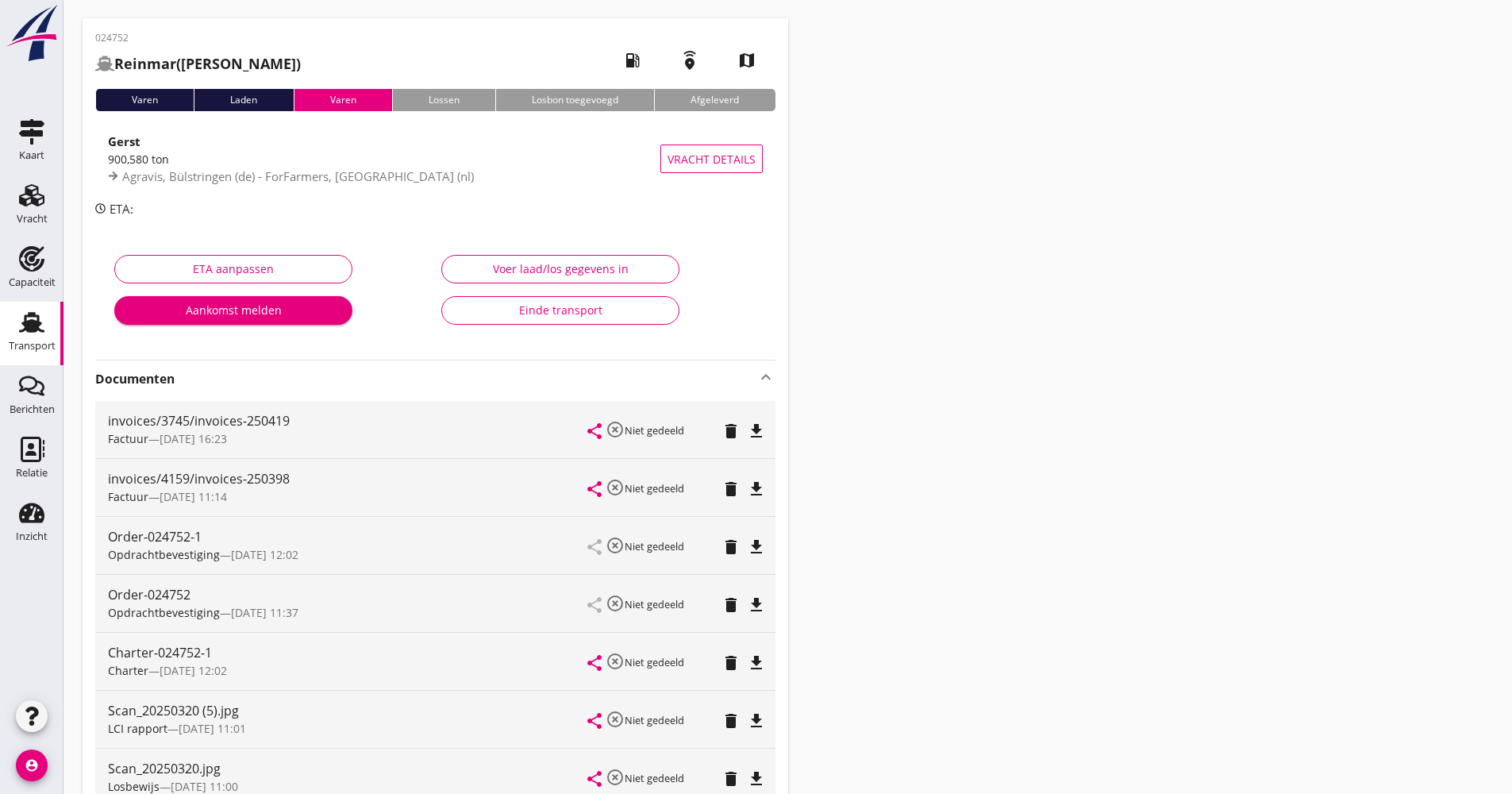
scroll to position [79, 0]
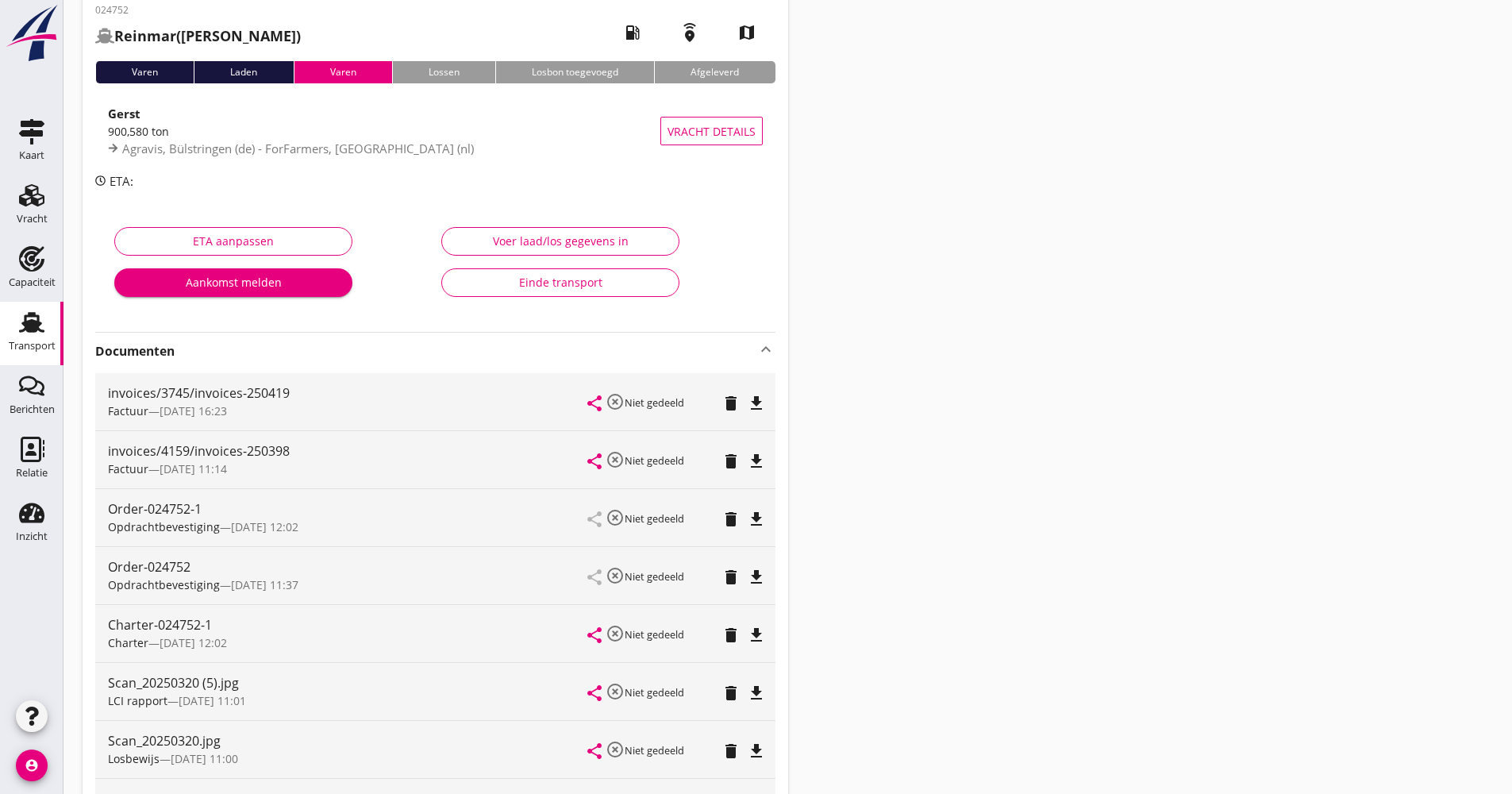
click at [765, 702] on icon "file_download" at bounding box center [756, 693] width 19 height 19
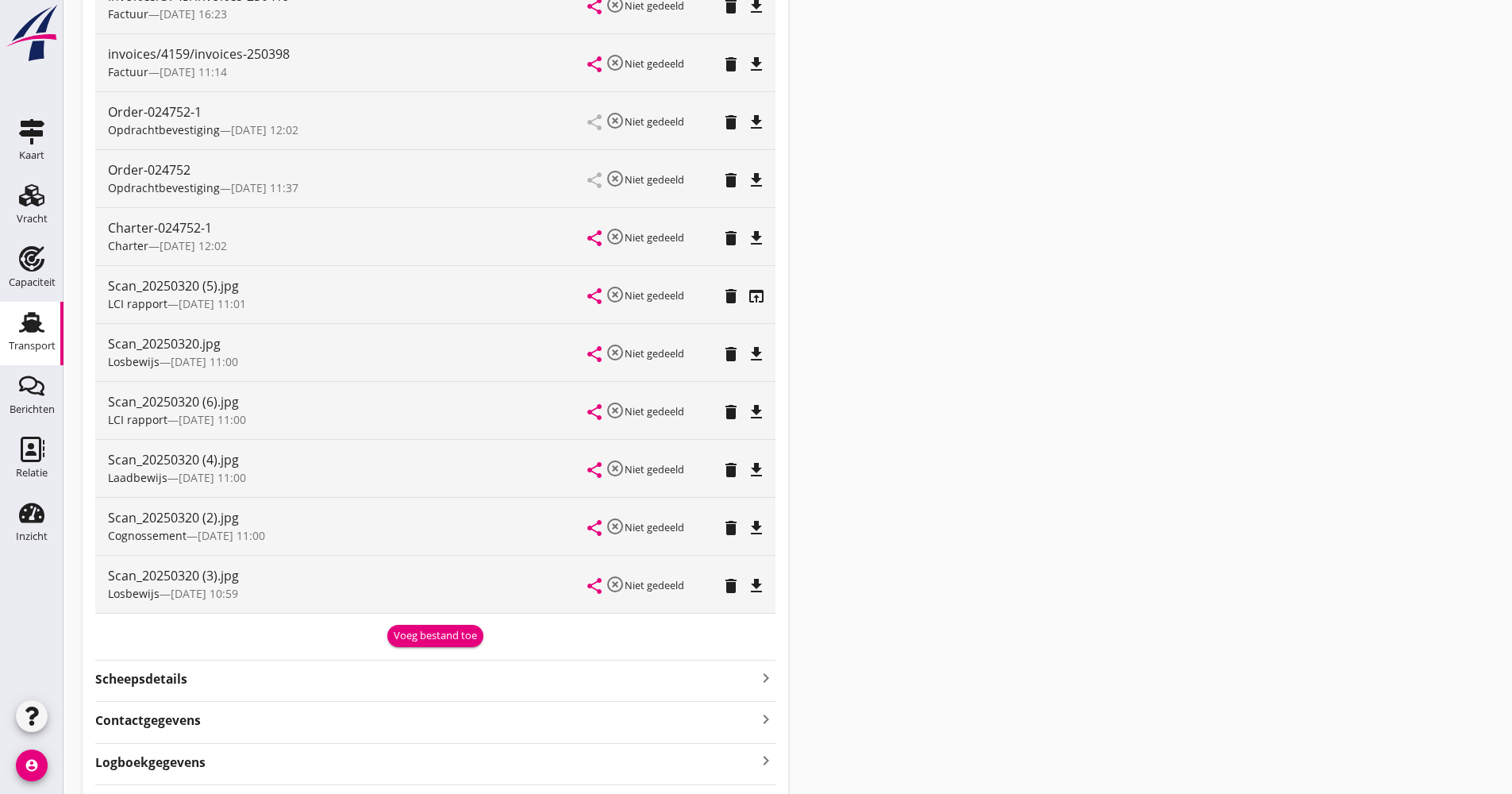
scroll to position [397, 0]
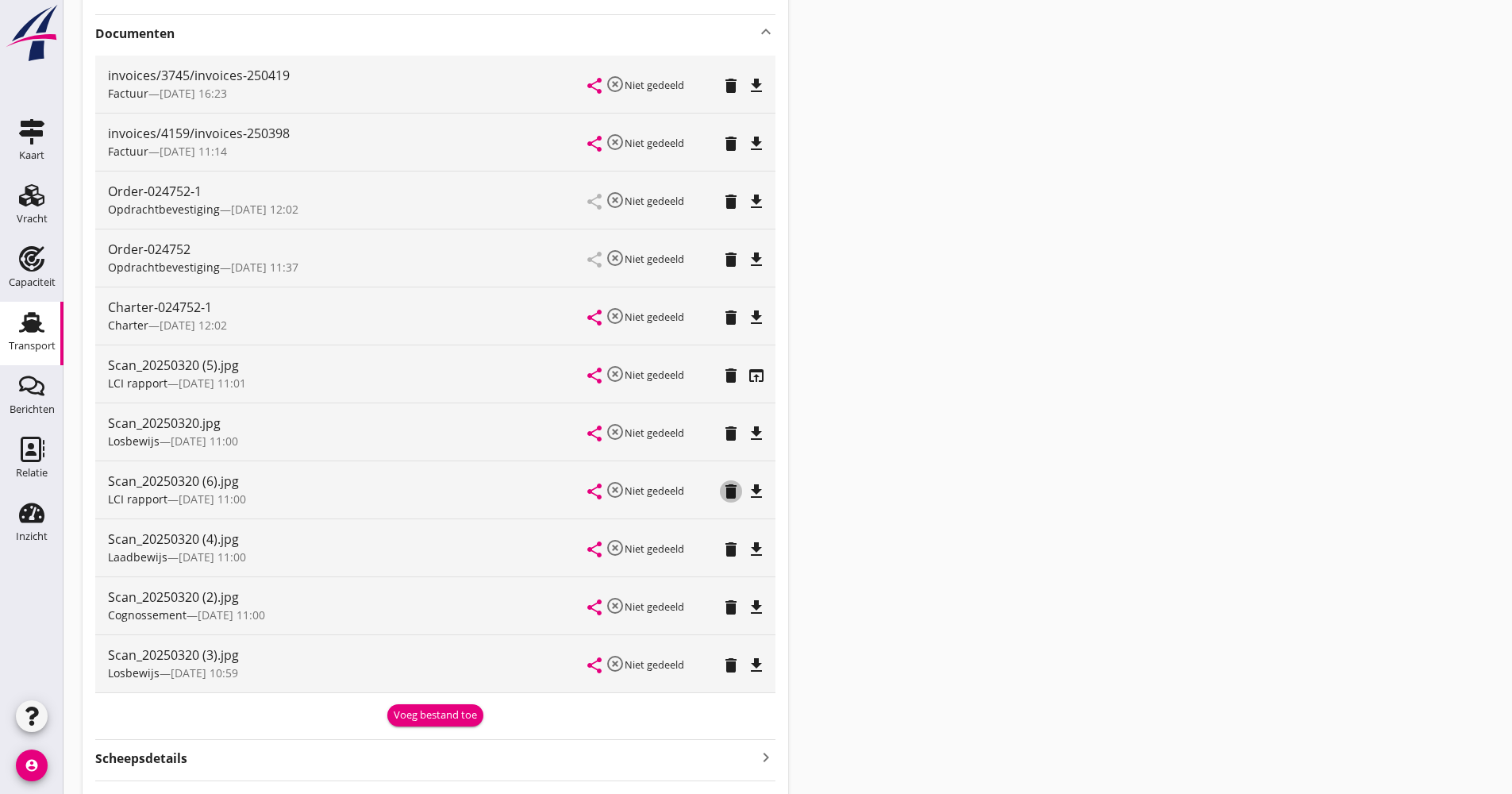
click at [736, 497] on icon "delete" at bounding box center [731, 492] width 19 height 19
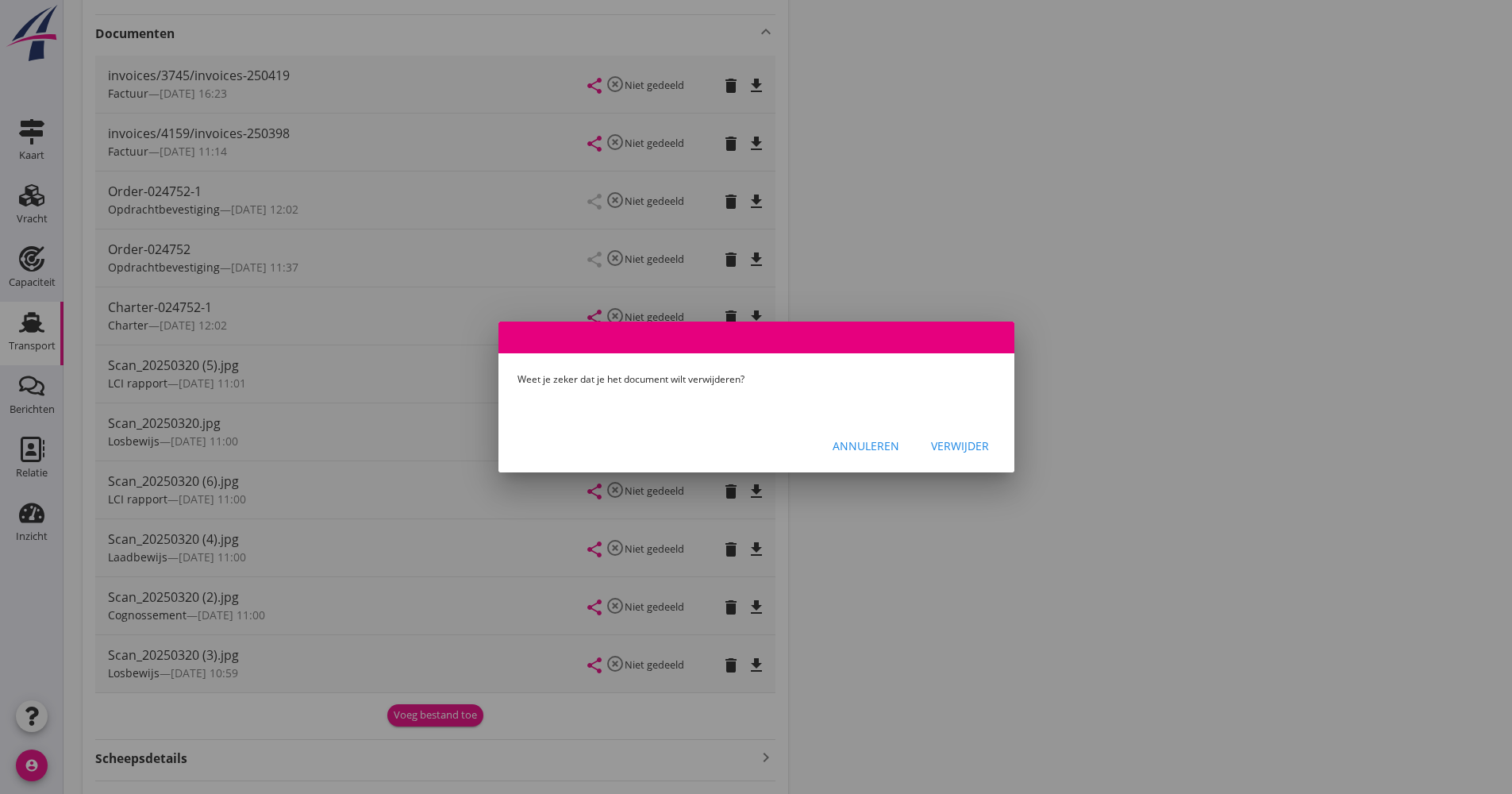
drag, startPoint x: 869, startPoint y: 443, endPoint x: 859, endPoint y: 445, distance: 10.2
click at [869, 443] on div "Annuleren" at bounding box center [866, 445] width 67 height 16
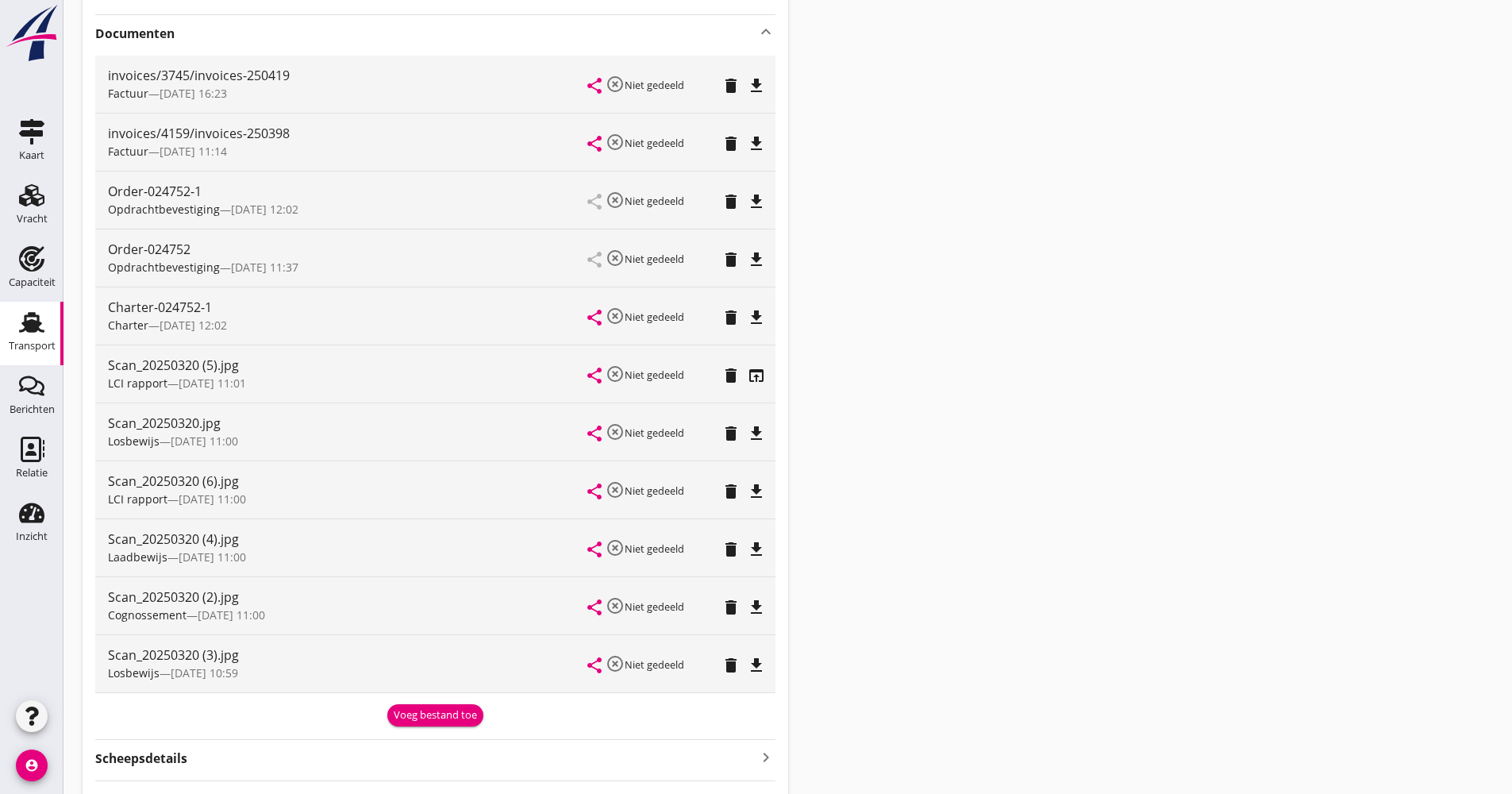
click at [765, 493] on icon "file_download" at bounding box center [756, 492] width 19 height 19
click at [728, 268] on icon "delete" at bounding box center [731, 259] width 19 height 19
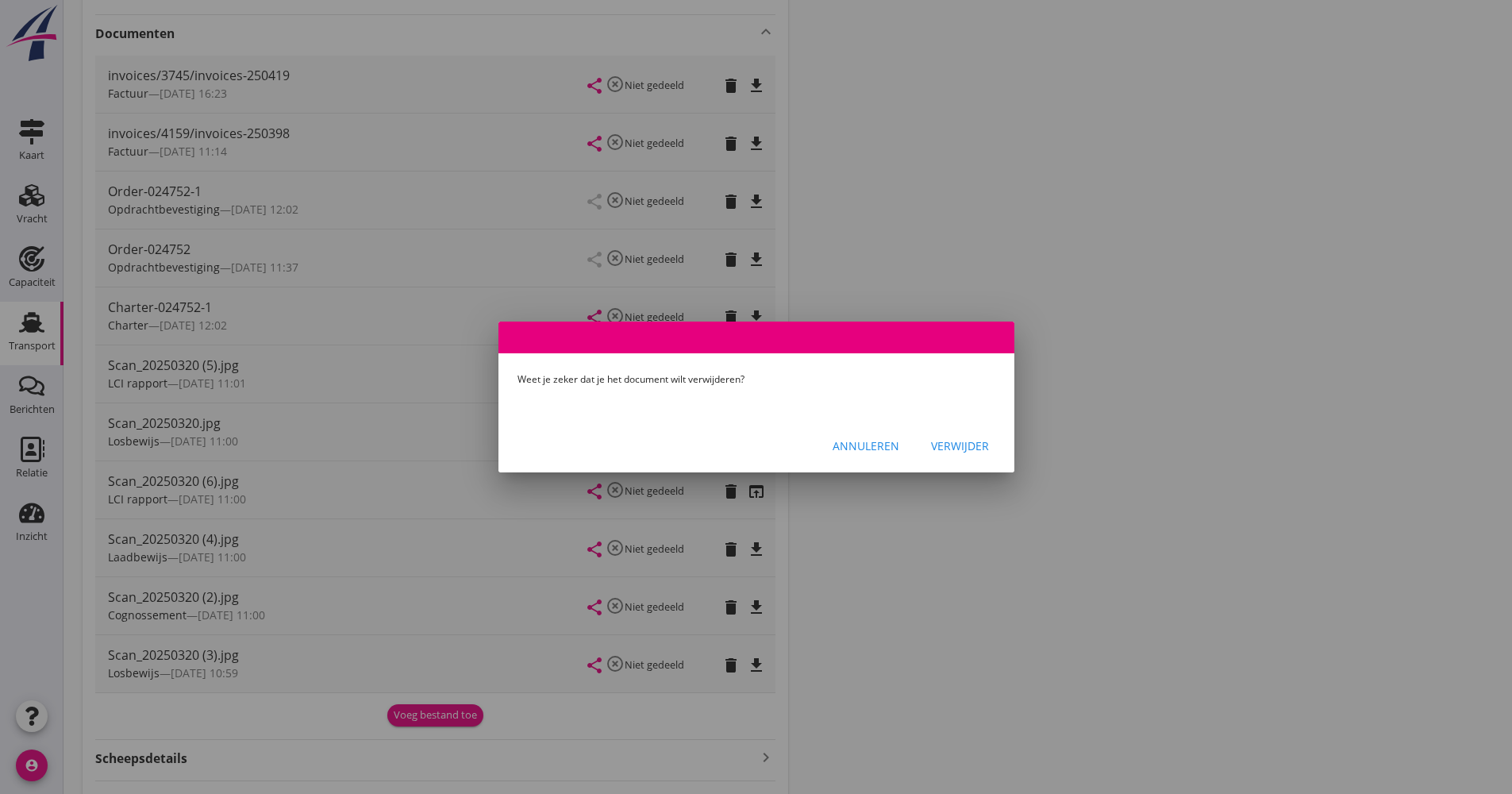
click at [944, 449] on div "Verwijder" at bounding box center [959, 445] width 58 height 16
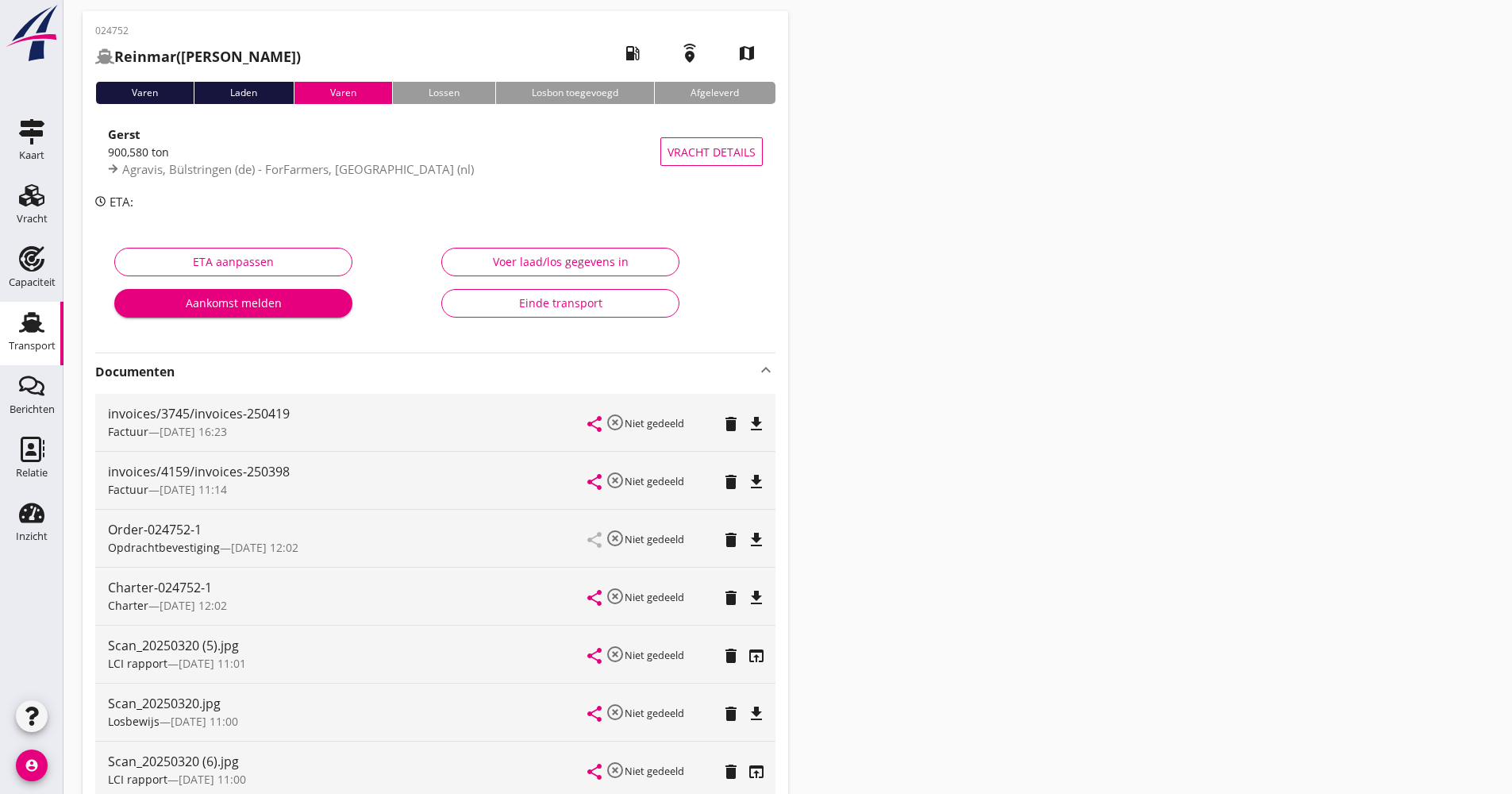
scroll to position [0, 0]
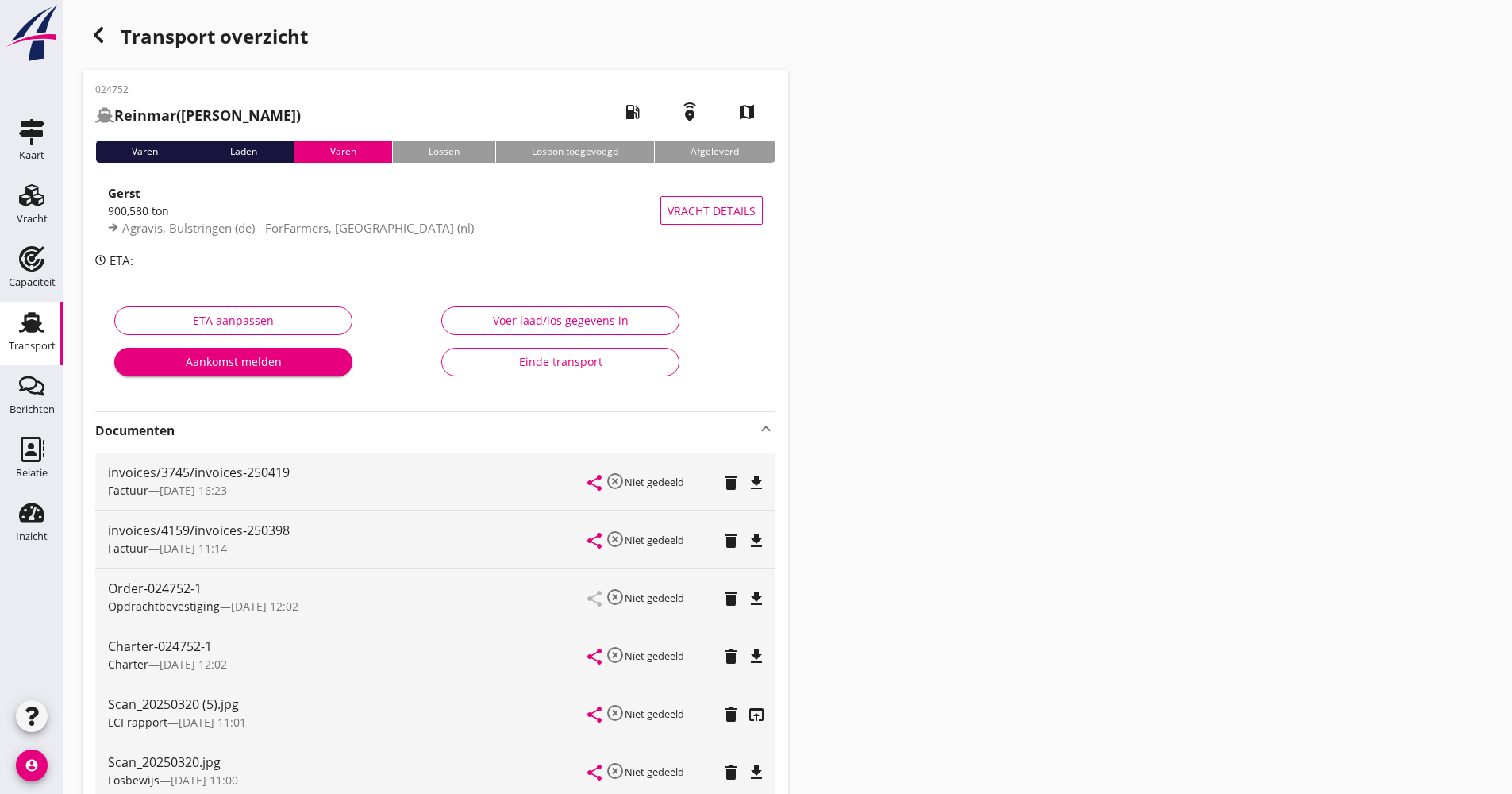
click at [95, 37] on icon "button" at bounding box center [98, 35] width 19 height 19
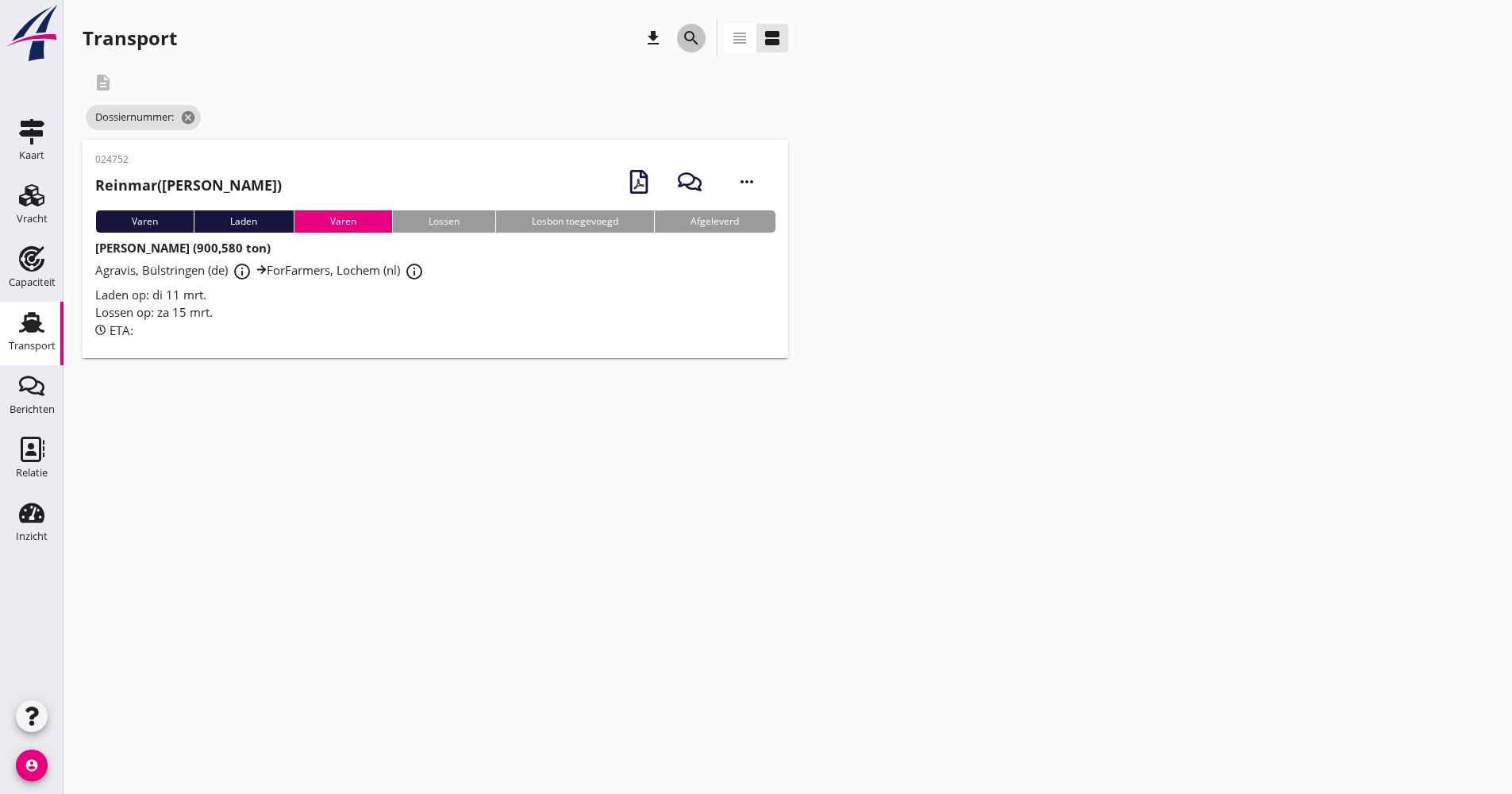
click at [699, 37] on icon "search" at bounding box center [692, 38] width 19 height 19
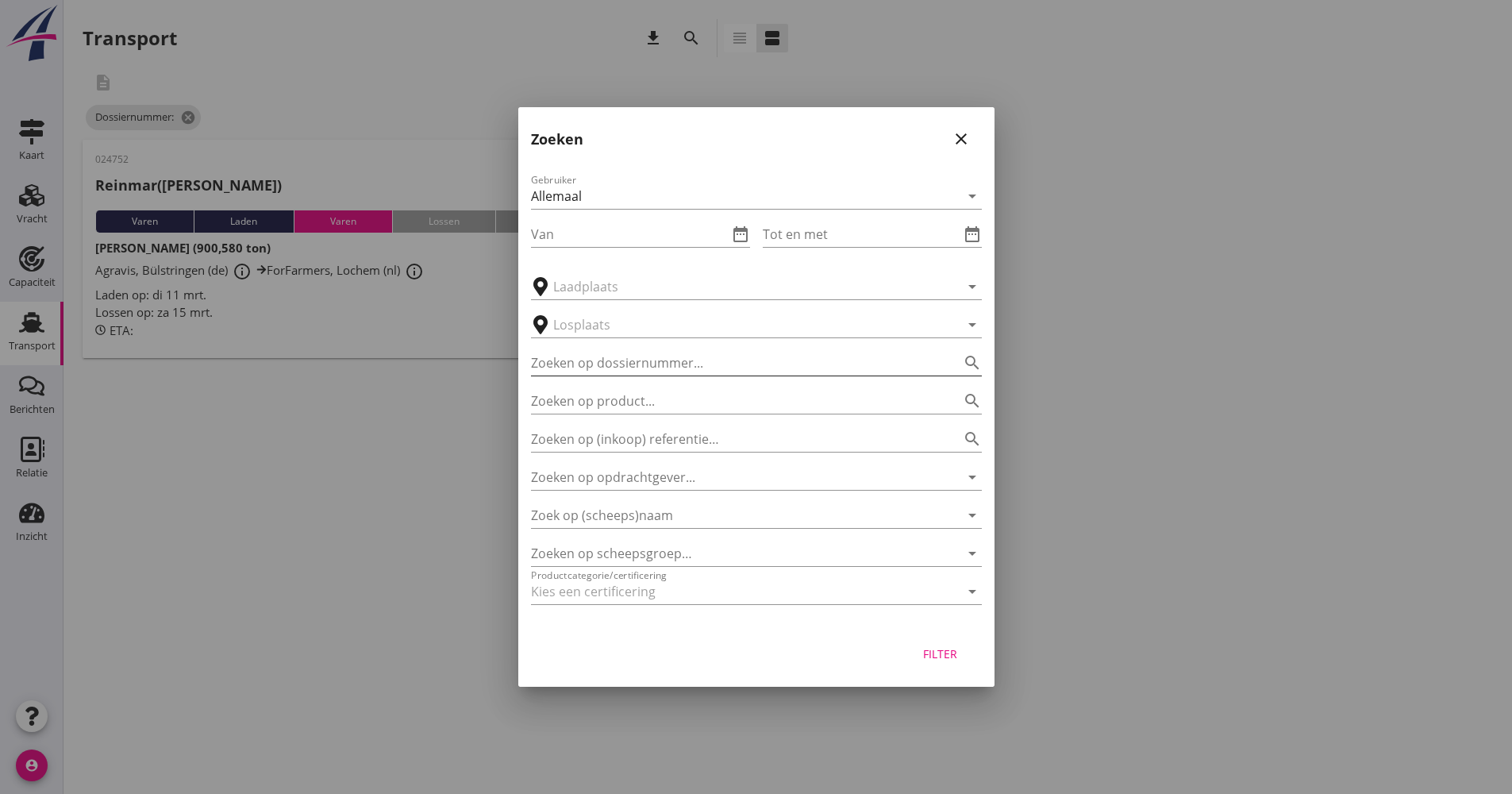
click at [639, 359] on input "Zoeken op dossiernummer..." at bounding box center [734, 362] width 407 height 26
type input "024755"
click at [931, 662] on button "Filter" at bounding box center [940, 654] width 70 height 29
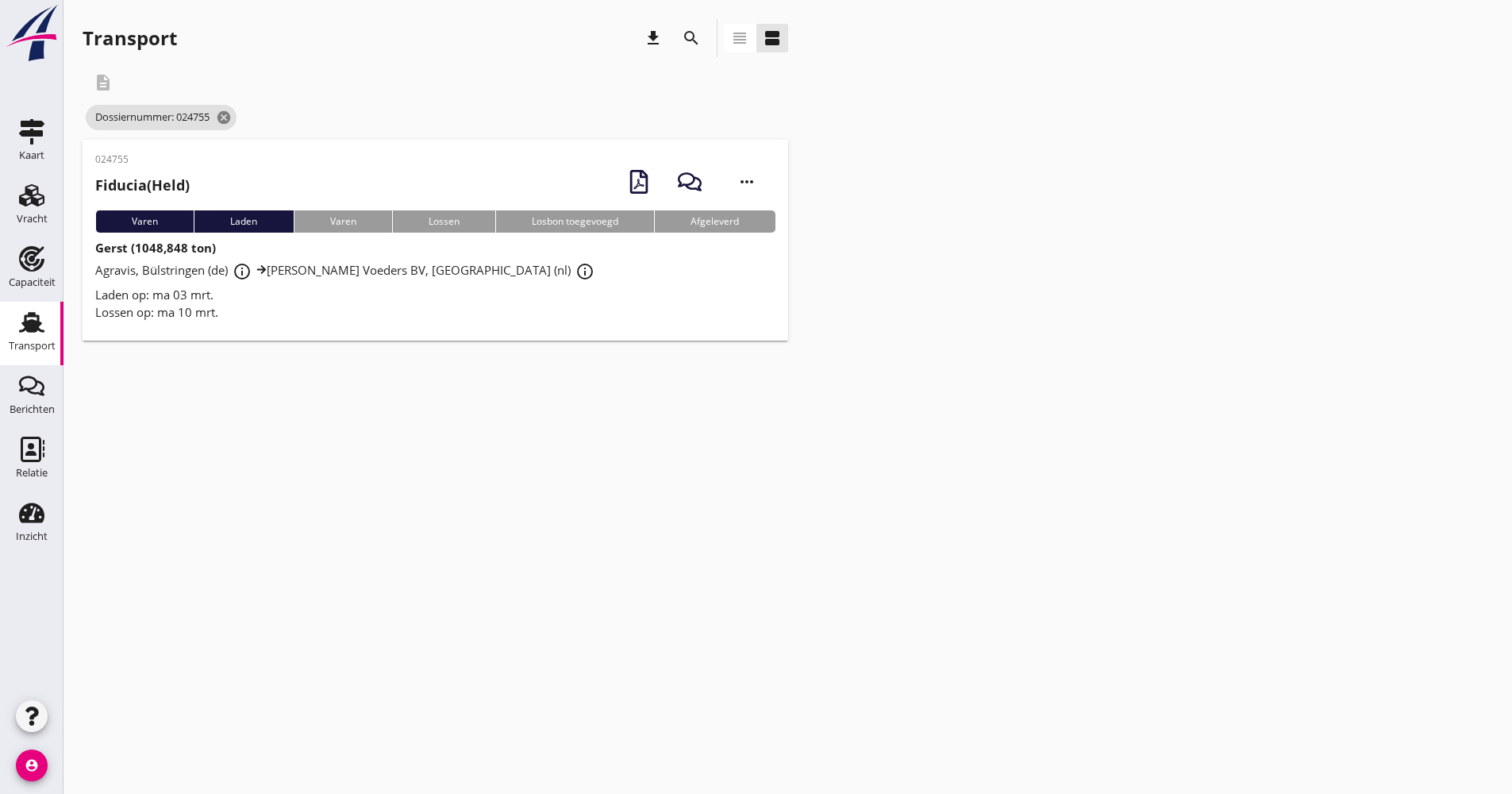
click at [330, 300] on div "Laden op: ma 03 mrt." at bounding box center [435, 295] width 680 height 18
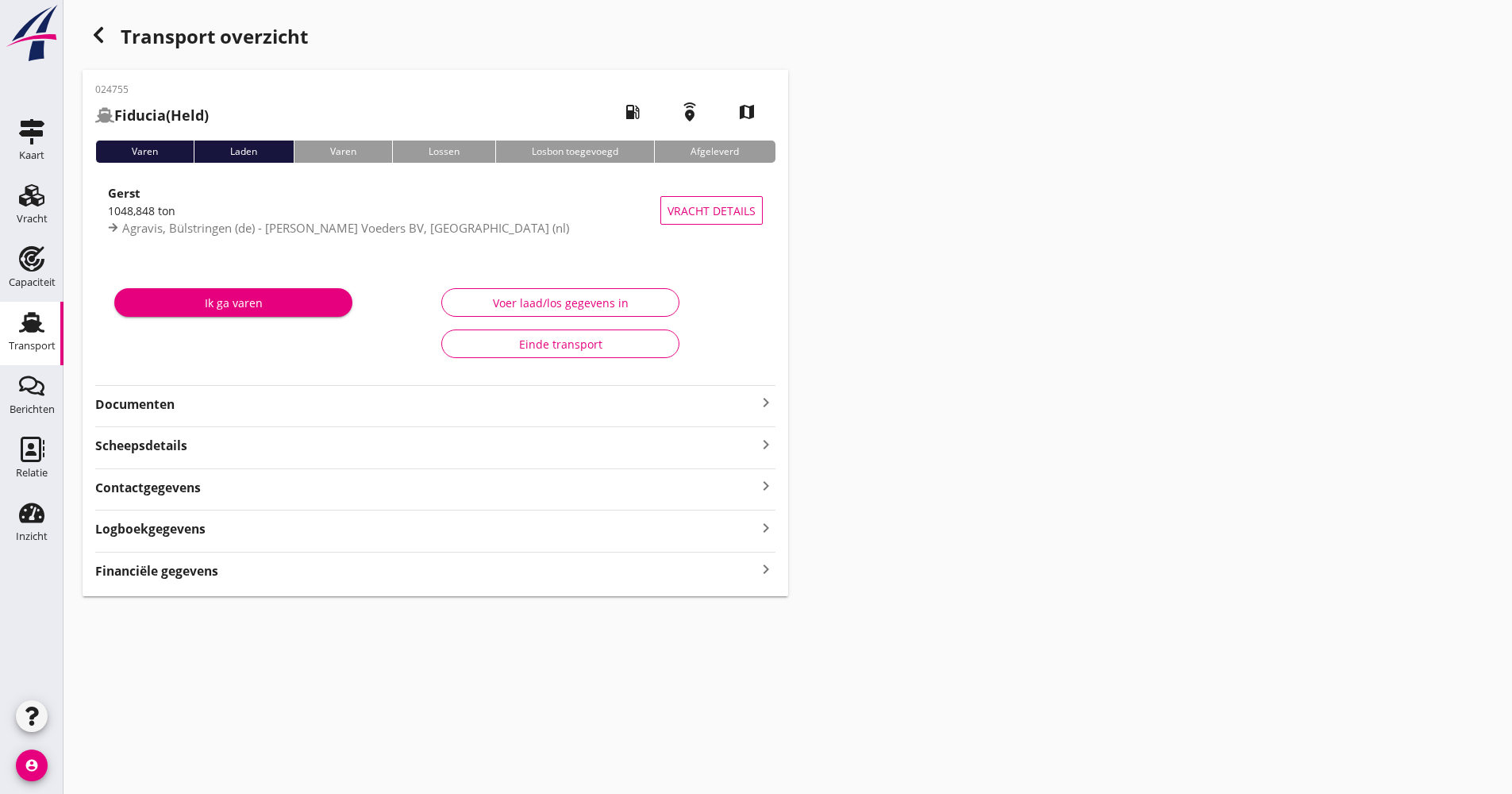
click at [252, 404] on strong "Documenten" at bounding box center [426, 404] width 661 height 18
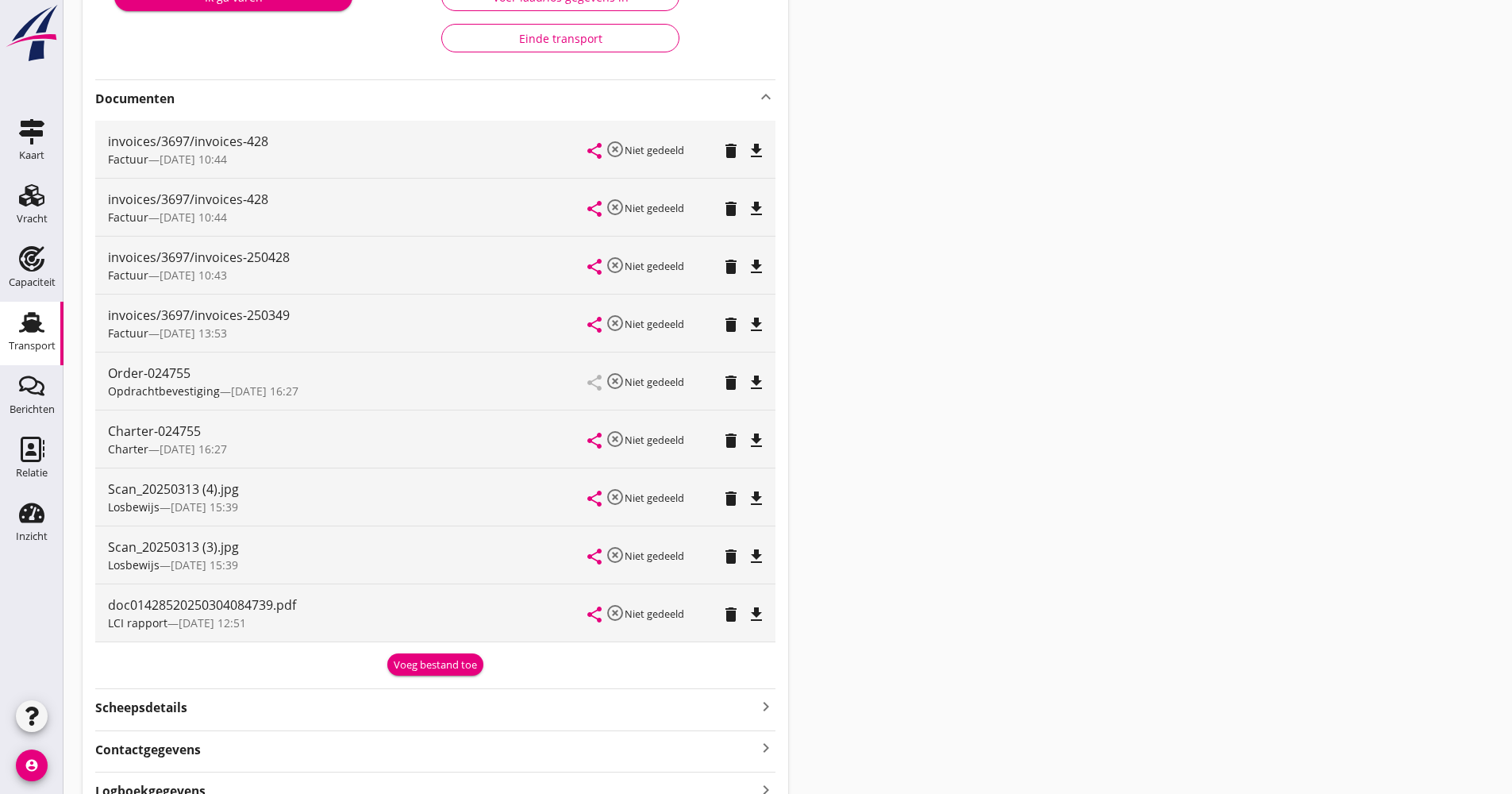
scroll to position [317, 0]
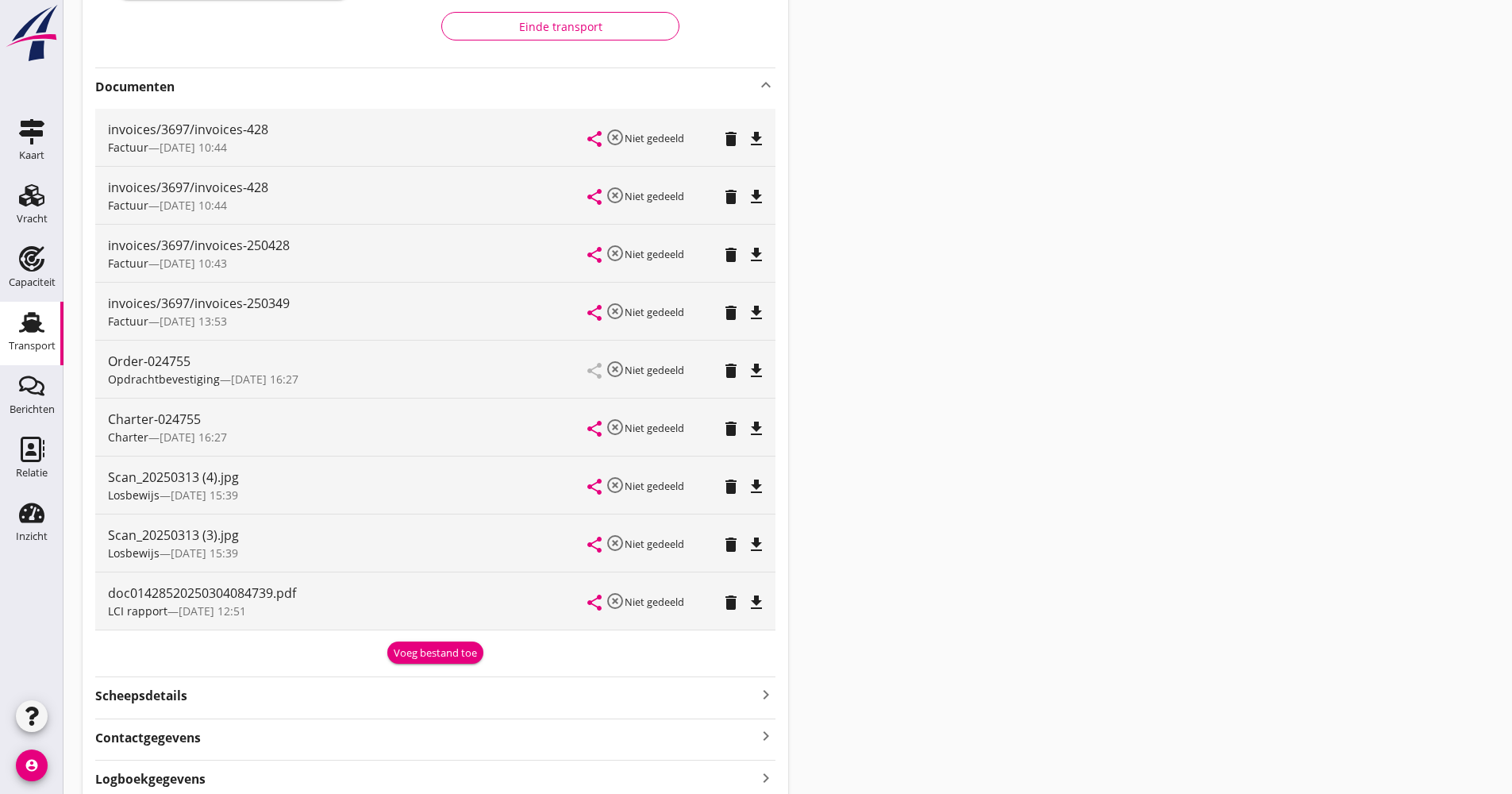
click at [766, 604] on div "file_download" at bounding box center [756, 602] width 22 height 19
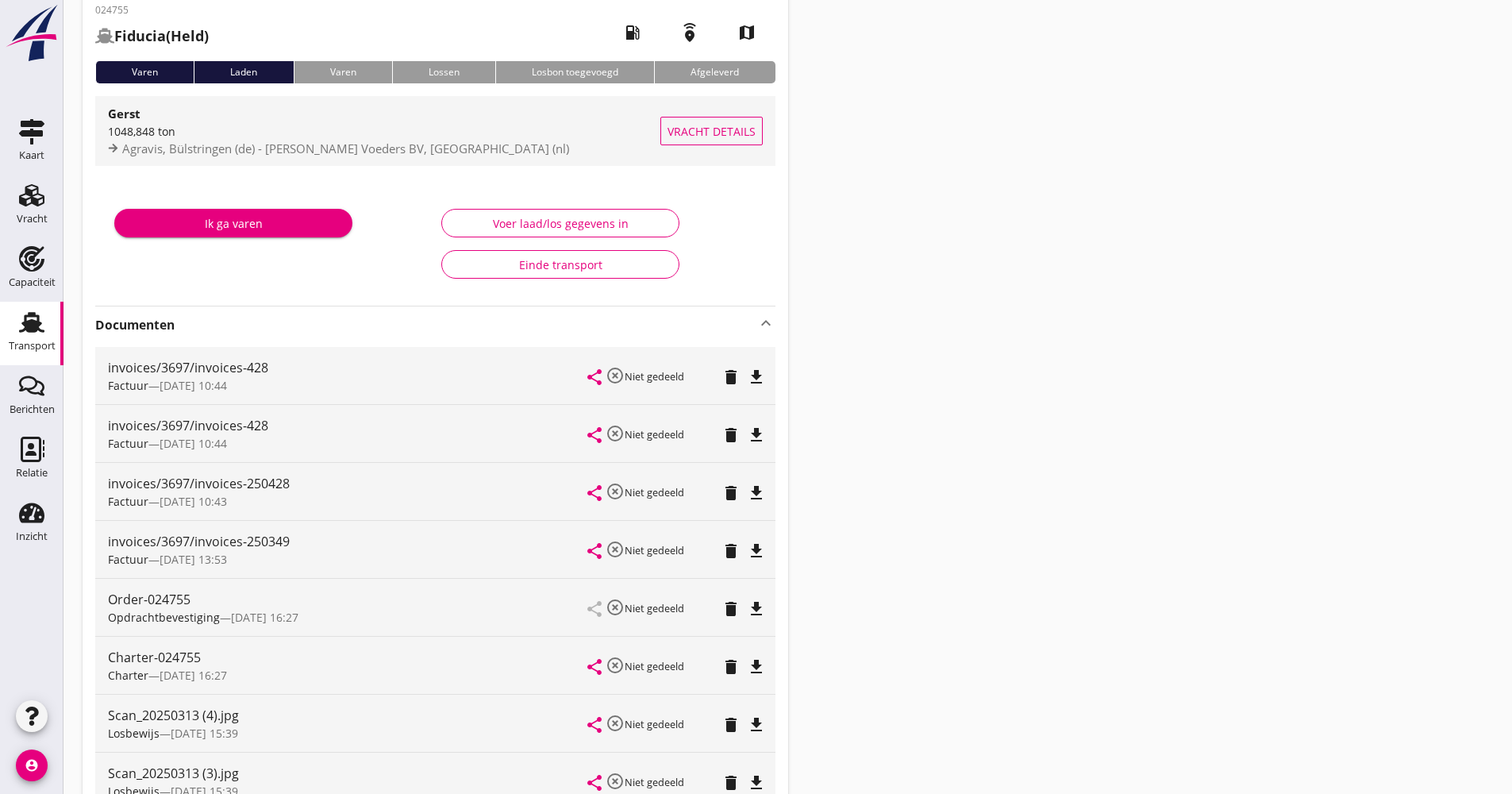
scroll to position [0, 0]
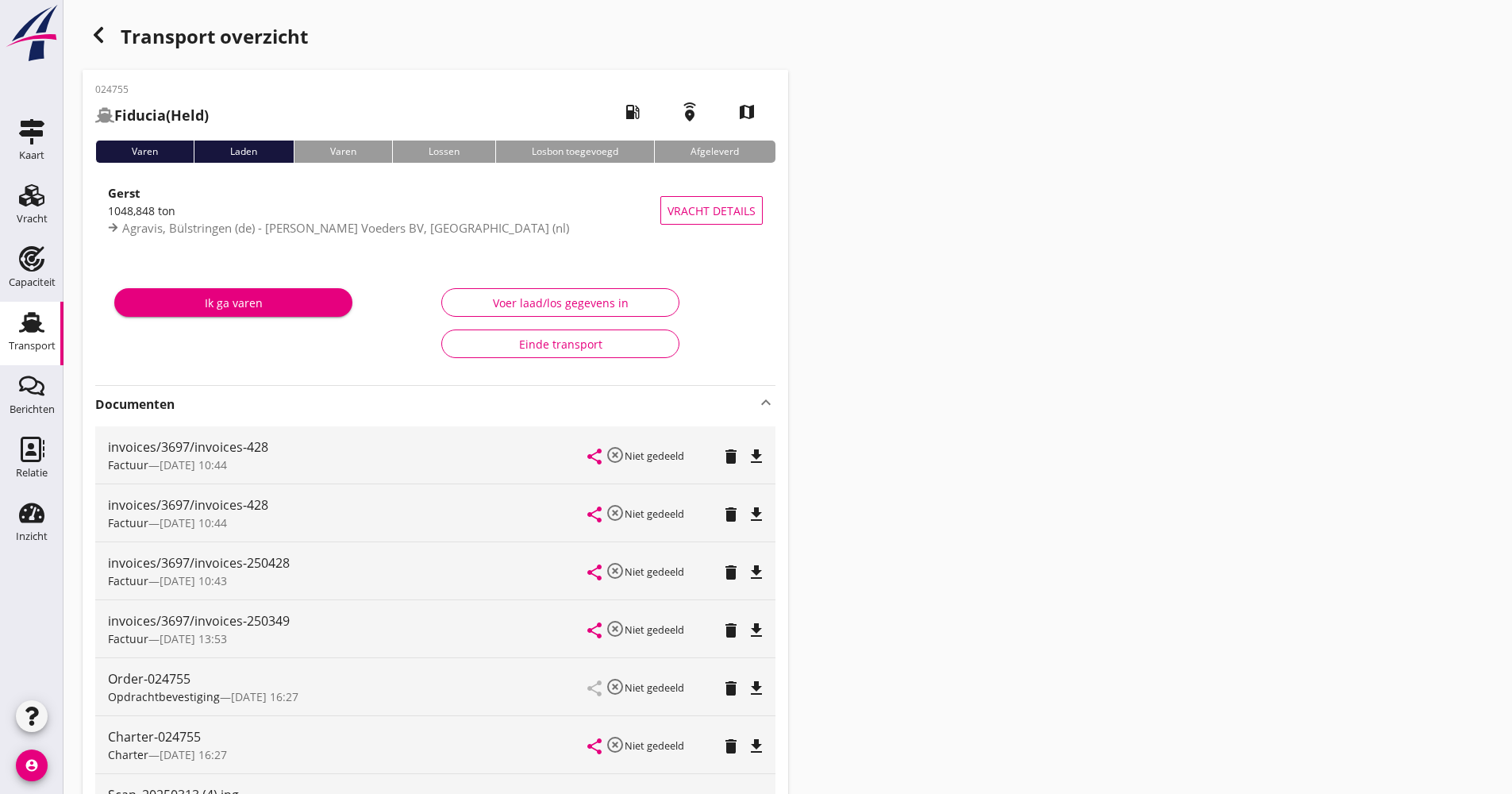
click at [112, 43] on div "Transport overzicht" at bounding box center [435, 38] width 706 height 38
click at [102, 35] on icon "button" at bounding box center [98, 35] width 19 height 19
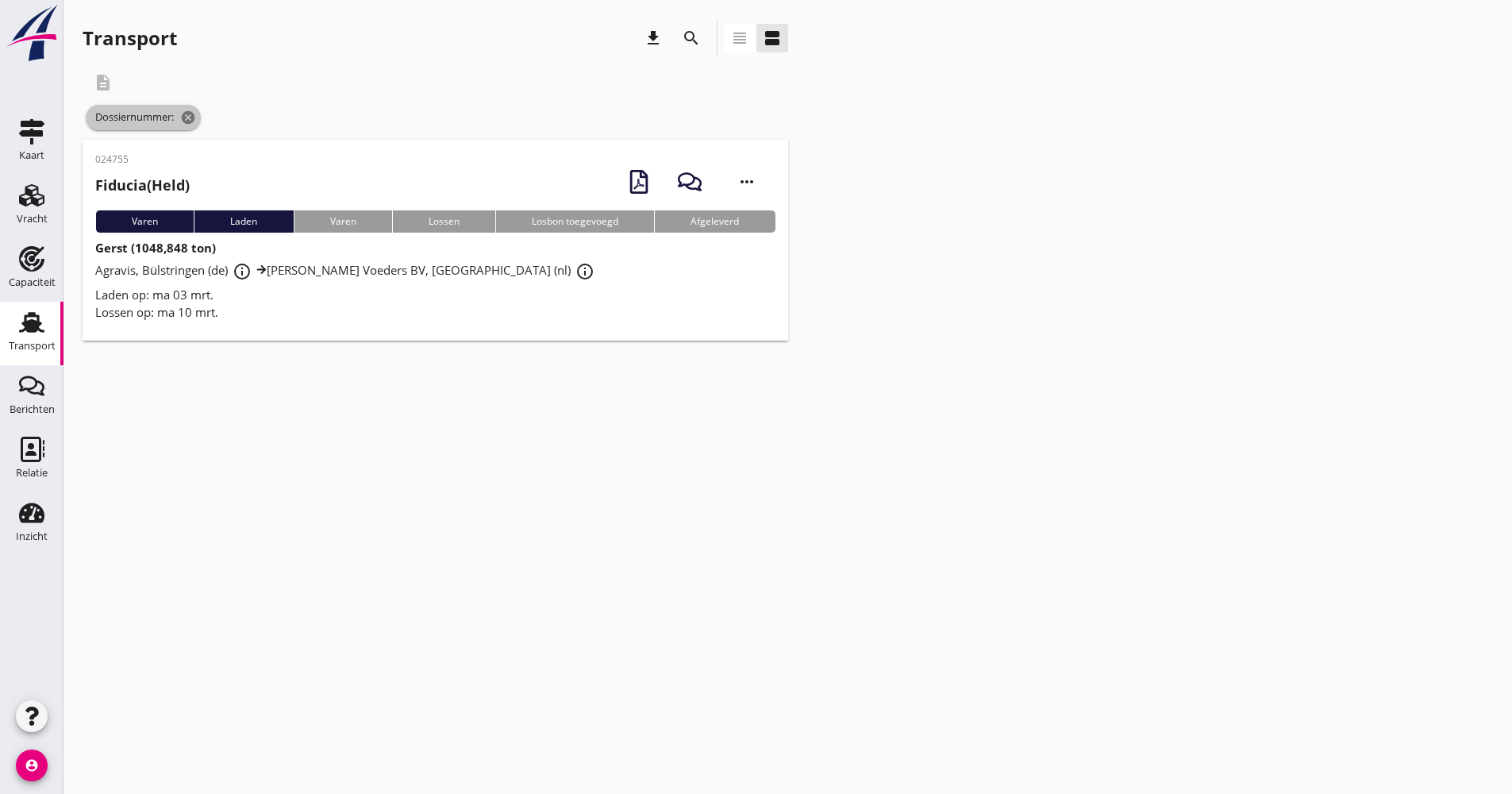
click at [194, 121] on icon "cancel" at bounding box center [188, 117] width 16 height 16
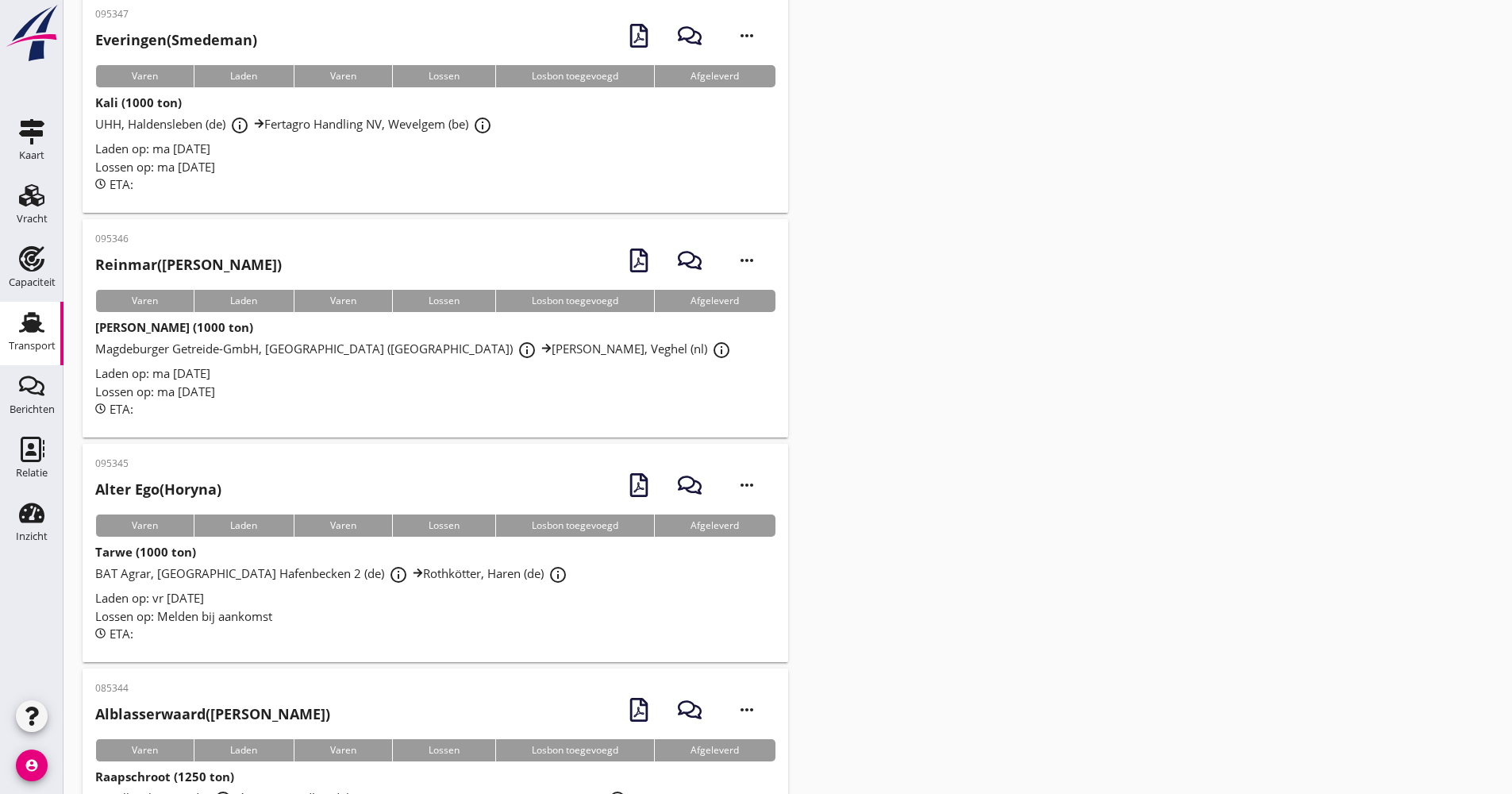
scroll to position [3695, 0]
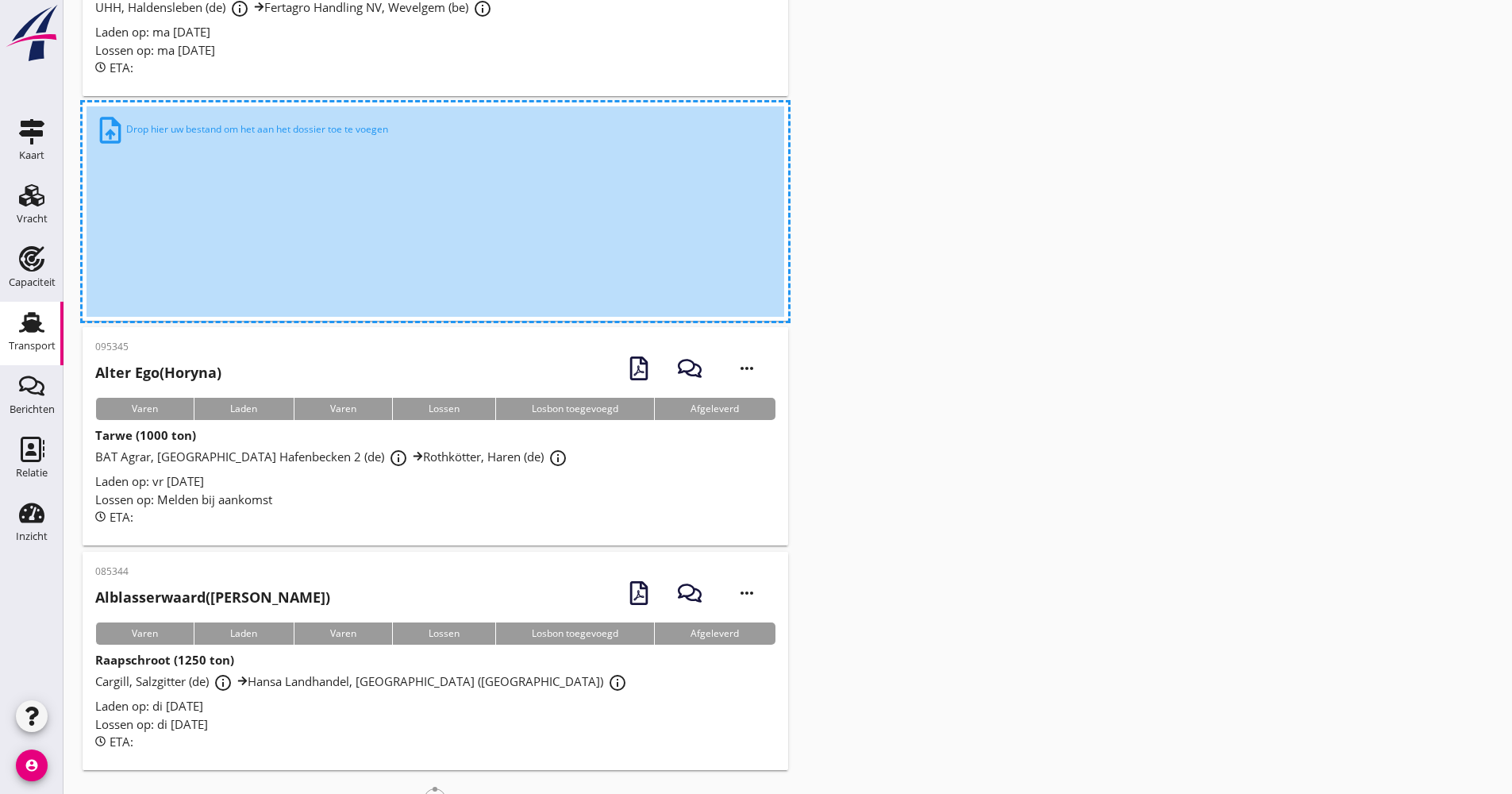
scroll to position [3811, 0]
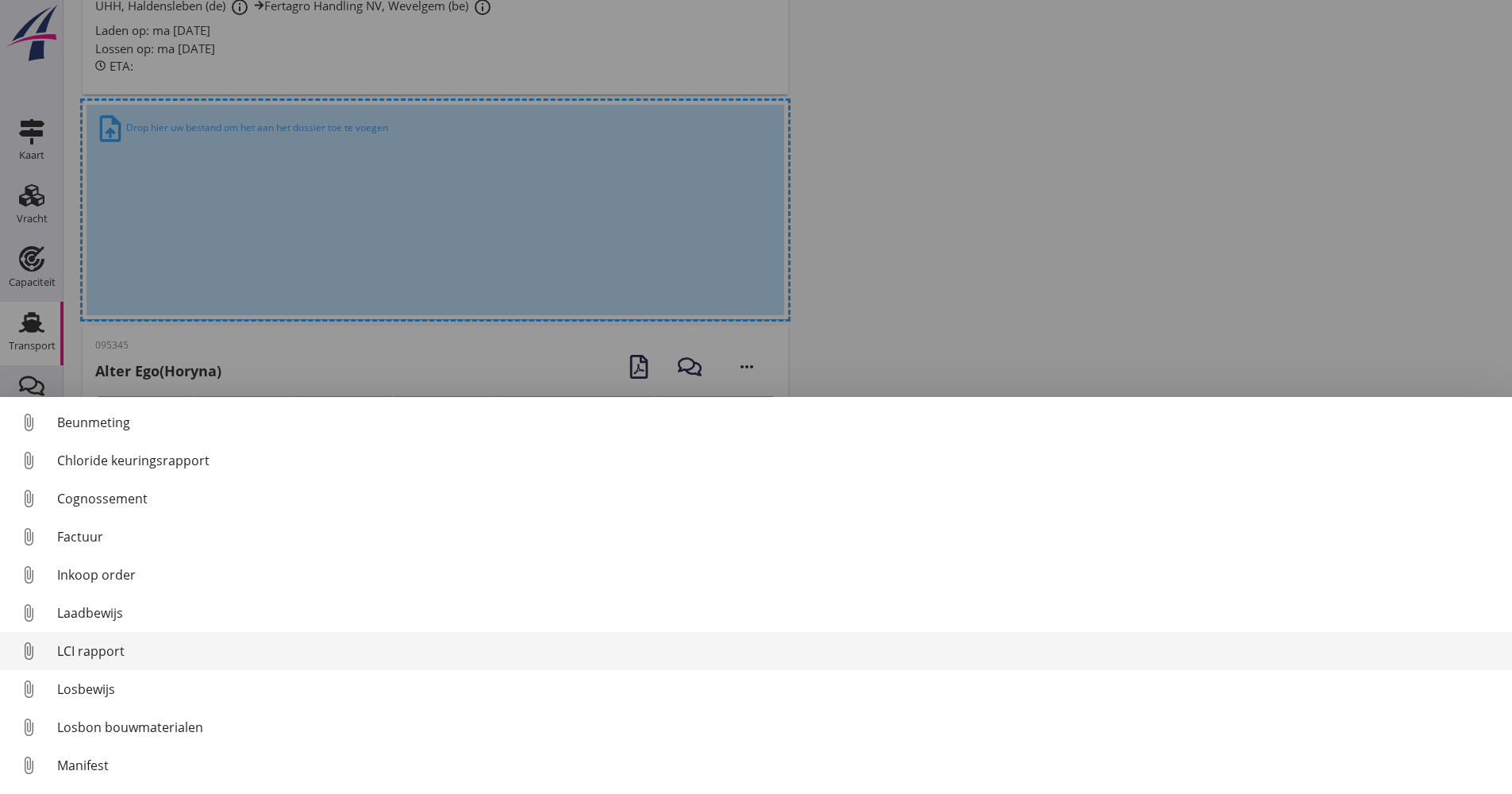
click at [94, 662] on link "attach_file LCI rapport" at bounding box center [756, 651] width 1512 height 38
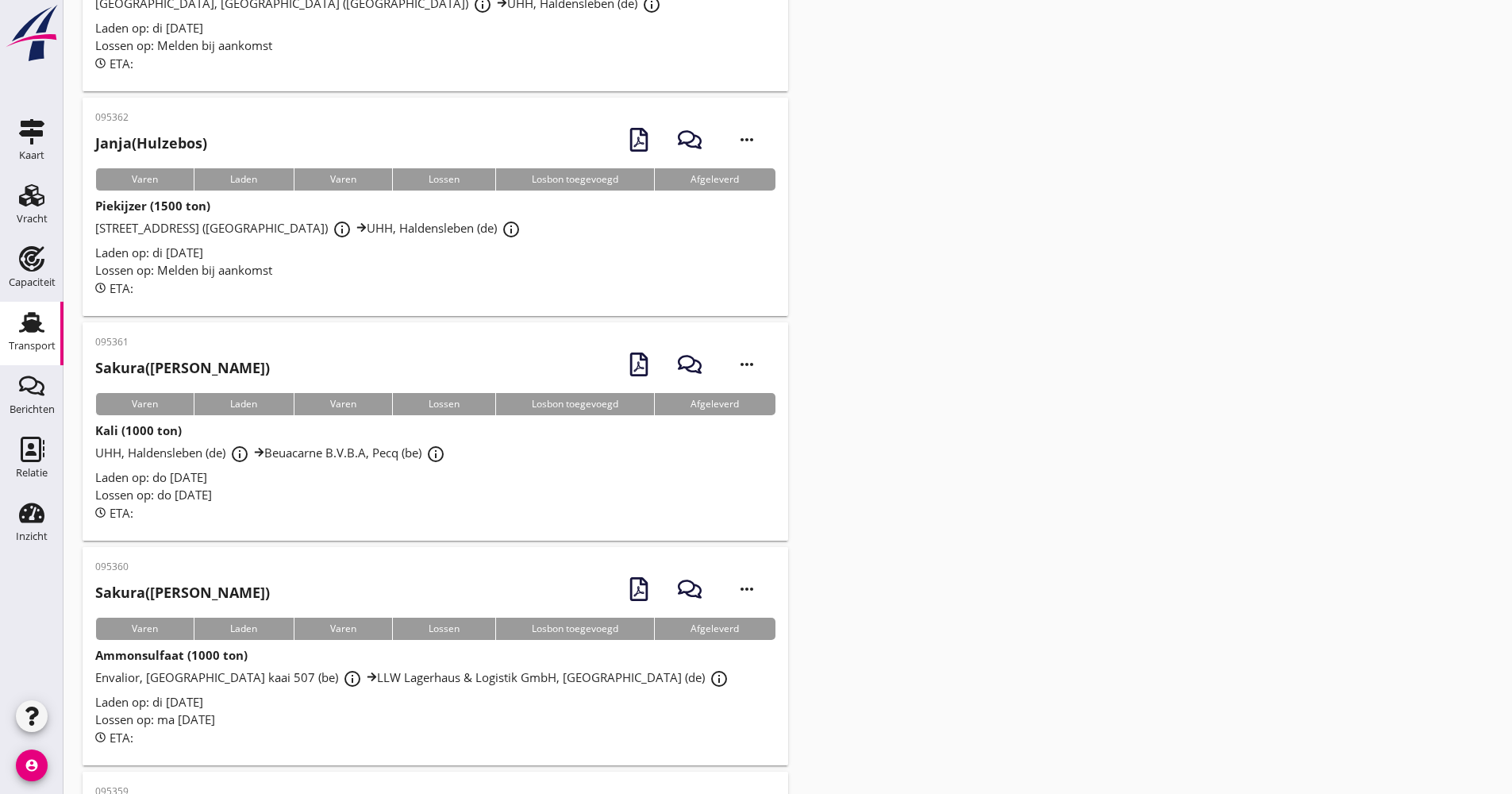
scroll to position [0, 0]
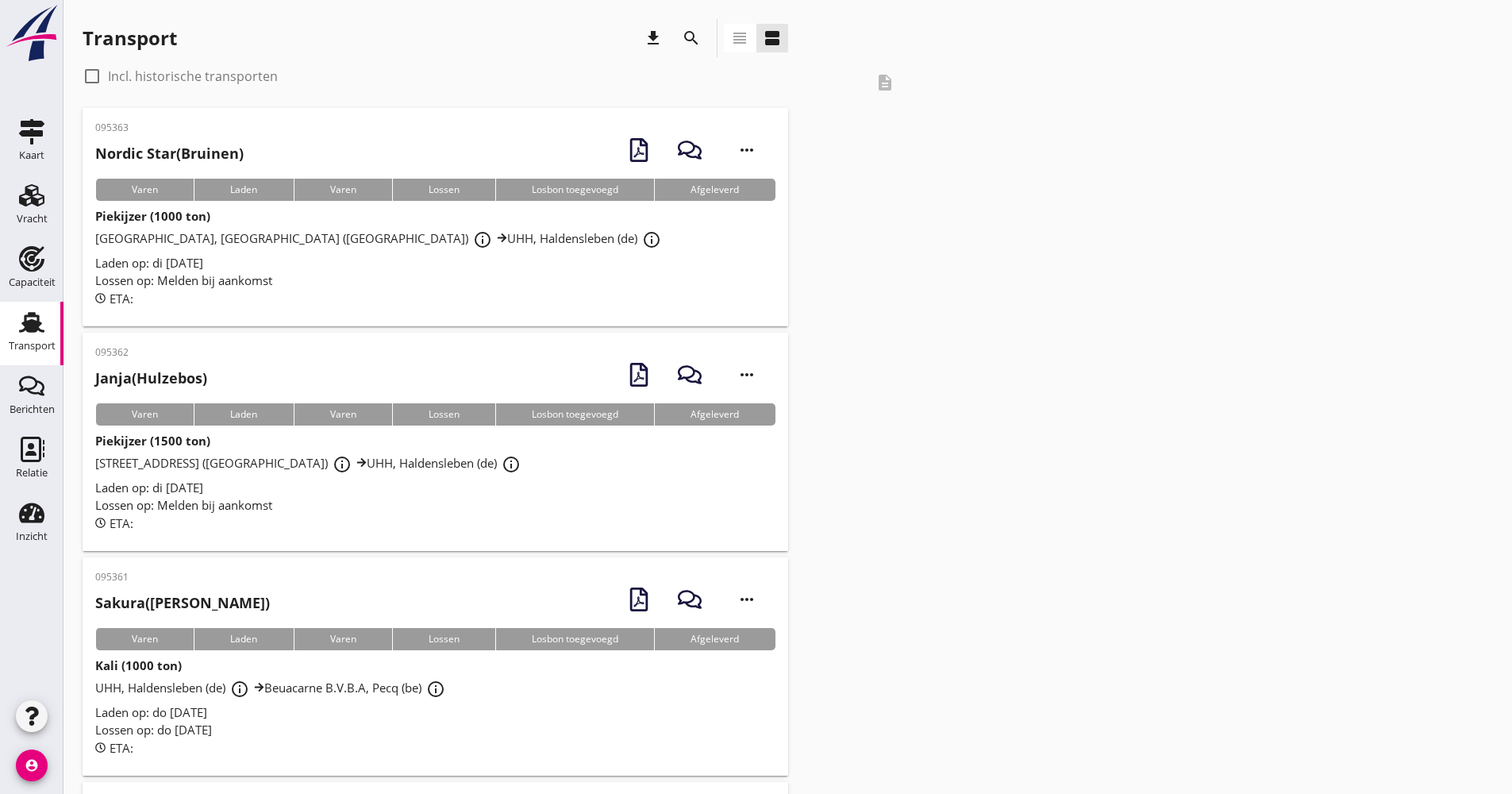
drag, startPoint x: 688, startPoint y: 67, endPoint x: 687, endPoint y: 53, distance: 14.0
click at [688, 66] on div "check_box_outline_blank Incl. historische transporten" at bounding box center [474, 76] width 782 height 26
click at [686, 47] on icon "search" at bounding box center [692, 38] width 19 height 19
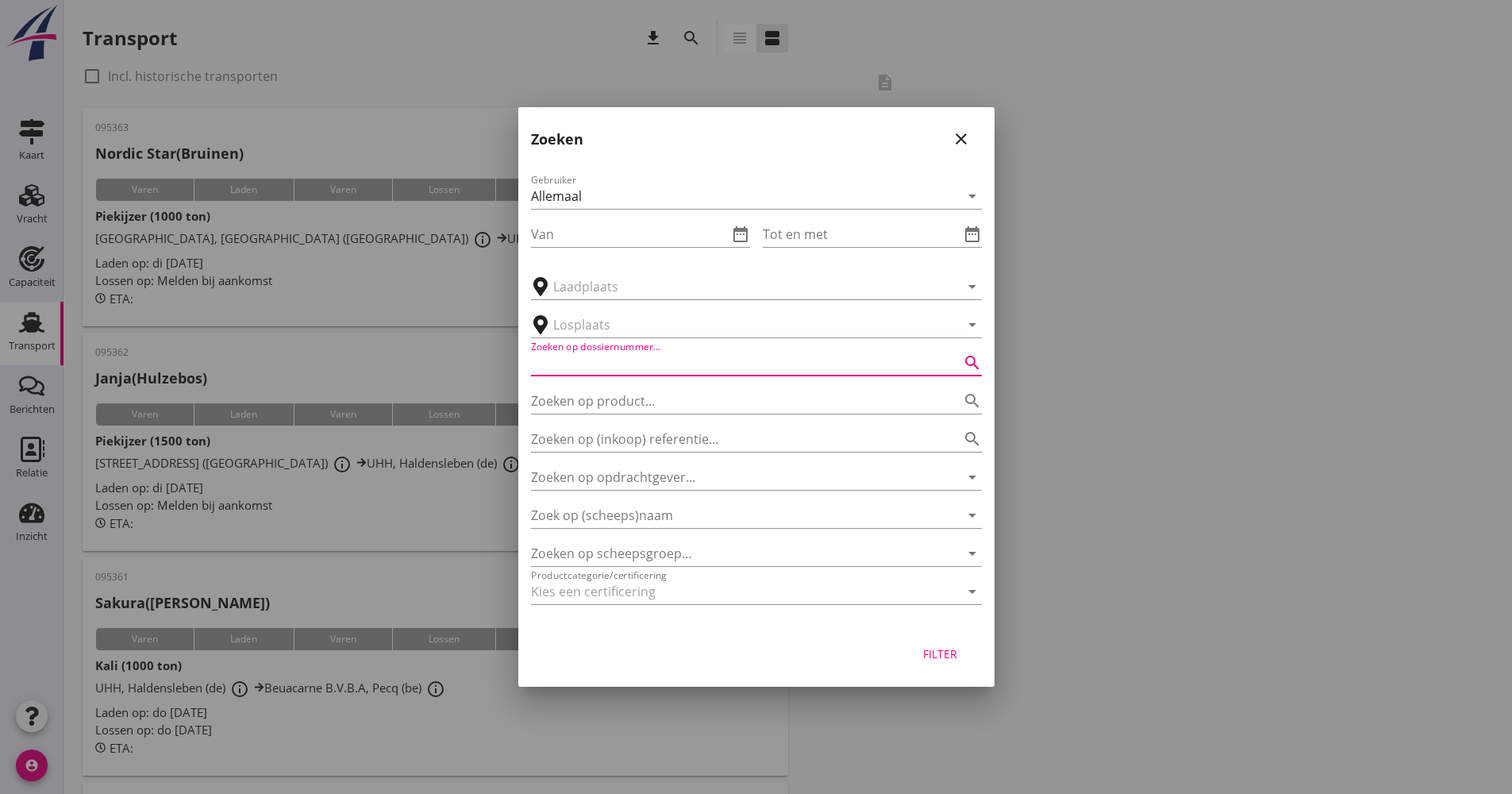
click at [645, 364] on input "Zoeken op dossiernummer..." at bounding box center [734, 362] width 407 height 26
type input "024737"
click at [945, 642] on button "Filter" at bounding box center [940, 654] width 70 height 29
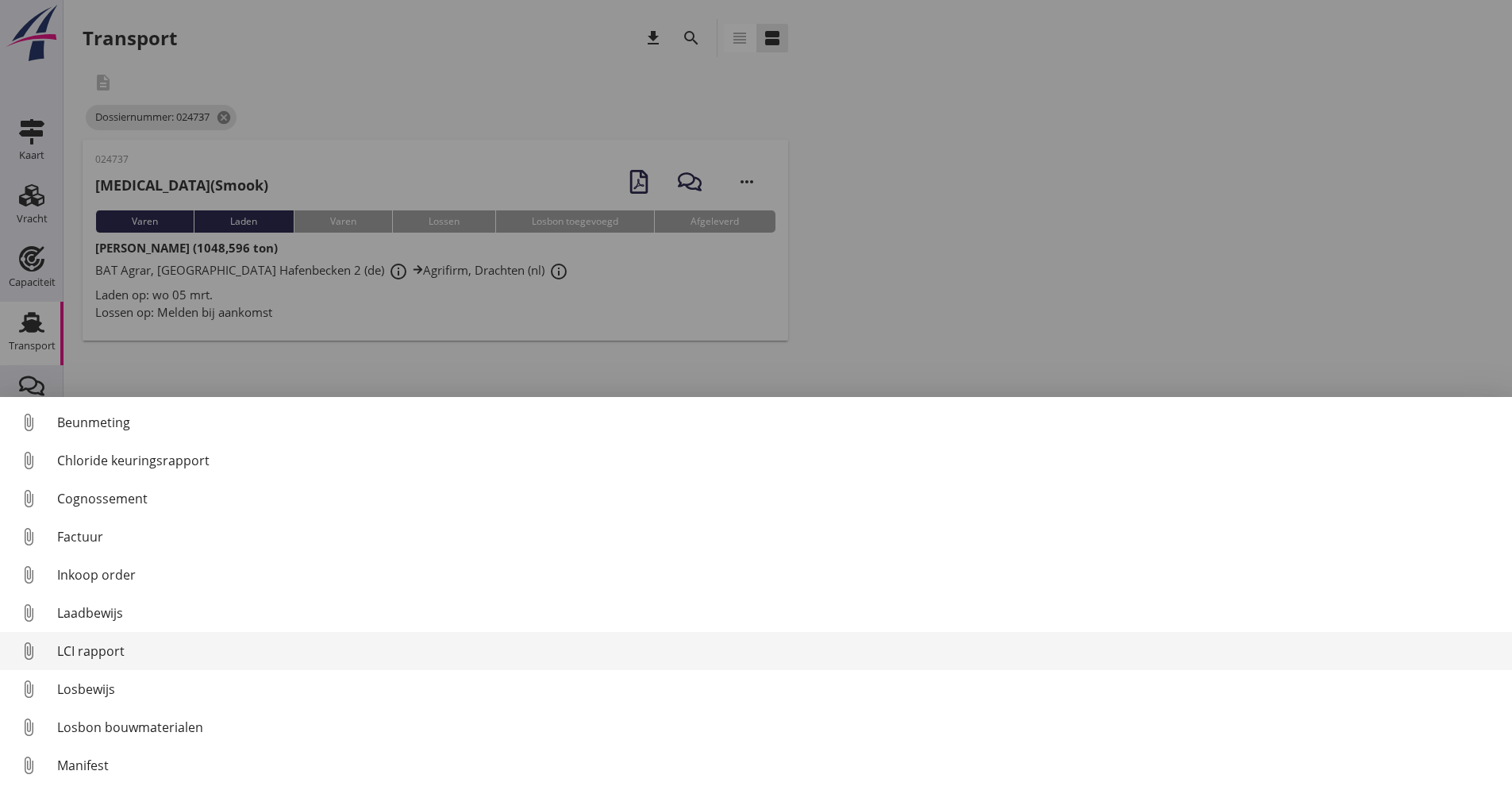
click at [131, 657] on div "LCI rapport" at bounding box center [778, 651] width 1442 height 19
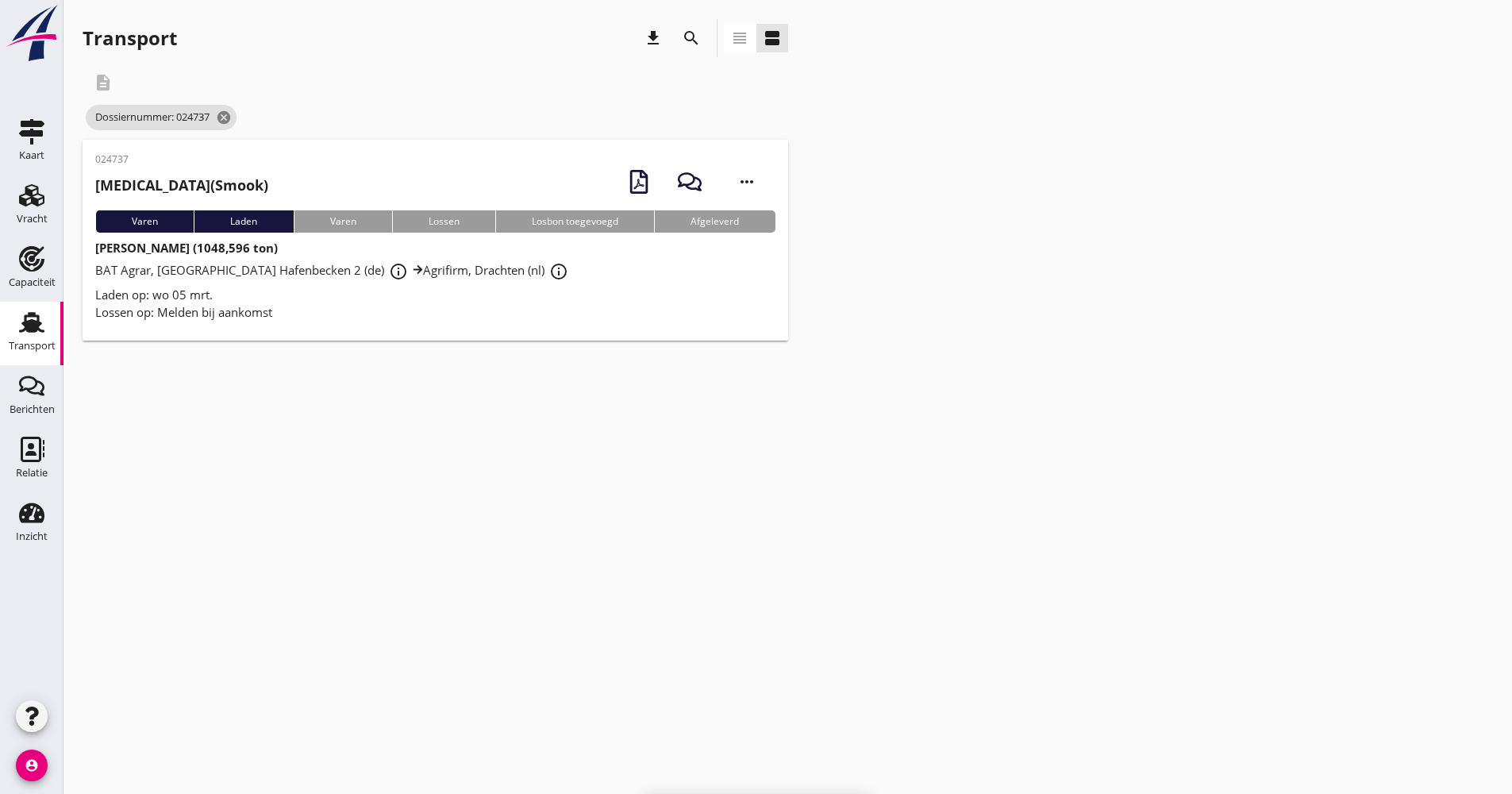
click at [389, 307] on div "Lossen op: Melden bij aankomst" at bounding box center [435, 312] width 680 height 18
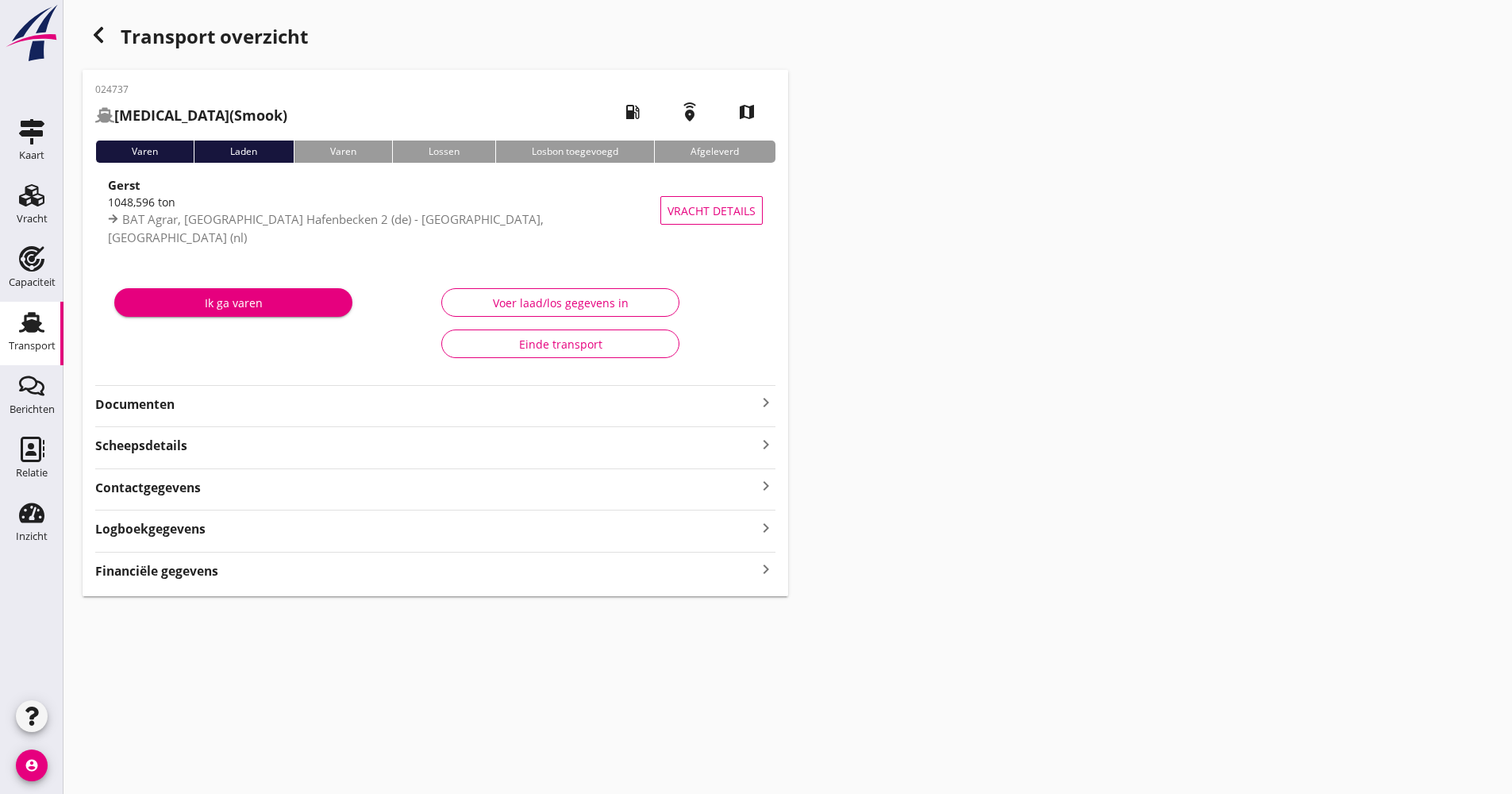
click at [161, 409] on strong "Documenten" at bounding box center [426, 404] width 661 height 18
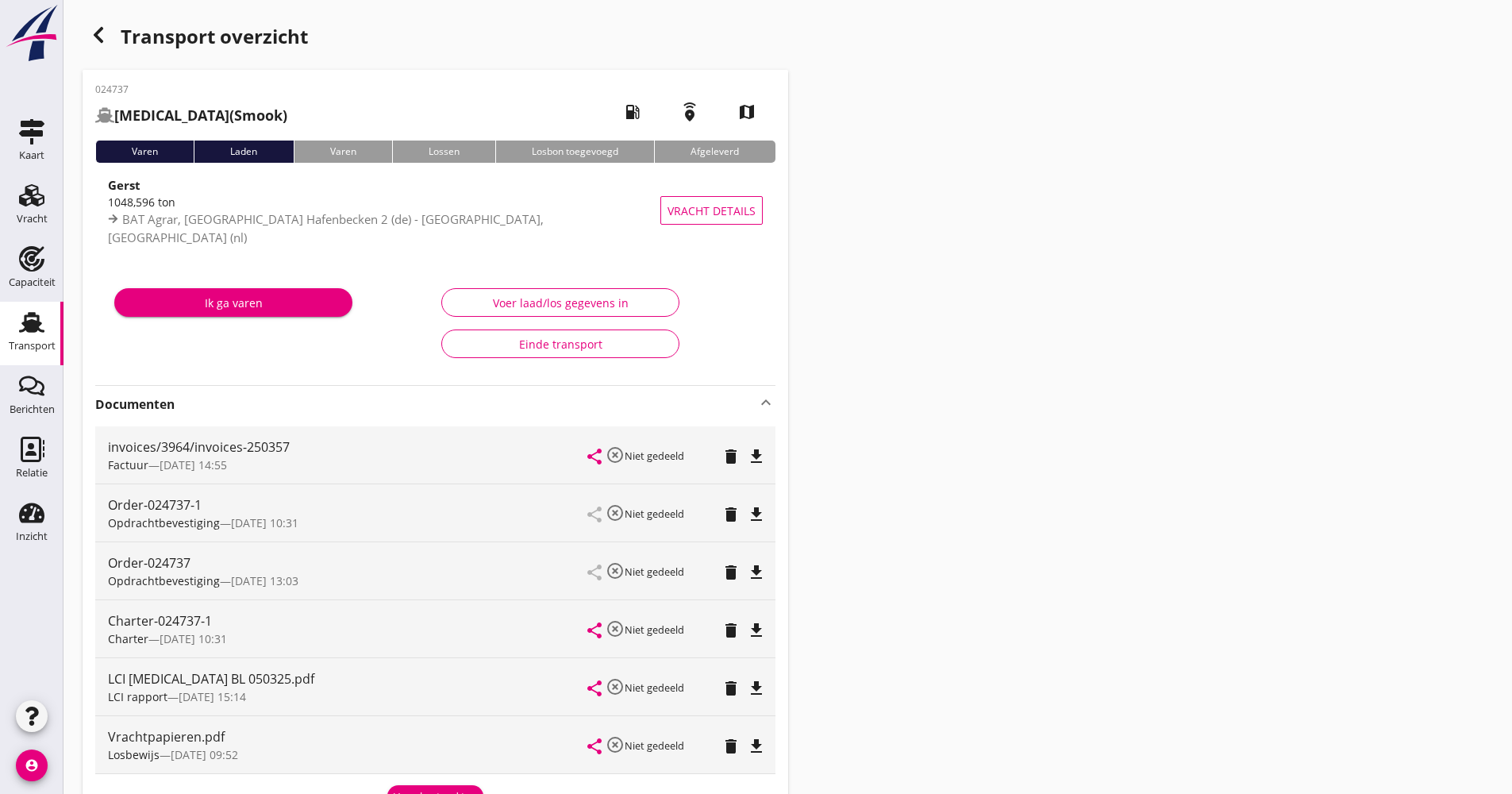
click at [229, 409] on strong "Documenten" at bounding box center [426, 404] width 661 height 18
